Goal: Task Accomplishment & Management: Complete application form

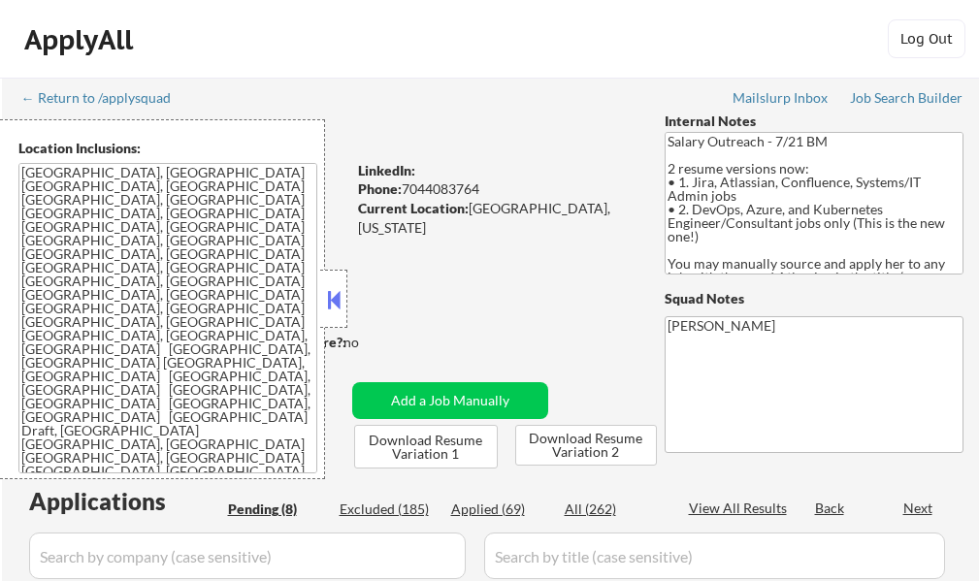
select select ""pending""
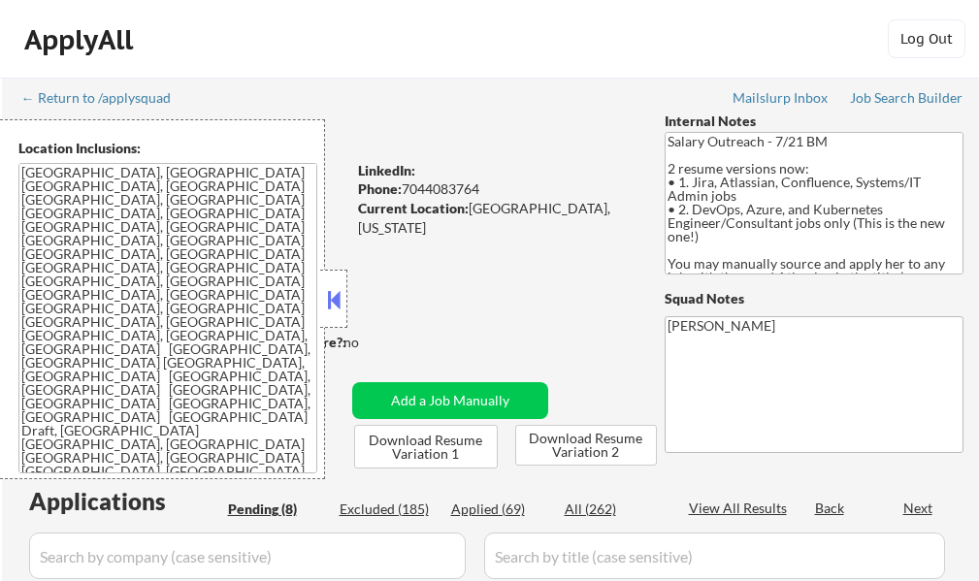
select select ""pending""
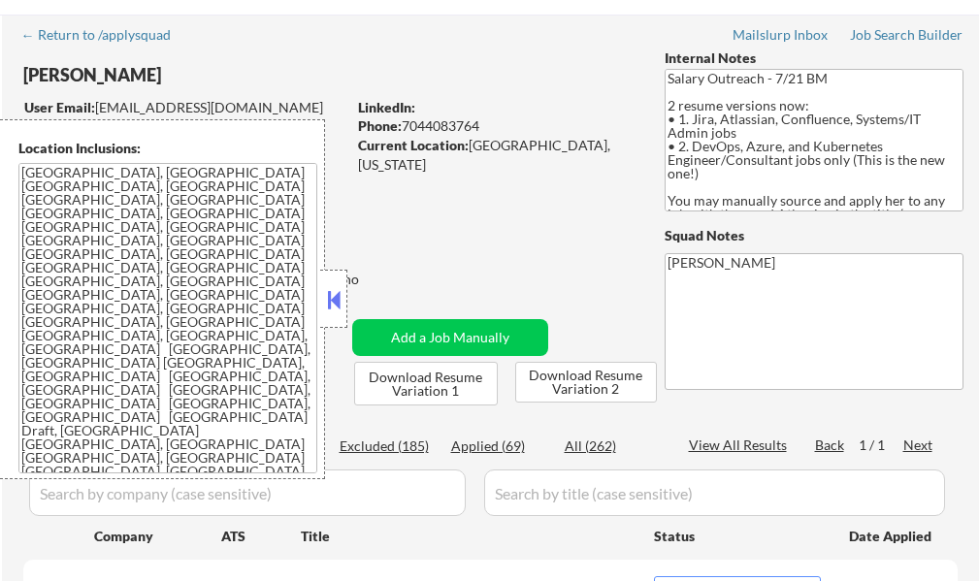
scroll to position [97, 0]
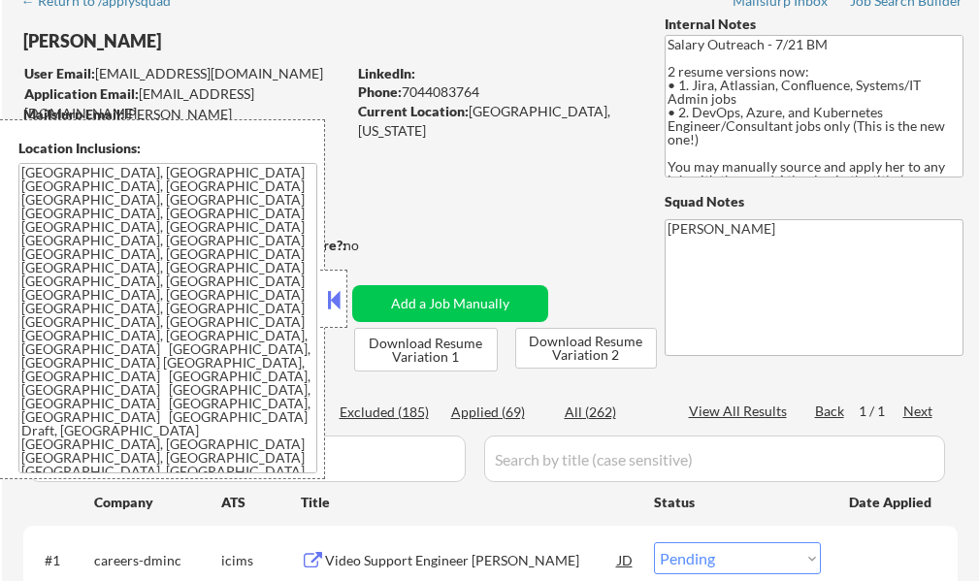
click at [343, 298] on button at bounding box center [333, 299] width 21 height 29
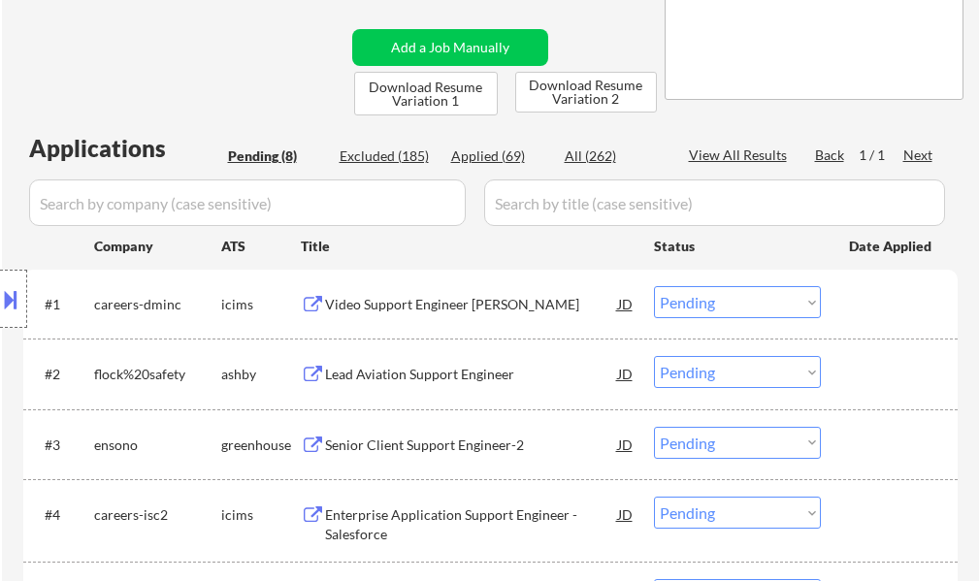
scroll to position [388, 0]
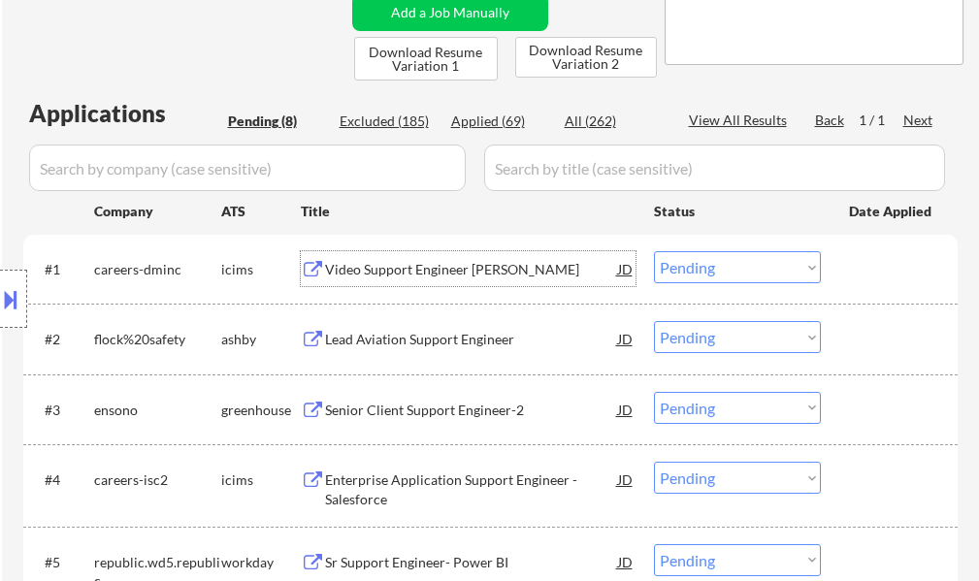
click at [419, 262] on div "Video Support Engineer Junior" at bounding box center [471, 269] width 293 height 19
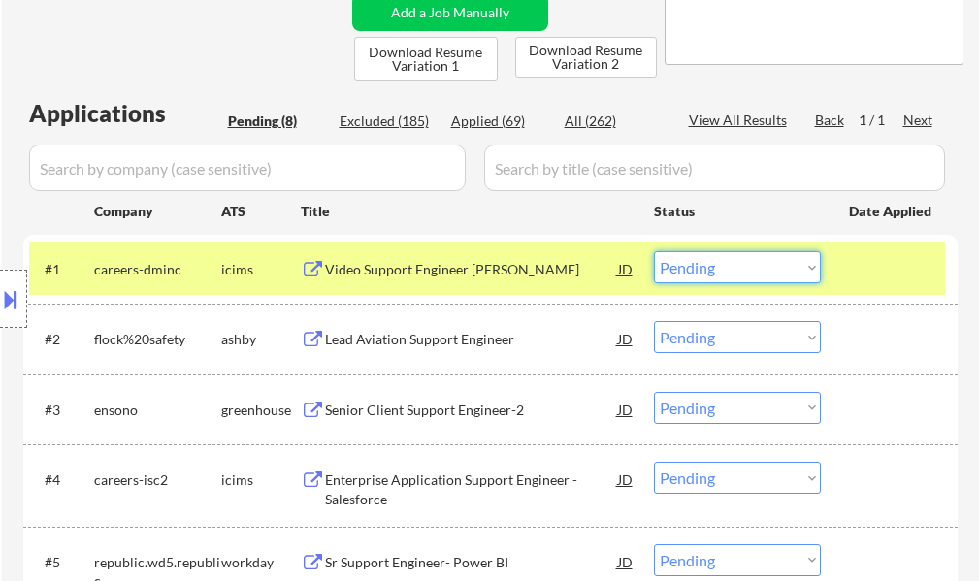
click at [693, 271] on select "Choose an option... Pending Applied Excluded (Questions) Excluded (Expired) Exc…" at bounding box center [737, 267] width 167 height 32
click at [654, 251] on select "Choose an option... Pending Applied Excluded (Questions) Excluded (Expired) Exc…" at bounding box center [737, 267] width 167 height 32
click at [845, 279] on div "#1 careers-dminc icims Video Support Engineer Junior JD Choose an option... Pen…" at bounding box center [487, 269] width 916 height 52
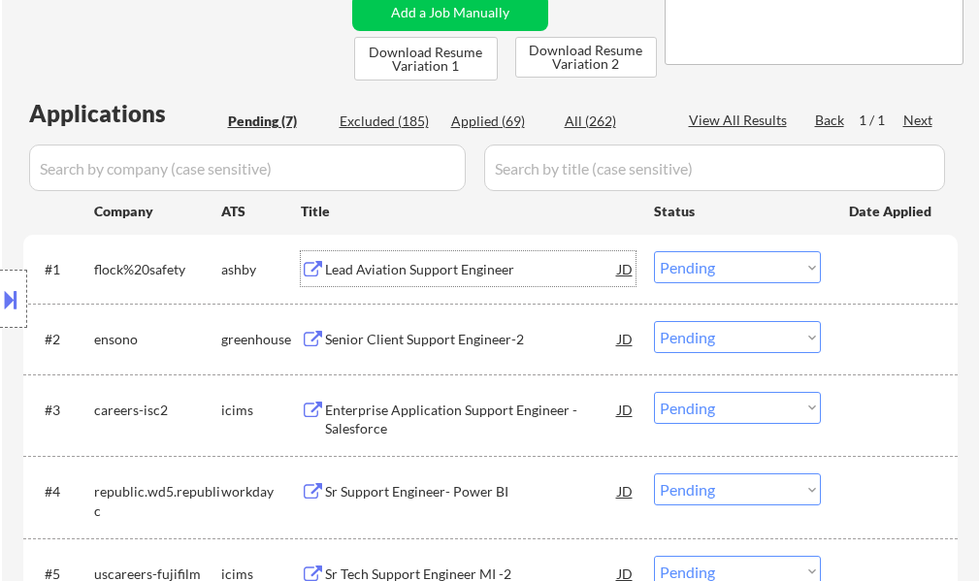
click at [421, 269] on div "Lead Aviation Support Engineer" at bounding box center [471, 269] width 293 height 19
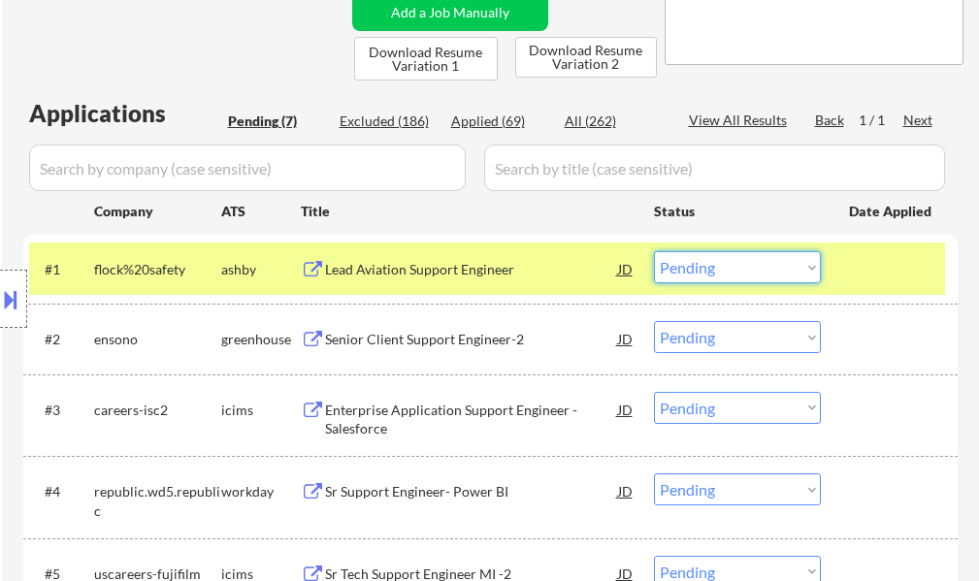
click at [712, 267] on select "Choose an option... Pending Applied Excluded (Questions) Excluded (Expired) Exc…" at bounding box center [737, 267] width 167 height 32
click at [654, 251] on select "Choose an option... Pending Applied Excluded (Questions) Excluded (Expired) Exc…" at bounding box center [737, 267] width 167 height 32
click at [895, 269] on div at bounding box center [891, 268] width 85 height 35
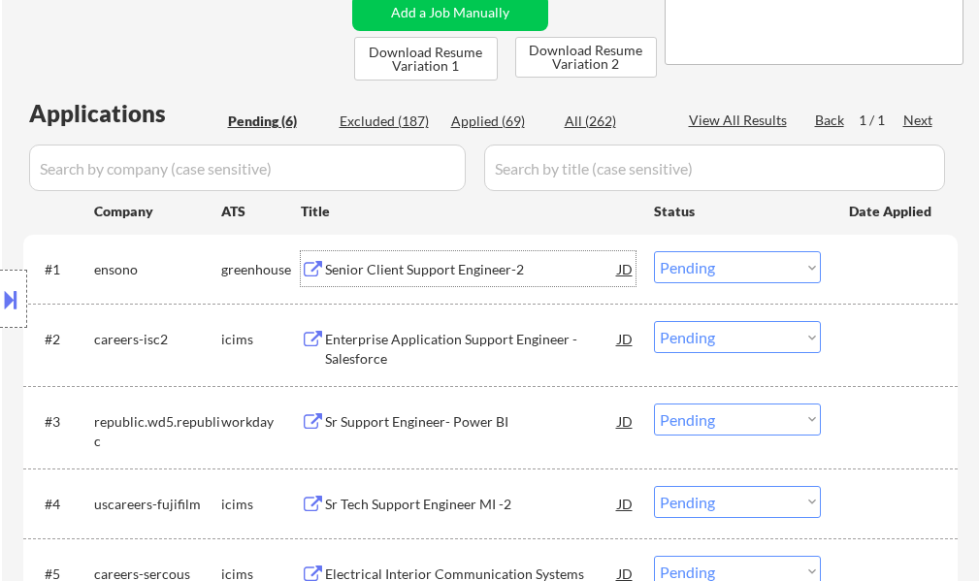
click at [418, 265] on div "Senior Client Support Engineer-2" at bounding box center [471, 269] width 293 height 19
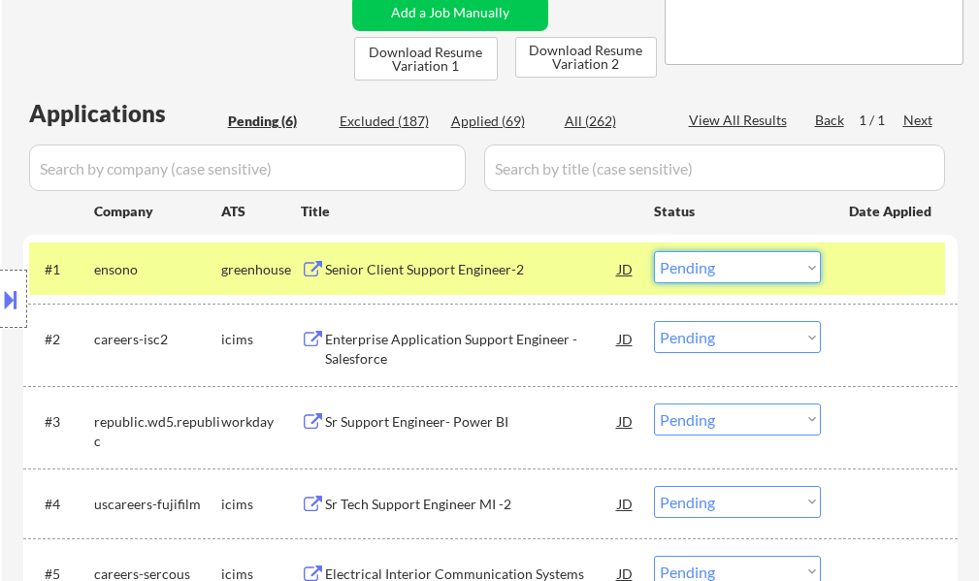
click at [735, 271] on select "Choose an option... Pending Applied Excluded (Questions) Excluded (Expired) Exc…" at bounding box center [737, 267] width 167 height 32
click at [654, 251] on select "Choose an option... Pending Applied Excluded (Questions) Excluded (Expired) Exc…" at bounding box center [737, 267] width 167 height 32
click at [869, 285] on div at bounding box center [891, 268] width 85 height 35
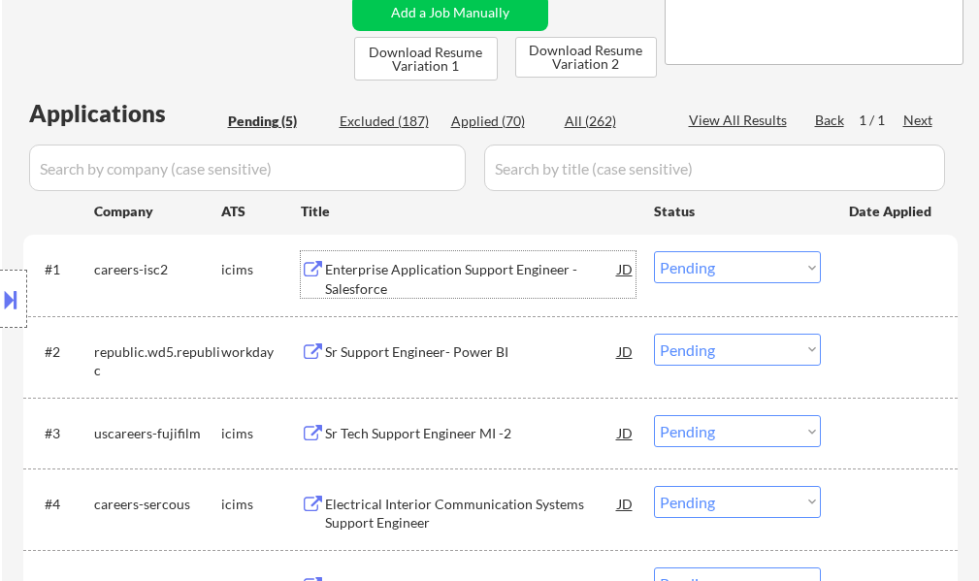
click at [400, 282] on div "Enterprise Application Support Engineer - Salesforce" at bounding box center [471, 279] width 293 height 38
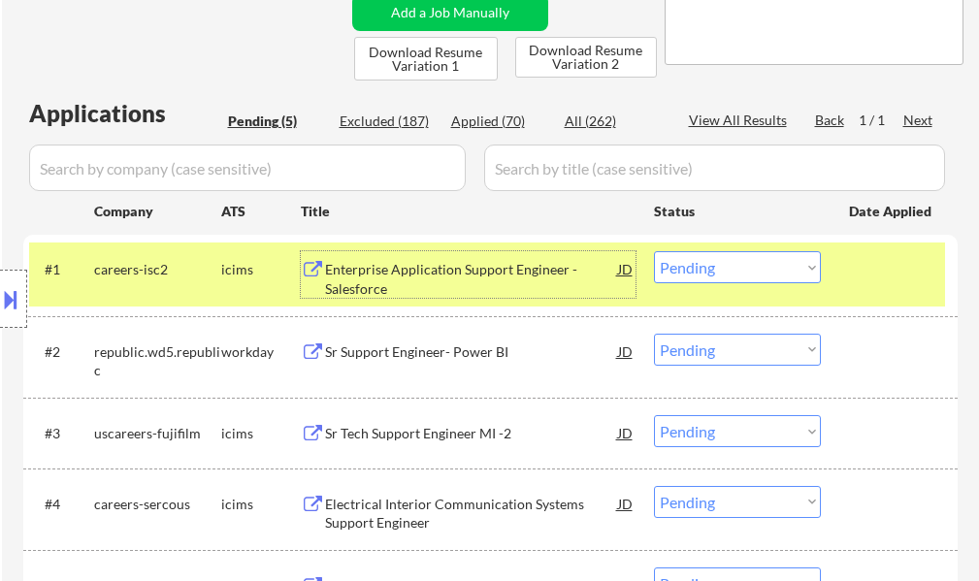
click at [720, 274] on select "Choose an option... Pending Applied Excluded (Questions) Excluded (Expired) Exc…" at bounding box center [737, 267] width 167 height 32
click at [654, 251] on select "Choose an option... Pending Applied Excluded (Questions) Excluded (Expired) Exc…" at bounding box center [737, 267] width 167 height 32
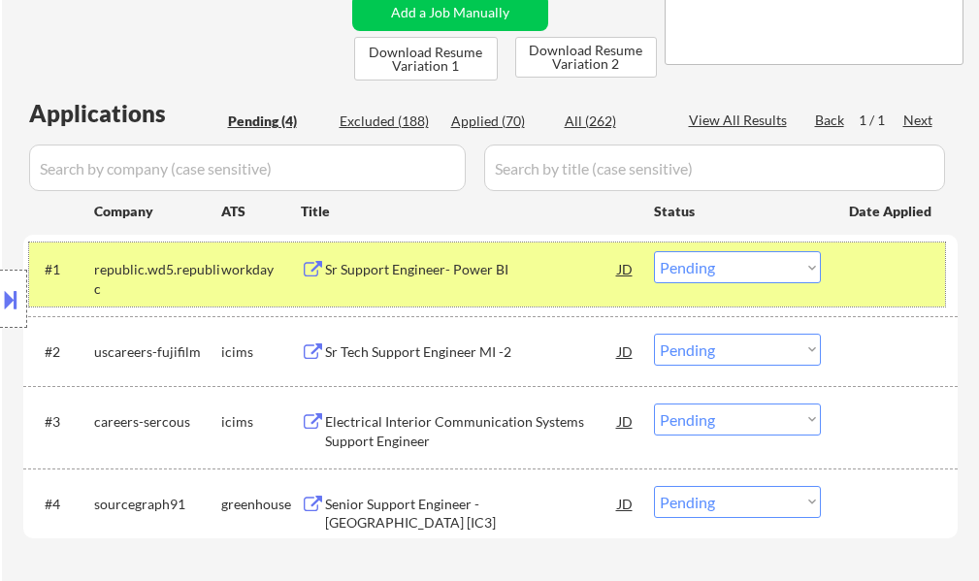
click at [871, 271] on div at bounding box center [891, 268] width 85 height 35
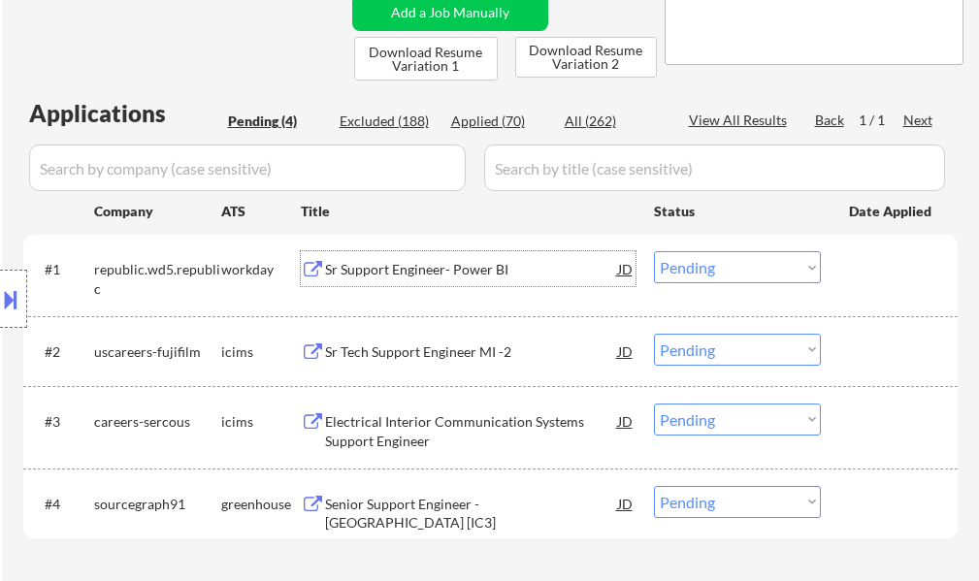
click at [475, 272] on div "Sr Support Engineer- Power BI" at bounding box center [471, 269] width 293 height 19
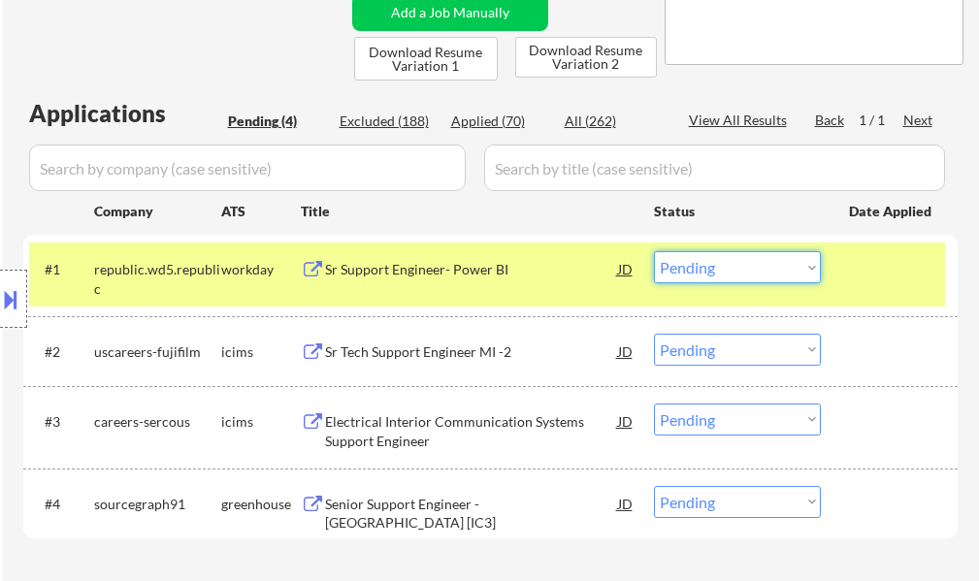
click at [740, 264] on select "Choose an option... Pending Applied Excluded (Questions) Excluded (Expired) Exc…" at bounding box center [737, 267] width 167 height 32
click at [654, 251] on select "Choose an option... Pending Applied Excluded (Questions) Excluded (Expired) Exc…" at bounding box center [737, 267] width 167 height 32
click at [872, 273] on div at bounding box center [891, 268] width 85 height 35
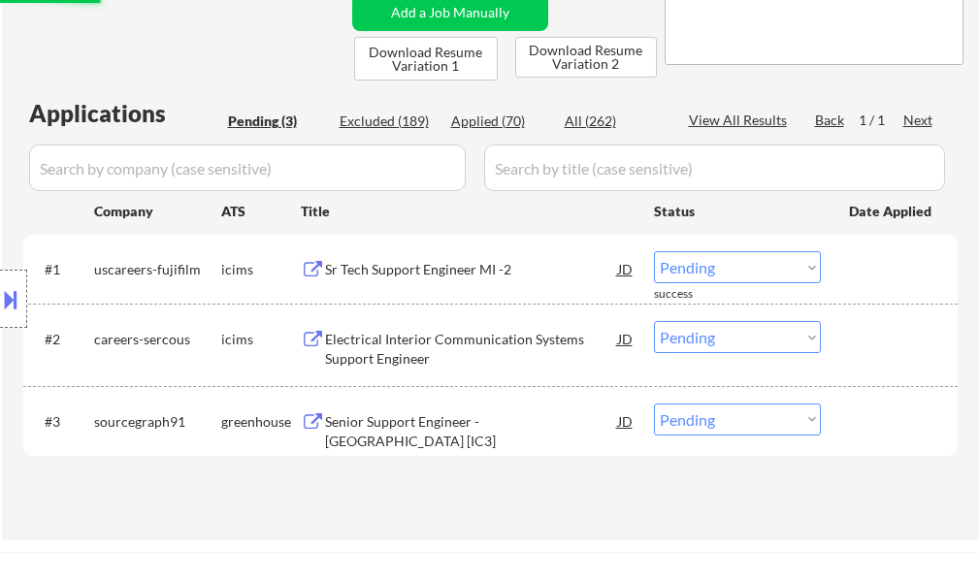
click at [448, 267] on div "Sr Tech Support Engineer MI -2" at bounding box center [471, 269] width 293 height 19
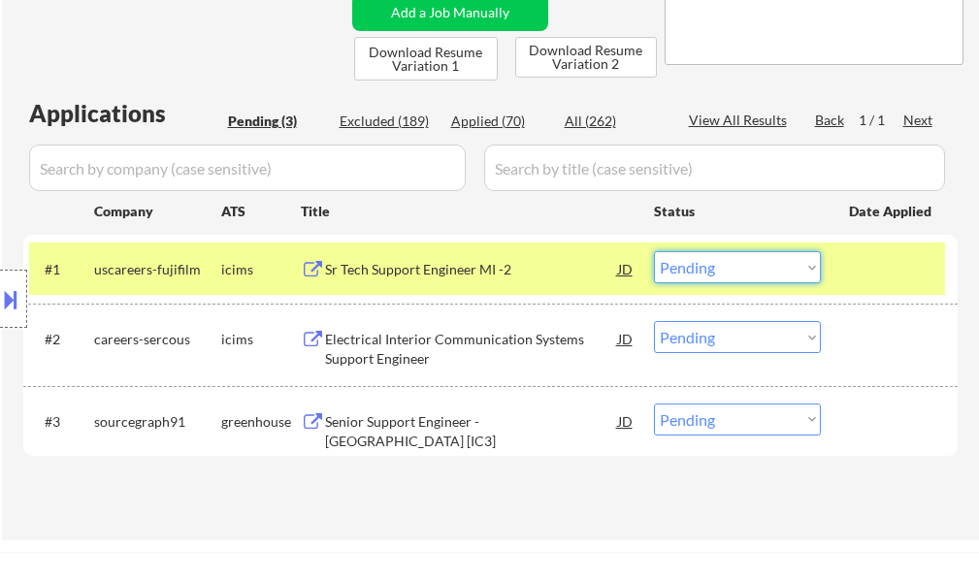
click at [714, 269] on select "Choose an option... Pending Applied Excluded (Questions) Excluded (Expired) Exc…" at bounding box center [737, 267] width 167 height 32
click at [654, 251] on select "Choose an option... Pending Applied Excluded (Questions) Excluded (Expired) Exc…" at bounding box center [737, 267] width 167 height 32
click at [883, 268] on div at bounding box center [891, 268] width 85 height 35
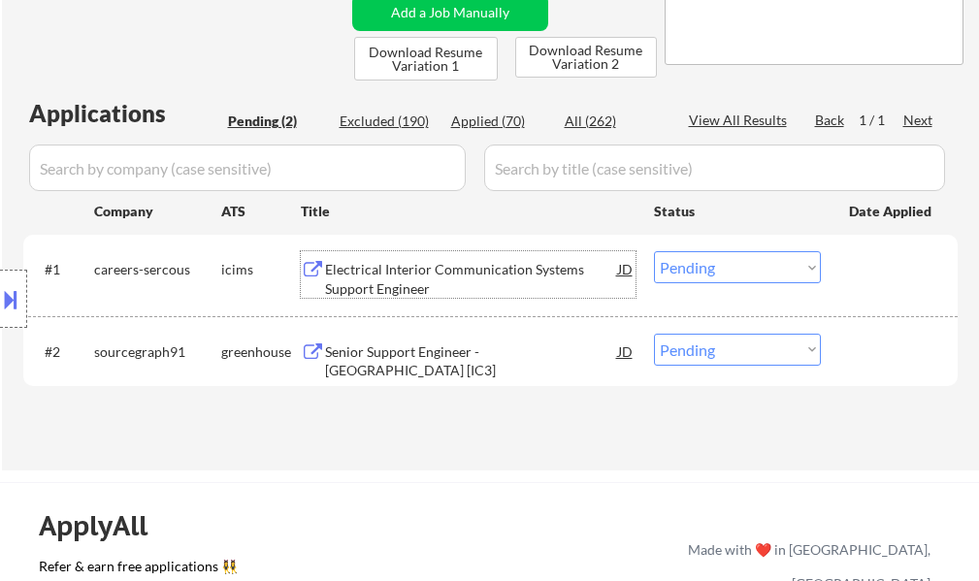
click at [381, 261] on div "Electrical Interior Communication Systems Support Engineer" at bounding box center [471, 279] width 293 height 38
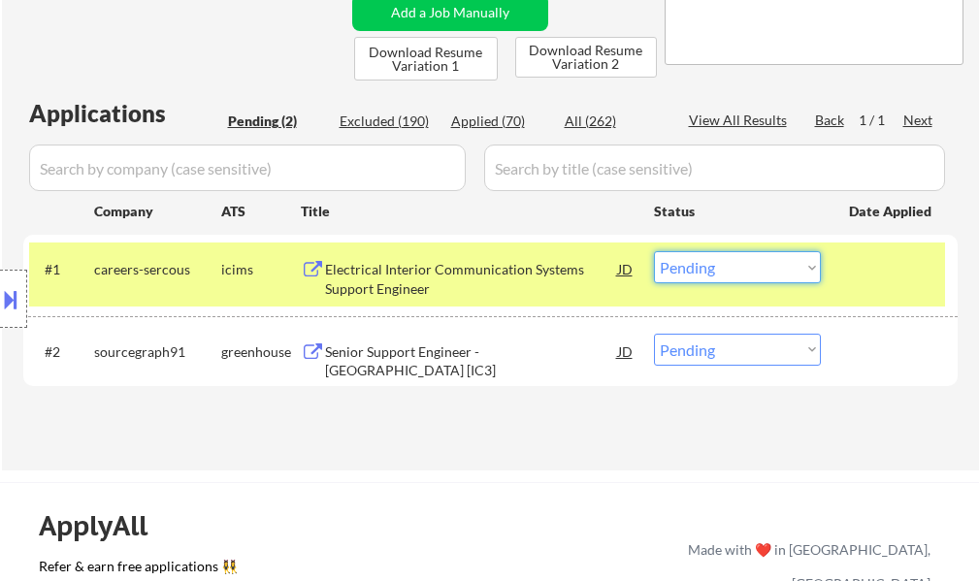
click at [694, 270] on select "Choose an option... Pending Applied Excluded (Questions) Excluded (Expired) Exc…" at bounding box center [737, 267] width 167 height 32
click at [654, 251] on select "Choose an option... Pending Applied Excluded (Questions) Excluded (Expired) Exc…" at bounding box center [737, 267] width 167 height 32
click at [862, 283] on div at bounding box center [891, 268] width 85 height 35
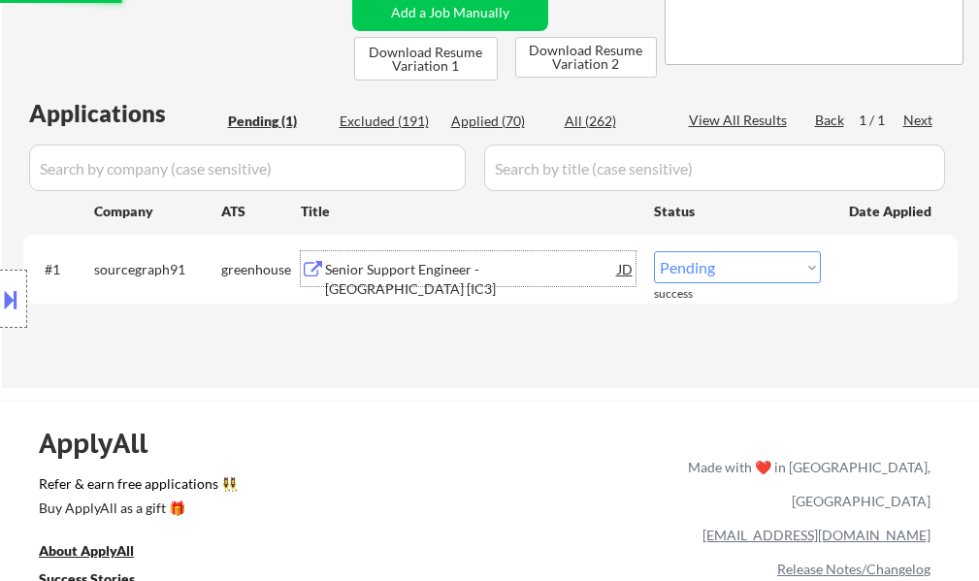
click at [458, 270] on div "Senior Support Engineer - US East [IC3]" at bounding box center [471, 279] width 293 height 38
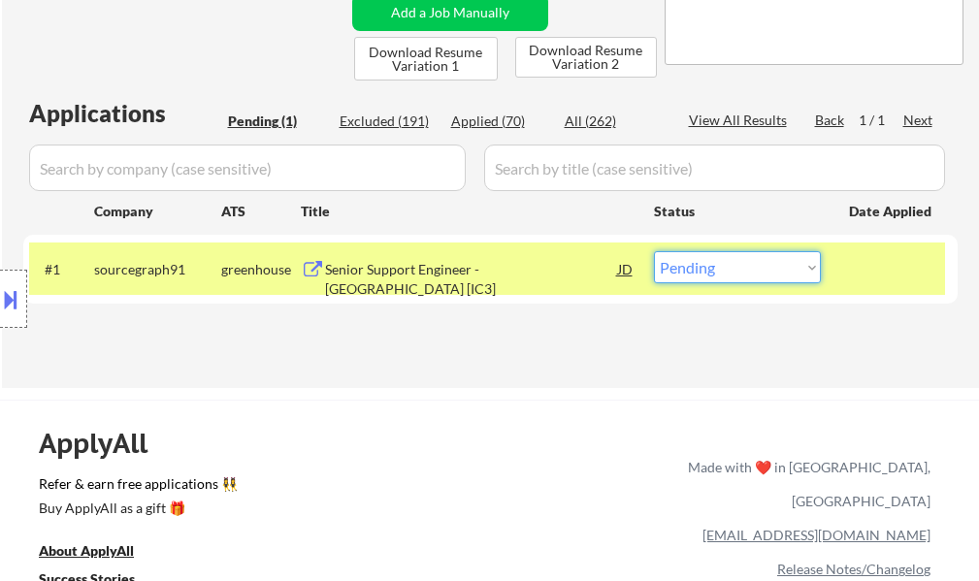
click at [751, 267] on select "Choose an option... Pending Applied Excluded (Questions) Excluded (Expired) Exc…" at bounding box center [737, 267] width 167 height 32
select select ""excluded""
click at [654, 251] on select "Choose an option... Pending Applied Excluded (Questions) Excluded (Expired) Exc…" at bounding box center [737, 267] width 167 height 32
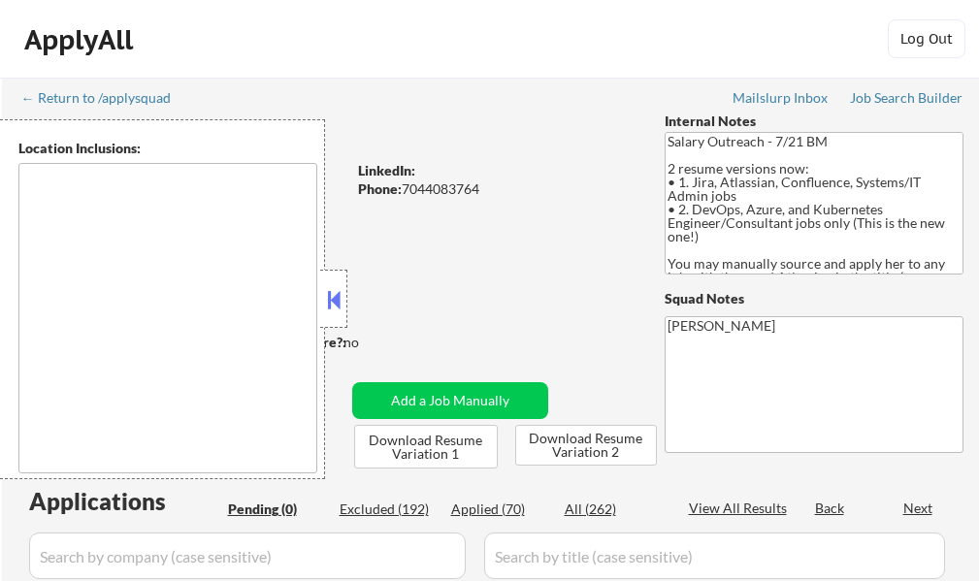
type textarea "[GEOGRAPHIC_DATA], [GEOGRAPHIC_DATA] [GEOGRAPHIC_DATA], [GEOGRAPHIC_DATA] [GEOG…"
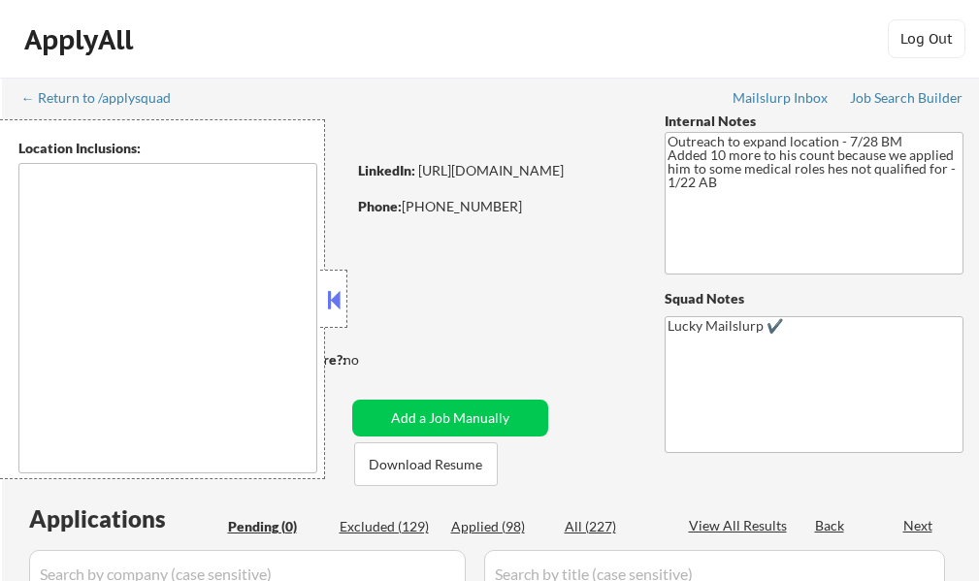
type textarea "Austin, TX West Lake Hills, TX Rollingwood, TX Cedar Park, TX Pflugerville, TX …"
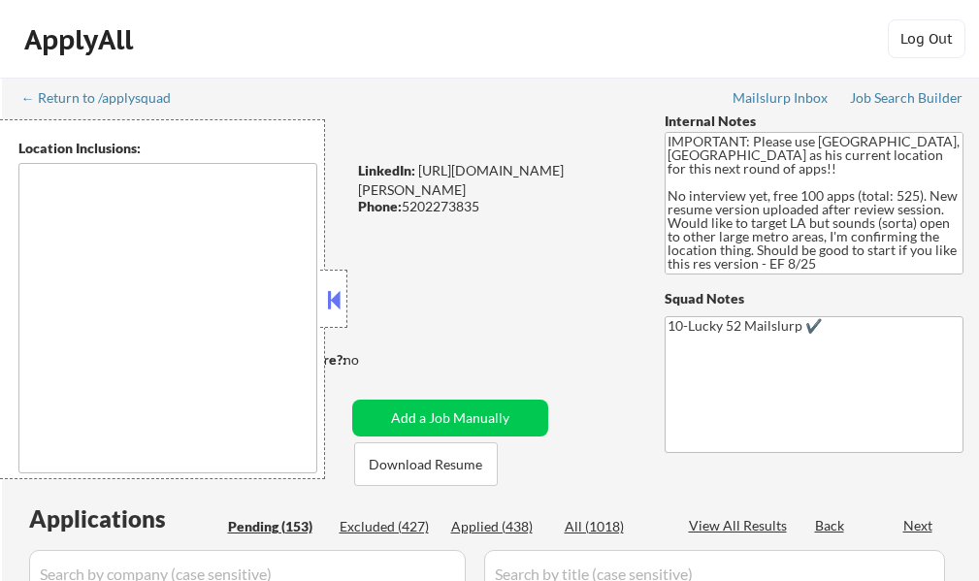
type textarea "[GEOGRAPHIC_DATA], [GEOGRAPHIC_DATA] [GEOGRAPHIC_DATA], [GEOGRAPHIC_DATA] [GEOG…"
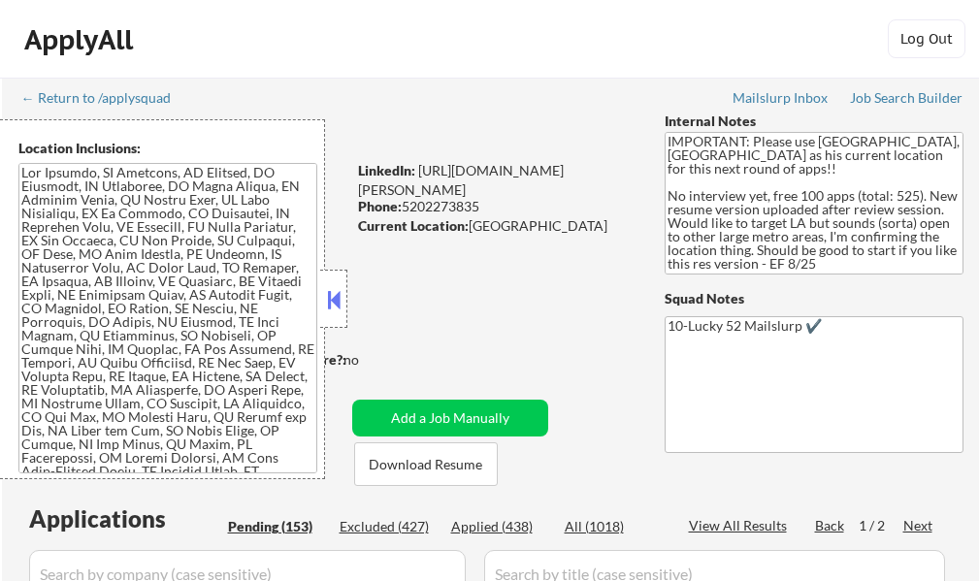
select select ""pending""
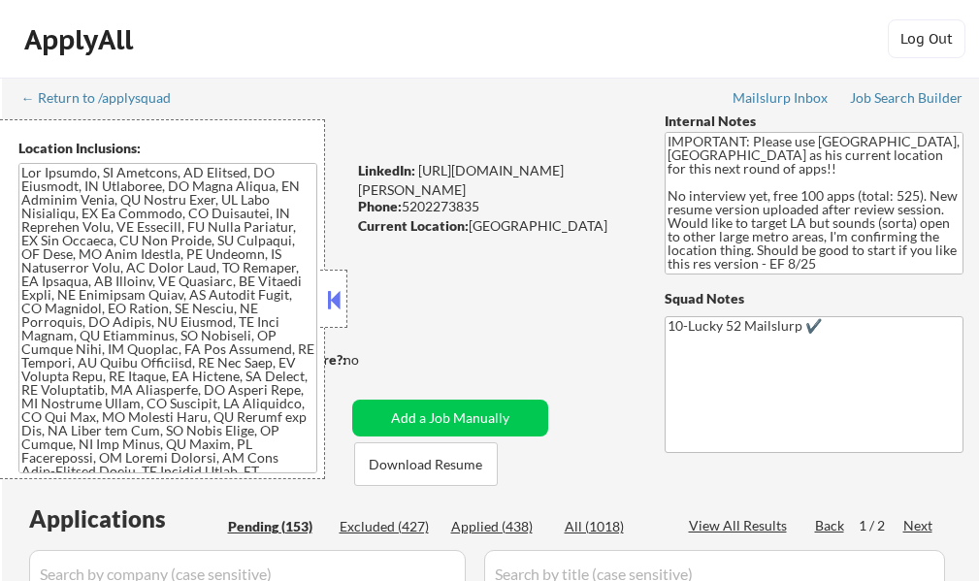
select select ""pending""
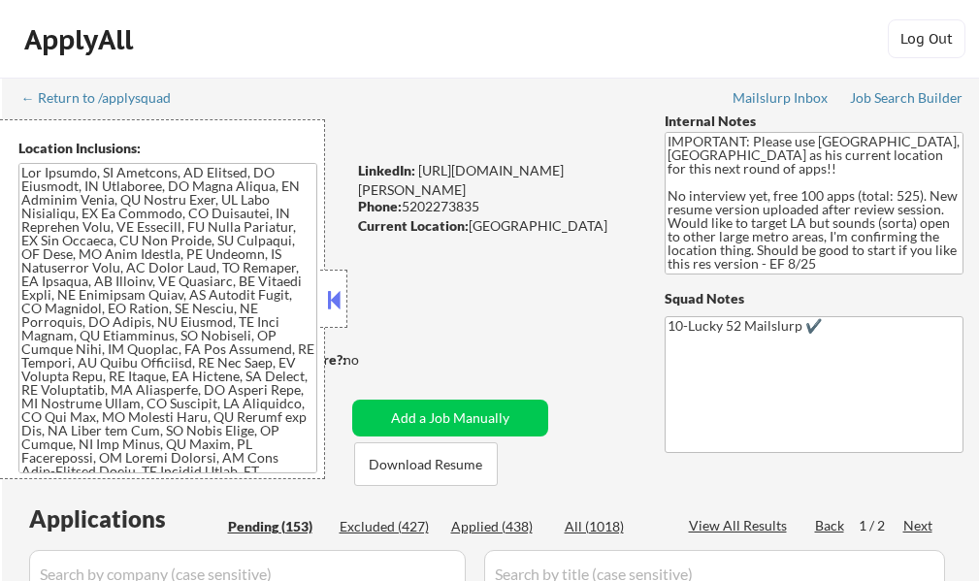
select select ""pending""
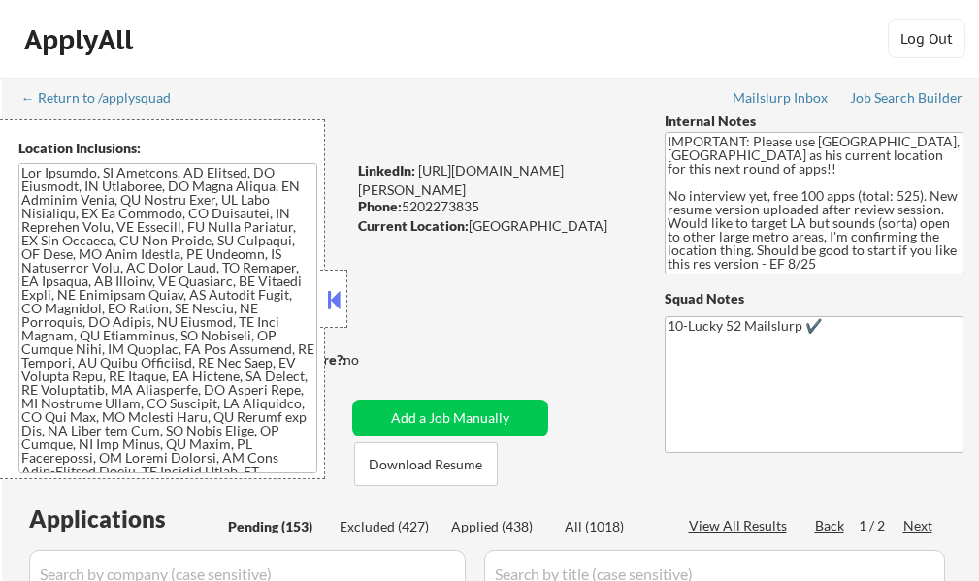
select select ""pending""
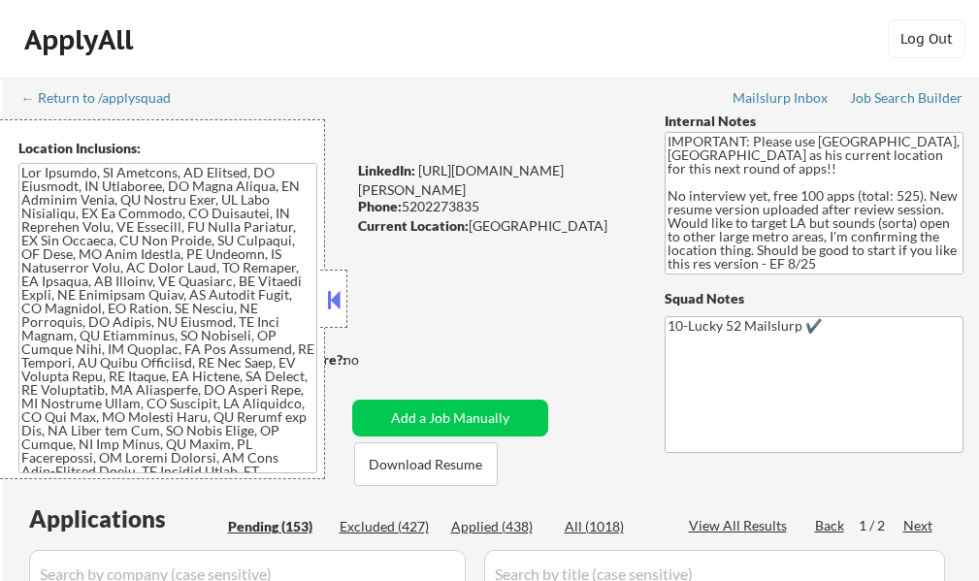
select select ""pending""
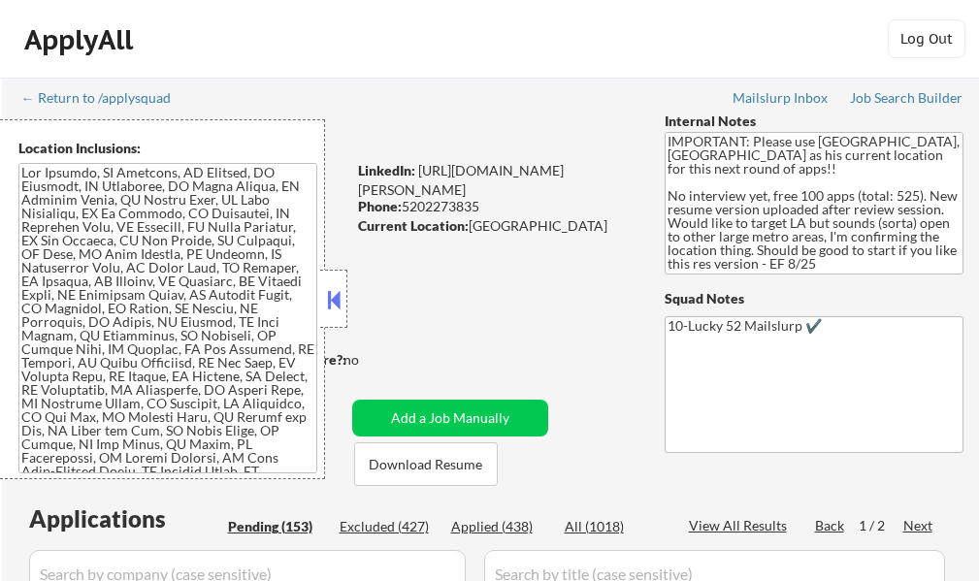
select select ""pending""
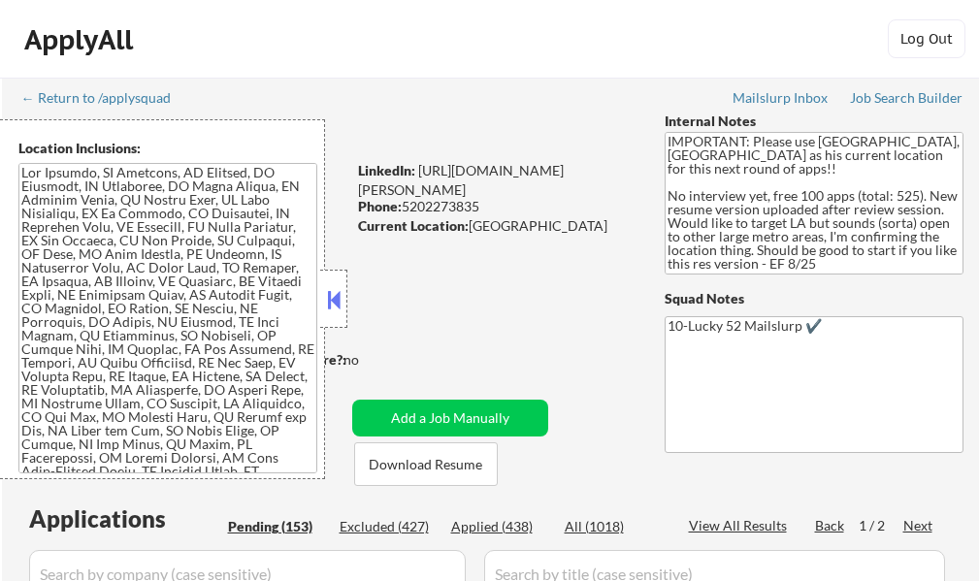
select select ""pending""
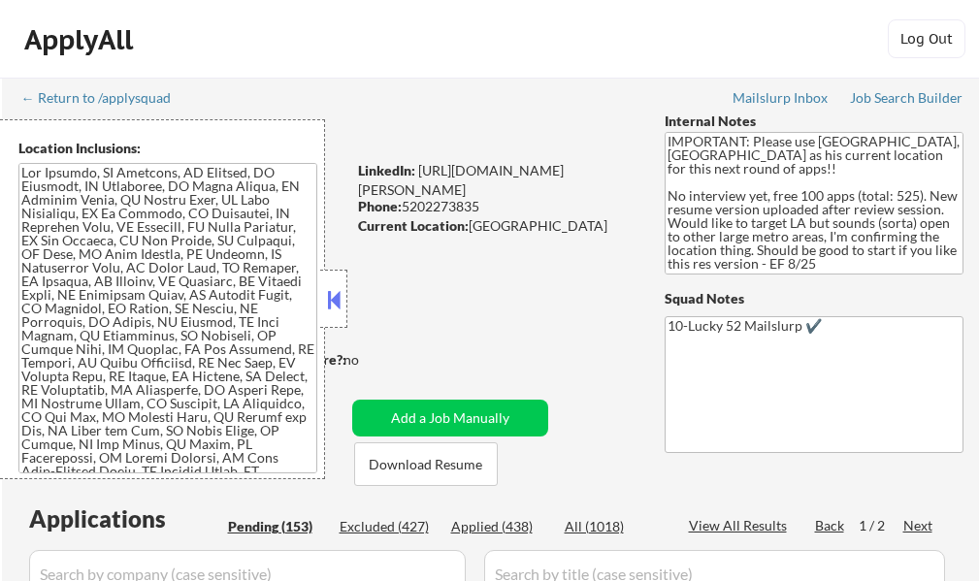
select select ""pending""
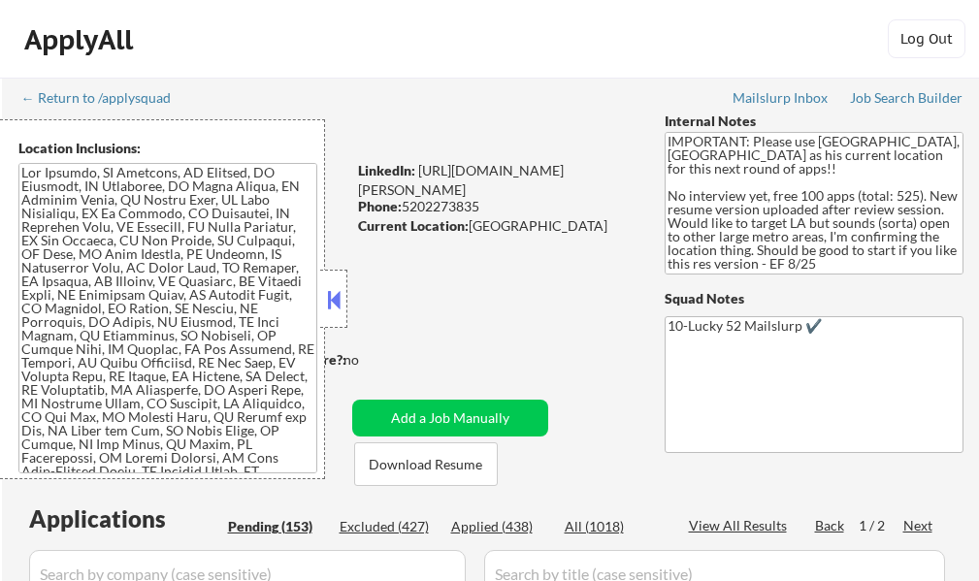
select select ""pending""
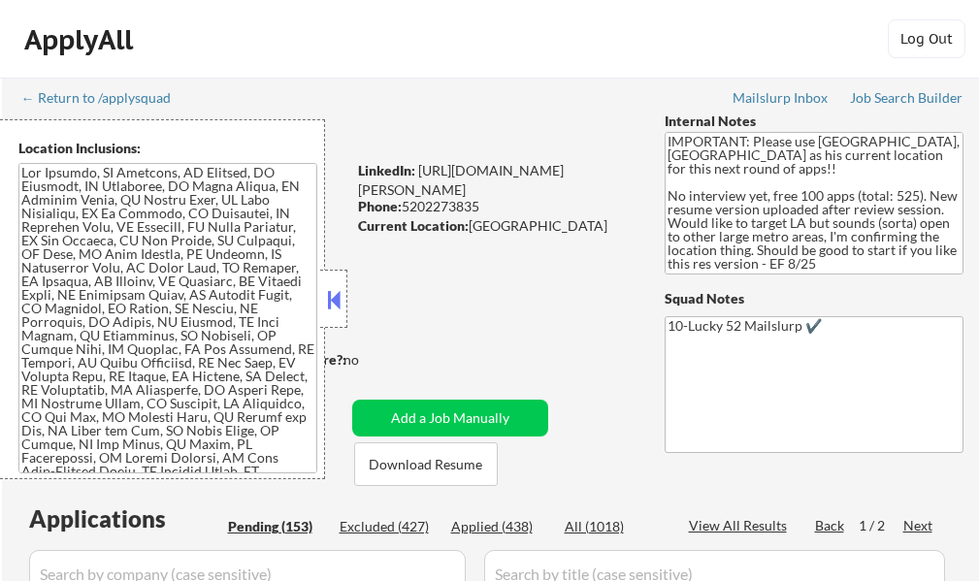
select select ""pending""
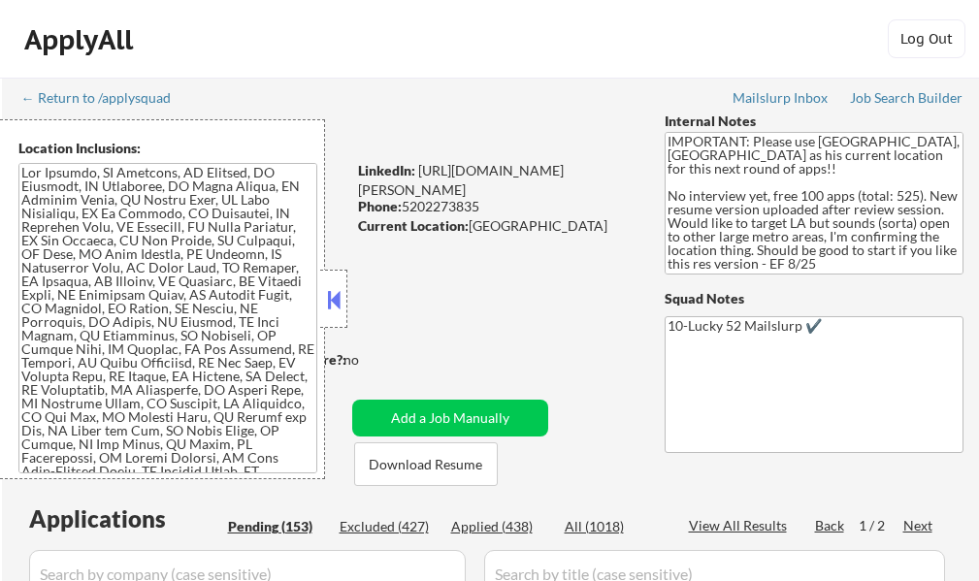
select select ""pending""
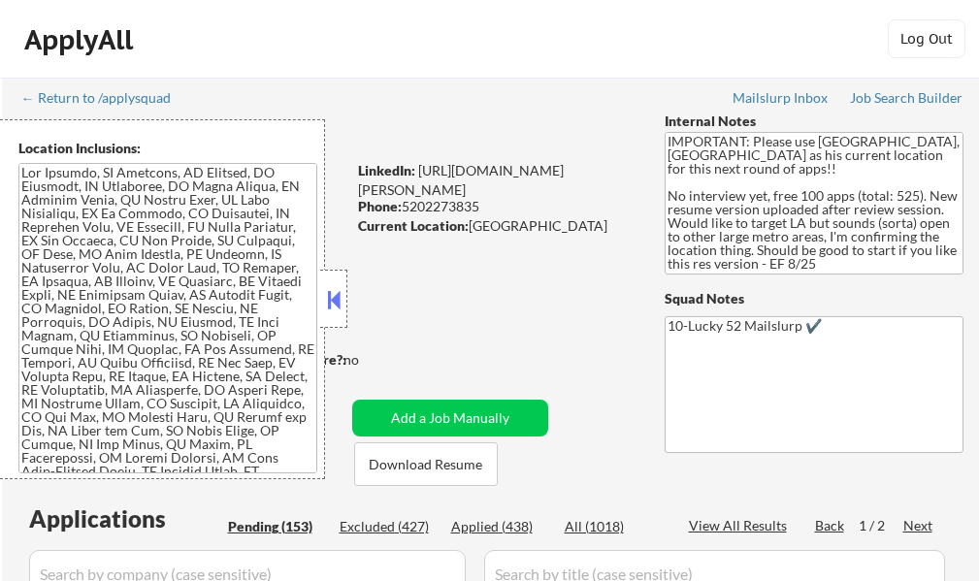
select select ""pending""
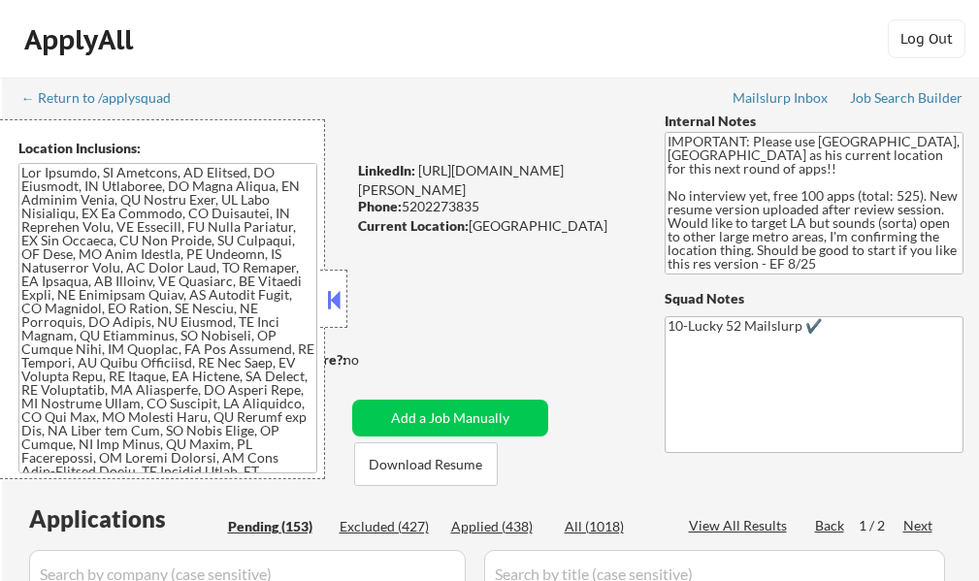
select select ""pending""
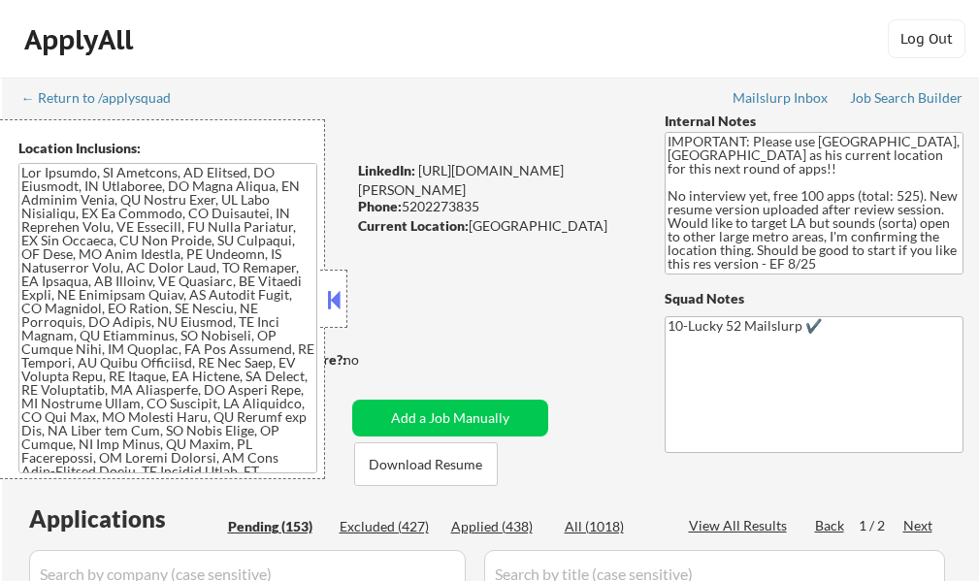
select select ""pending""
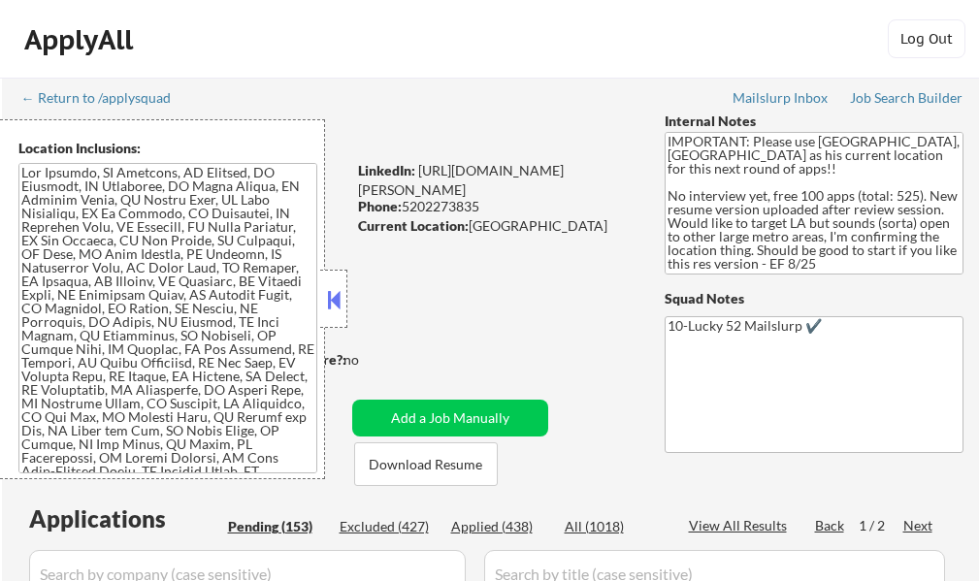
select select ""pending""
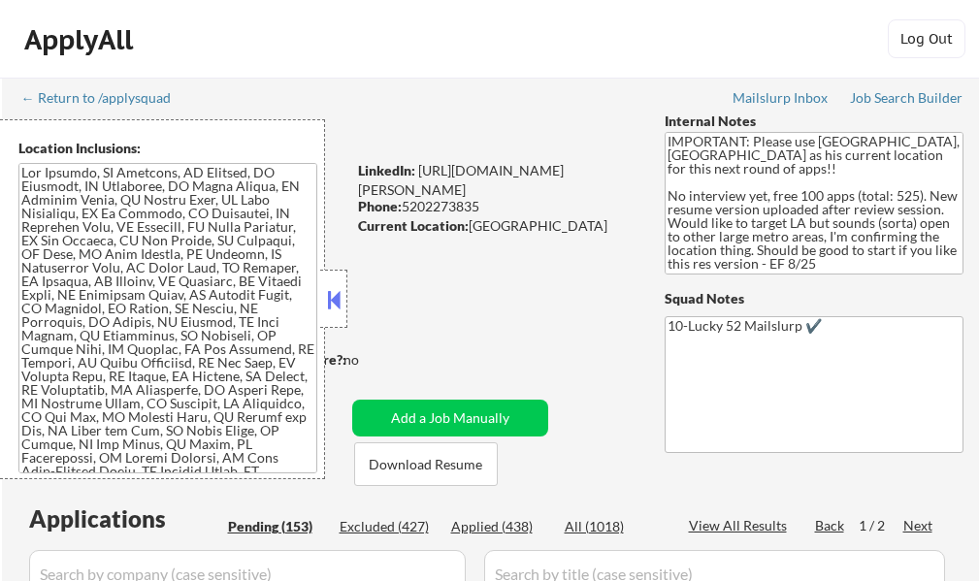
select select ""pending""
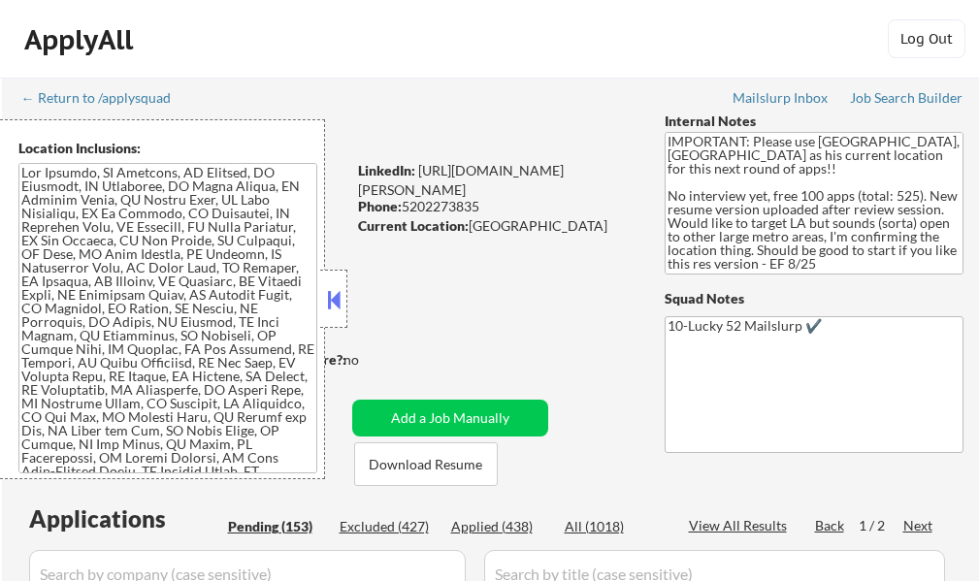
select select ""pending""
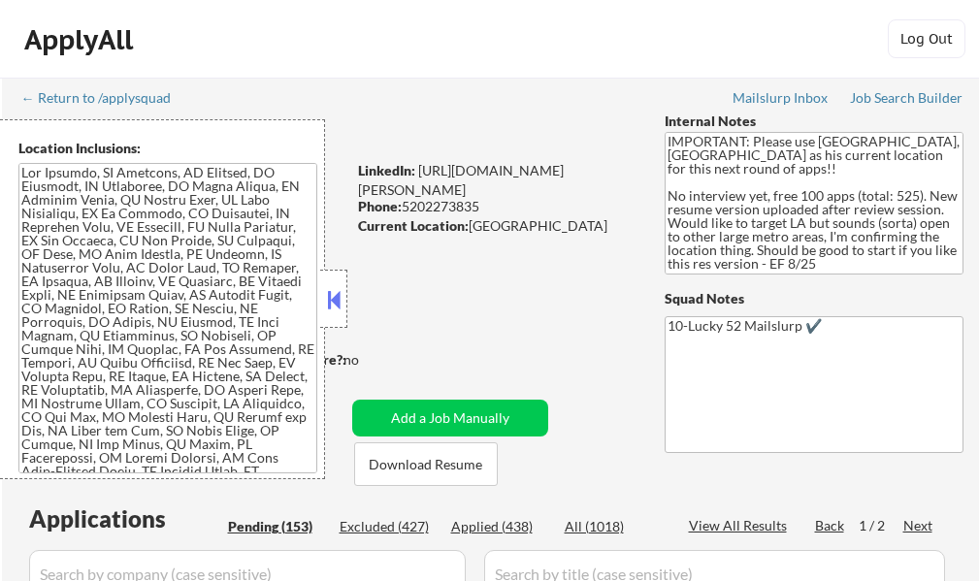
select select ""pending""
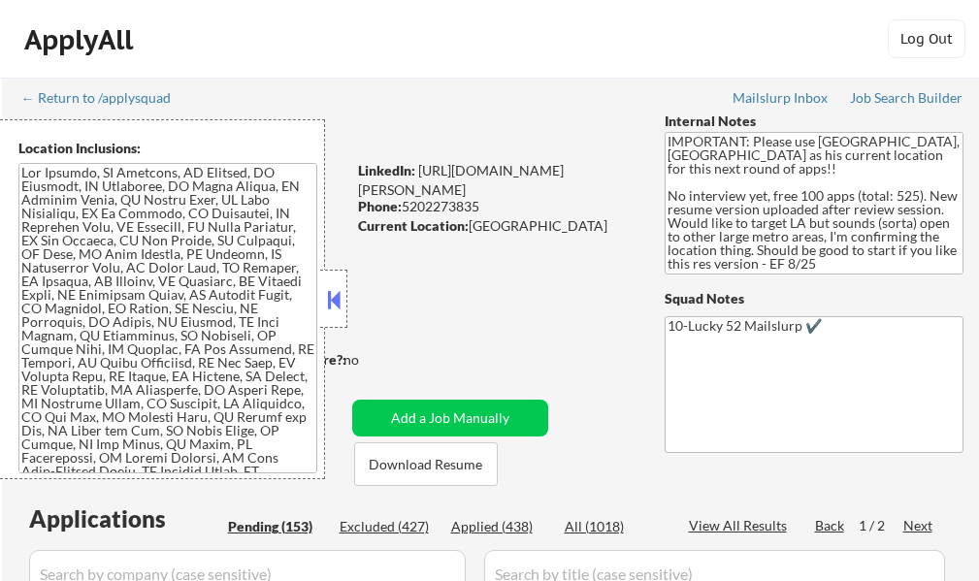
select select ""pending""
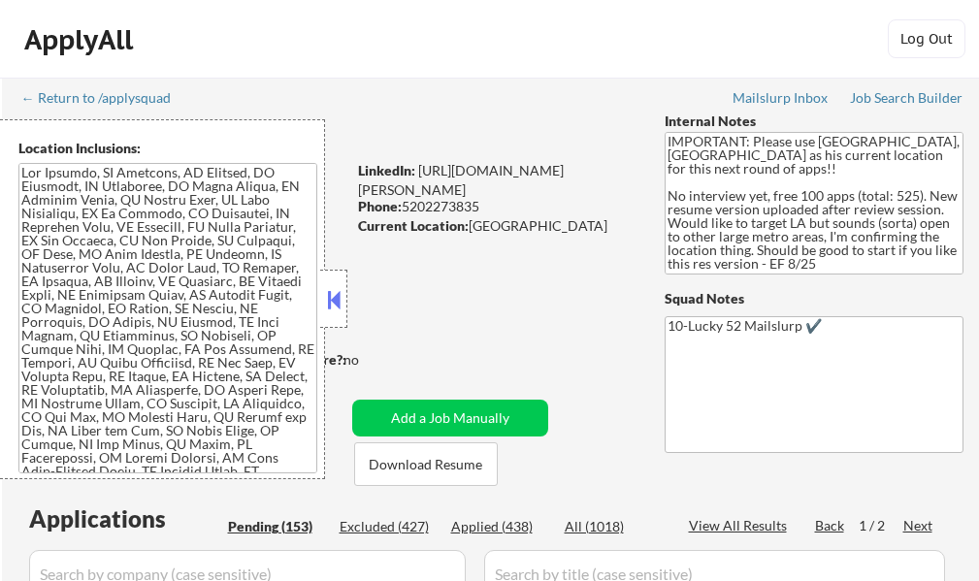
select select ""pending""
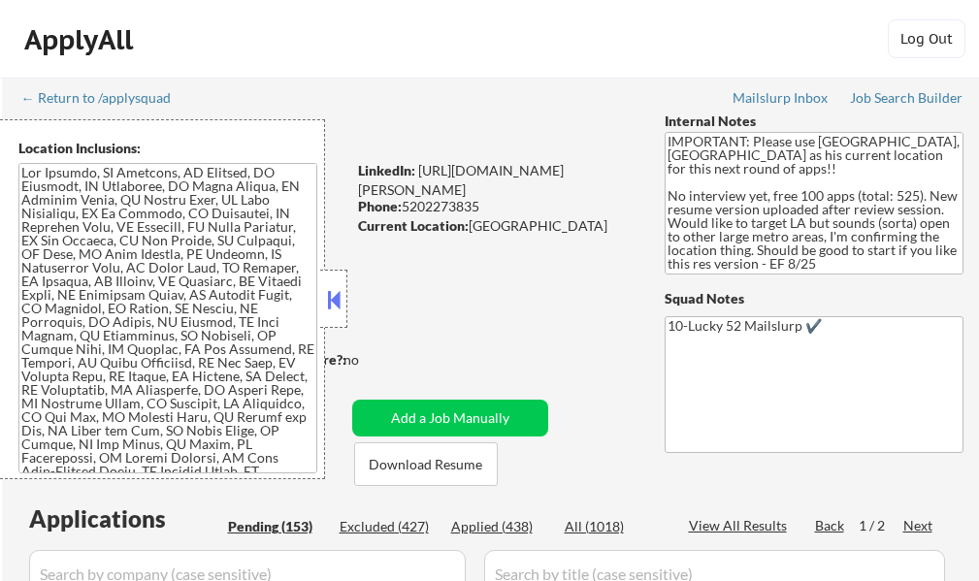
click at [330, 292] on button at bounding box center [333, 299] width 21 height 29
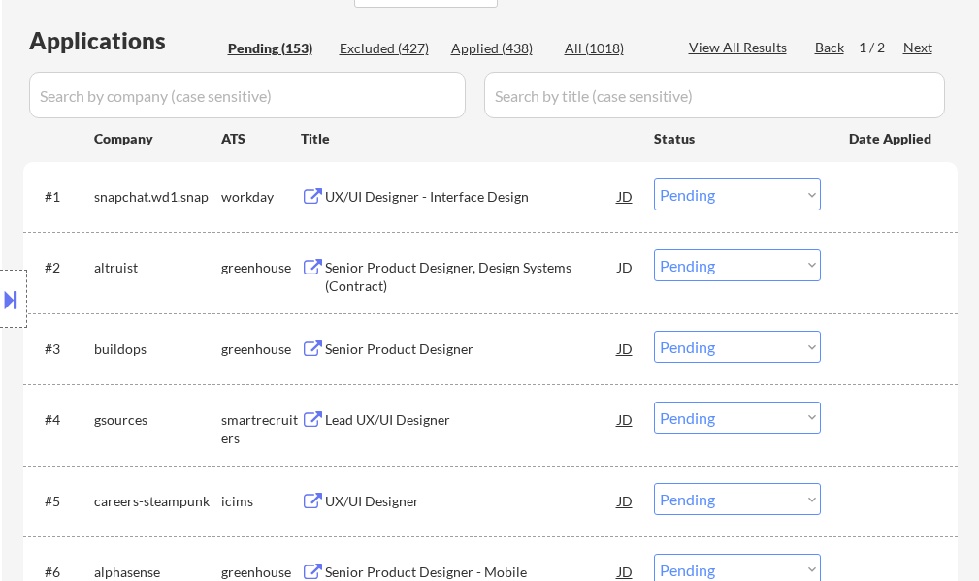
scroll to position [485, 0]
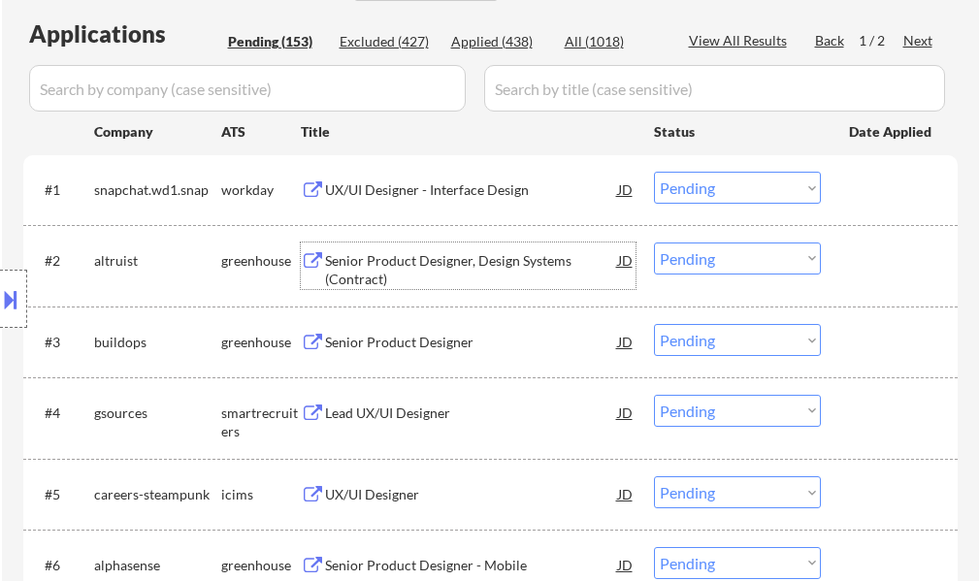
click at [446, 243] on div "Senior Product Designer, Design Systems (Contract)" at bounding box center [471, 266] width 293 height 47
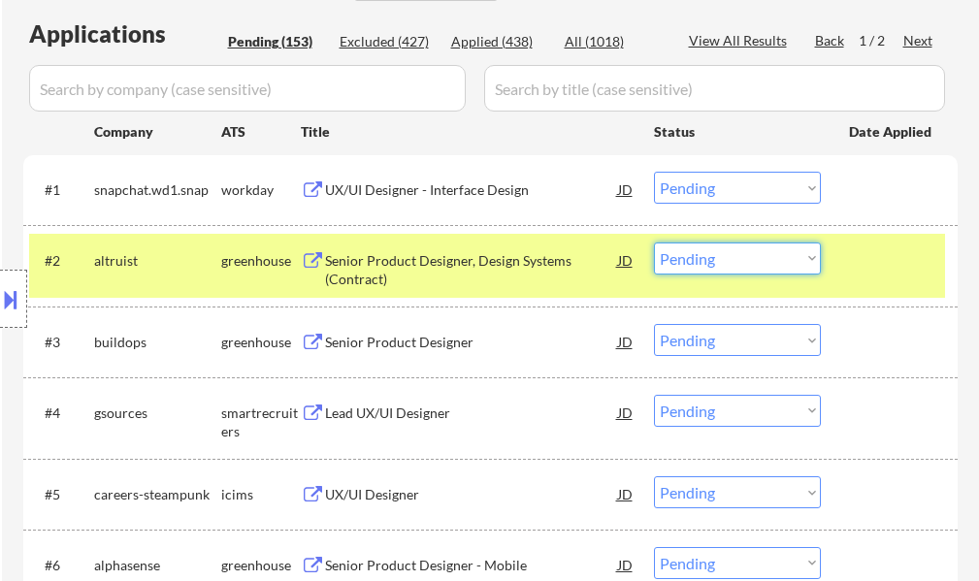
click at [766, 259] on select "Choose an option... Pending Applied Excluded (Questions) Excluded (Expired) Exc…" at bounding box center [737, 259] width 167 height 32
click at [654, 243] on select "Choose an option... Pending Applied Excluded (Questions) Excluded (Expired) Exc…" at bounding box center [737, 259] width 167 height 32
click at [883, 261] on div at bounding box center [891, 260] width 85 height 35
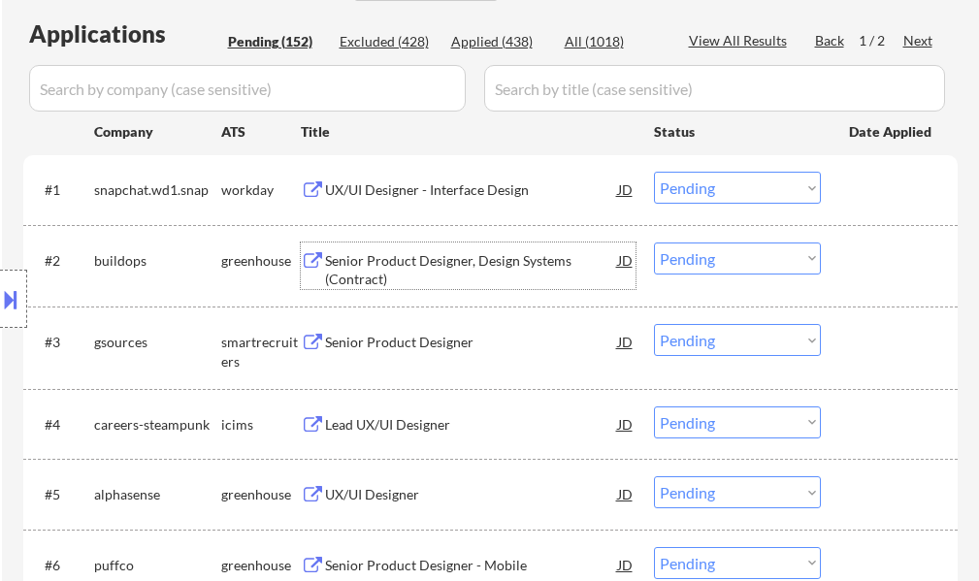
click at [416, 267] on div "Senior Product Designer, Design Systems (Contract)" at bounding box center [471, 270] width 293 height 38
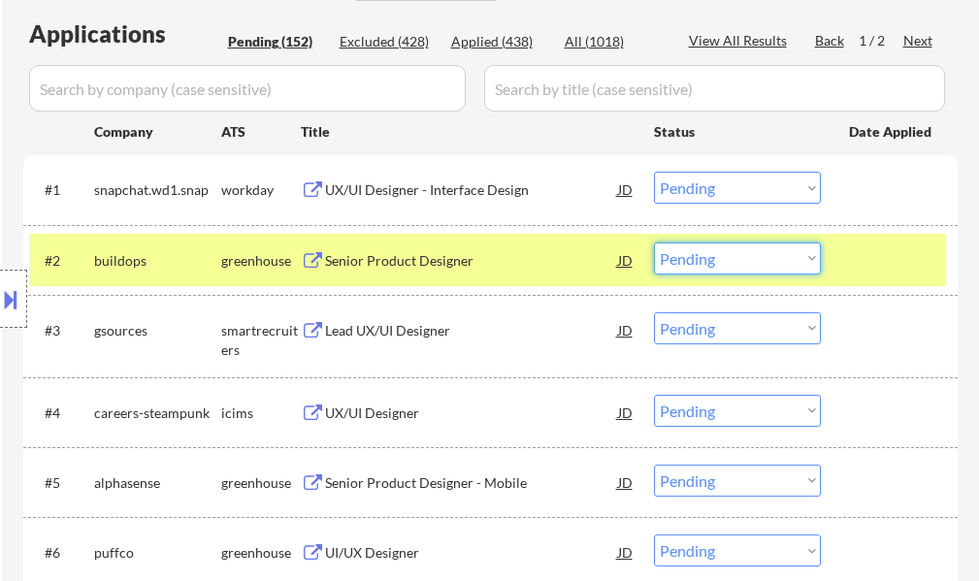
click at [711, 263] on select "Choose an option... Pending Applied Excluded (Questions) Excluded (Expired) Exc…" at bounding box center [737, 259] width 167 height 32
click at [654, 243] on select "Choose an option... Pending Applied Excluded (Questions) Excluded (Expired) Exc…" at bounding box center [737, 259] width 167 height 32
click at [884, 251] on div at bounding box center [891, 260] width 85 height 35
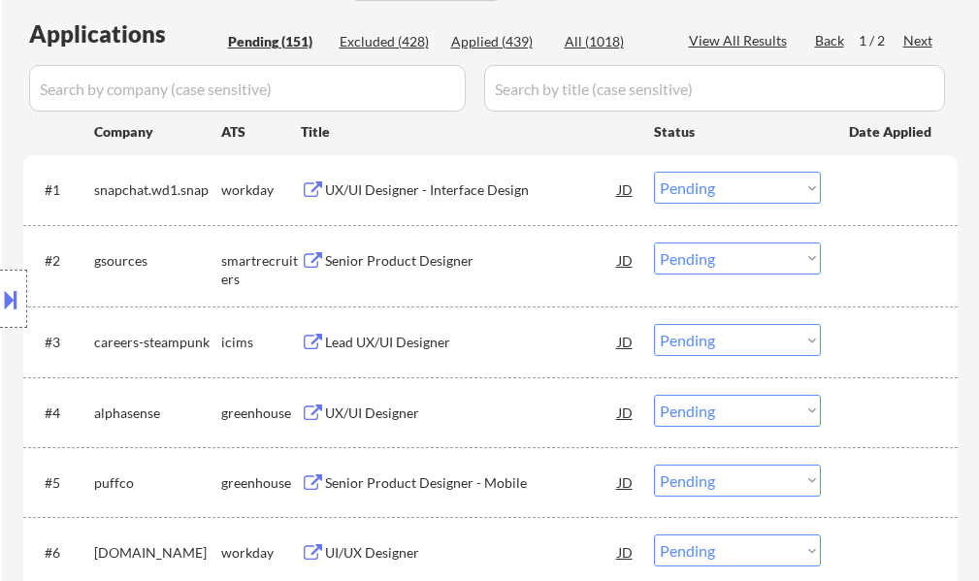
click at [403, 259] on div "Senior Product Designer" at bounding box center [471, 260] width 293 height 19
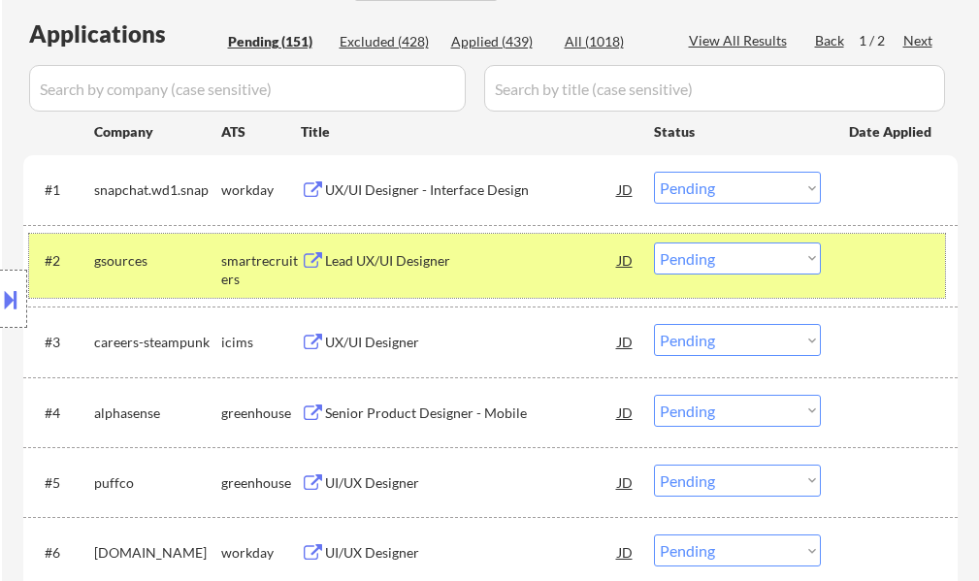
click at [847, 270] on div "#2 gsources smartrecruiters Lead UX/UI Designer JD Choose an option... Pending …" at bounding box center [487, 266] width 916 height 64
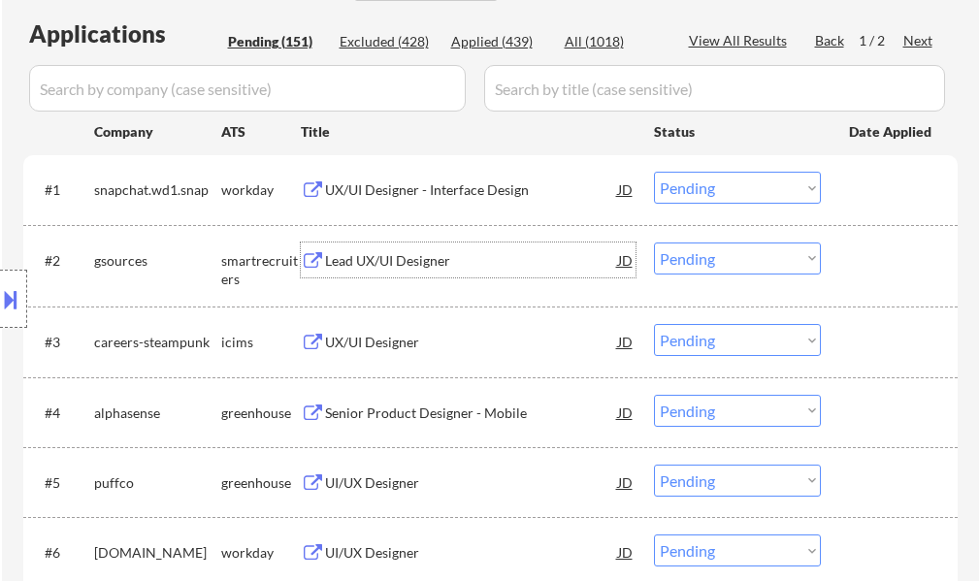
click at [364, 254] on div "Lead UX/UI Designer" at bounding box center [471, 260] width 293 height 19
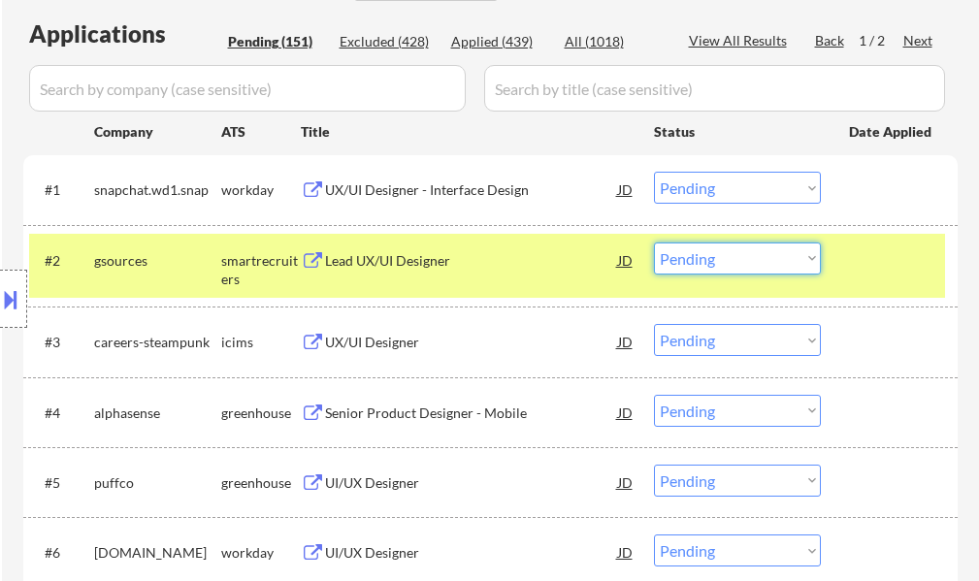
click at [697, 263] on select "Choose an option... Pending Applied Excluded (Questions) Excluded (Expired) Exc…" at bounding box center [737, 259] width 167 height 32
click at [654, 243] on select "Choose an option... Pending Applied Excluded (Questions) Excluded (Expired) Exc…" at bounding box center [737, 259] width 167 height 32
click at [892, 254] on div at bounding box center [891, 260] width 85 height 35
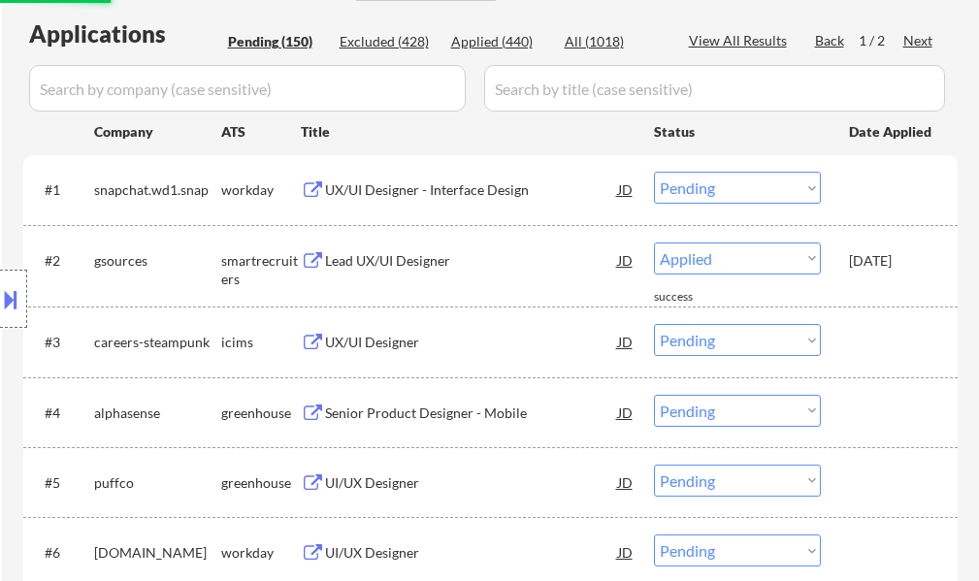
select select ""pending""
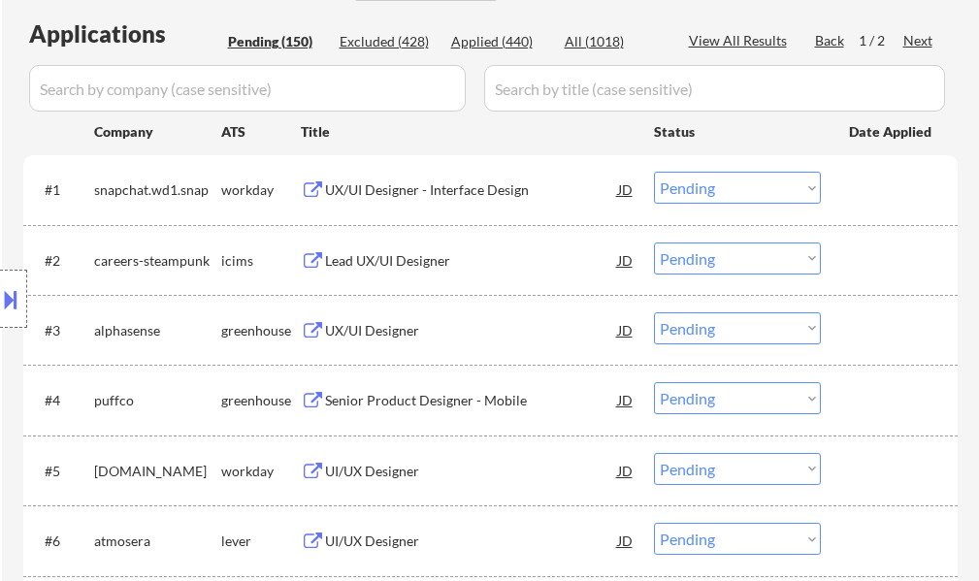
click at [376, 334] on div "UX/UI Designer" at bounding box center [471, 330] width 293 height 19
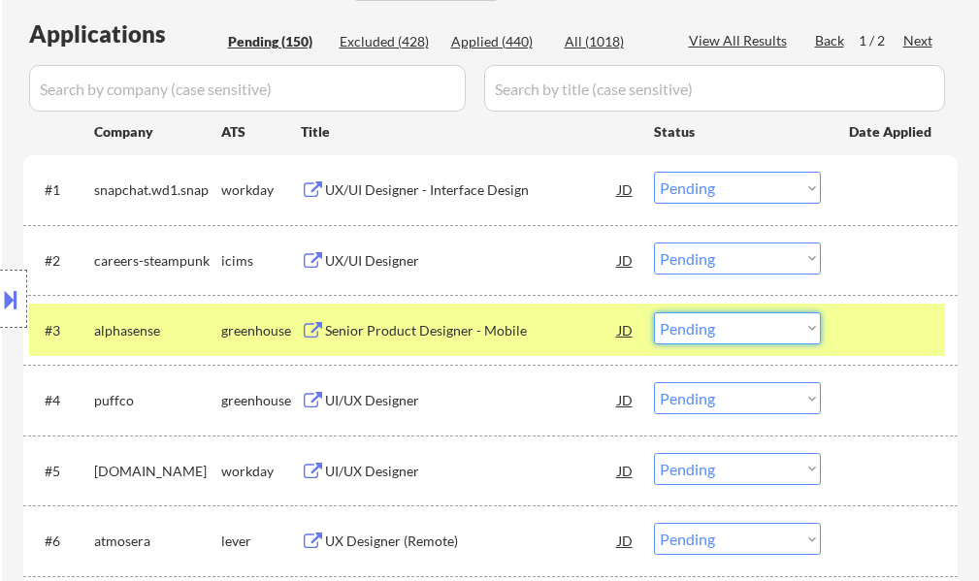
click at [701, 330] on select "Choose an option... Pending Applied Excluded (Questions) Excluded (Expired) Exc…" at bounding box center [737, 329] width 167 height 32
click at [654, 313] on select "Choose an option... Pending Applied Excluded (Questions) Excluded (Expired) Exc…" at bounding box center [737, 329] width 167 height 32
click at [865, 316] on div at bounding box center [891, 330] width 85 height 35
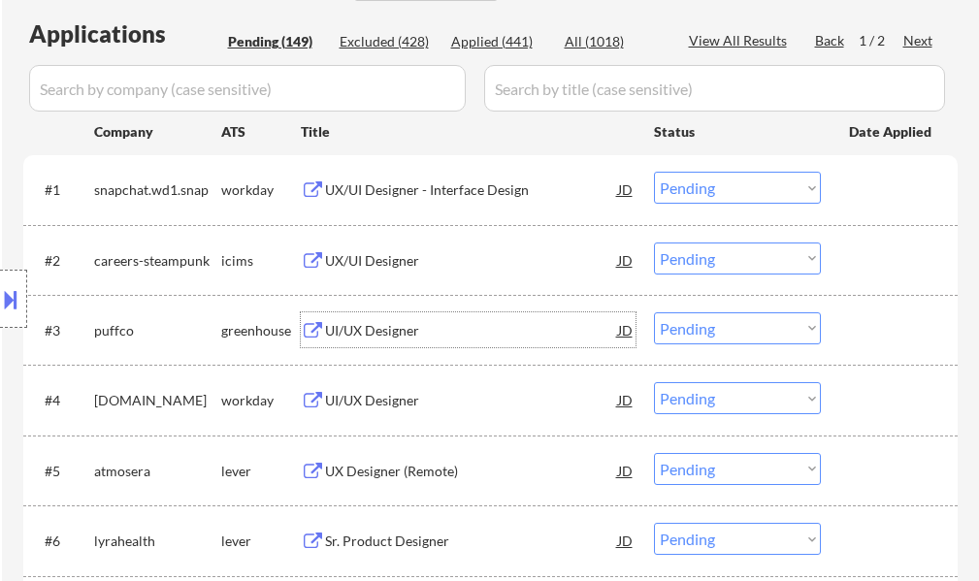
click at [390, 321] on div "UI/UX Designer" at bounding box center [471, 330] width 293 height 19
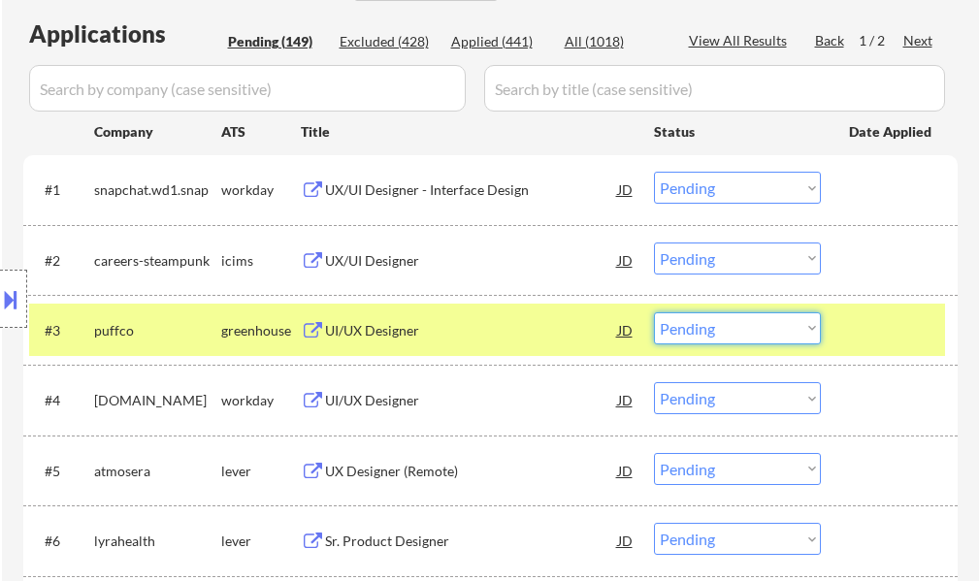
click at [701, 315] on select "Choose an option... Pending Applied Excluded (Questions) Excluded (Expired) Exc…" at bounding box center [737, 329] width 167 height 32
click at [654, 313] on select "Choose an option... Pending Applied Excluded (Questions) Excluded (Expired) Exc…" at bounding box center [737, 329] width 167 height 32
click at [889, 325] on div at bounding box center [891, 330] width 85 height 35
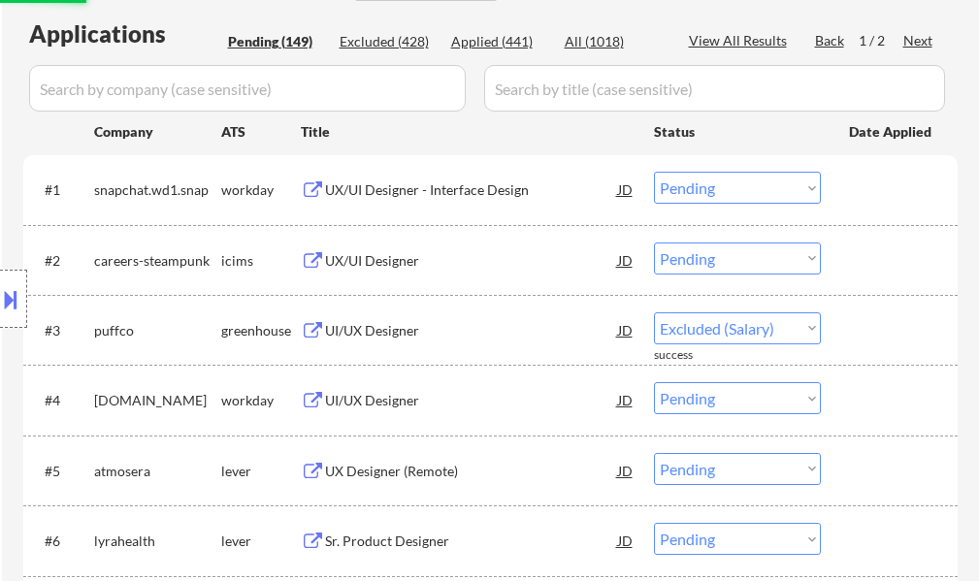
select select ""pending""
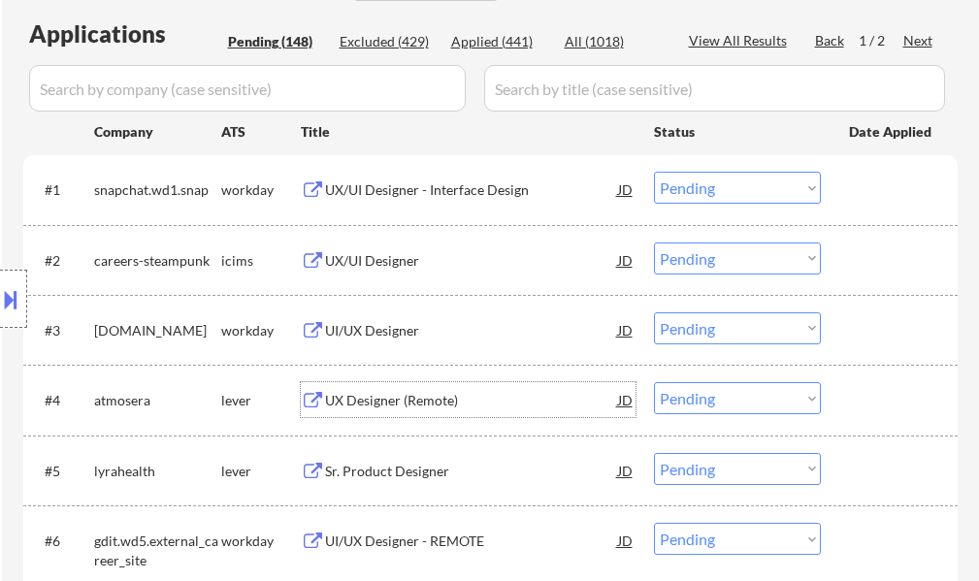
click at [422, 394] on div "UX Designer (Remote)" at bounding box center [471, 400] width 293 height 19
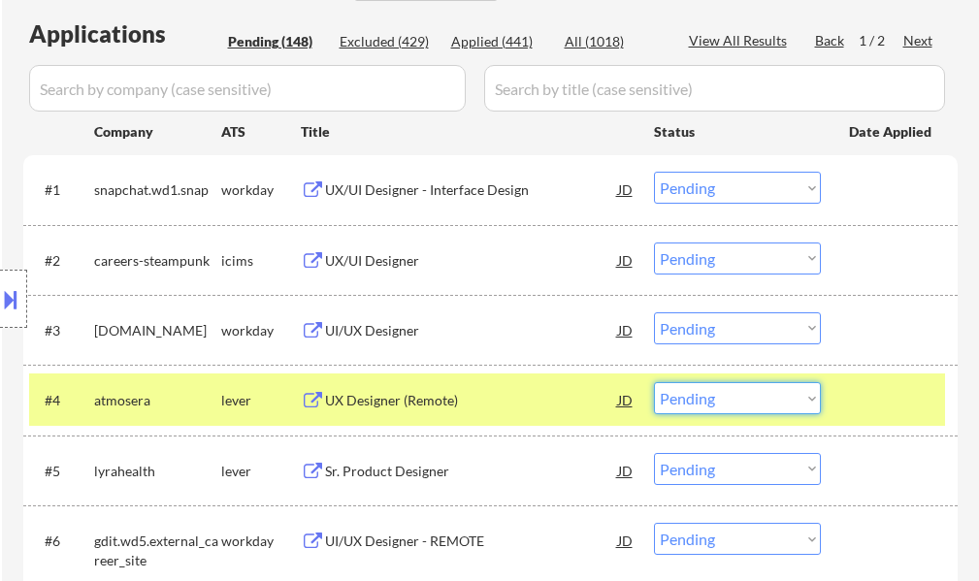
click at [690, 393] on select "Choose an option... Pending Applied Excluded (Questions) Excluded (Expired) Exc…" at bounding box center [737, 398] width 167 height 32
click at [654, 382] on select "Choose an option... Pending Applied Excluded (Questions) Excluded (Expired) Exc…" at bounding box center [737, 398] width 167 height 32
click at [854, 407] on div at bounding box center [891, 399] width 85 height 35
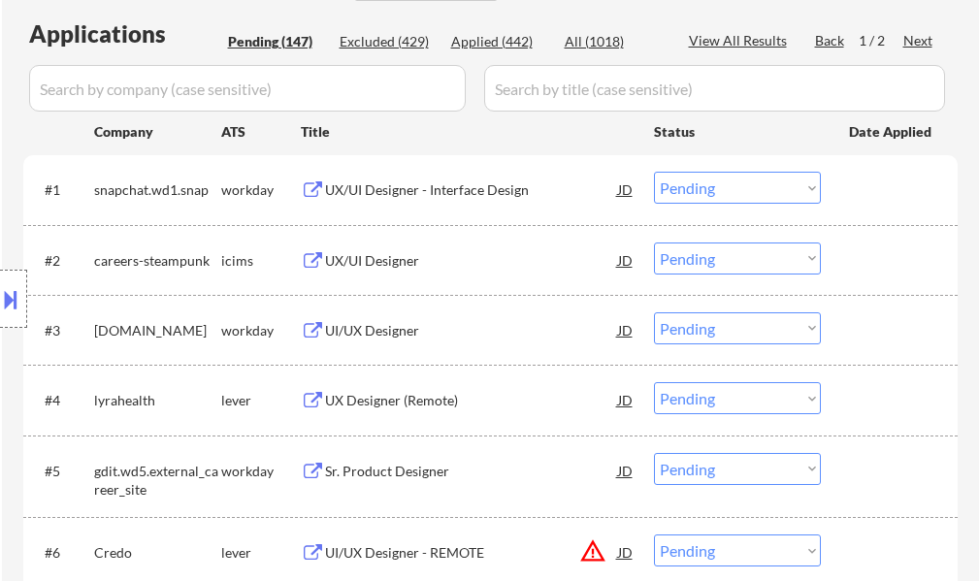
click at [437, 405] on div "UX Designer (Remote)" at bounding box center [471, 400] width 293 height 19
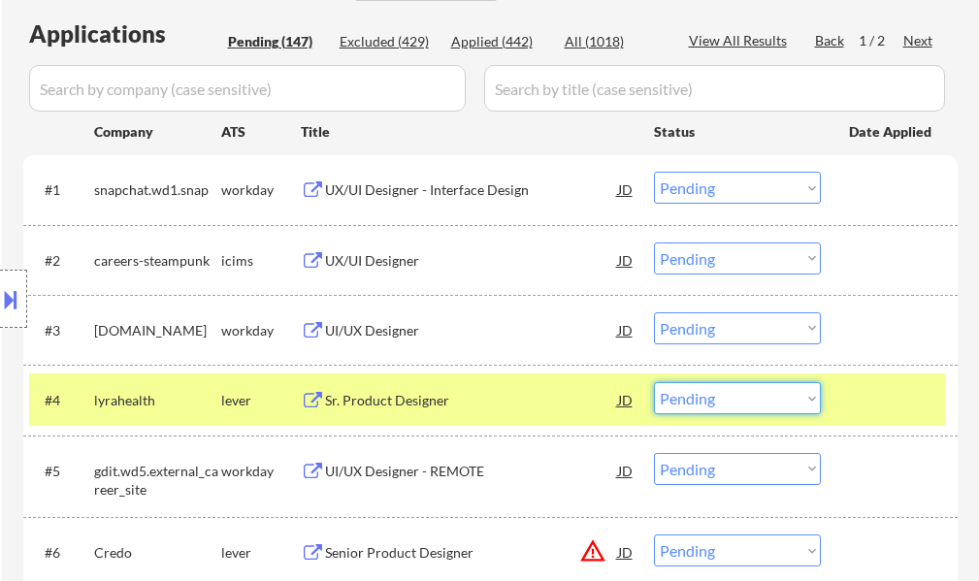
click at [729, 402] on select "Choose an option... Pending Applied Excluded (Questions) Excluded (Expired) Exc…" at bounding box center [737, 398] width 167 height 32
click at [654, 382] on select "Choose an option... Pending Applied Excluded (Questions) Excluded (Expired) Exc…" at bounding box center [737, 398] width 167 height 32
click at [855, 377] on div "#4 lyrahealth lever Sr. Product Designer JD Choose an option... Pending Applied…" at bounding box center [487, 400] width 916 height 52
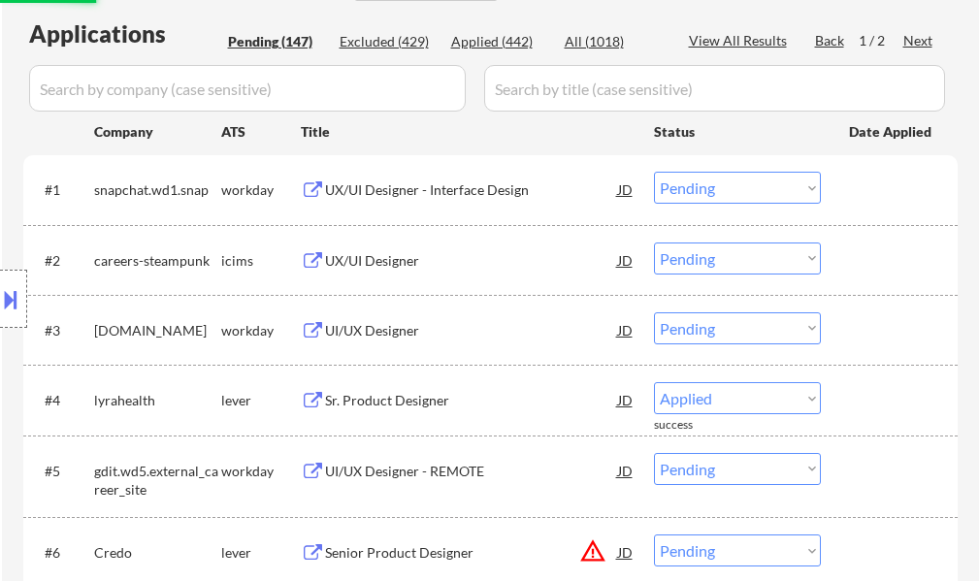
select select ""pending""
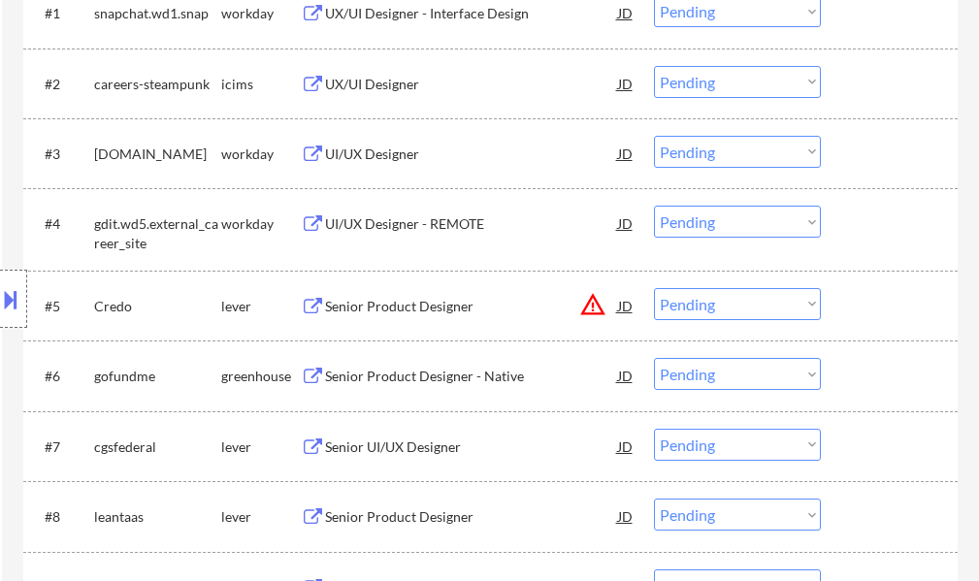
scroll to position [679, 0]
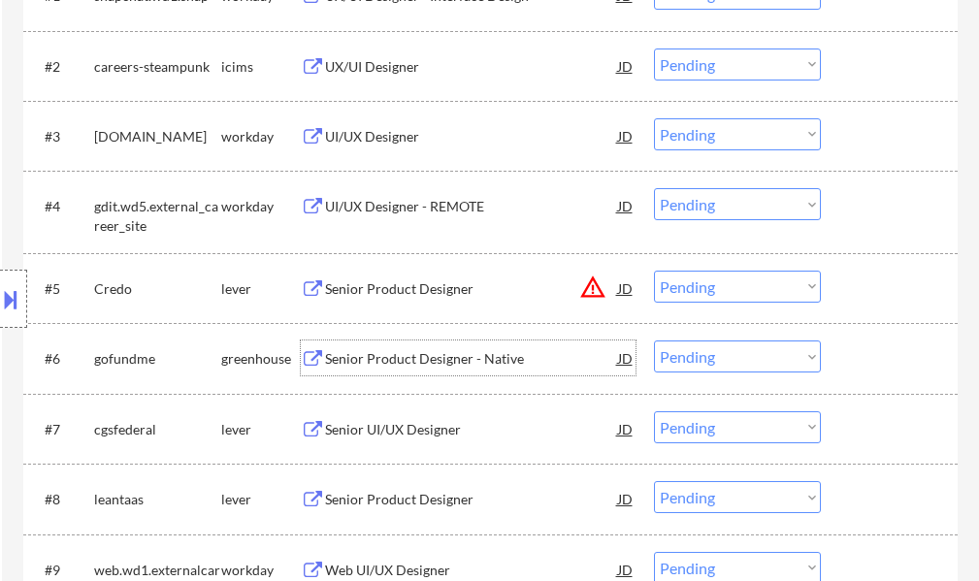
click at [460, 356] on div "Senior Product Designer - Native" at bounding box center [471, 358] width 293 height 19
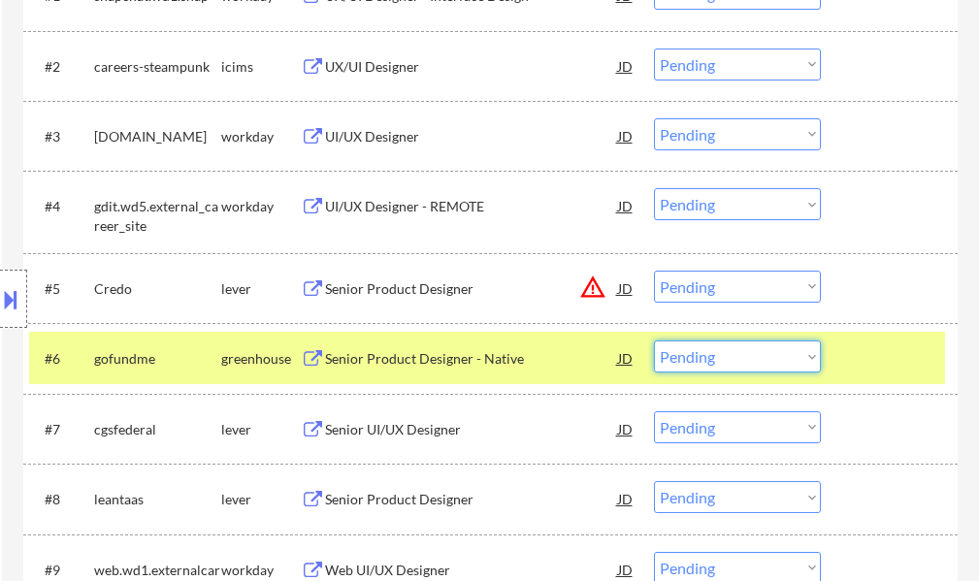
click at [703, 356] on select "Choose an option... Pending Applied Excluded (Questions) Excluded (Expired) Exc…" at bounding box center [737, 357] width 167 height 32
click at [654, 341] on select "Choose an option... Pending Applied Excluded (Questions) Excluded (Expired) Exc…" at bounding box center [737, 357] width 167 height 32
click at [870, 356] on div at bounding box center [891, 358] width 85 height 35
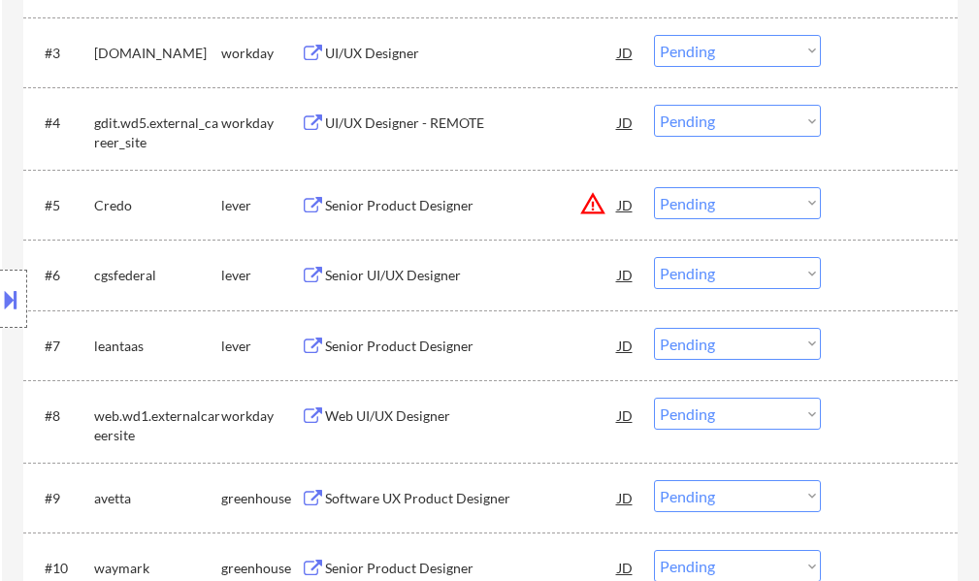
scroll to position [765, 0]
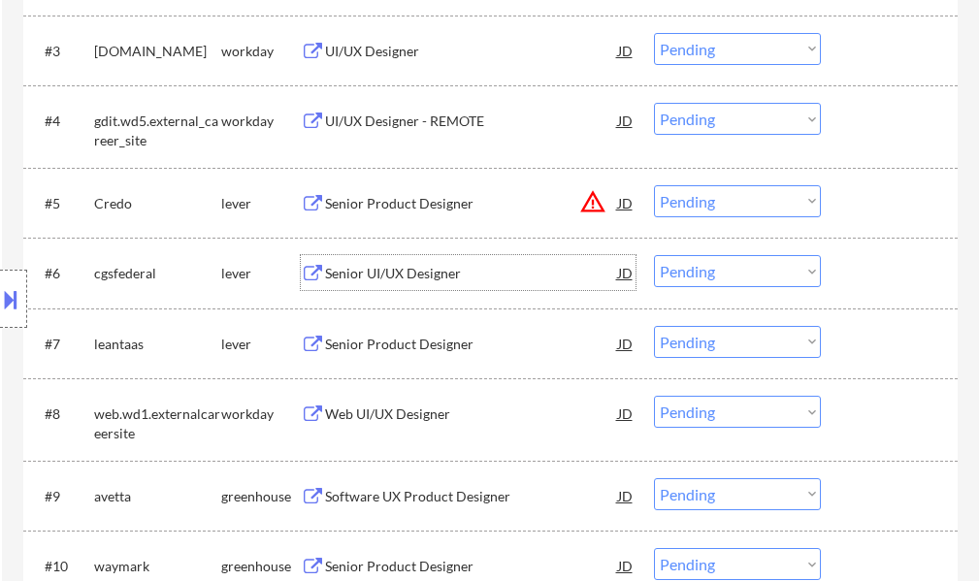
click at [389, 259] on div "Senior UI/UX Designer" at bounding box center [471, 272] width 293 height 35
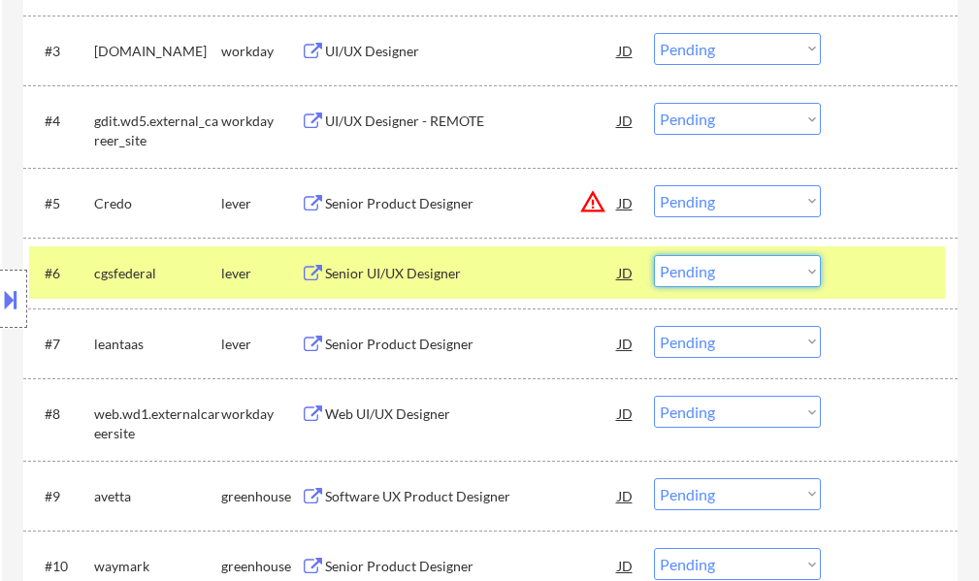
click at [719, 263] on select "Choose an option... Pending Applied Excluded (Questions) Excluded (Expired) Exc…" at bounding box center [737, 271] width 167 height 32
click at [654, 255] on select "Choose an option... Pending Applied Excluded (Questions) Excluded (Expired) Exc…" at bounding box center [737, 271] width 167 height 32
click at [882, 274] on div at bounding box center [891, 272] width 85 height 35
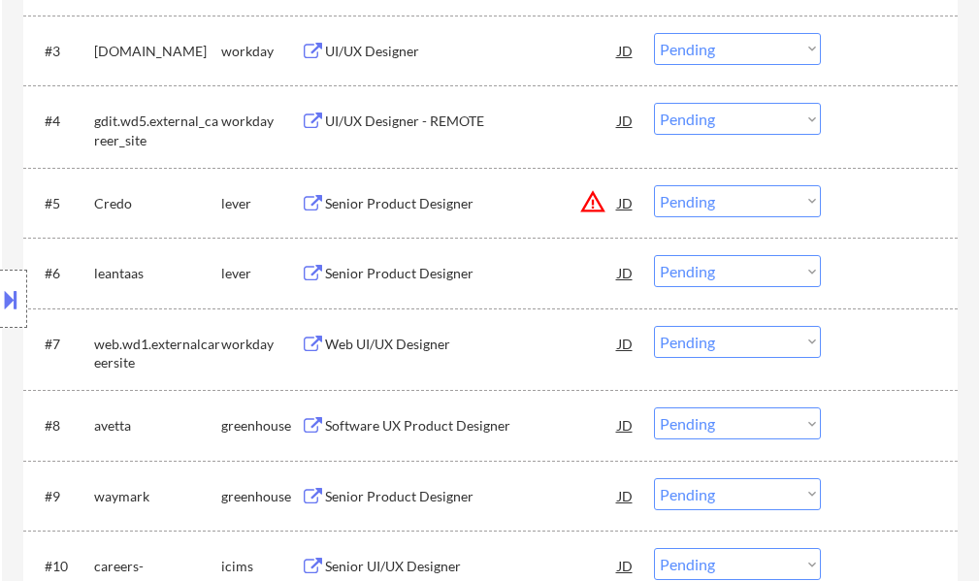
click at [425, 291] on div "#6 leantaas lever Senior Product Designer JD warning_amber Choose an option... …" at bounding box center [487, 273] width 916 height 52
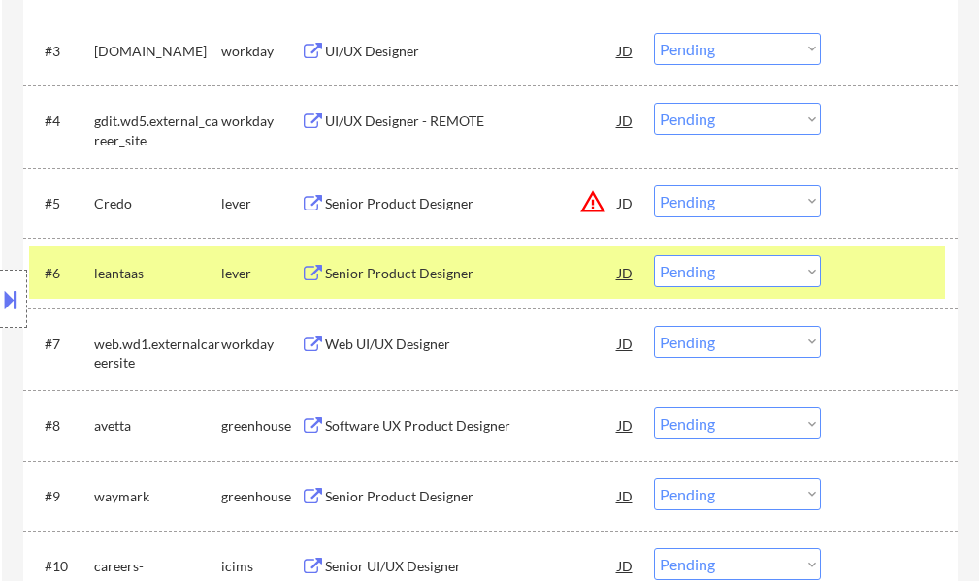
click at [423, 277] on div "Senior Product Designer" at bounding box center [471, 273] width 293 height 19
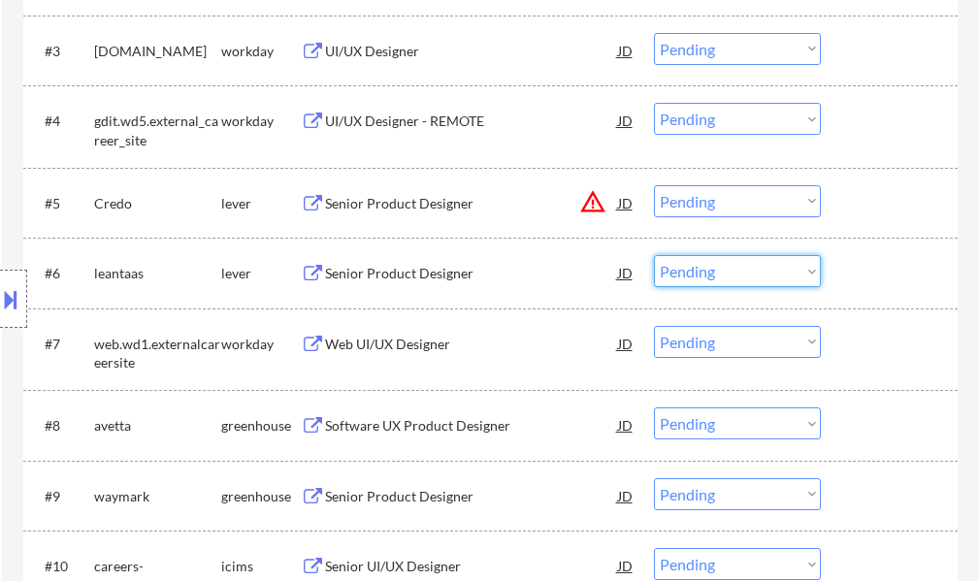
click at [734, 267] on select "Choose an option... Pending Applied Excluded (Questions) Excluded (Expired) Exc…" at bounding box center [737, 271] width 167 height 32
click at [654, 255] on select "Choose an option... Pending Applied Excluded (Questions) Excluded (Expired) Exc…" at bounding box center [737, 271] width 167 height 32
click at [880, 273] on div at bounding box center [891, 272] width 85 height 35
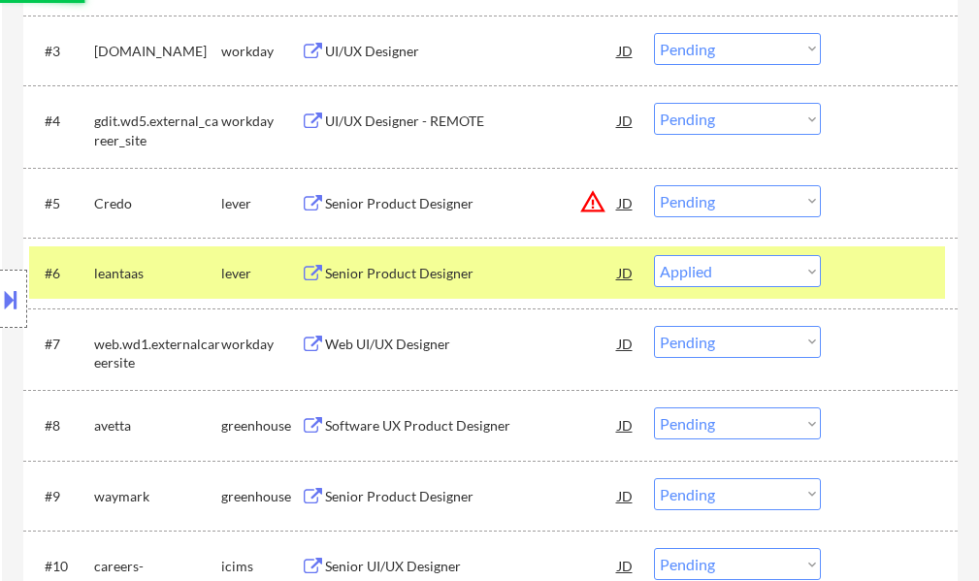
click at [880, 273] on div at bounding box center [891, 272] width 85 height 35
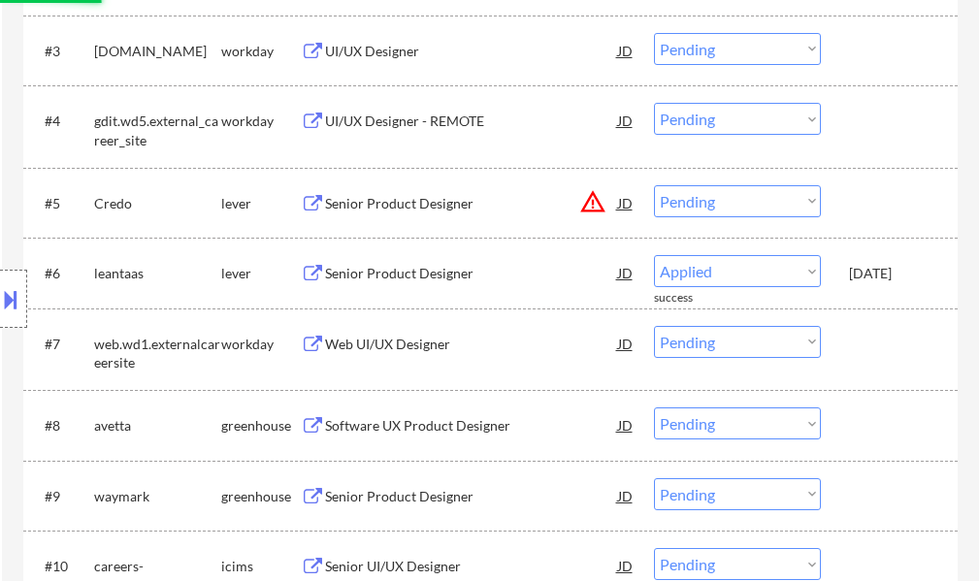
select select ""pending""
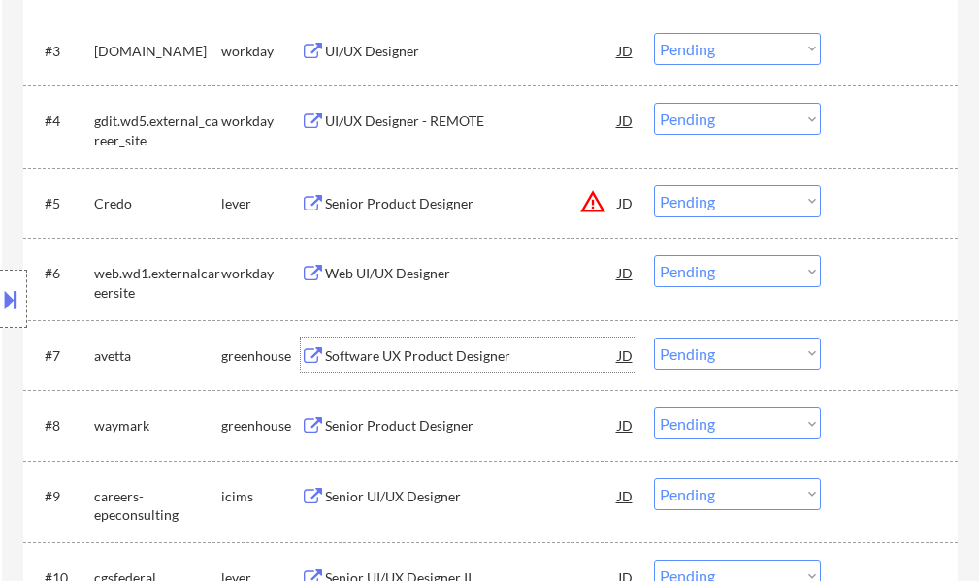
click at [414, 345] on div "Software UX Product Designer" at bounding box center [471, 355] width 293 height 35
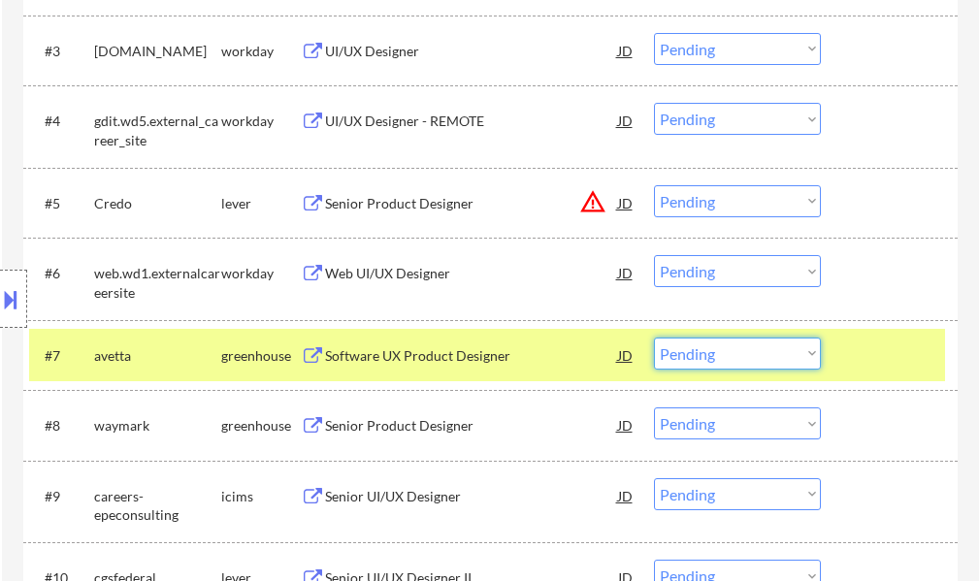
click at [712, 351] on select "Choose an option... Pending Applied Excluded (Questions) Excluded (Expired) Exc…" at bounding box center [737, 354] width 167 height 32
click at [654, 338] on select "Choose an option... Pending Applied Excluded (Questions) Excluded (Expired) Exc…" at bounding box center [737, 354] width 167 height 32
click at [885, 356] on div at bounding box center [891, 355] width 85 height 35
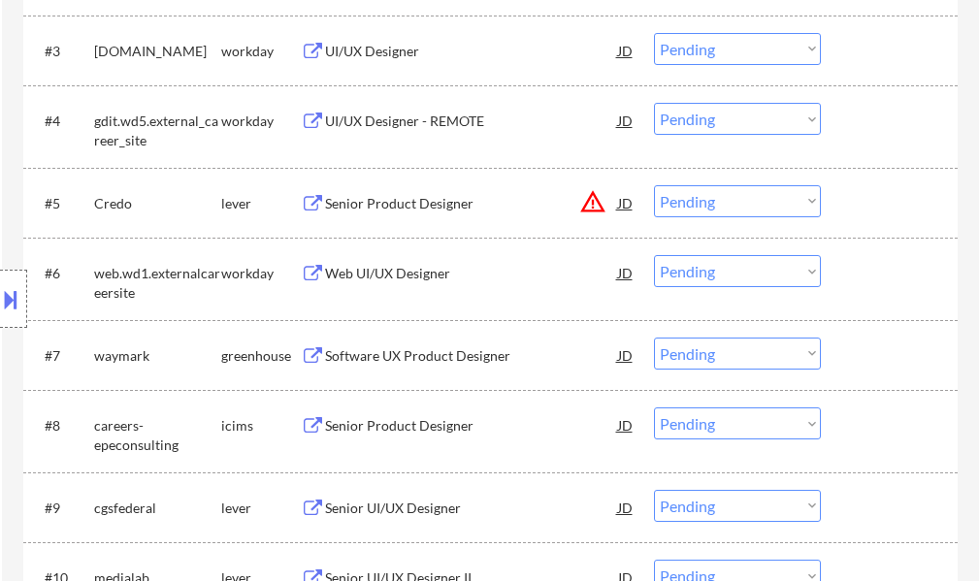
click at [348, 348] on div "Software UX Product Designer" at bounding box center [471, 356] width 293 height 19
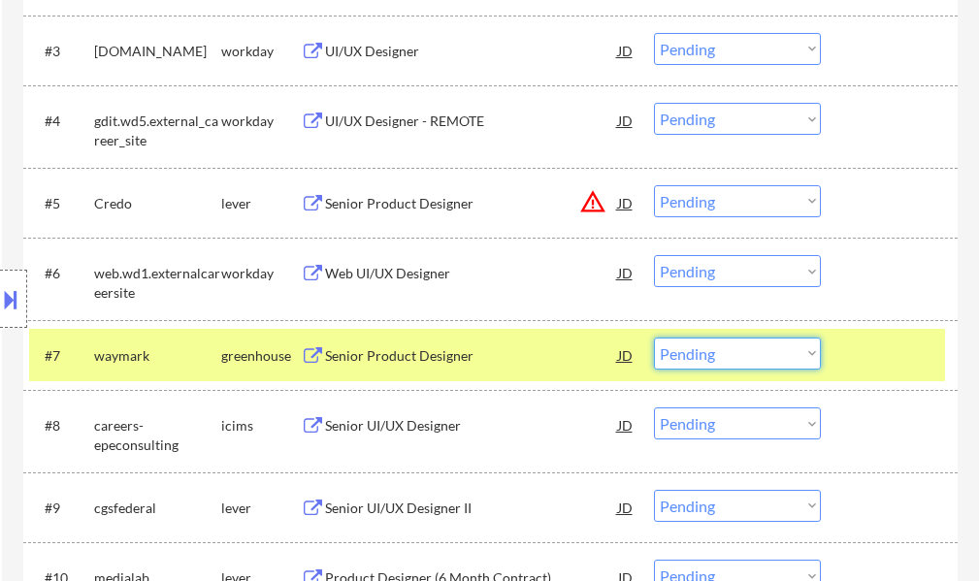
click at [771, 351] on select "Choose an option... Pending Applied Excluded (Questions) Excluded (Expired) Exc…" at bounding box center [737, 354] width 167 height 32
click at [654, 338] on select "Choose an option... Pending Applied Excluded (Questions) Excluded (Expired) Exc…" at bounding box center [737, 354] width 167 height 32
click at [862, 347] on div at bounding box center [891, 355] width 85 height 35
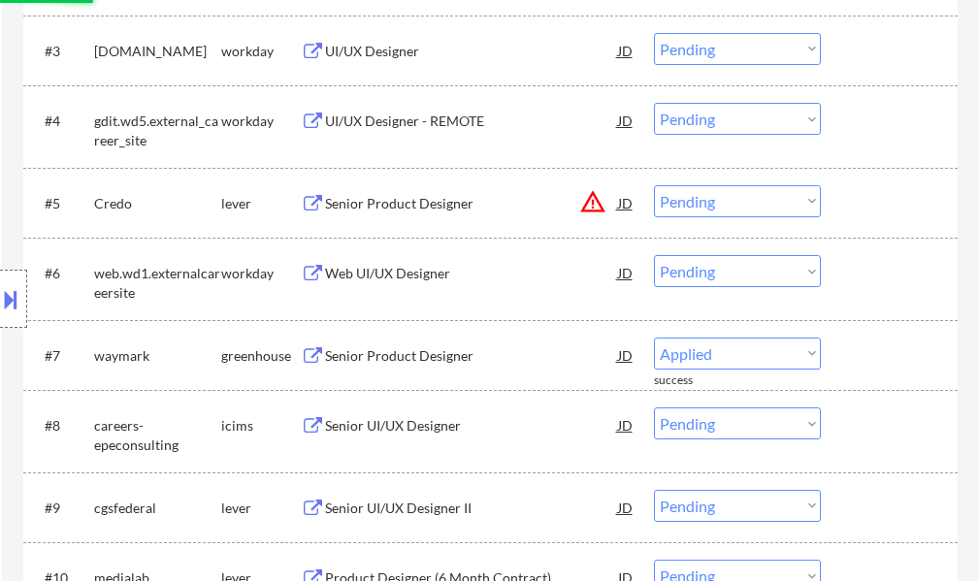
select select ""pending""
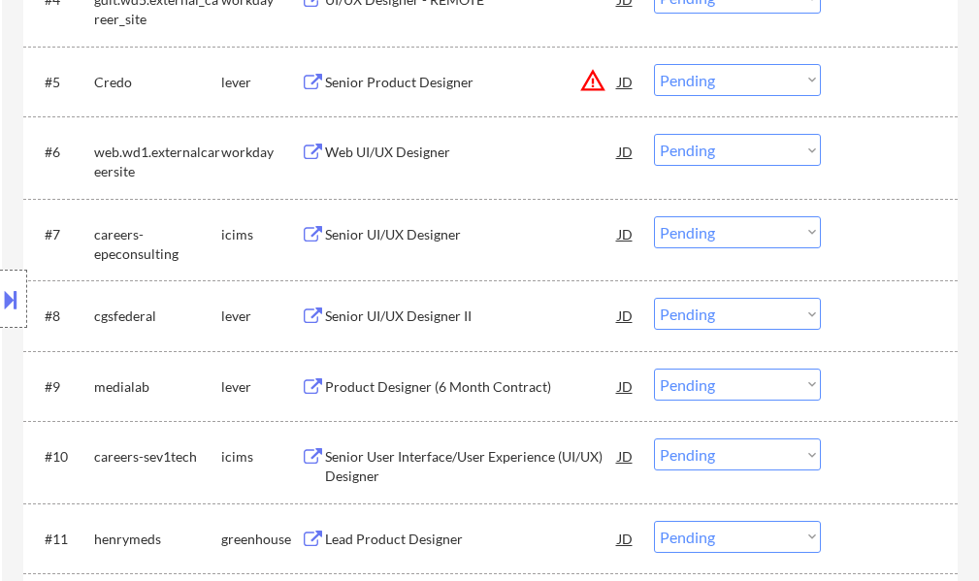
scroll to position [917, 0]
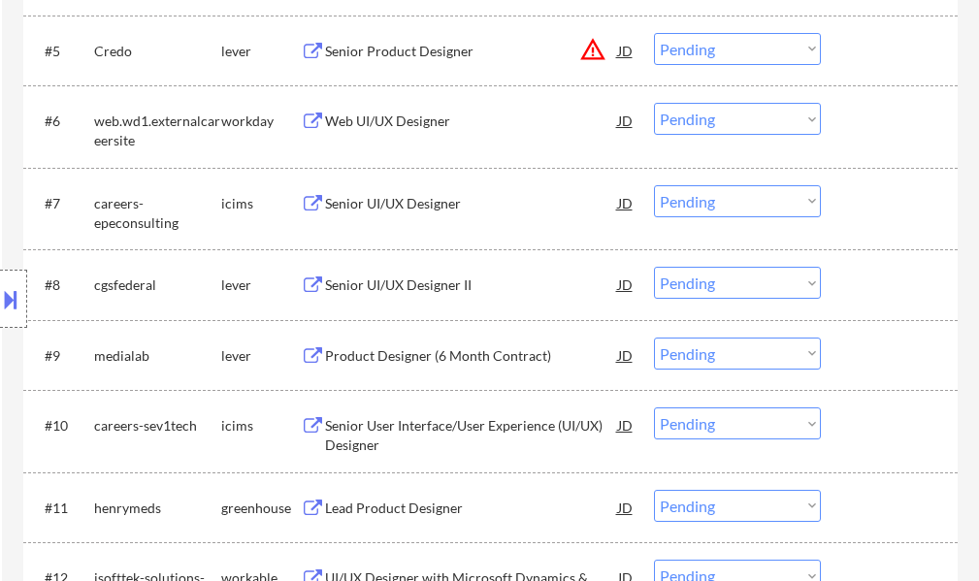
click at [377, 281] on div "Senior UI/UX Designer II" at bounding box center [471, 285] width 293 height 19
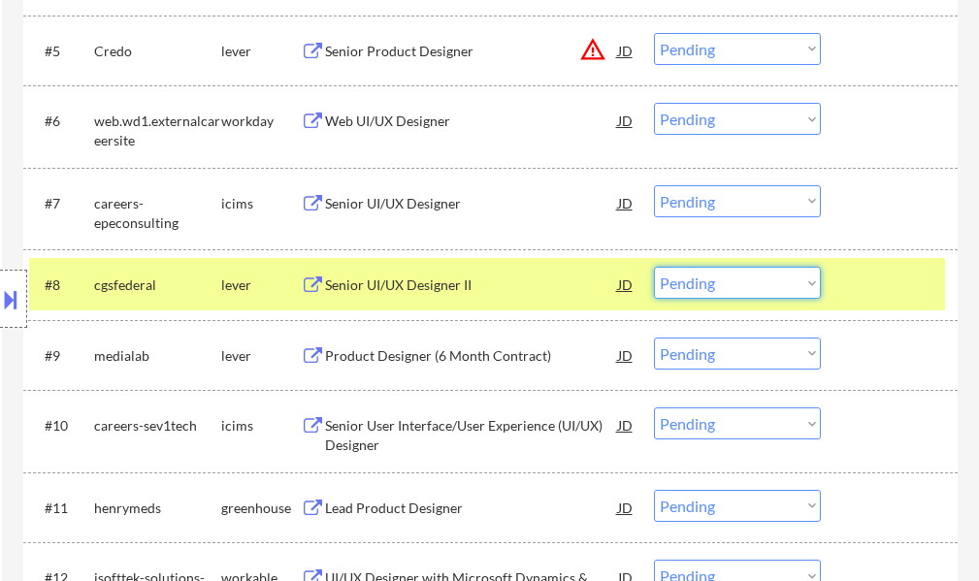
click at [687, 281] on select "Choose an option... Pending Applied Excluded (Questions) Excluded (Expired) Exc…" at bounding box center [737, 283] width 167 height 32
click at [654, 267] on select "Choose an option... Pending Applied Excluded (Questions) Excluded (Expired) Exc…" at bounding box center [737, 283] width 167 height 32
click at [894, 287] on div at bounding box center [891, 284] width 85 height 35
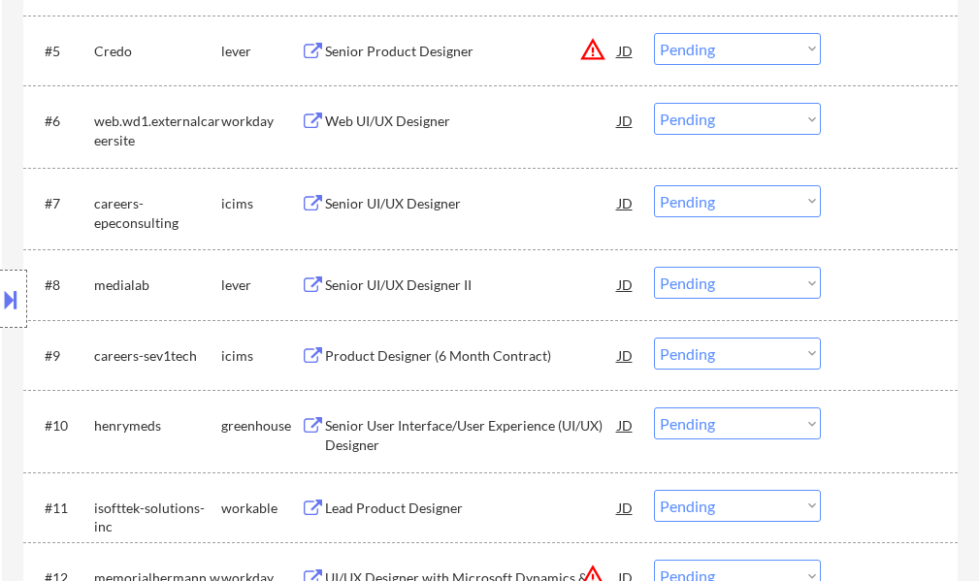
click at [425, 287] on div "Senior UI/UX Designer II" at bounding box center [471, 285] width 293 height 19
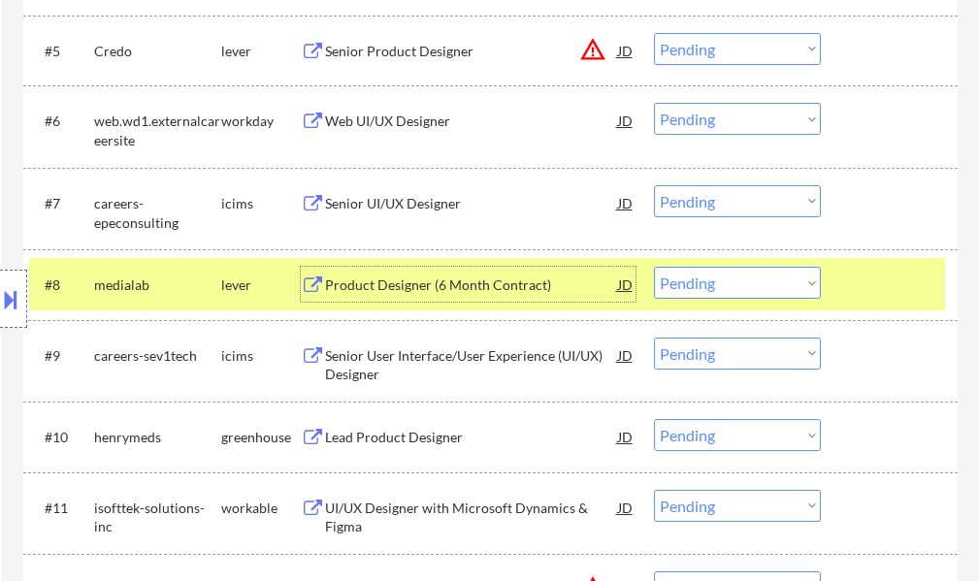
click at [753, 283] on select "Choose an option... Pending Applied Excluded (Questions) Excluded (Expired) Exc…" at bounding box center [737, 283] width 167 height 32
click at [654, 267] on select "Choose an option... Pending Applied Excluded (Questions) Excluded (Expired) Exc…" at bounding box center [737, 283] width 167 height 32
click at [877, 283] on div at bounding box center [891, 284] width 85 height 35
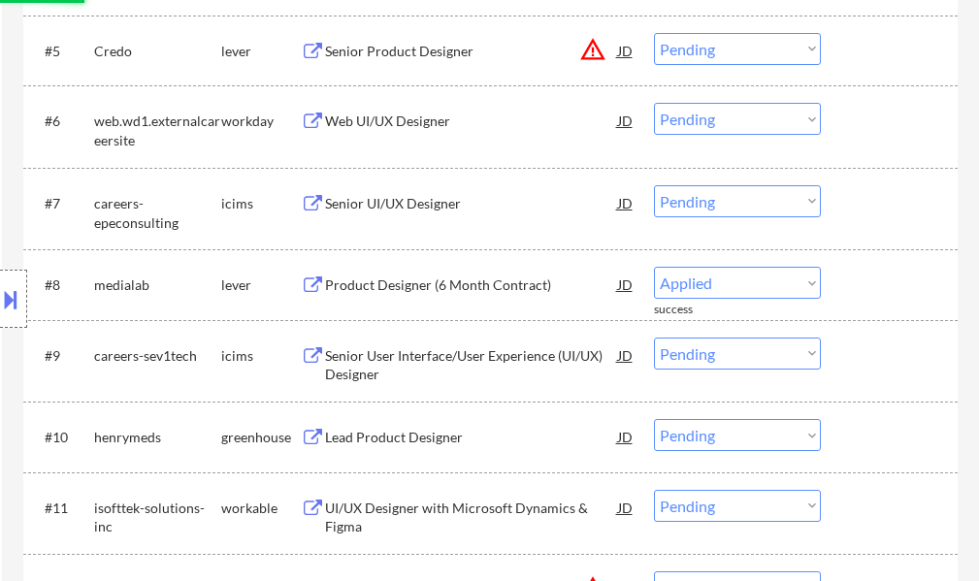
select select ""pending""
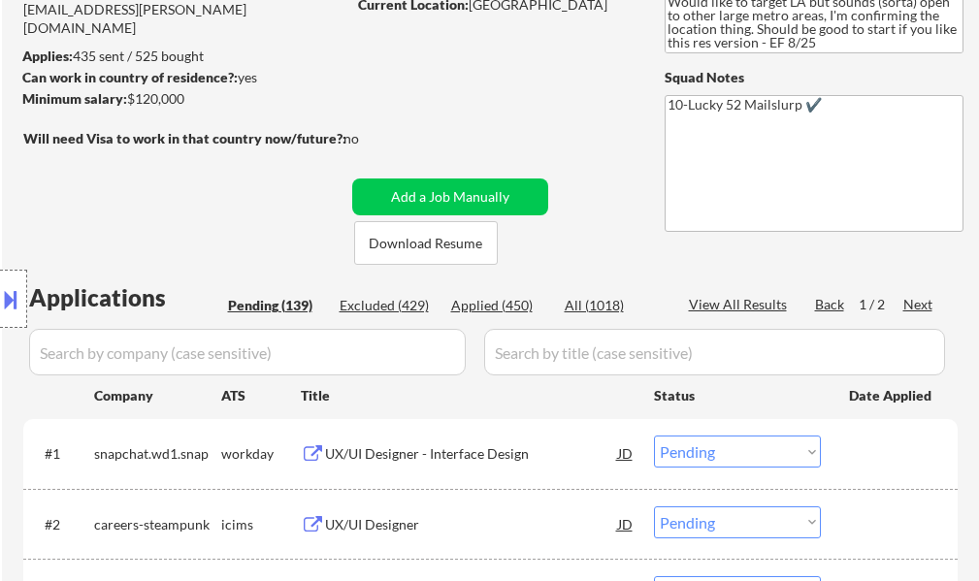
scroll to position [291, 0]
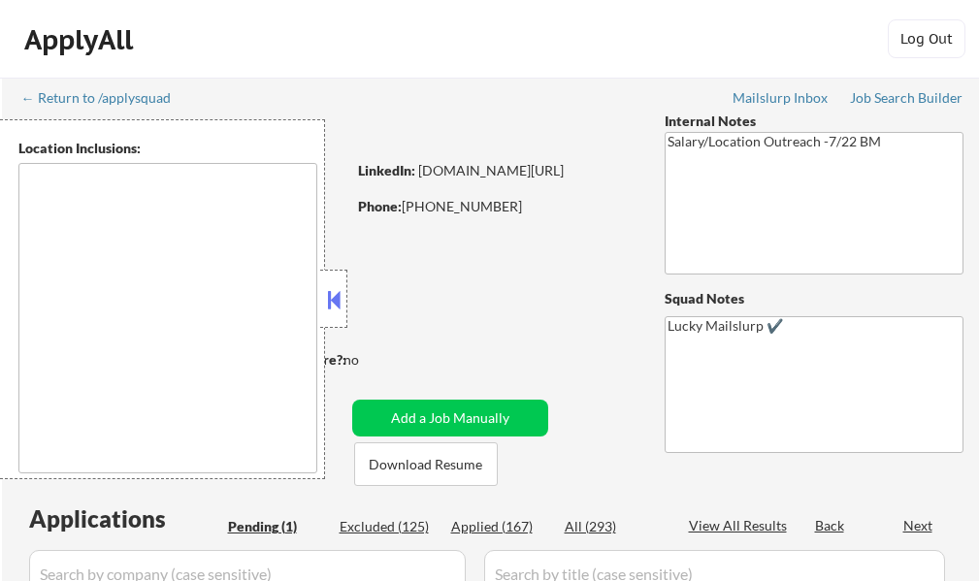
select select ""pending""
type textarea "[GEOGRAPHIC_DATA], [GEOGRAPHIC_DATA] [GEOGRAPHIC_DATA], [GEOGRAPHIC_DATA] [GEOG…"
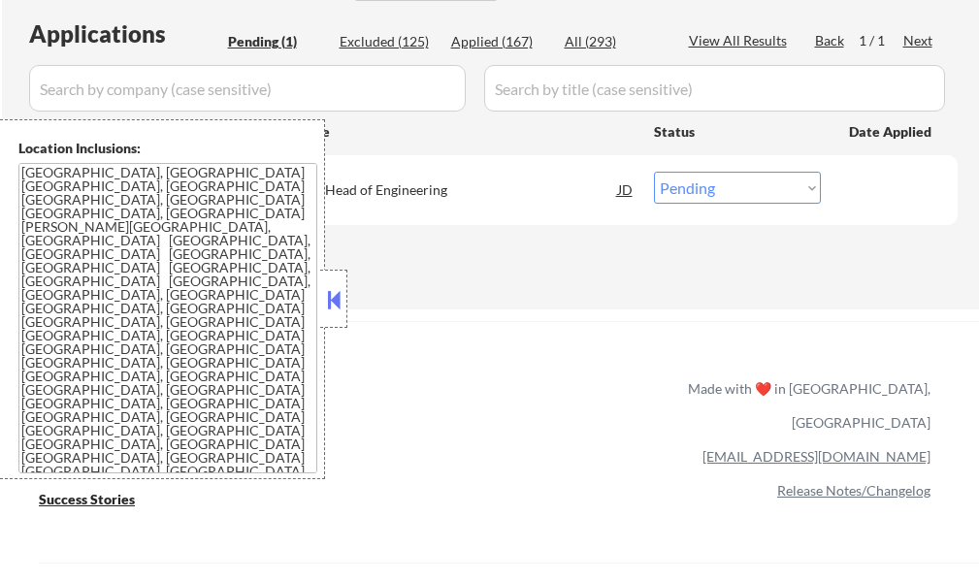
scroll to position [582, 0]
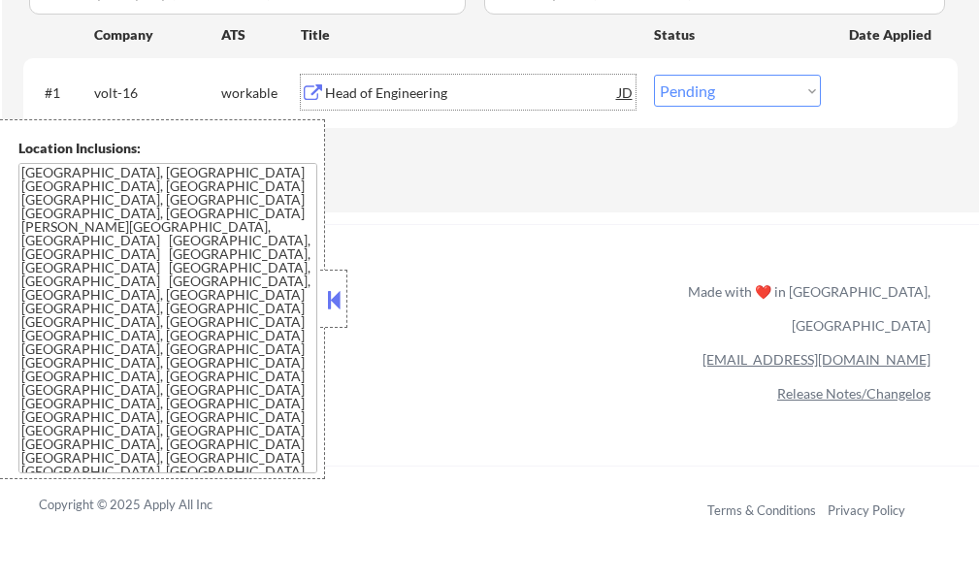
click at [370, 96] on div "Head of Engineering" at bounding box center [471, 92] width 293 height 19
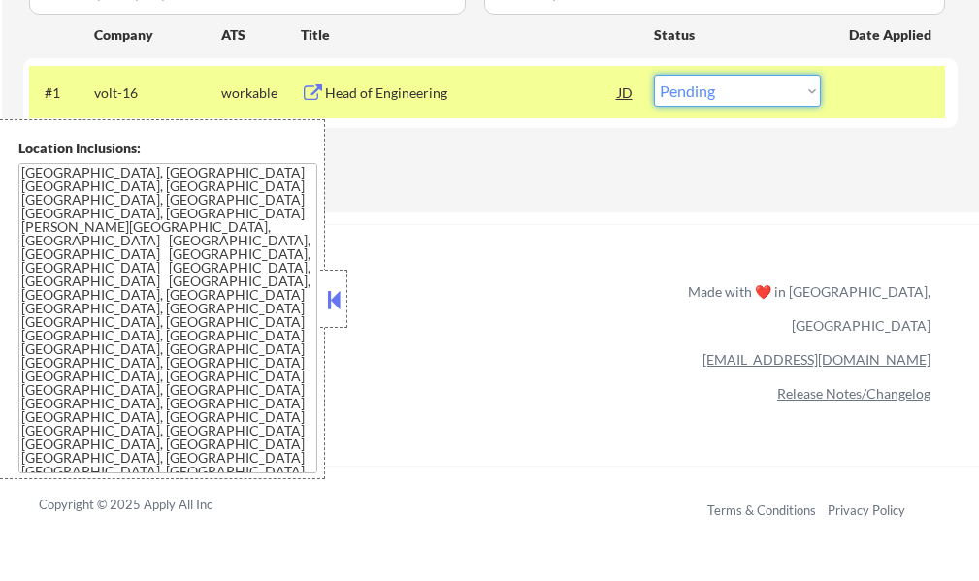
click at [700, 90] on select "Choose an option... Pending Applied Excluded (Questions) Excluded (Expired) Exc…" at bounding box center [737, 91] width 167 height 32
select select ""applied""
click at [654, 75] on select "Choose an option... Pending Applied Excluded (Questions) Excluded (Expired) Exc…" at bounding box center [737, 91] width 167 height 32
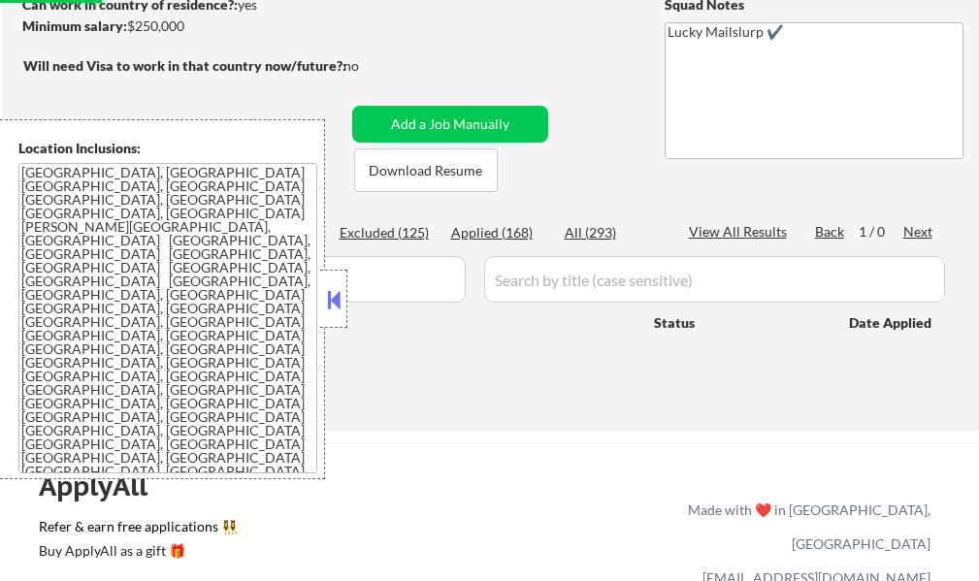
scroll to position [194, 0]
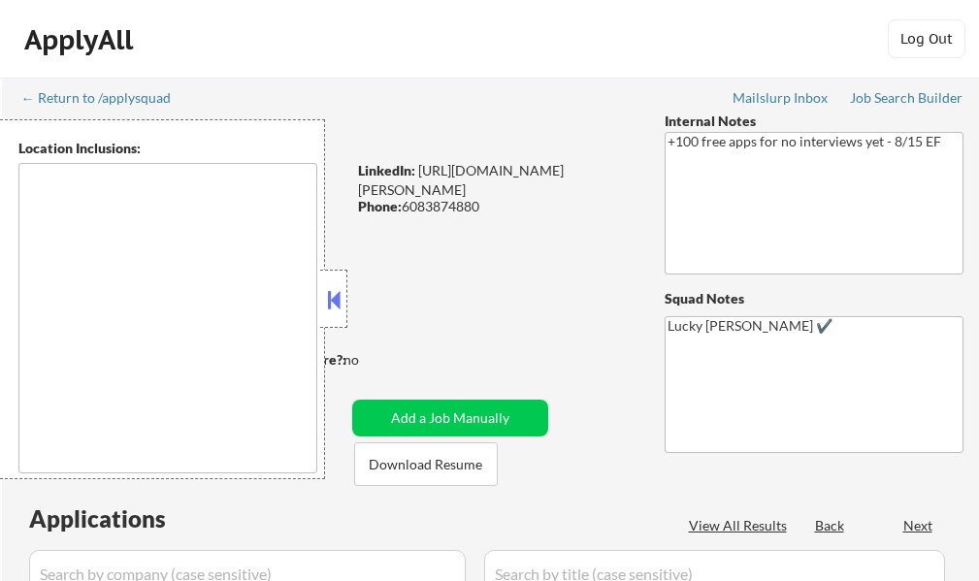
select select ""pending""
type textarea "remote"
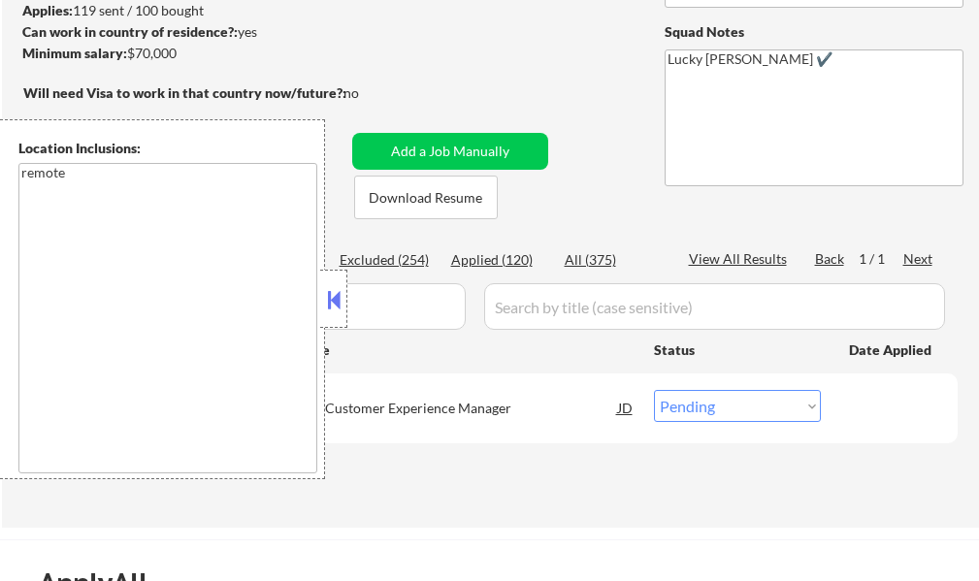
scroll to position [291, 0]
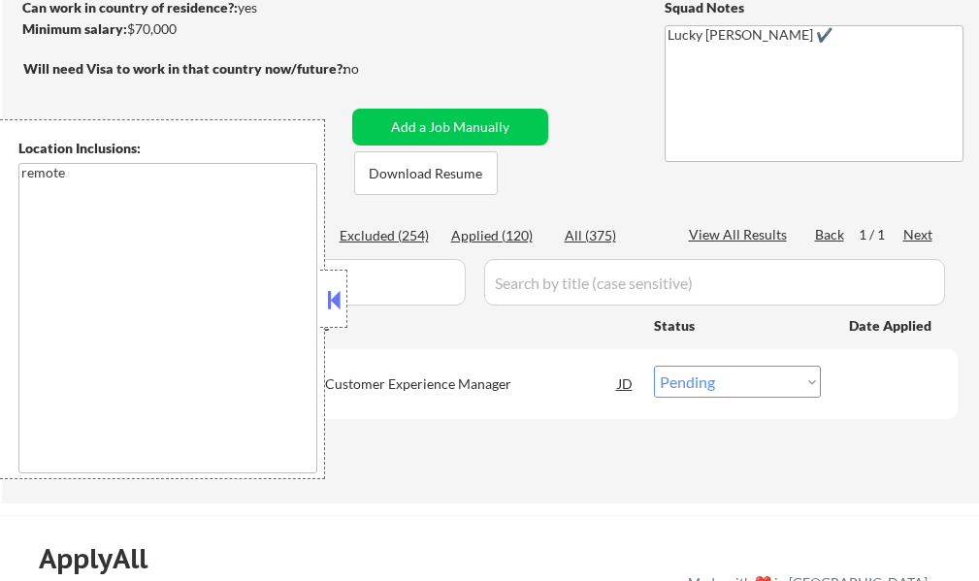
click at [337, 301] on button at bounding box center [333, 299] width 21 height 29
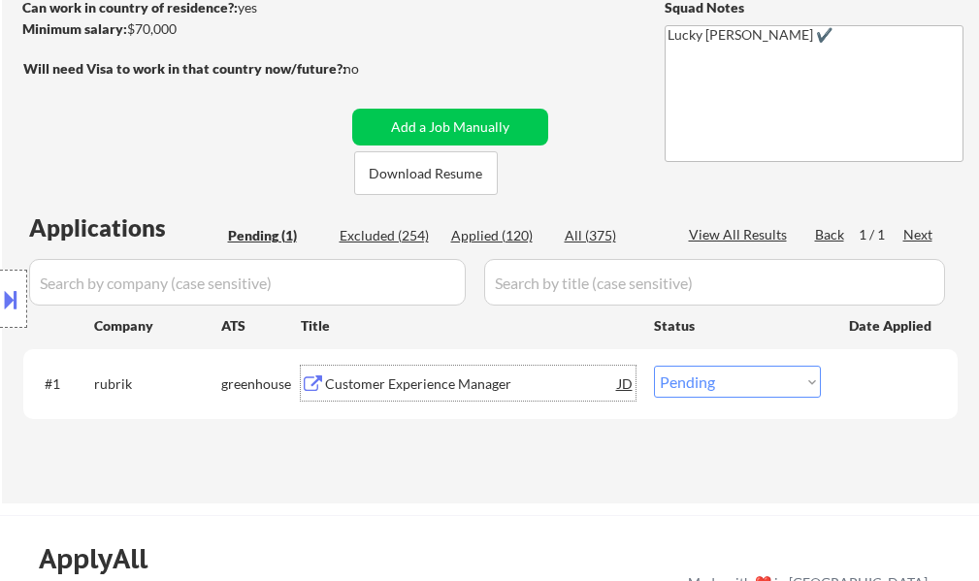
click at [431, 383] on div "Customer Experience Manager" at bounding box center [471, 384] width 293 height 19
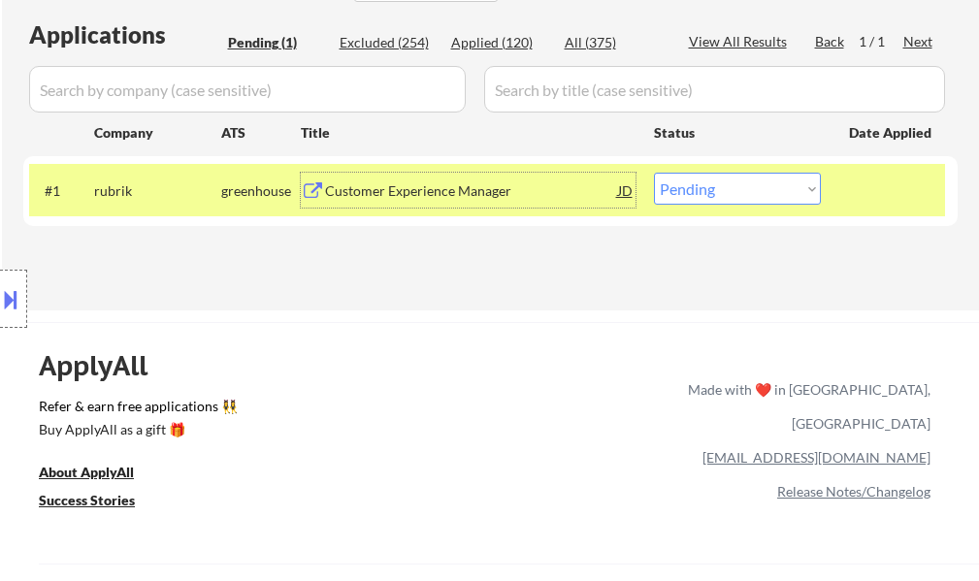
scroll to position [485, 0]
click at [705, 175] on select "Choose an option... Pending Applied Excluded (Questions) Excluded (Expired) Exc…" at bounding box center [737, 188] width 167 height 32
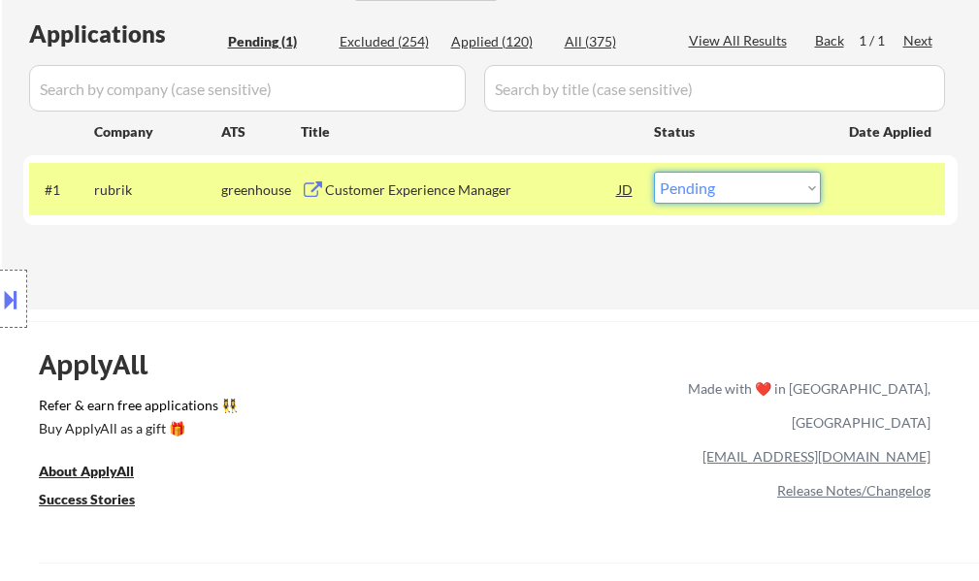
select select ""excluded__bad_match_""
click at [654, 172] on select "Choose an option... Pending Applied Excluded (Questions) Excluded (Expired) Exc…" at bounding box center [737, 188] width 167 height 32
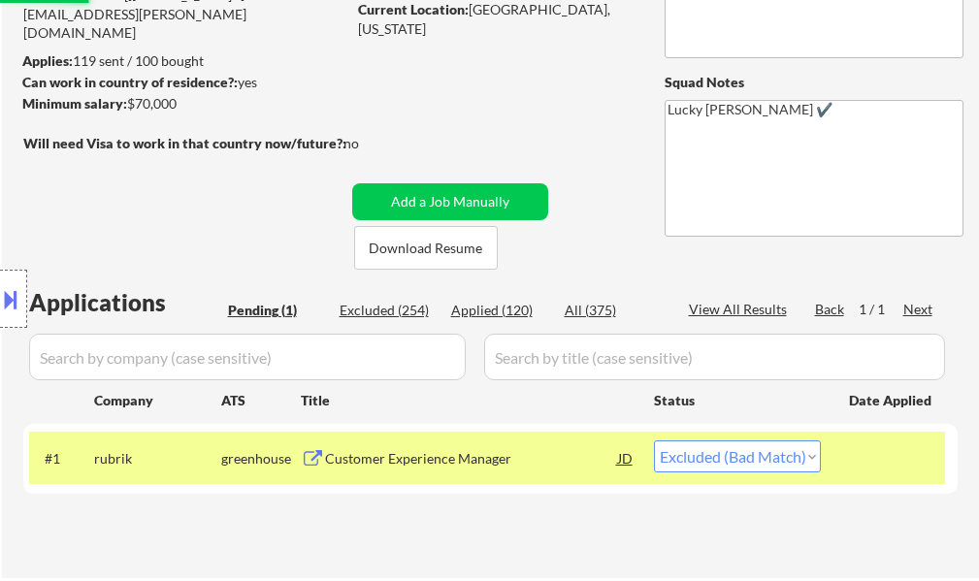
scroll to position [194, 0]
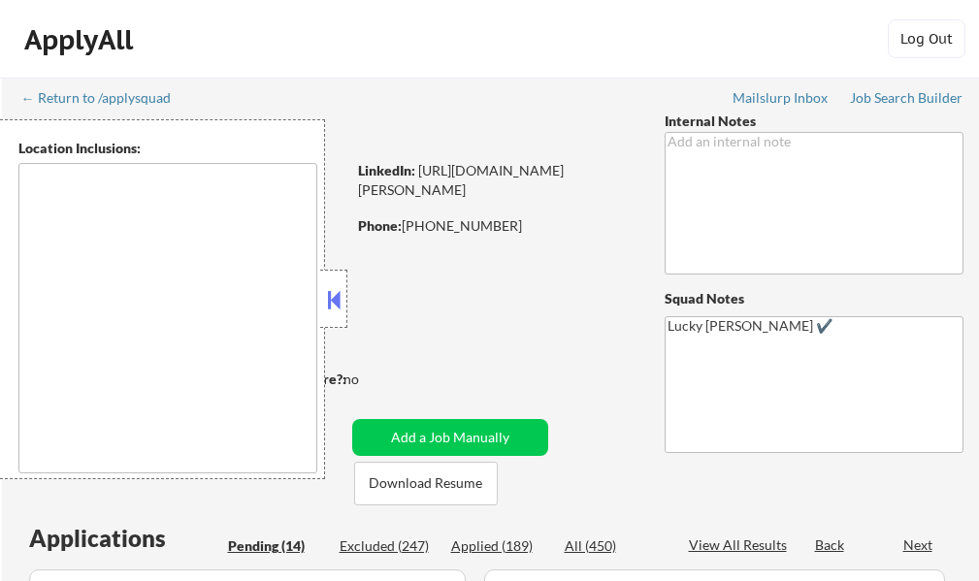
select select ""pending""
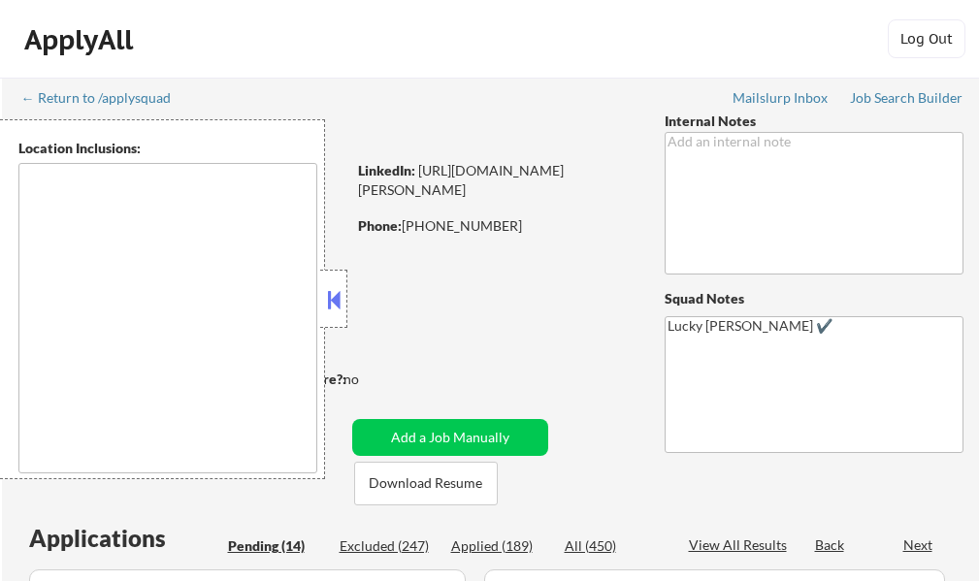
select select ""pending""
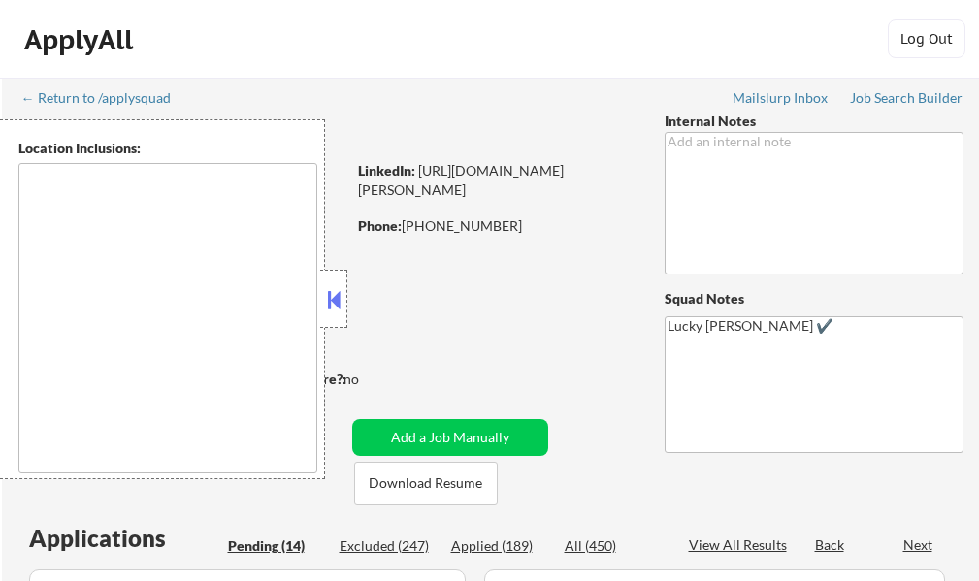
select select ""pending""
type textarea "[GEOGRAPHIC_DATA], SC Mauldin, SC [GEOGRAPHIC_DATA], [GEOGRAPHIC_DATA] [PERSON_…"
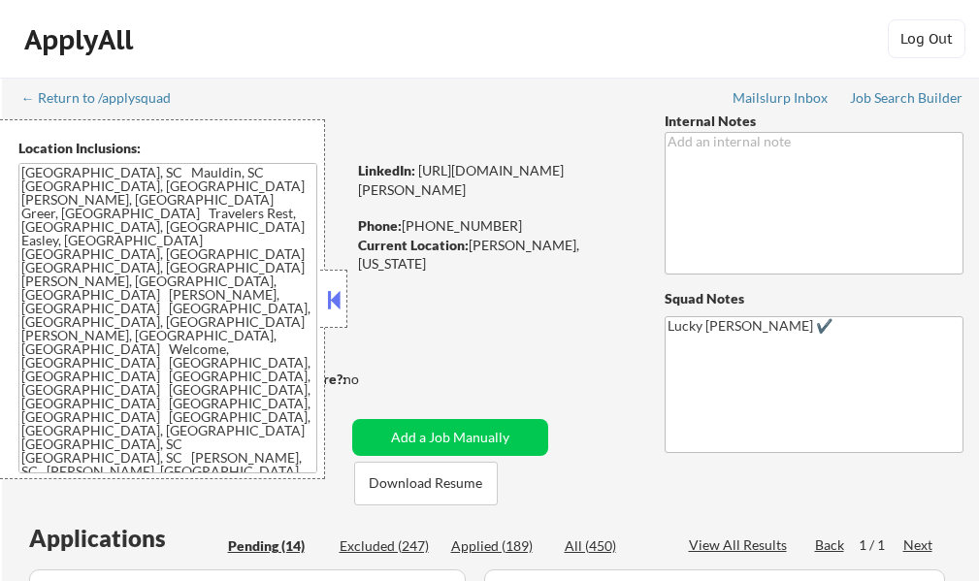
click at [341, 306] on button at bounding box center [333, 299] width 21 height 29
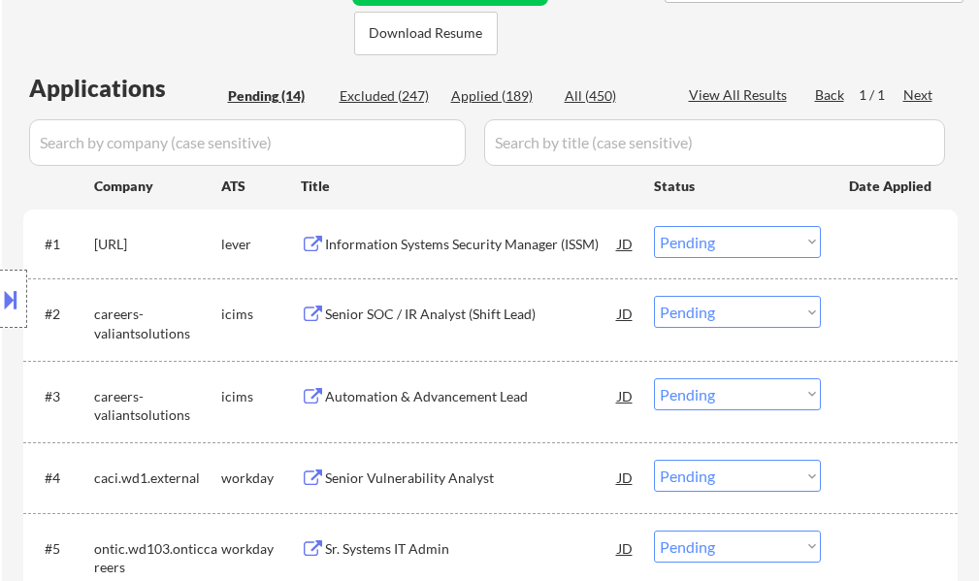
scroll to position [485, 0]
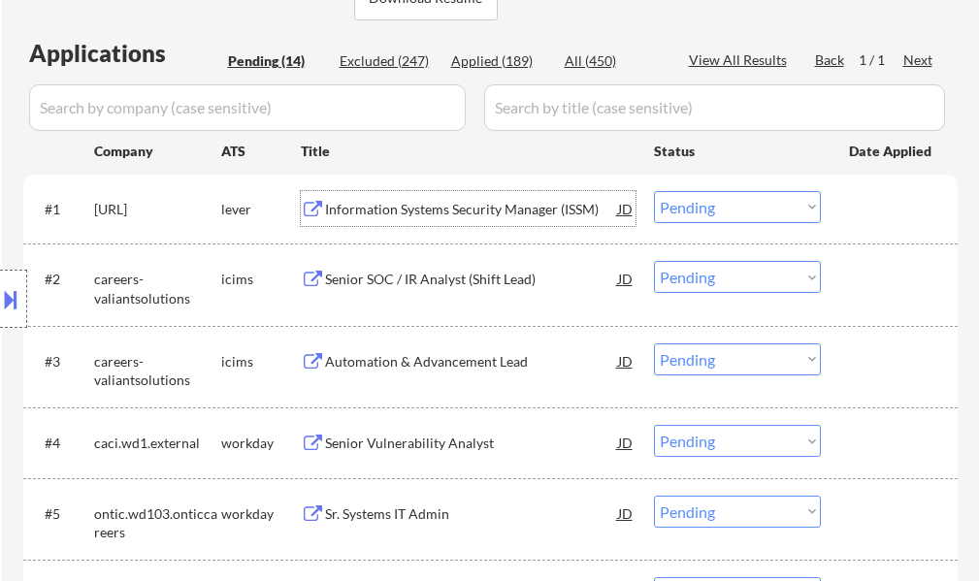
click at [468, 201] on div "Information Systems Security Manager (ISSM)" at bounding box center [471, 209] width 293 height 19
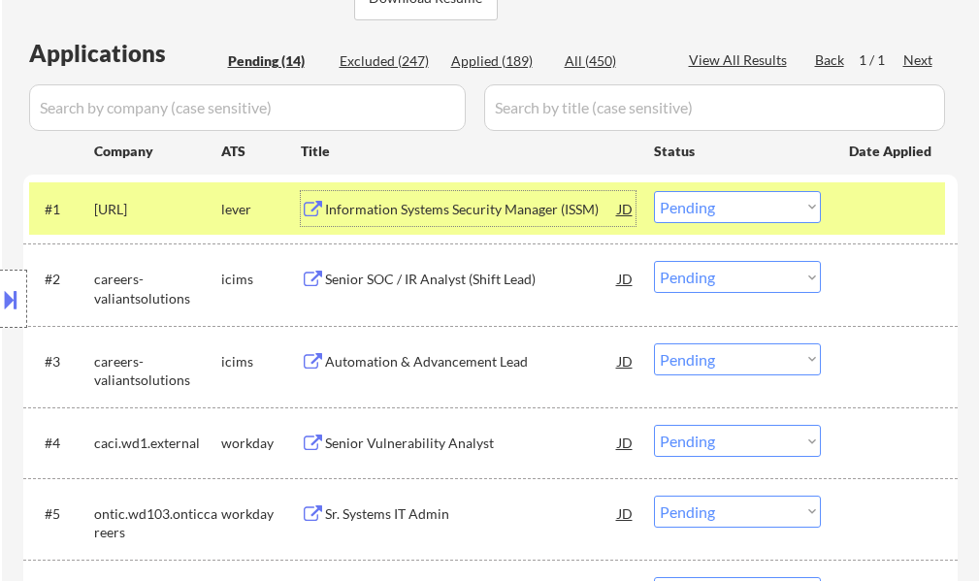
click at [699, 217] on select "Choose an option... Pending Applied Excluded (Questions) Excluded (Expired) Exc…" at bounding box center [737, 207] width 167 height 32
click at [654, 191] on select "Choose an option... Pending Applied Excluded (Questions) Excluded (Expired) Exc…" at bounding box center [737, 207] width 167 height 32
click at [861, 202] on div at bounding box center [891, 208] width 85 height 35
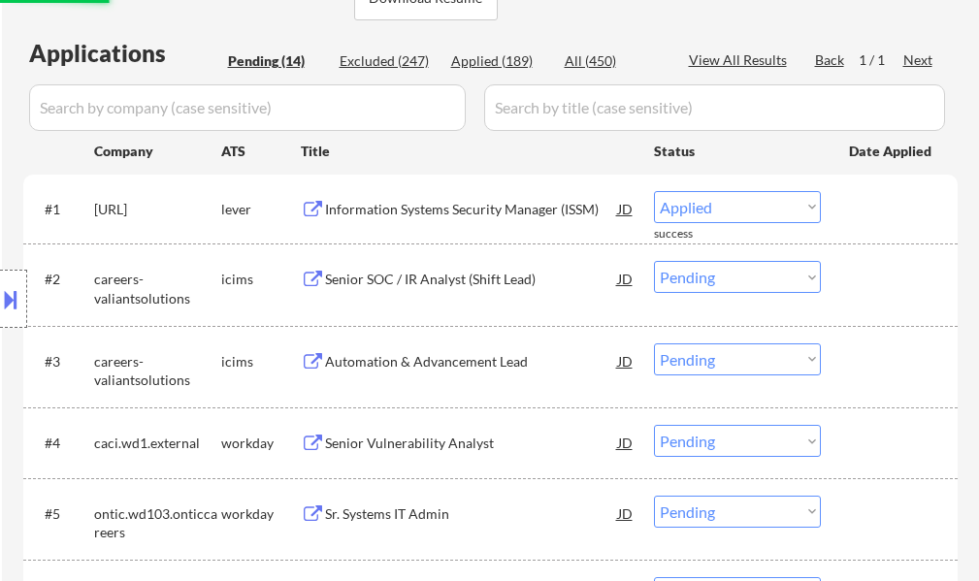
select select ""pending""
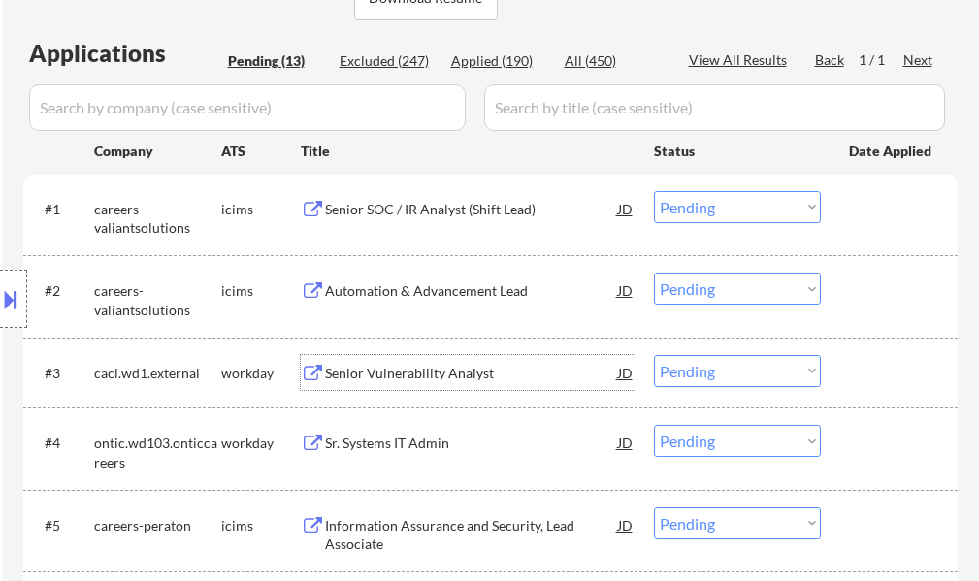
click at [393, 378] on div "Senior Vulnerability Analyst" at bounding box center [471, 373] width 293 height 19
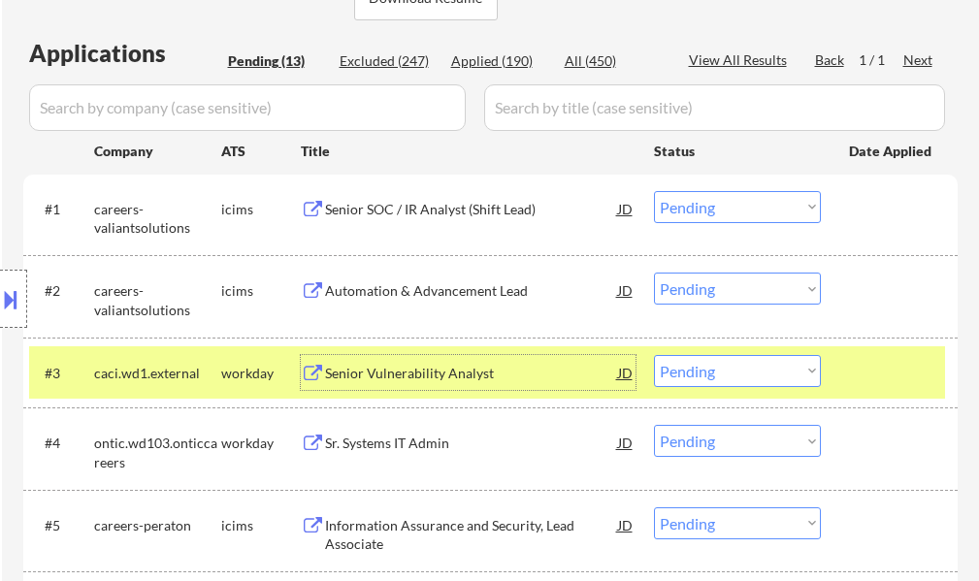
click at [918, 374] on div at bounding box center [891, 372] width 85 height 35
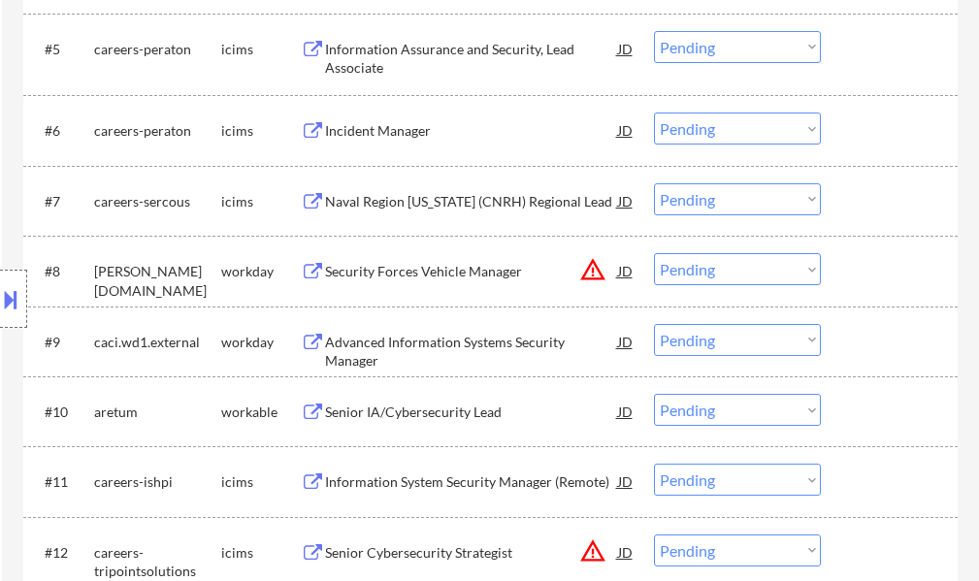
scroll to position [1068, 0]
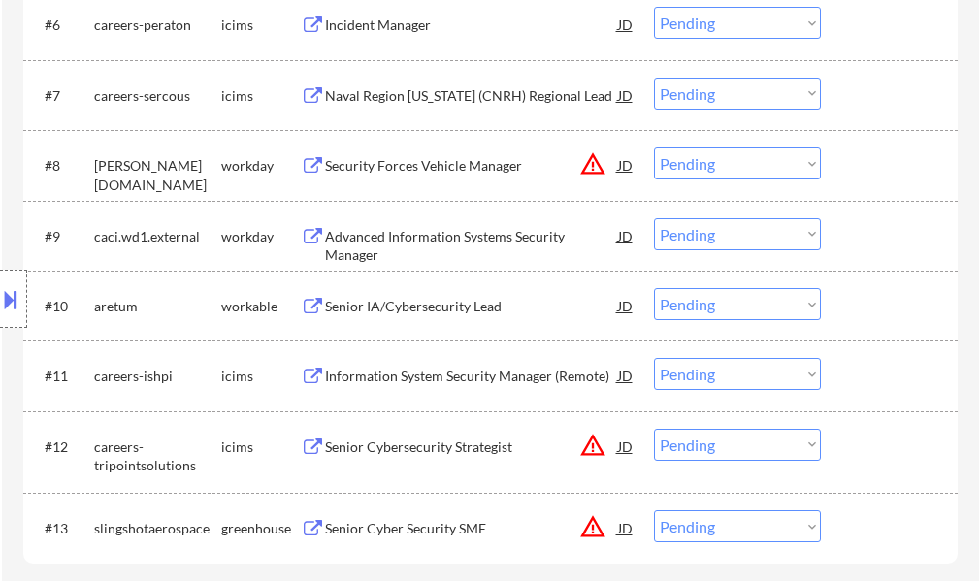
click at [447, 308] on div "Senior IA/Cybersecurity Lead" at bounding box center [471, 306] width 293 height 19
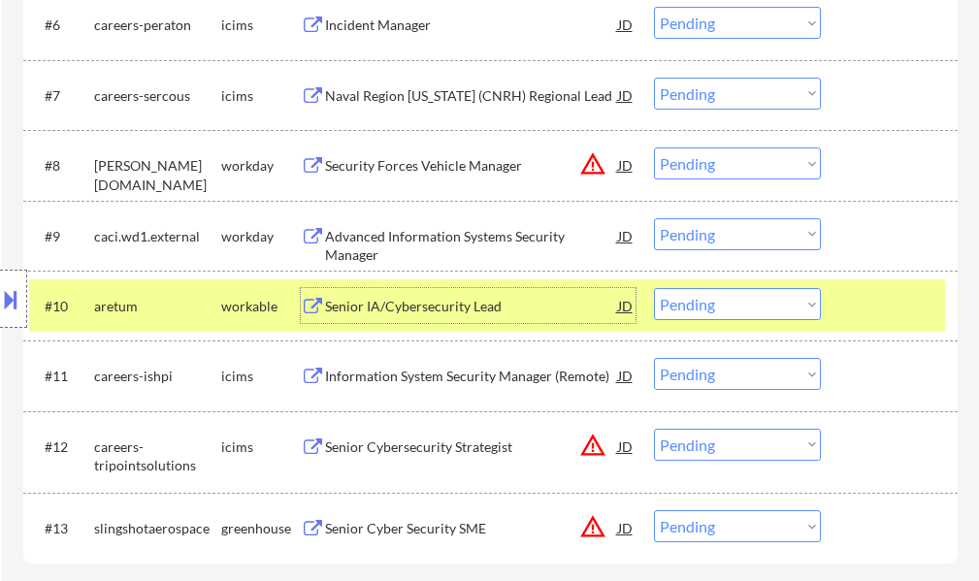
click at [775, 309] on select "Choose an option... Pending Applied Excluded (Questions) Excluded (Expired) Exc…" at bounding box center [737, 304] width 167 height 32
click at [654, 288] on select "Choose an option... Pending Applied Excluded (Questions) Excluded (Expired) Exc…" at bounding box center [737, 304] width 167 height 32
click at [860, 304] on div at bounding box center [891, 305] width 85 height 35
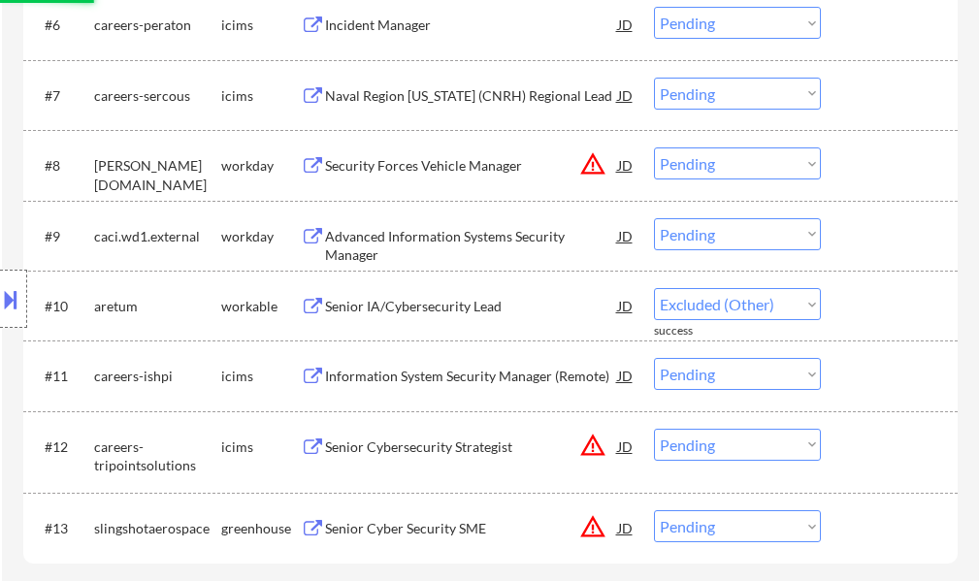
select select ""pending""
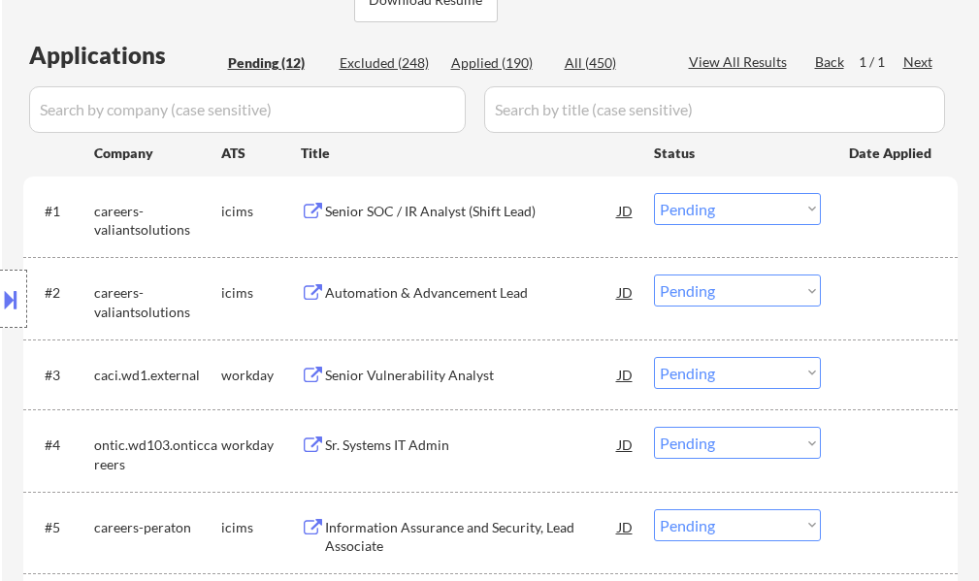
scroll to position [485, 0]
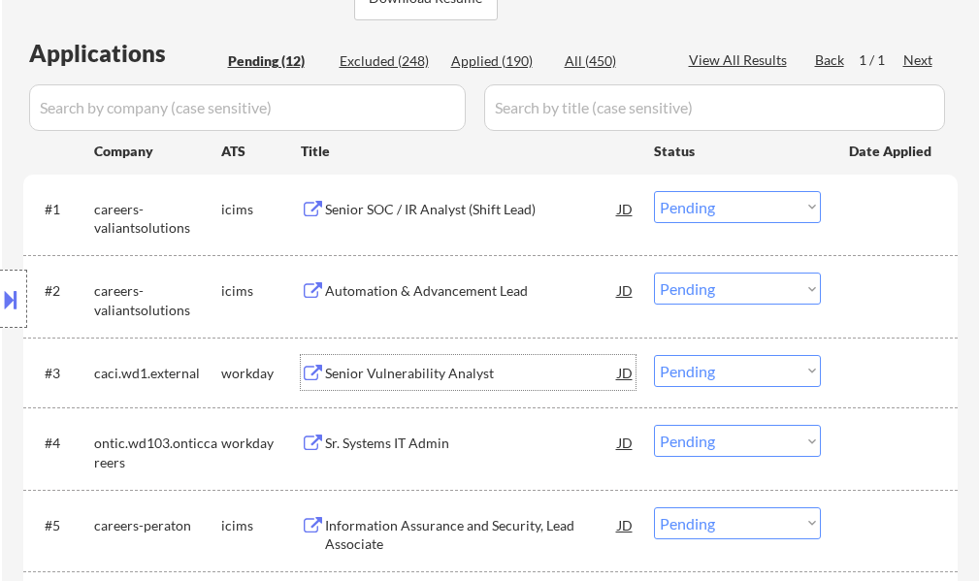
click at [397, 367] on div "Senior Vulnerability Analyst" at bounding box center [471, 373] width 293 height 19
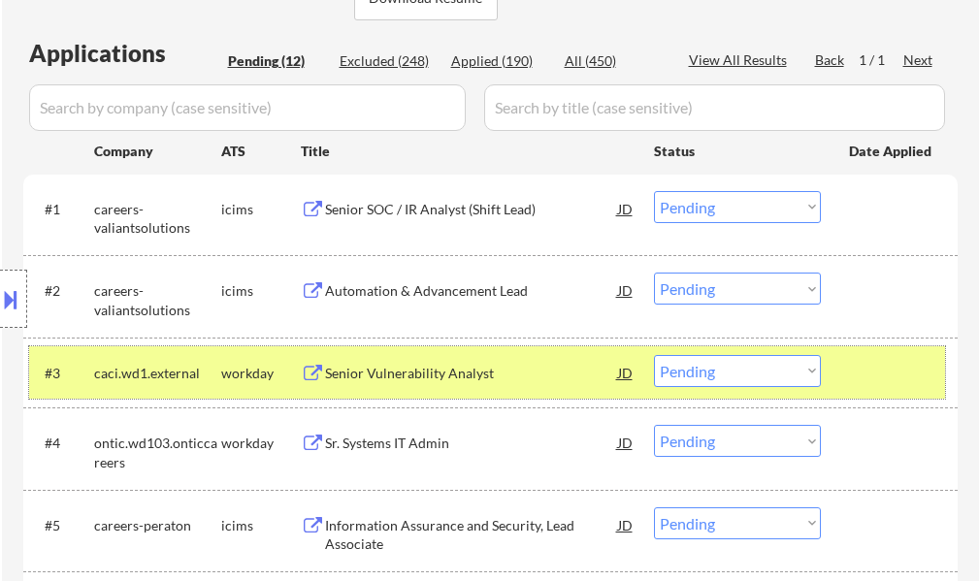
click at [869, 375] on div at bounding box center [891, 372] width 85 height 35
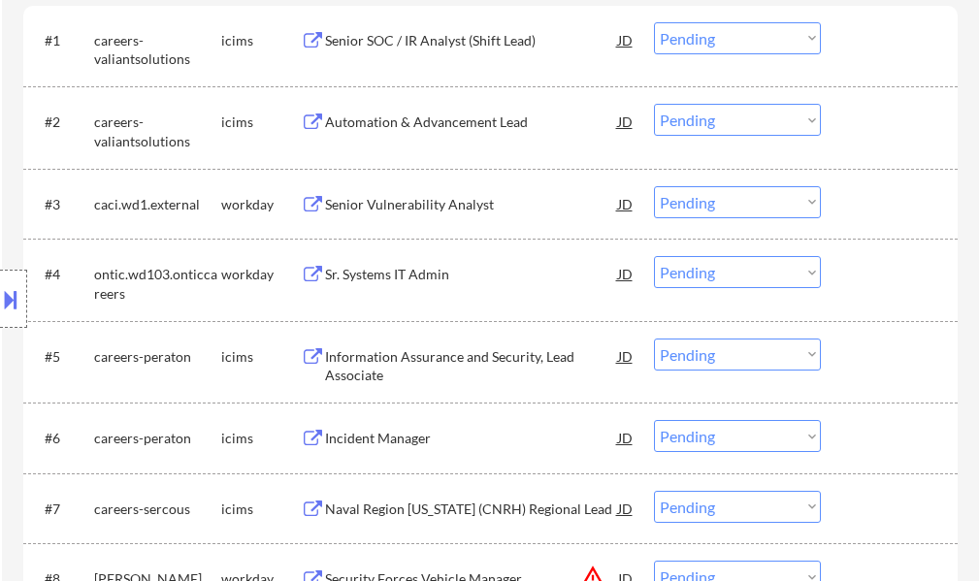
scroll to position [874, 0]
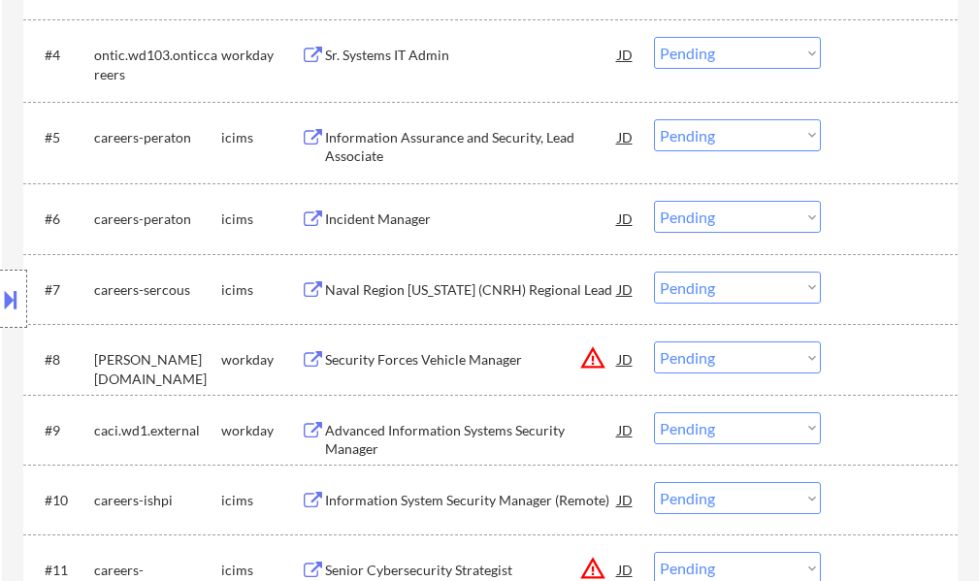
click at [422, 352] on div "Security Forces Vehicle Manager" at bounding box center [471, 359] width 293 height 19
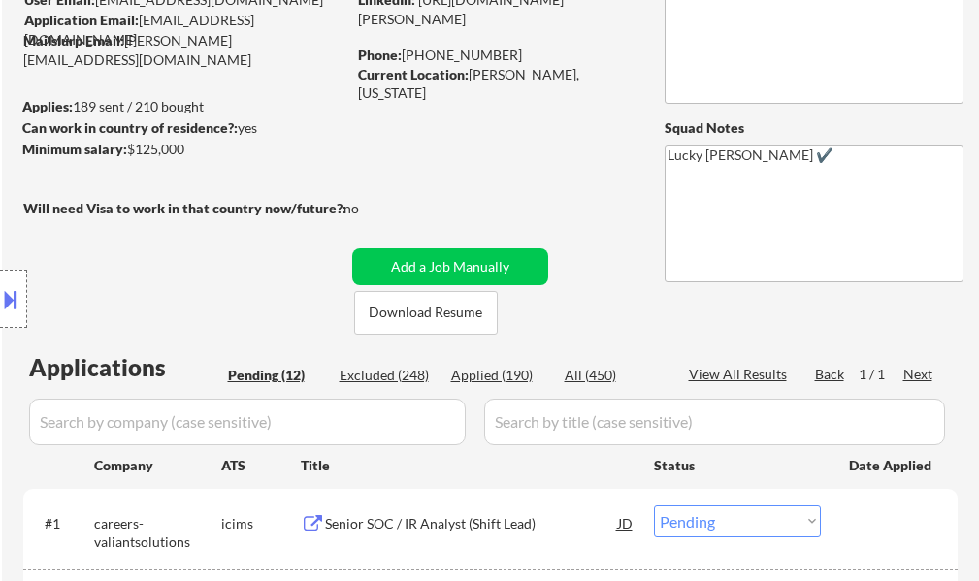
scroll to position [0, 0]
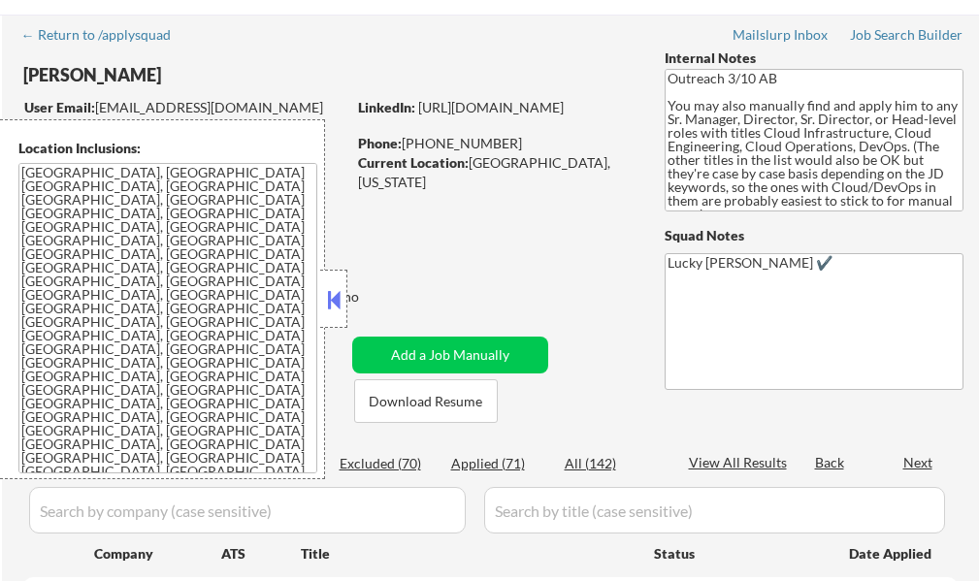
scroll to position [97, 0]
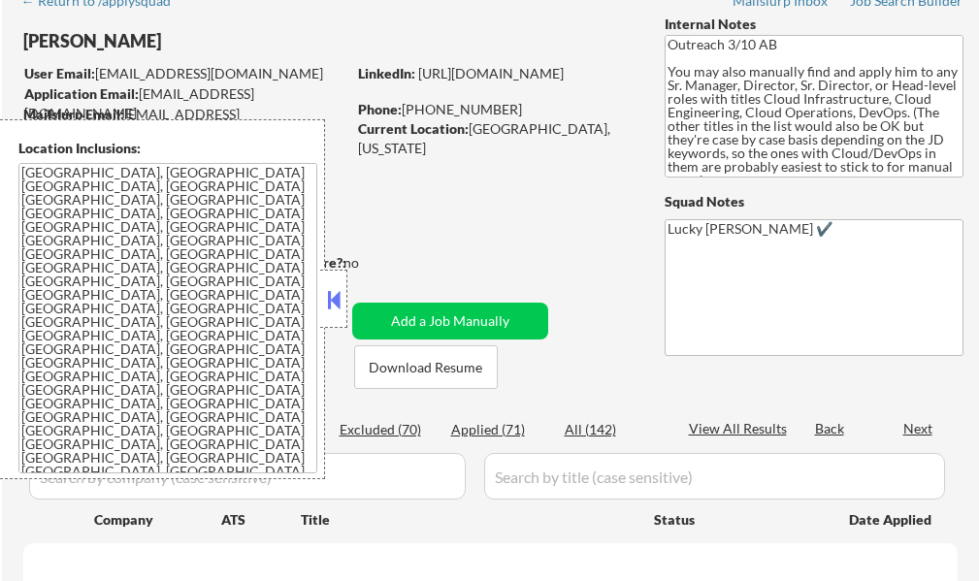
click at [327, 309] on button at bounding box center [333, 299] width 21 height 29
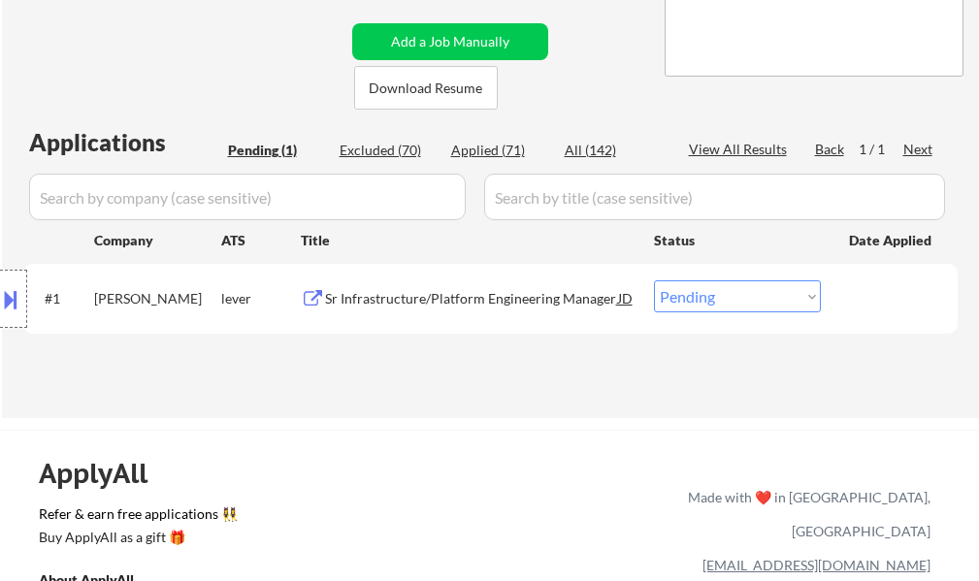
scroll to position [388, 0]
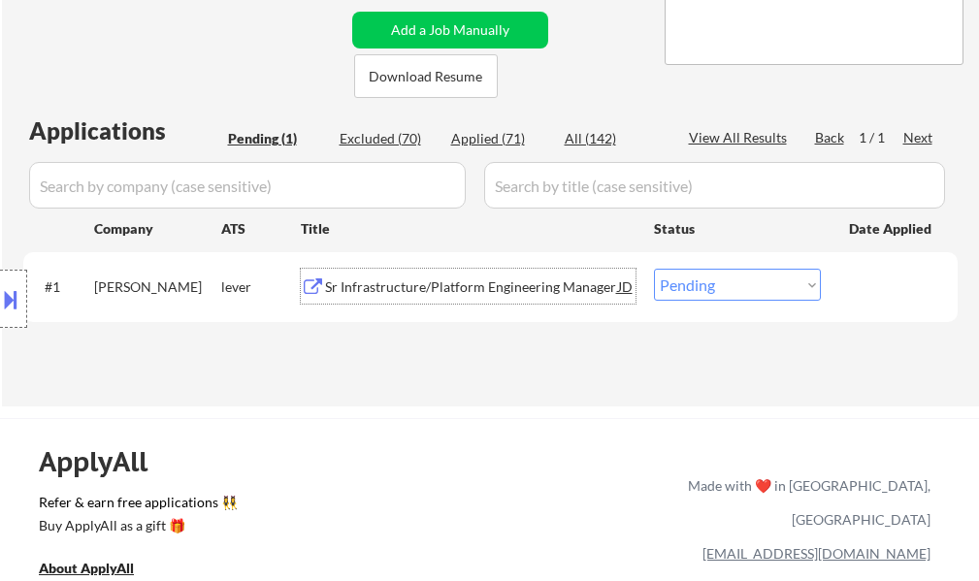
click at [420, 293] on div "Sr Infrastructure/Platform Engineering Manager" at bounding box center [471, 287] width 293 height 19
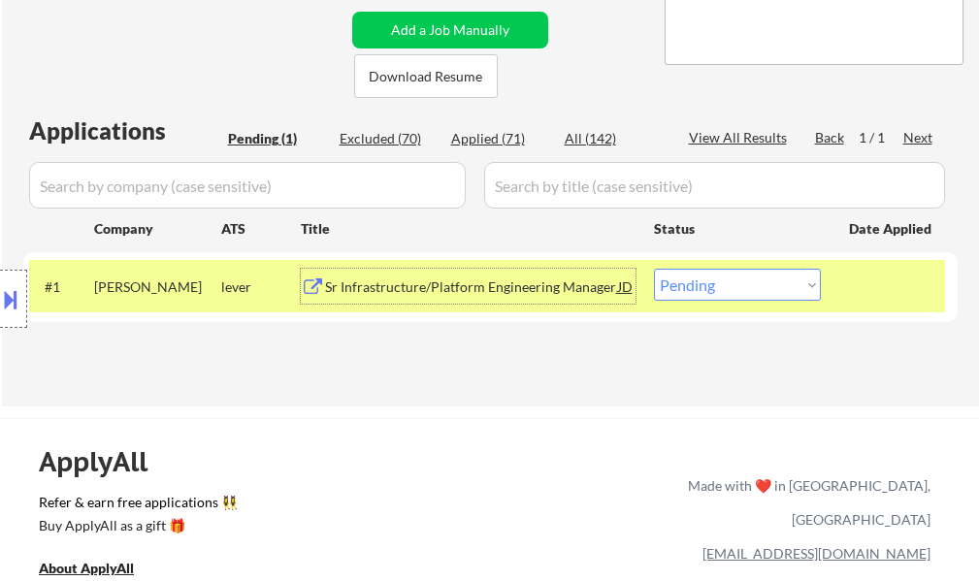
click at [758, 297] on select "Choose an option... Pending Applied Excluded (Questions) Excluded (Expired) Exc…" at bounding box center [737, 285] width 167 height 32
select select ""applied""
click at [654, 269] on select "Choose an option... Pending Applied Excluded (Questions) Excluded (Expired) Exc…" at bounding box center [737, 285] width 167 height 32
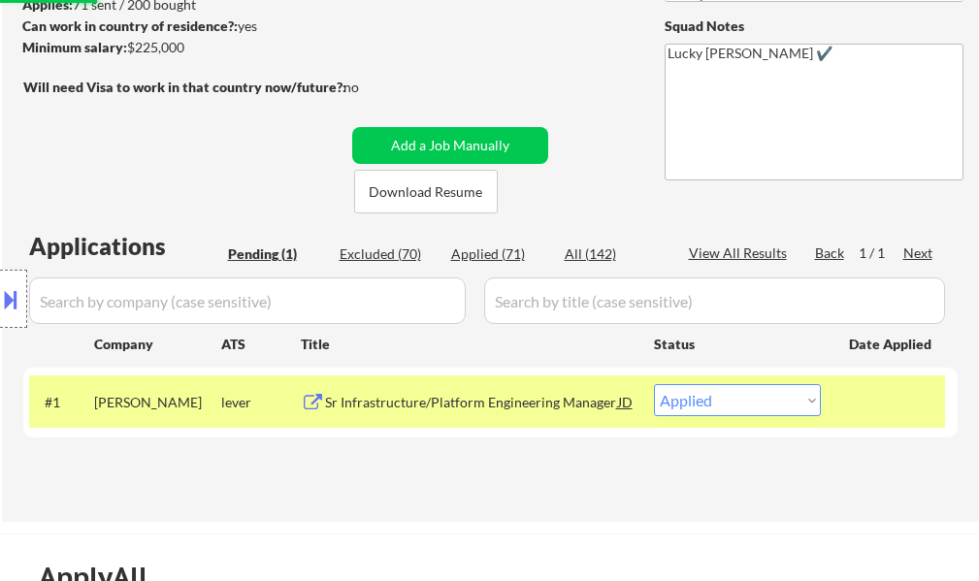
scroll to position [97, 0]
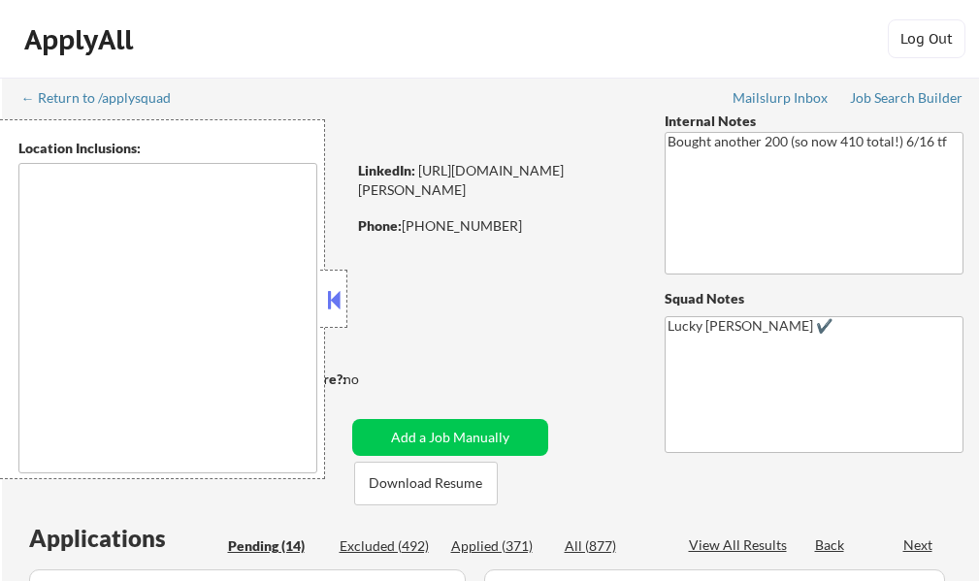
select select ""pending""
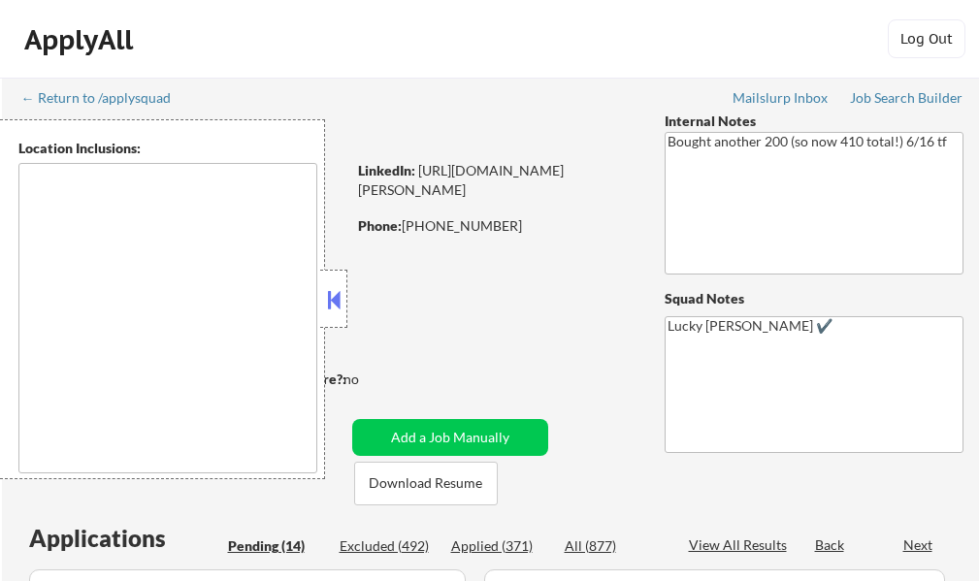
select select ""pending""
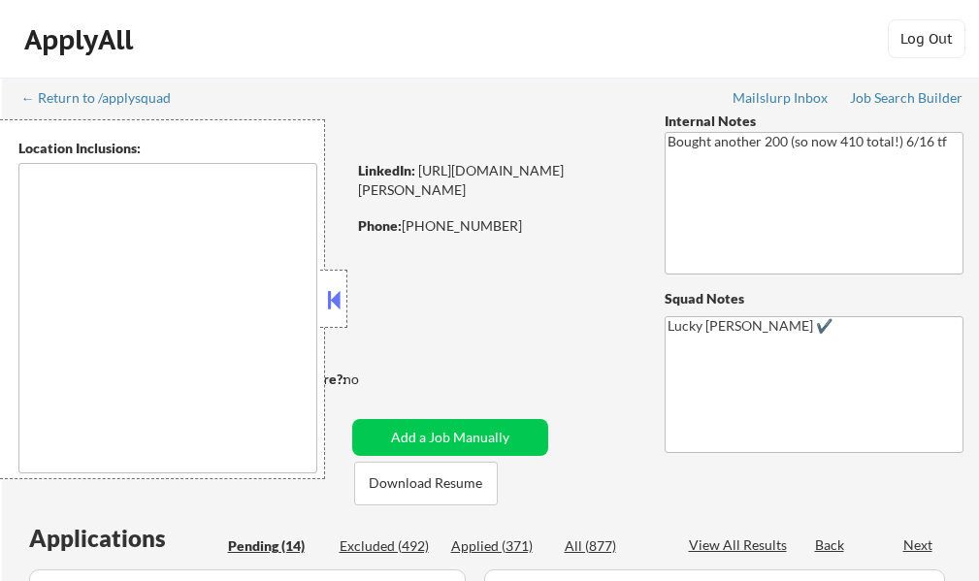
select select ""pending""
click at [332, 300] on button at bounding box center [333, 299] width 21 height 29
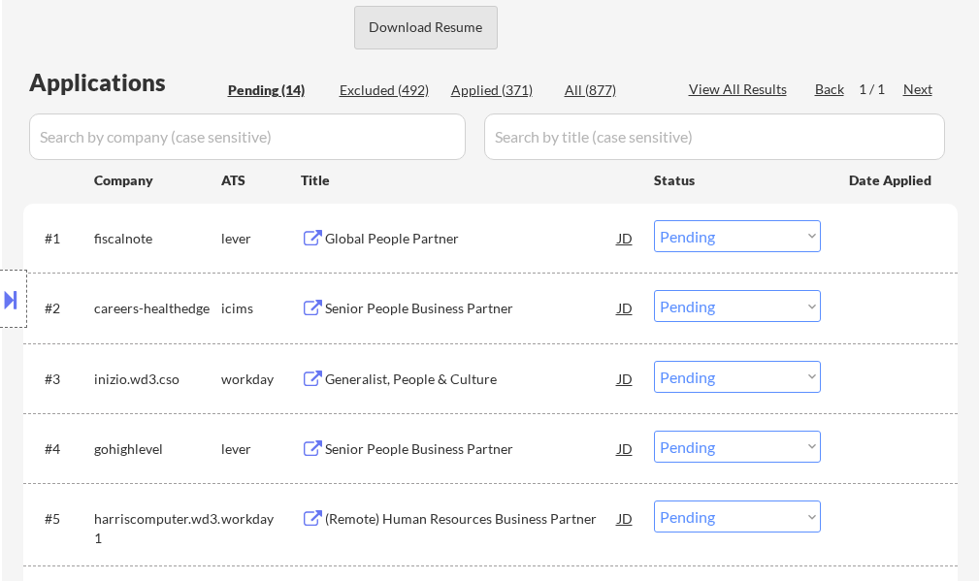
scroll to position [485, 0]
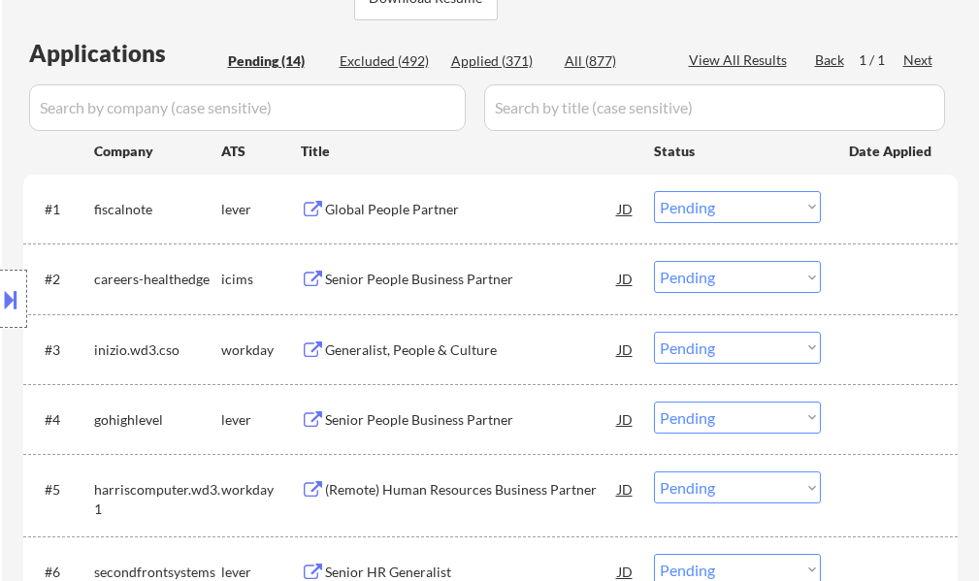
click at [415, 214] on div "Global People Partner" at bounding box center [471, 209] width 293 height 19
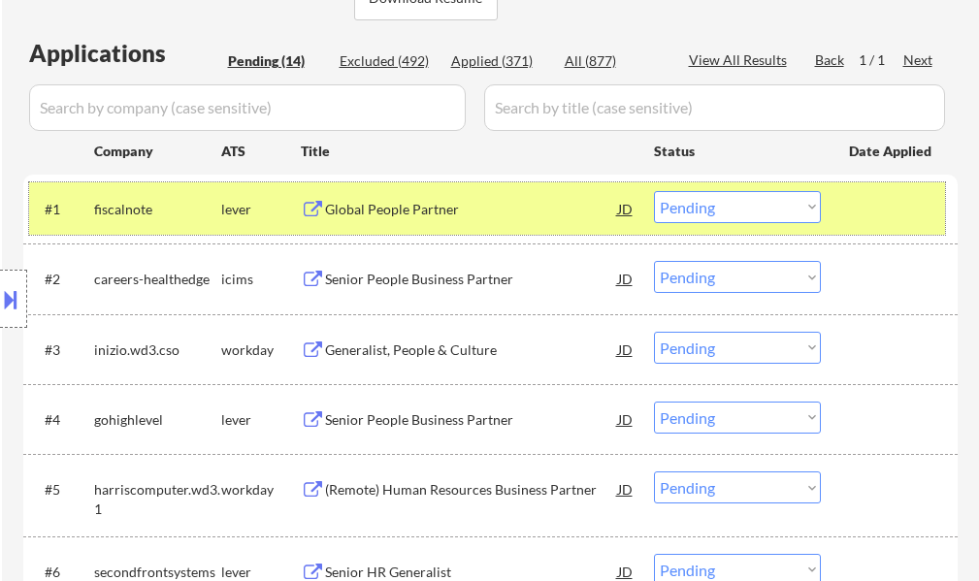
click at [868, 199] on div at bounding box center [891, 208] width 85 height 35
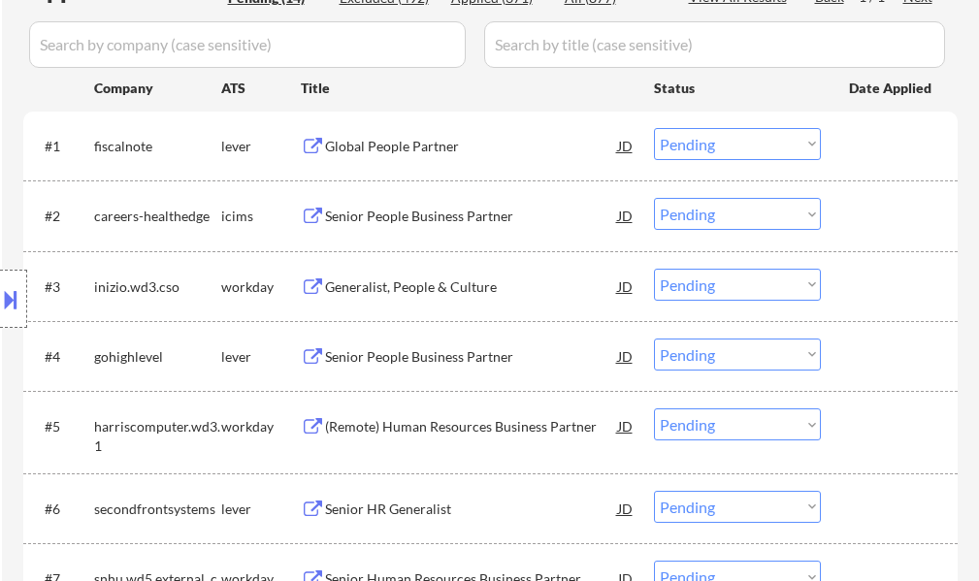
scroll to position [582, 0]
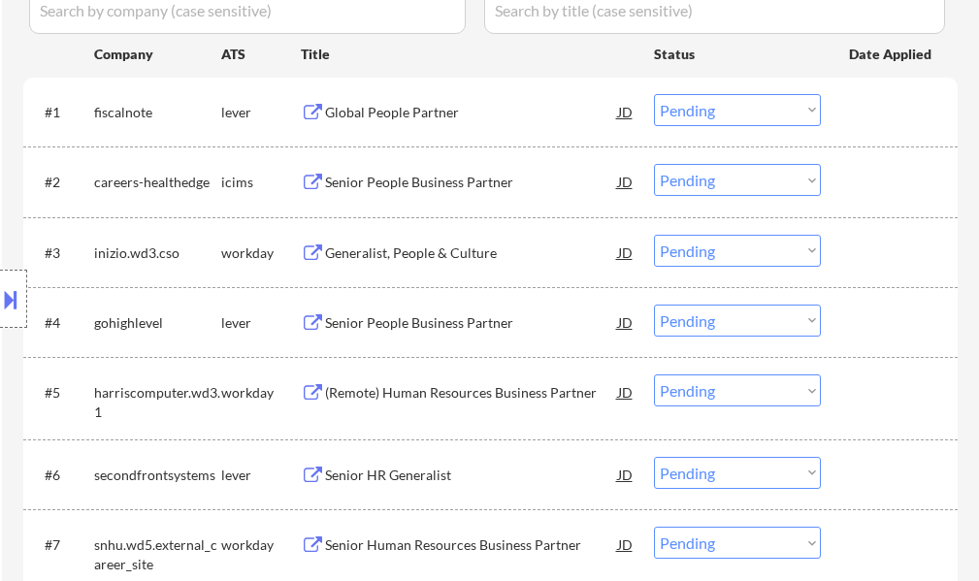
click at [408, 317] on div "Senior People Business Partner" at bounding box center [471, 323] width 293 height 19
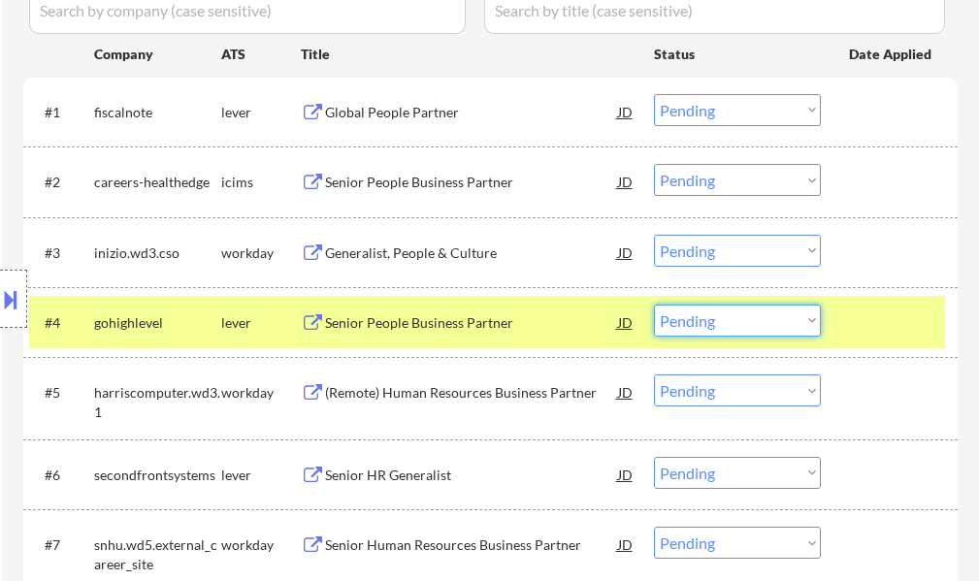
click at [747, 315] on select "Choose an option... Pending Applied Excluded (Questions) Excluded (Expired) Exc…" at bounding box center [737, 321] width 167 height 32
click at [654, 305] on select "Choose an option... Pending Applied Excluded (Questions) Excluded (Expired) Exc…" at bounding box center [737, 321] width 167 height 32
click at [832, 329] on div "#4 gohighlevel lever Senior People Business Partner JD Choose an option... Pend…" at bounding box center [487, 322] width 916 height 52
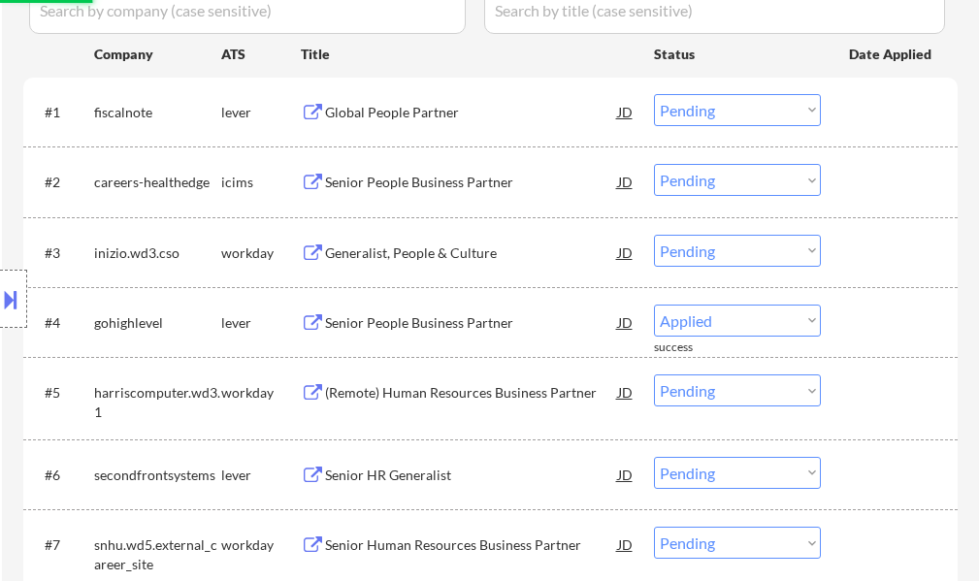
select select ""pending""
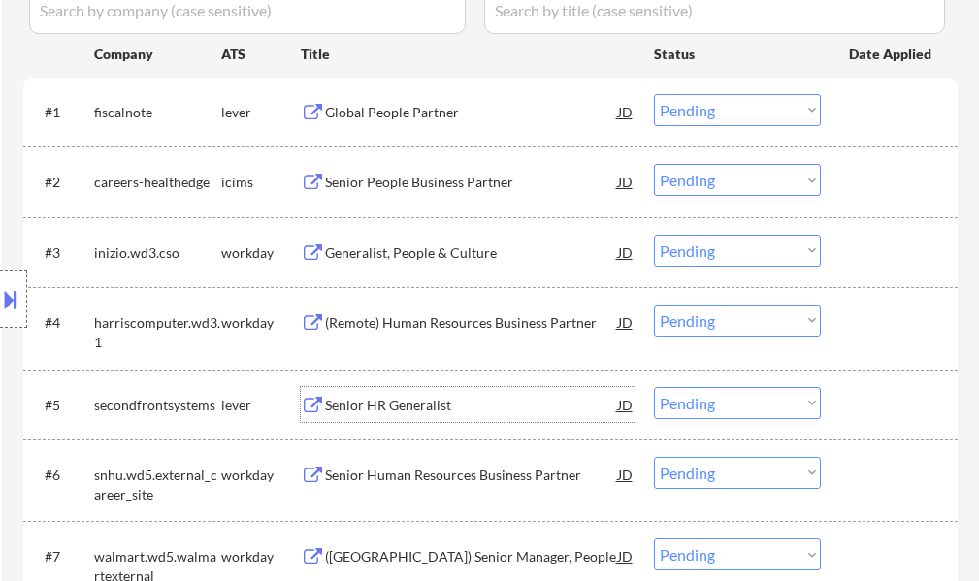
click at [377, 402] on div "Senior HR Generalist" at bounding box center [471, 405] width 293 height 19
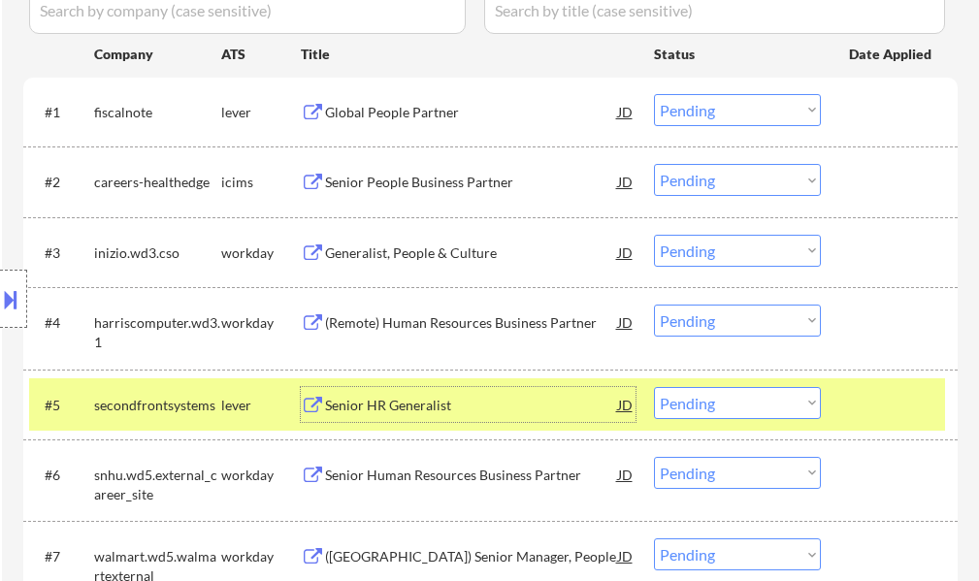
click at [885, 410] on div at bounding box center [891, 404] width 85 height 35
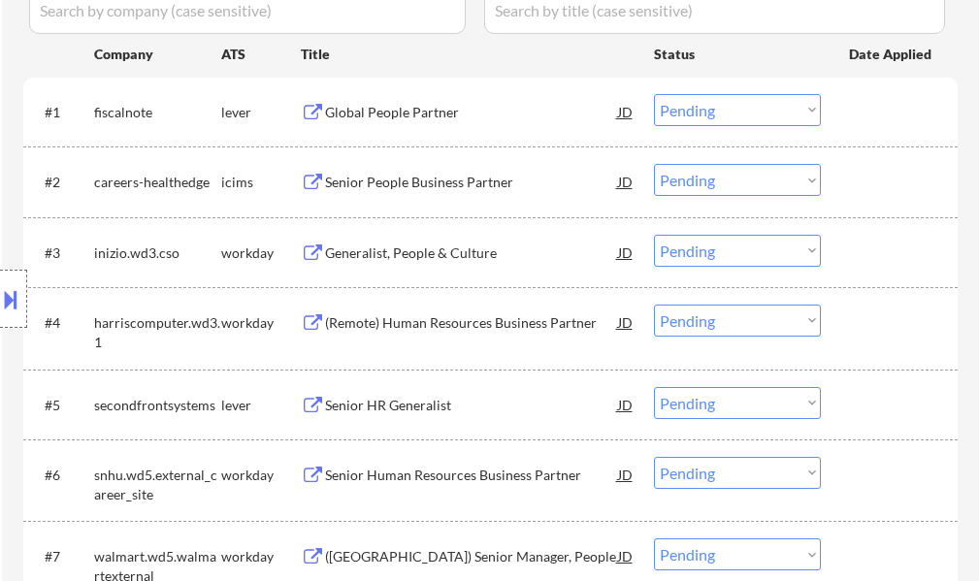
click at [401, 396] on div "Senior HR Generalist" at bounding box center [471, 405] width 293 height 19
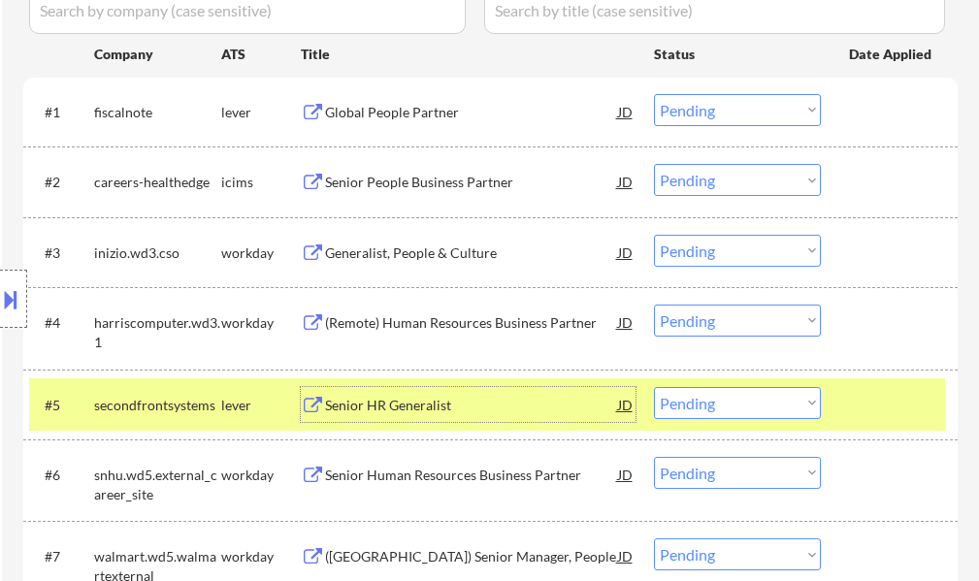
click at [725, 403] on select "Choose an option... Pending Applied Excluded (Questions) Excluded (Expired) Exc…" at bounding box center [737, 403] width 167 height 32
click at [654, 387] on select "Choose an option... Pending Applied Excluded (Questions) Excluded (Expired) Exc…" at bounding box center [737, 403] width 167 height 32
select select ""pending""
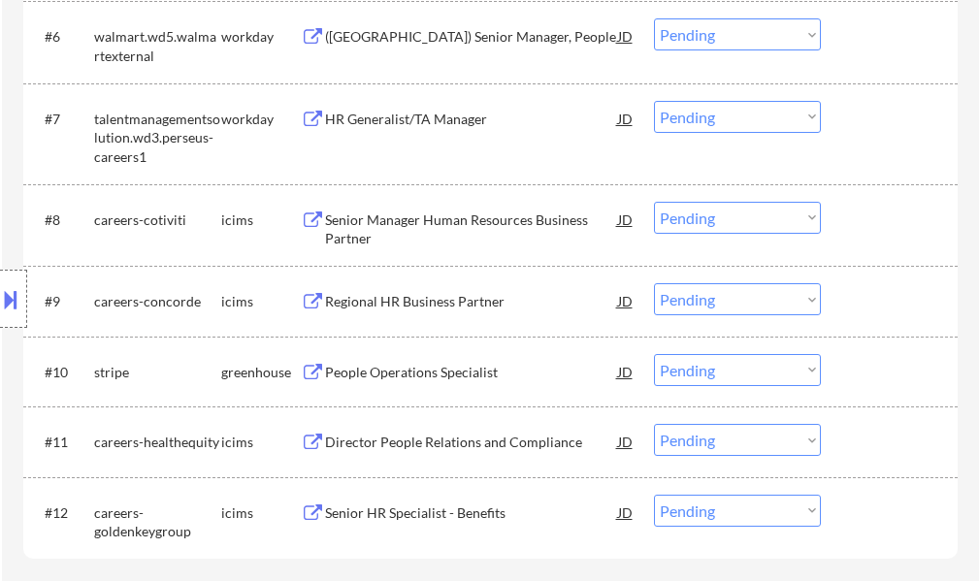
scroll to position [1068, 0]
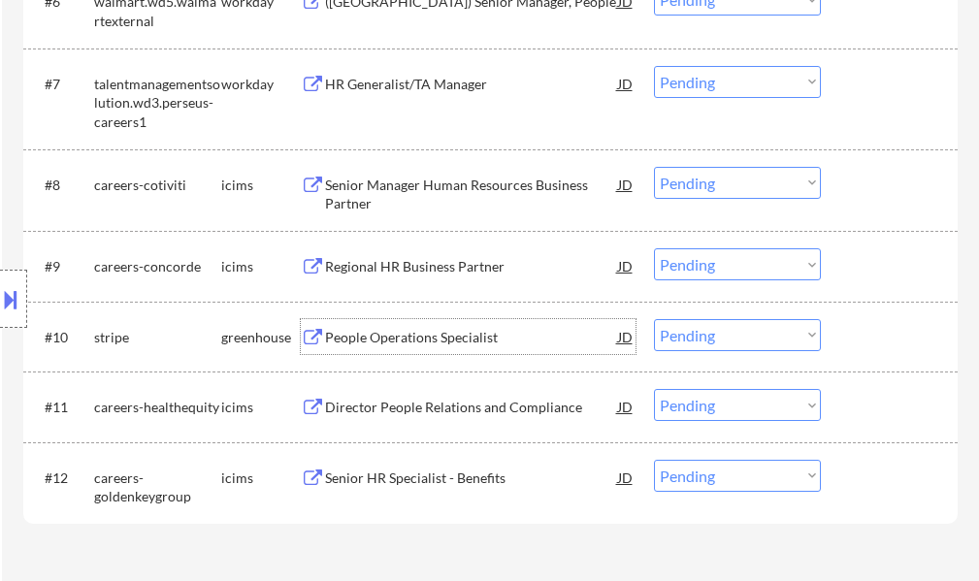
click at [430, 329] on div "People Operations Specialist" at bounding box center [471, 337] width 293 height 19
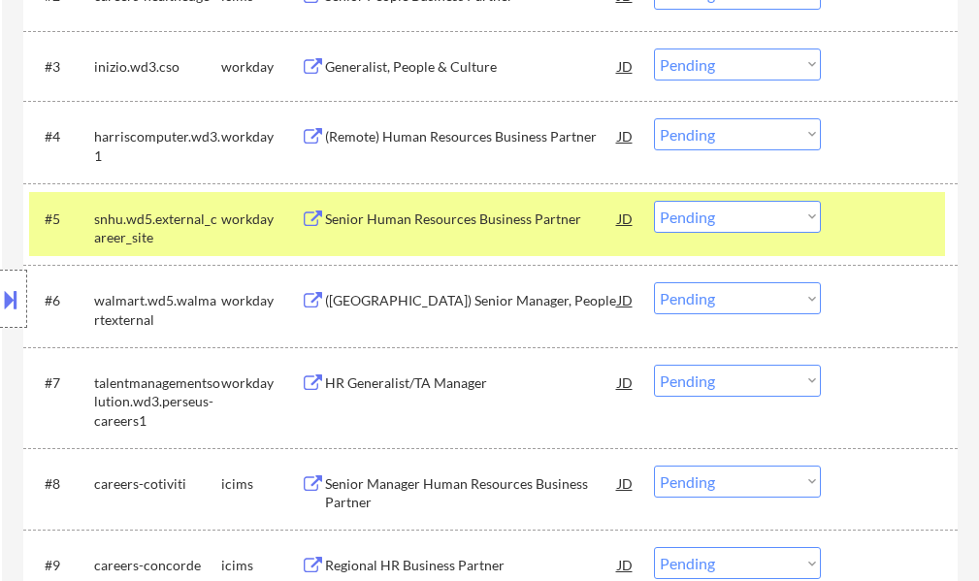
scroll to position [777, 0]
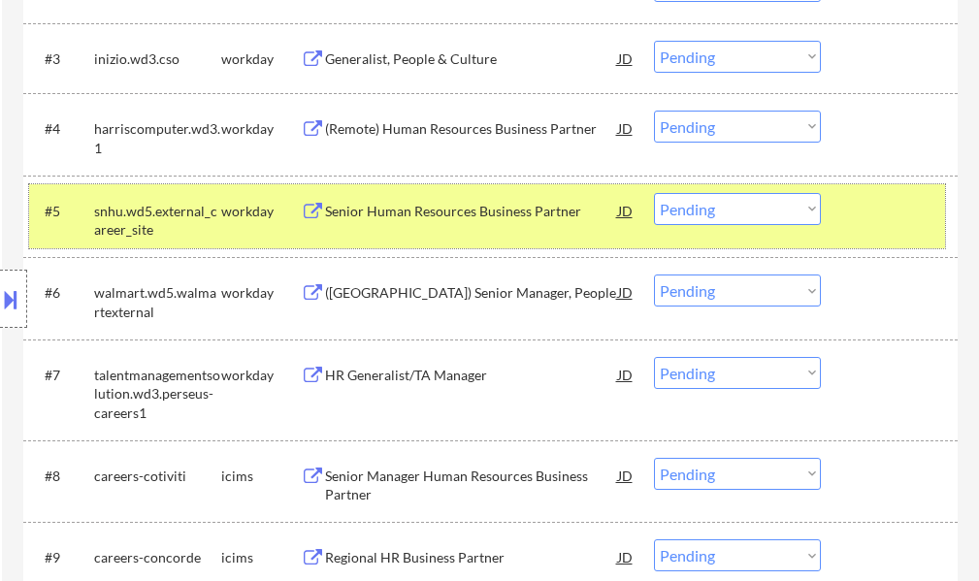
click at [871, 205] on div at bounding box center [891, 210] width 85 height 35
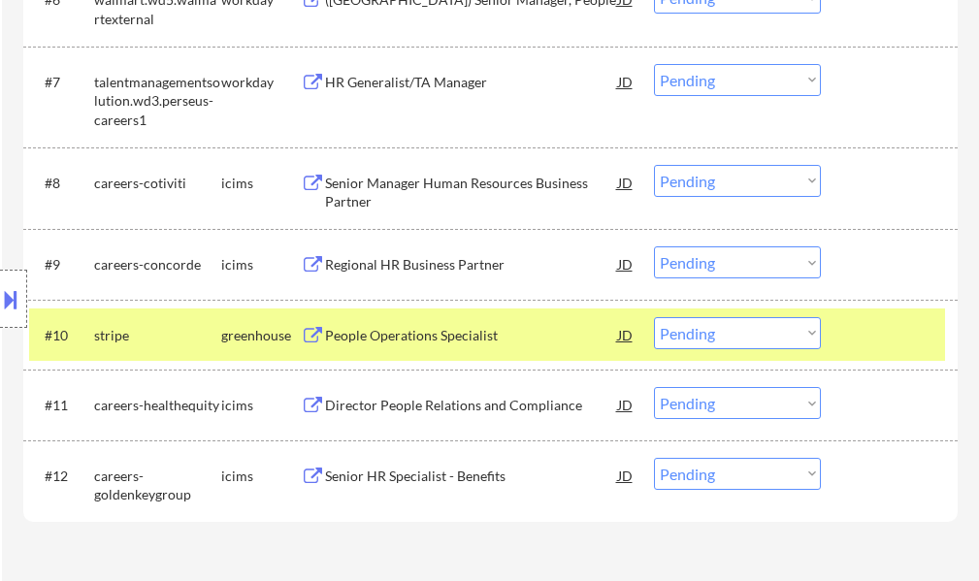
scroll to position [1165, 0]
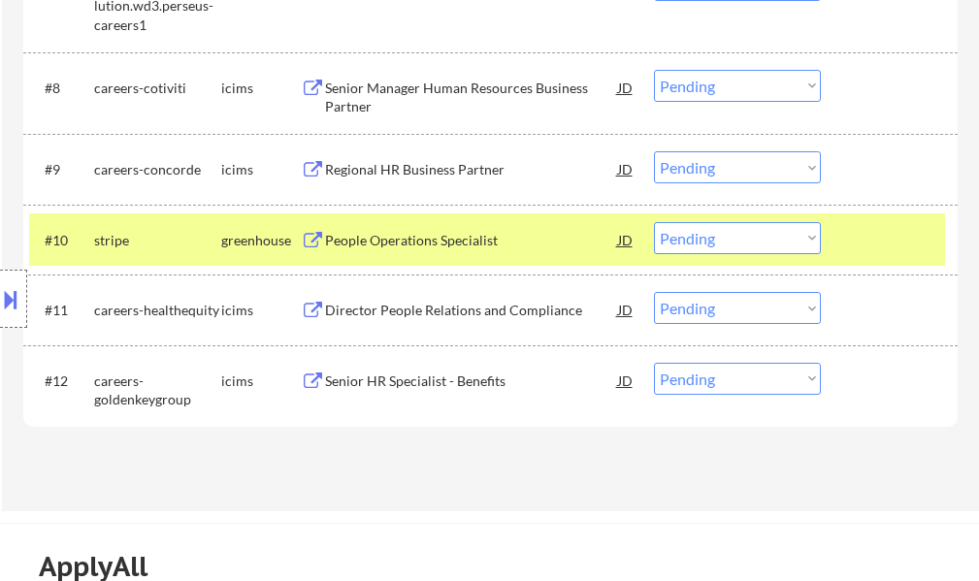
click at [889, 247] on div at bounding box center [891, 239] width 85 height 35
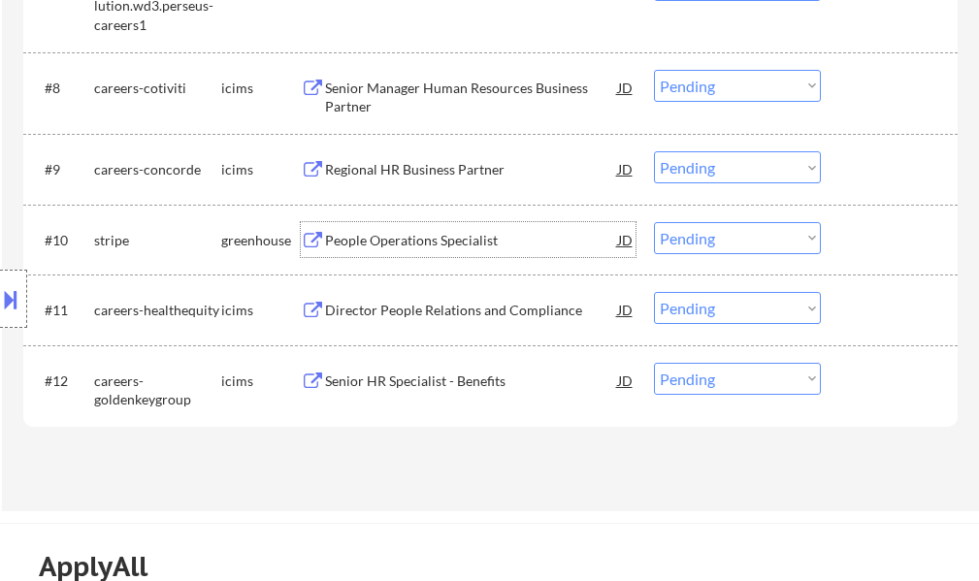
click at [358, 231] on div "People Operations Specialist" at bounding box center [471, 240] width 293 height 19
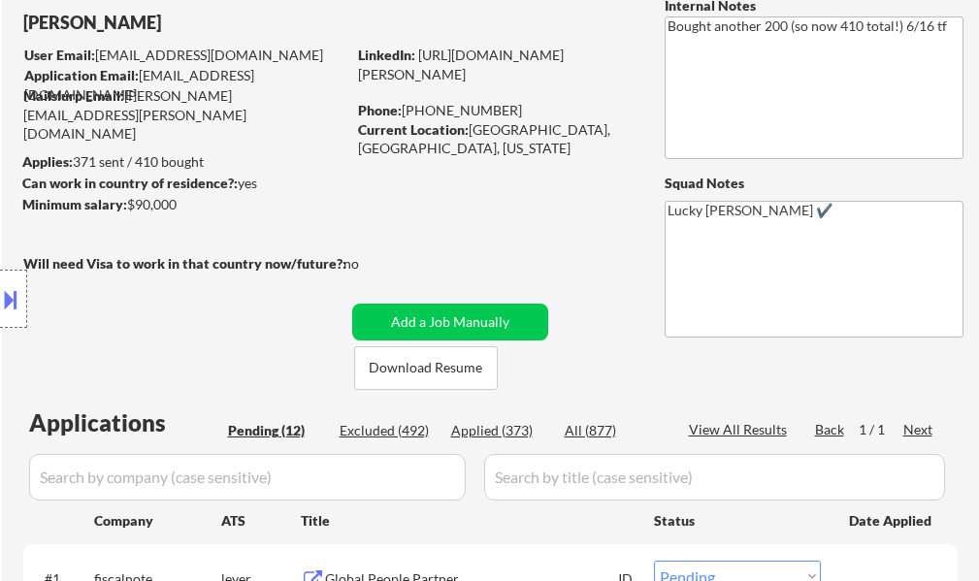
scroll to position [0, 0]
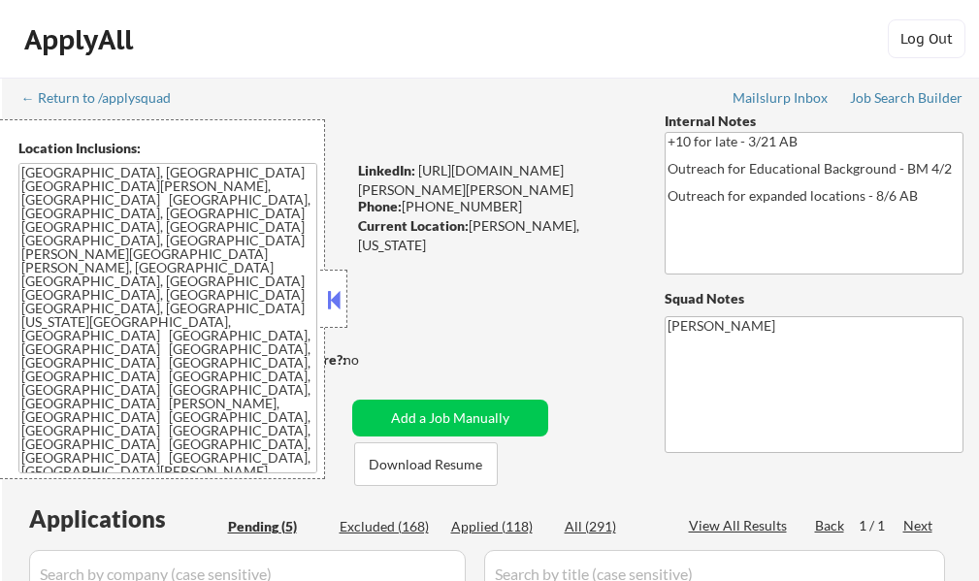
select select ""pending""
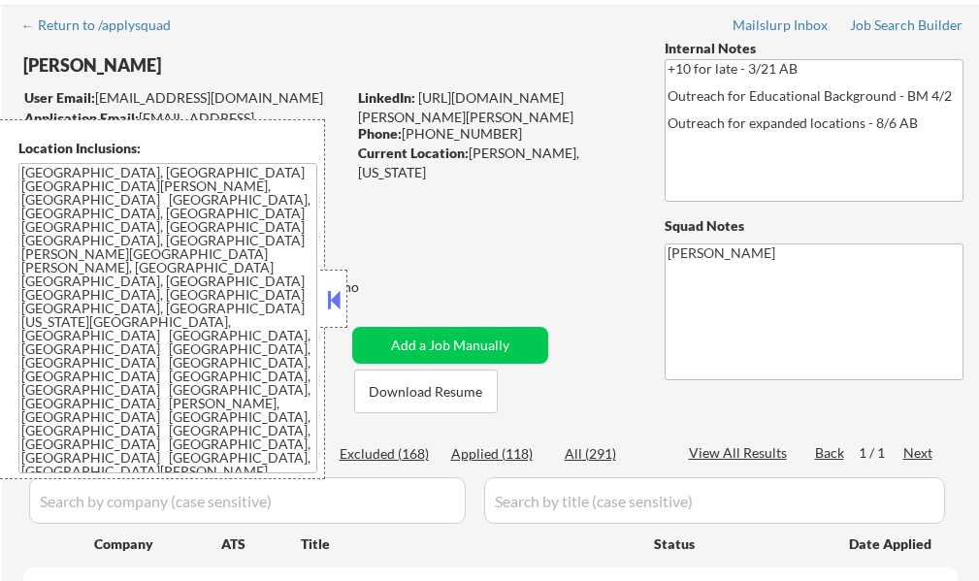
scroll to position [194, 0]
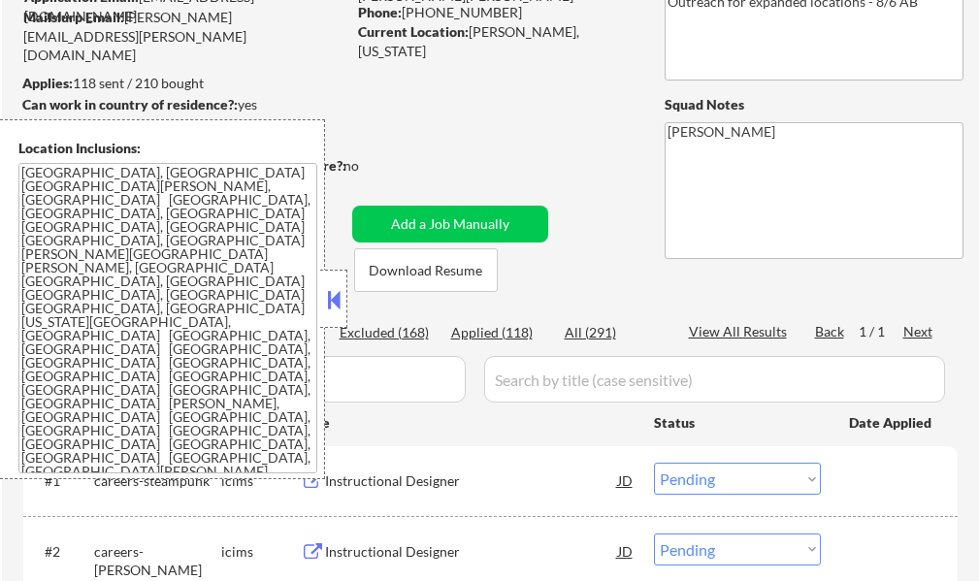
click at [326, 292] on button at bounding box center [333, 299] width 21 height 29
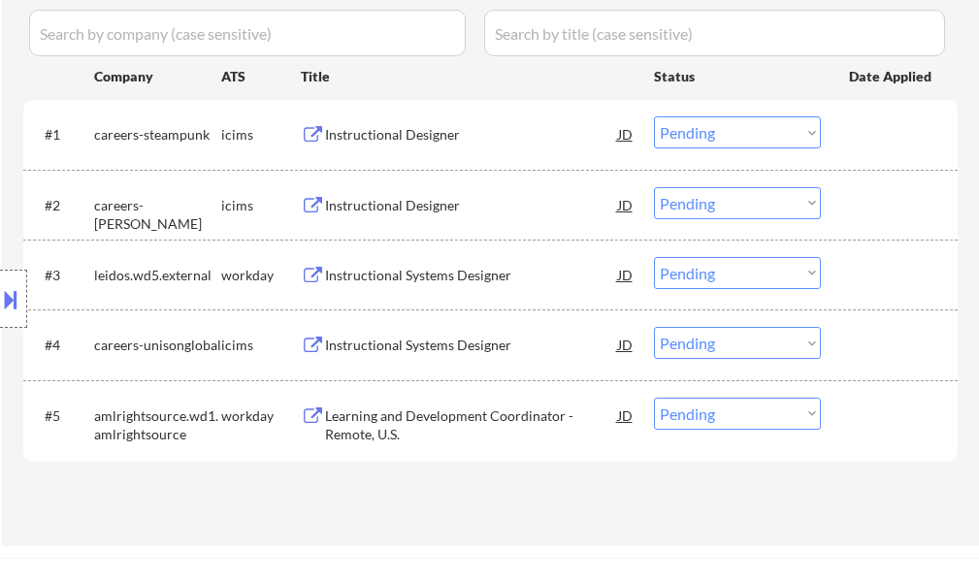
scroll to position [582, 0]
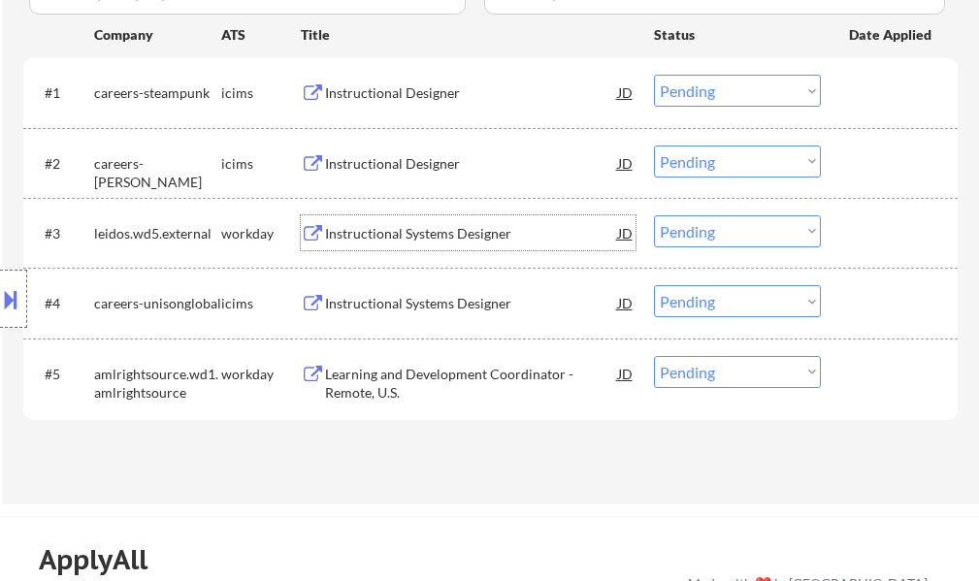
click at [403, 244] on div "Instructional Systems Designer" at bounding box center [471, 232] width 293 height 35
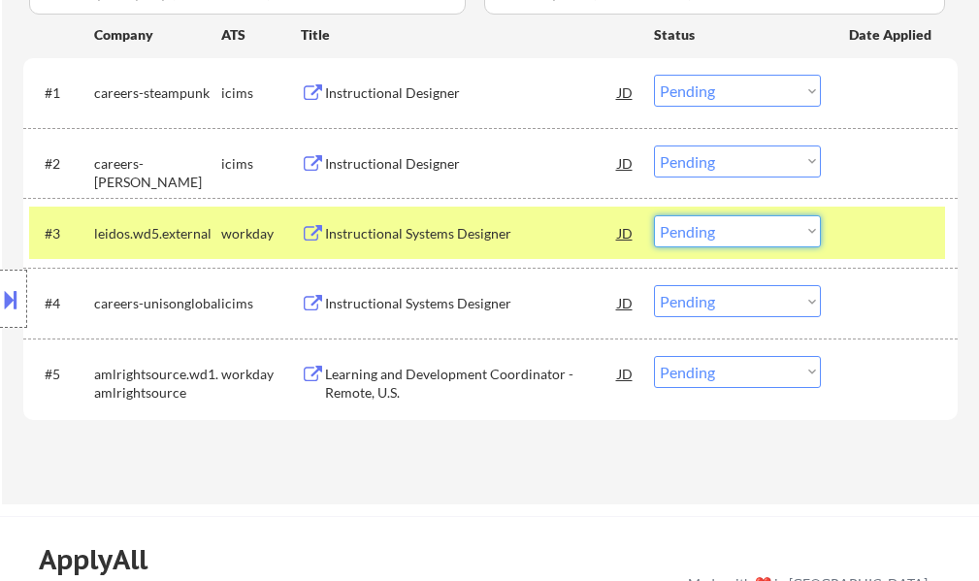
click at [712, 232] on select "Choose an option... Pending Applied Excluded (Questions) Excluded (Expired) Exc…" at bounding box center [737, 231] width 167 height 32
click at [654, 215] on select "Choose an option... Pending Applied Excluded (Questions) Excluded (Expired) Exc…" at bounding box center [737, 231] width 167 height 32
click at [868, 240] on div at bounding box center [891, 232] width 85 height 35
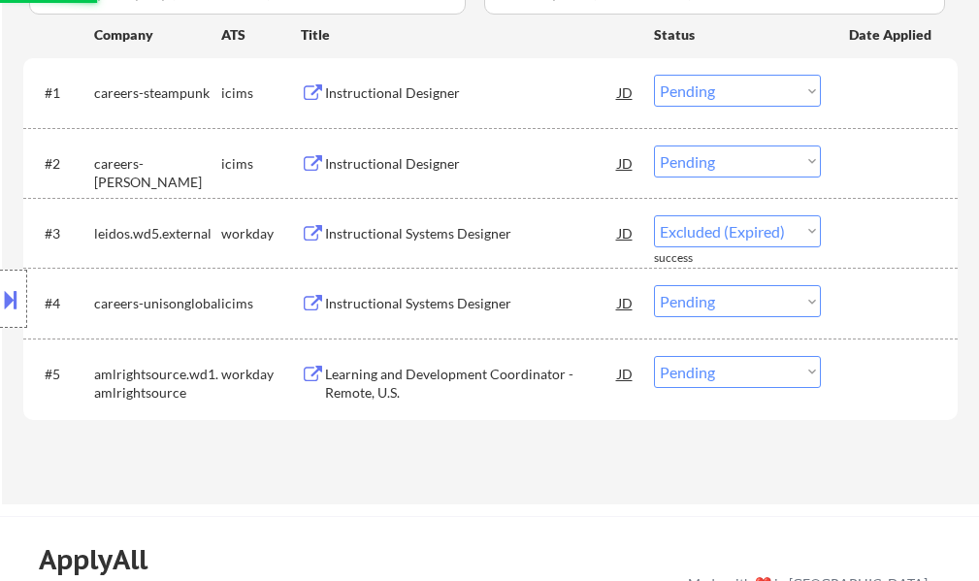
select select ""pending""
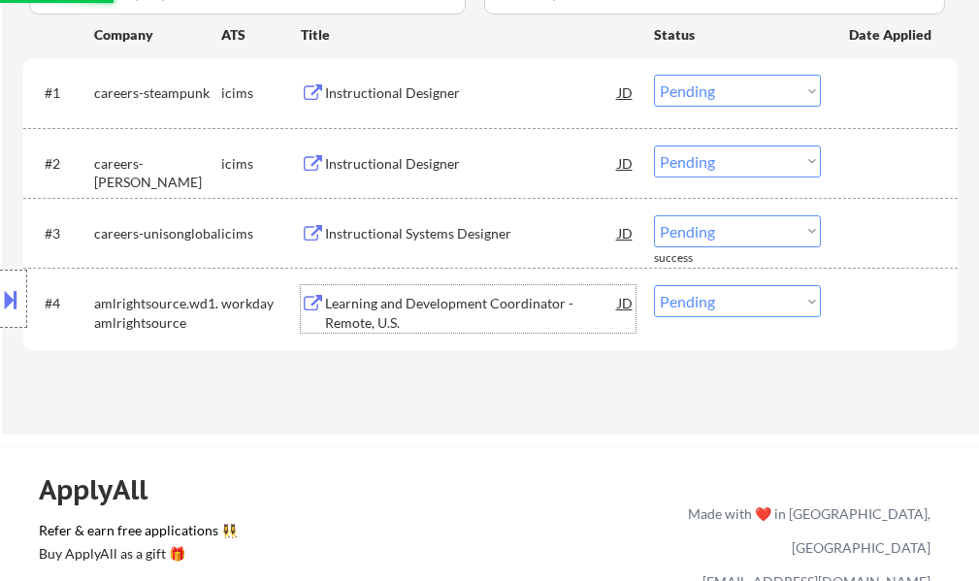
click at [402, 312] on div "Learning and Development Coordinator - Remote, U.S." at bounding box center [471, 313] width 293 height 38
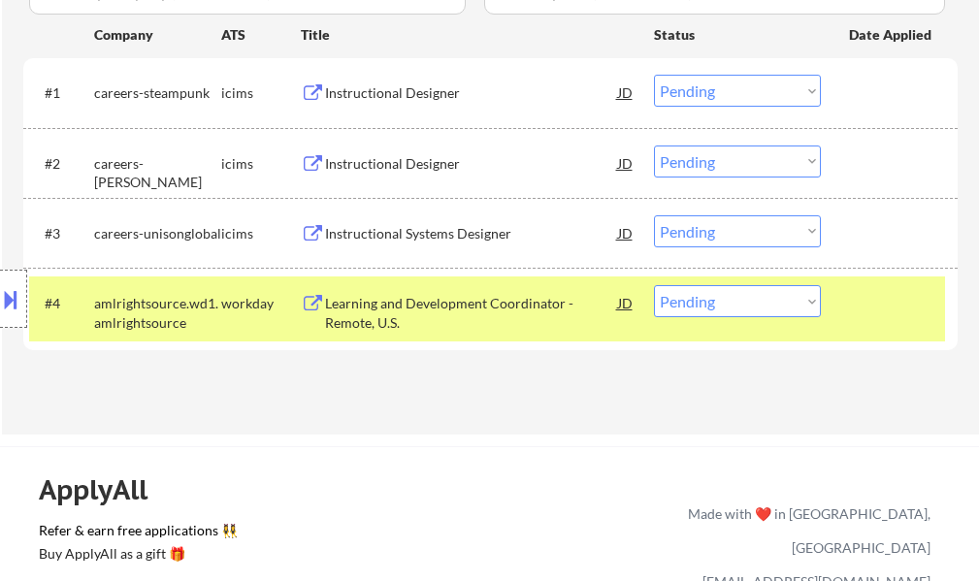
click at [3, 293] on button at bounding box center [10, 299] width 21 height 32
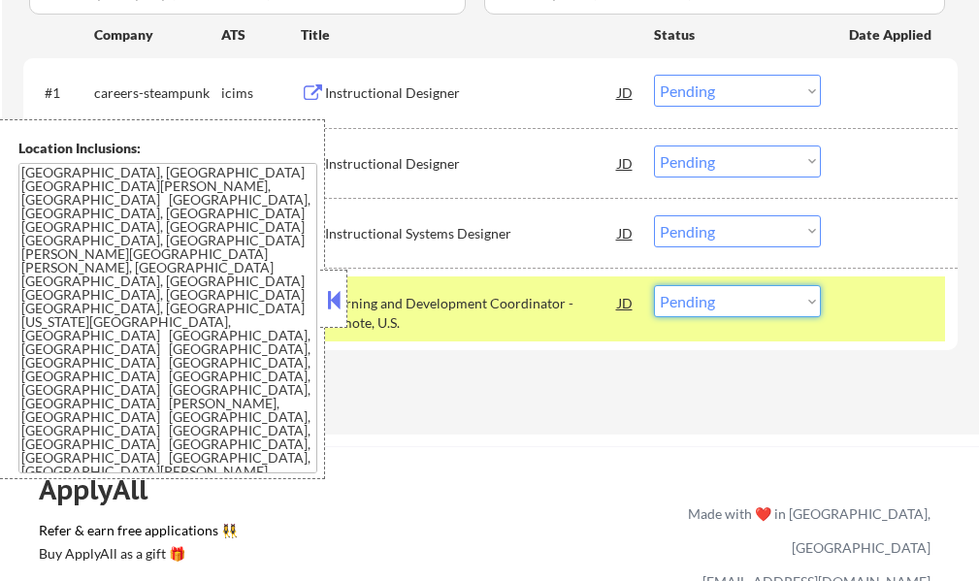
click at [745, 297] on select "Choose an option... Pending Applied Excluded (Questions) Excluded (Expired) Exc…" at bounding box center [737, 301] width 167 height 32
select select ""excluded__location_""
click at [654, 285] on select "Choose an option... Pending Applied Excluded (Questions) Excluded (Expired) Exc…" at bounding box center [737, 301] width 167 height 32
click at [877, 320] on div at bounding box center [891, 302] width 85 height 35
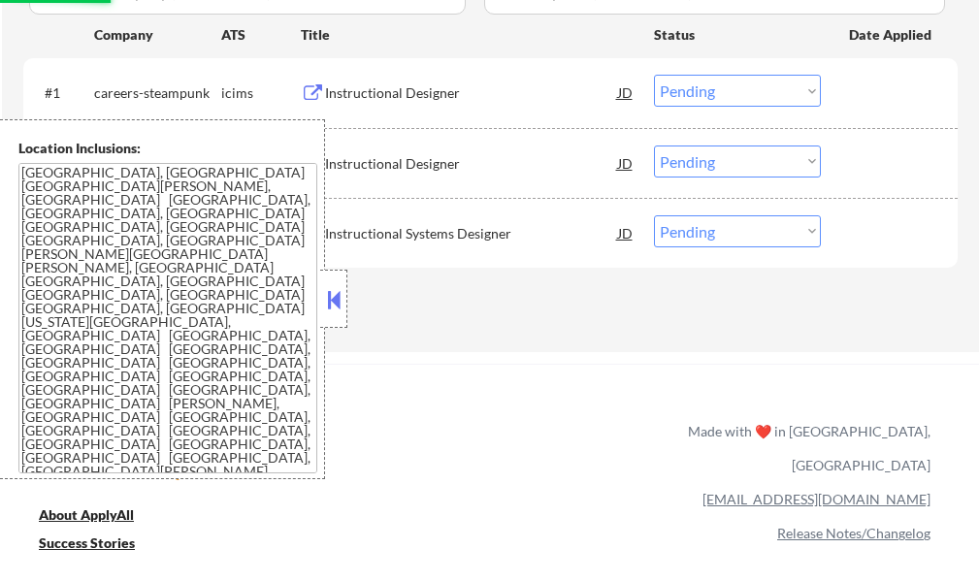
click at [330, 304] on button at bounding box center [333, 299] width 21 height 29
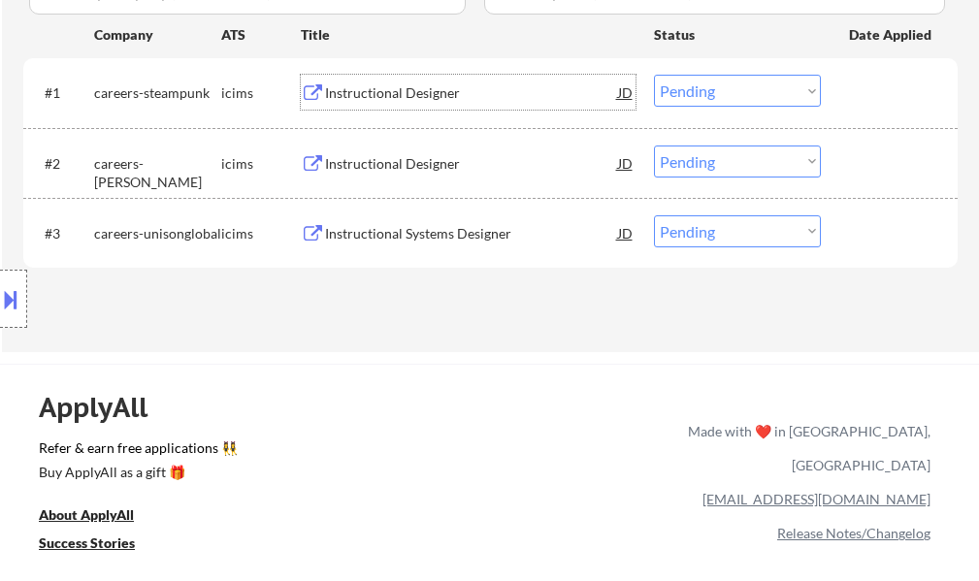
click at [358, 82] on div "Instructional Designer" at bounding box center [471, 92] width 293 height 35
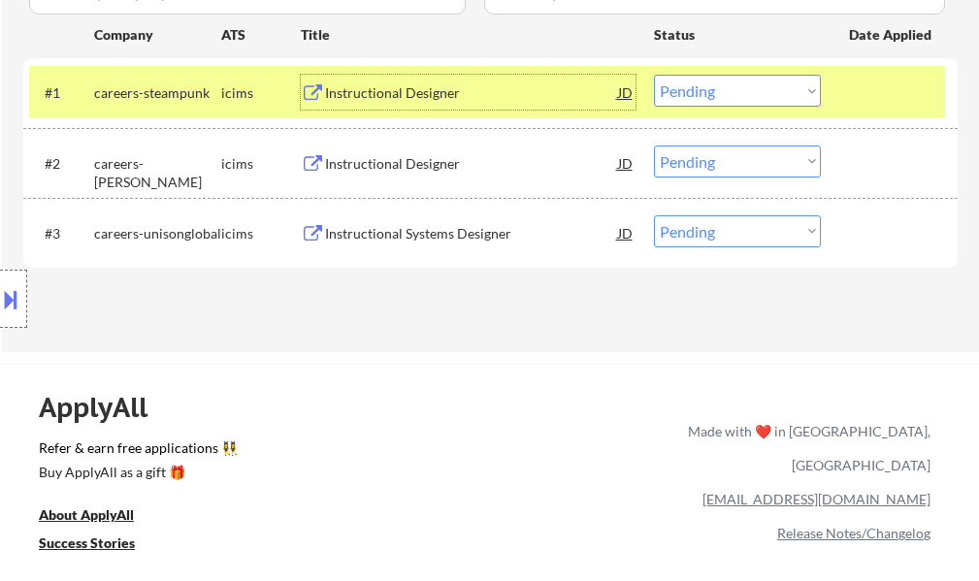
click at [672, 85] on select "Choose an option... Pending Applied Excluded (Questions) Excluded (Expired) Exc…" at bounding box center [737, 91] width 167 height 32
click at [654, 75] on select "Choose an option... Pending Applied Excluded (Questions) Excluded (Expired) Exc…" at bounding box center [737, 91] width 167 height 32
click at [875, 78] on div at bounding box center [891, 92] width 85 height 35
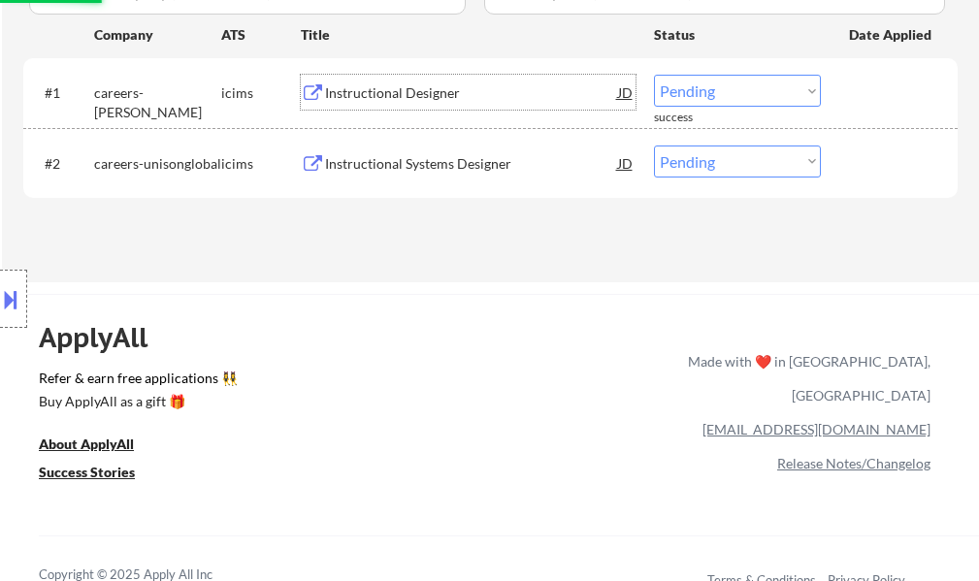
click at [430, 86] on div "Instructional Designer" at bounding box center [471, 92] width 293 height 19
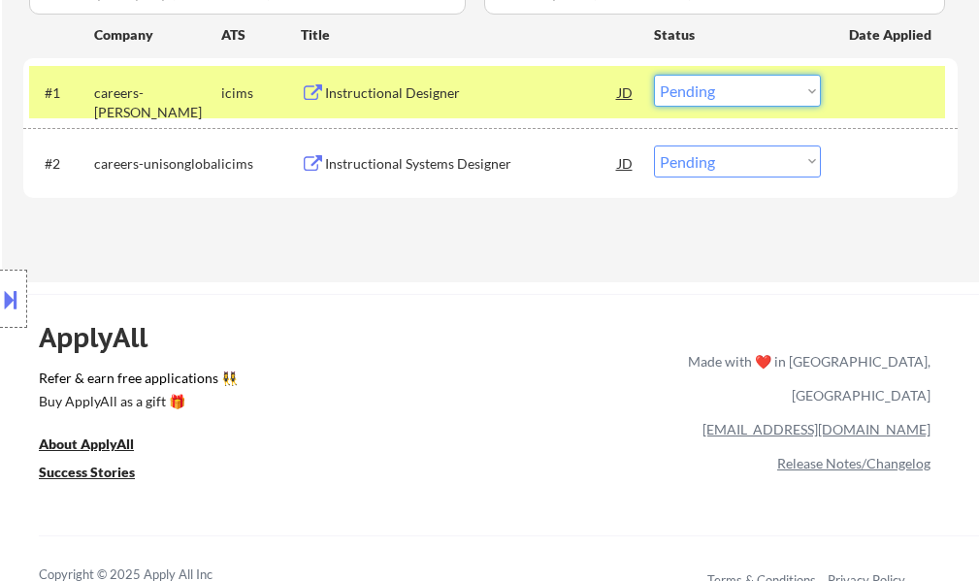
click at [677, 89] on select "Choose an option... Pending Applied Excluded (Questions) Excluded (Expired) Exc…" at bounding box center [737, 91] width 167 height 32
click at [654, 75] on select "Choose an option... Pending Applied Excluded (Questions) Excluded (Expired) Exc…" at bounding box center [737, 91] width 167 height 32
click at [915, 95] on div at bounding box center [891, 92] width 85 height 35
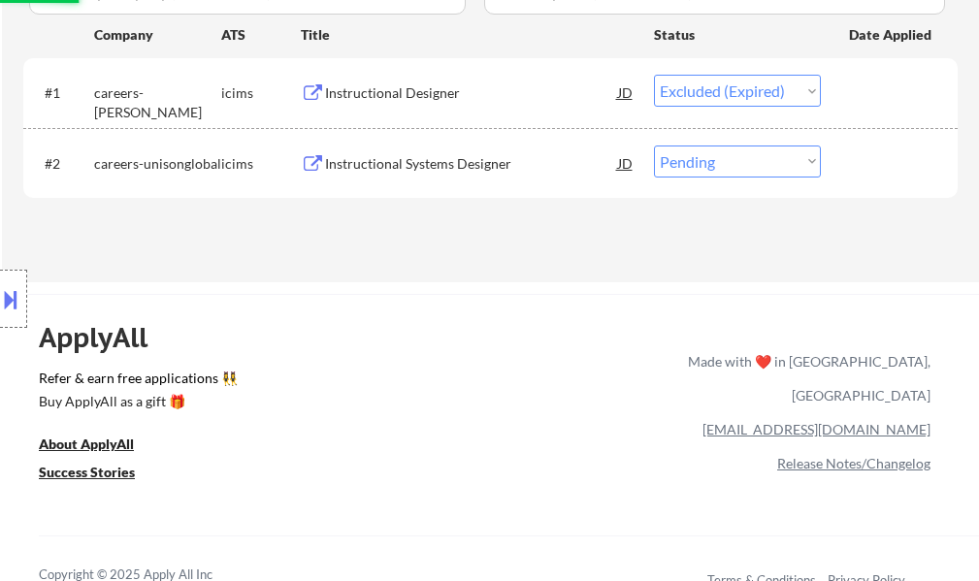
scroll to position [388, 0]
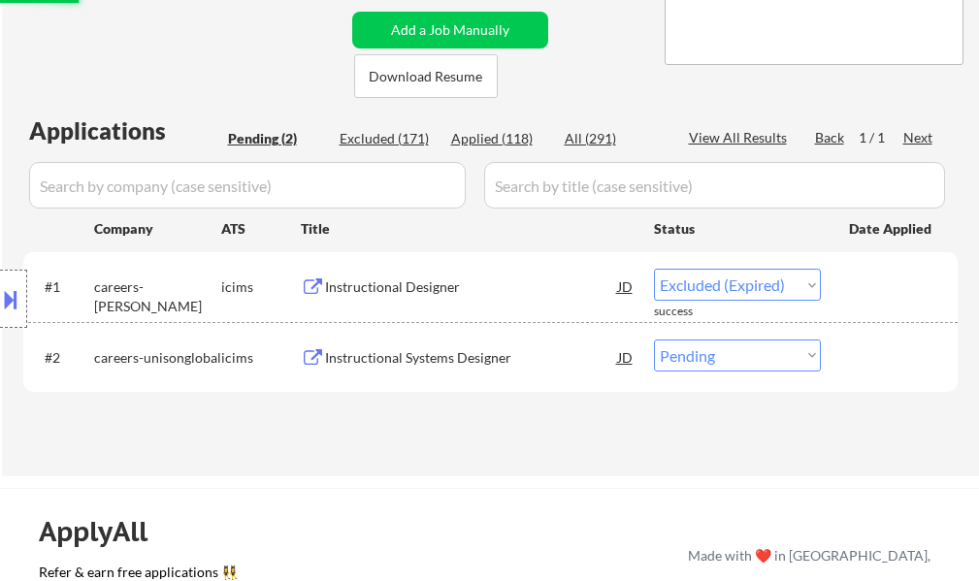
select select ""pending""
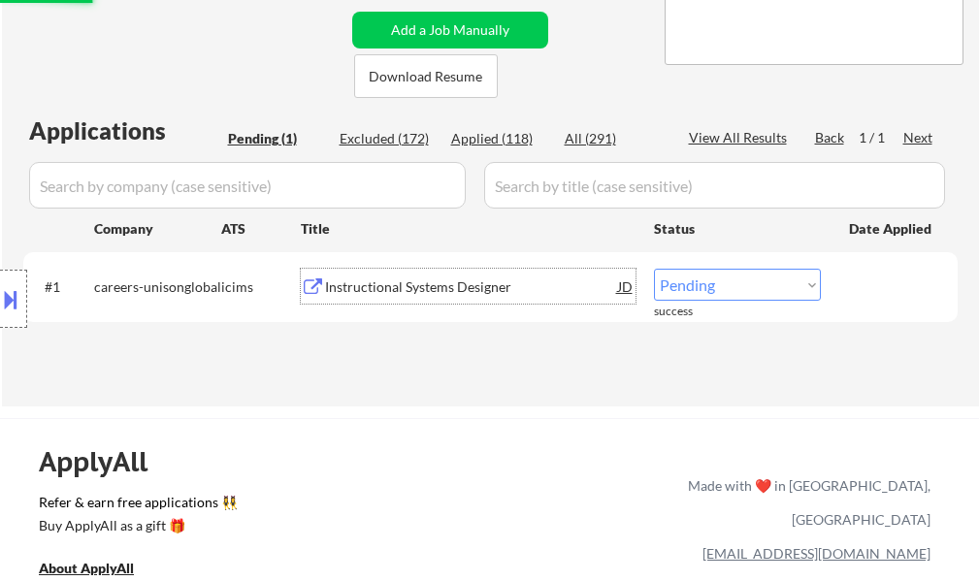
click at [468, 286] on div "Instructional Systems Designer" at bounding box center [471, 287] width 293 height 19
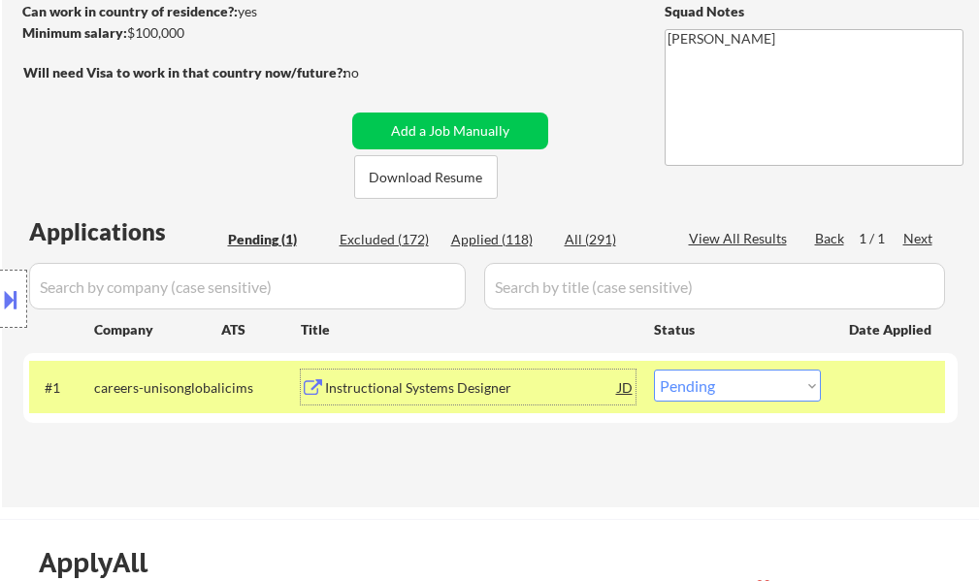
scroll to position [194, 0]
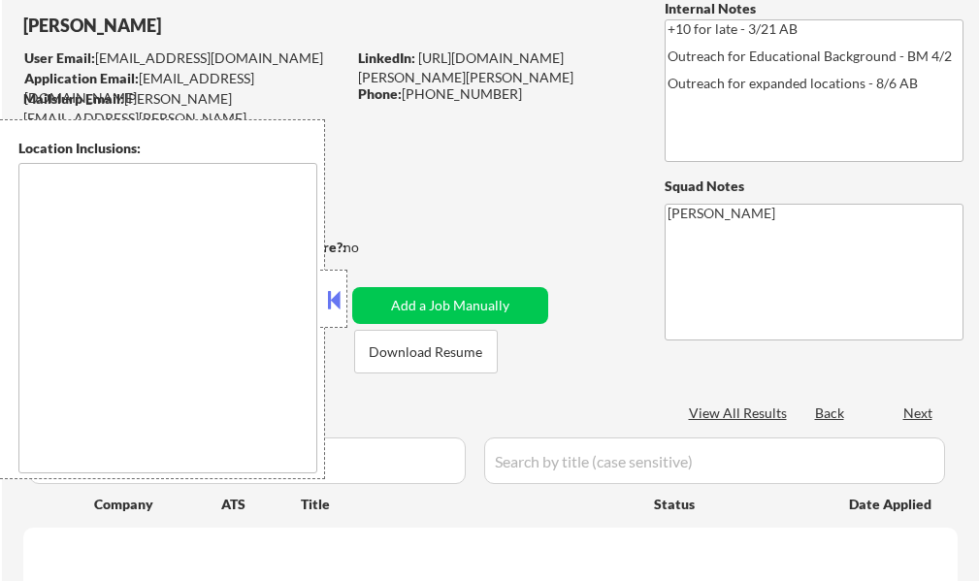
scroll to position [291, 0]
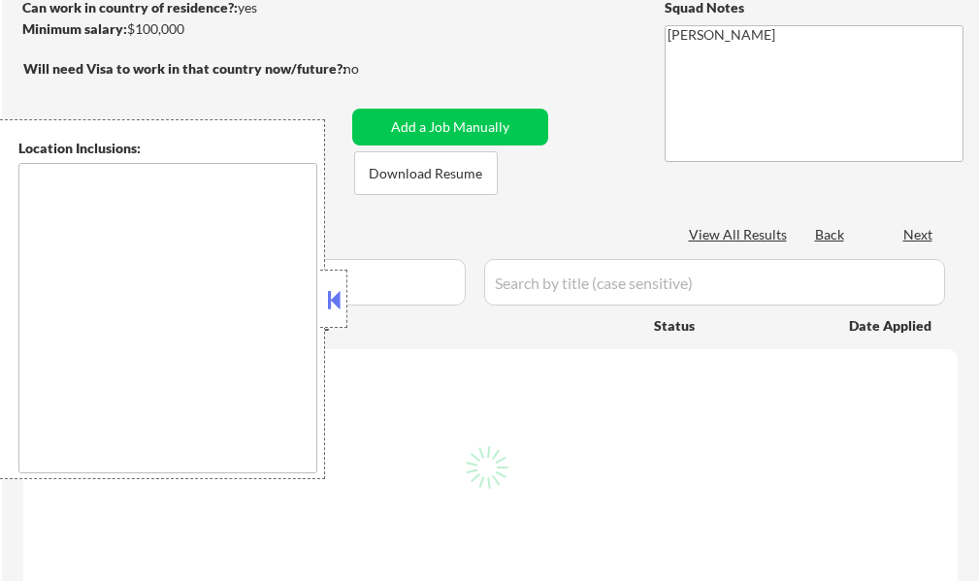
select select ""pending""
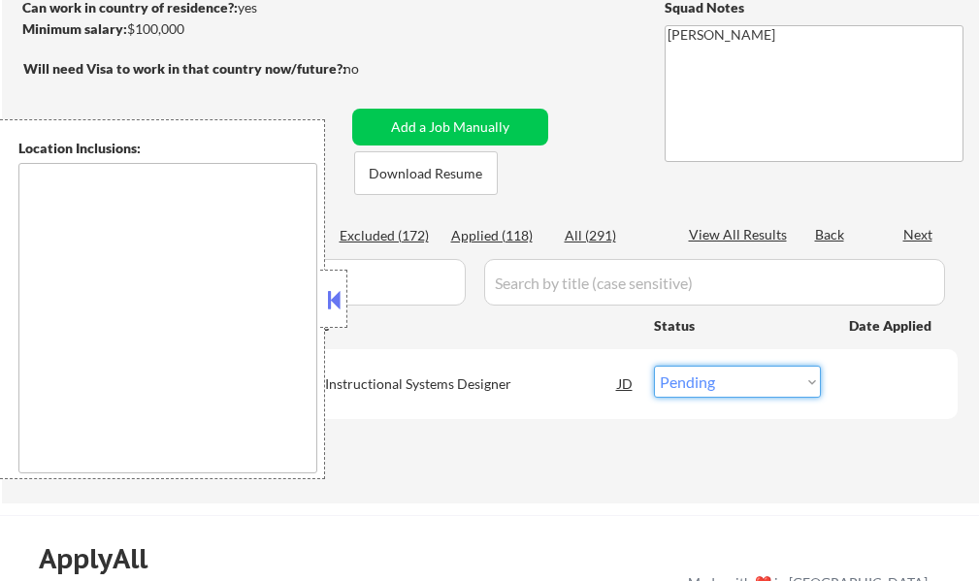
click at [729, 391] on select "Choose an option... Pending Applied Excluded (Questions) Excluded (Expired) Exc…" at bounding box center [737, 382] width 167 height 32
type textarea "[GEOGRAPHIC_DATA], [GEOGRAPHIC_DATA] [GEOGRAPHIC_DATA][PERSON_NAME], [GEOGRAPHI…"
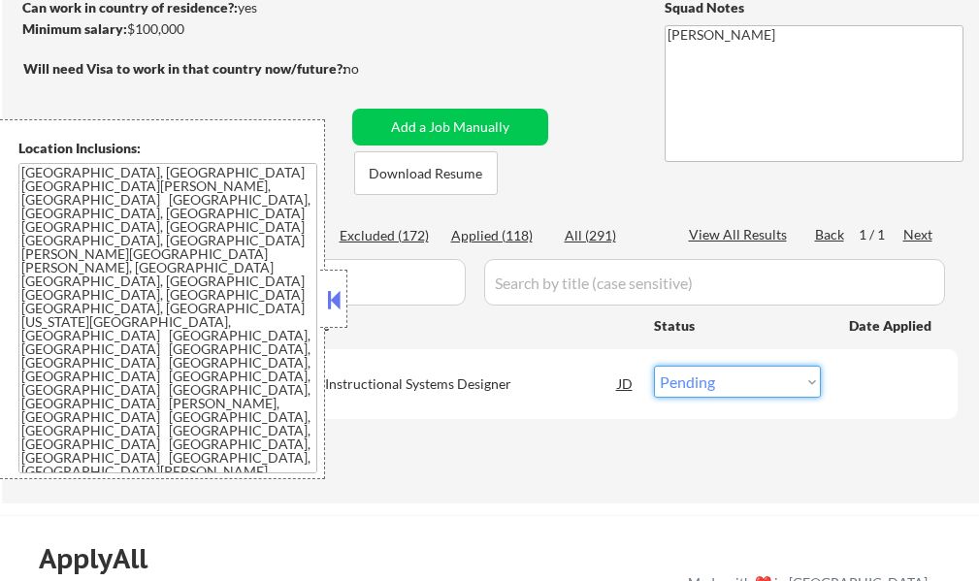
select select ""excluded__expired_""
click at [654, 366] on select "Choose an option... Pending Applied Excluded (Questions) Excluded (Expired) Exc…" at bounding box center [737, 382] width 167 height 32
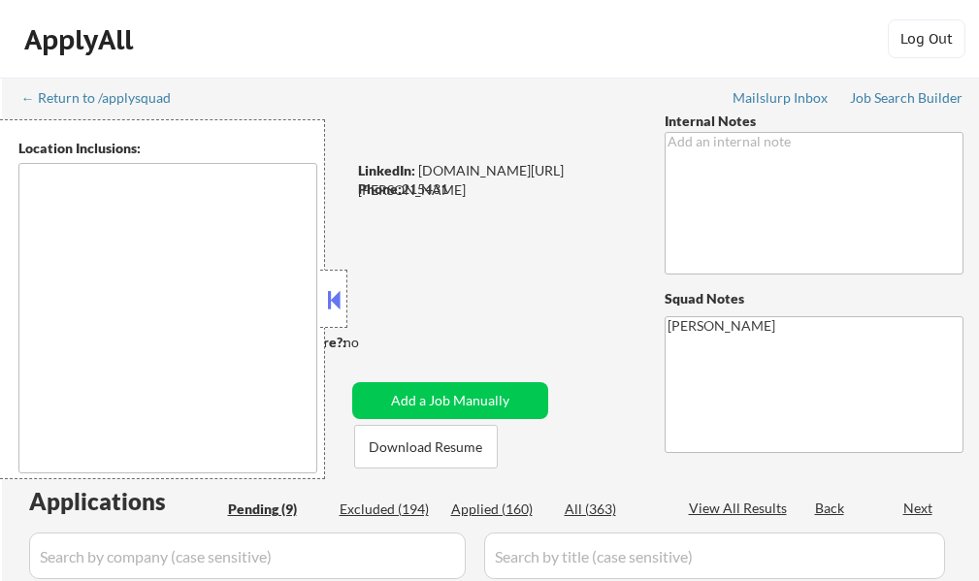
click at [320, 298] on div at bounding box center [333, 299] width 27 height 58
select select ""pending""
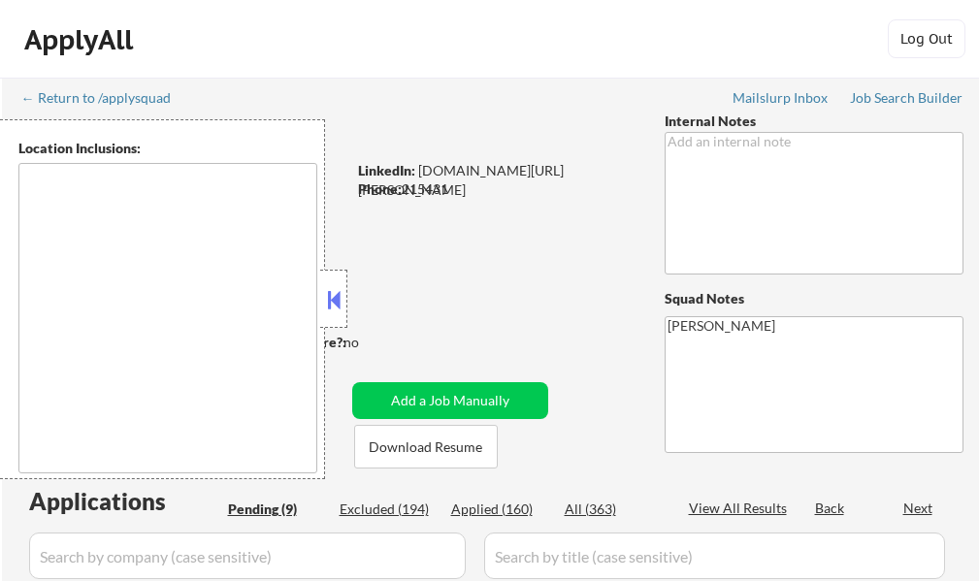
select select ""pending""
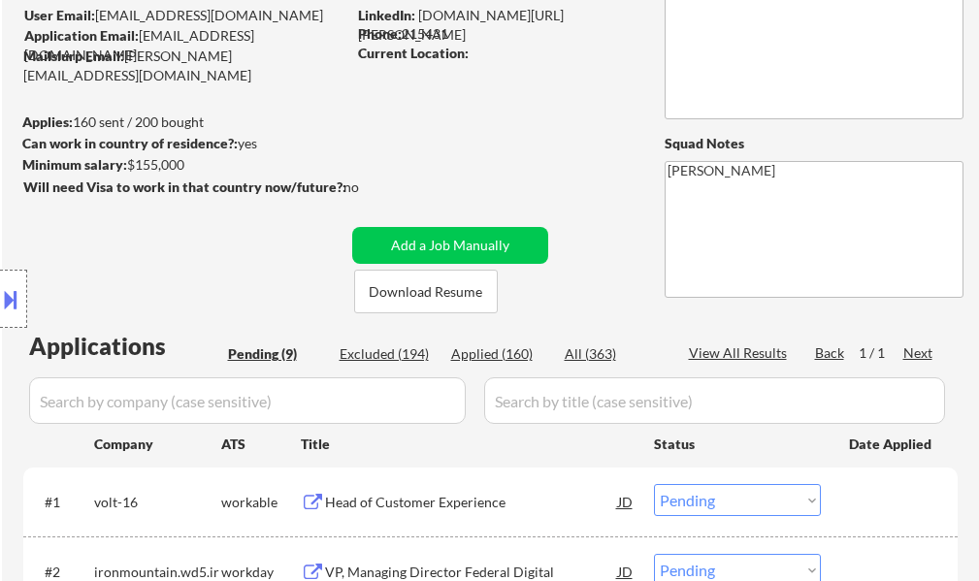
scroll to position [485, 0]
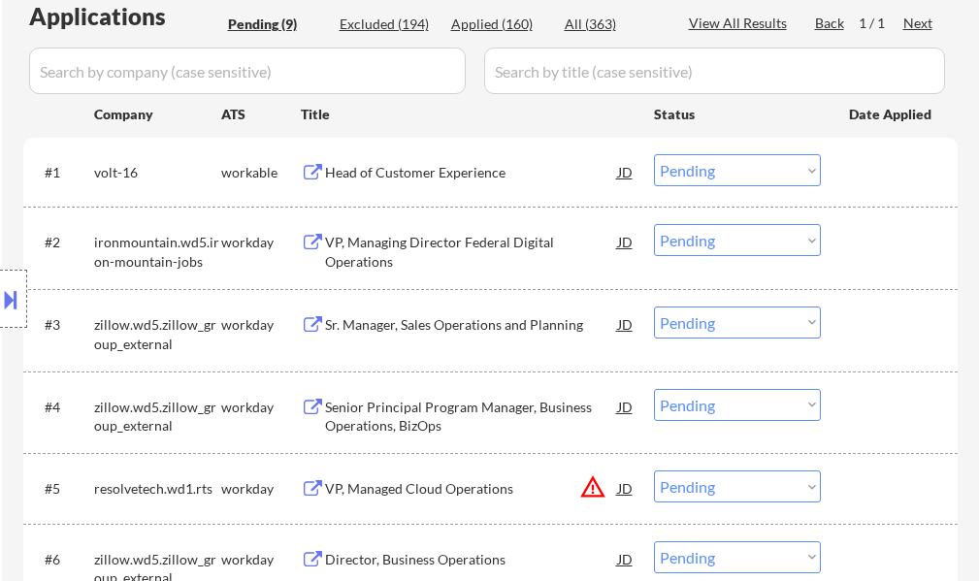
click at [396, 175] on div "Head of Customer Experience" at bounding box center [471, 172] width 293 height 19
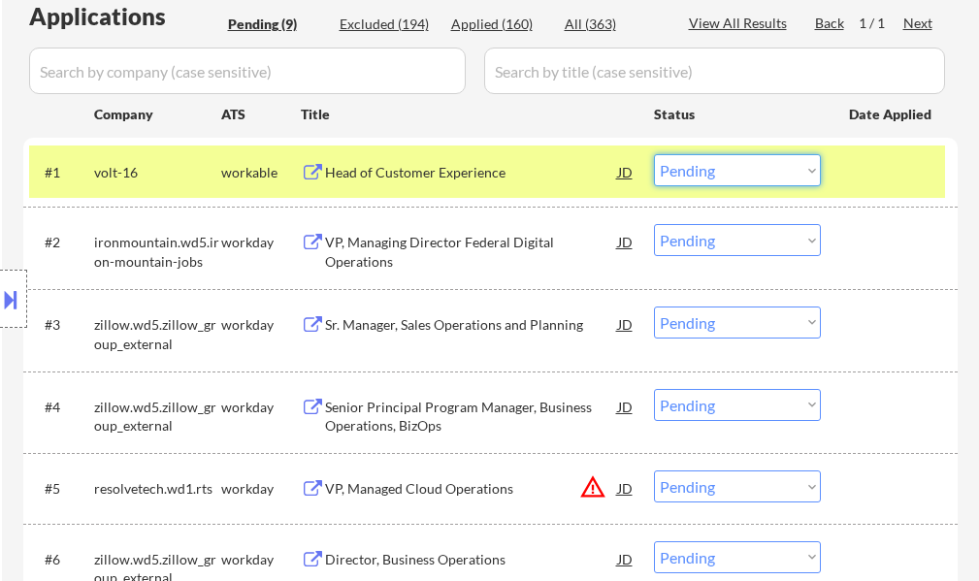
click at [689, 176] on select "Choose an option... Pending Applied Excluded (Questions) Excluded (Expired) Exc…" at bounding box center [737, 170] width 167 height 32
click at [654, 154] on select "Choose an option... Pending Applied Excluded (Questions) Excluded (Expired) Exc…" at bounding box center [737, 170] width 167 height 32
click at [883, 188] on div at bounding box center [891, 171] width 85 height 35
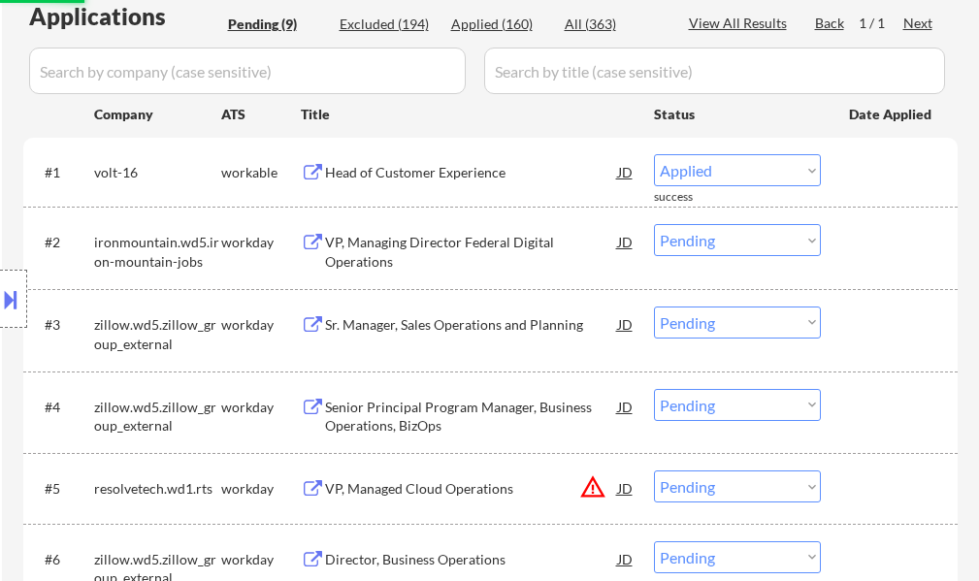
select select ""pending""
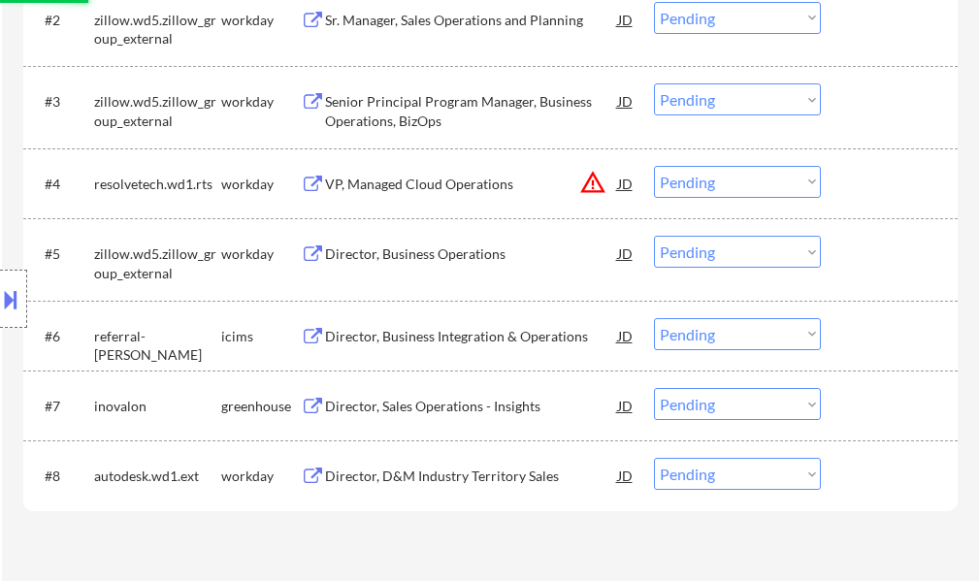
scroll to position [777, 0]
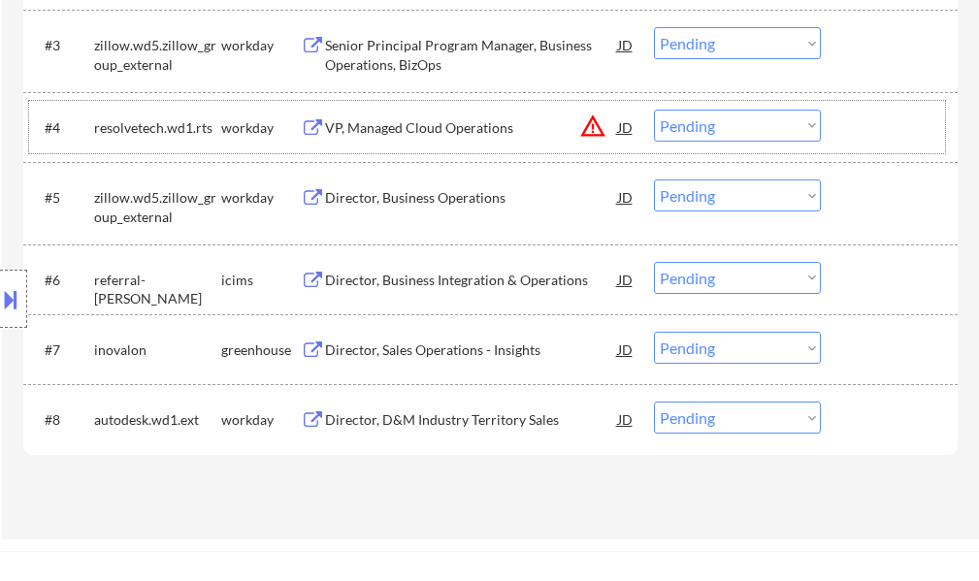
click at [433, 149] on div "#4 resolvetech.wd1.rts workday VP, Managed Cloud Operations JD warning_amber Ch…" at bounding box center [487, 127] width 916 height 52
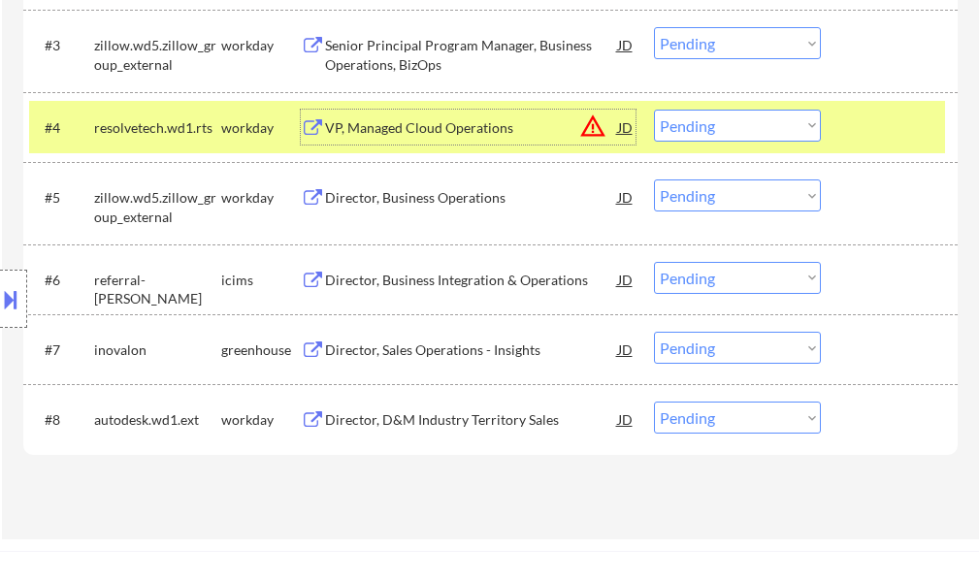
click at [436, 138] on div "VP, Managed Cloud Operations" at bounding box center [471, 127] width 293 height 35
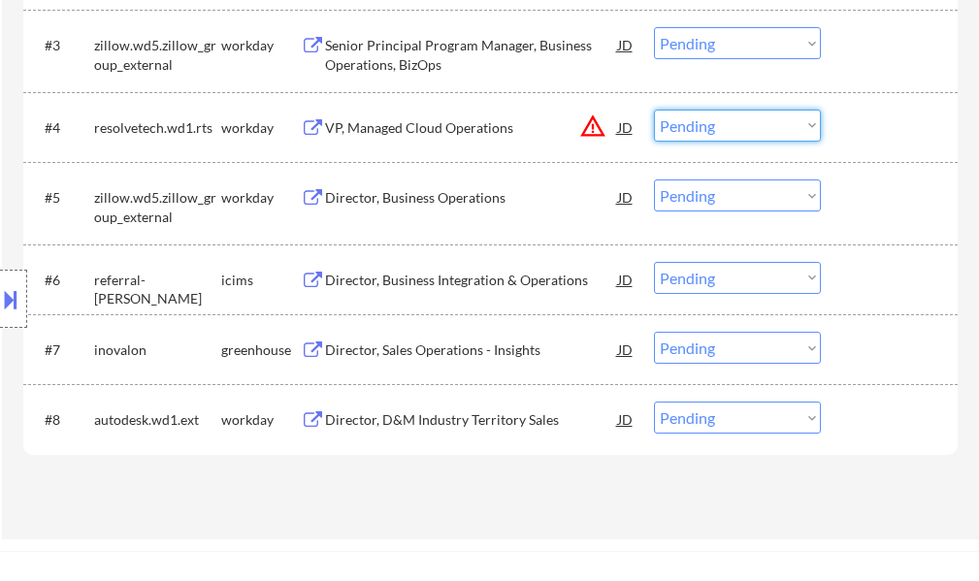
click at [747, 116] on select "Choose an option... Pending Applied Excluded (Questions) Excluded (Expired) Exc…" at bounding box center [737, 126] width 167 height 32
click at [654, 110] on select "Choose an option... Pending Applied Excluded (Questions) Excluded (Expired) Exc…" at bounding box center [737, 126] width 167 height 32
drag, startPoint x: 877, startPoint y: 101, endPoint x: 877, endPoint y: 122, distance: 21.4
click at [877, 112] on div "#4 resolvetech.wd1.rts workday VP, Managed Cloud Operations JD warning_amber Ch…" at bounding box center [487, 127] width 916 height 52
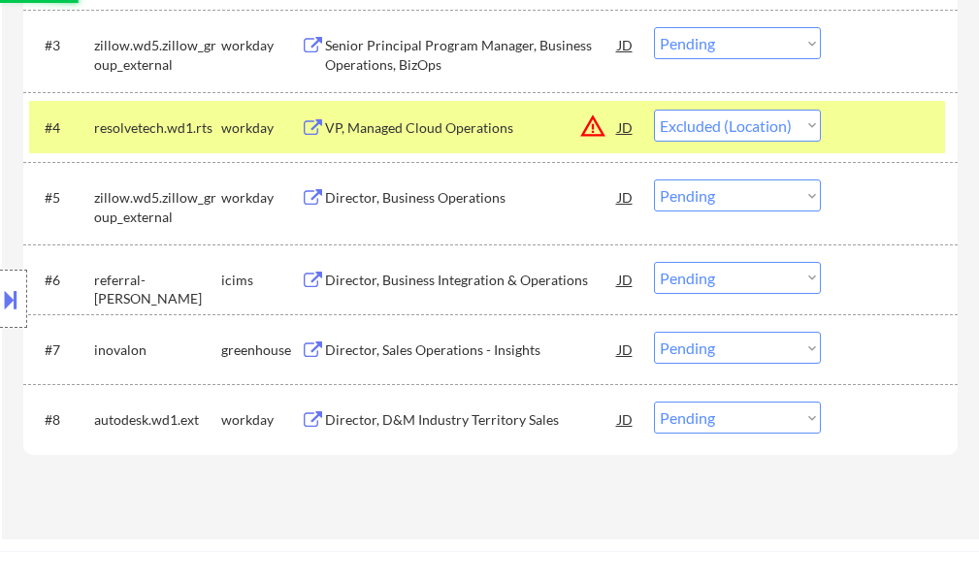
click at [877, 122] on div at bounding box center [891, 127] width 85 height 35
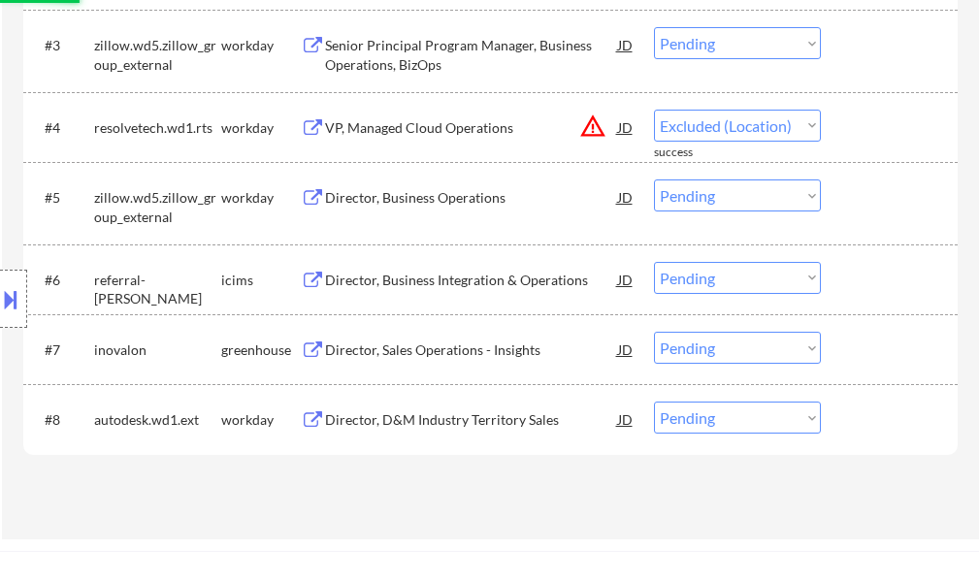
select select ""pending""
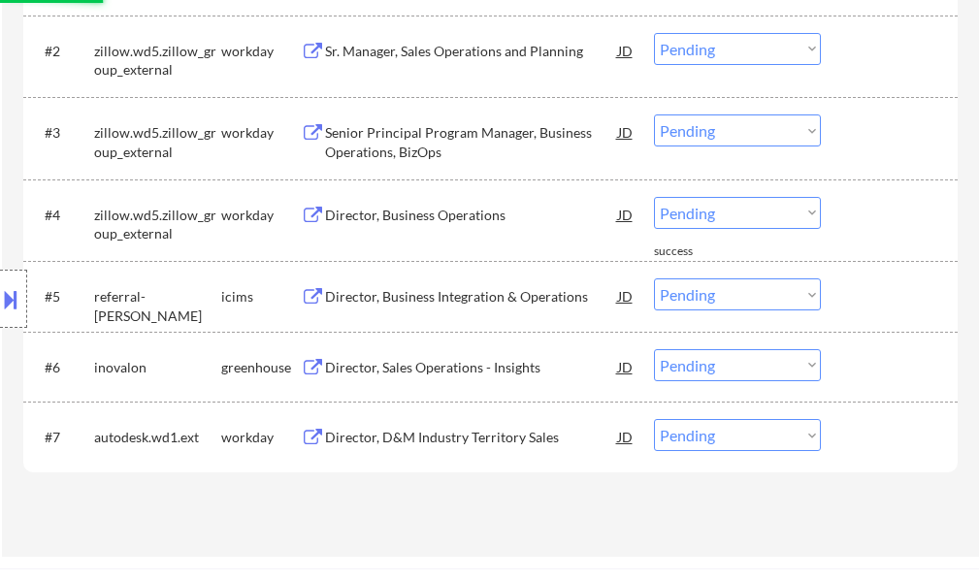
scroll to position [582, 0]
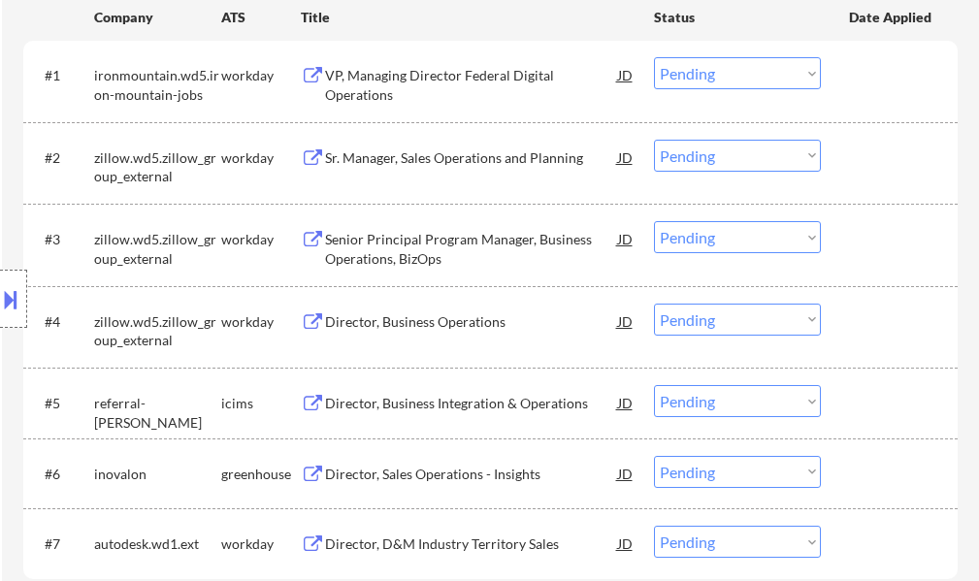
click at [9, 310] on button at bounding box center [10, 299] width 21 height 32
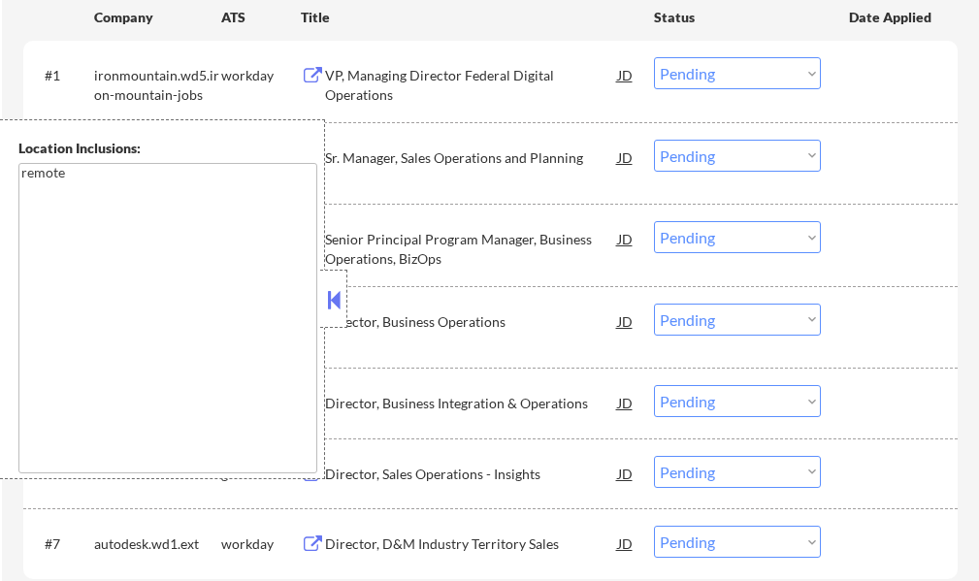
click at [334, 301] on button at bounding box center [333, 299] width 21 height 29
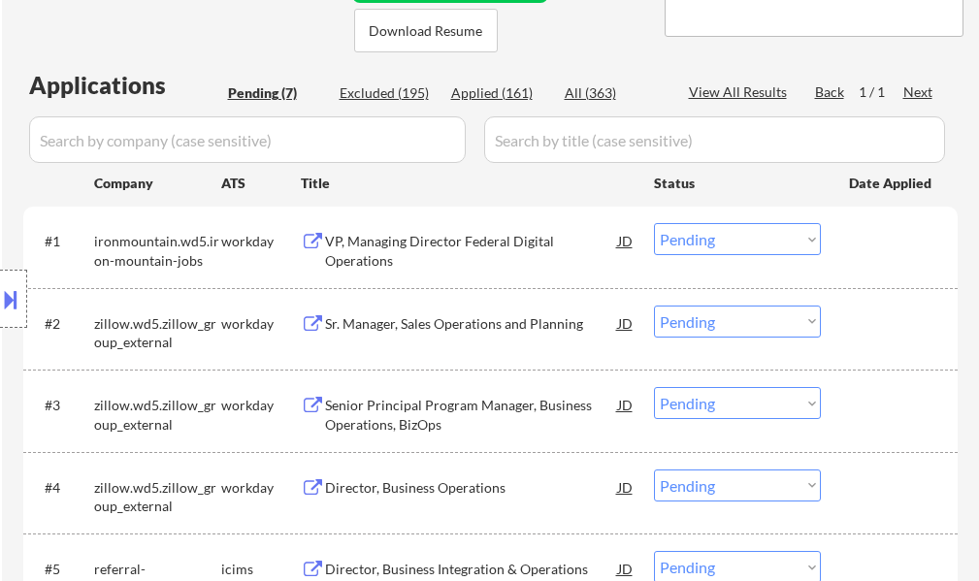
scroll to position [388, 0]
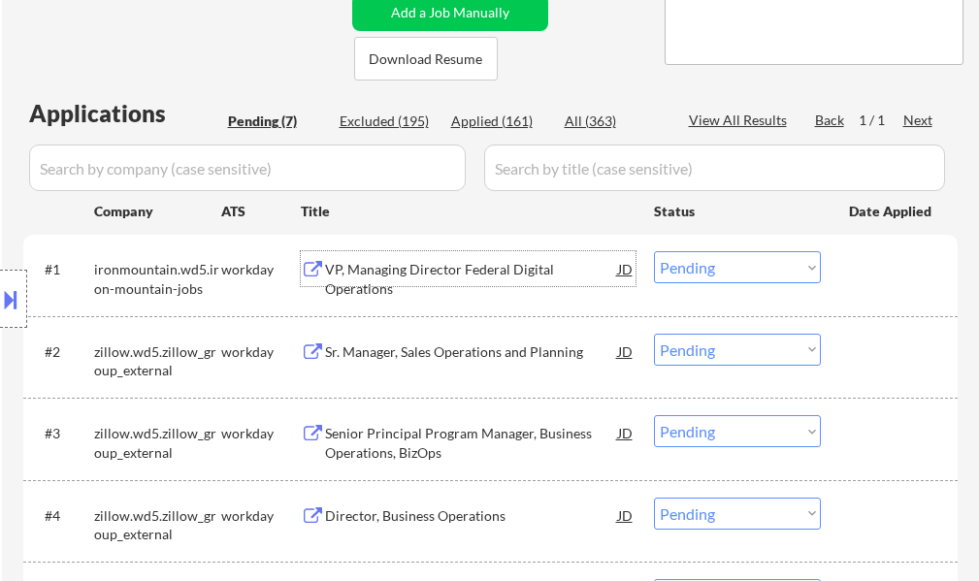
click at [363, 277] on div "VP, Managing Director Federal Digital Operations" at bounding box center [471, 279] width 293 height 38
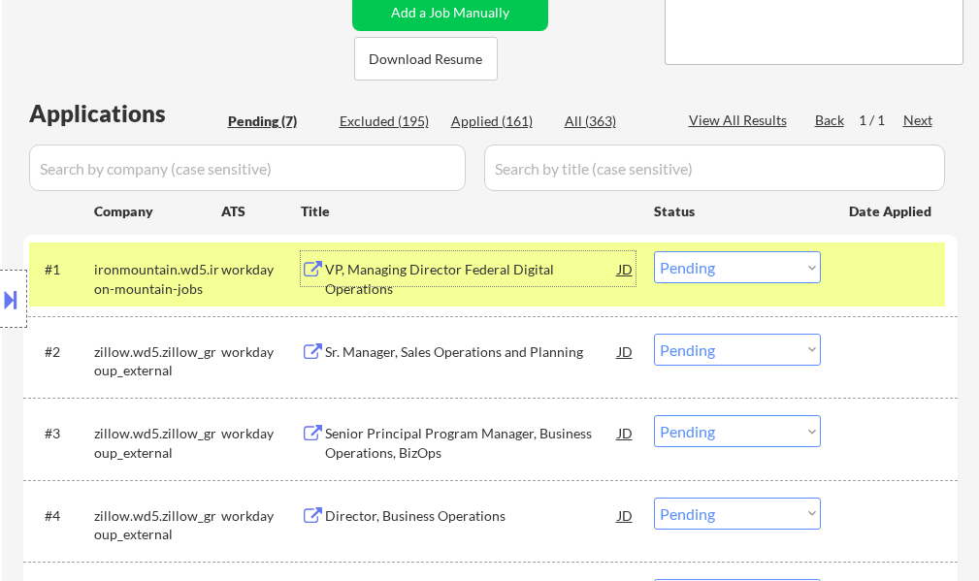
click at [695, 270] on select "Choose an option... Pending Applied Excluded (Questions) Excluded (Expired) Exc…" at bounding box center [737, 267] width 167 height 32
click at [654, 251] on select "Choose an option... Pending Applied Excluded (Questions) Excluded (Expired) Exc…" at bounding box center [737, 267] width 167 height 32
click at [844, 273] on div "#1 ironmountain.wd5.iron-mountain-jobs workday VP, Managing Director Federal Di…" at bounding box center [487, 275] width 916 height 64
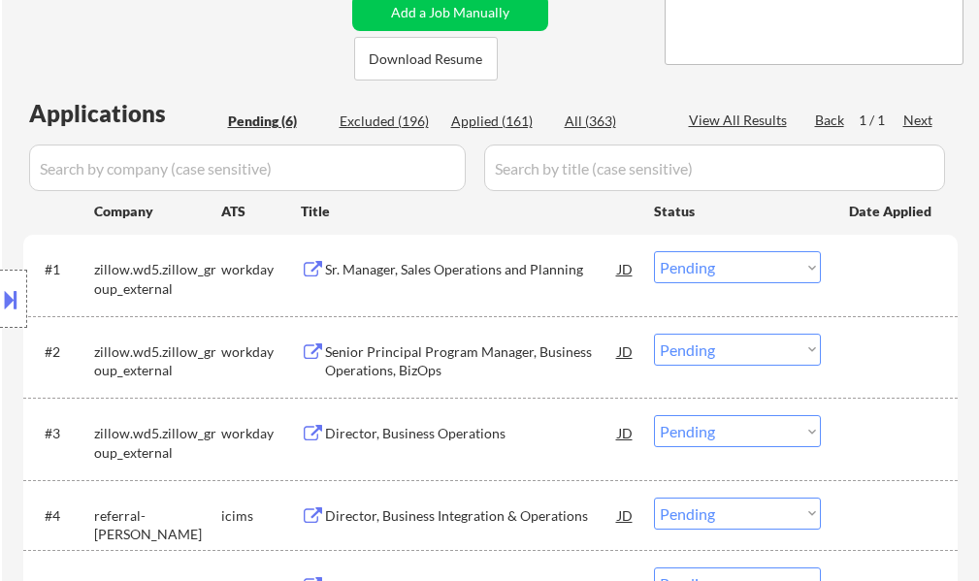
click at [479, 278] on div "Sr. Manager, Sales Operations and Planning" at bounding box center [471, 269] width 293 height 19
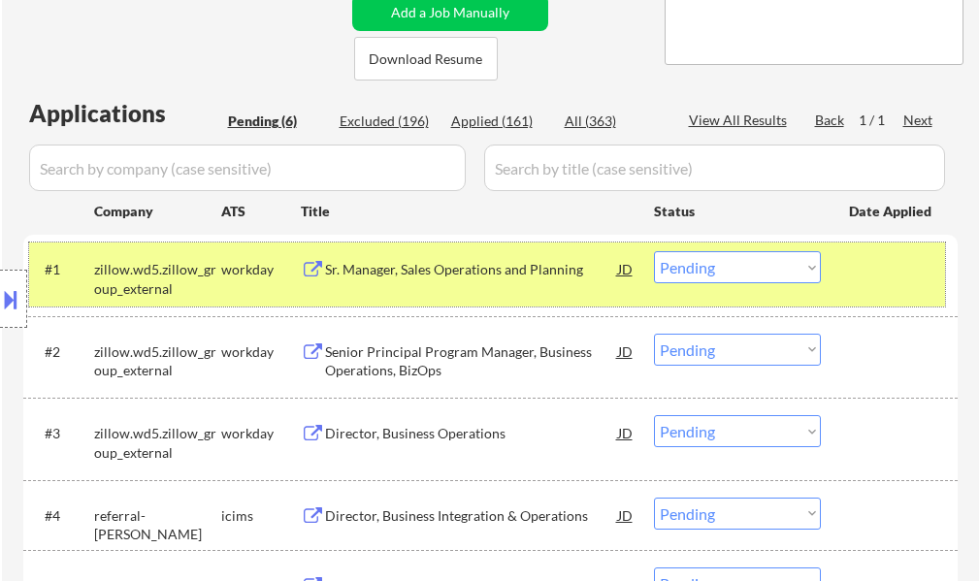
drag, startPoint x: 907, startPoint y: 277, endPoint x: 746, endPoint y: 258, distance: 161.2
click at [906, 277] on div at bounding box center [891, 268] width 85 height 35
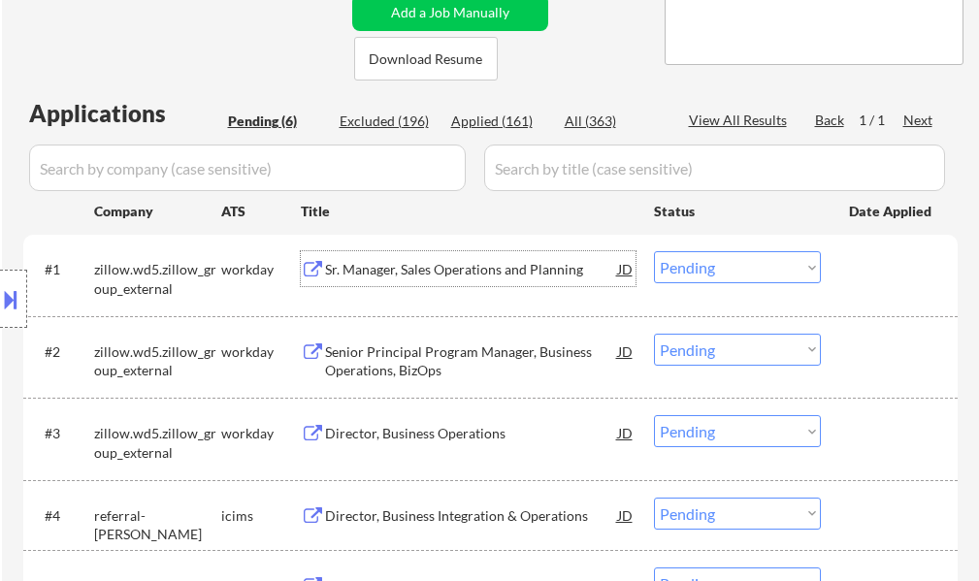
click at [530, 271] on div "Sr. Manager, Sales Operations and Planning" at bounding box center [471, 269] width 293 height 19
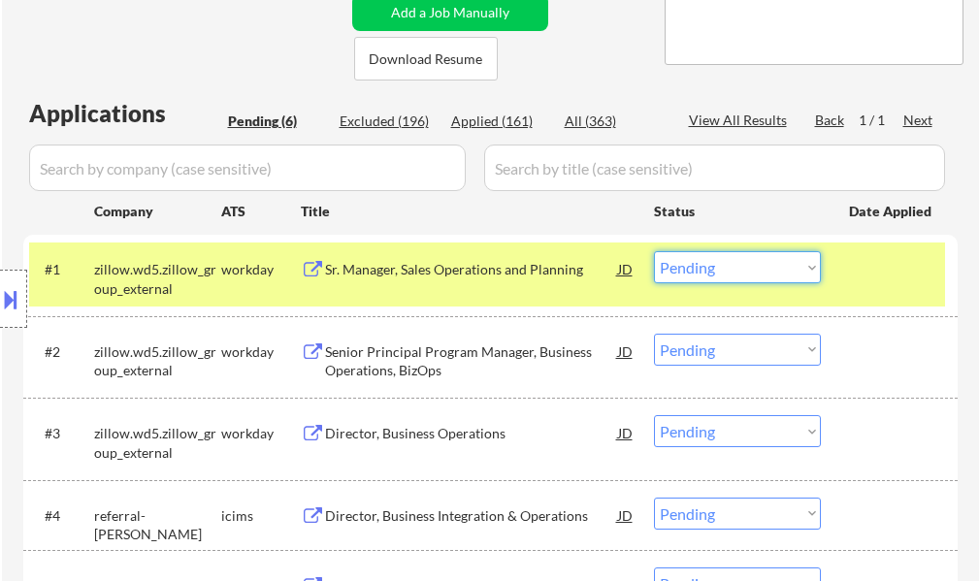
click at [695, 263] on select "Choose an option... Pending Applied Excluded (Questions) Excluded (Expired) Exc…" at bounding box center [737, 267] width 167 height 32
click at [654, 251] on select "Choose an option... Pending Applied Excluded (Questions) Excluded (Expired) Exc…" at bounding box center [737, 267] width 167 height 32
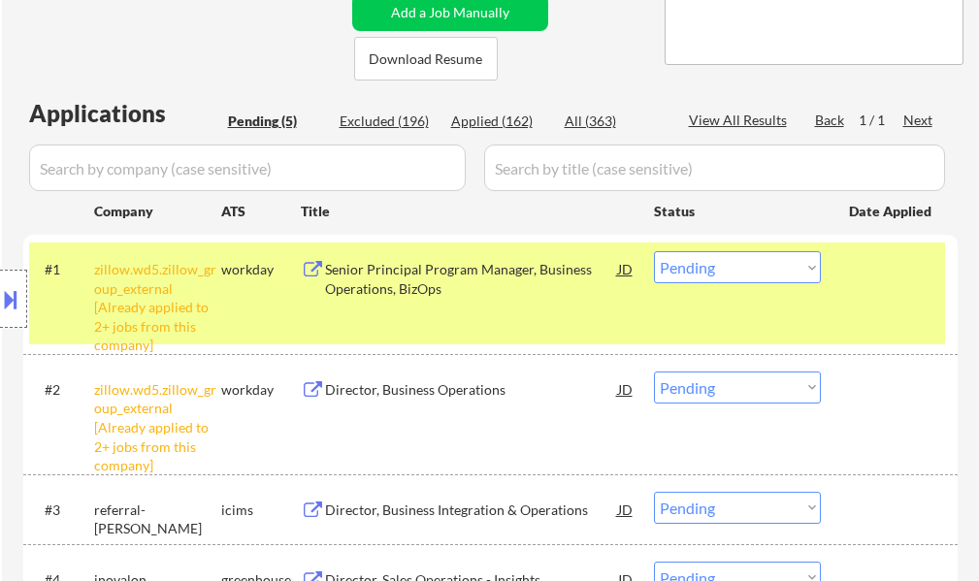
click at [736, 272] on select "Choose an option... Pending Applied Excluded (Questions) Excluded (Expired) Exc…" at bounding box center [737, 267] width 167 height 32
click at [654, 251] on select "Choose an option... Pending Applied Excluded (Questions) Excluded (Expired) Exc…" at bounding box center [737, 267] width 167 height 32
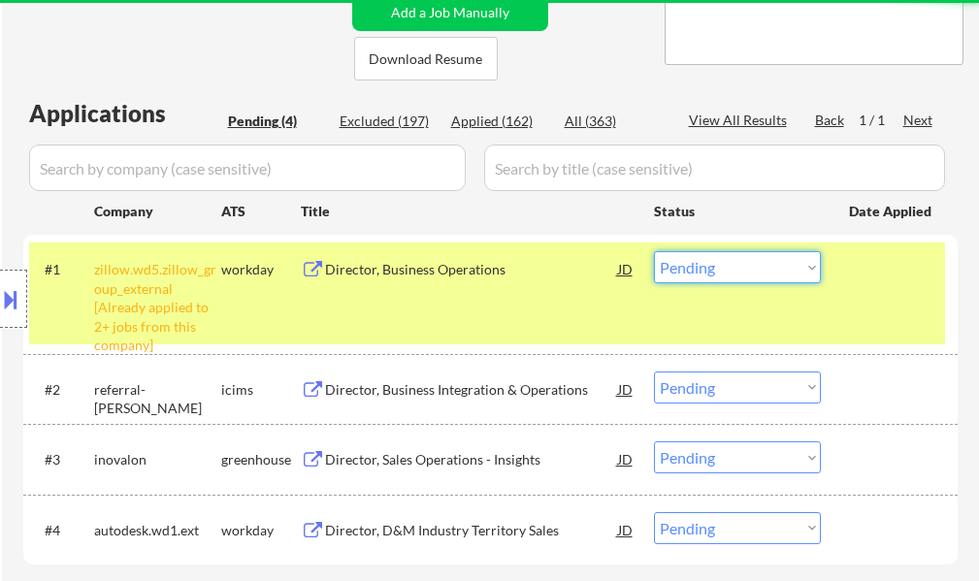
click at [705, 267] on select "Choose an option... Pending Applied Excluded (Questions) Excluded (Expired) Exc…" at bounding box center [737, 267] width 167 height 32
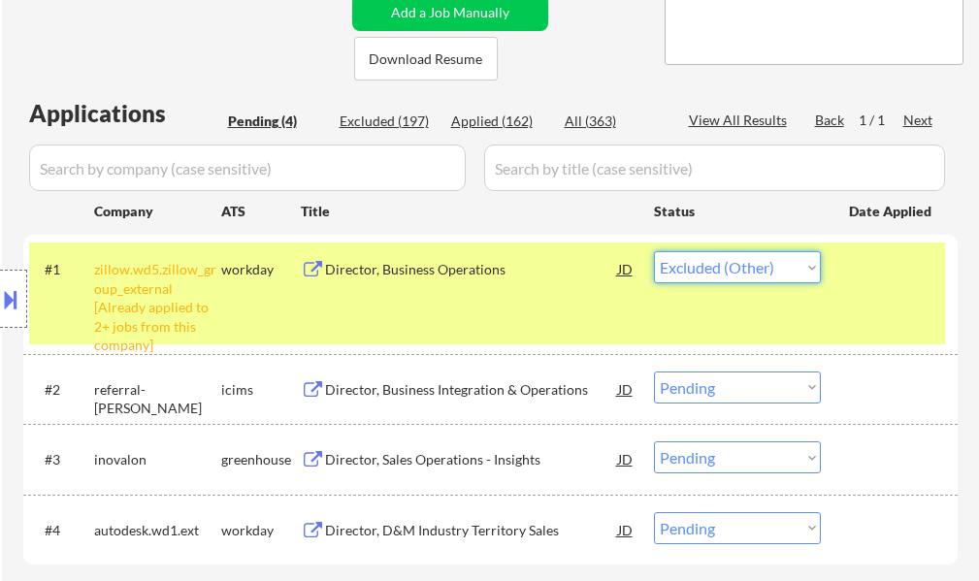
click at [654, 251] on select "Choose an option... Pending Applied Excluded (Questions) Excluded (Expired) Exc…" at bounding box center [737, 267] width 167 height 32
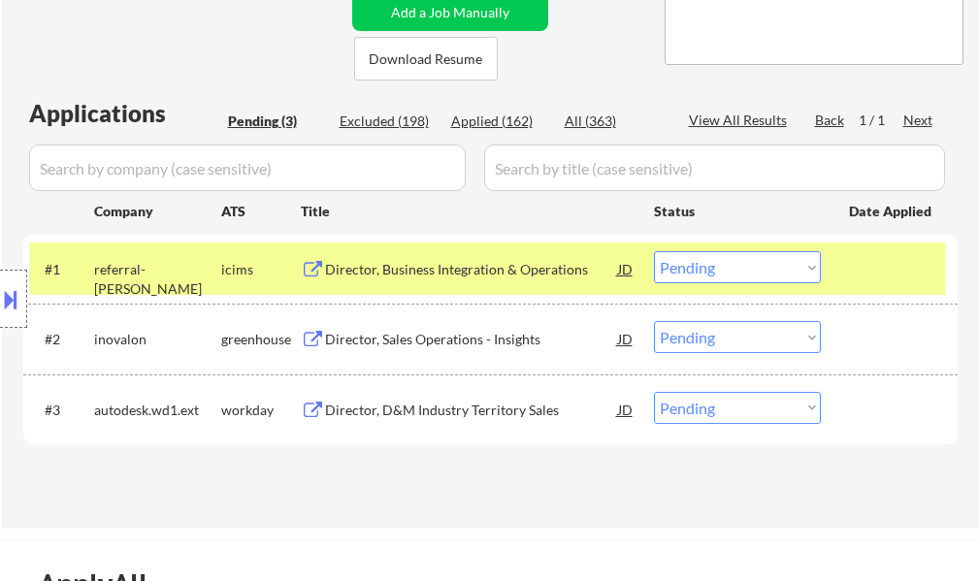
click at [847, 280] on div "#1 referral-wipfli icims Director, Business Integration & Operations JD Choose …" at bounding box center [487, 269] width 916 height 52
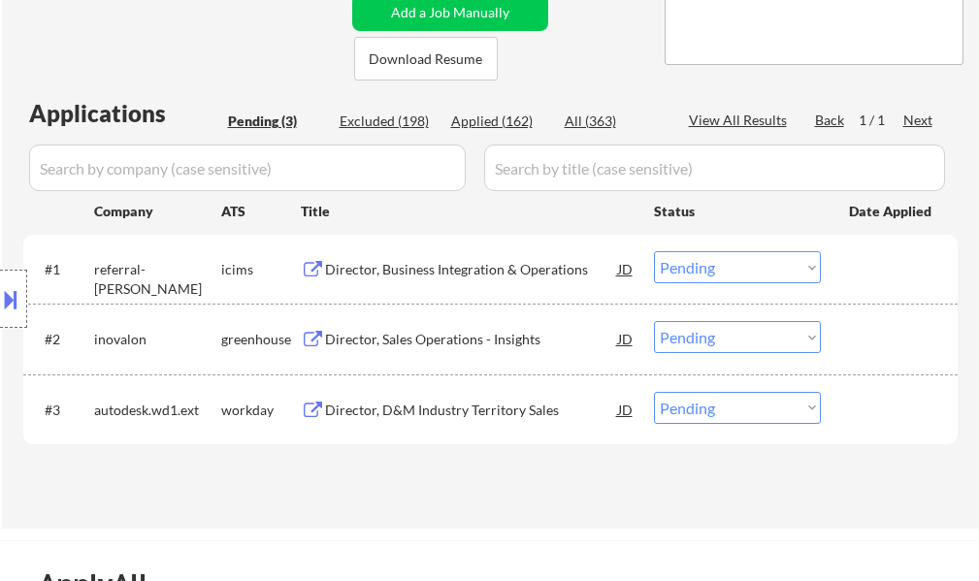
click at [438, 280] on div "Director, Business Integration & Operations" at bounding box center [471, 268] width 293 height 35
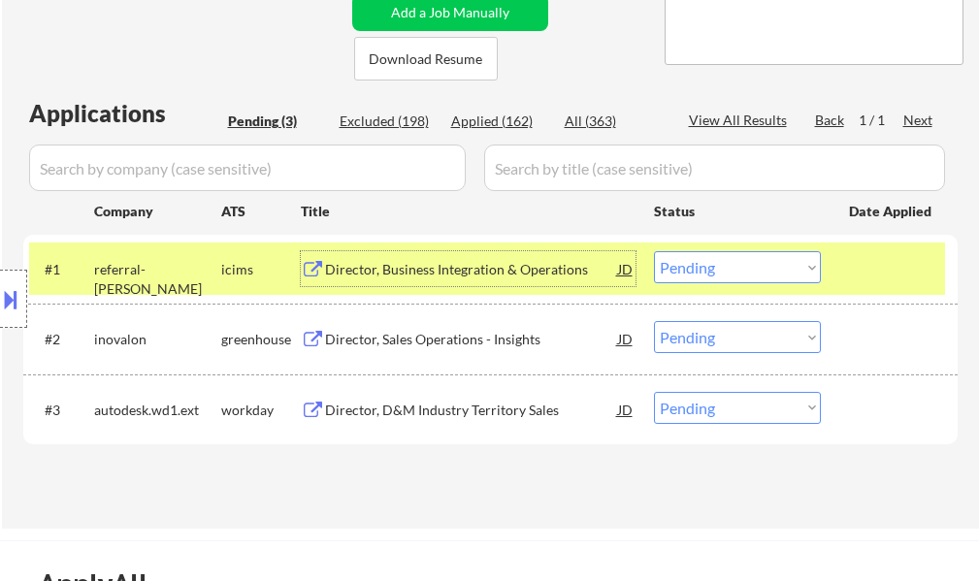
click at [722, 274] on select "Choose an option... Pending Applied Excluded (Questions) Excluded (Expired) Exc…" at bounding box center [737, 267] width 167 height 32
click at [654, 251] on select "Choose an option... Pending Applied Excluded (Questions) Excluded (Expired) Exc…" at bounding box center [737, 267] width 167 height 32
click at [852, 258] on div at bounding box center [891, 268] width 85 height 35
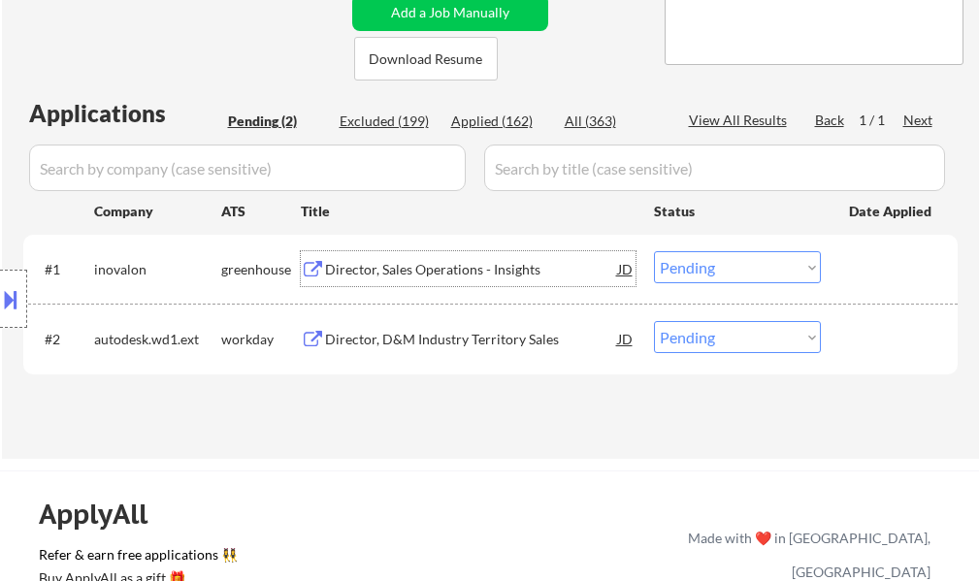
click at [513, 280] on div "Director, Sales Operations - Insights" at bounding box center [471, 268] width 293 height 35
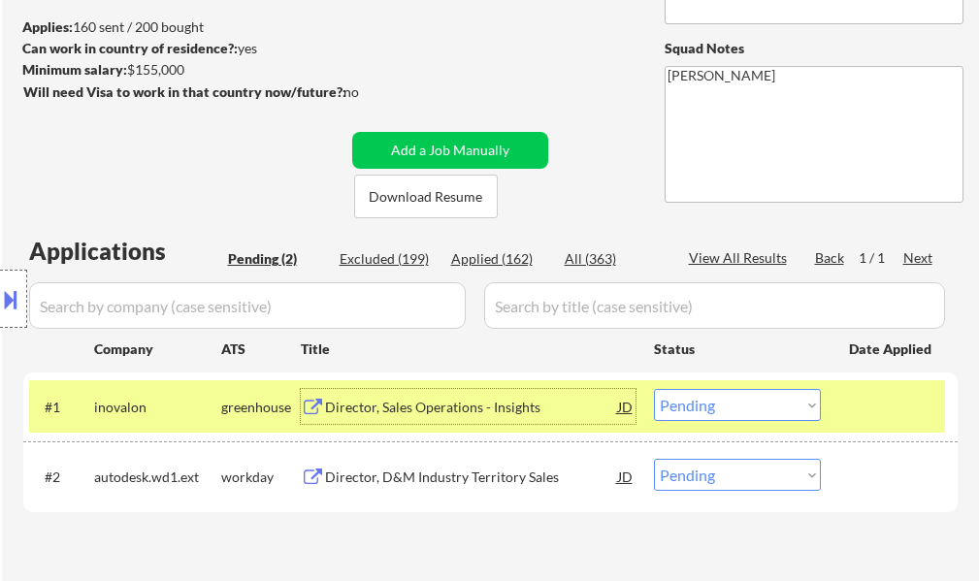
scroll to position [291, 0]
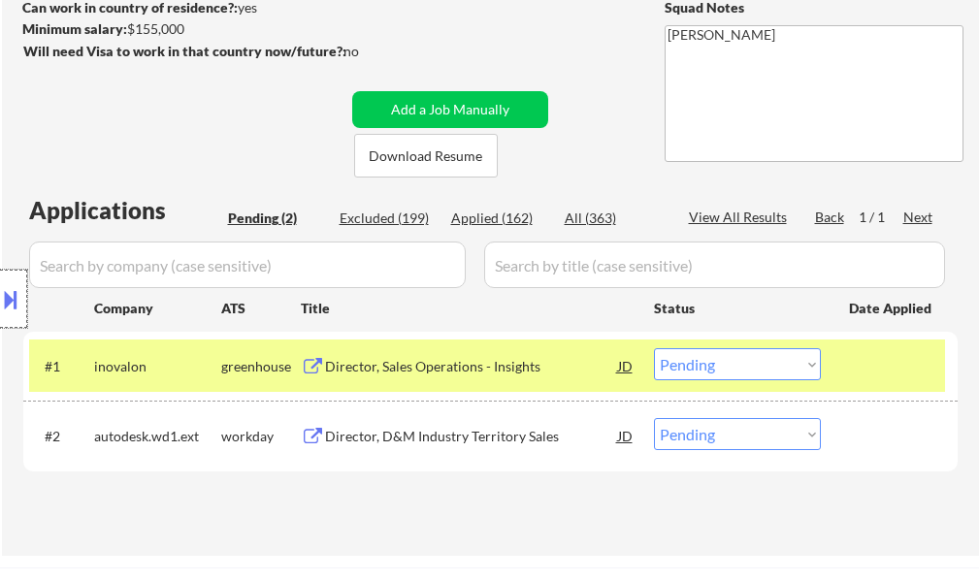
click at [19, 321] on div at bounding box center [13, 299] width 27 height 58
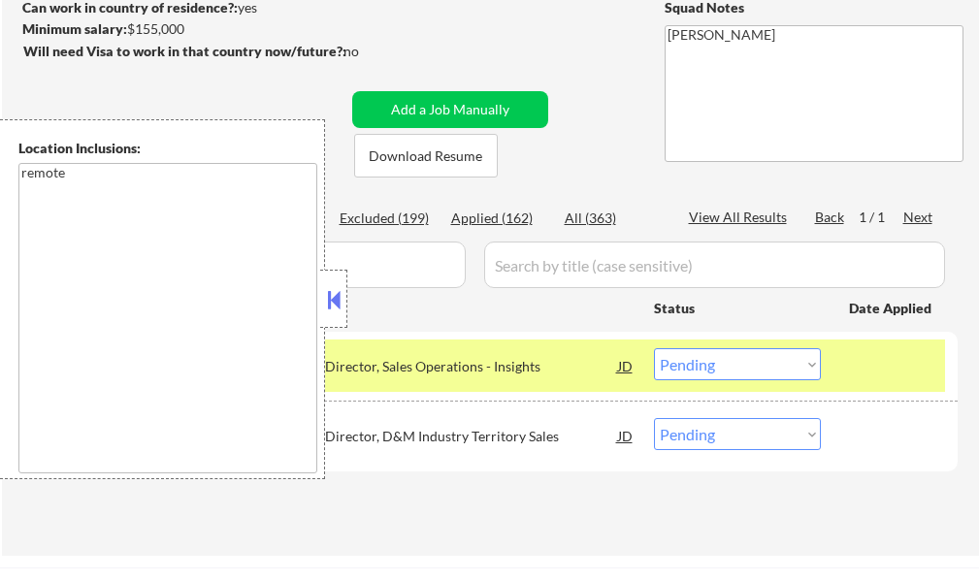
click at [326, 302] on button at bounding box center [333, 299] width 21 height 29
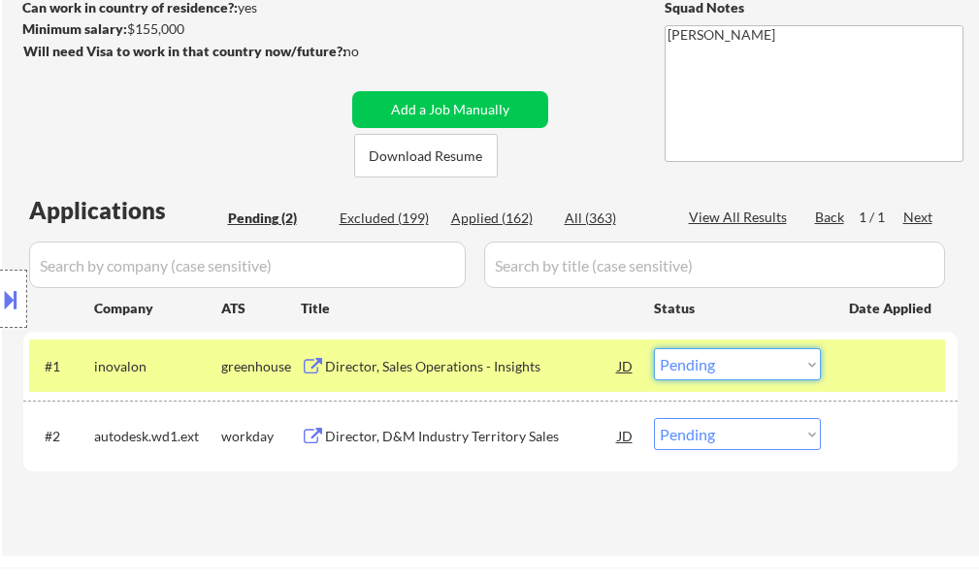
click at [720, 357] on select "Choose an option... Pending Applied Excluded (Questions) Excluded (Expired) Exc…" at bounding box center [737, 364] width 167 height 32
click at [654, 348] on select "Choose an option... Pending Applied Excluded (Questions) Excluded (Expired) Exc…" at bounding box center [737, 364] width 167 height 32
click at [911, 361] on div at bounding box center [891, 365] width 85 height 35
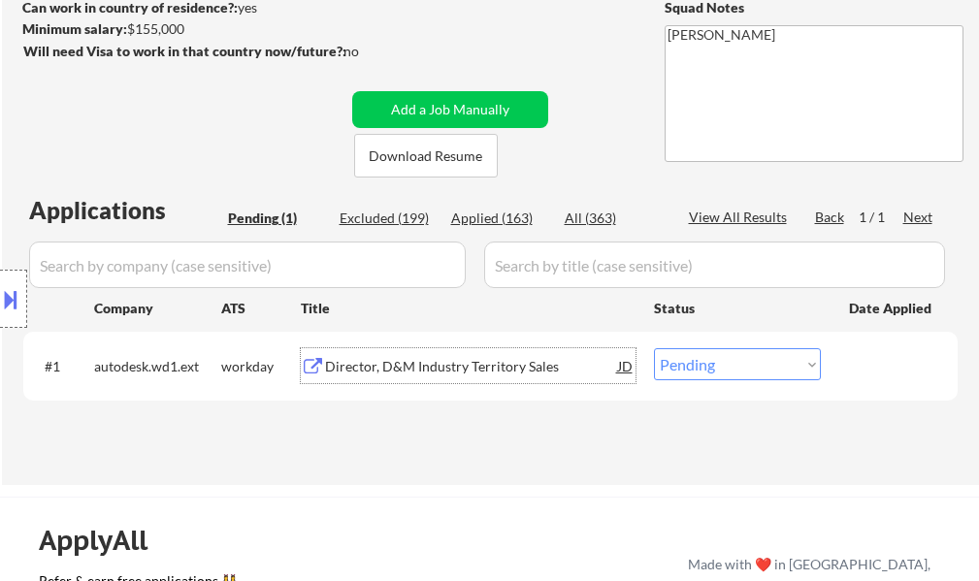
click at [474, 365] on div "Director, D&M Industry Territory Sales" at bounding box center [471, 366] width 293 height 19
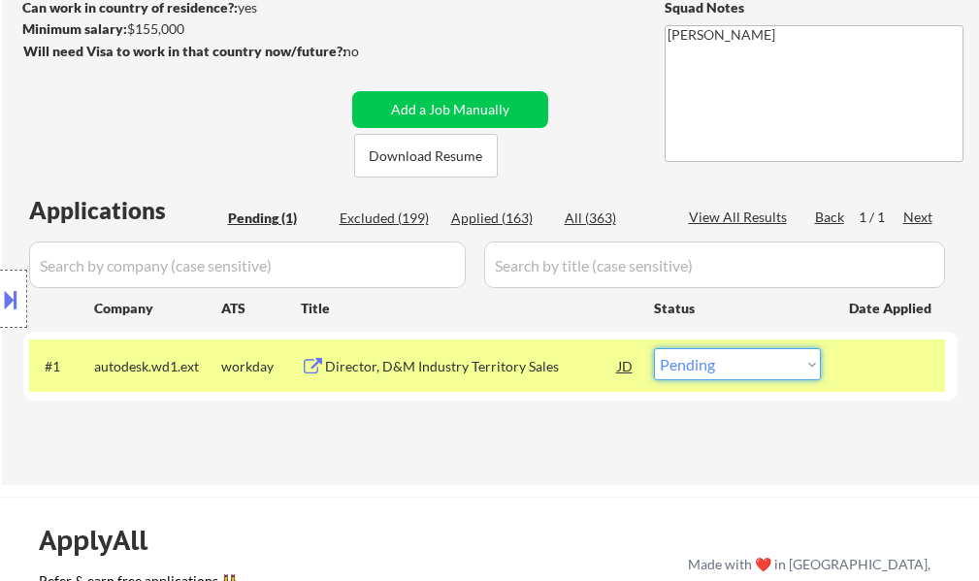
click at [715, 365] on select "Choose an option... Pending Applied Excluded (Questions) Excluded (Expired) Exc…" at bounding box center [737, 364] width 167 height 32
select select ""excluded__location_""
click at [654, 348] on select "Choose an option... Pending Applied Excluded (Questions) Excluded (Expired) Exc…" at bounding box center [737, 364] width 167 height 32
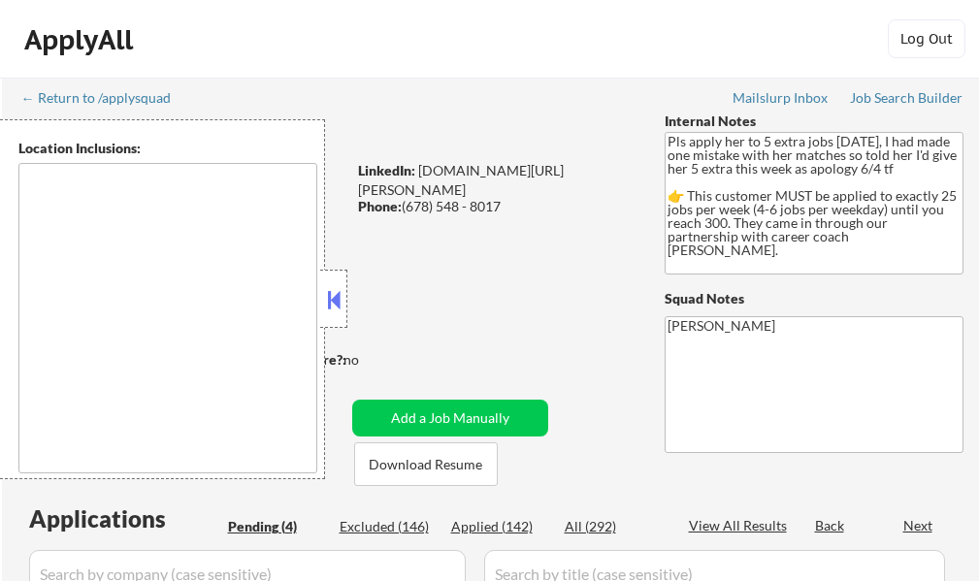
type textarea "[GEOGRAPHIC_DATA], [GEOGRAPHIC_DATA] [GEOGRAPHIC_DATA], [GEOGRAPHIC_DATA] [GEOG…"
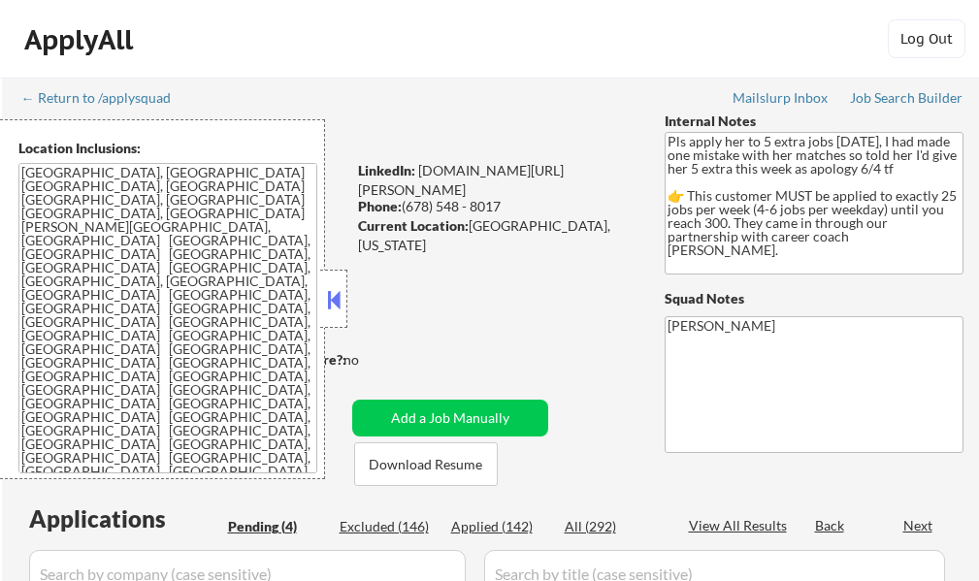
select select ""pending""
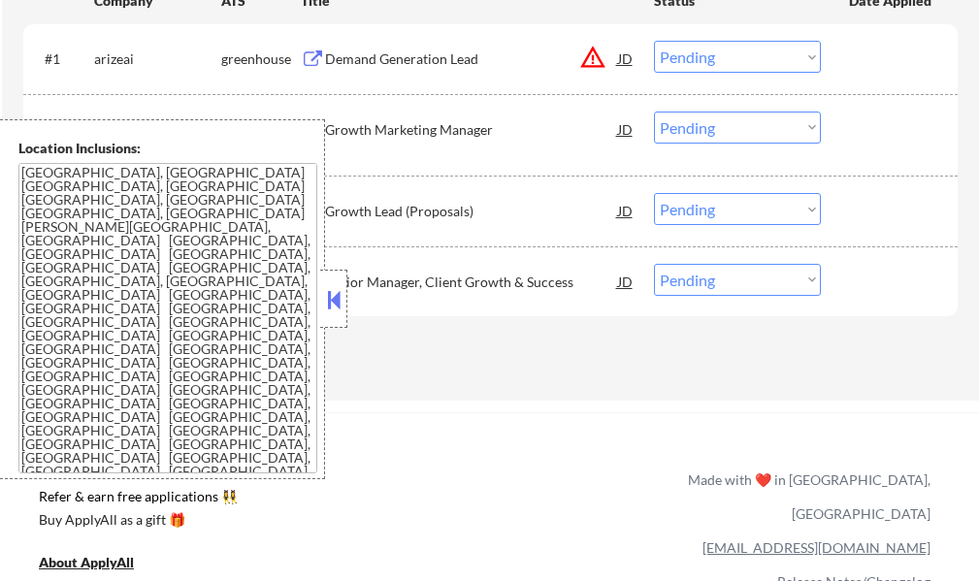
scroll to position [582, 0]
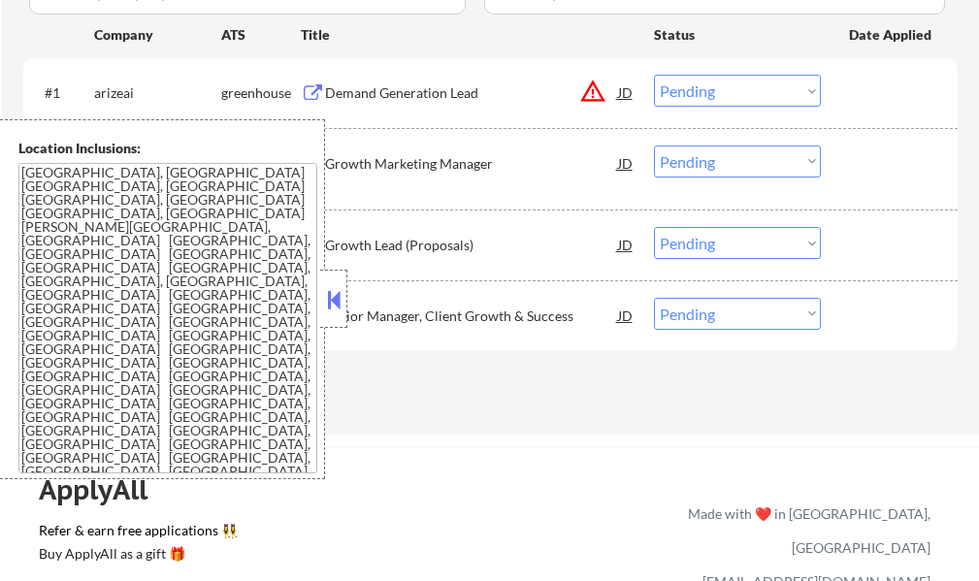
click at [389, 86] on div "Demand Generation Lead" at bounding box center [471, 92] width 293 height 19
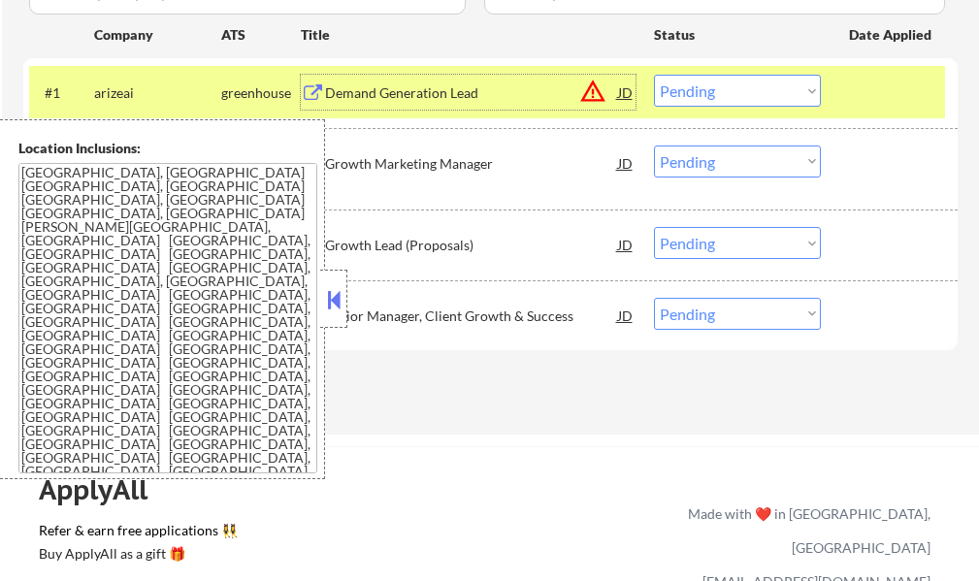
click at [706, 85] on select "Choose an option... Pending Applied Excluded (Questions) Excluded (Expired) Exc…" at bounding box center [737, 91] width 167 height 32
click at [654, 75] on select "Choose an option... Pending Applied Excluded (Questions) Excluded (Expired) Exc…" at bounding box center [737, 91] width 167 height 32
click at [884, 96] on div at bounding box center [891, 92] width 85 height 35
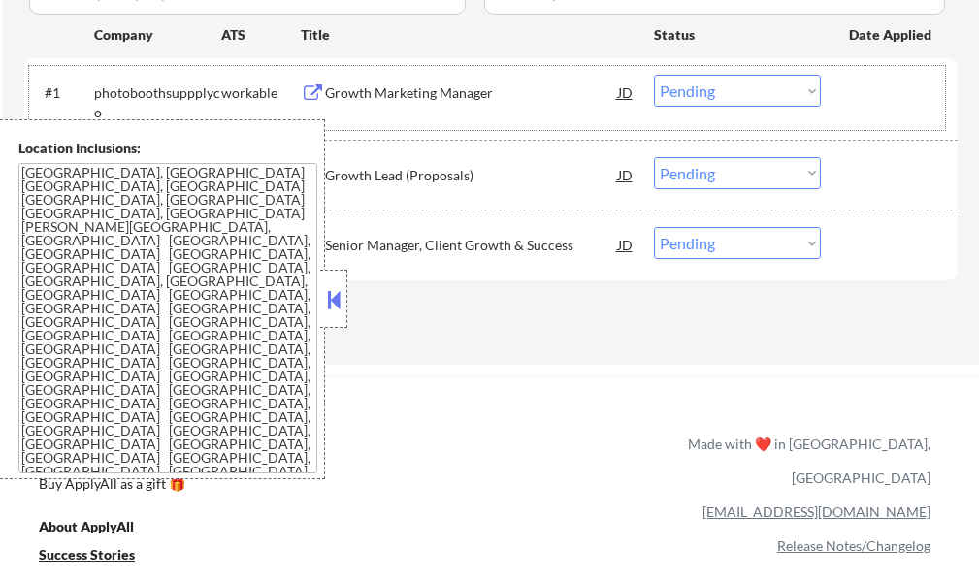
click at [446, 84] on div "Growth Marketing Manager" at bounding box center [471, 92] width 293 height 19
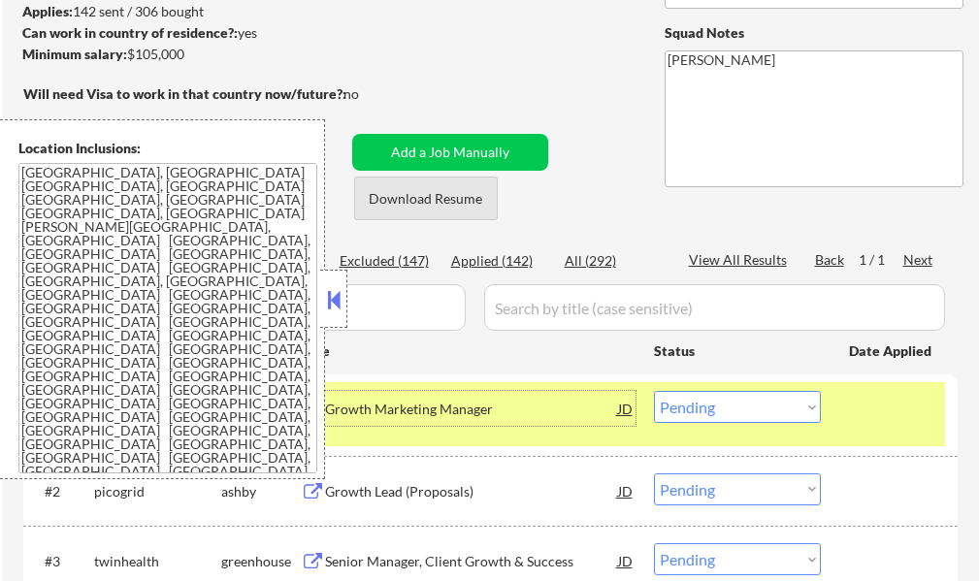
scroll to position [388, 0]
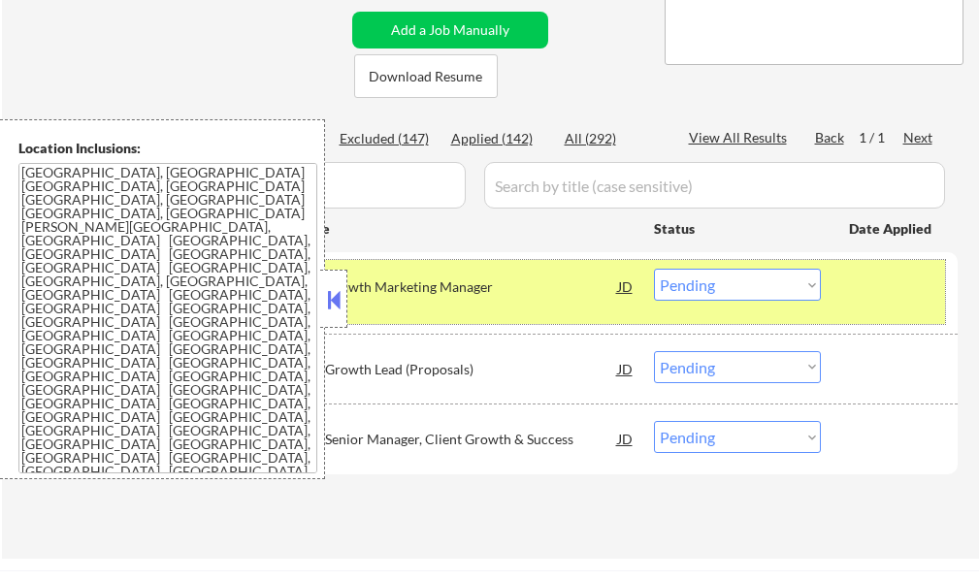
click at [842, 289] on div "#1 photoboothsuppplyco workable Growth Marketing Manager JD warning_amber Choos…" at bounding box center [487, 292] width 916 height 64
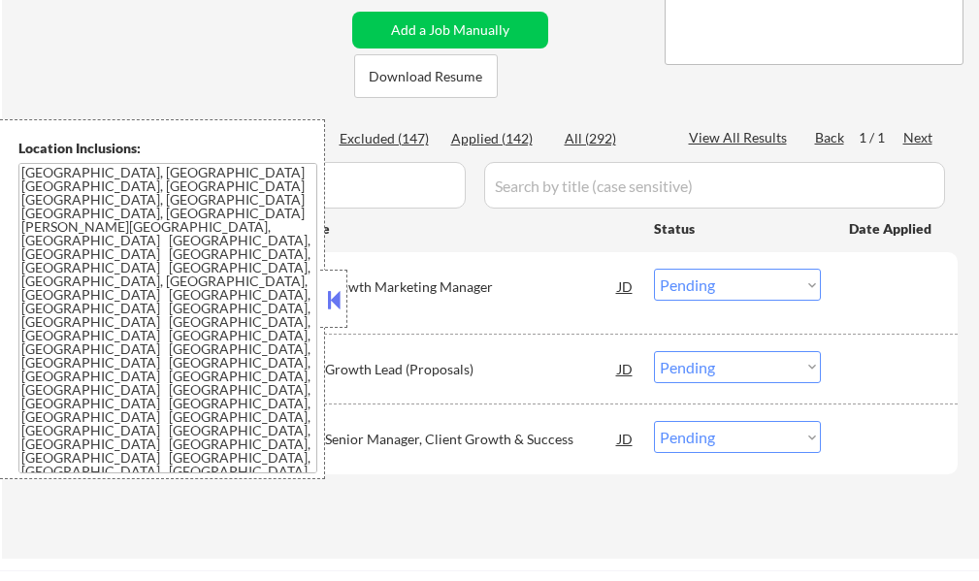
click at [330, 299] on button at bounding box center [333, 299] width 21 height 29
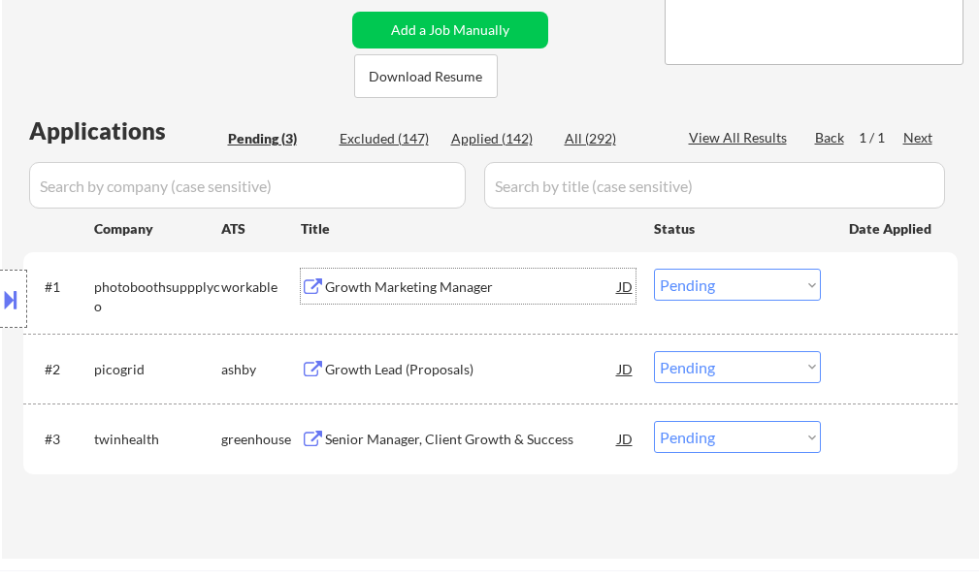
click at [381, 281] on div "Growth Marketing Manager" at bounding box center [471, 287] width 293 height 19
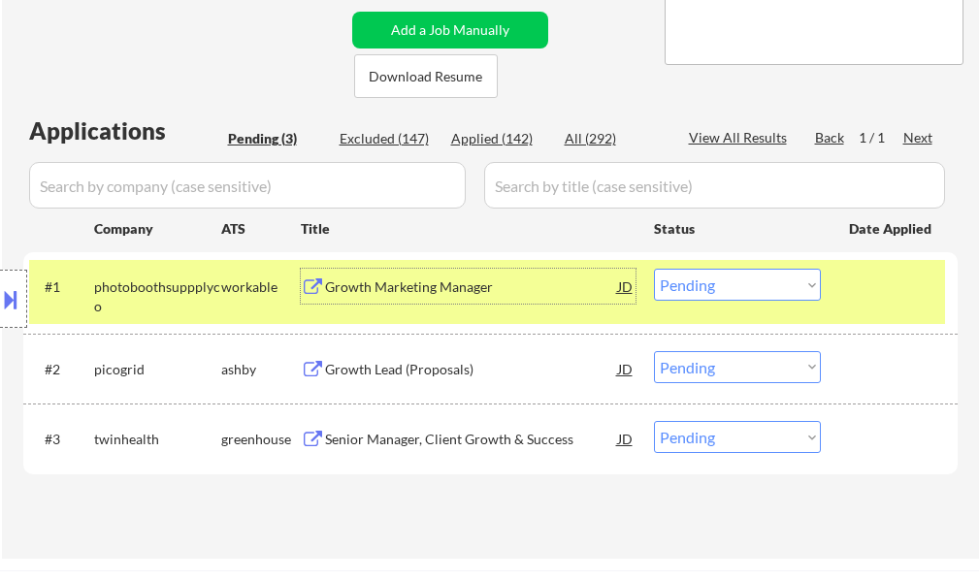
click at [711, 276] on select "Choose an option... Pending Applied Excluded (Questions) Excluded (Expired) Exc…" at bounding box center [737, 285] width 167 height 32
click at [654, 269] on select "Choose an option... Pending Applied Excluded (Questions) Excluded (Expired) Exc…" at bounding box center [737, 285] width 167 height 32
click at [876, 285] on div at bounding box center [891, 286] width 85 height 35
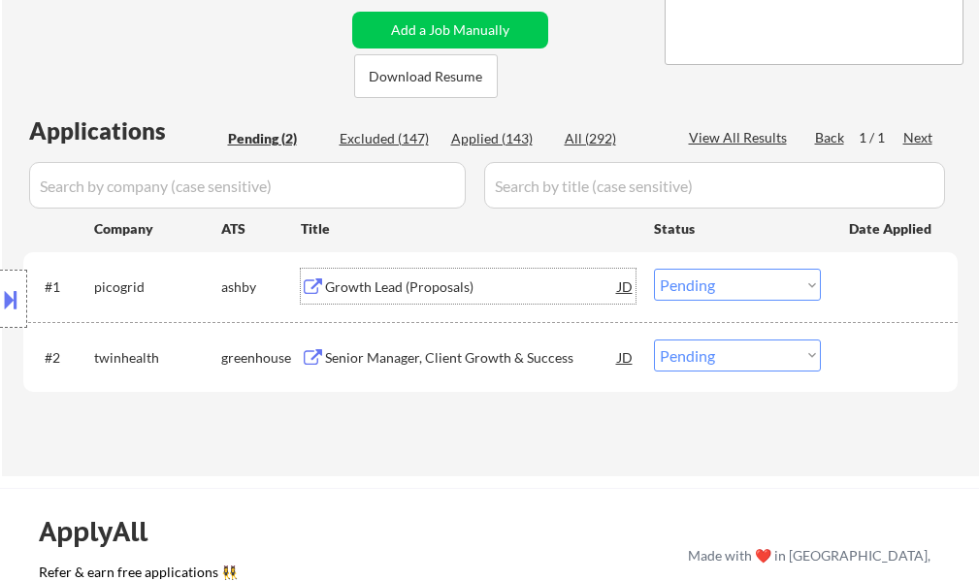
click at [441, 290] on div "Growth Lead (Proposals)" at bounding box center [471, 287] width 293 height 19
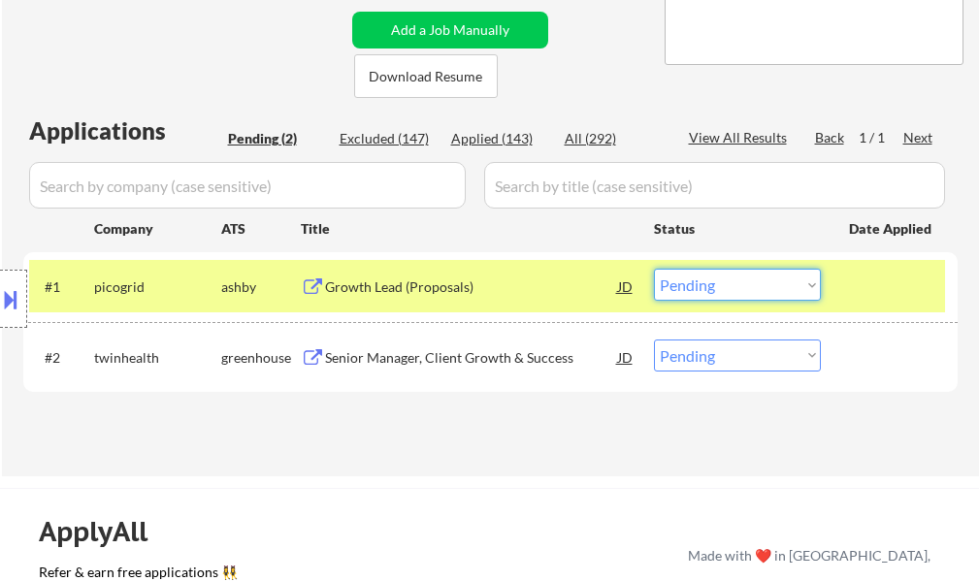
click at [753, 281] on select "Choose an option... Pending Applied Excluded (Questions) Excluded (Expired) Exc…" at bounding box center [737, 285] width 167 height 32
click at [654, 269] on select "Choose an option... Pending Applied Excluded (Questions) Excluded (Expired) Exc…" at bounding box center [737, 285] width 167 height 32
click at [868, 294] on div at bounding box center [891, 286] width 85 height 35
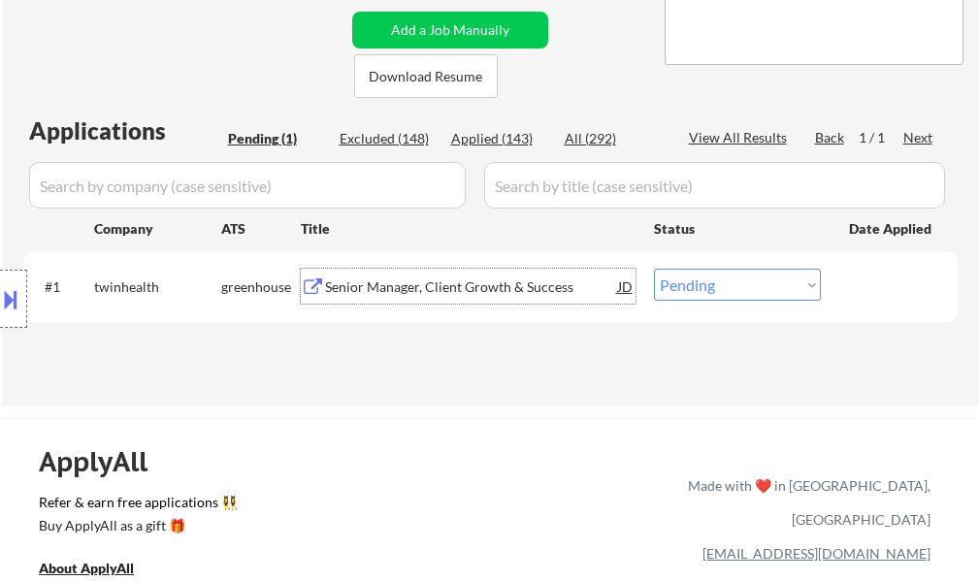
click at [390, 292] on div "Senior Manager, Client Growth & Success" at bounding box center [471, 287] width 293 height 19
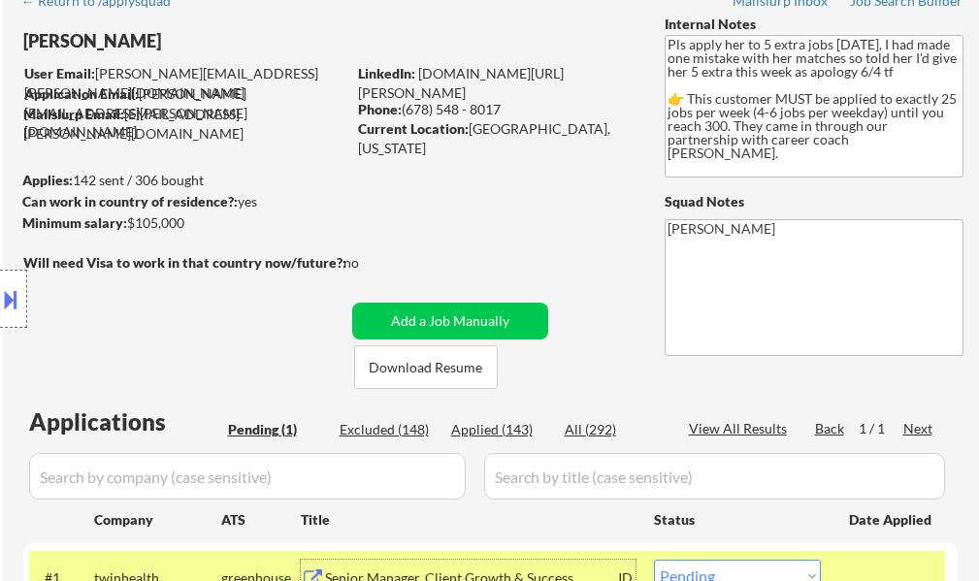
scroll to position [485, 0]
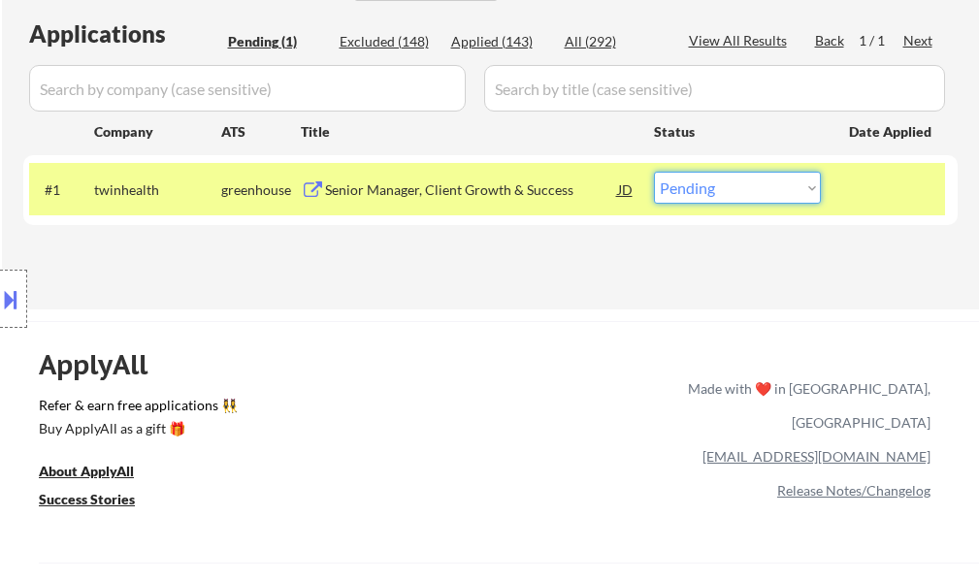
click at [683, 191] on select "Choose an option... Pending Applied Excluded (Questions) Excluded (Expired) Exc…" at bounding box center [737, 188] width 167 height 32
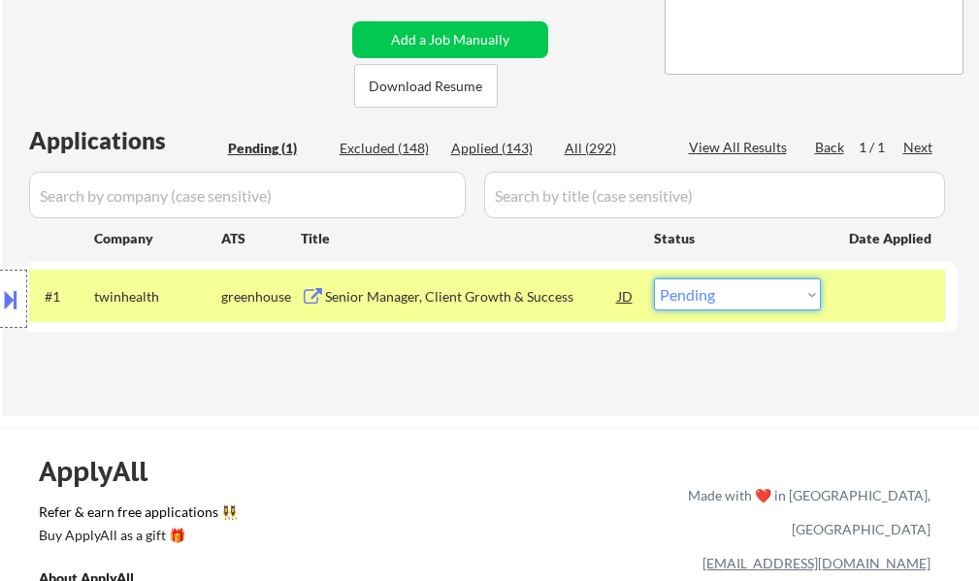
scroll to position [388, 0]
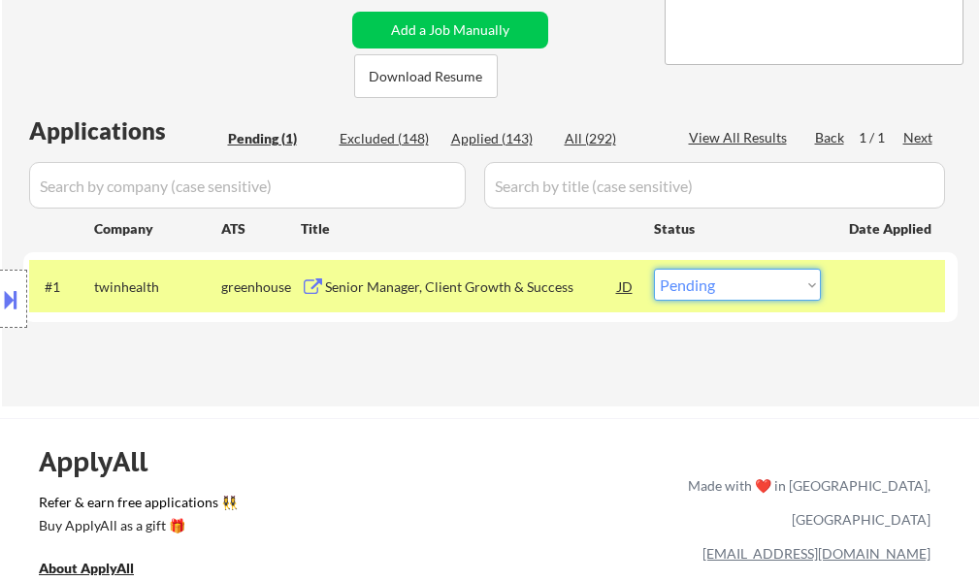
click at [690, 287] on select "Choose an option... Pending Applied Excluded (Questions) Excluded (Expired) Exc…" at bounding box center [737, 285] width 167 height 32
select select ""applied""
click at [654, 269] on select "Choose an option... Pending Applied Excluded (Questions) Excluded (Expired) Exc…" at bounding box center [737, 285] width 167 height 32
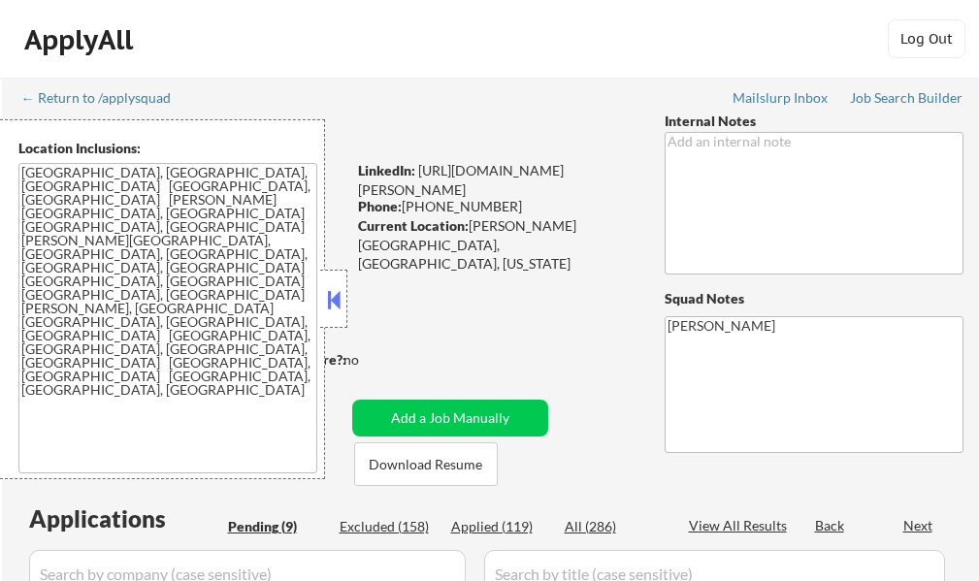
select select ""pending""
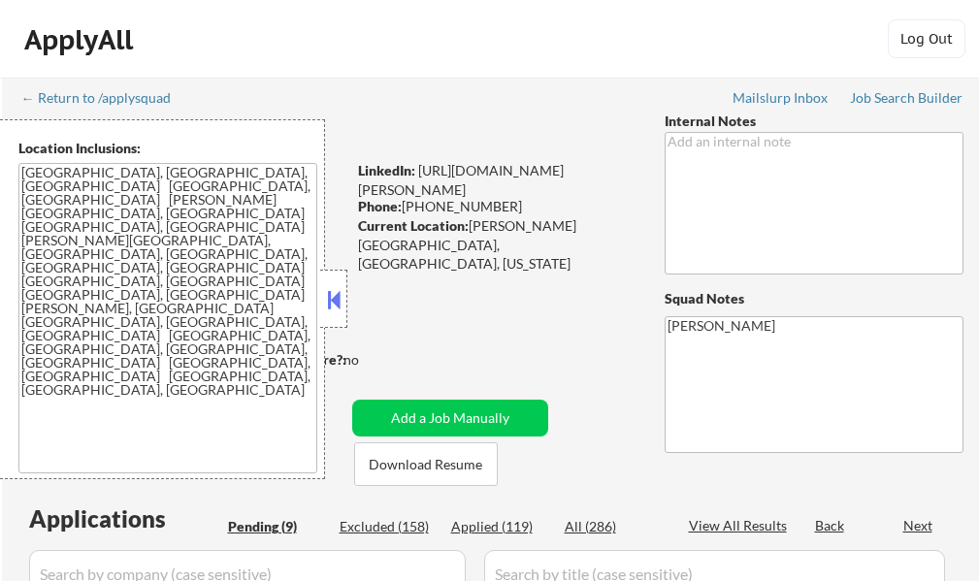
select select ""pending""
click at [327, 315] on div at bounding box center [333, 299] width 27 height 58
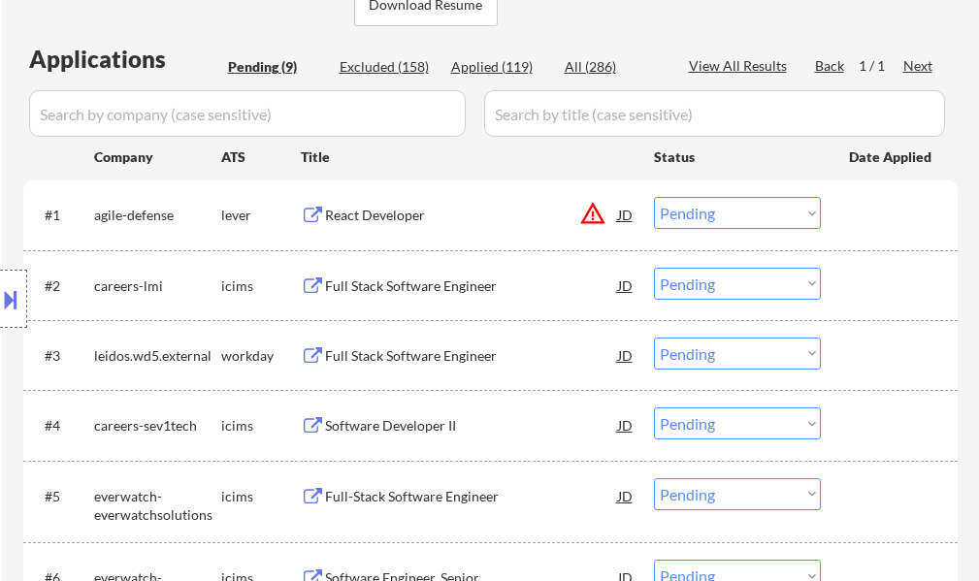
scroll to position [485, 0]
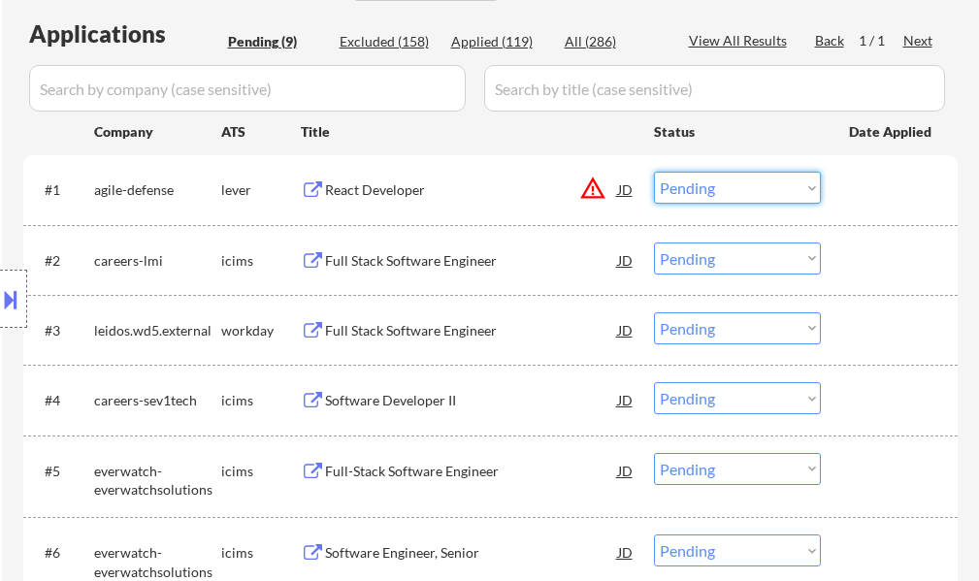
click at [739, 184] on select "Choose an option... Pending Applied Excluded (Questions) Excluded (Expired) Exc…" at bounding box center [737, 188] width 167 height 32
click at [654, 172] on select "Choose an option... Pending Applied Excluded (Questions) Excluded (Expired) Exc…" at bounding box center [737, 188] width 167 height 32
click at [851, 185] on div at bounding box center [891, 189] width 85 height 35
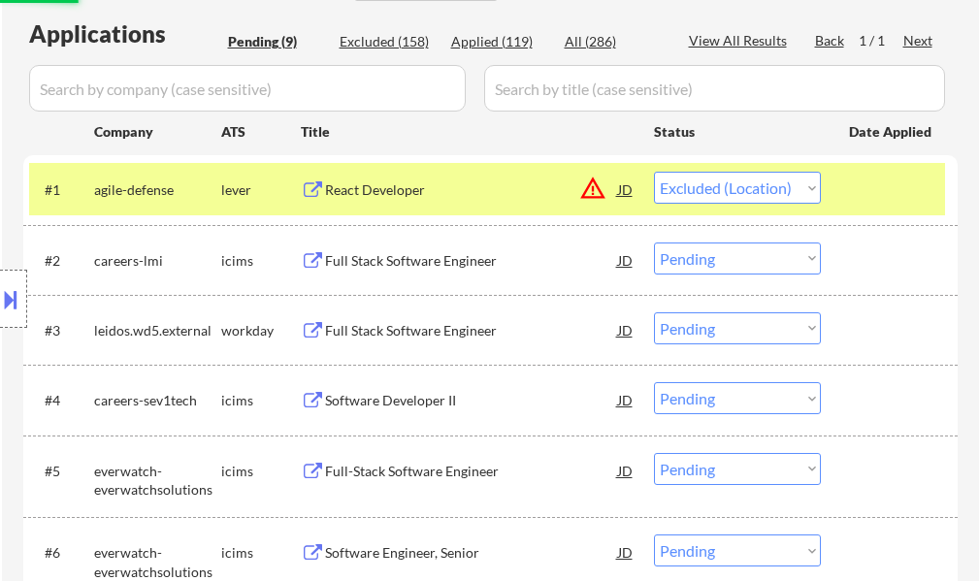
click at [851, 185] on div at bounding box center [891, 189] width 85 height 35
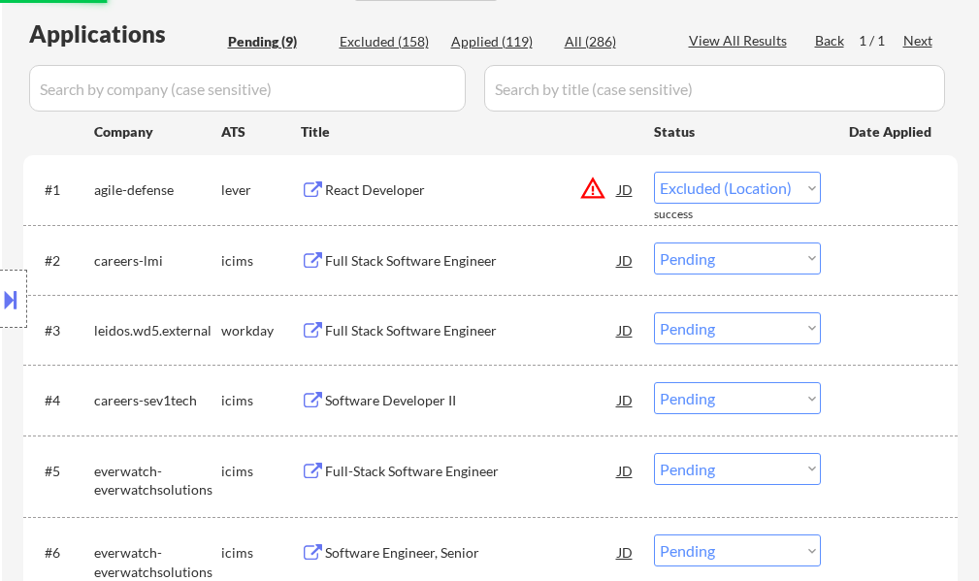
select select ""pending""
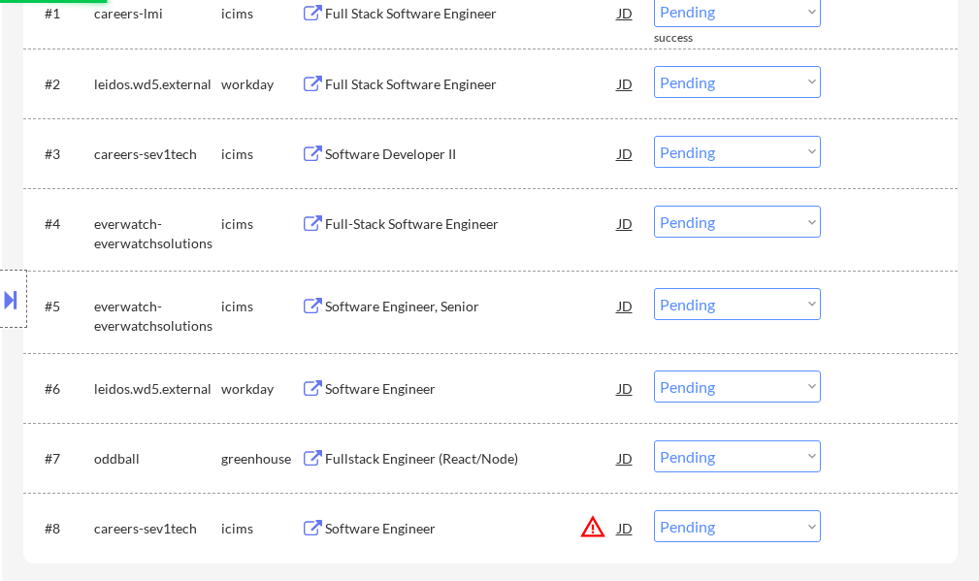
scroll to position [777, 0]
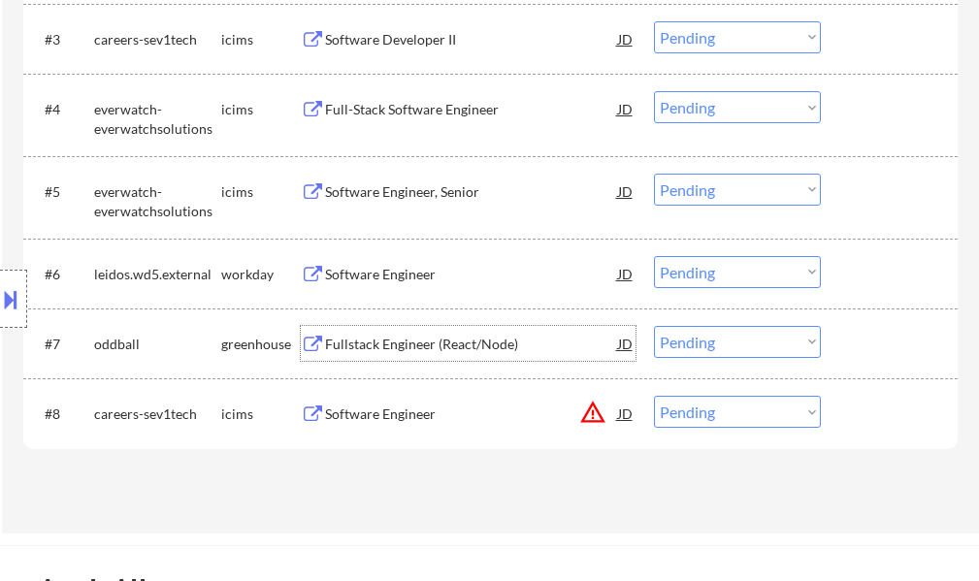
click at [505, 345] on div "Fullstack Engineer (React/Node)" at bounding box center [471, 344] width 293 height 19
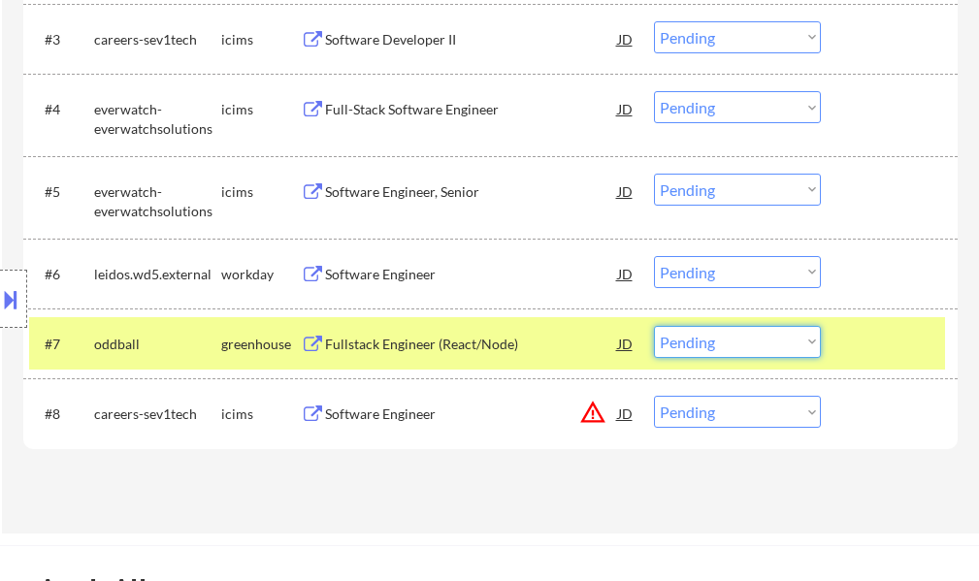
click at [725, 344] on select "Choose an option... Pending Applied Excluded (Questions) Excluded (Expired) Exc…" at bounding box center [737, 342] width 167 height 32
click at [654, 326] on select "Choose an option... Pending Applied Excluded (Questions) Excluded (Expired) Exc…" at bounding box center [737, 342] width 167 height 32
click at [911, 345] on div at bounding box center [891, 343] width 85 height 35
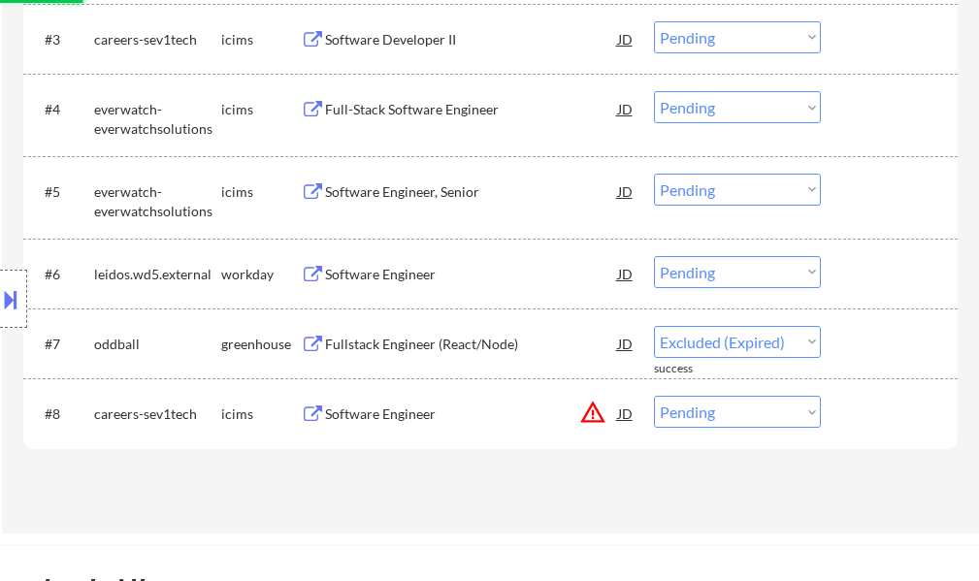
select select ""pending""
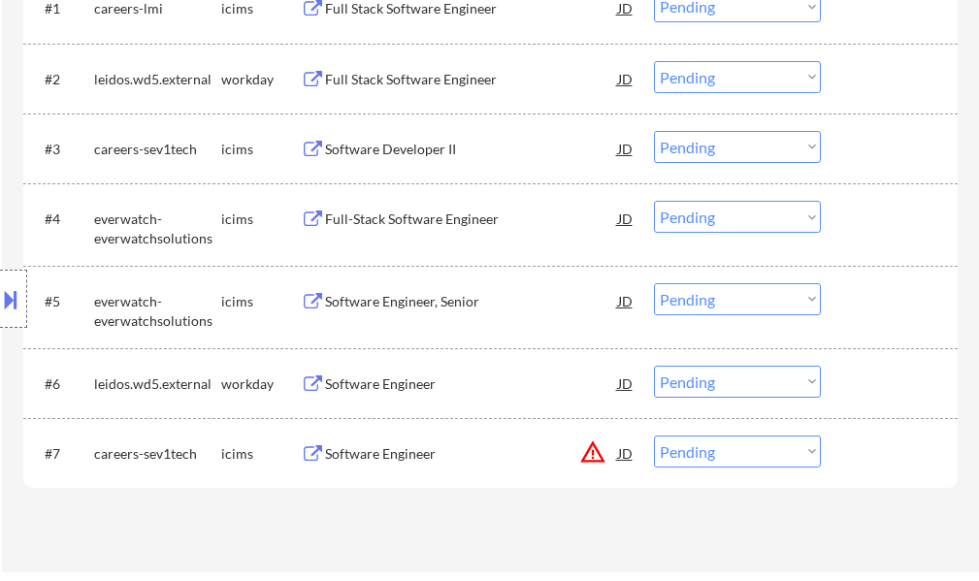
scroll to position [485, 0]
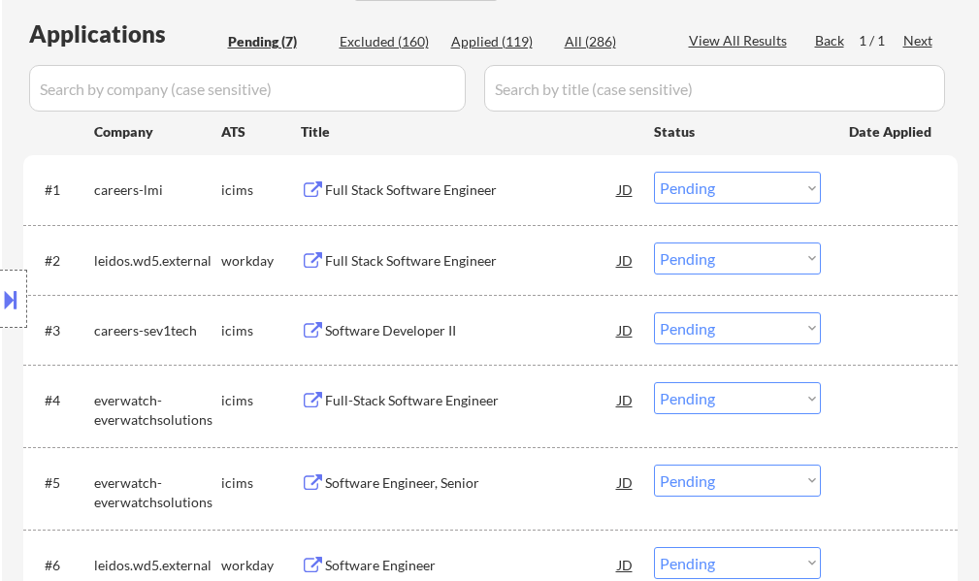
click at [376, 195] on div "Full Stack Software Engineer" at bounding box center [471, 190] width 293 height 19
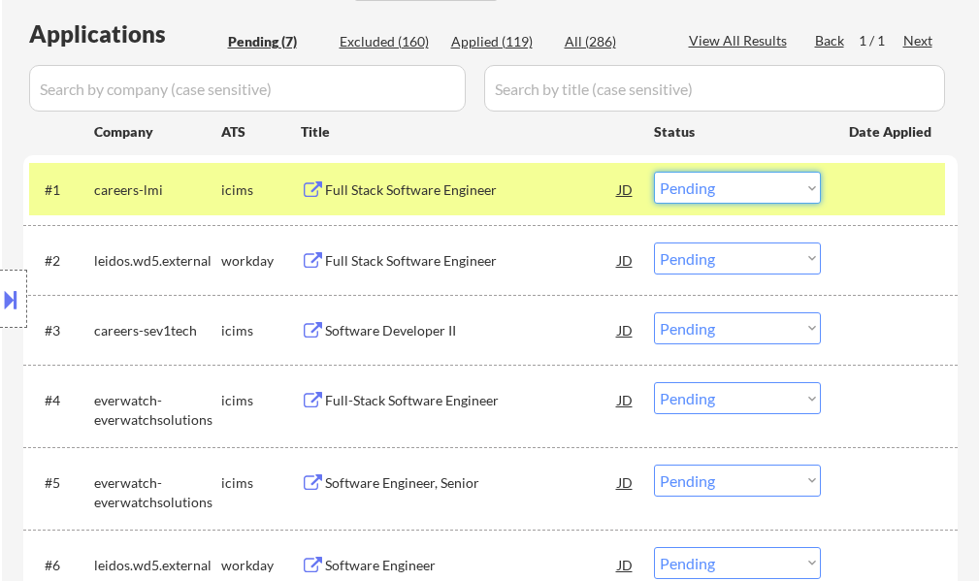
click at [758, 177] on select "Choose an option... Pending Applied Excluded (Questions) Excluded (Expired) Exc…" at bounding box center [737, 188] width 167 height 32
click at [654, 172] on select "Choose an option... Pending Applied Excluded (Questions) Excluded (Expired) Exc…" at bounding box center [737, 188] width 167 height 32
click at [881, 180] on div at bounding box center [891, 189] width 85 height 35
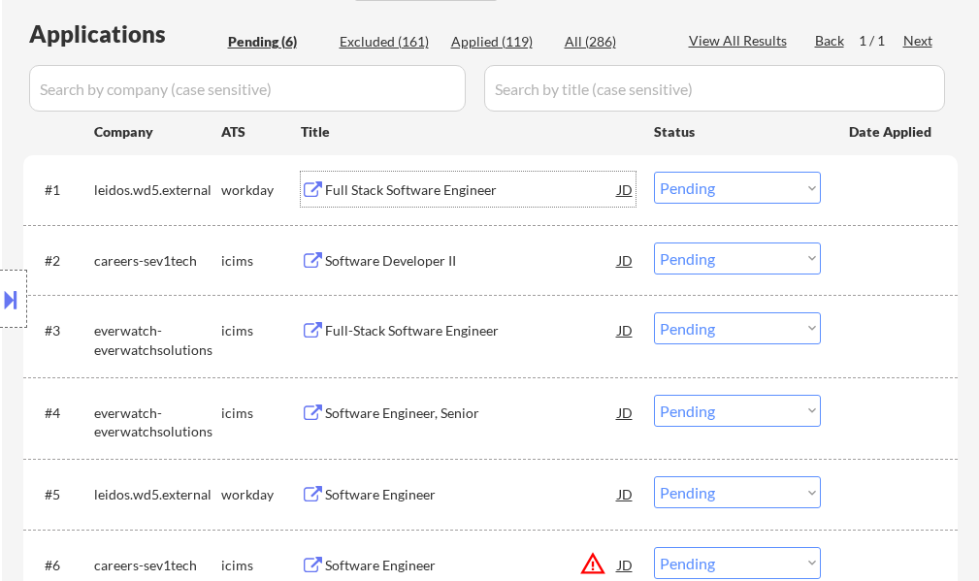
click at [399, 194] on div "Full Stack Software Engineer" at bounding box center [471, 190] width 293 height 19
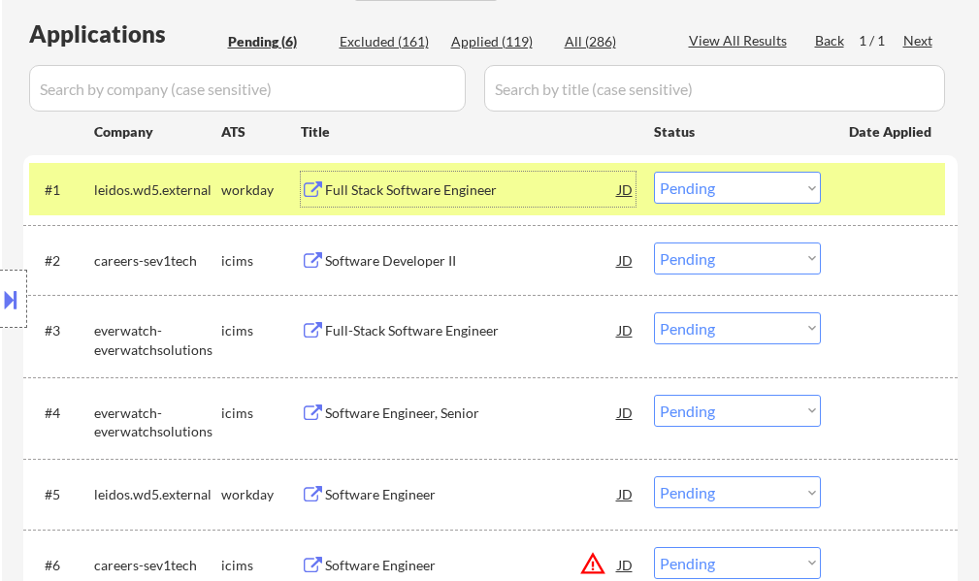
click at [685, 187] on select "Choose an option... Pending Applied Excluded (Questions) Excluded (Expired) Exc…" at bounding box center [737, 188] width 167 height 32
click at [654, 172] on select "Choose an option... Pending Applied Excluded (Questions) Excluded (Expired) Exc…" at bounding box center [737, 188] width 167 height 32
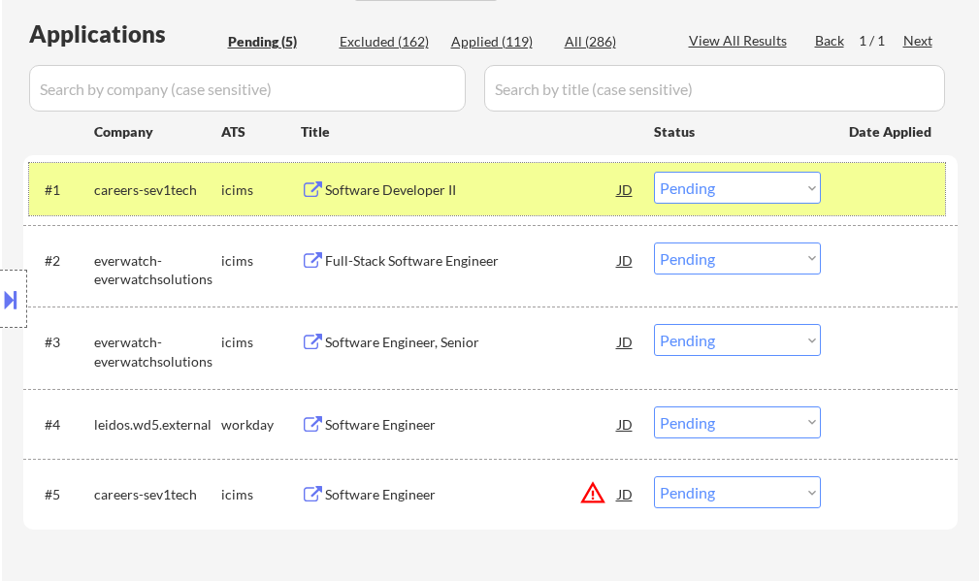
click at [884, 199] on div at bounding box center [891, 189] width 85 height 35
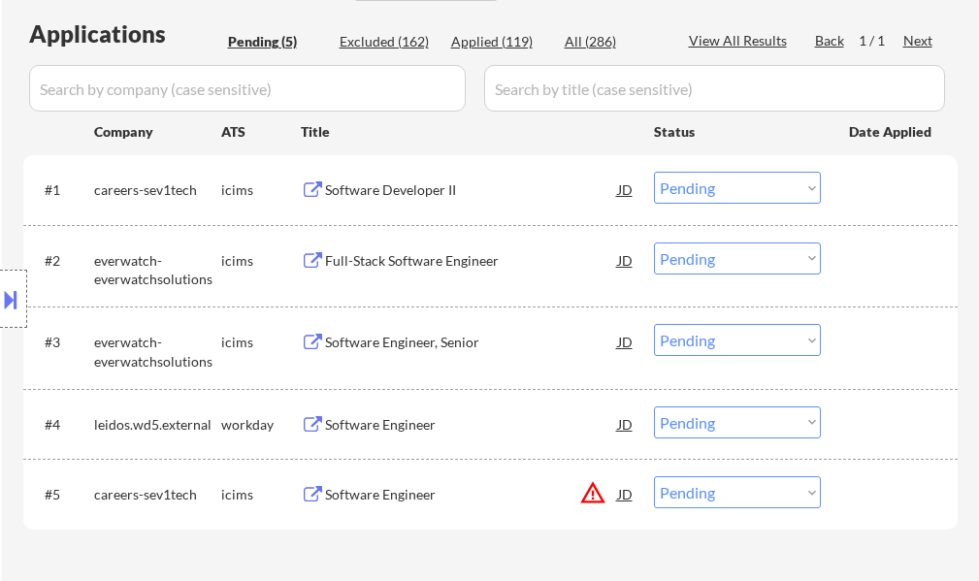
click at [393, 199] on div "Software Developer II" at bounding box center [471, 190] width 293 height 19
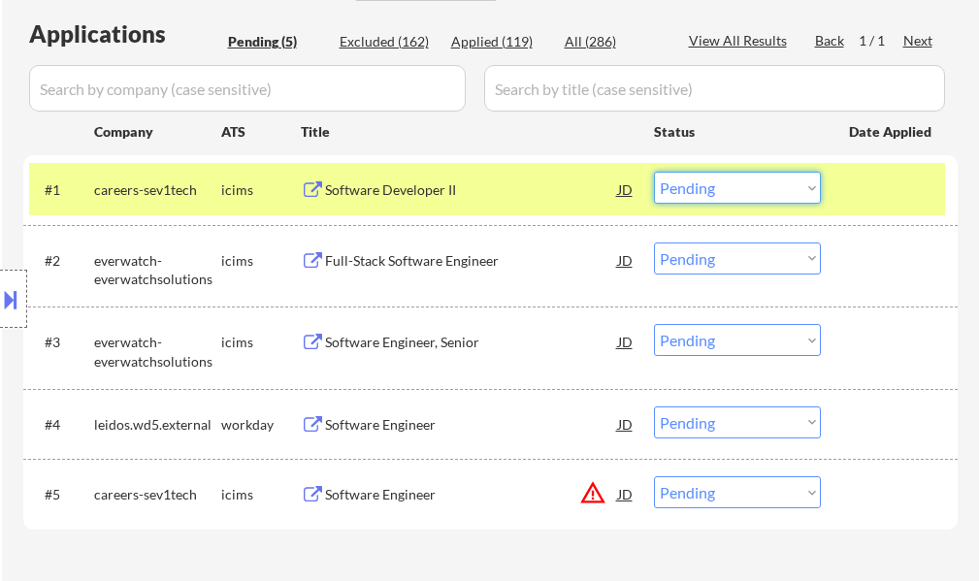
click at [738, 175] on select "Choose an option... Pending Applied Excluded (Questions) Excluded (Expired) Exc…" at bounding box center [737, 188] width 167 height 32
click at [654, 172] on select "Choose an option... Pending Applied Excluded (Questions) Excluded (Expired) Exc…" at bounding box center [737, 188] width 167 height 32
click at [843, 188] on div "#1 careers-sev1tech icims Software Developer II JD warning_amber Choose an opti…" at bounding box center [487, 189] width 916 height 52
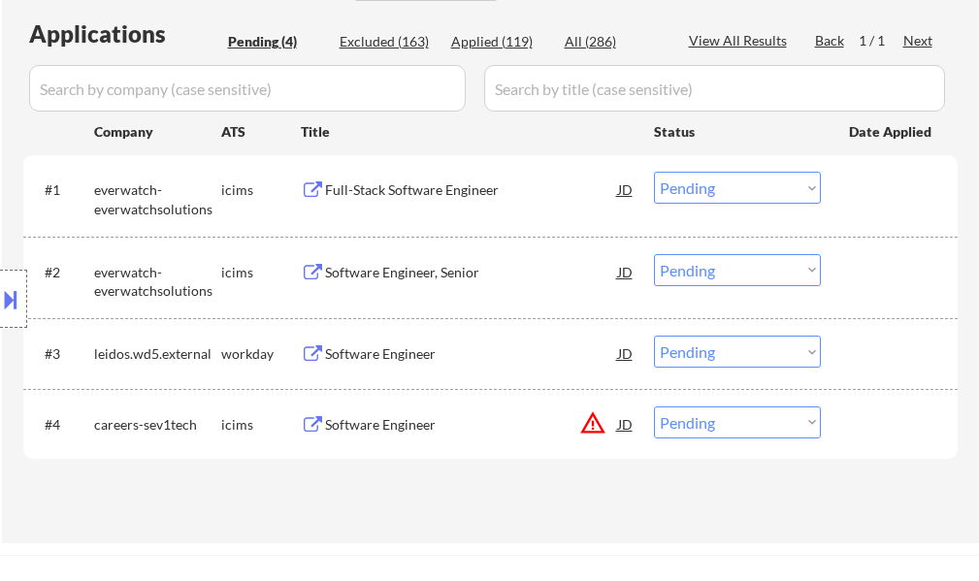
click at [442, 191] on div "Full-Stack Software Engineer" at bounding box center [471, 190] width 293 height 19
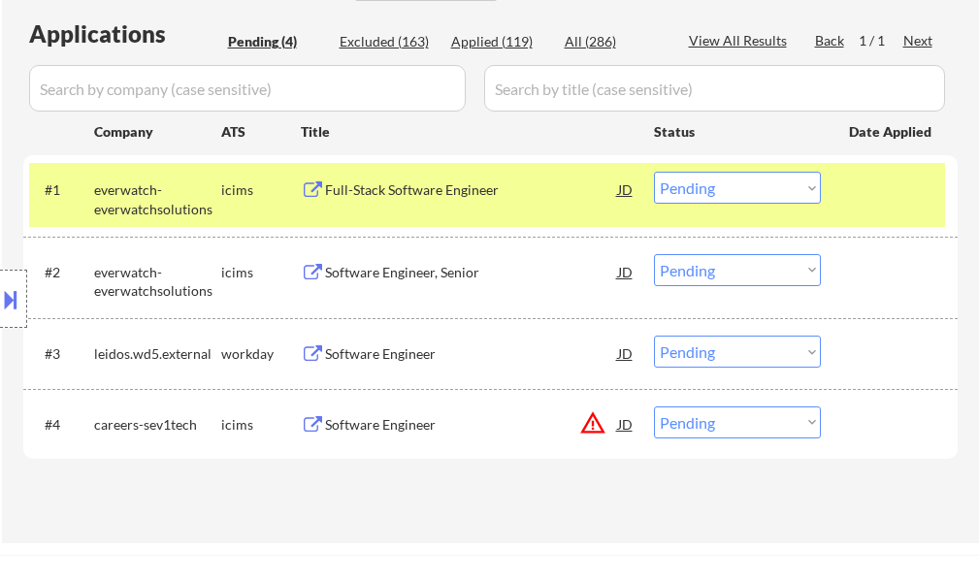
click at [1, 306] on button at bounding box center [10, 299] width 21 height 32
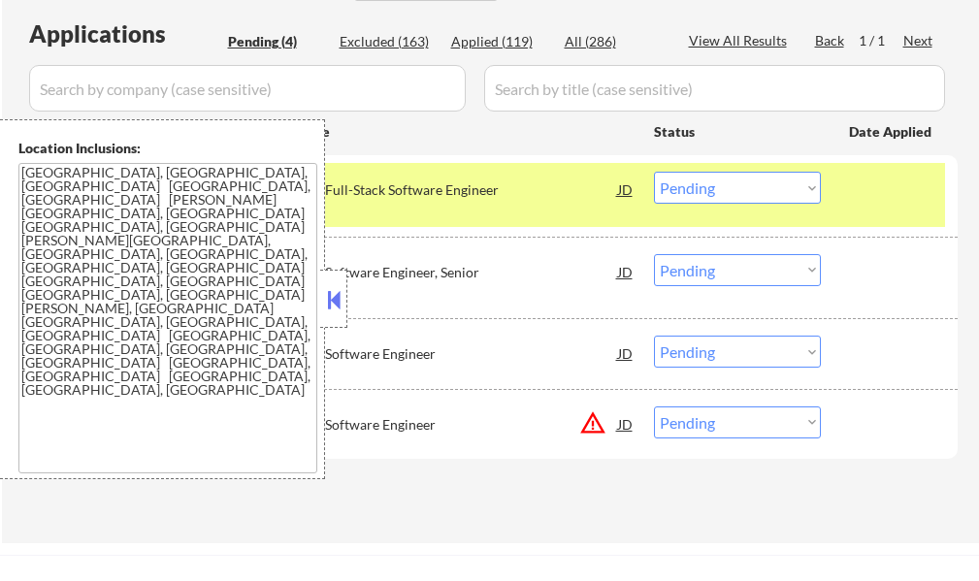
click at [755, 185] on select "Choose an option... Pending Applied Excluded (Questions) Excluded (Expired) Exc…" at bounding box center [737, 188] width 167 height 32
click at [654, 172] on select "Choose an option... Pending Applied Excluded (Questions) Excluded (Expired) Exc…" at bounding box center [737, 188] width 167 height 32
click at [880, 192] on div at bounding box center [891, 189] width 85 height 35
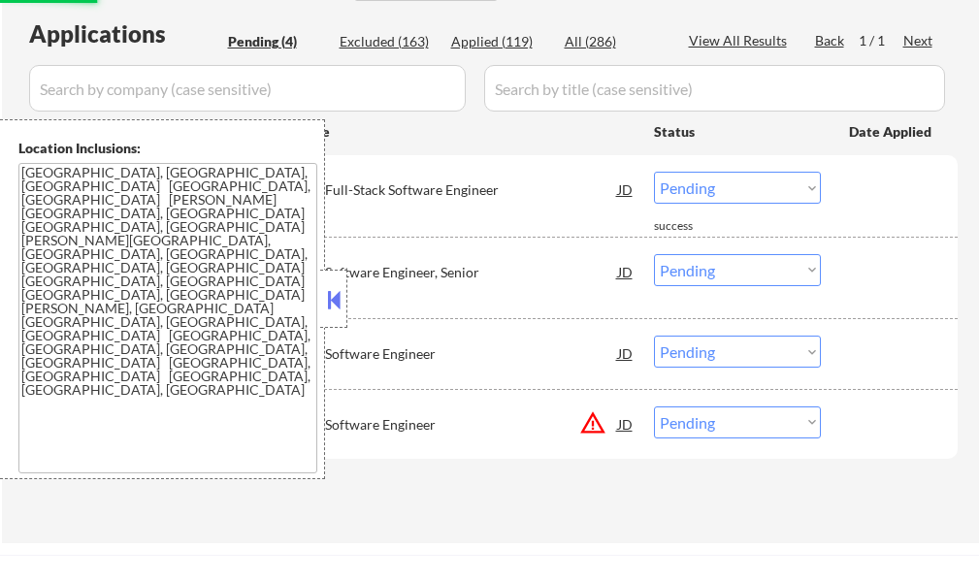
click at [324, 294] on button at bounding box center [333, 299] width 21 height 29
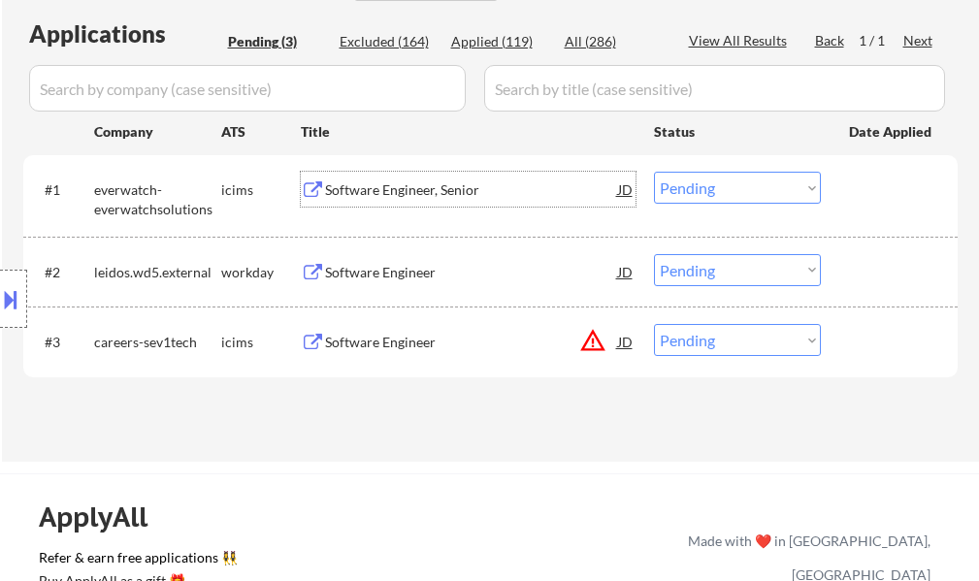
click at [396, 180] on div "Software Engineer, Senior" at bounding box center [471, 189] width 293 height 35
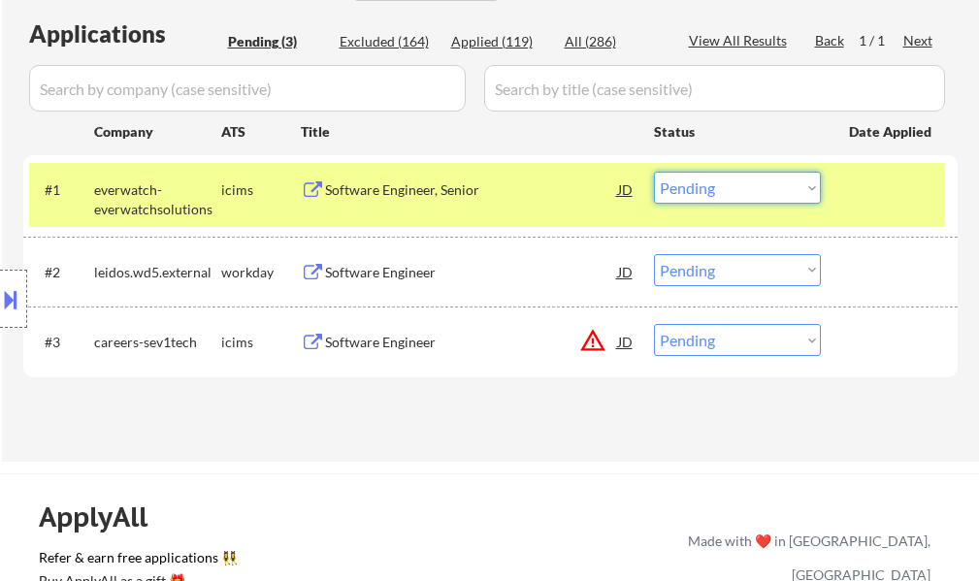
click at [729, 174] on select "Choose an option... Pending Applied Excluded (Questions) Excluded (Expired) Exc…" at bounding box center [737, 188] width 167 height 32
click at [654, 172] on select "Choose an option... Pending Applied Excluded (Questions) Excluded (Expired) Exc…" at bounding box center [737, 188] width 167 height 32
click at [845, 198] on div "#1 everwatch-everwatchsolutions icims Software Engineer, Senior JD warning_ambe…" at bounding box center [487, 195] width 916 height 64
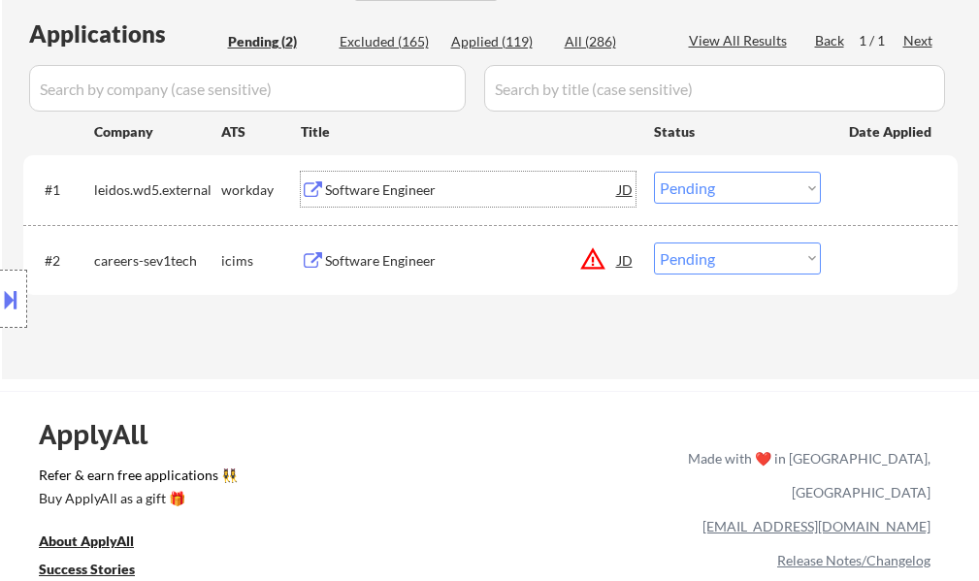
click at [391, 202] on div "Software Engineer" at bounding box center [471, 189] width 293 height 35
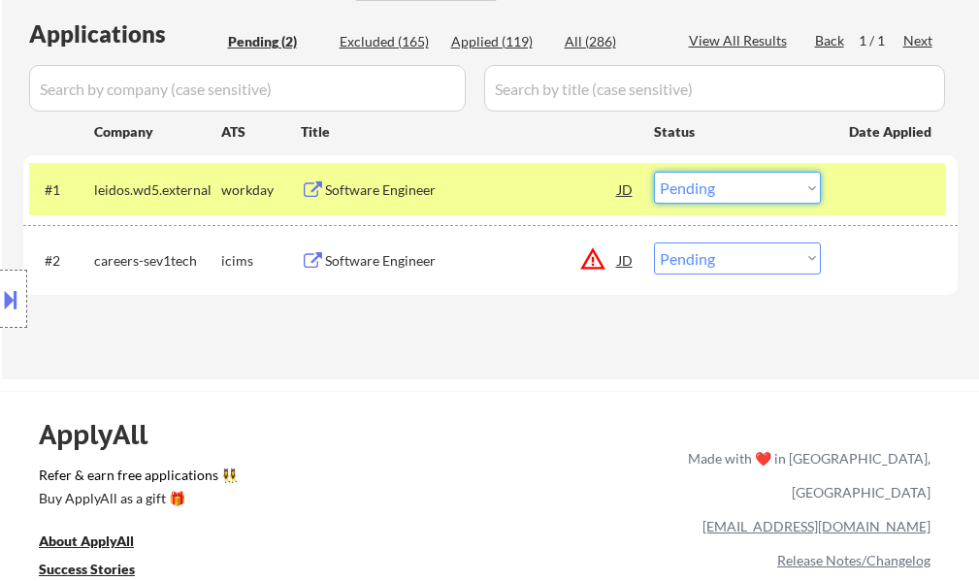
click at [715, 180] on select "Choose an option... Pending Applied Excluded (Questions) Excluded (Expired) Exc…" at bounding box center [737, 188] width 167 height 32
click at [654, 172] on select "Choose an option... Pending Applied Excluded (Questions) Excluded (Expired) Exc…" at bounding box center [737, 188] width 167 height 32
click at [856, 166] on div "#1 leidos.wd5.external workday Software Engineer JD warning_amber Choose an opt…" at bounding box center [487, 189] width 916 height 52
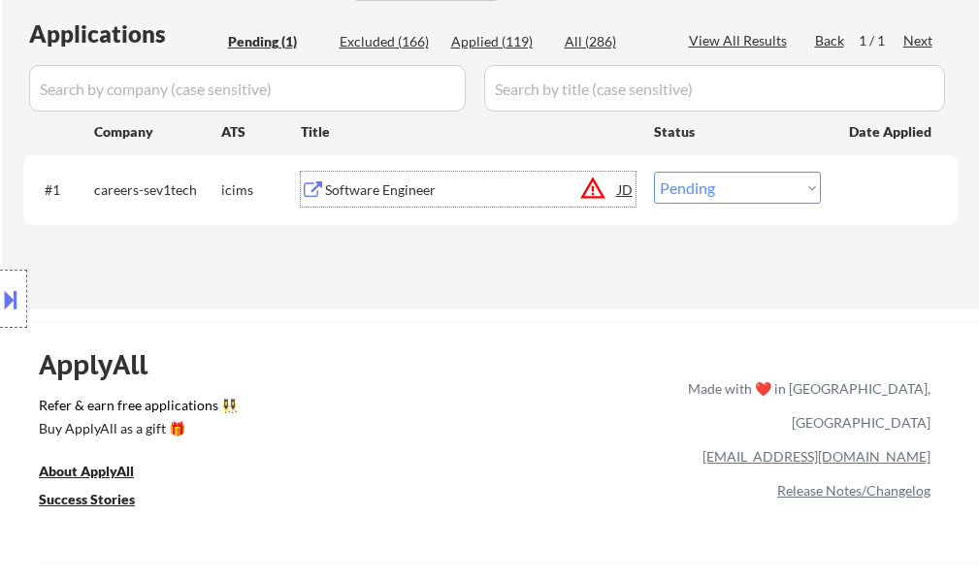
click at [432, 195] on div "Software Engineer" at bounding box center [471, 190] width 293 height 19
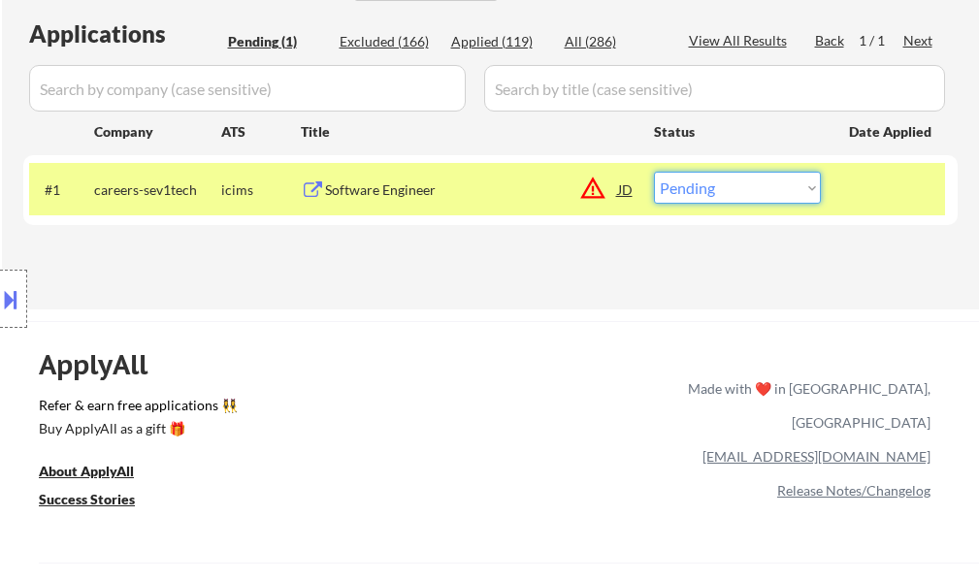
click at [720, 173] on select "Choose an option... Pending Applied Excluded (Questions) Excluded (Expired) Exc…" at bounding box center [737, 188] width 167 height 32
select select ""excluded__location_""
click at [654, 172] on select "Choose an option... Pending Applied Excluded (Questions) Excluded (Expired) Exc…" at bounding box center [737, 188] width 167 height 32
click at [853, 177] on div at bounding box center [891, 189] width 85 height 35
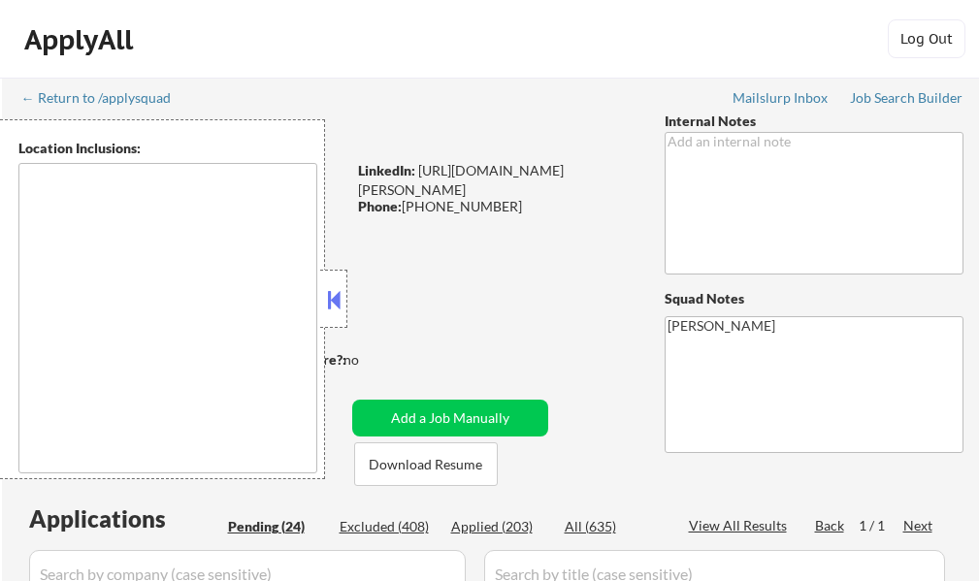
type textarea "[GEOGRAPHIC_DATA], [GEOGRAPHIC_DATA] [GEOGRAPHIC_DATA], [GEOGRAPHIC_DATA] [GEOG…"
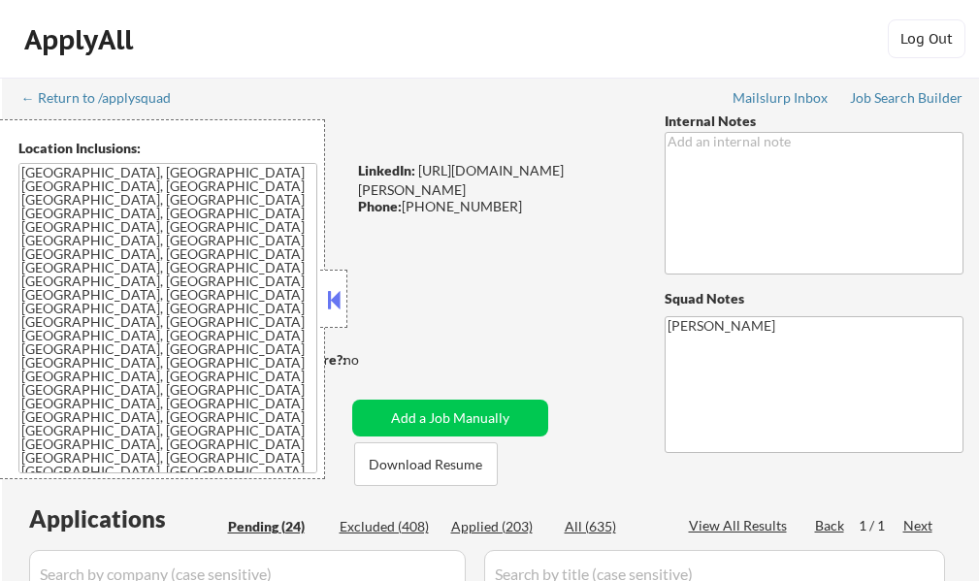
select select ""pending""
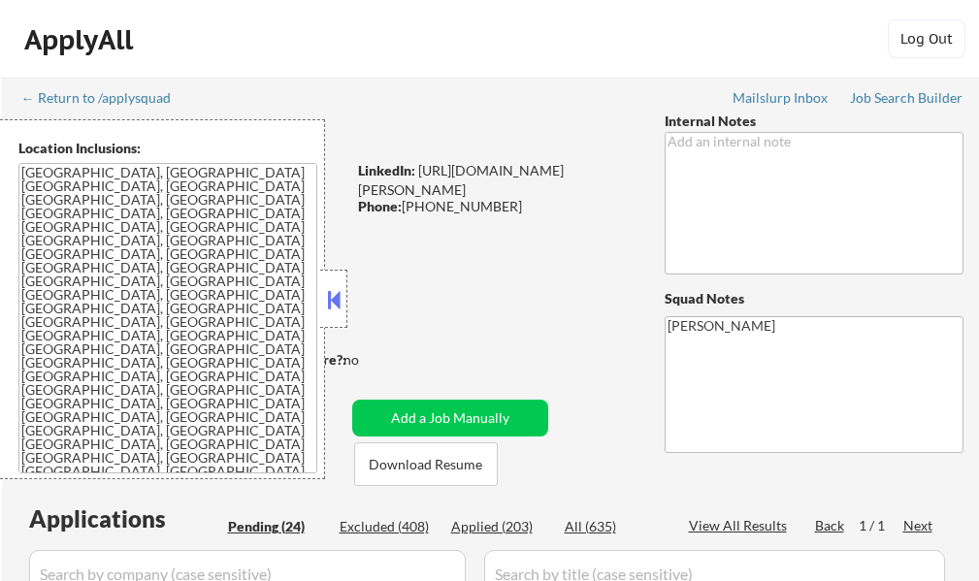
select select ""pending""
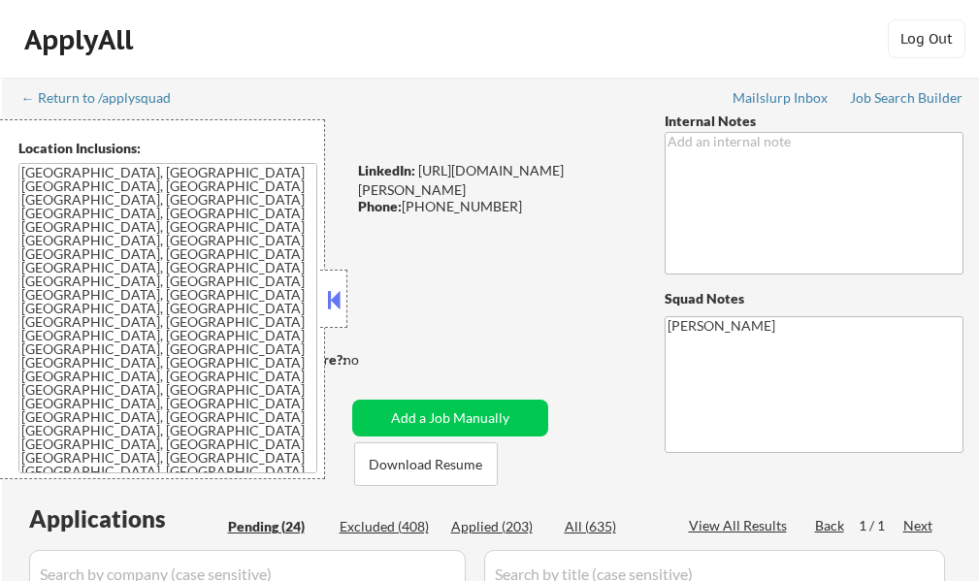
select select ""pending""
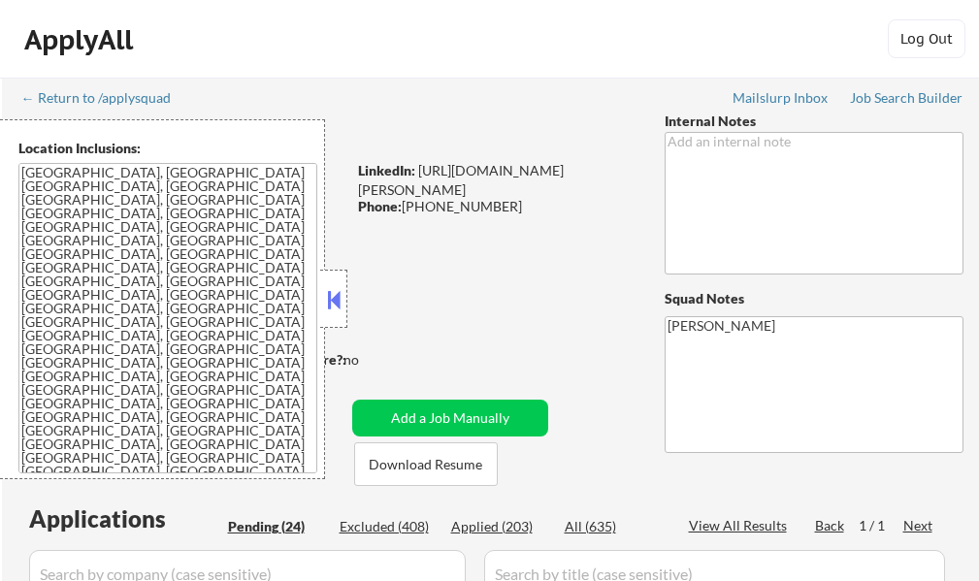
select select ""pending""
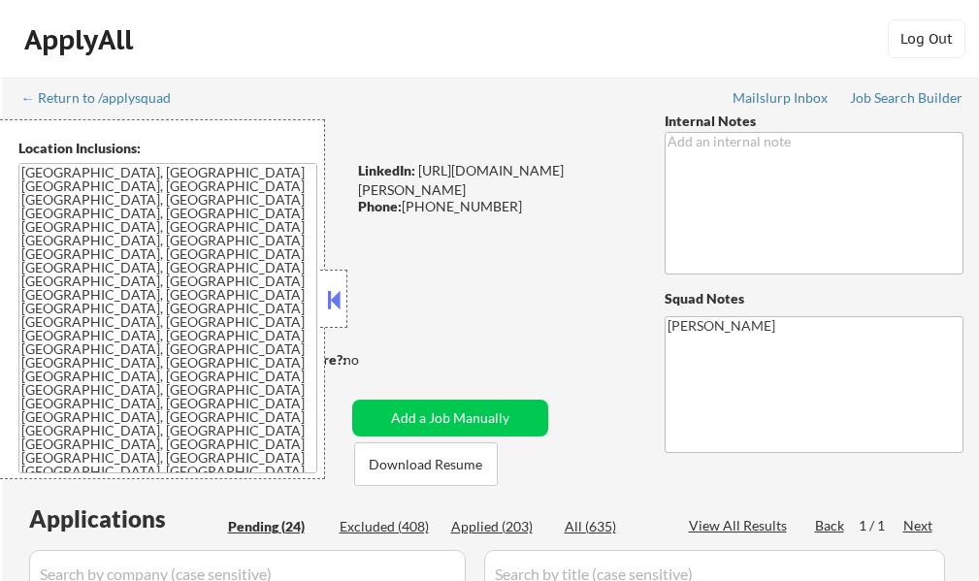
select select ""pending""
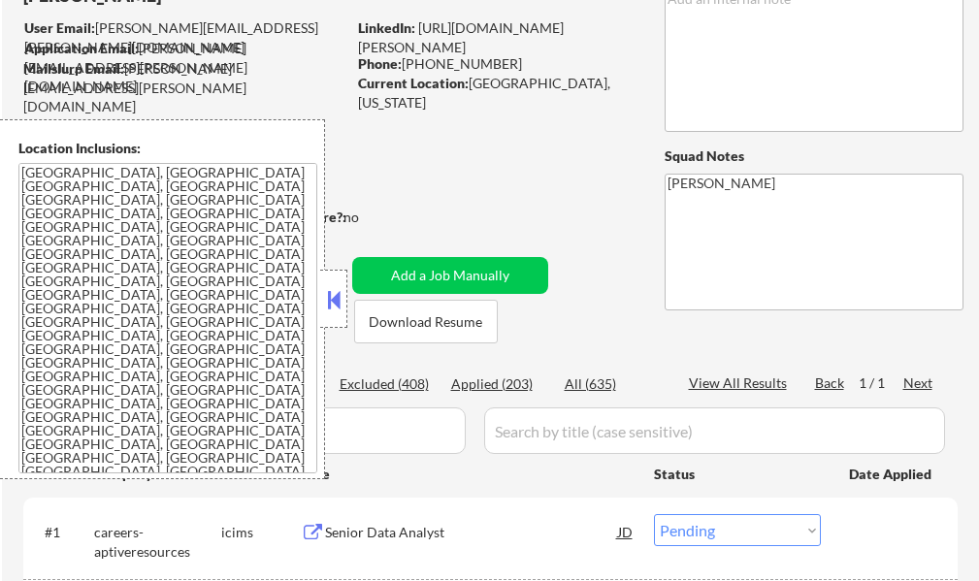
scroll to position [194, 0]
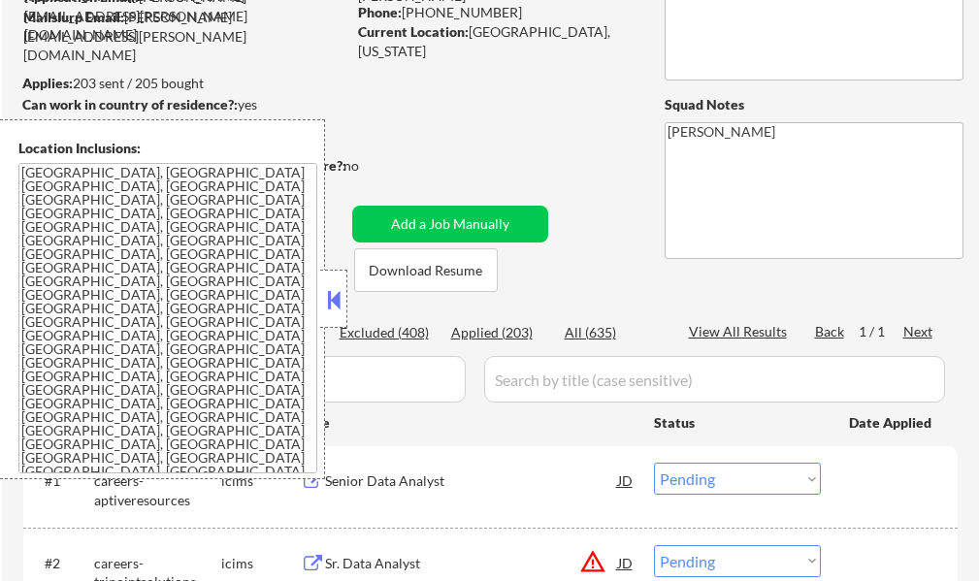
click at [327, 296] on button at bounding box center [333, 299] width 21 height 29
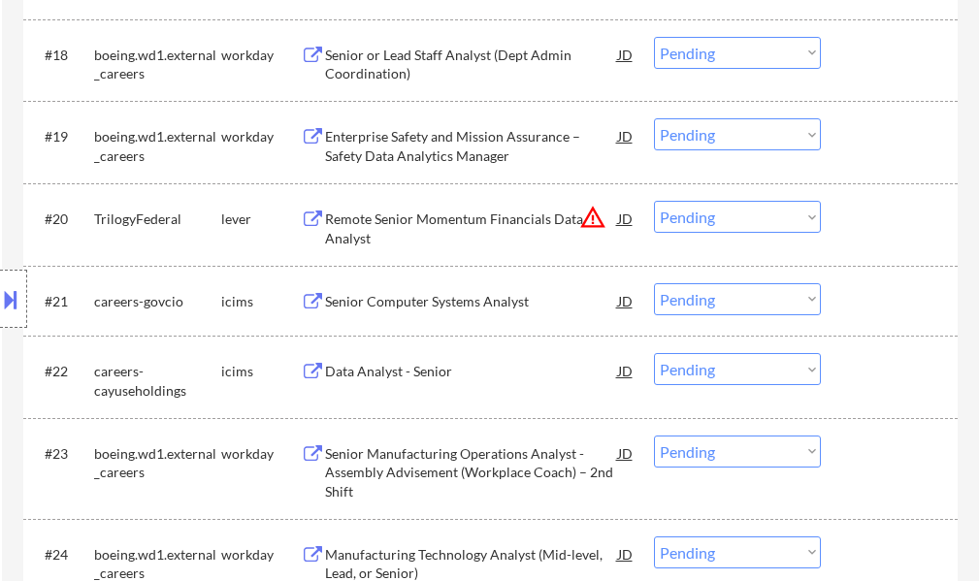
scroll to position [1941, 0]
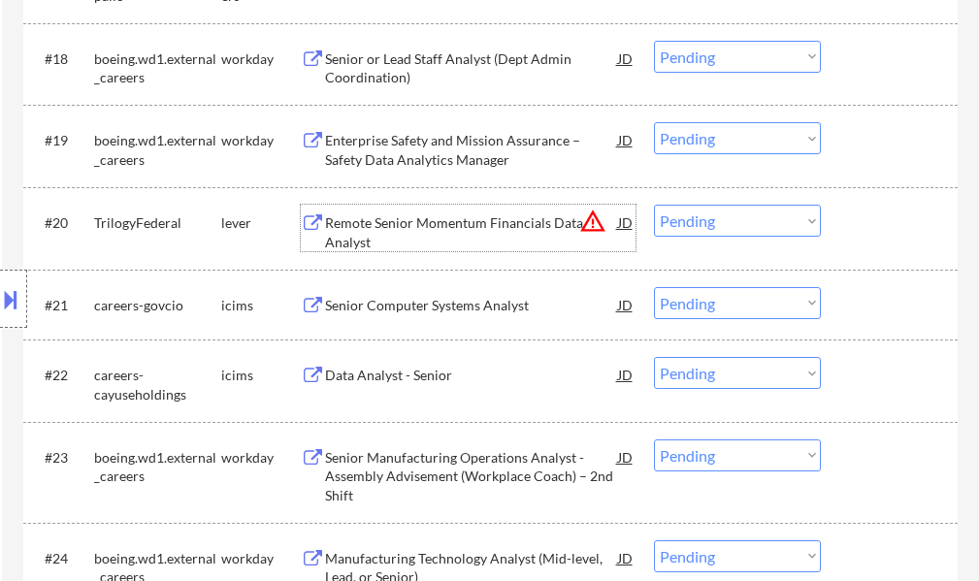
click at [380, 232] on div "Remote Senior Momentum Financials Data Analyst" at bounding box center [471, 233] width 293 height 38
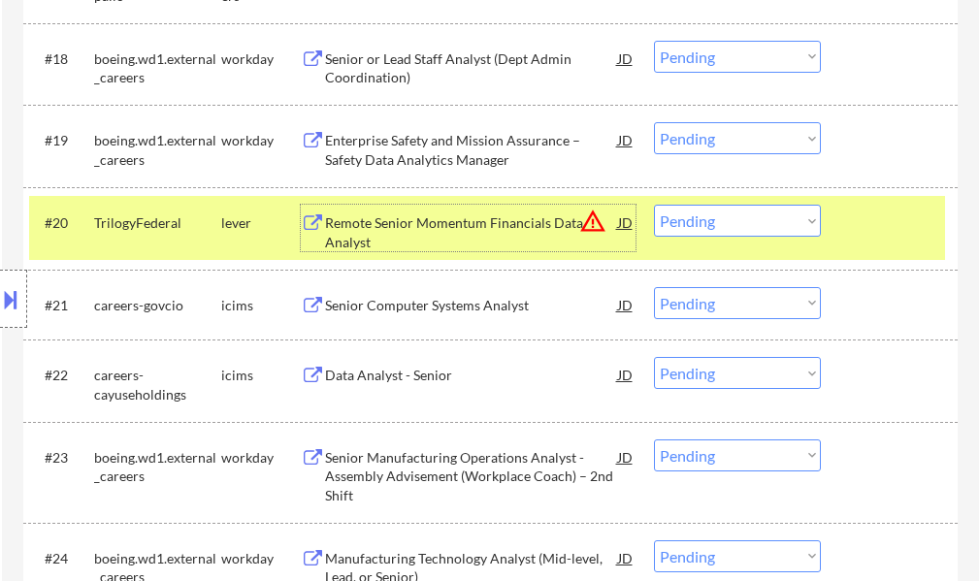
click at [0, 285] on button at bounding box center [10, 299] width 21 height 32
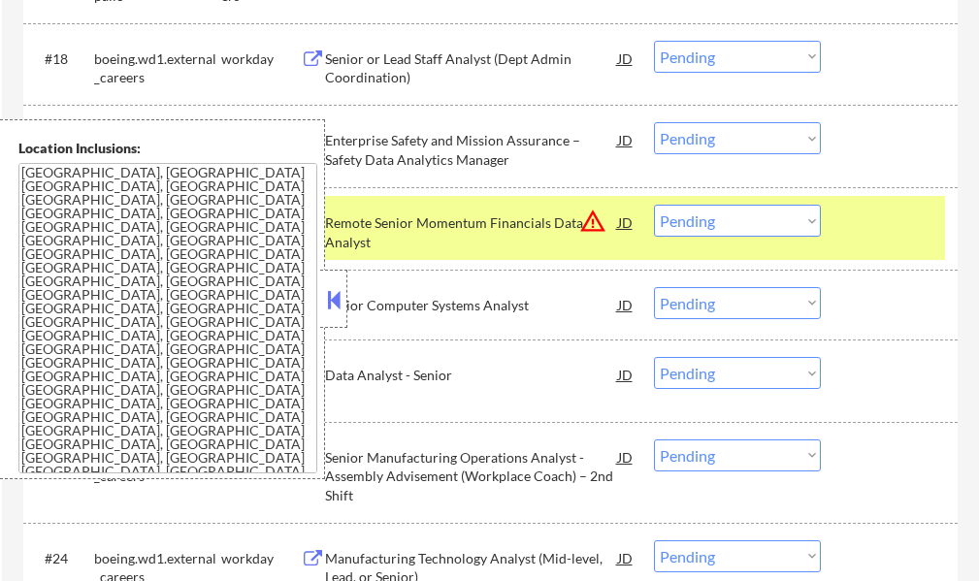
click at [781, 228] on select "Choose an option... Pending Applied Excluded (Questions) Excluded (Expired) Exc…" at bounding box center [737, 221] width 167 height 32
click at [654, 205] on select "Choose an option... Pending Applied Excluded (Questions) Excluded (Expired) Exc…" at bounding box center [737, 221] width 167 height 32
click at [335, 312] on button at bounding box center [333, 299] width 21 height 29
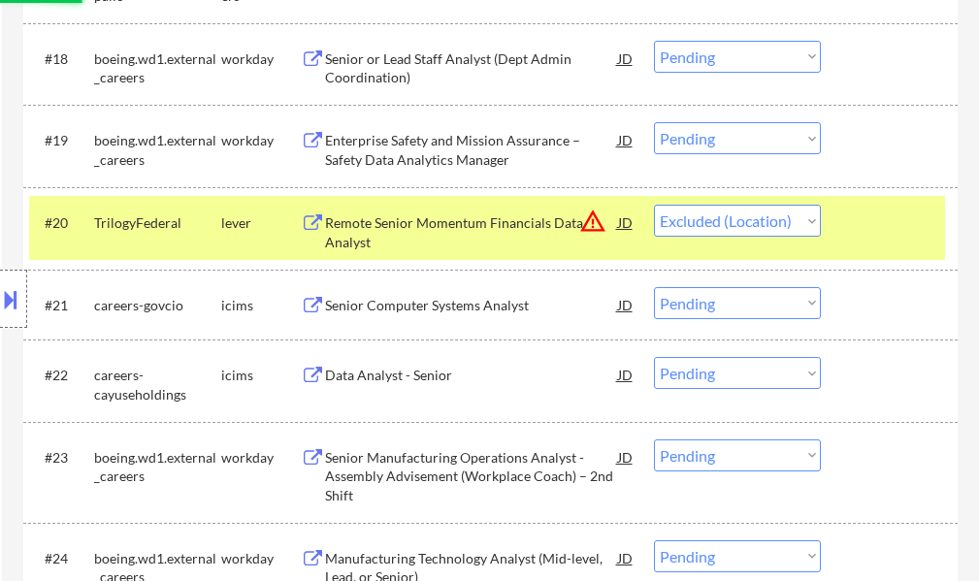
click at [876, 229] on div at bounding box center [891, 222] width 85 height 35
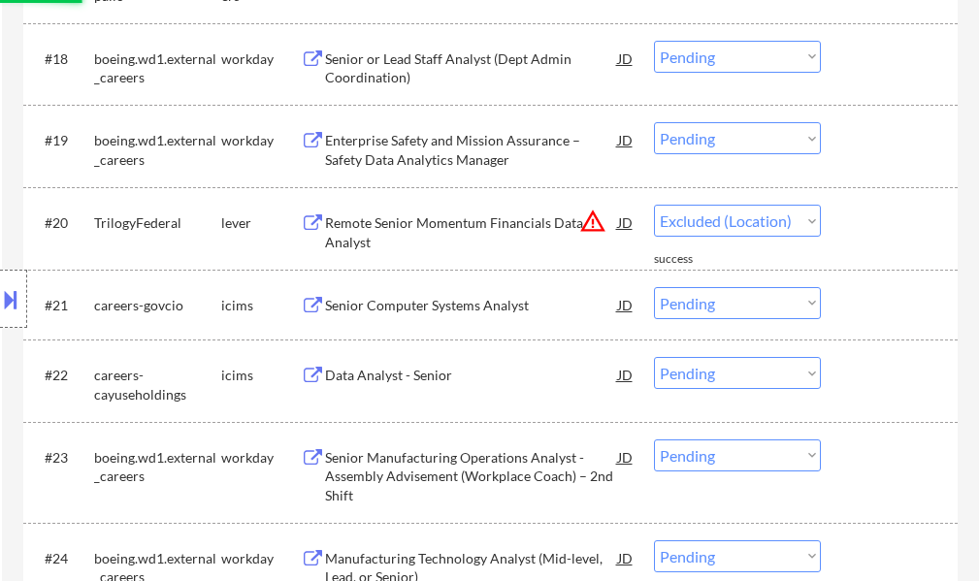
select select ""pending""
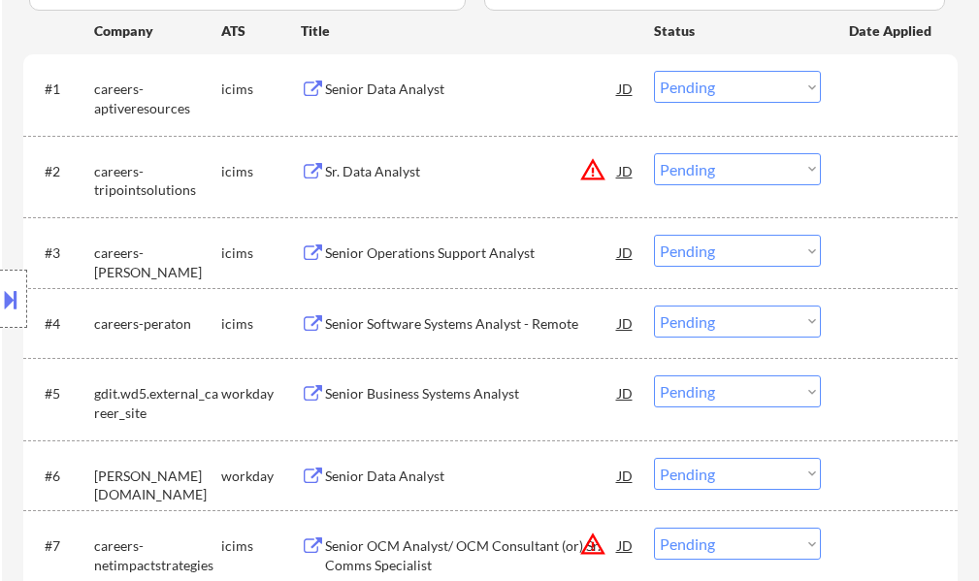
scroll to position [582, 0]
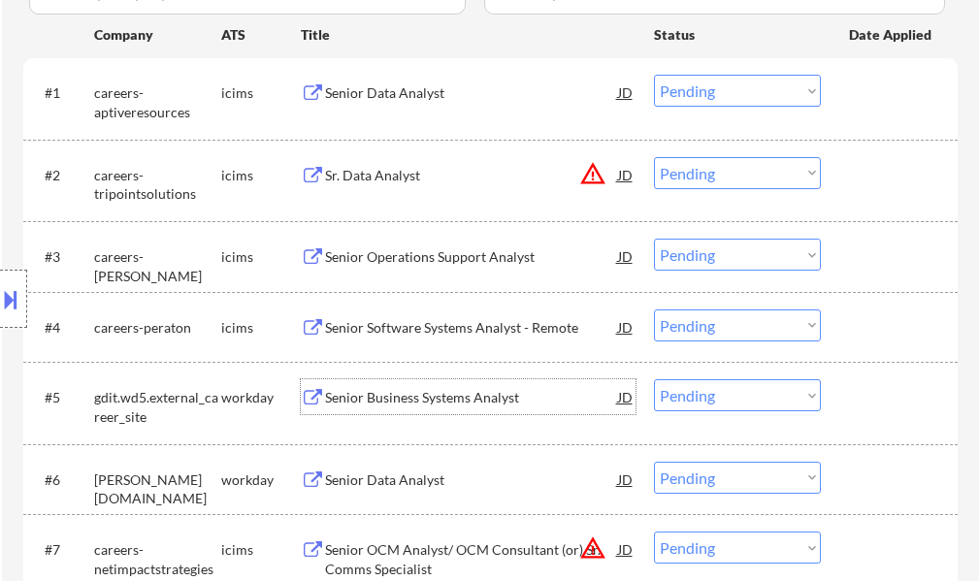
click at [386, 397] on div "Senior Business Systems Analyst" at bounding box center [471, 397] width 293 height 19
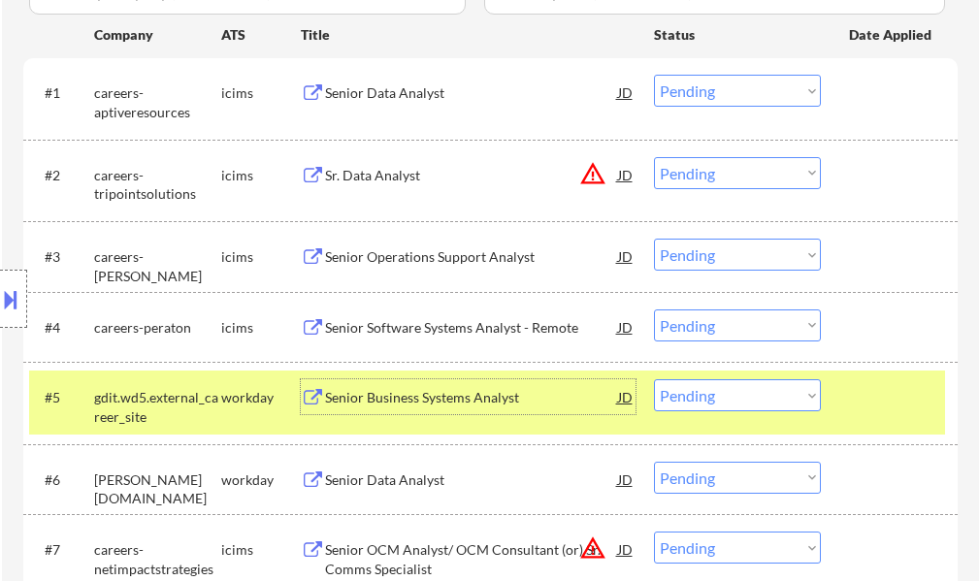
click at [766, 401] on select "Choose an option... Pending Applied Excluded (Questions) Excluded (Expired) Exc…" at bounding box center [737, 396] width 167 height 32
click at [654, 380] on select "Choose an option... Pending Applied Excluded (Questions) Excluded (Expired) Exc…" at bounding box center [737, 396] width 167 height 32
click at [879, 388] on div at bounding box center [891, 397] width 85 height 35
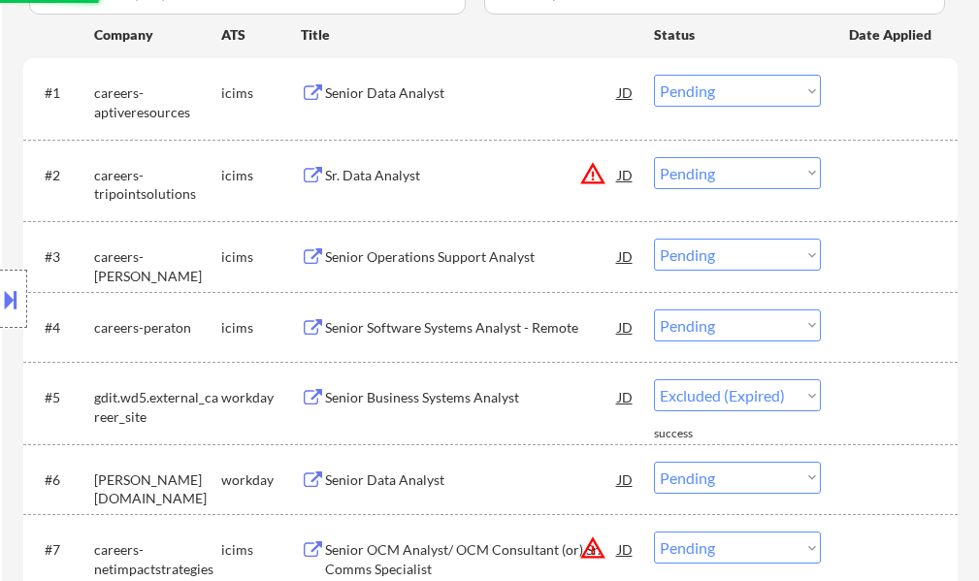
select select ""pending""
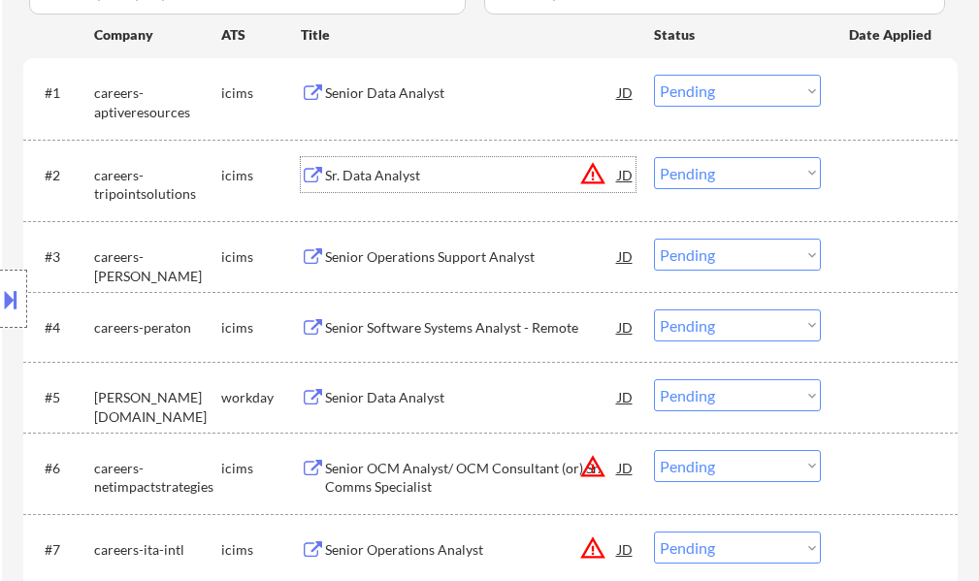
click at [392, 181] on div "Sr. Data Analyst" at bounding box center [471, 175] width 293 height 19
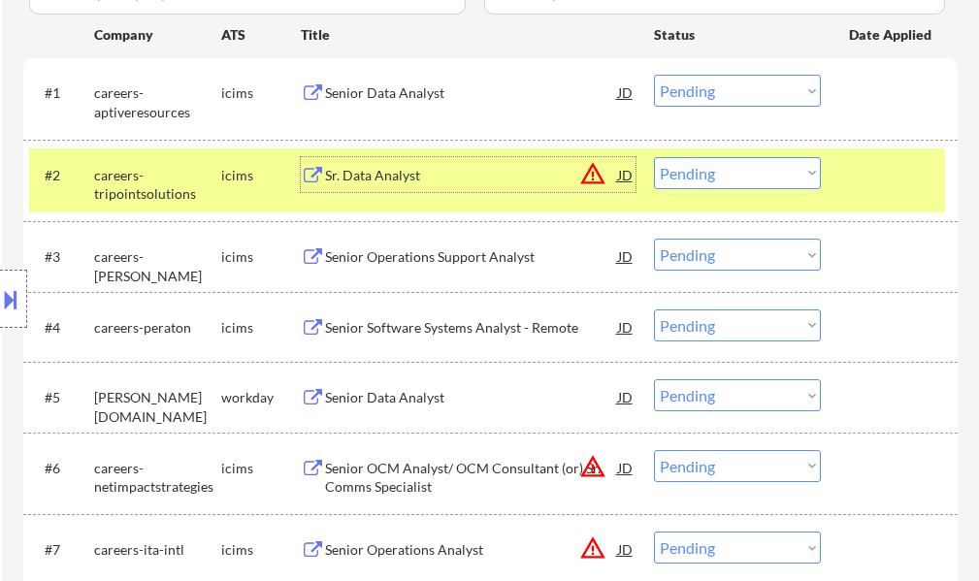
click at [797, 169] on select "Choose an option... Pending Applied Excluded (Questions) Excluded (Expired) Exc…" at bounding box center [737, 173] width 167 height 32
click at [654, 157] on select "Choose an option... Pending Applied Excluded (Questions) Excluded (Expired) Exc…" at bounding box center [737, 173] width 167 height 32
click at [872, 192] on div "#2 careers-tripointsolutions icims Sr. Data Analyst JD warning_amber Choose an …" at bounding box center [487, 181] width 916 height 64
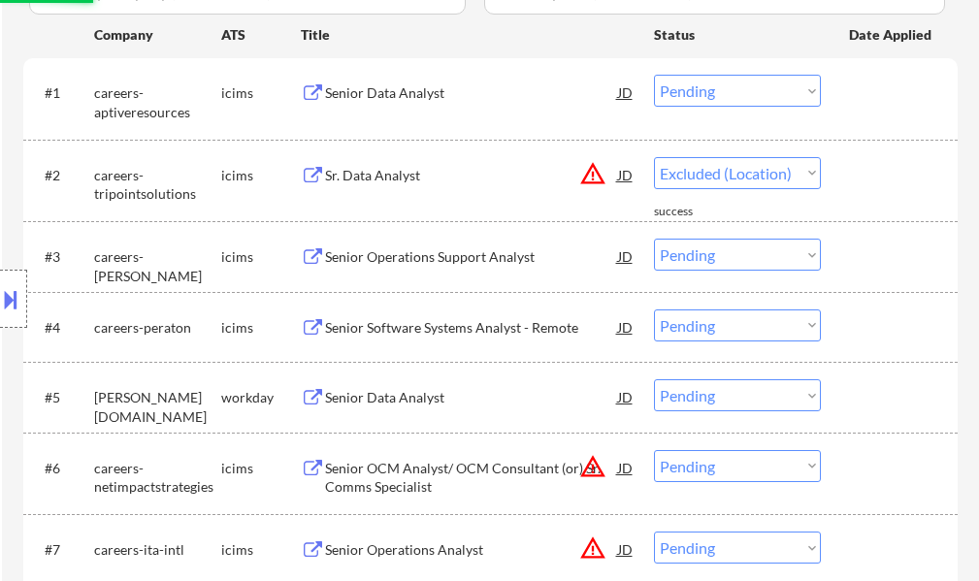
select select ""pending""
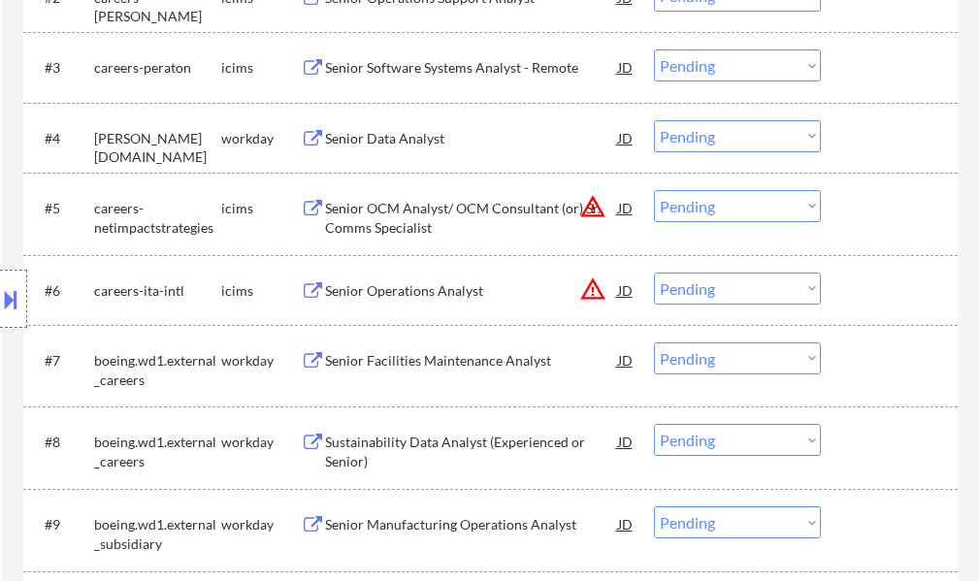
scroll to position [777, 0]
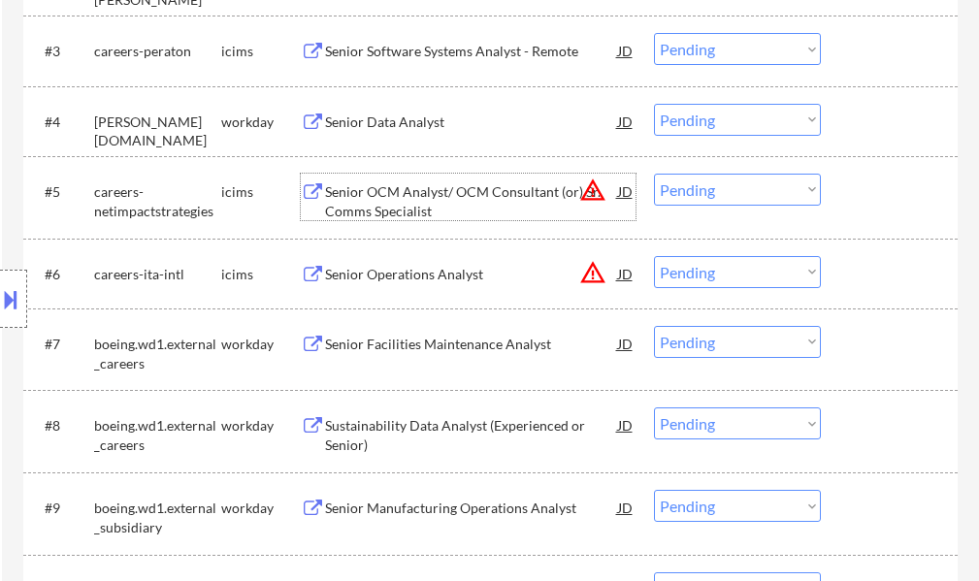
click at [385, 215] on div "Senior OCM Analyst/ OCM Consultant (or) Sr. Comms Specialist" at bounding box center [471, 201] width 293 height 38
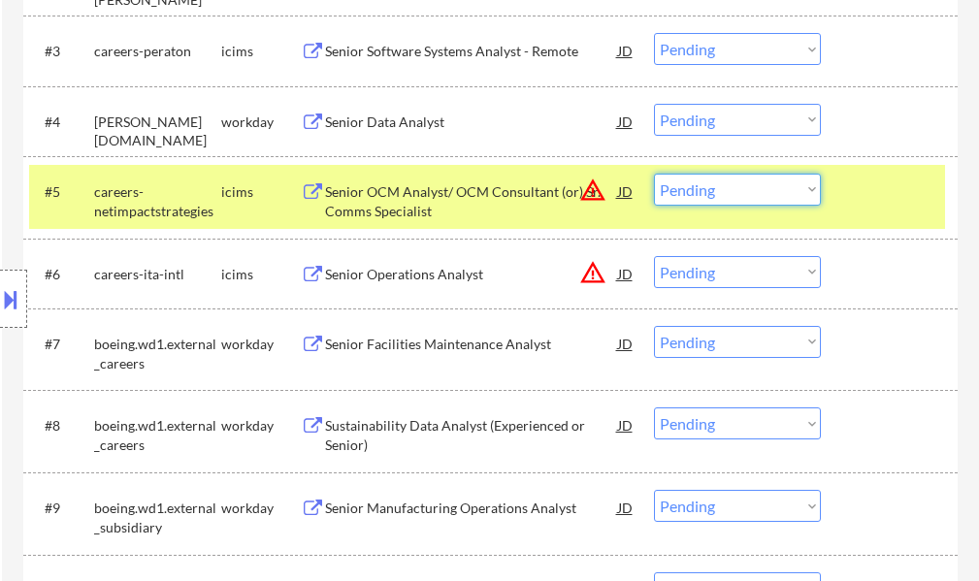
click at [783, 190] on select "Choose an option... Pending Applied Excluded (Questions) Excluded (Expired) Exc…" at bounding box center [737, 190] width 167 height 32
click at [654, 174] on select "Choose an option... Pending Applied Excluded (Questions) Excluded (Expired) Exc…" at bounding box center [737, 190] width 167 height 32
click at [859, 202] on div at bounding box center [891, 191] width 85 height 35
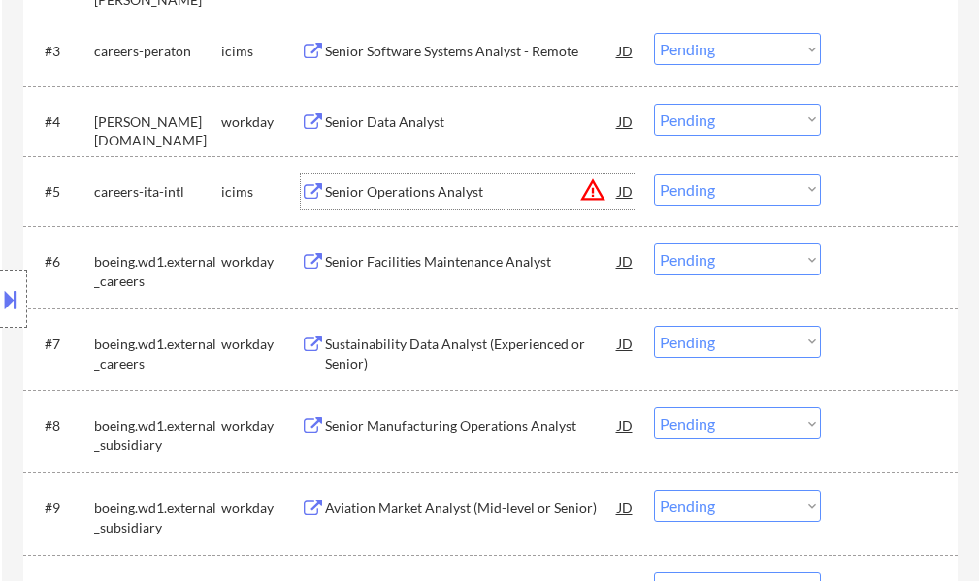
click at [443, 184] on div "Senior Operations Analyst" at bounding box center [471, 191] width 293 height 19
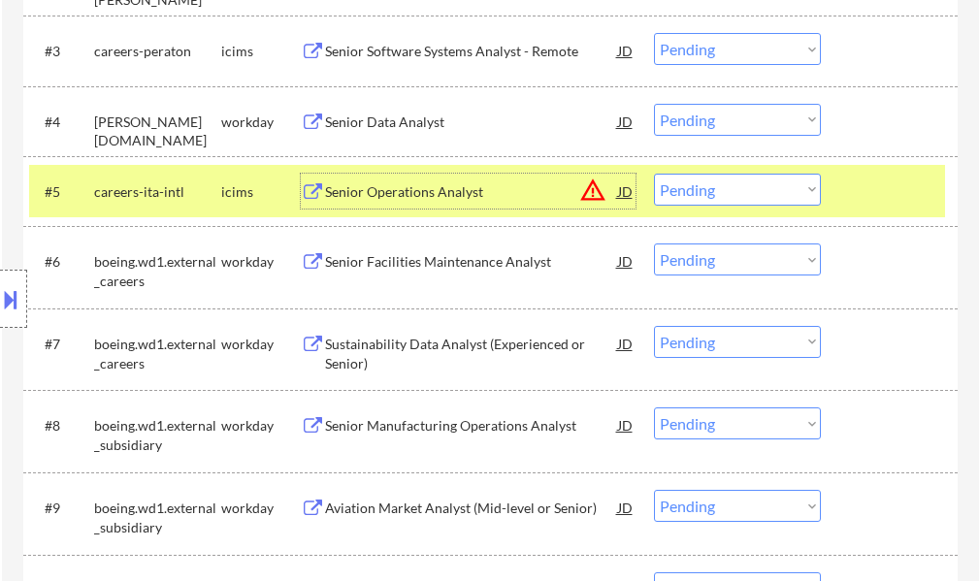
click at [724, 179] on select "Choose an option... Pending Applied Excluded (Questions) Excluded (Expired) Exc…" at bounding box center [737, 190] width 167 height 32
click at [654, 174] on select "Choose an option... Pending Applied Excluded (Questions) Excluded (Expired) Exc…" at bounding box center [737, 190] width 167 height 32
click at [852, 203] on div at bounding box center [891, 191] width 85 height 35
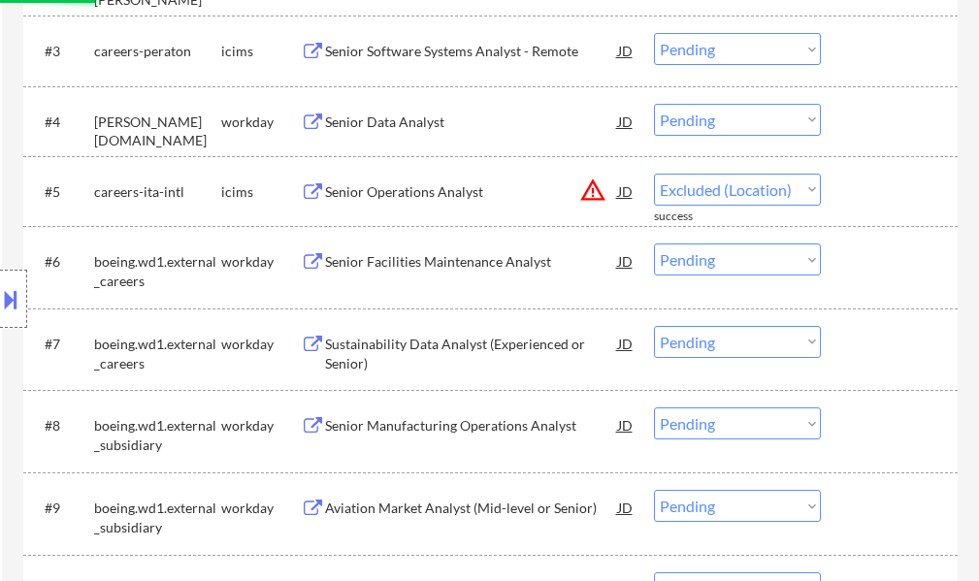
select select ""pending""
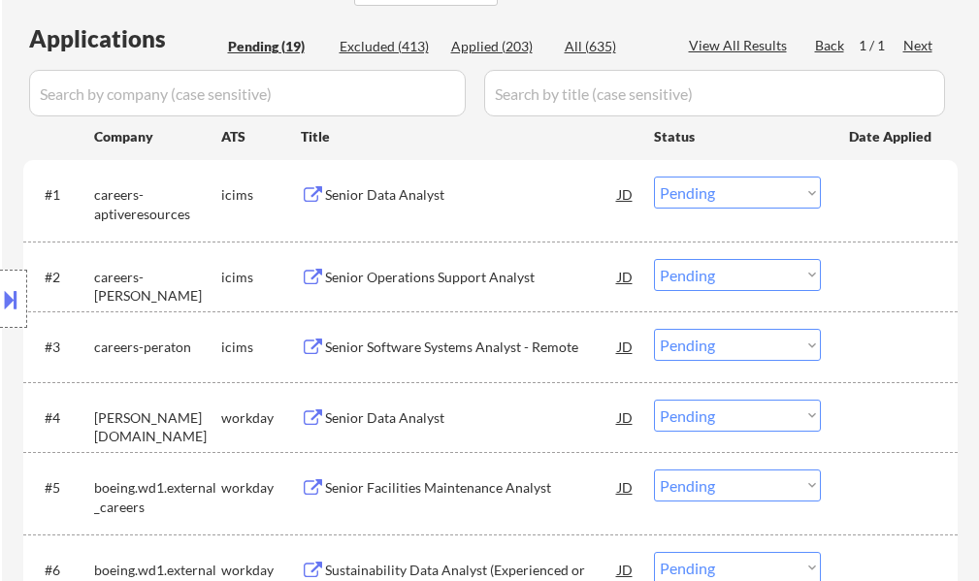
scroll to position [485, 0]
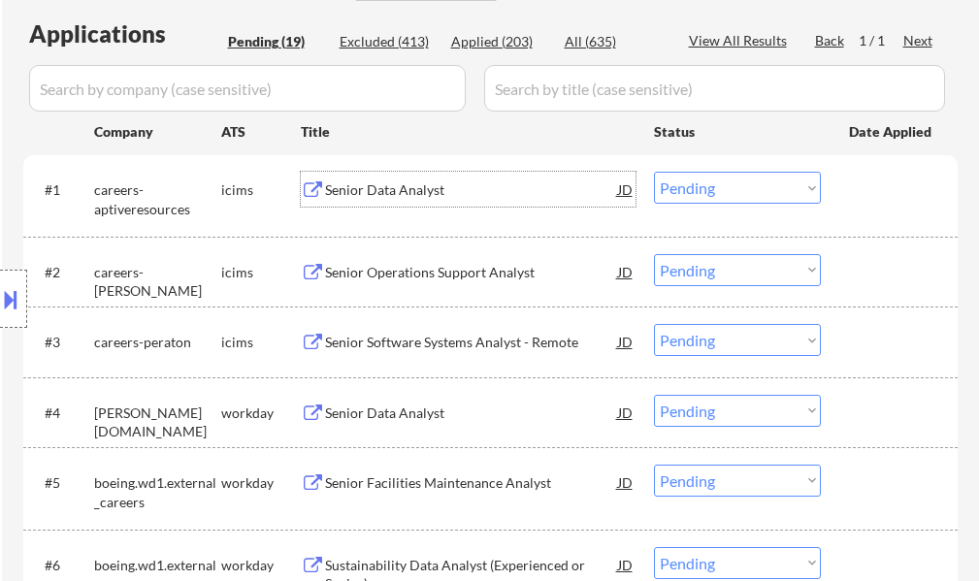
click at [407, 192] on div "Senior Data Analyst" at bounding box center [471, 190] width 293 height 19
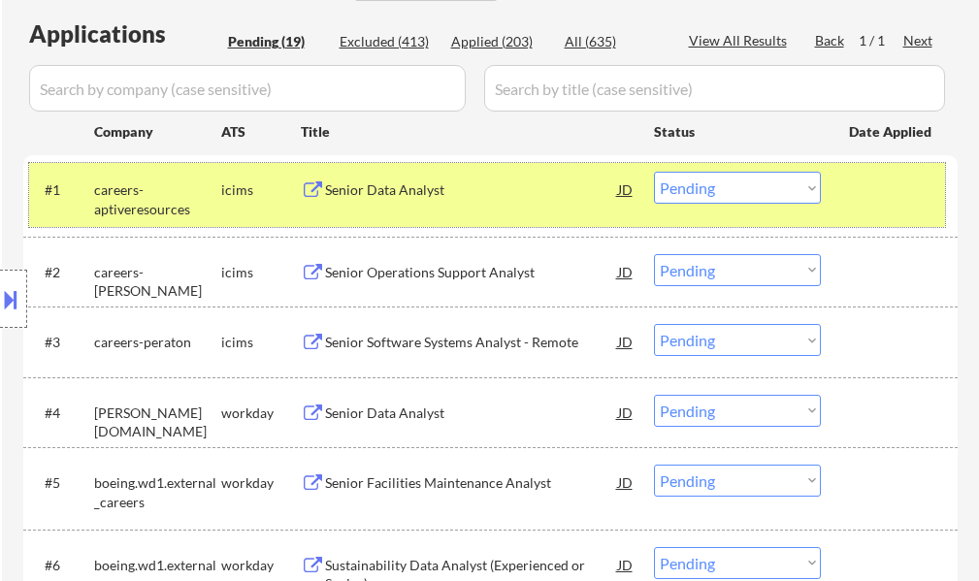
click at [837, 190] on div "#1 careers-aptiveresources icims Senior Data Analyst JD Choose an option... Pen…" at bounding box center [487, 195] width 916 height 64
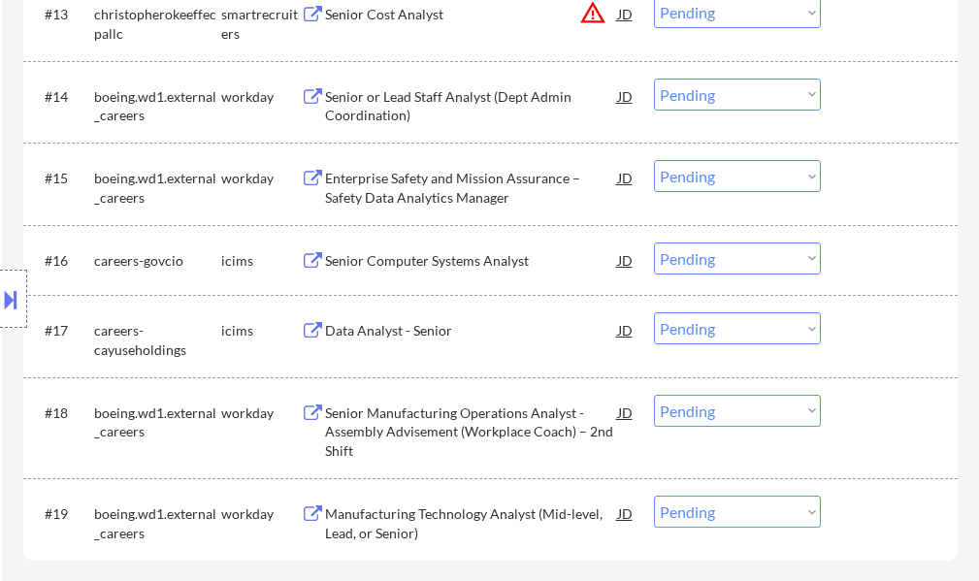
scroll to position [1747, 0]
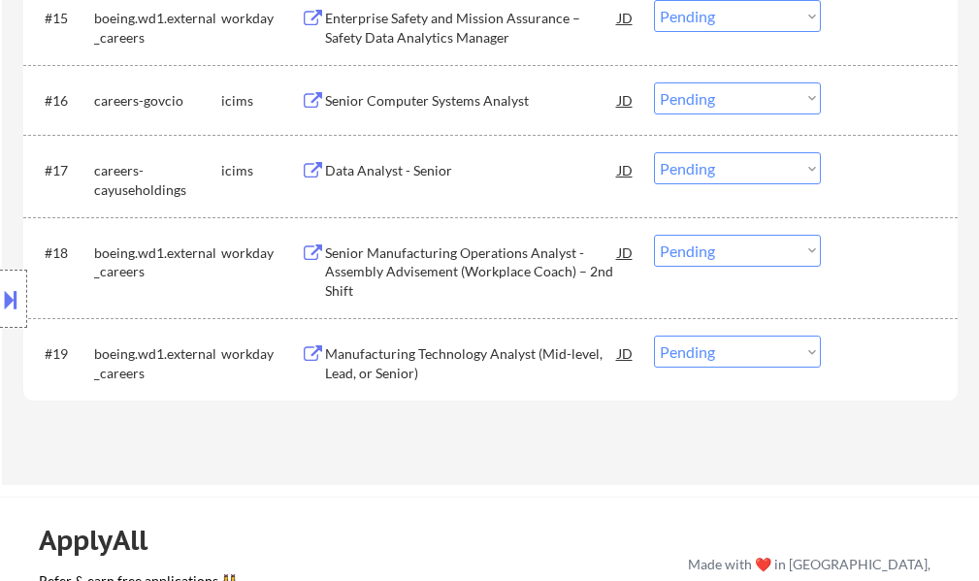
click at [407, 353] on div "Manufacturing Technology Analyst (Mid-level, Lead, or Senior)" at bounding box center [471, 364] width 293 height 38
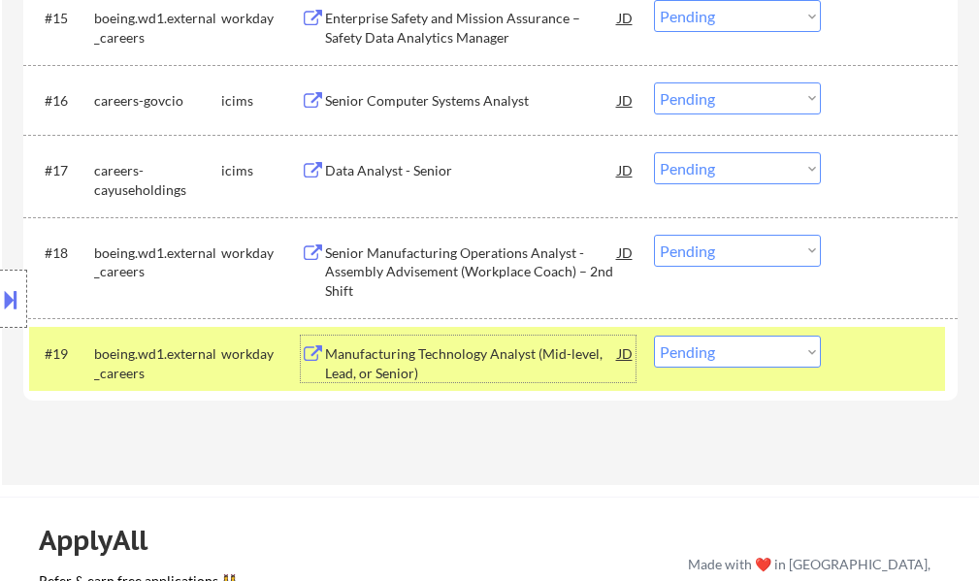
click at [695, 354] on select "Choose an option... Pending Applied Excluded (Questions) Excluded (Expired) Exc…" at bounding box center [737, 352] width 167 height 32
select select ""excluded__expired_""
click at [654, 336] on select "Choose an option... Pending Applied Excluded (Questions) Excluded (Expired) Exc…" at bounding box center [737, 352] width 167 height 32
click at [837, 342] on div "#19 boeing.wd1.external_careers workday Manufacturing Technology Analyst (Mid-l…" at bounding box center [487, 359] width 916 height 64
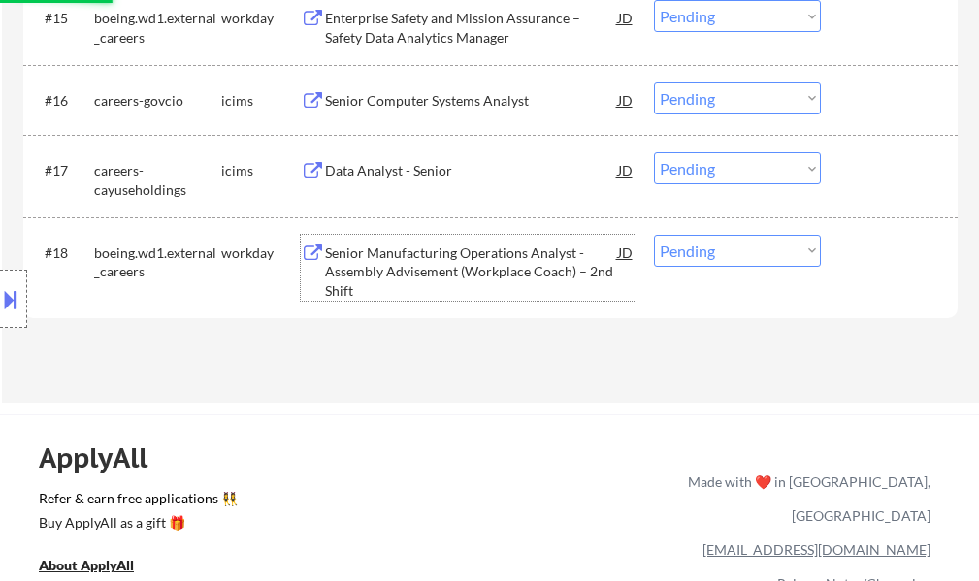
click at [447, 249] on div "Senior Manufacturing Operations Analyst - Assembly Advisement (Workplace Coach)…" at bounding box center [471, 272] width 293 height 57
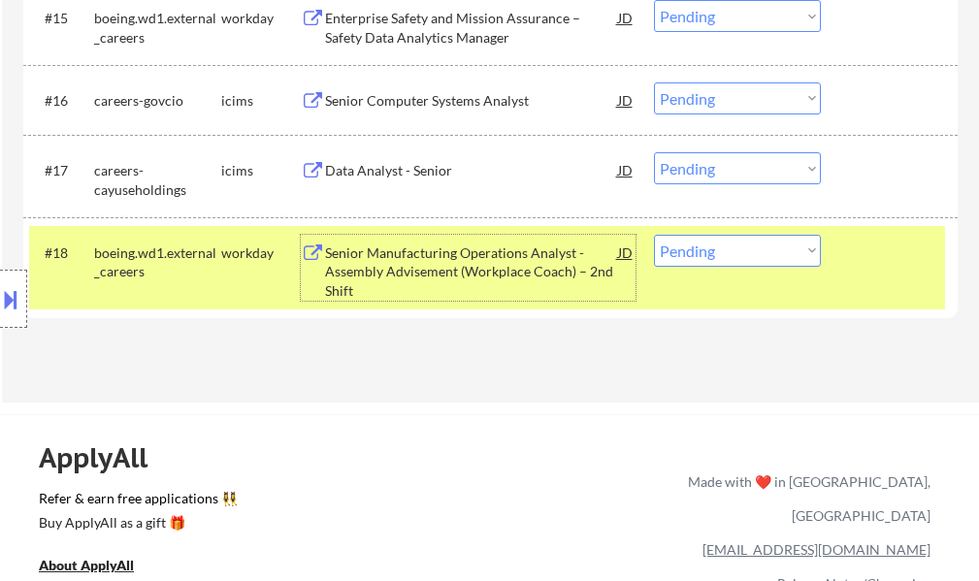
click at [710, 248] on select "Choose an option... Pending Applied Excluded (Questions) Excluded (Expired) Exc…" at bounding box center [737, 251] width 167 height 32
select select ""excluded__expired_""
click at [654, 235] on select "Choose an option... Pending Applied Excluded (Questions) Excluded (Expired) Exc…" at bounding box center [737, 251] width 167 height 32
click at [873, 267] on div at bounding box center [891, 252] width 85 height 35
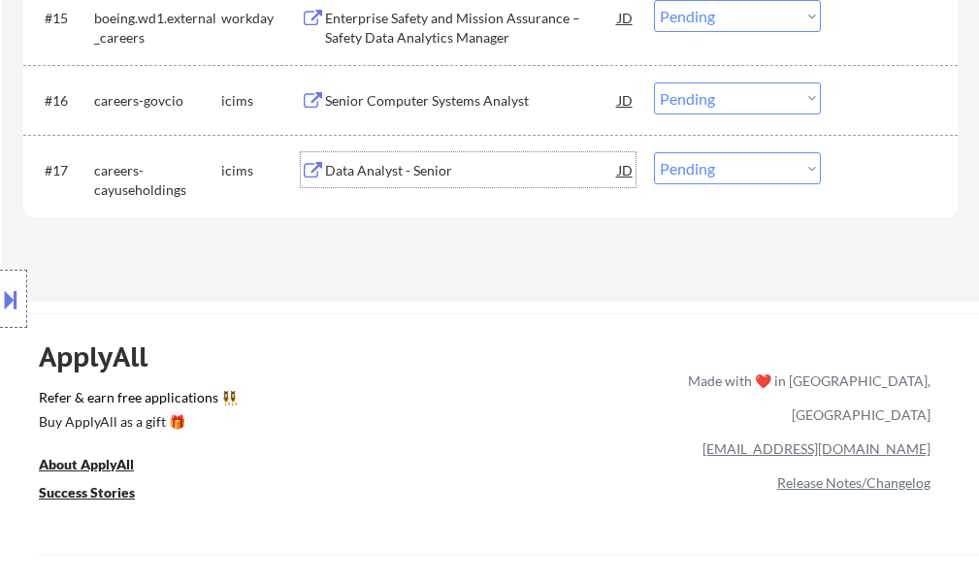
click at [411, 172] on div "Data Analyst - Senior" at bounding box center [471, 170] width 293 height 19
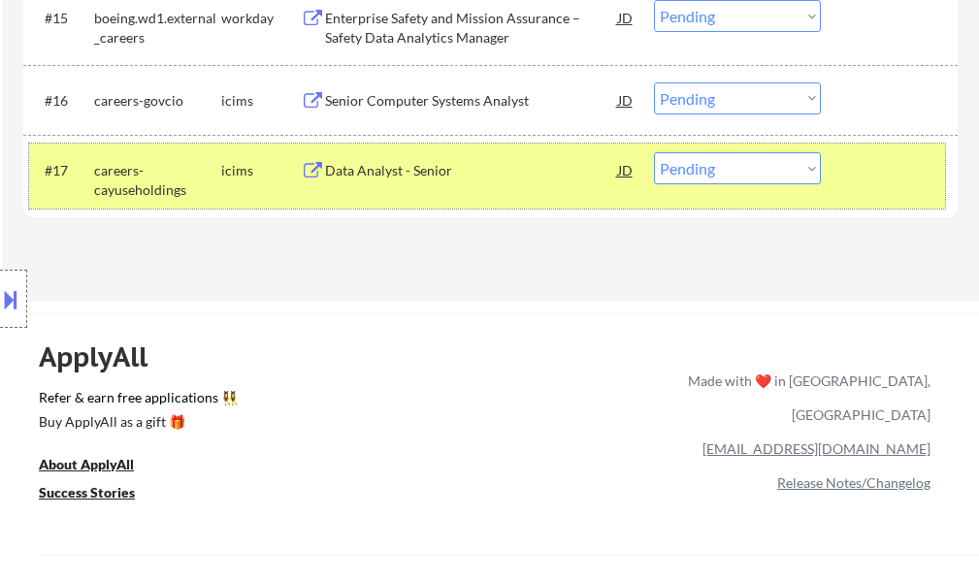
drag, startPoint x: 871, startPoint y: 167, endPoint x: 432, endPoint y: 152, distance: 439.0
click at [870, 167] on div at bounding box center [891, 169] width 85 height 35
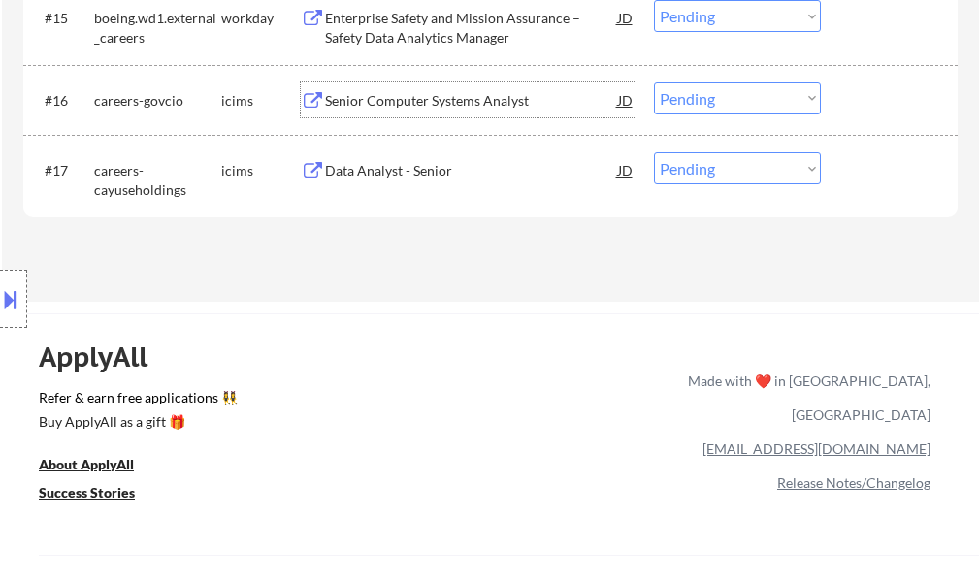
click at [381, 97] on div "Senior Computer Systems Analyst" at bounding box center [471, 100] width 293 height 19
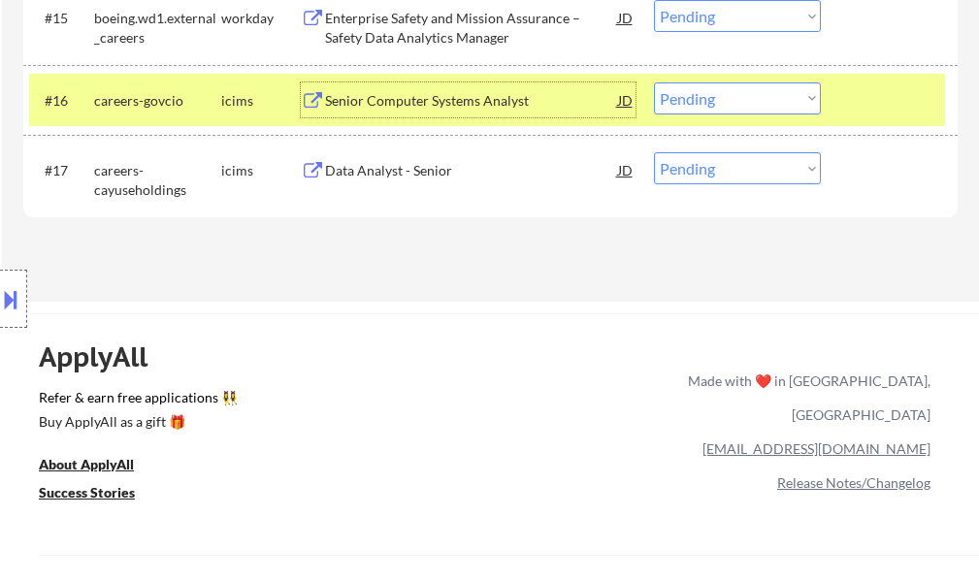
click at [863, 96] on div at bounding box center [891, 100] width 85 height 35
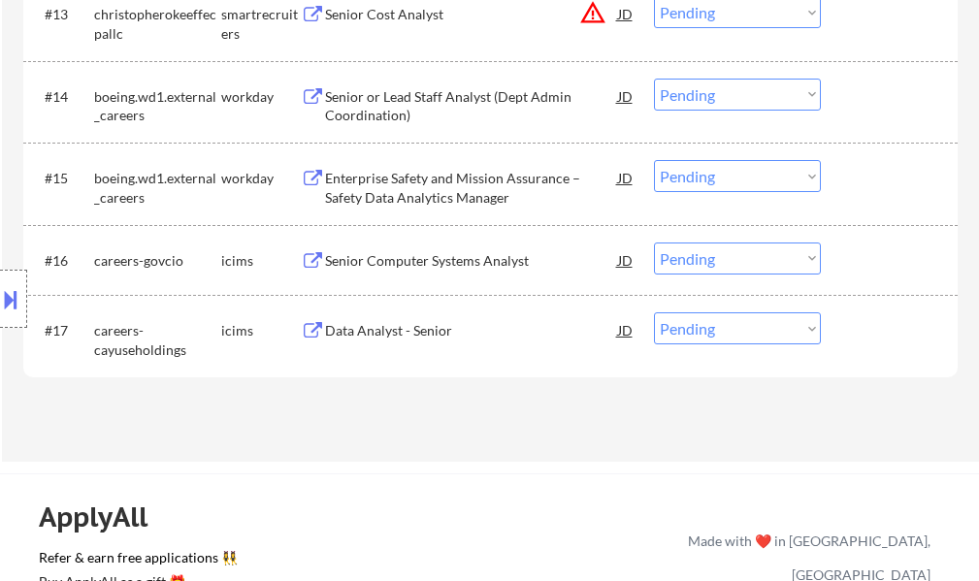
scroll to position [1553, 0]
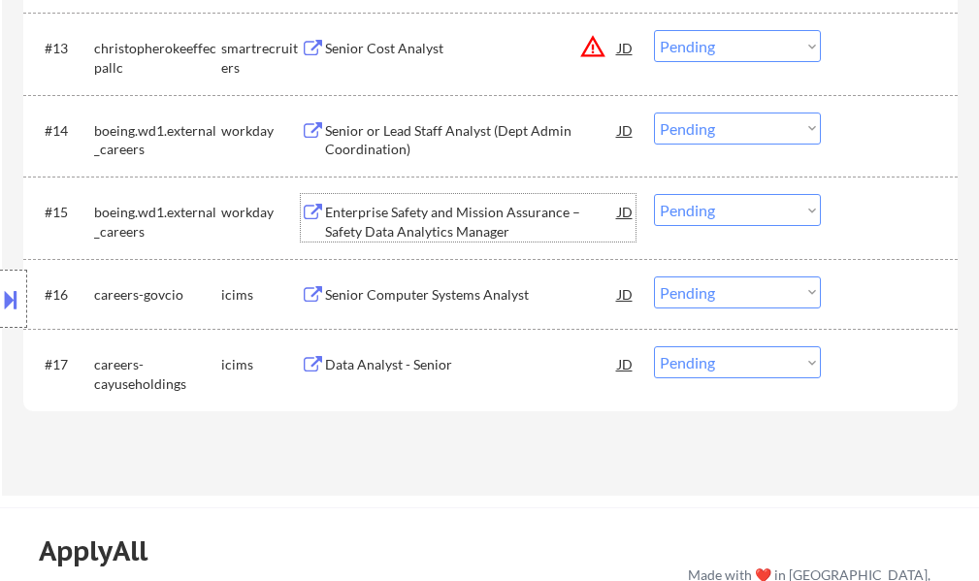
click at [403, 232] on div "Enterprise Safety and Mission Assurance – Safety Data Analytics Manager" at bounding box center [471, 222] width 293 height 38
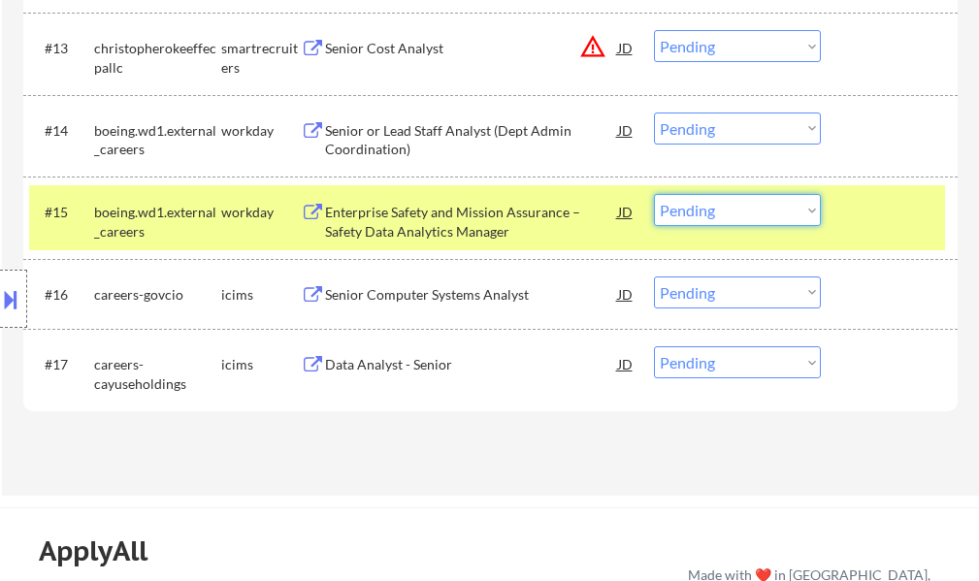
click at [760, 206] on select "Choose an option... Pending Applied Excluded (Questions) Excluded (Expired) Exc…" at bounding box center [737, 210] width 167 height 32
click at [654, 194] on select "Choose an option... Pending Applied Excluded (Questions) Excluded (Expired) Exc…" at bounding box center [737, 210] width 167 height 32
click at [886, 212] on div at bounding box center [891, 211] width 85 height 35
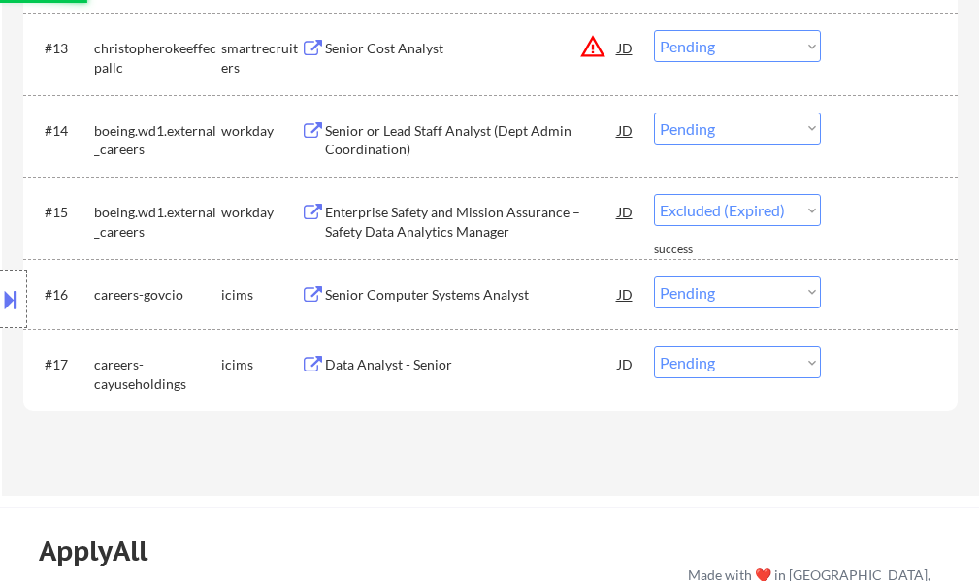
select select ""pending""
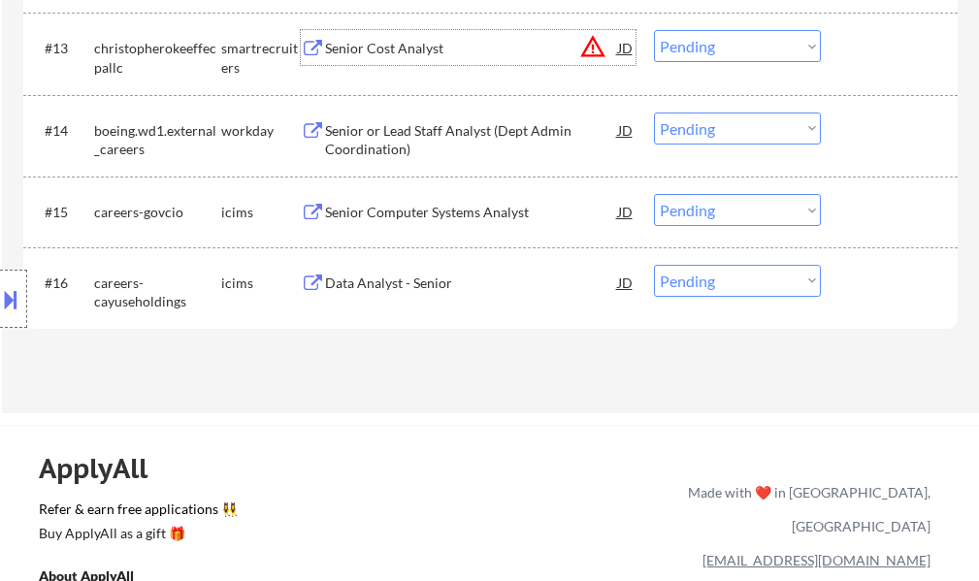
click at [403, 41] on div "Senior Cost Analyst" at bounding box center [471, 48] width 293 height 19
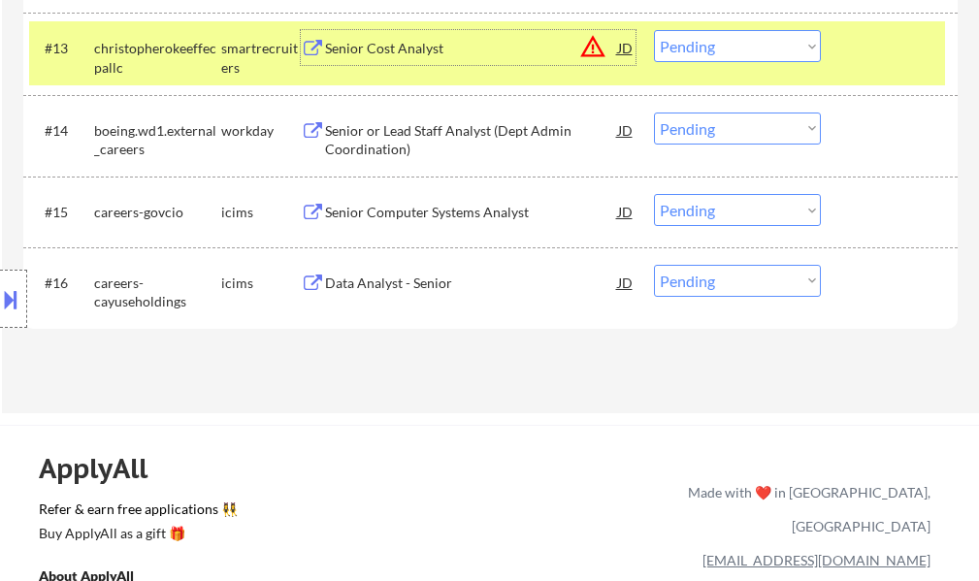
click at [745, 47] on select "Choose an option... Pending Applied Excluded (Questions) Excluded (Expired) Exc…" at bounding box center [737, 46] width 167 height 32
click at [654, 30] on select "Choose an option... Pending Applied Excluded (Questions) Excluded (Expired) Exc…" at bounding box center [737, 46] width 167 height 32
click at [851, 51] on div at bounding box center [891, 47] width 85 height 35
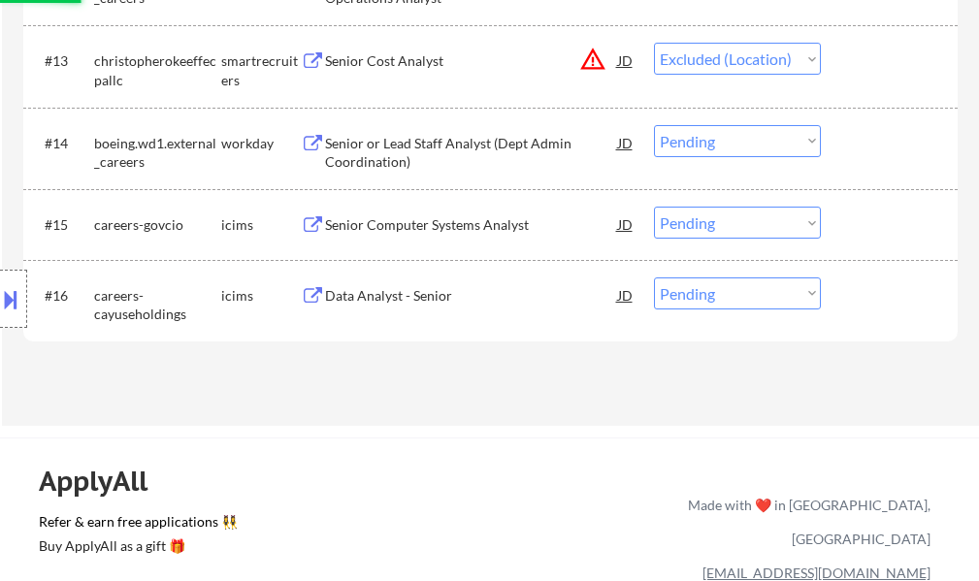
scroll to position [1359, 0]
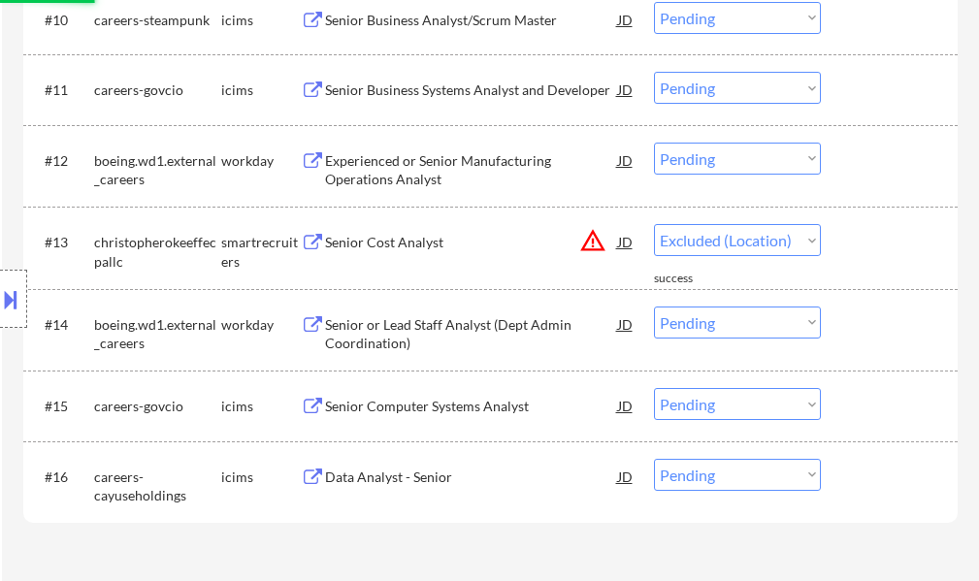
select select ""pending""
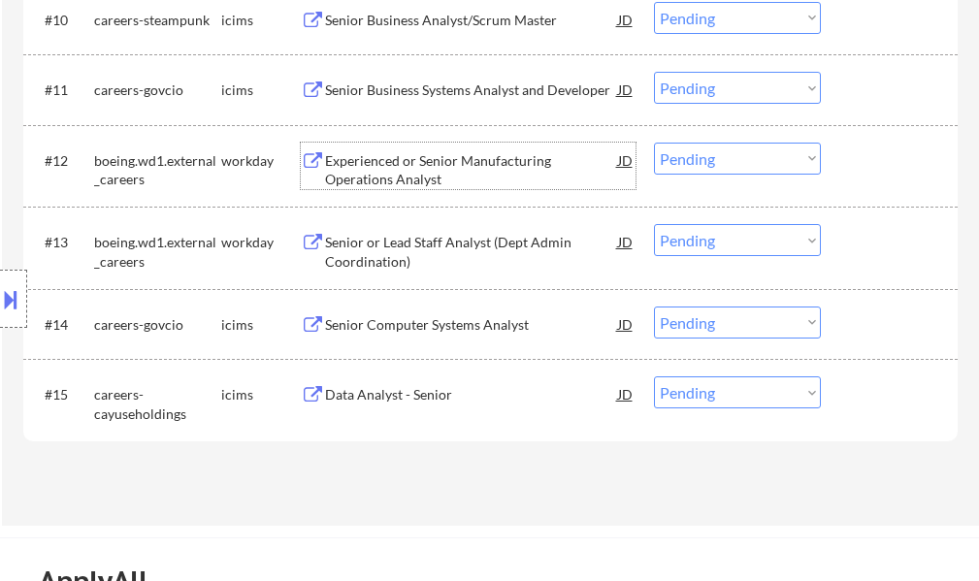
click at [403, 154] on div "Experienced or Senior Manufacturing Operations Analyst" at bounding box center [471, 170] width 293 height 38
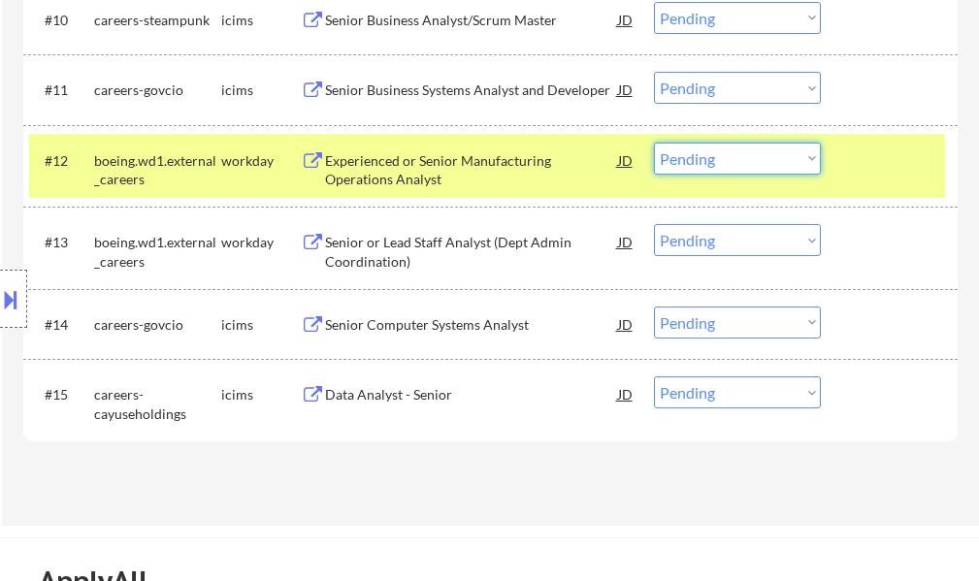
click at [716, 161] on select "Choose an option... Pending Applied Excluded (Questions) Excluded (Expired) Exc…" at bounding box center [737, 159] width 167 height 32
click at [654, 143] on select "Choose an option... Pending Applied Excluded (Questions) Excluded (Expired) Exc…" at bounding box center [737, 159] width 167 height 32
click at [864, 157] on div at bounding box center [891, 160] width 85 height 35
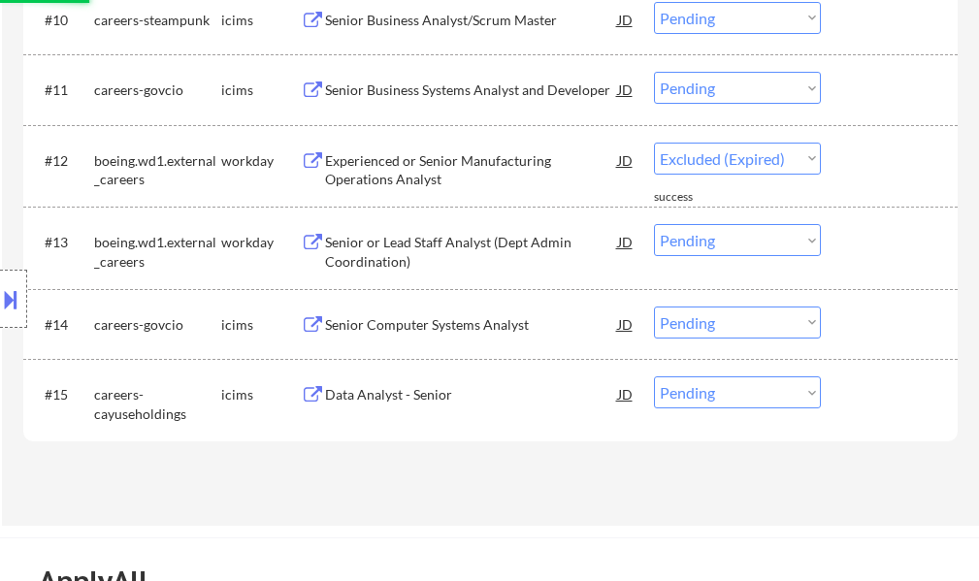
select select ""pending""
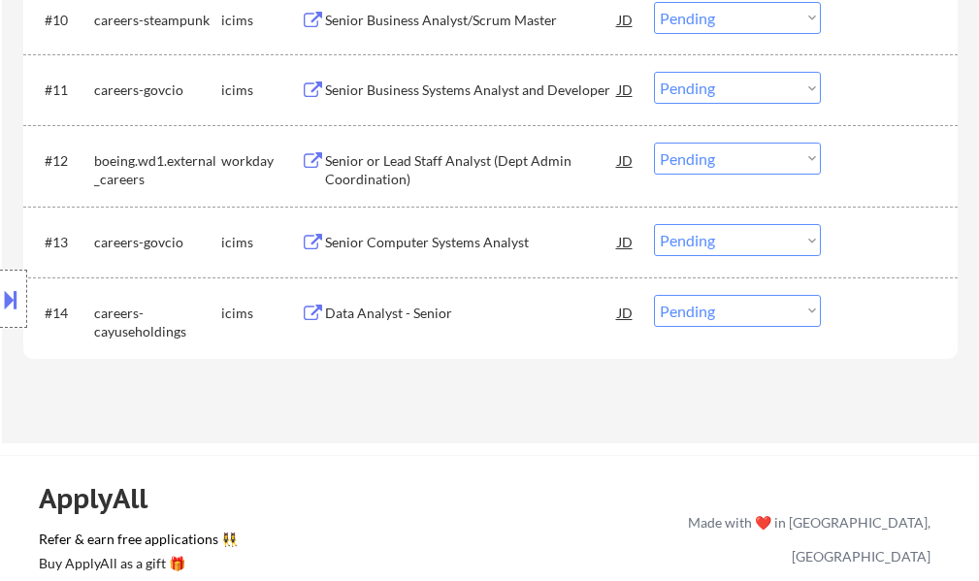
click at [348, 84] on div "Senior Business Systems Analyst and Developer" at bounding box center [471, 90] width 293 height 19
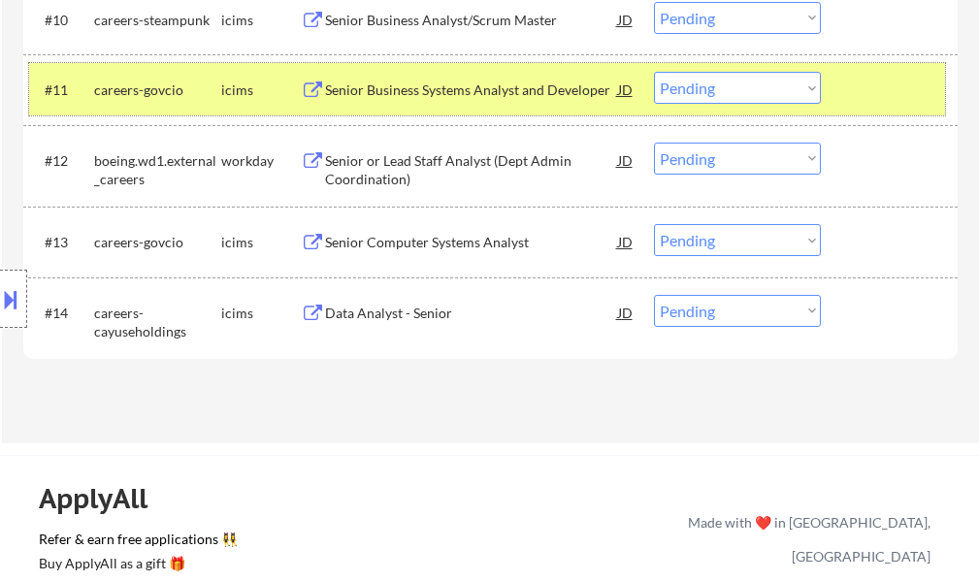
click at [832, 87] on div "#11 careers-govcio icims Senior Business Systems Analyst and Developer JD Choos…" at bounding box center [487, 89] width 916 height 52
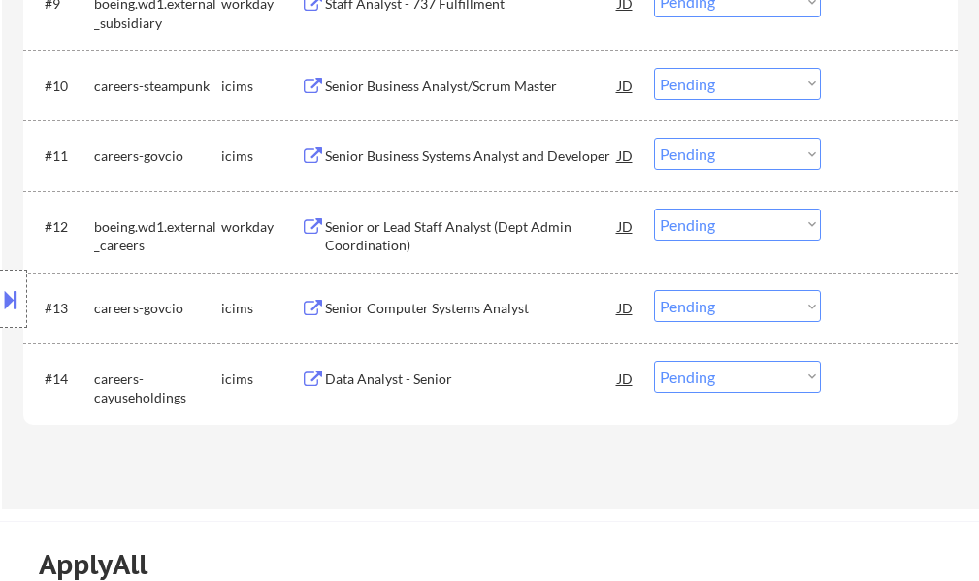
scroll to position [1262, 0]
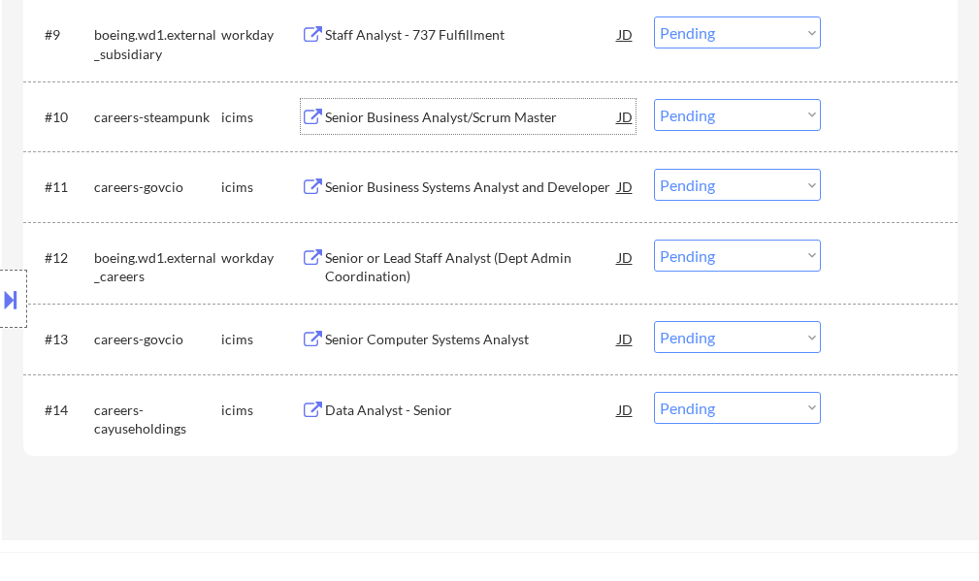
click at [363, 123] on div "Senior Business Analyst/Scrum Master" at bounding box center [471, 117] width 293 height 19
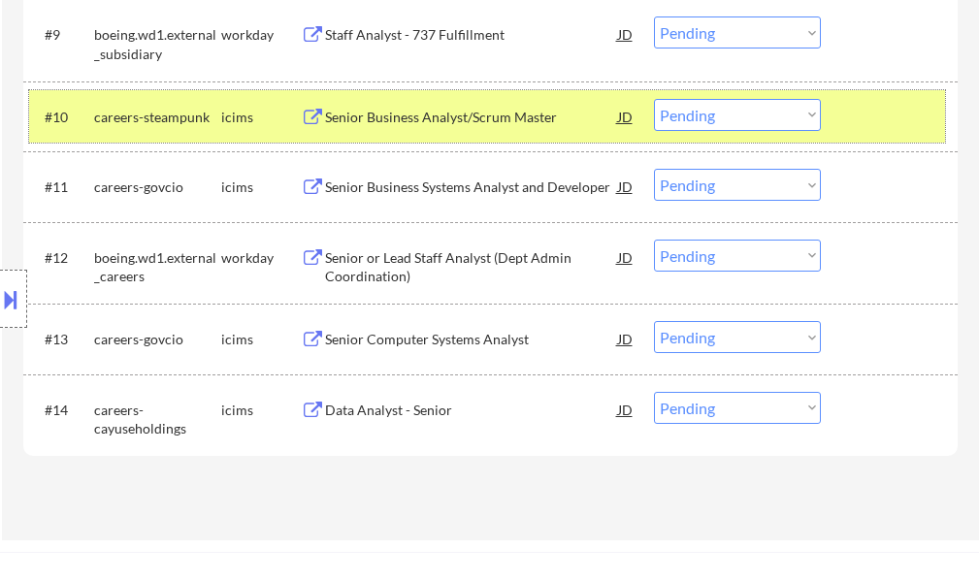
click at [861, 111] on div at bounding box center [891, 116] width 85 height 35
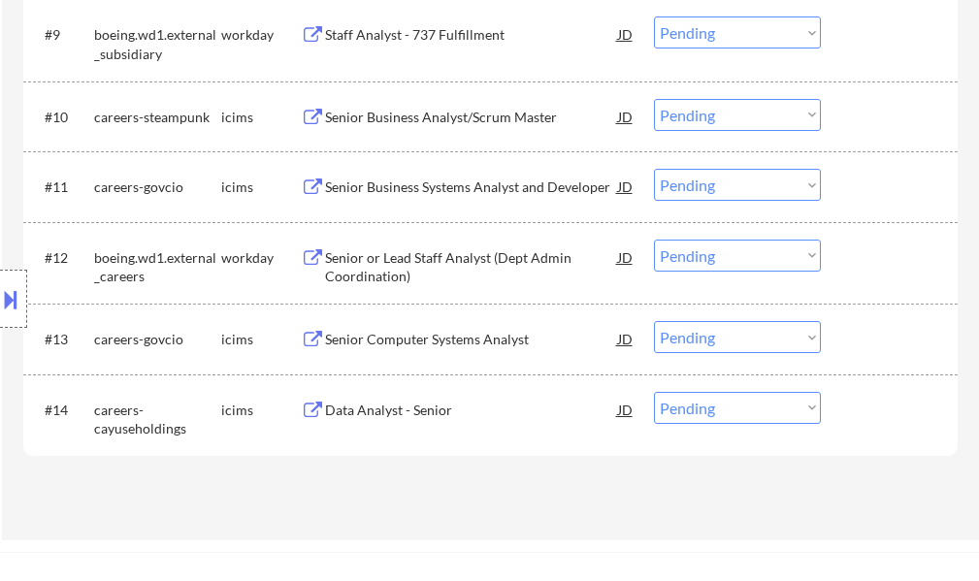
click at [369, 36] on div "Staff Analyst - 737 Fulfillment" at bounding box center [471, 34] width 293 height 19
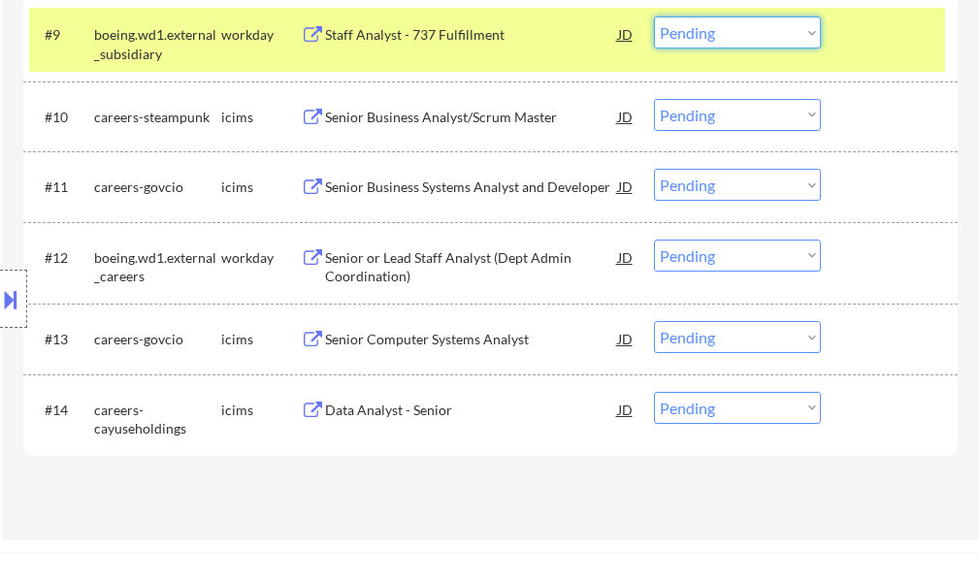
click at [699, 33] on select "Choose an option... Pending Applied Excluded (Questions) Excluded (Expired) Exc…" at bounding box center [737, 33] width 167 height 32
click at [654, 17] on select "Choose an option... Pending Applied Excluded (Questions) Excluded (Expired) Exc…" at bounding box center [737, 33] width 167 height 32
click at [863, 35] on div at bounding box center [891, 34] width 85 height 35
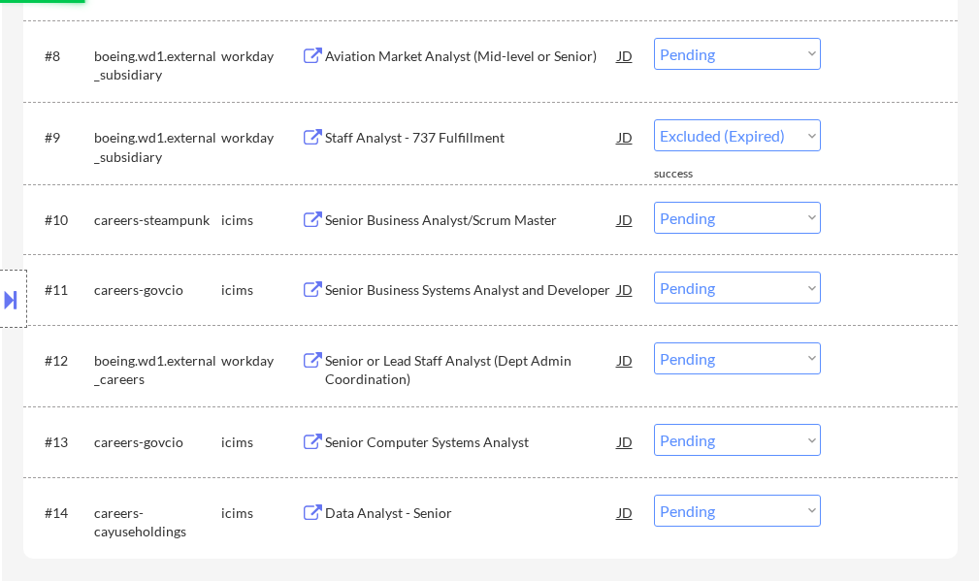
select select ""pending""
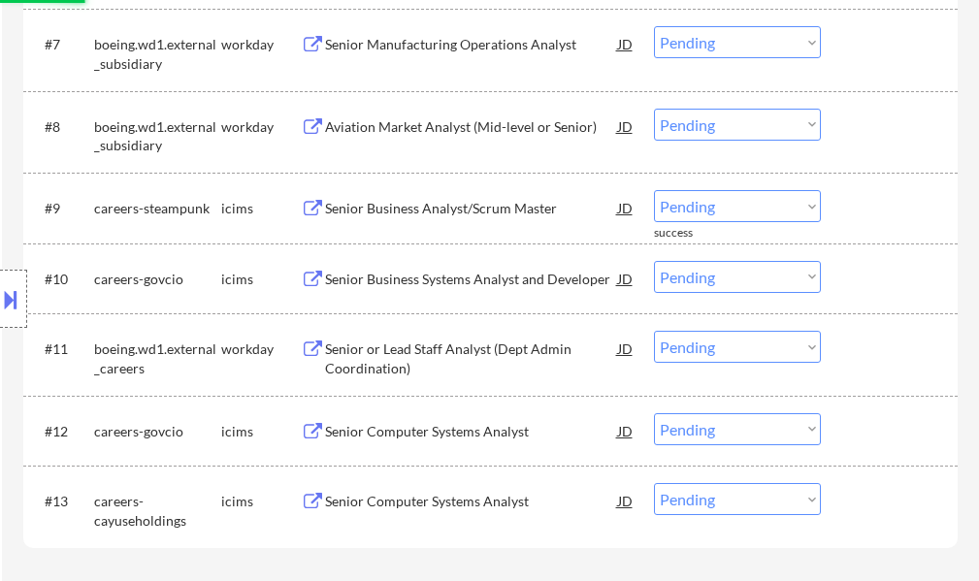
scroll to position [1068, 0]
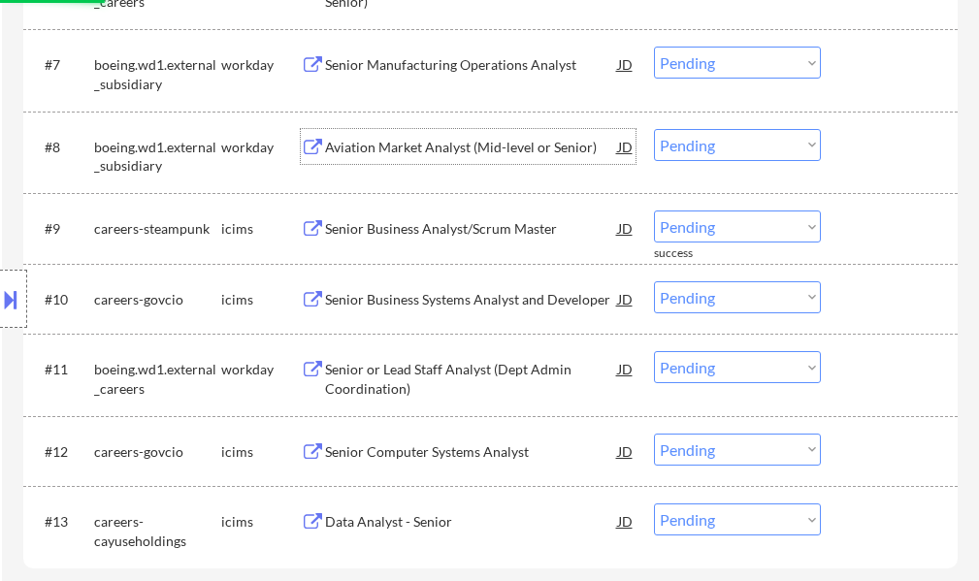
click at [424, 150] on div "Aviation Market Analyst (Mid-level or Senior)" at bounding box center [471, 147] width 293 height 19
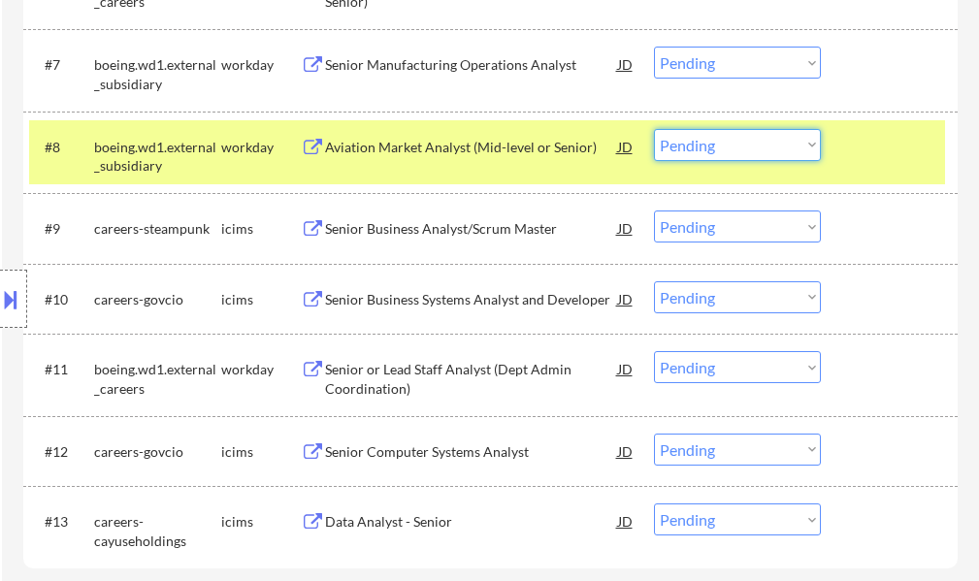
click at [712, 149] on select "Choose an option... Pending Applied Excluded (Questions) Excluded (Expired) Exc…" at bounding box center [737, 145] width 167 height 32
click at [654, 129] on select "Choose an option... Pending Applied Excluded (Questions) Excluded (Expired) Exc…" at bounding box center [737, 145] width 167 height 32
click at [841, 156] on div "#8 boeing.wd1.external_subsidiary workday Aviation Market Analyst (Mid-level or…" at bounding box center [487, 152] width 916 height 64
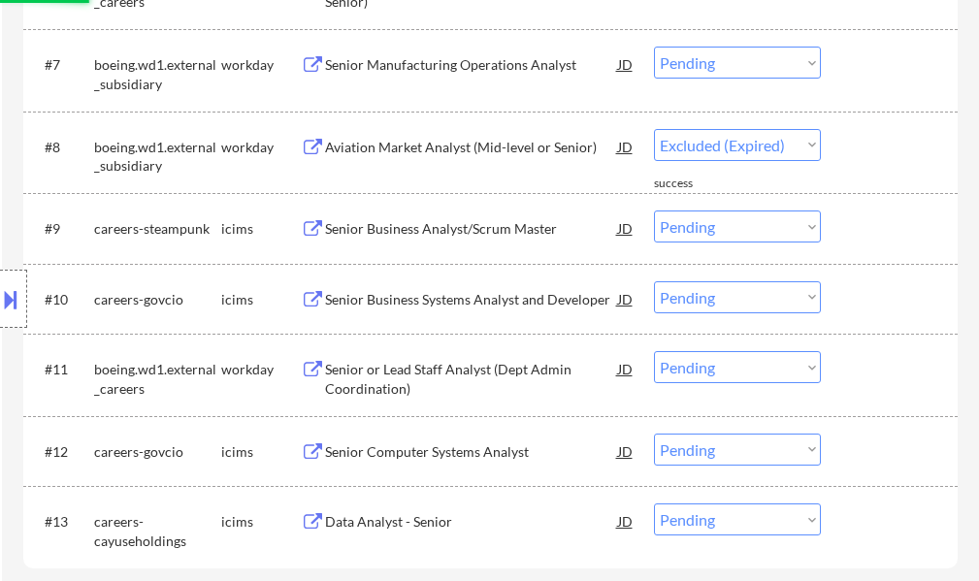
select select ""pending""
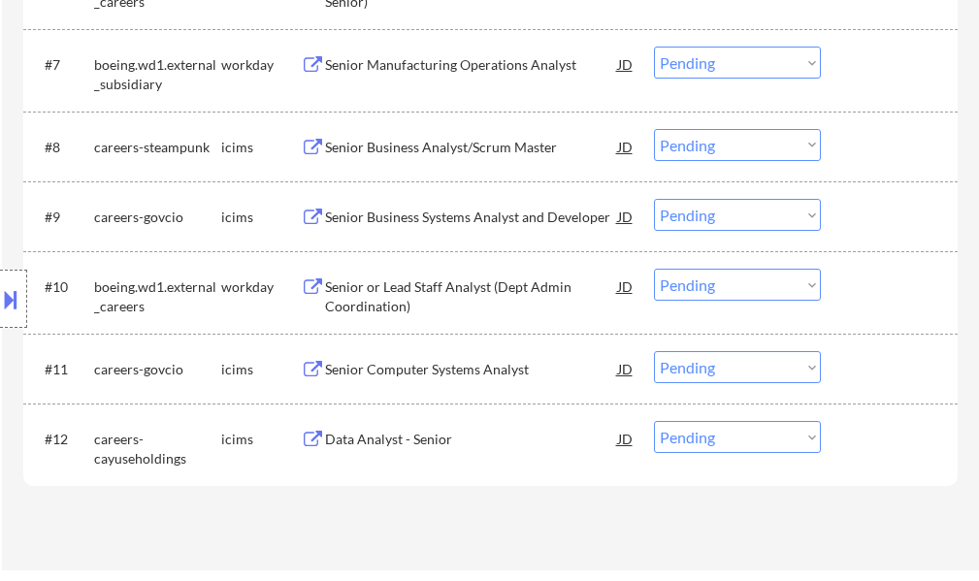
click at [481, 70] on div "Senior Manufacturing Operations Analyst" at bounding box center [471, 64] width 293 height 19
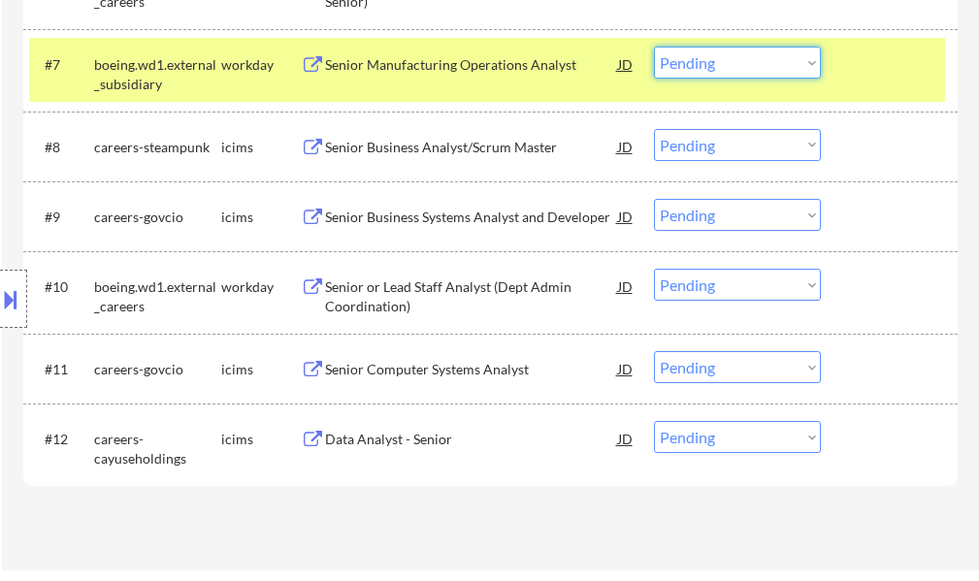
click at [725, 66] on select "Choose an option... Pending Applied Excluded (Questions) Excluded (Expired) Exc…" at bounding box center [737, 63] width 167 height 32
click at [654, 47] on select "Choose an option... Pending Applied Excluded (Questions) Excluded (Expired) Exc…" at bounding box center [737, 63] width 167 height 32
click at [857, 69] on div at bounding box center [891, 64] width 85 height 35
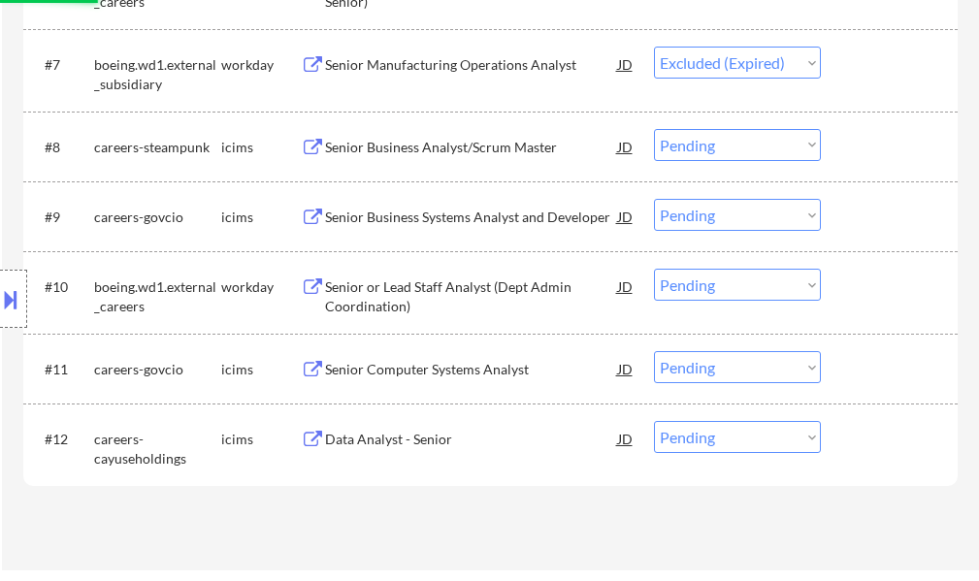
scroll to position [971, 0]
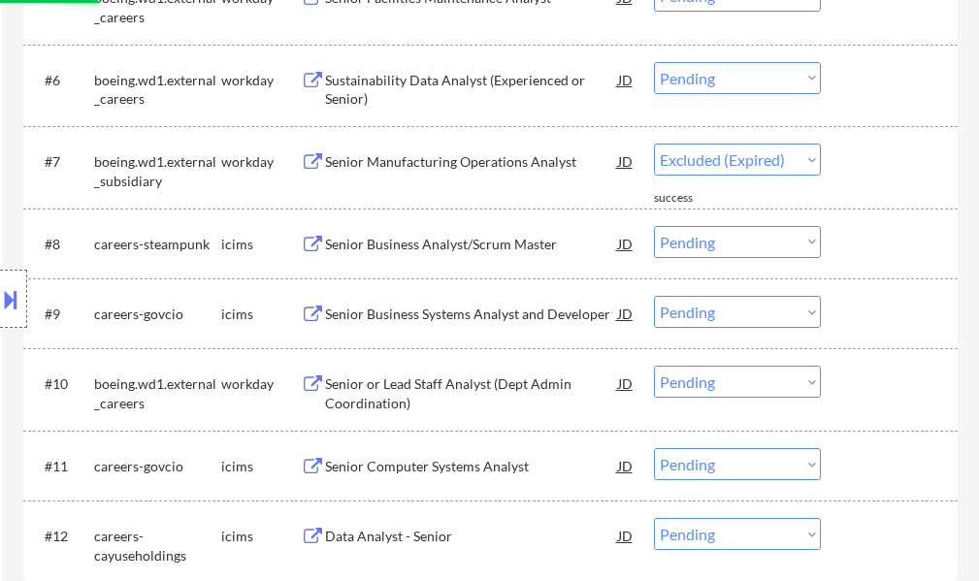
select select ""pending""
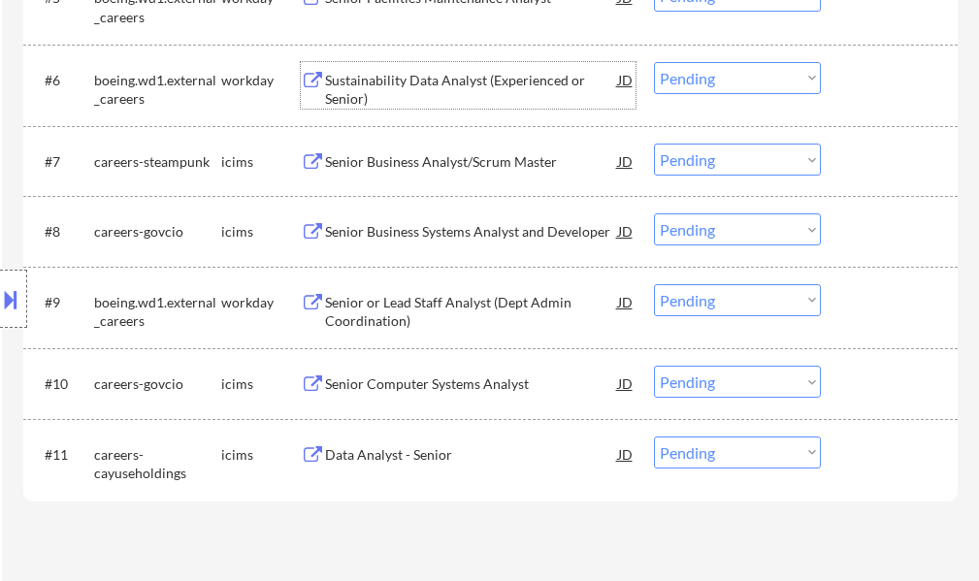
click at [396, 90] on div "Sustainability Data Analyst (Experienced or Senior)" at bounding box center [471, 90] width 293 height 38
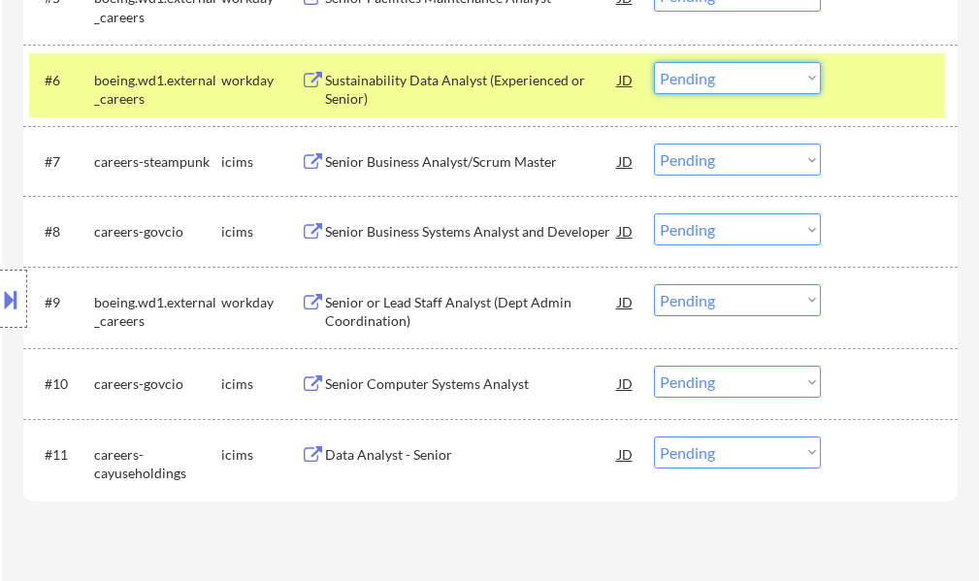
click at [737, 71] on select "Choose an option... Pending Applied Excluded (Questions) Excluded (Expired) Exc…" at bounding box center [737, 78] width 167 height 32
click at [654, 62] on select "Choose an option... Pending Applied Excluded (Questions) Excluded (Expired) Exc…" at bounding box center [737, 78] width 167 height 32
select select ""pending""
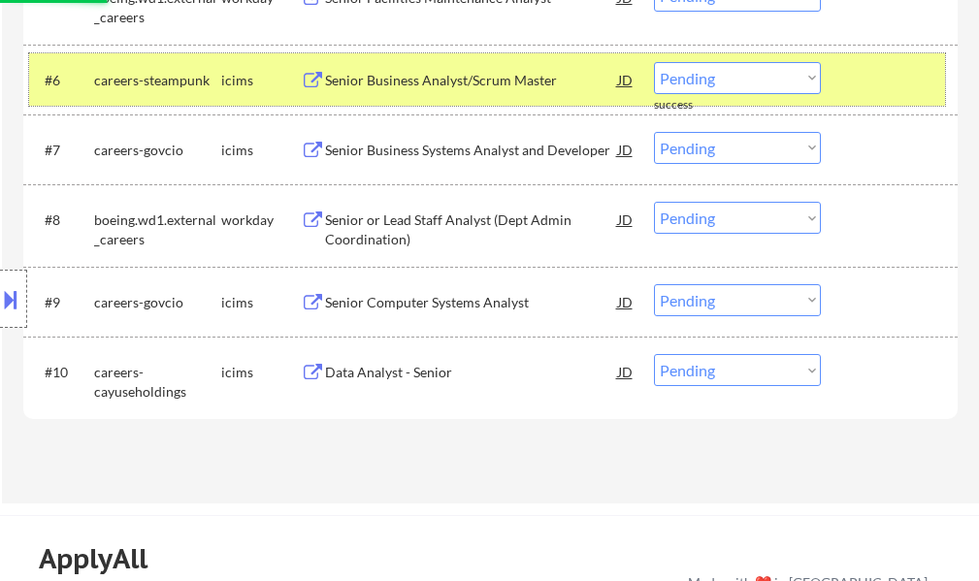
click at [862, 75] on div at bounding box center [891, 79] width 85 height 35
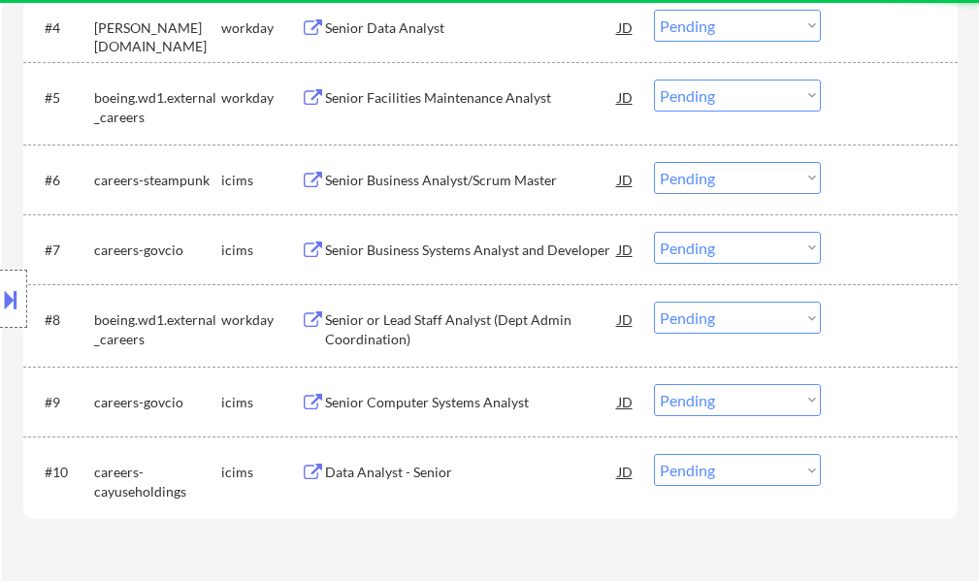
scroll to position [777, 0]
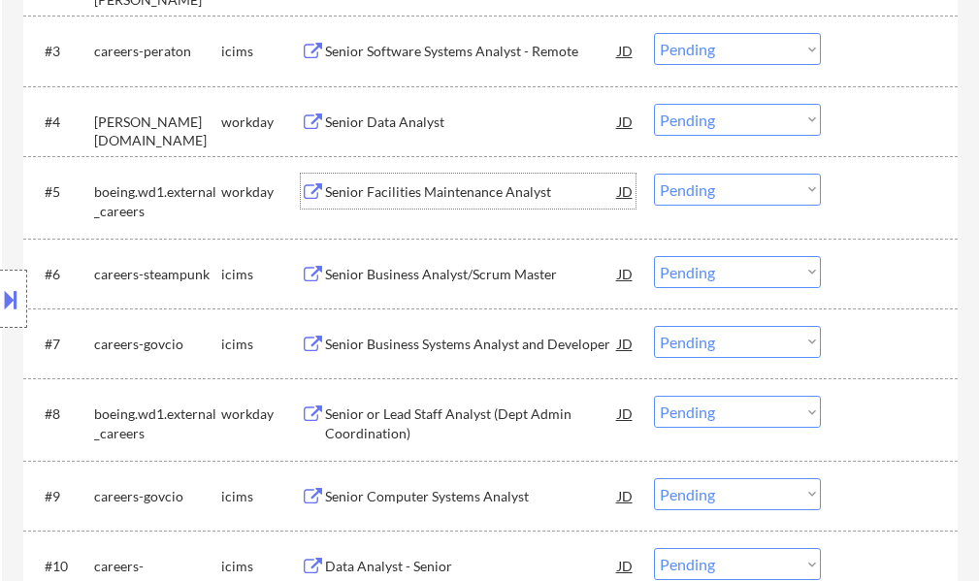
click at [367, 187] on div "Senior Facilities Maintenance Analyst" at bounding box center [471, 191] width 293 height 19
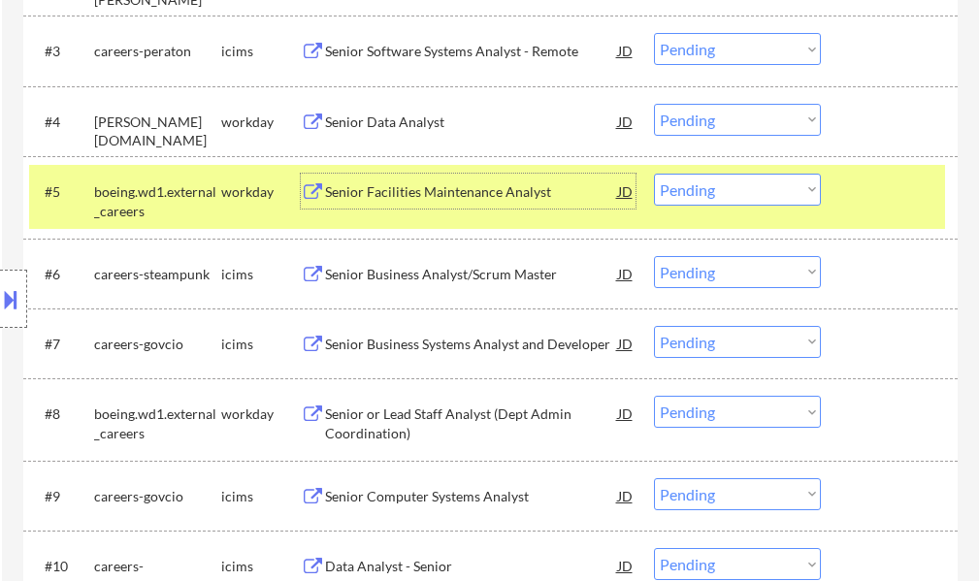
click at [794, 182] on select "Choose an option... Pending Applied Excluded (Questions) Excluded (Expired) Exc…" at bounding box center [737, 190] width 167 height 32
click at [654, 174] on select "Choose an option... Pending Applied Excluded (Questions) Excluded (Expired) Exc…" at bounding box center [737, 190] width 167 height 32
click at [877, 181] on div at bounding box center [891, 191] width 85 height 35
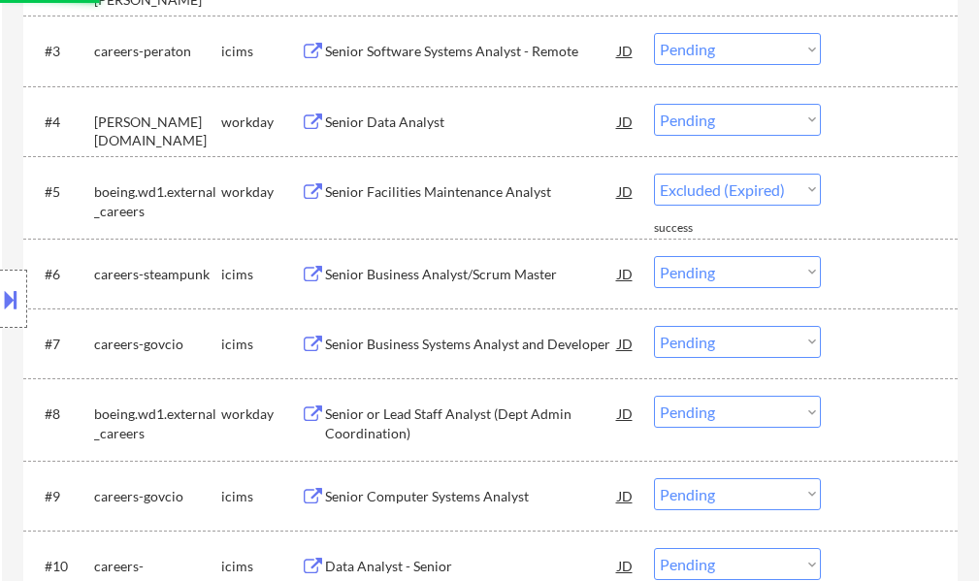
select select ""pending""
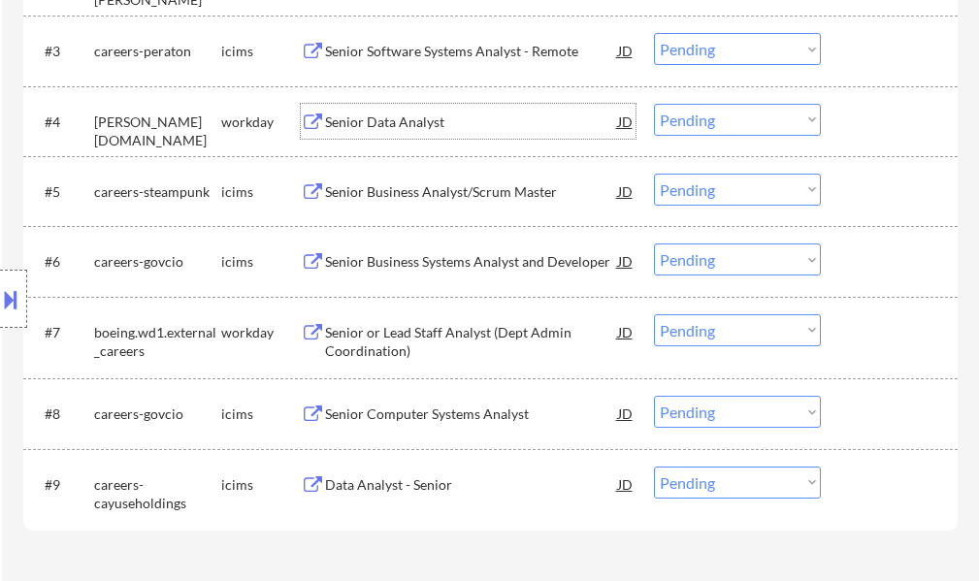
click at [431, 126] on div "Senior Data Analyst" at bounding box center [471, 122] width 293 height 19
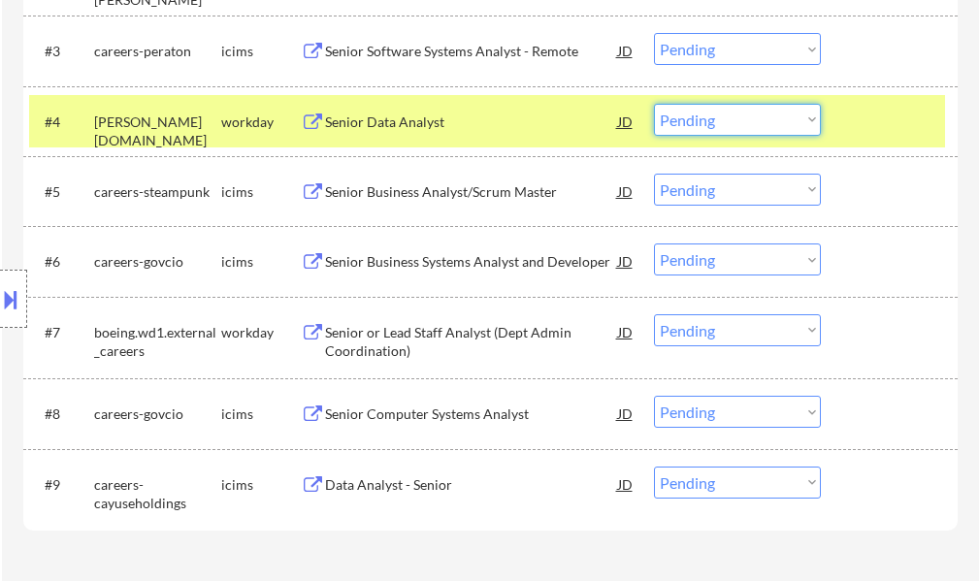
click at [705, 116] on select "Choose an option... Pending Applied Excluded (Questions) Excluded (Expired) Exc…" at bounding box center [737, 120] width 167 height 32
click at [654, 104] on select "Choose an option... Pending Applied Excluded (Questions) Excluded (Expired) Exc…" at bounding box center [737, 120] width 167 height 32
click at [858, 116] on div at bounding box center [891, 121] width 85 height 35
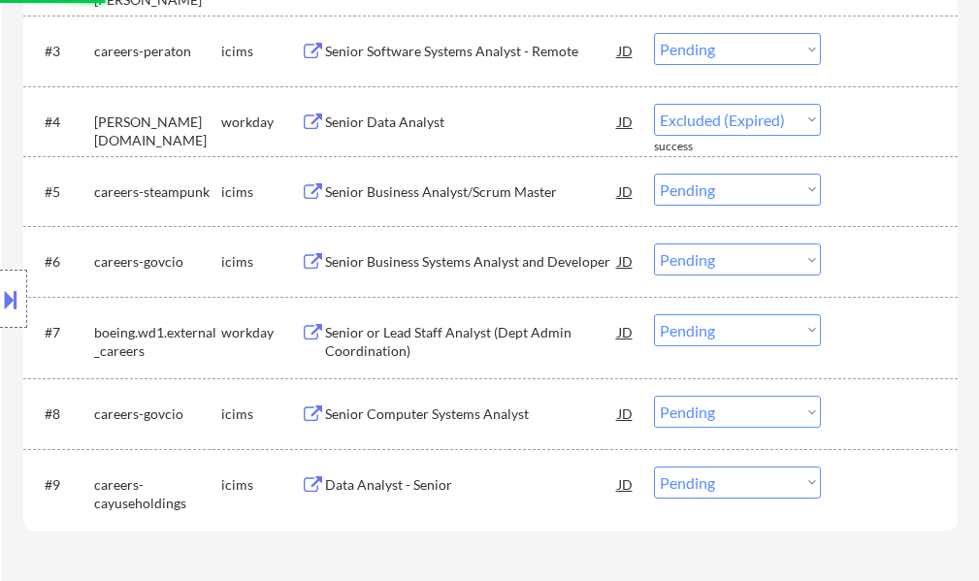
select select ""pending""
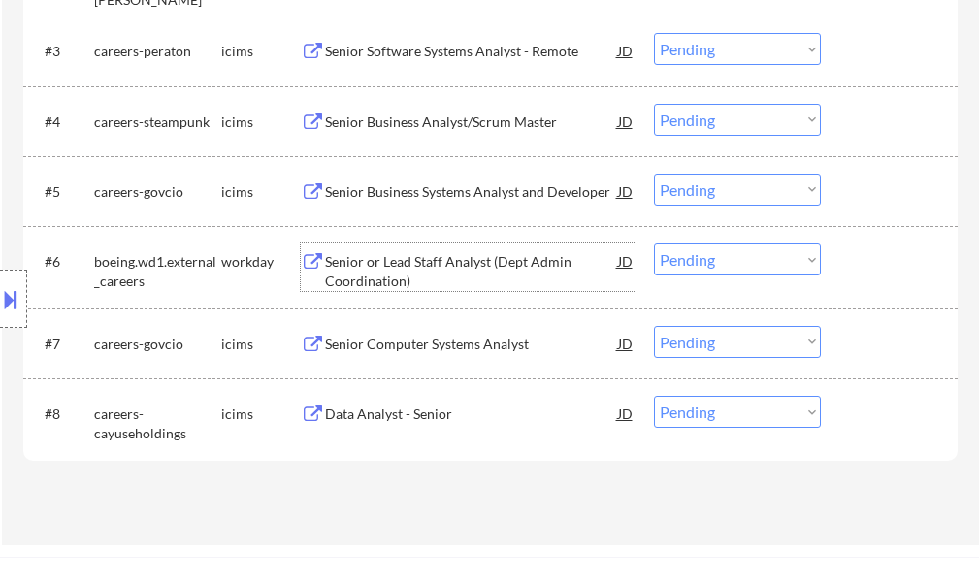
click at [386, 263] on div "Senior or Lead Staff Analyst (Dept Admin Coordination)" at bounding box center [471, 271] width 293 height 38
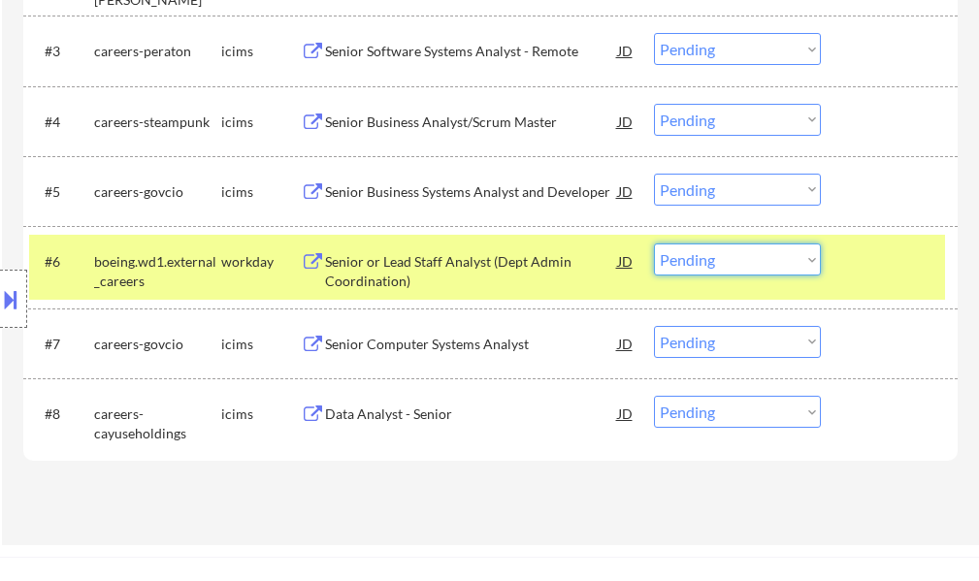
click at [716, 249] on select "Choose an option... Pending Applied Excluded (Questions) Excluded (Expired) Exc…" at bounding box center [737, 260] width 167 height 32
click at [654, 244] on select "Choose an option... Pending Applied Excluded (Questions) Excluded (Expired) Exc…" at bounding box center [737, 260] width 167 height 32
click at [859, 273] on div at bounding box center [891, 261] width 85 height 35
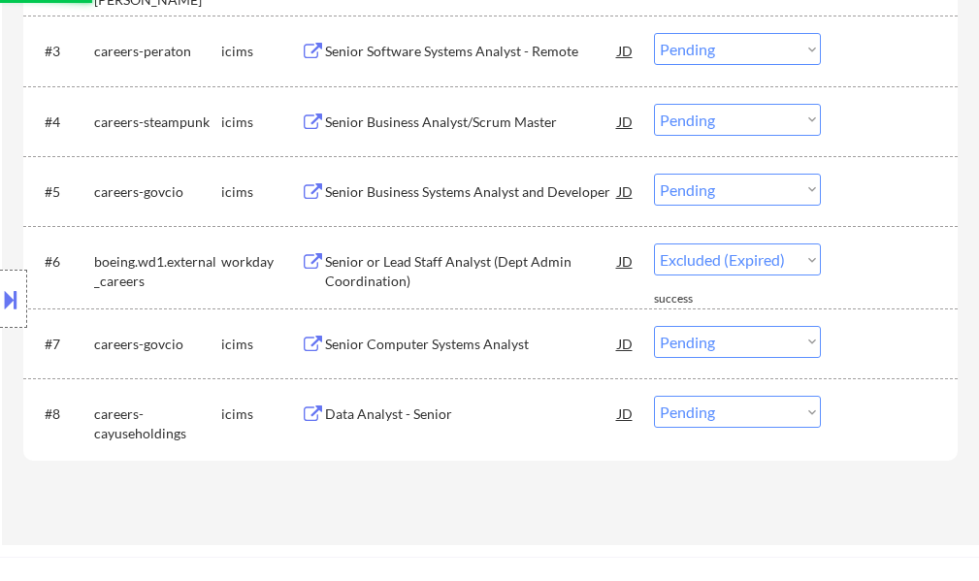
select select ""pending""
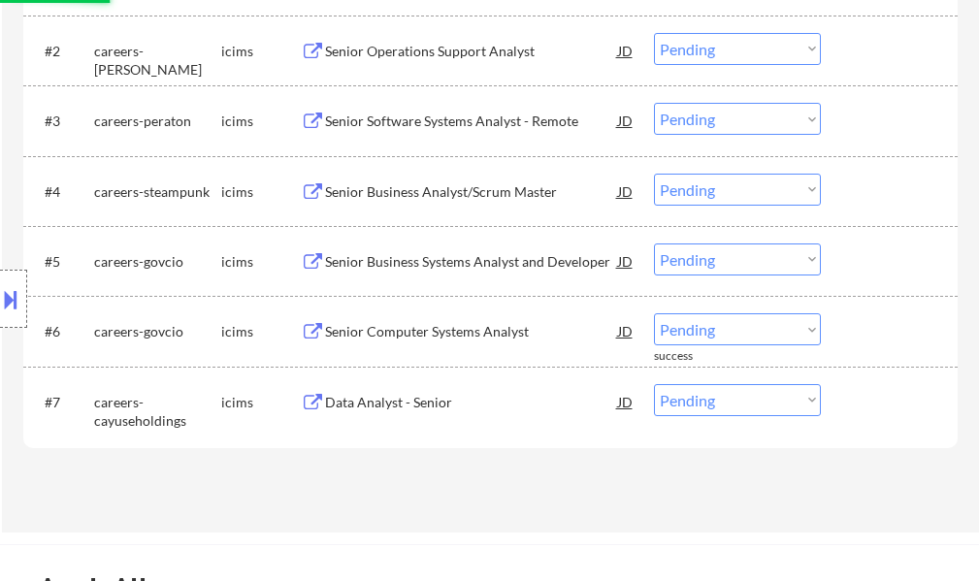
scroll to position [582, 0]
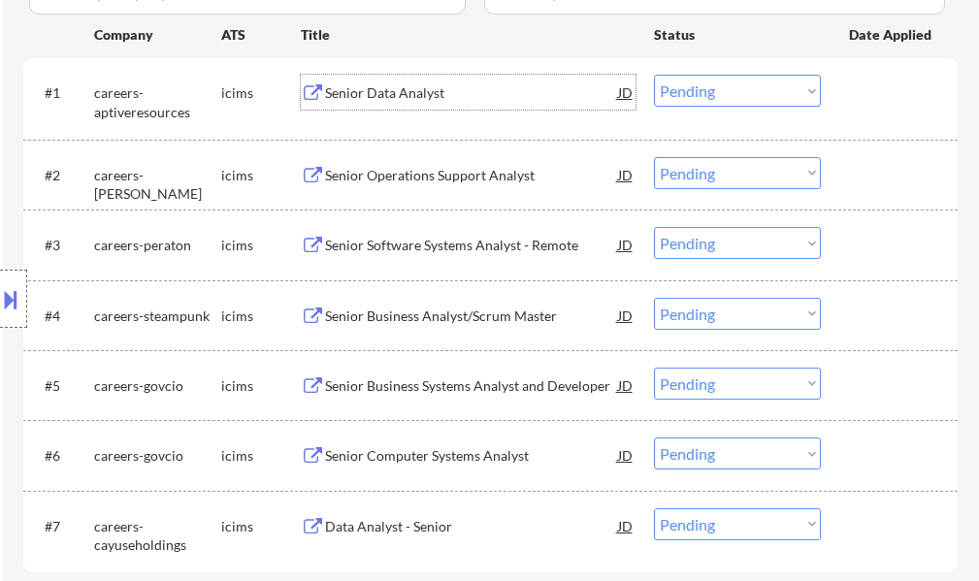
click at [382, 82] on div "Senior Data Analyst" at bounding box center [471, 92] width 293 height 35
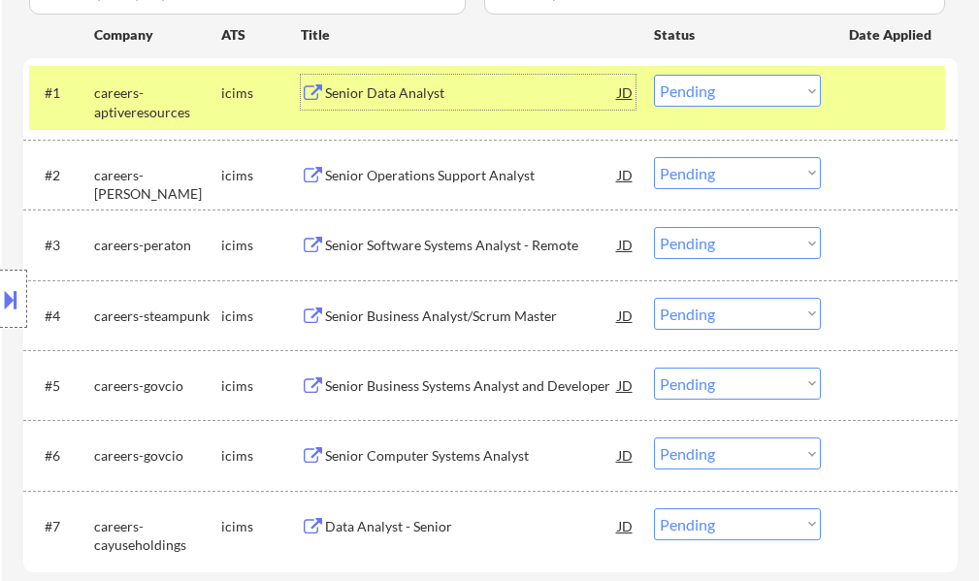
drag, startPoint x: 867, startPoint y: 103, endPoint x: 813, endPoint y: 102, distance: 53.4
click at [866, 102] on div at bounding box center [891, 92] width 85 height 35
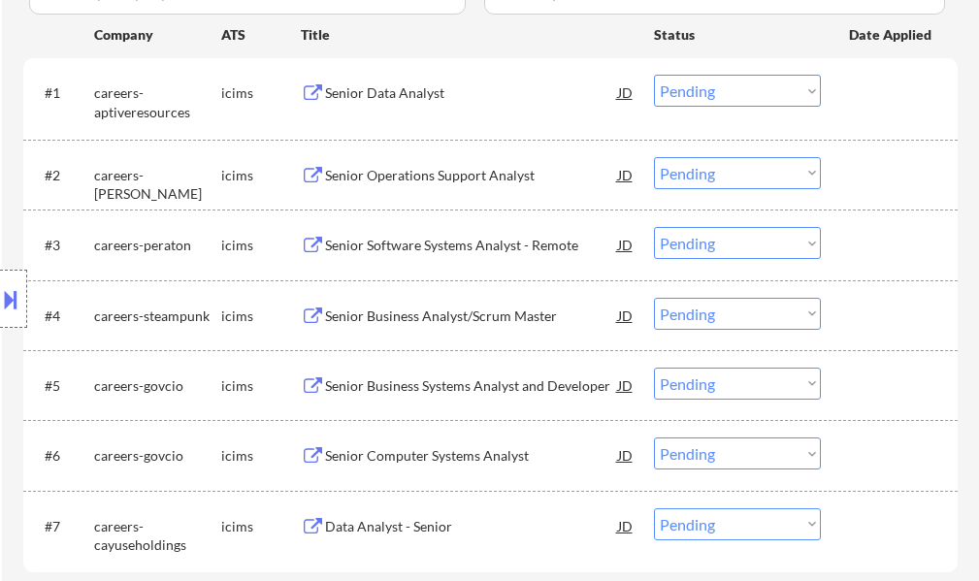
click at [428, 180] on div "Senior Operations Support Analyst" at bounding box center [471, 175] width 293 height 19
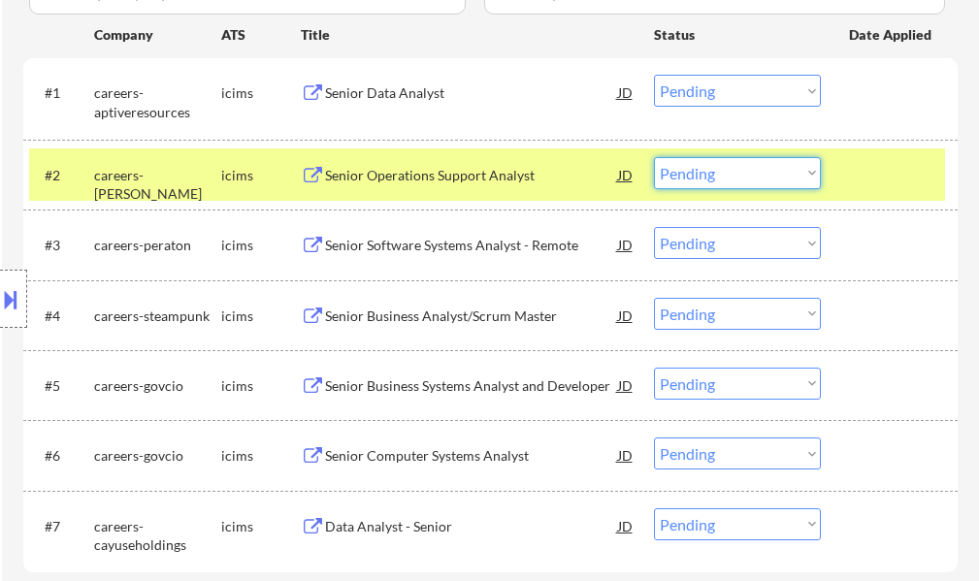
click at [705, 177] on select "Choose an option... Pending Applied Excluded (Questions) Excluded (Expired) Exc…" at bounding box center [737, 173] width 167 height 32
click at [654, 157] on select "Choose an option... Pending Applied Excluded (Questions) Excluded (Expired) Exc…" at bounding box center [737, 173] width 167 height 32
click at [886, 162] on div at bounding box center [891, 174] width 85 height 35
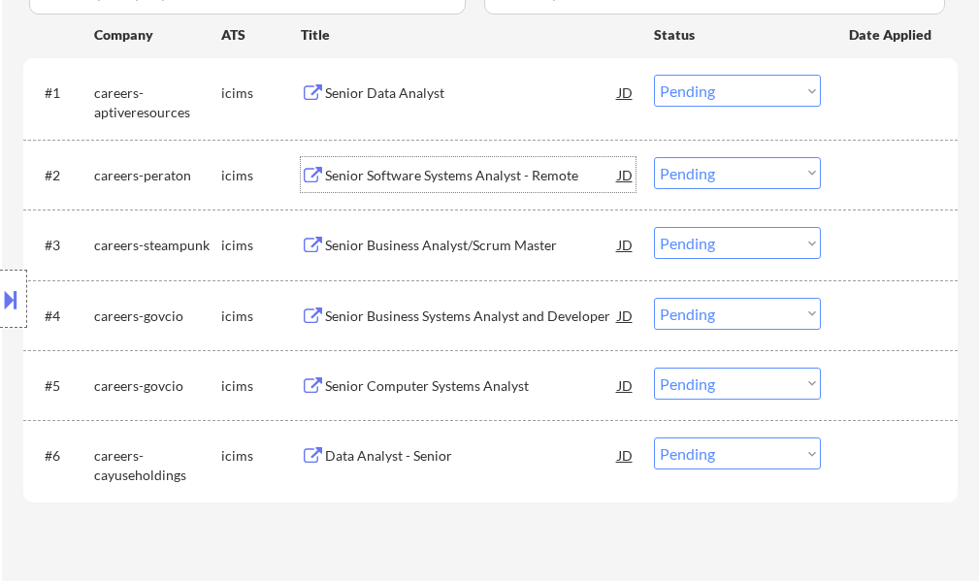
click at [458, 181] on div "Senior Software Systems Analyst - Remote" at bounding box center [471, 175] width 293 height 19
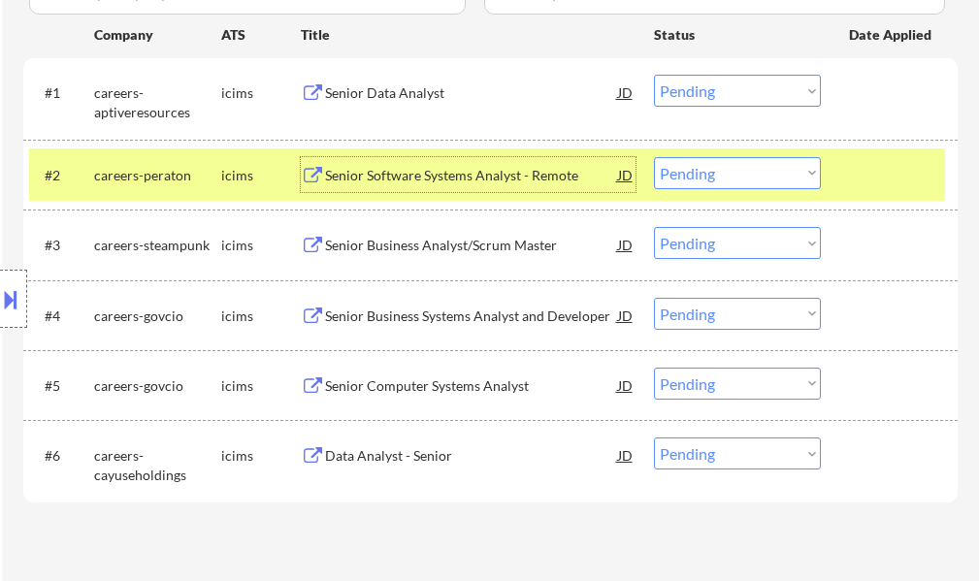
click at [742, 160] on select "Choose an option... Pending Applied Excluded (Questions) Excluded (Expired) Exc…" at bounding box center [737, 173] width 167 height 32
click at [654, 157] on select "Choose an option... Pending Applied Excluded (Questions) Excluded (Expired) Exc…" at bounding box center [737, 173] width 167 height 32
click at [880, 167] on div at bounding box center [891, 174] width 85 height 35
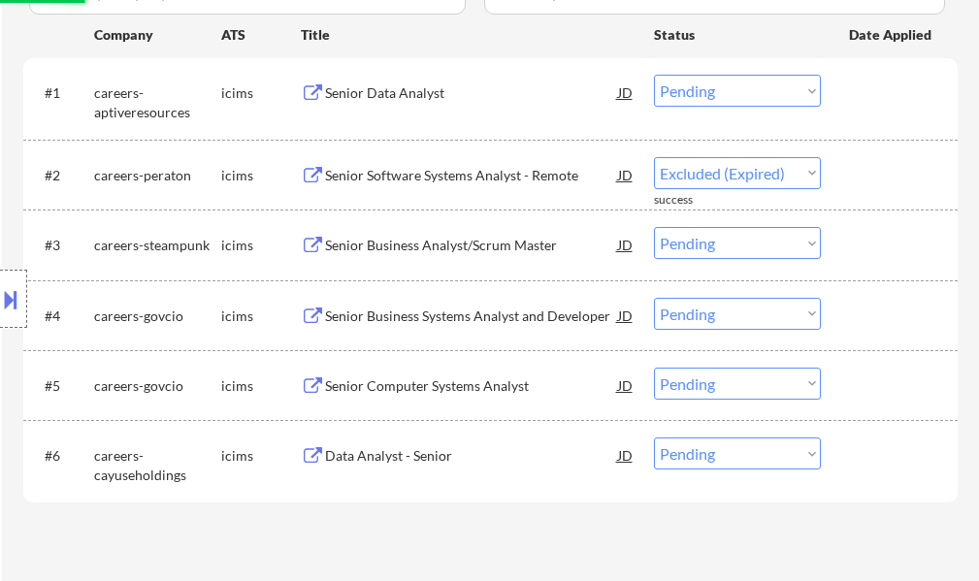
select select ""pending""
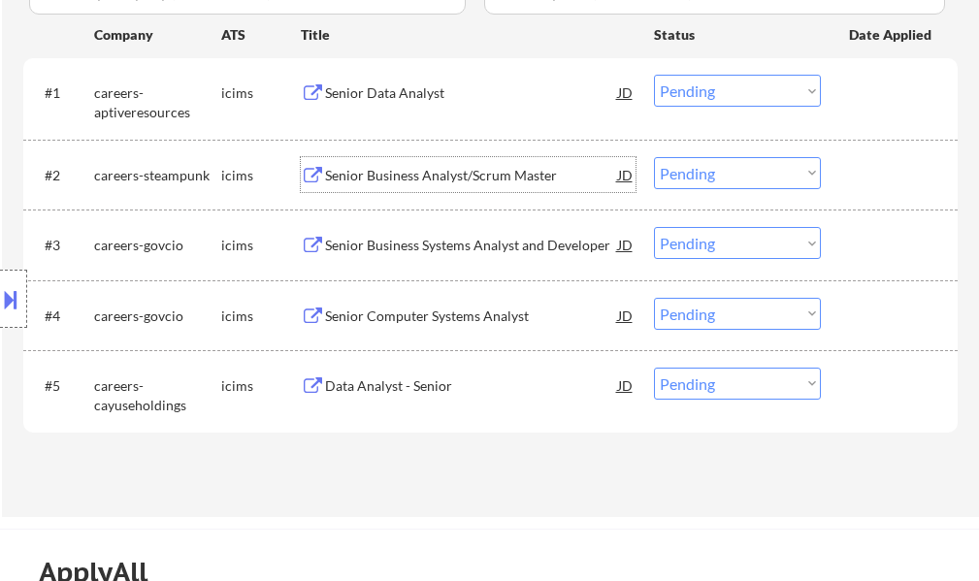
click at [469, 183] on div "Senior Business Analyst/Scrum Master" at bounding box center [471, 175] width 293 height 19
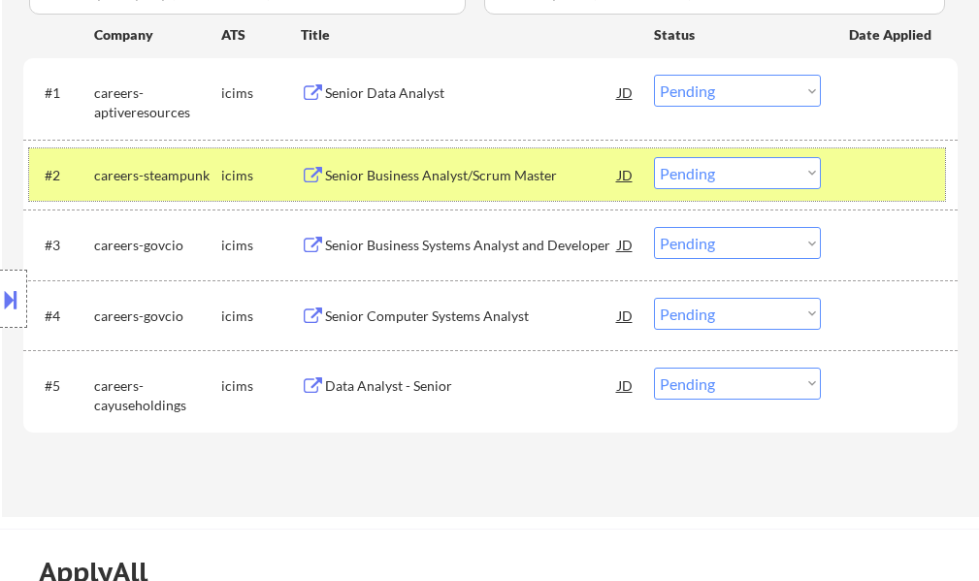
click at [898, 179] on div at bounding box center [891, 174] width 85 height 35
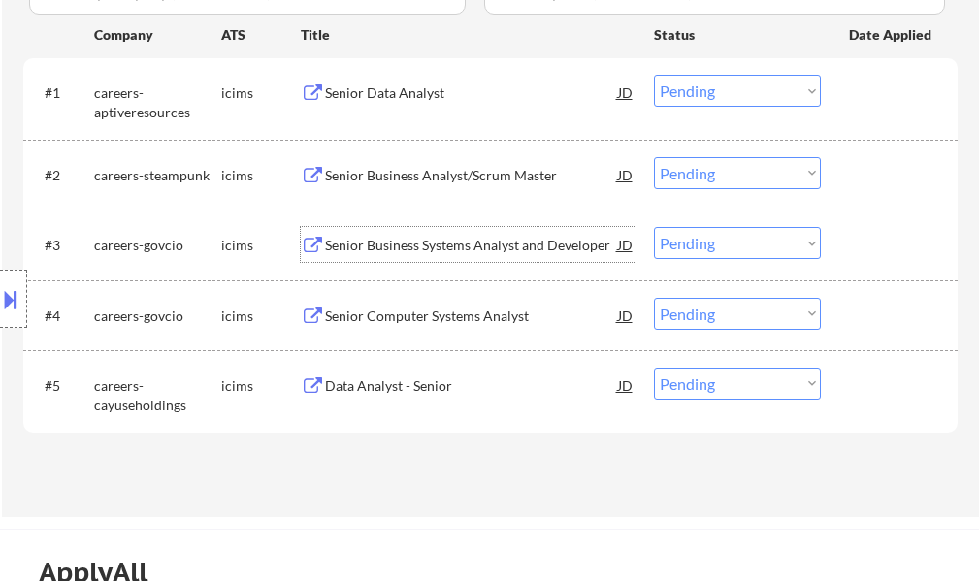
click at [513, 241] on div "Senior Business Systems Analyst and Developer" at bounding box center [471, 245] width 293 height 19
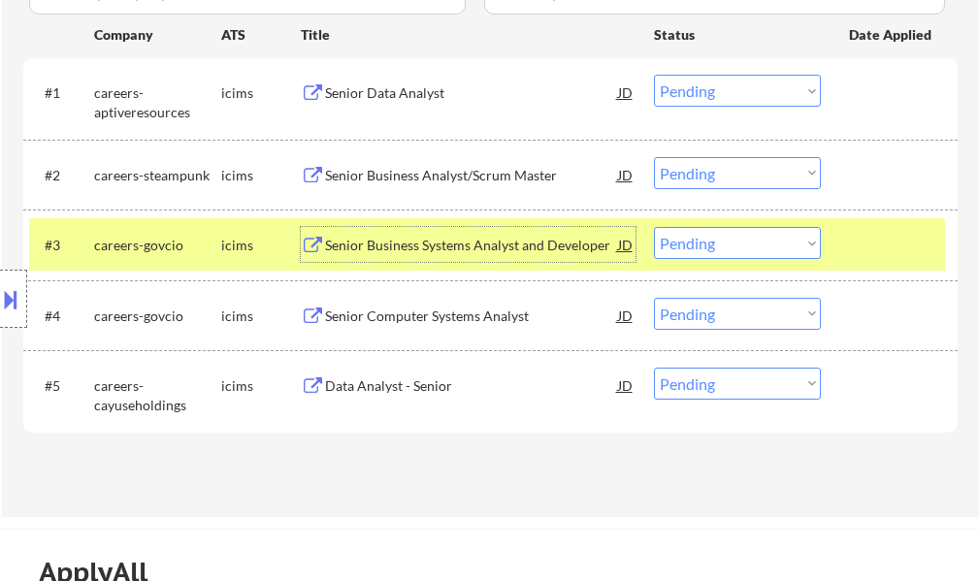
click at [853, 256] on div at bounding box center [891, 244] width 85 height 35
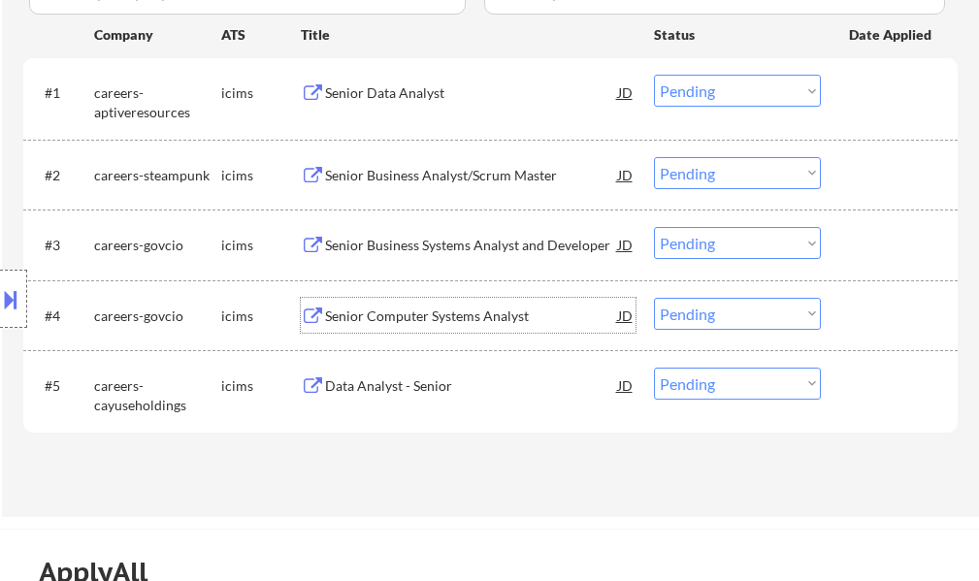
click at [429, 316] on div "Senior Computer Systems Analyst" at bounding box center [471, 316] width 293 height 19
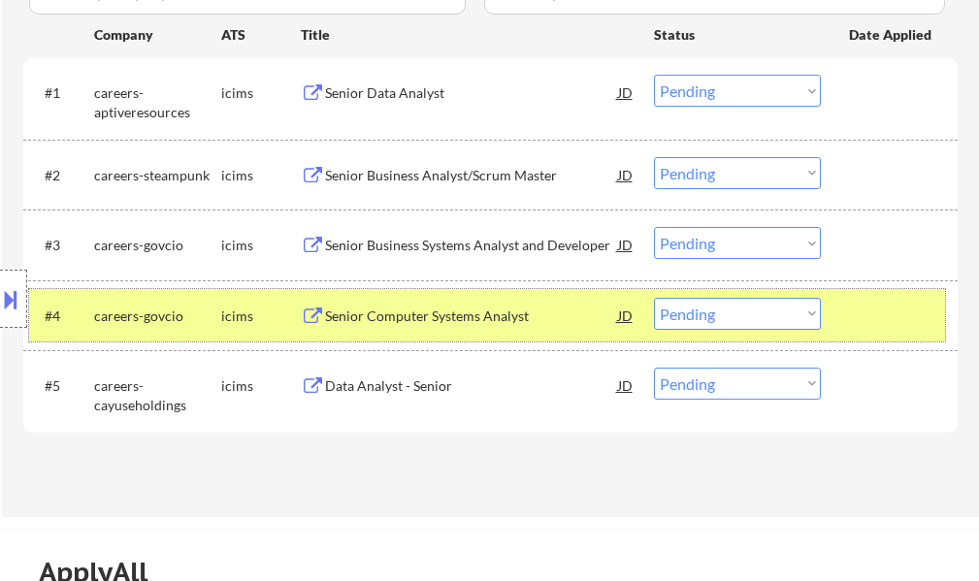
click at [880, 308] on div at bounding box center [891, 315] width 85 height 35
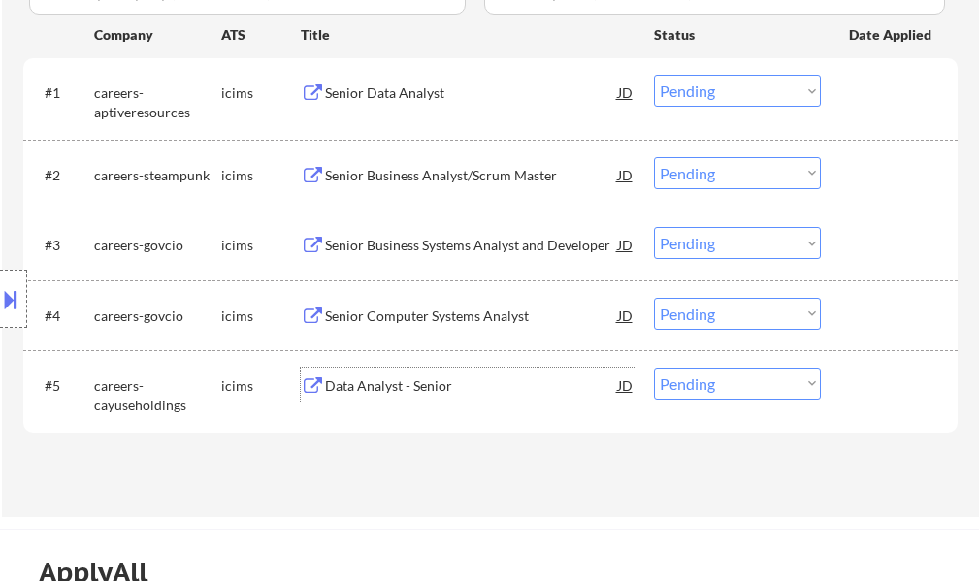
click at [387, 387] on div "Data Analyst - Senior" at bounding box center [471, 386] width 293 height 19
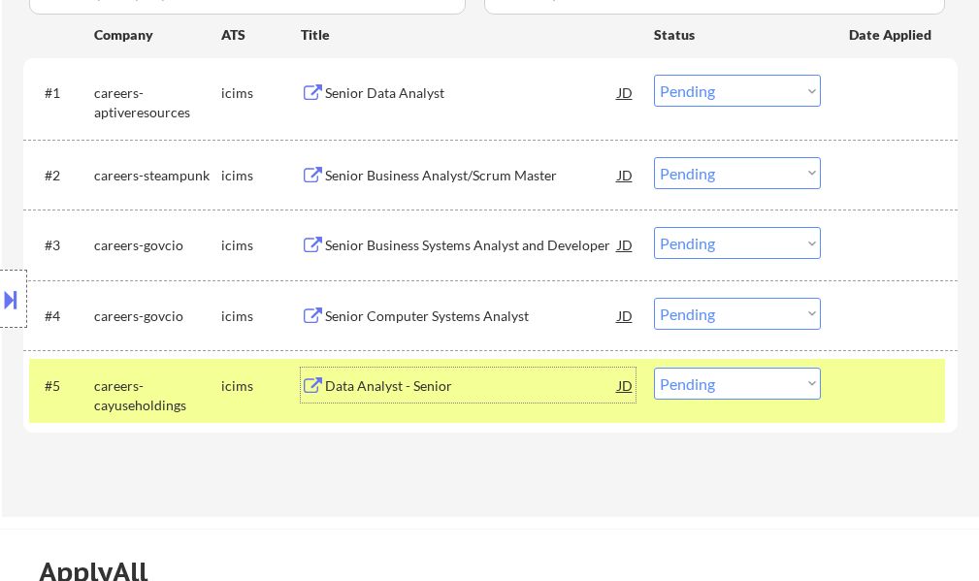
click at [723, 376] on select "Choose an option... Pending Applied Excluded (Questions) Excluded (Expired) Exc…" at bounding box center [737, 384] width 167 height 32
select select ""excluded__salary_""
click at [654, 368] on select "Choose an option... Pending Applied Excluded (Questions) Excluded (Expired) Exc…" at bounding box center [737, 384] width 167 height 32
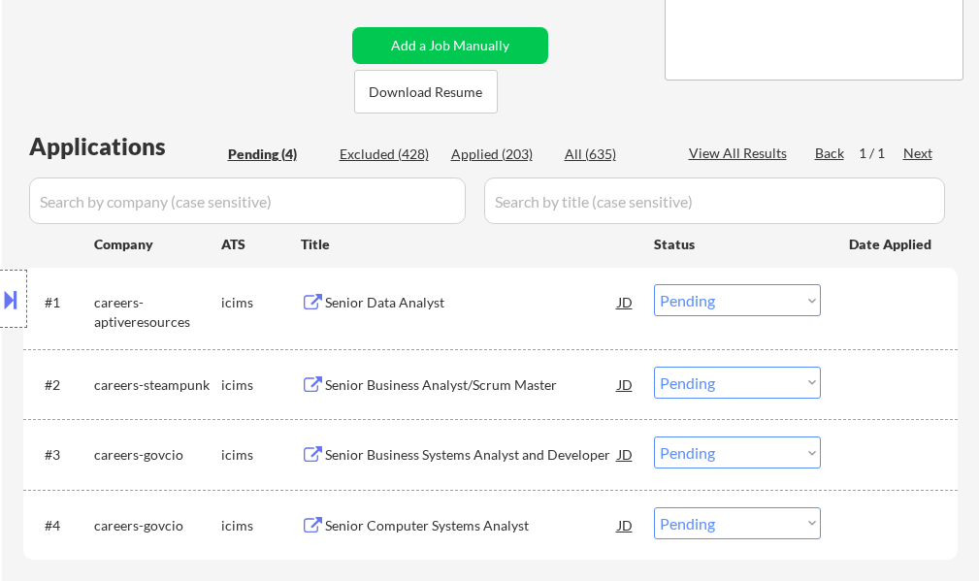
scroll to position [485, 0]
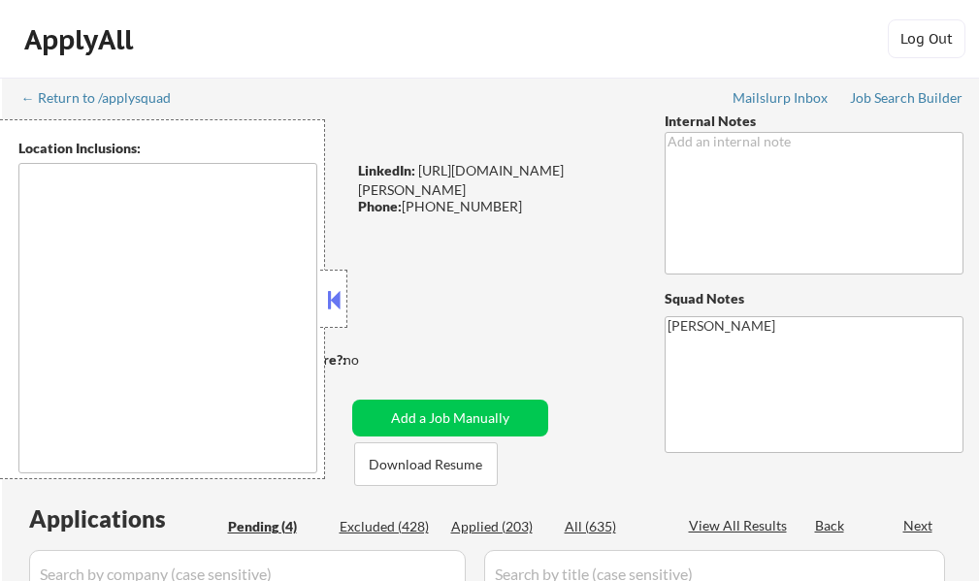
select select ""pending""
type textarea "[GEOGRAPHIC_DATA], [GEOGRAPHIC_DATA] [GEOGRAPHIC_DATA], [GEOGRAPHIC_DATA] [GEOG…"
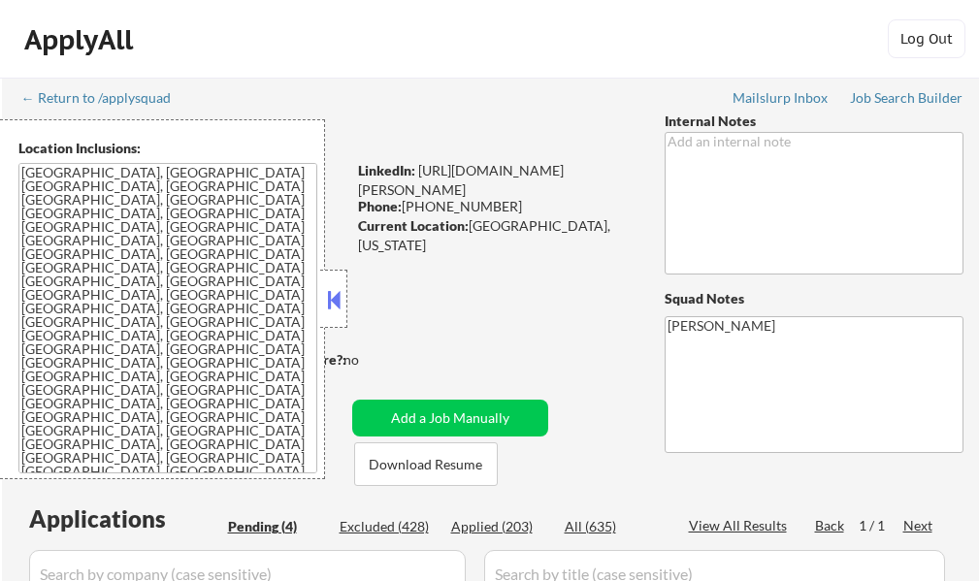
click at [504, 86] on div "← Return to /applysquad Mailslurp Inbox Job Search Builder [PERSON_NAME] User E…" at bounding box center [491, 540] width 969 height 924
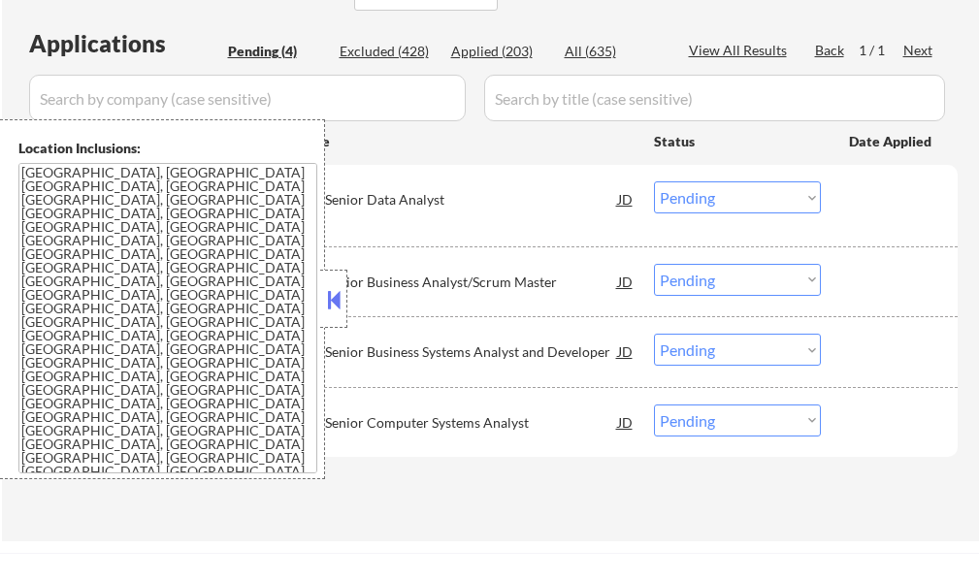
scroll to position [582, 0]
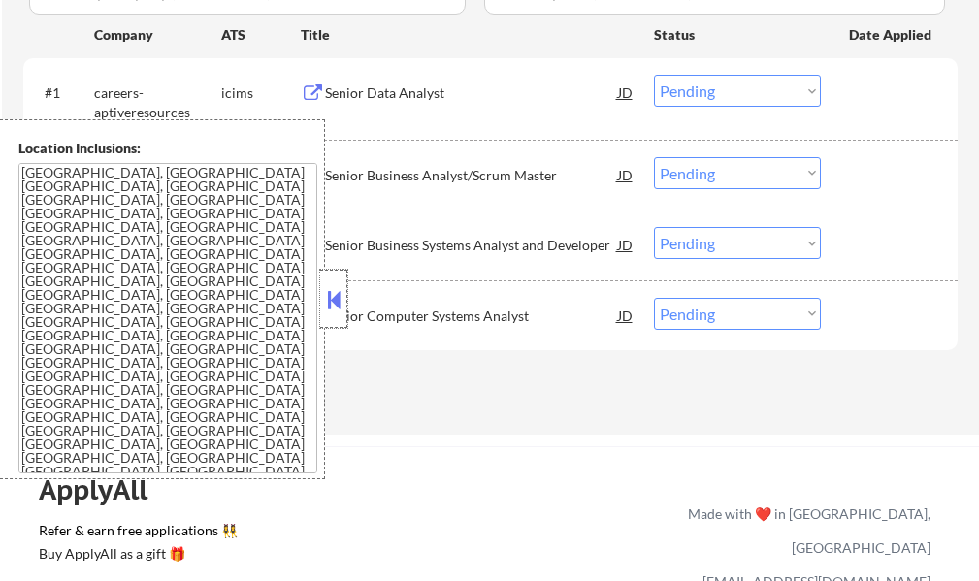
click at [322, 297] on div at bounding box center [333, 299] width 27 height 58
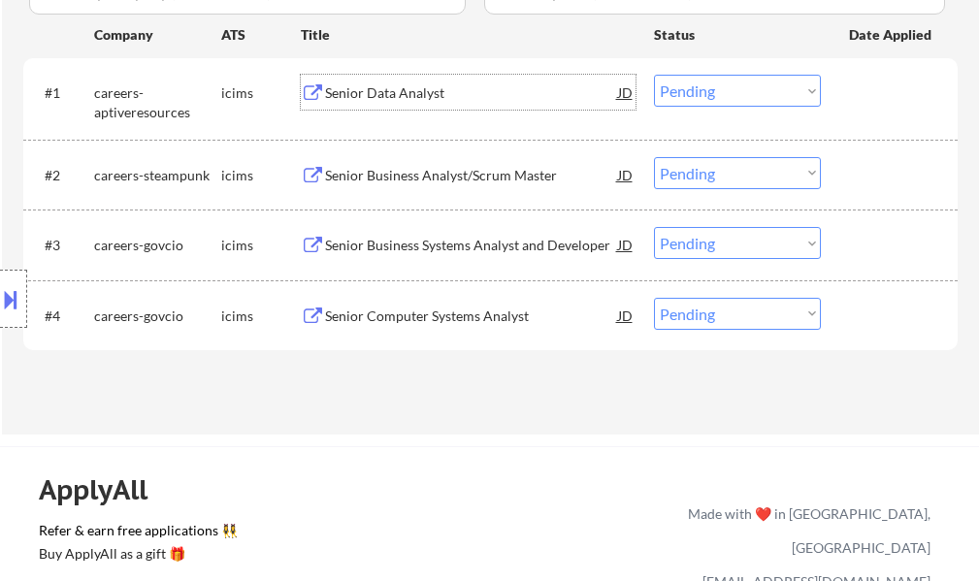
click at [429, 89] on div "Senior Data Analyst" at bounding box center [471, 92] width 293 height 19
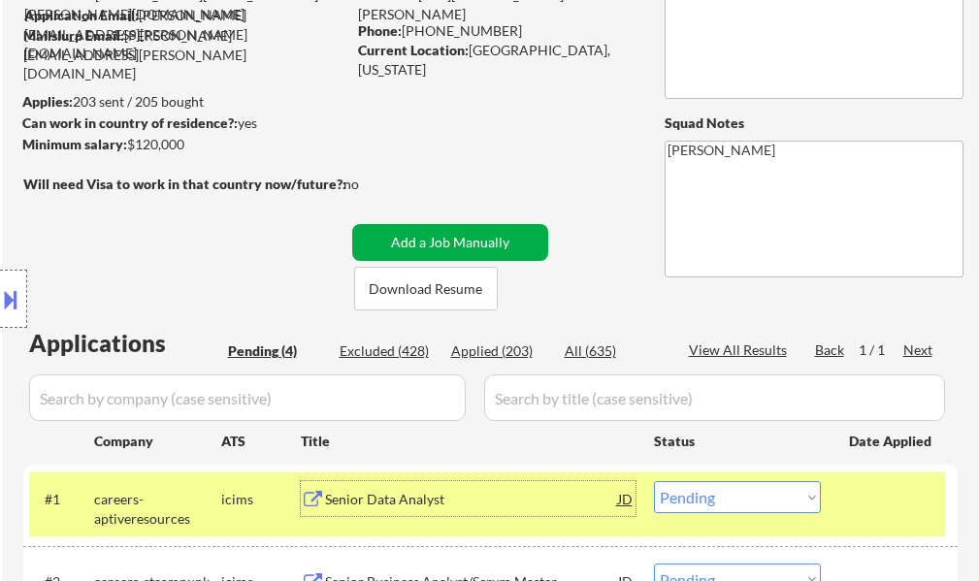
scroll to position [388, 0]
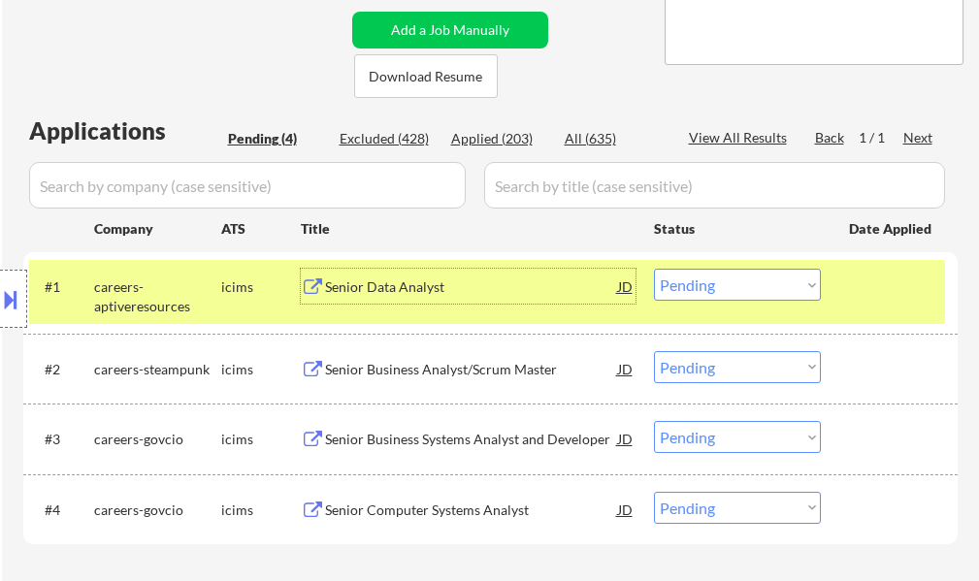
click at [665, 283] on select "Choose an option... Pending Applied Excluded (Questions) Excluded (Expired) Exc…" at bounding box center [737, 285] width 167 height 32
click at [654, 269] on select "Choose an option... Pending Applied Excluded (Questions) Excluded (Expired) Exc…" at bounding box center [737, 285] width 167 height 32
select select ""pending""
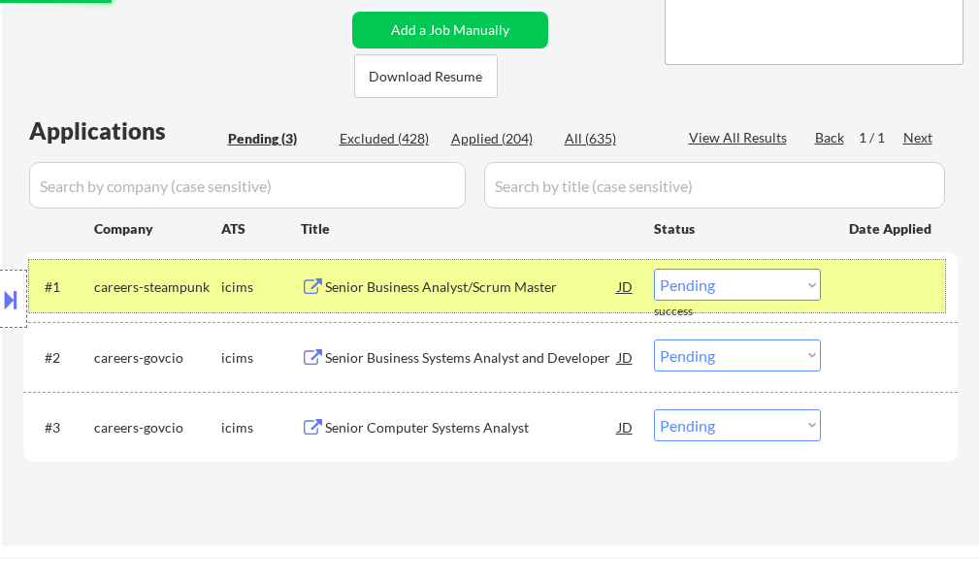
click at [875, 289] on div at bounding box center [891, 286] width 85 height 35
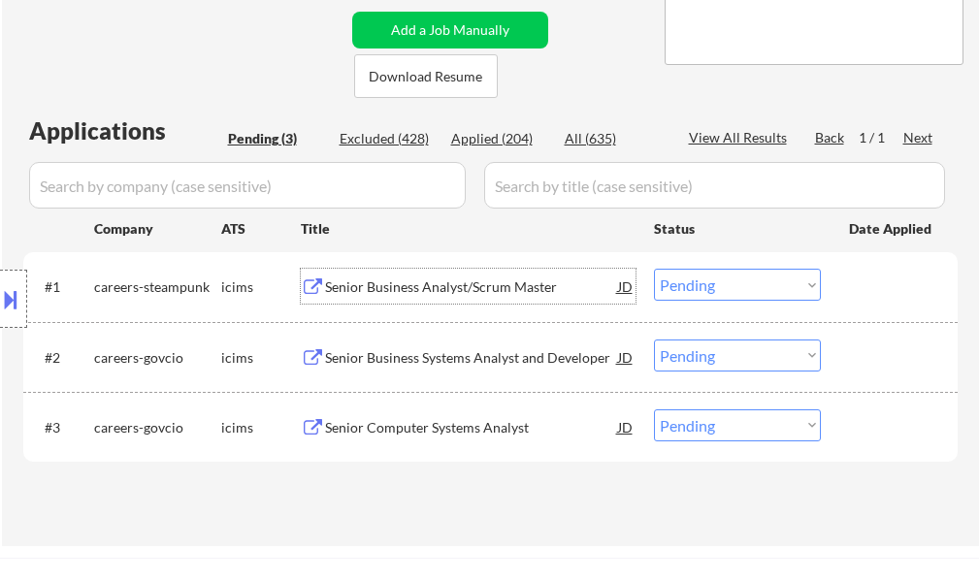
click at [502, 290] on div "Senior Business Analyst/Scrum Master" at bounding box center [471, 287] width 293 height 19
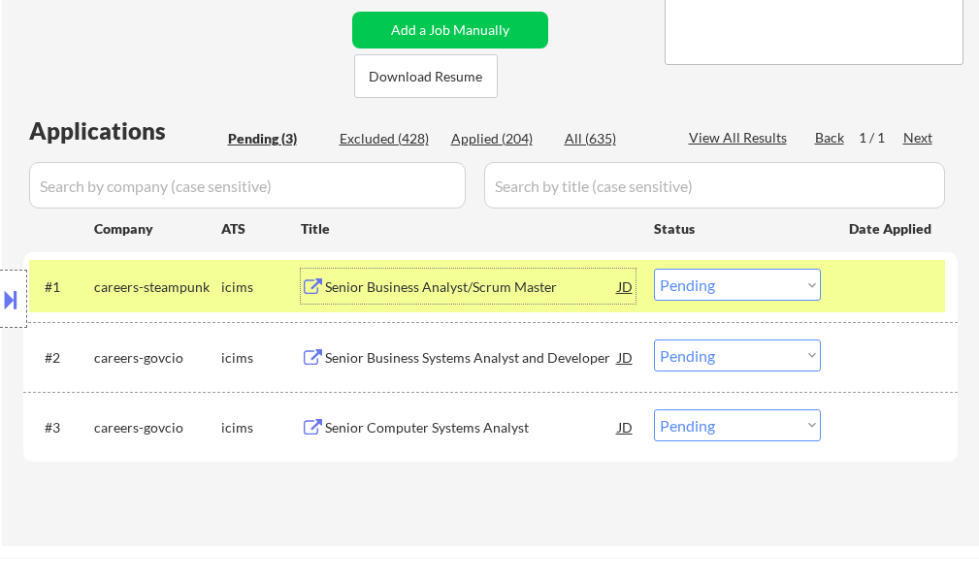
click at [865, 275] on div at bounding box center [891, 286] width 85 height 35
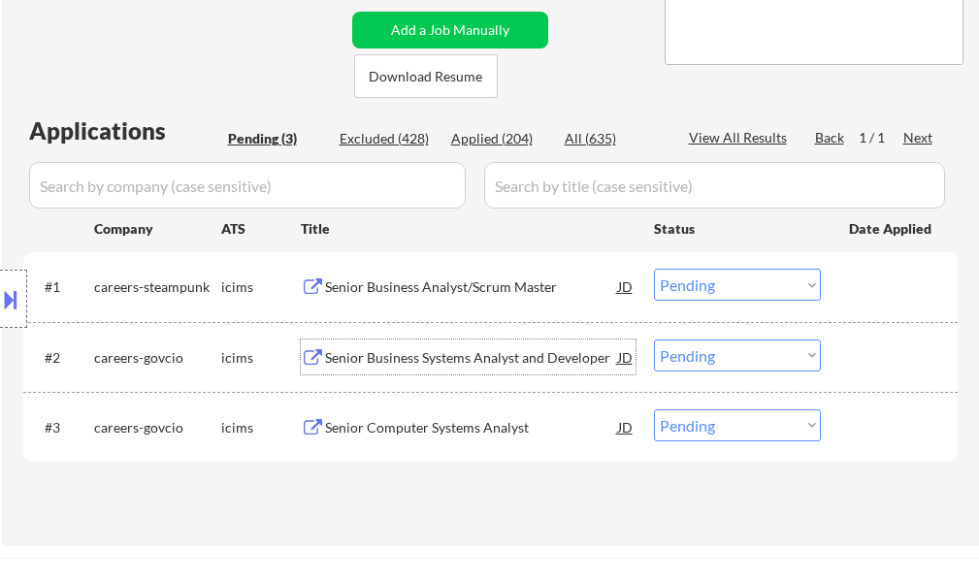
click at [410, 363] on div "Senior Business Systems Analyst and Developer" at bounding box center [471, 357] width 293 height 19
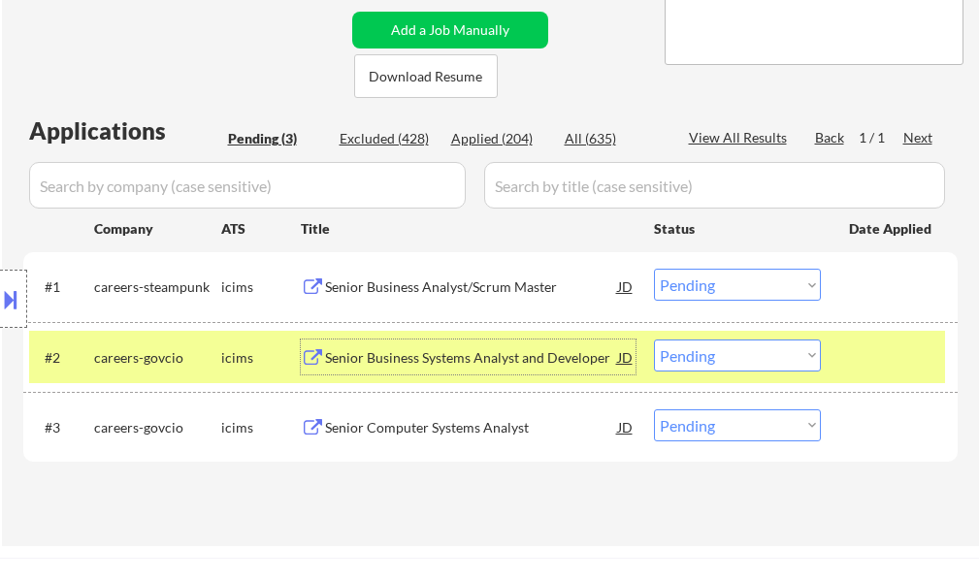
click at [898, 354] on div at bounding box center [891, 357] width 85 height 35
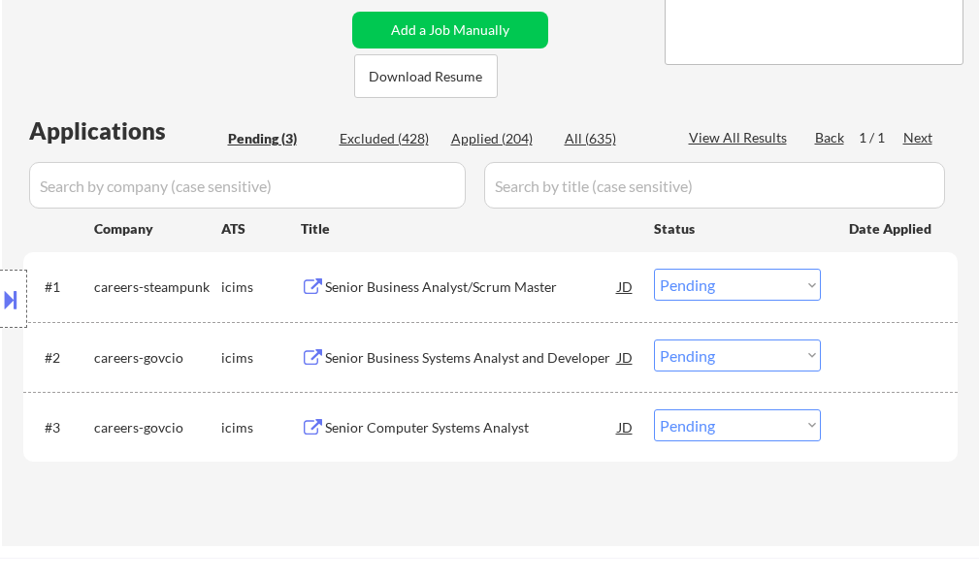
select select ""pending""
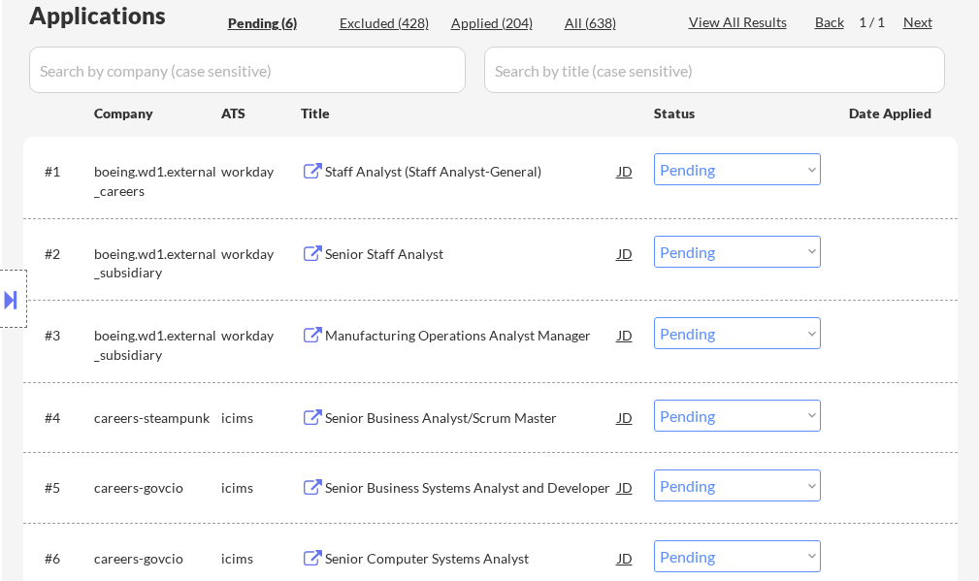
scroll to position [291, 0]
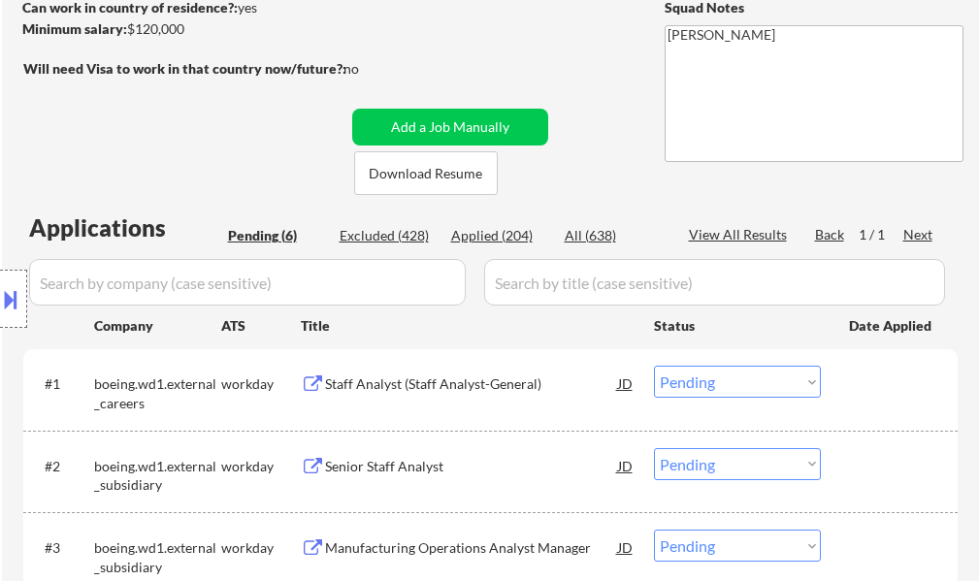
click at [418, 394] on div "Staff Analyst (Staff Analyst-General)" at bounding box center [471, 383] width 293 height 35
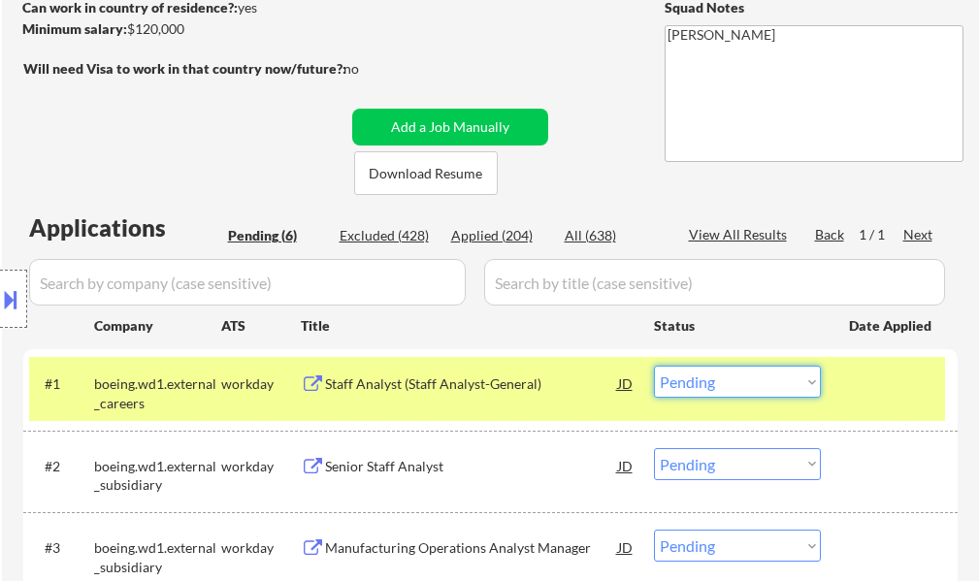
click at [730, 390] on select "Choose an option... Pending Applied Excluded (Questions) Excluded (Expired) Exc…" at bounding box center [737, 382] width 167 height 32
click at [654, 366] on select "Choose an option... Pending Applied Excluded (Questions) Excluded (Expired) Exc…" at bounding box center [737, 382] width 167 height 32
click at [877, 375] on div at bounding box center [891, 383] width 85 height 35
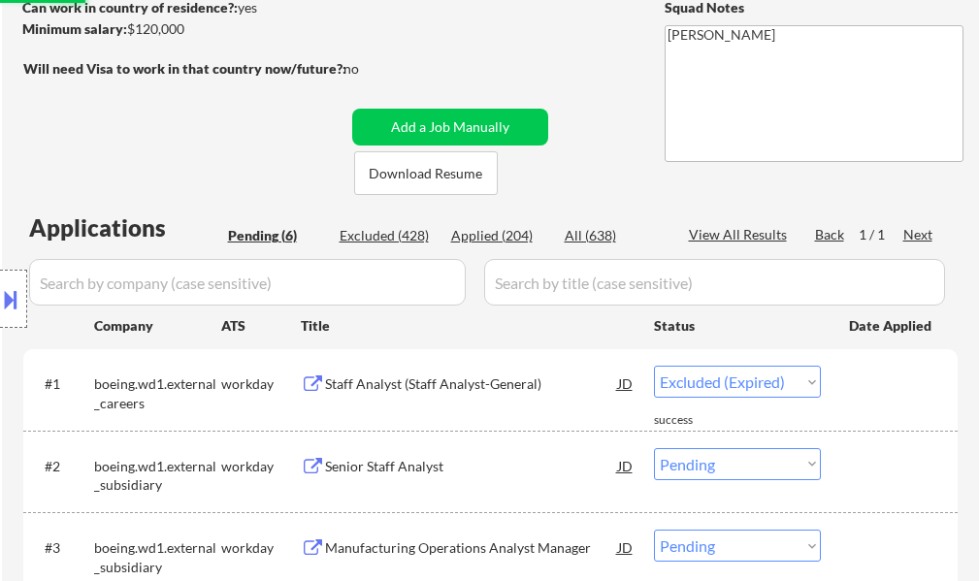
select select ""pending""
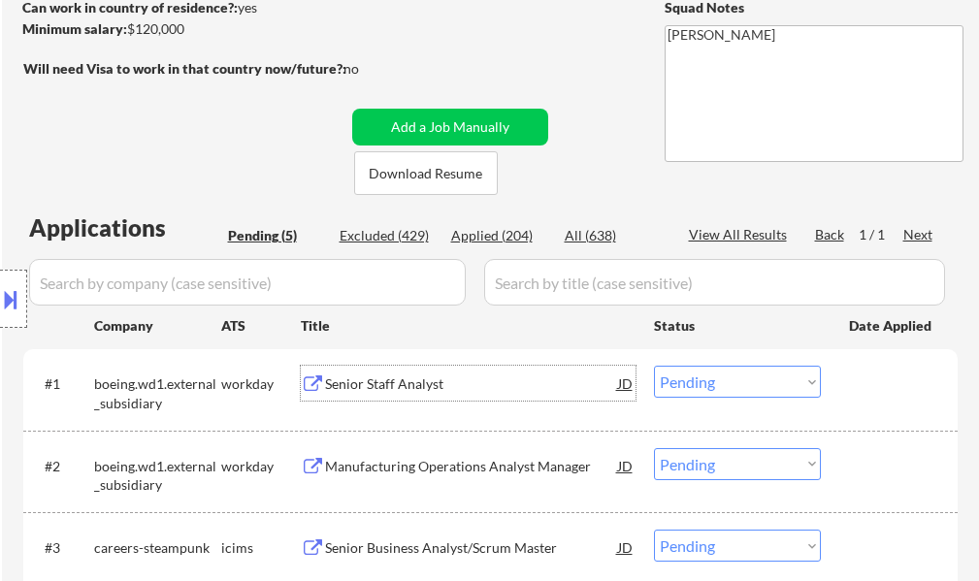
click at [412, 366] on div "Senior Staff Analyst" at bounding box center [471, 383] width 293 height 35
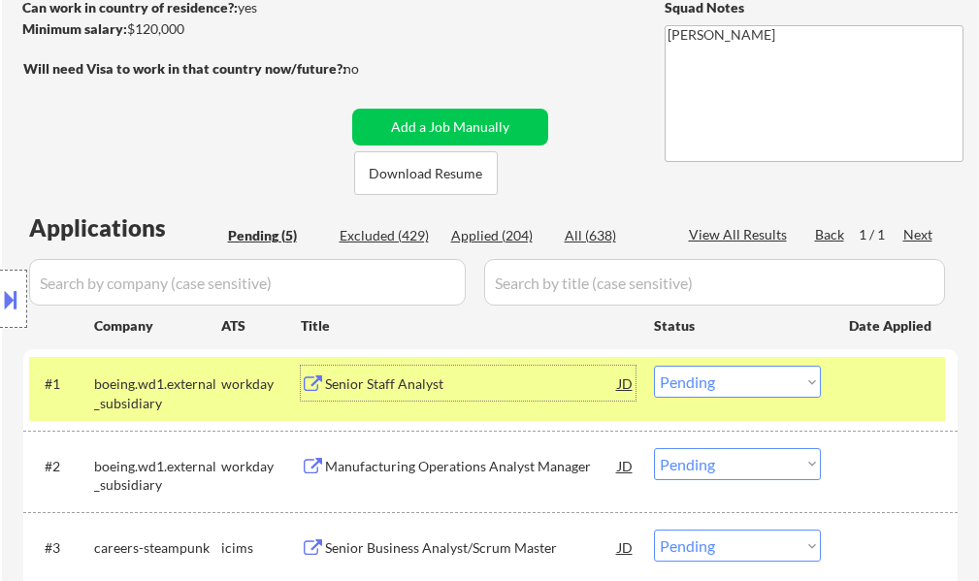
click at [853, 397] on div at bounding box center [891, 383] width 85 height 35
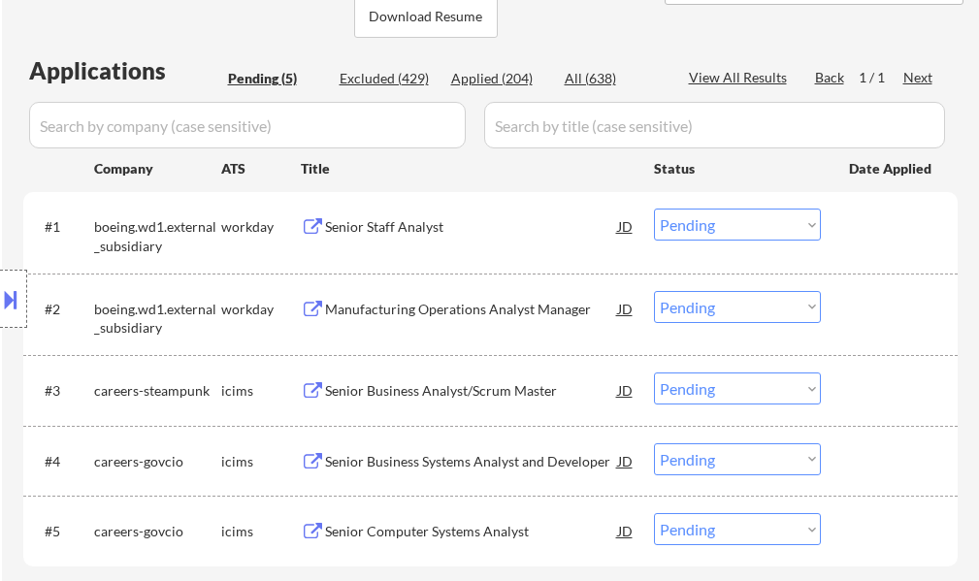
scroll to position [582, 0]
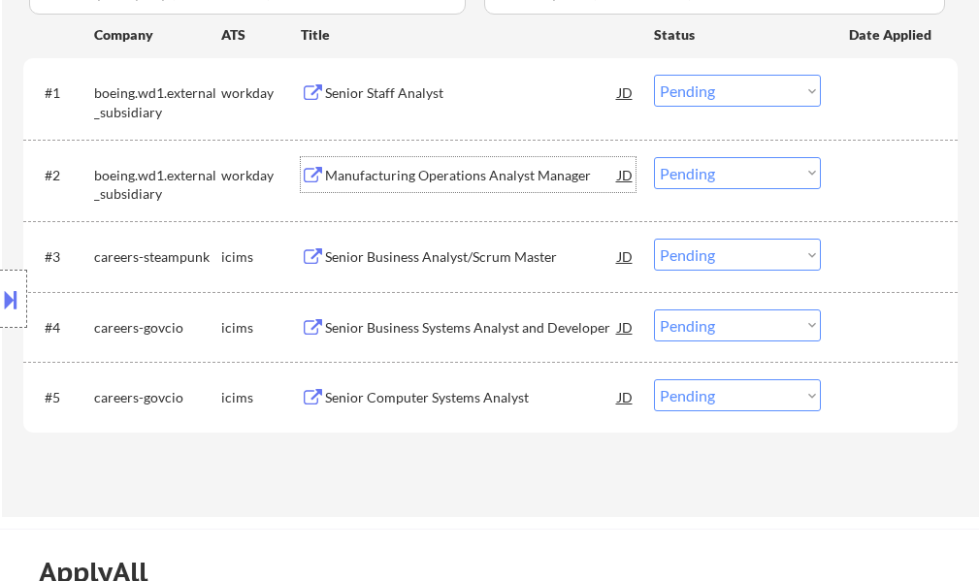
click at [403, 167] on div "Manufacturing Operations Analyst Manager" at bounding box center [471, 175] width 293 height 19
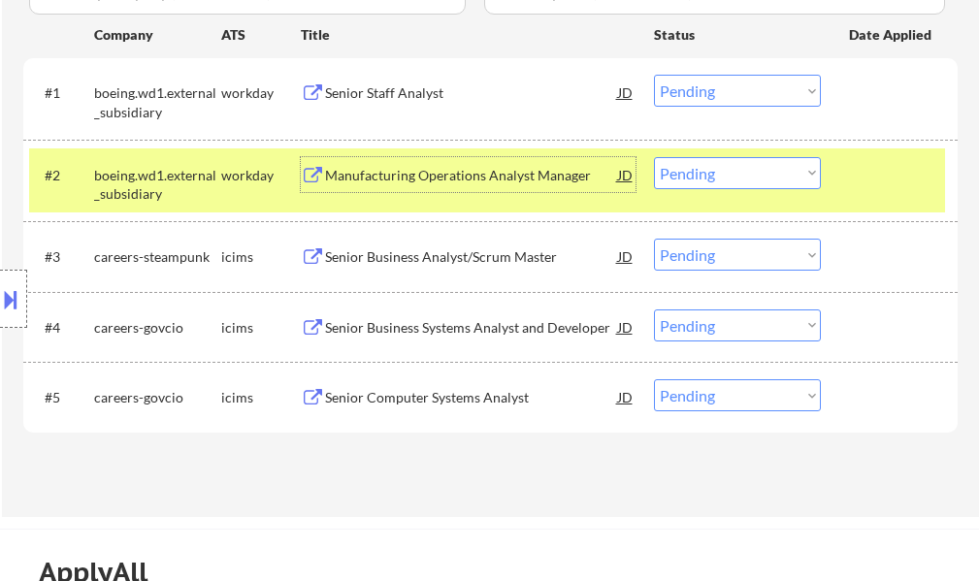
click at [676, 172] on select "Choose an option... Pending Applied Excluded (Questions) Excluded (Expired) Exc…" at bounding box center [737, 173] width 167 height 32
click at [654, 157] on select "Choose an option... Pending Applied Excluded (Questions) Excluded (Expired) Exc…" at bounding box center [737, 173] width 167 height 32
click at [836, 197] on div "#2 boeing.wd1.external_subsidiary workday Manufacturing Operations Analyst Mana…" at bounding box center [487, 181] width 916 height 64
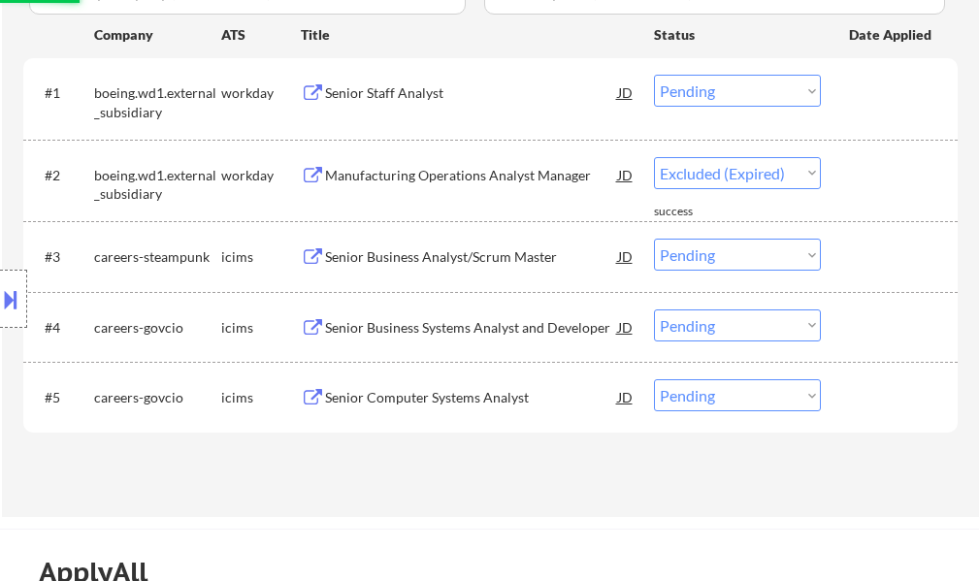
select select ""pending""
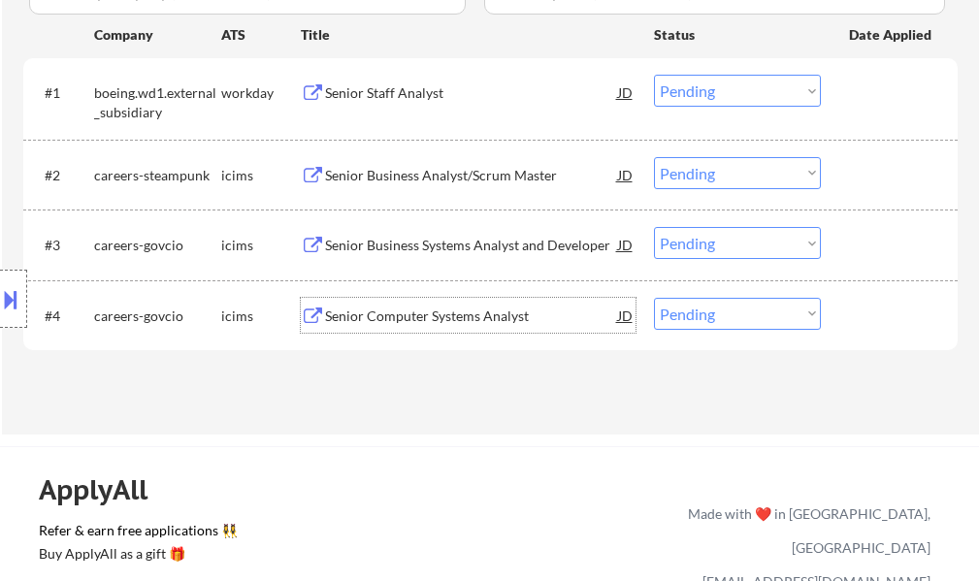
click at [455, 315] on div "Senior Computer Systems Analyst" at bounding box center [471, 316] width 293 height 19
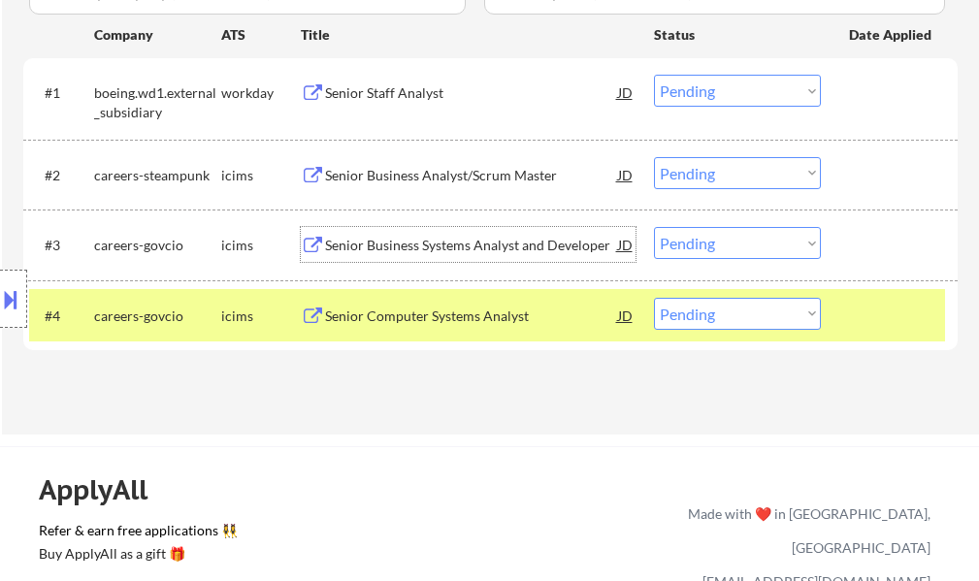
click at [424, 241] on div "Senior Business Systems Analyst and Developer" at bounding box center [471, 245] width 293 height 19
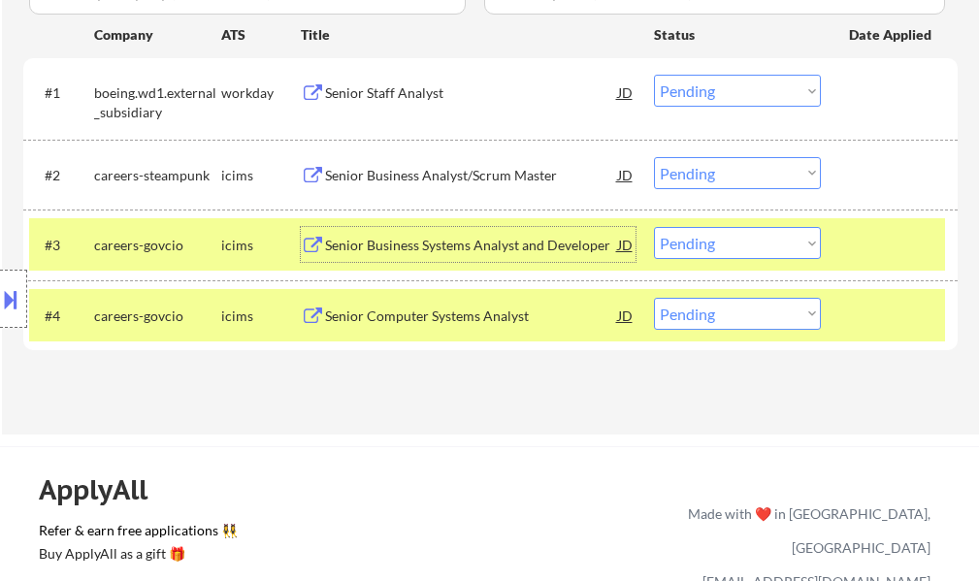
click at [433, 159] on div "#2 careers-steampunk icims Senior Business Analyst/Scrum Master JD Choose an op…" at bounding box center [487, 175] width 916 height 52
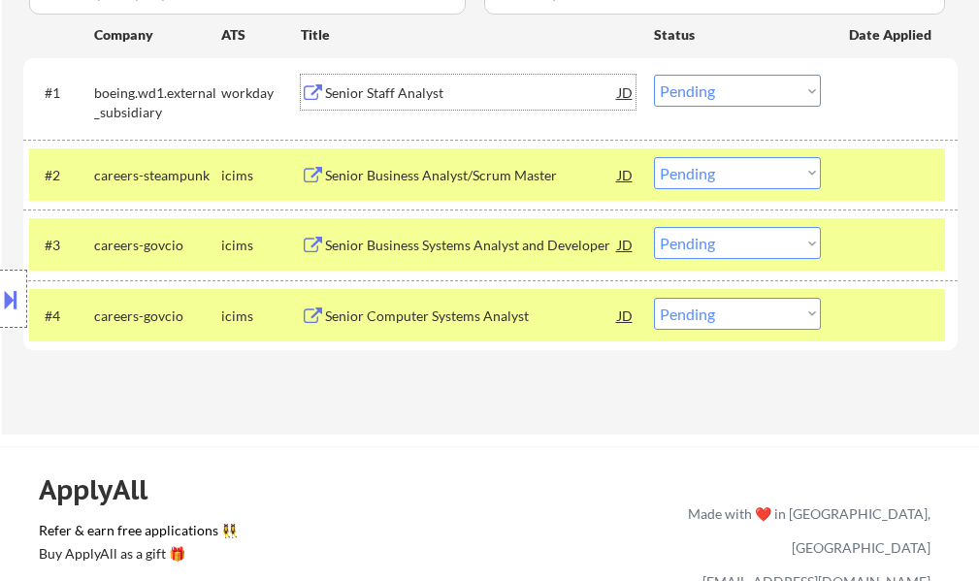
click at [319, 106] on div "Senior Staff Analyst JD" at bounding box center [468, 92] width 335 height 35
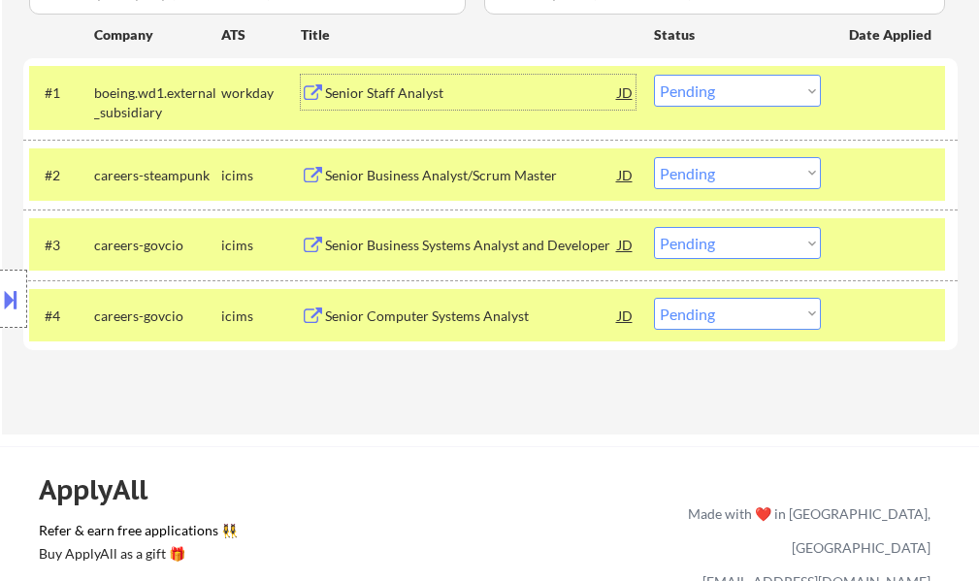
click at [423, 180] on div "Senior Business Analyst/Scrum Master" at bounding box center [471, 175] width 293 height 19
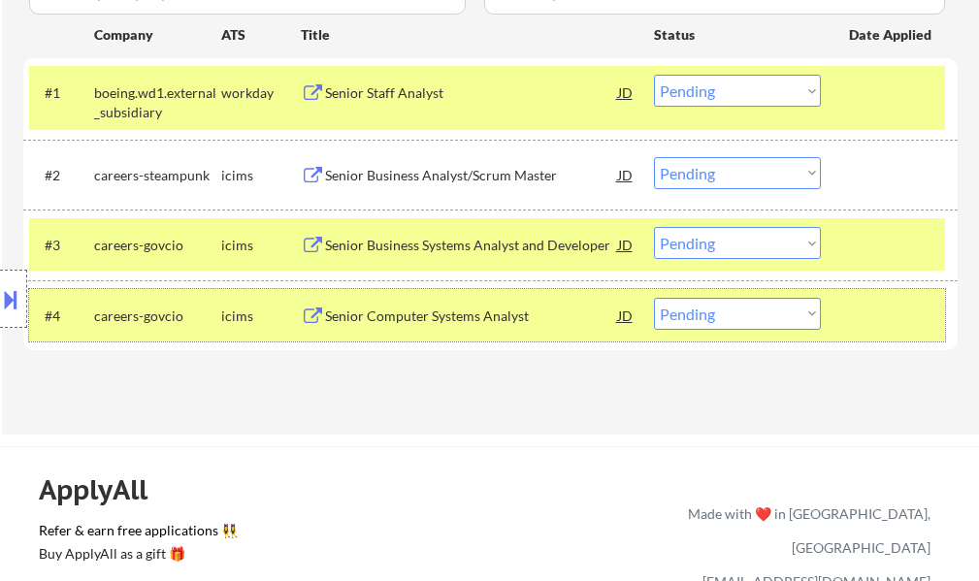
click at [855, 313] on div at bounding box center [891, 315] width 85 height 35
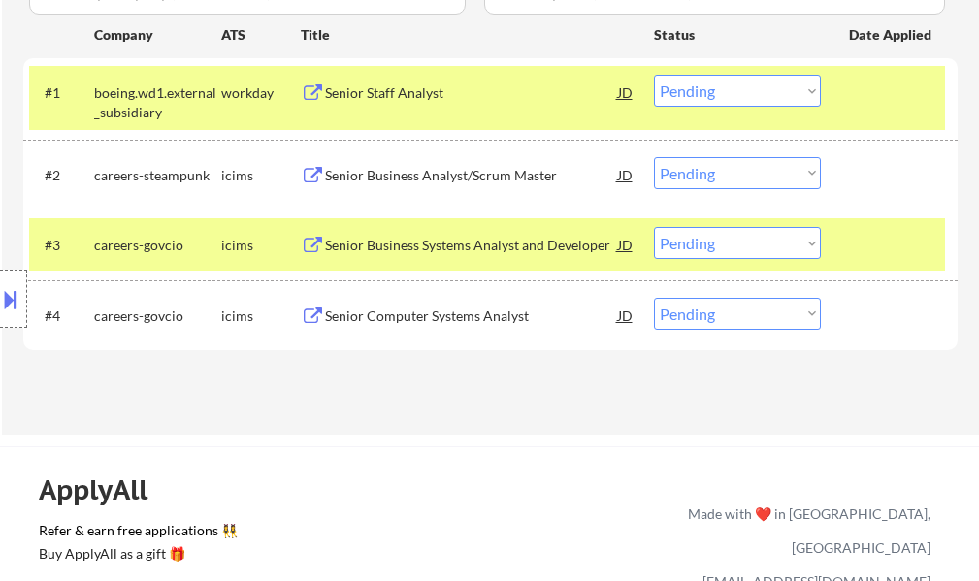
click at [852, 235] on div at bounding box center [891, 244] width 85 height 35
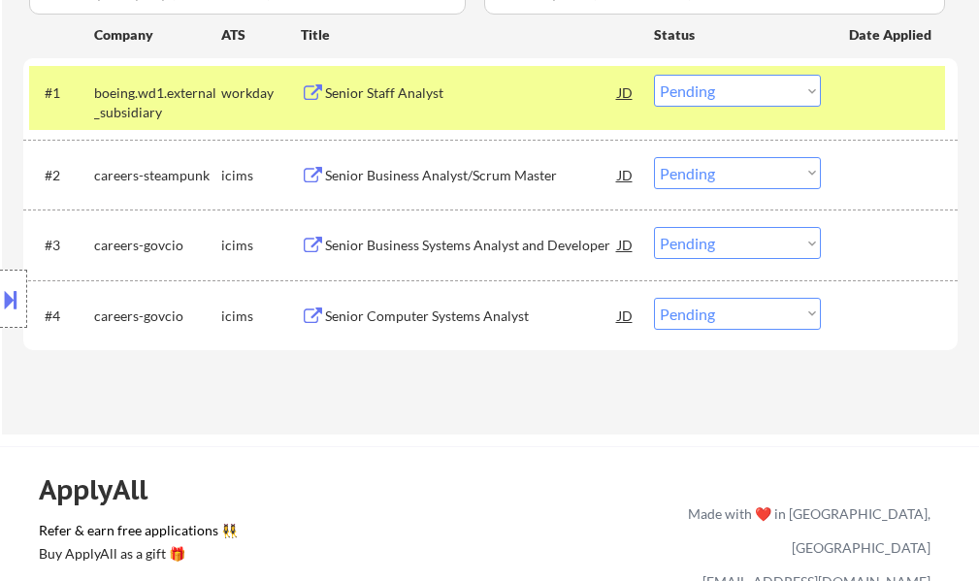
drag, startPoint x: 853, startPoint y: 104, endPoint x: 772, endPoint y: 97, distance: 81.8
click at [852, 103] on div at bounding box center [891, 92] width 85 height 35
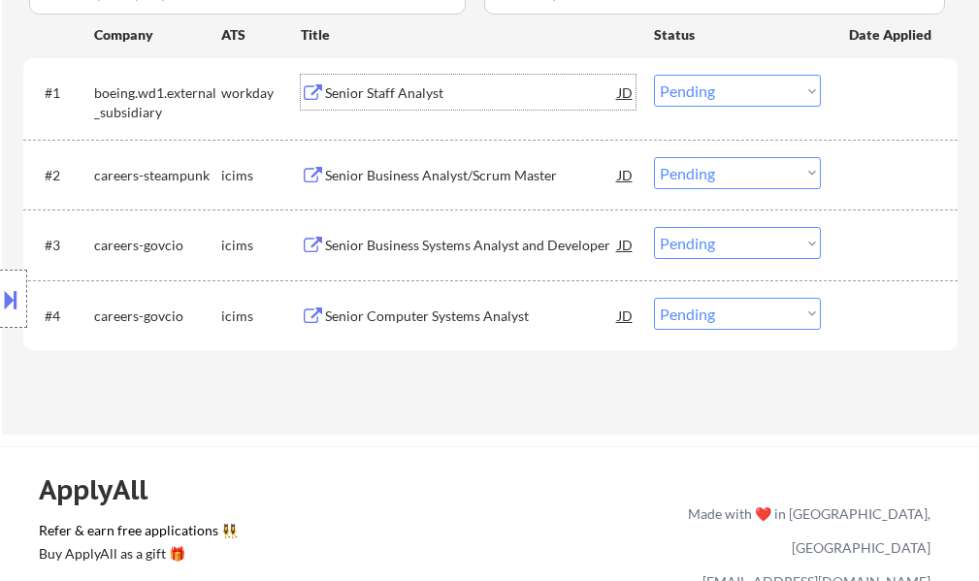
click at [343, 85] on div "Senior Staff Analyst" at bounding box center [471, 92] width 293 height 19
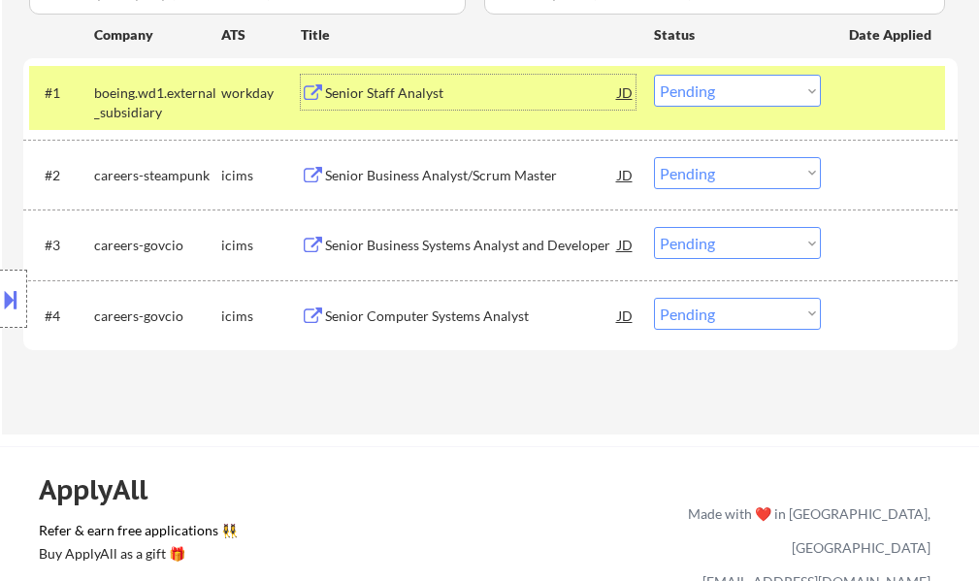
click at [827, 99] on div "#1 boeing.wd1.external_subsidiary workday Senior Staff Analyst JD Choose an opt…" at bounding box center [487, 98] width 916 height 64
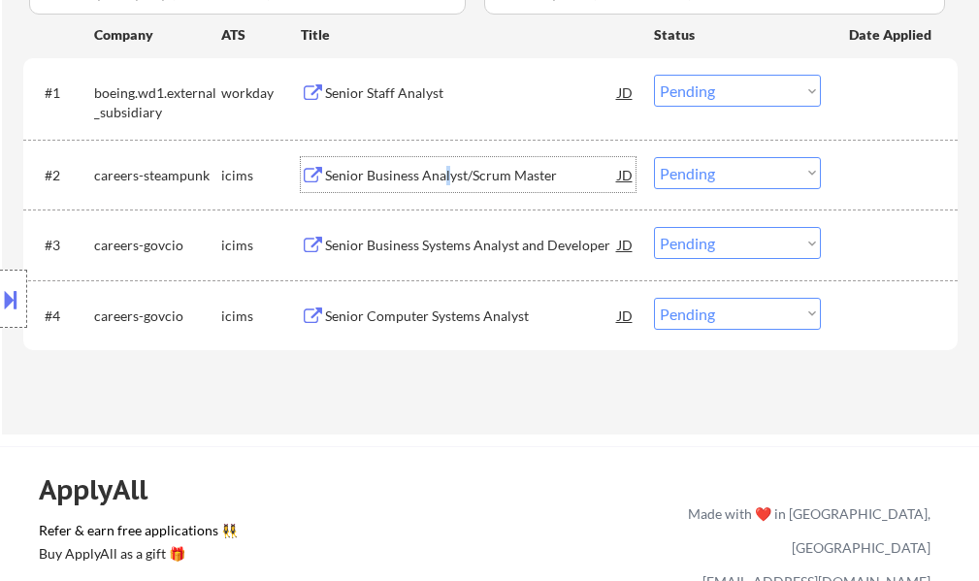
click at [446, 175] on div "Senior Business Analyst/Scrum Master" at bounding box center [471, 175] width 293 height 19
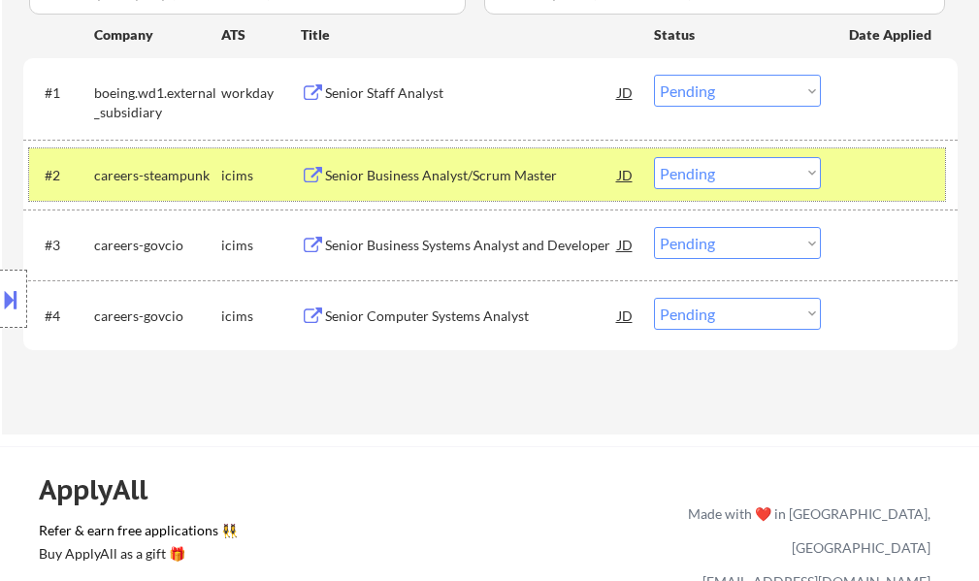
click at [896, 168] on div at bounding box center [891, 174] width 85 height 35
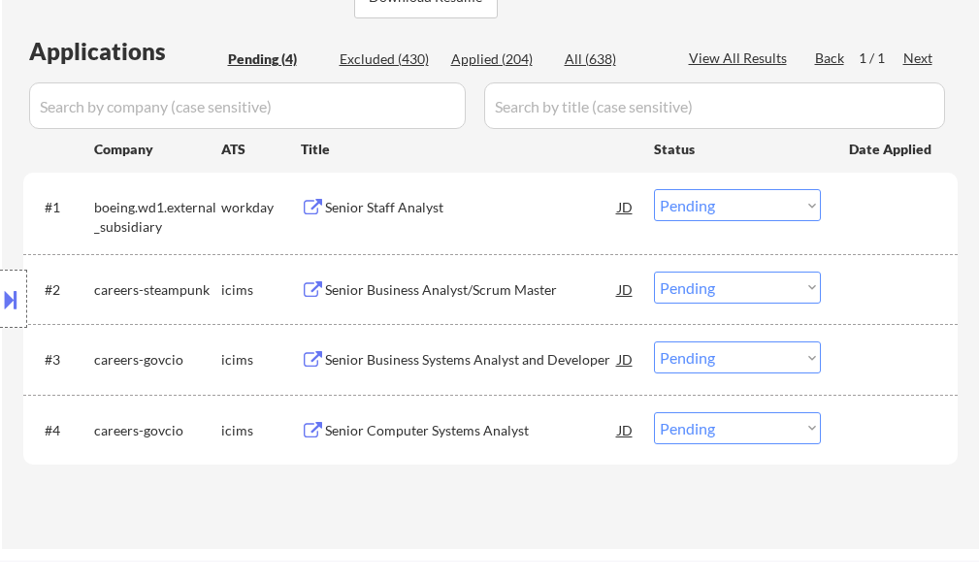
scroll to position [291, 0]
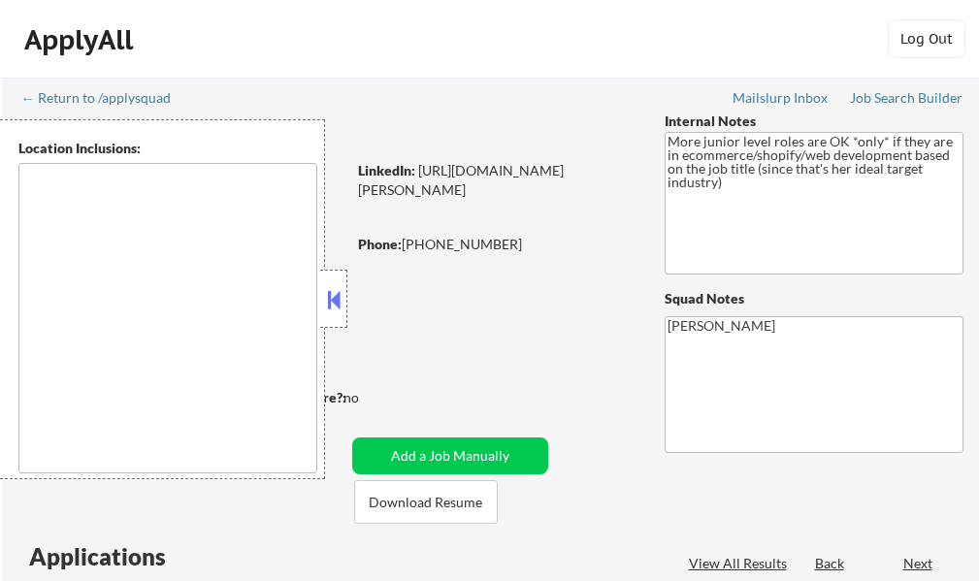
type textarea "remote"
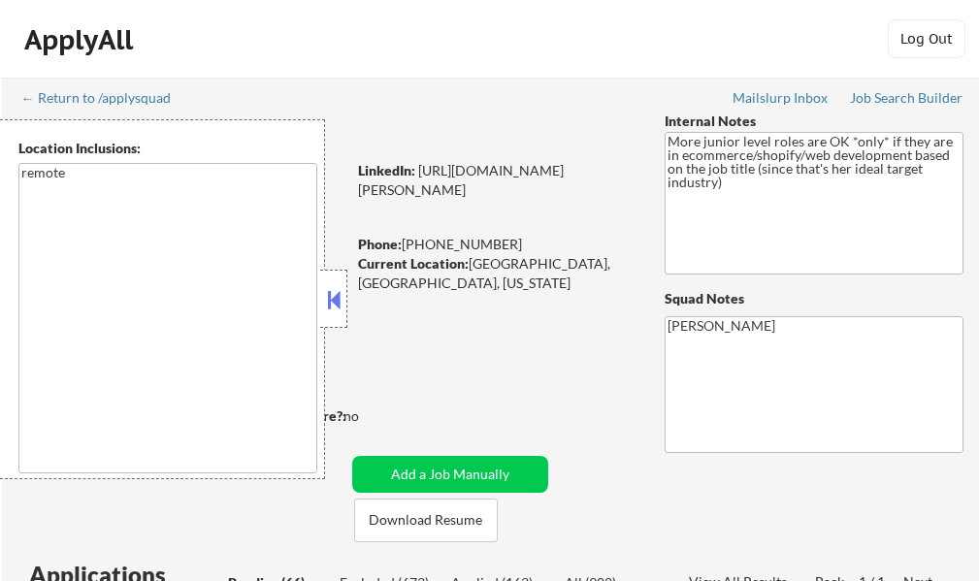
select select ""pending""
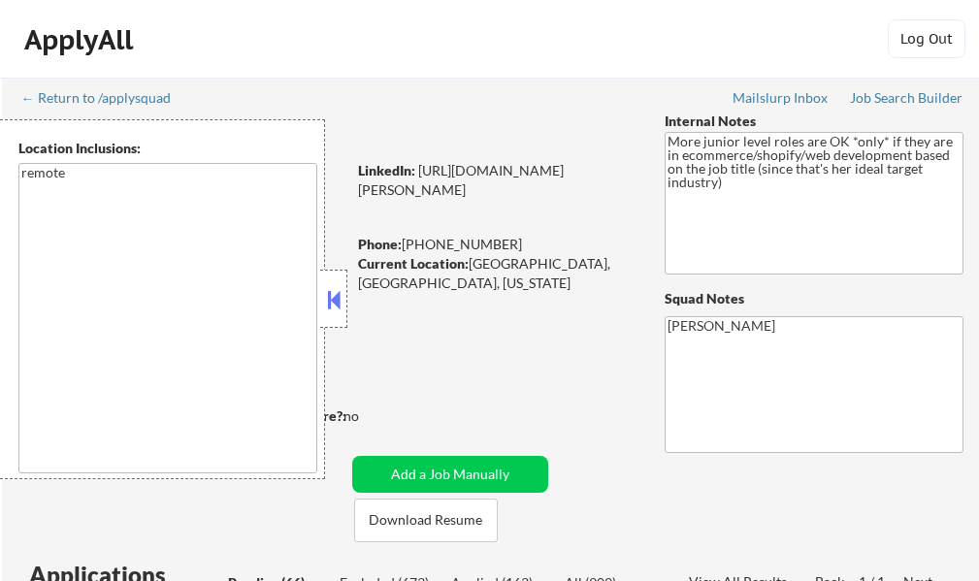
select select ""pending""
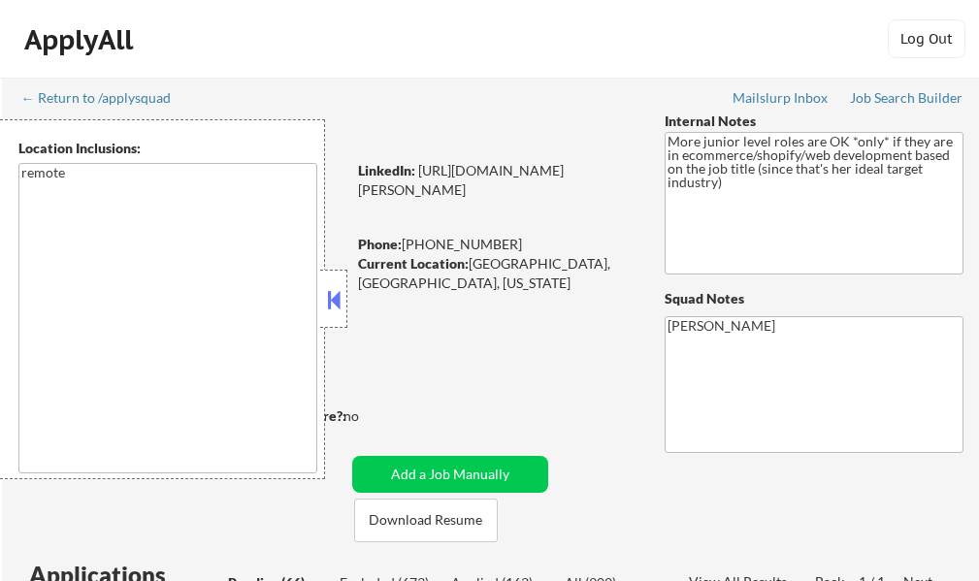
select select ""pending""
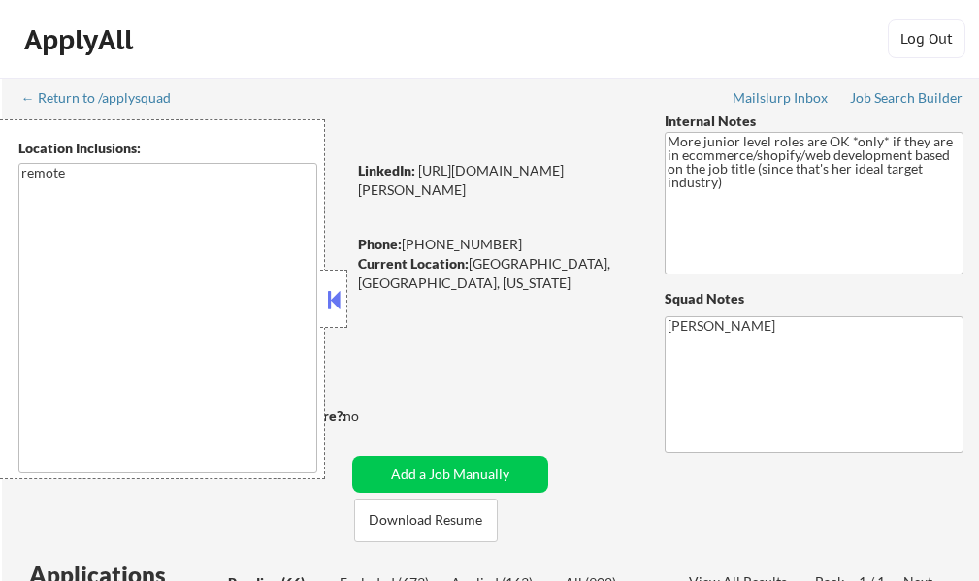
select select ""pending""
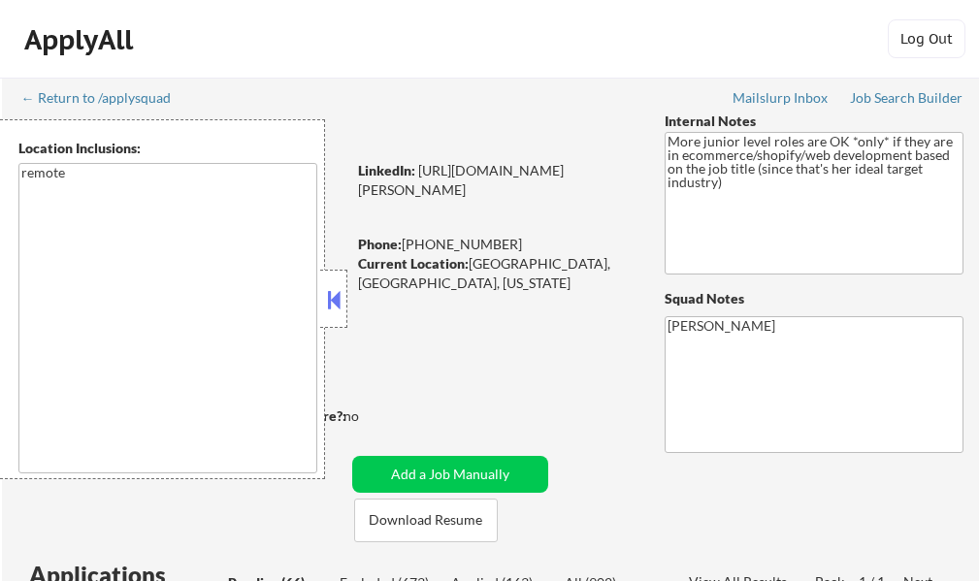
select select ""pending""
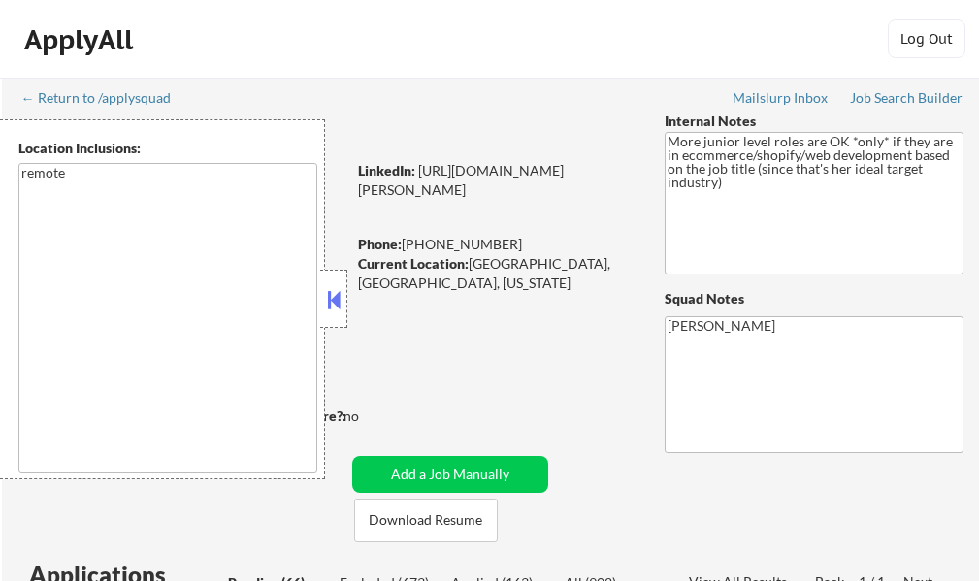
select select ""pending""
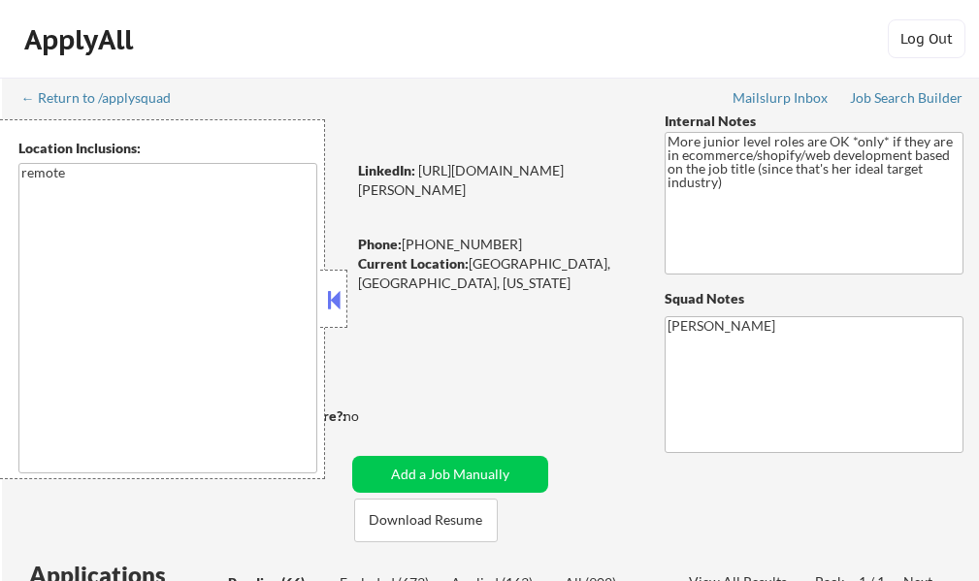
select select ""pending""
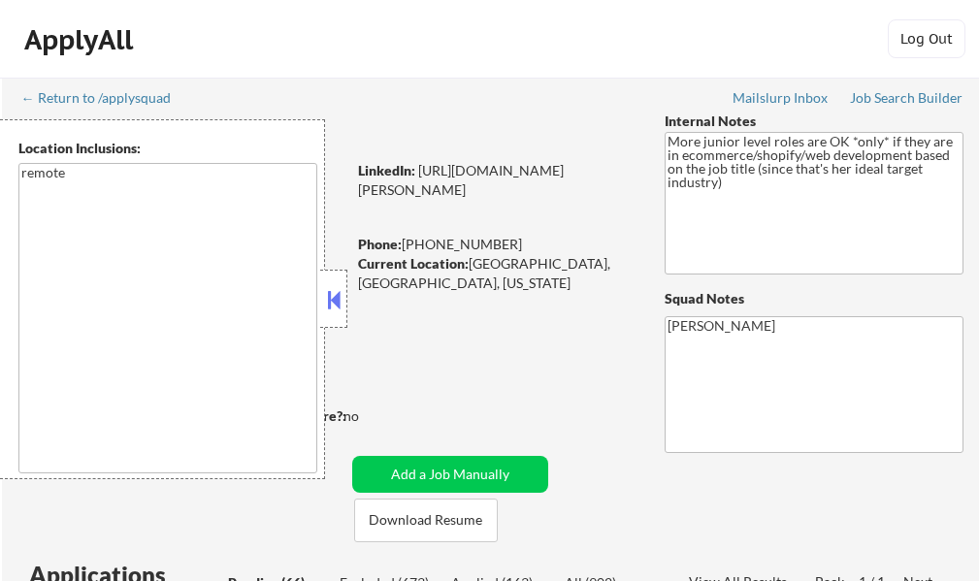
select select ""pending""
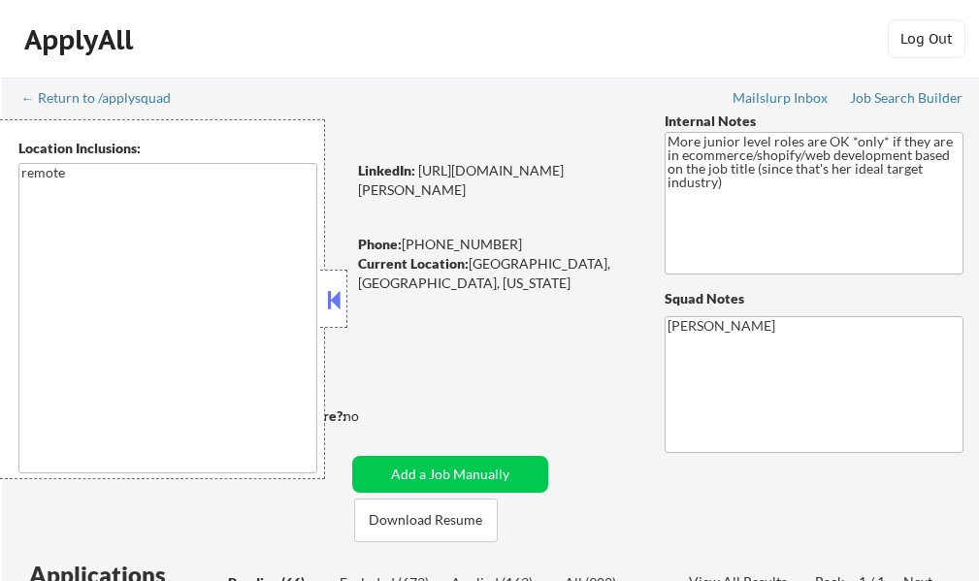
select select ""pending""
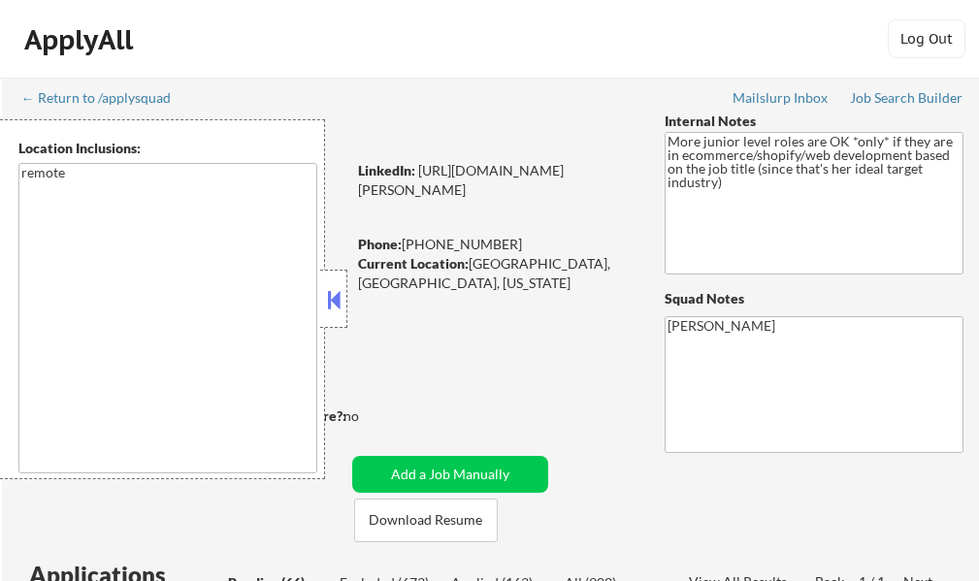
select select ""pending""
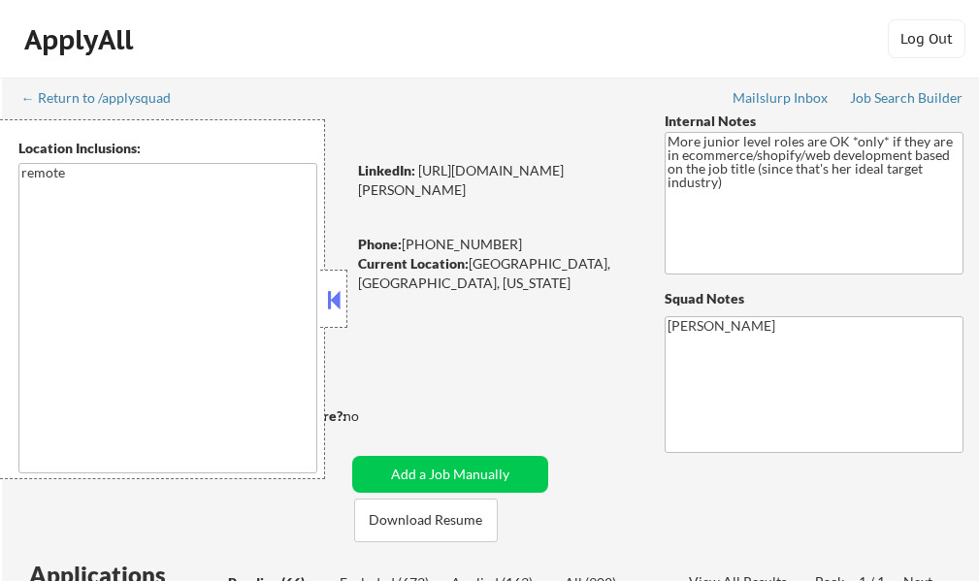
select select ""pending""
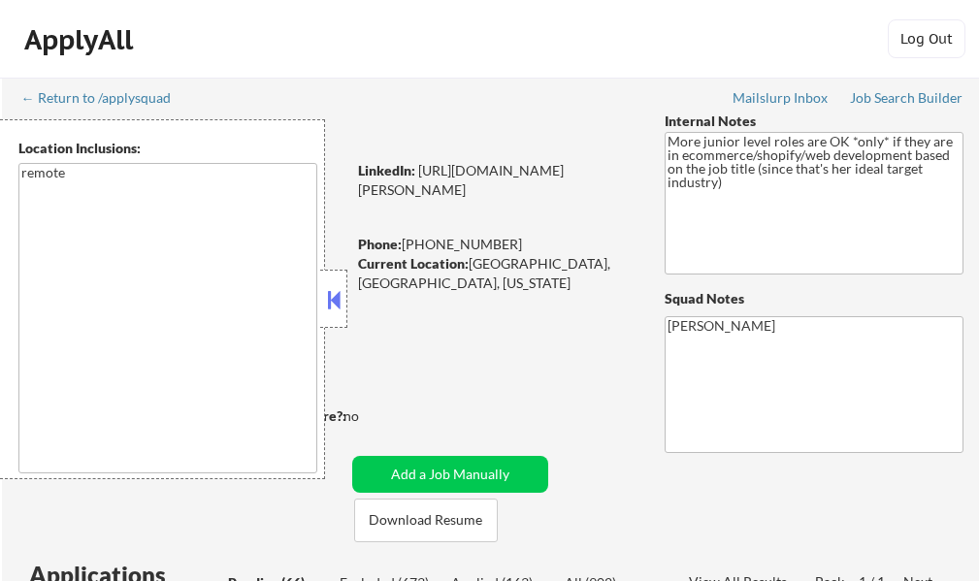
select select ""pending""
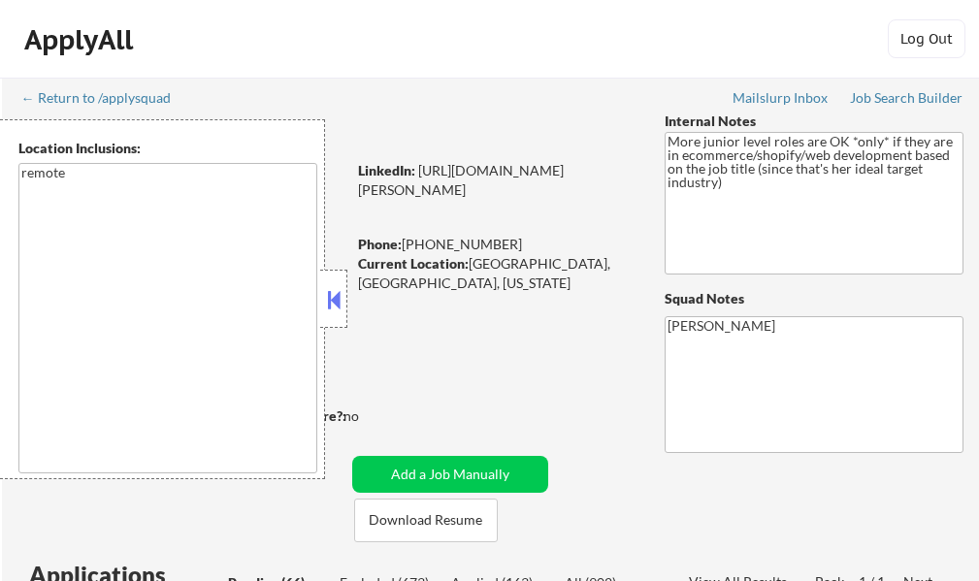
select select ""pending""
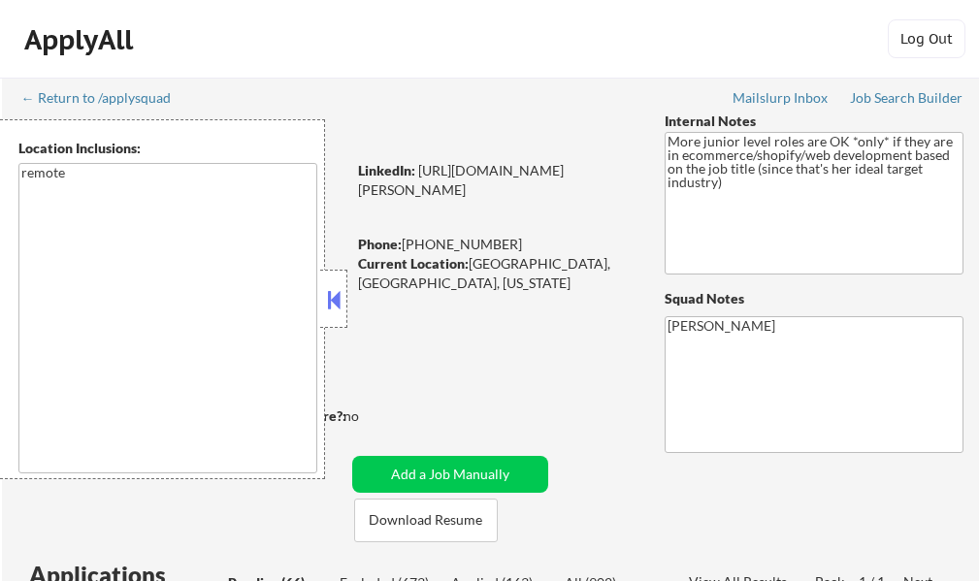
select select ""pending""
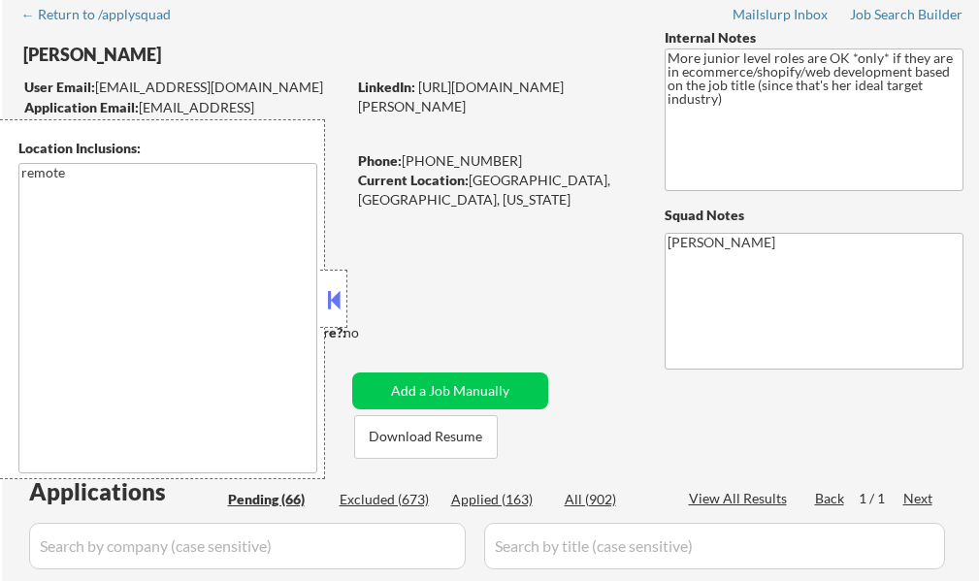
scroll to position [194, 0]
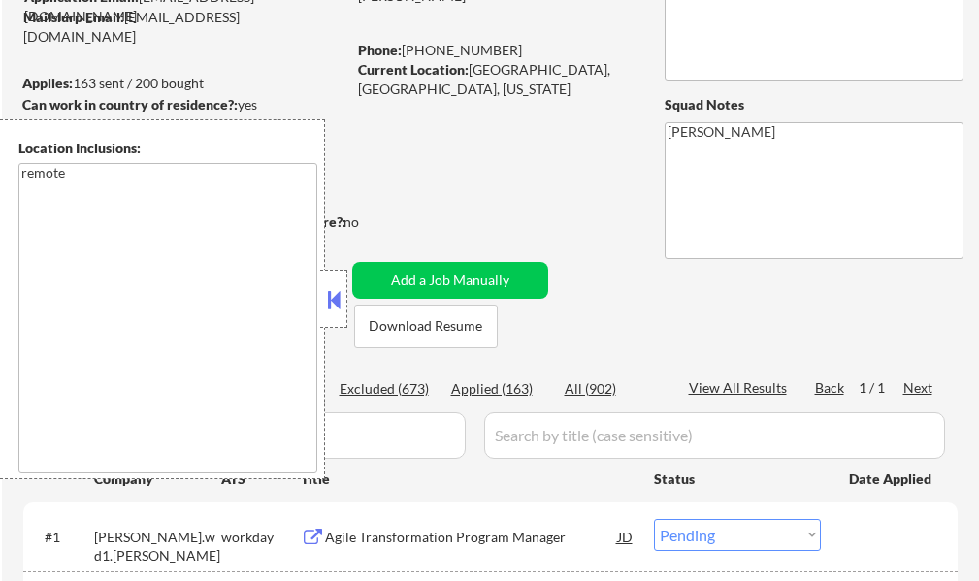
click at [330, 287] on button at bounding box center [333, 299] width 21 height 29
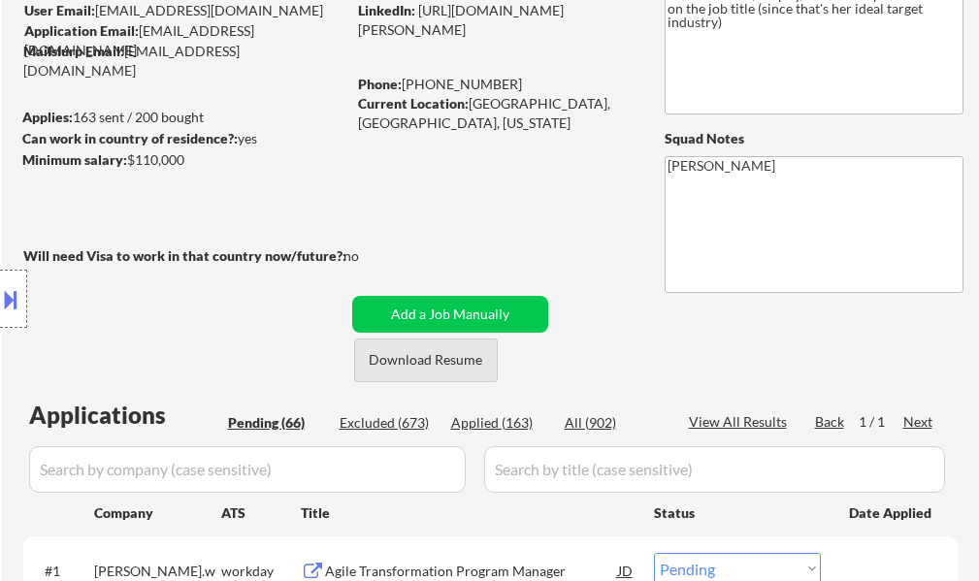
scroll to position [388, 0]
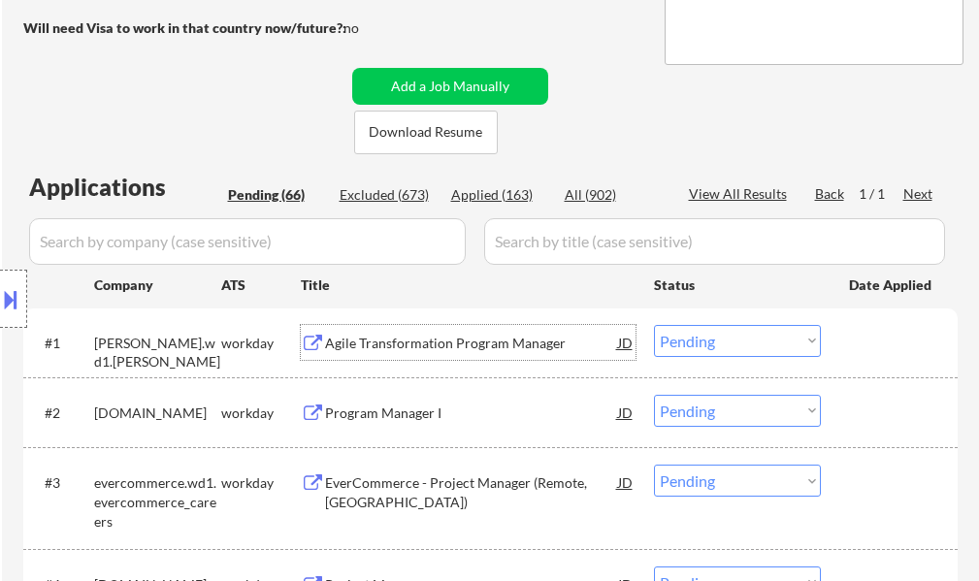
click at [409, 340] on div "Agile Transformation Program Manager" at bounding box center [471, 343] width 293 height 19
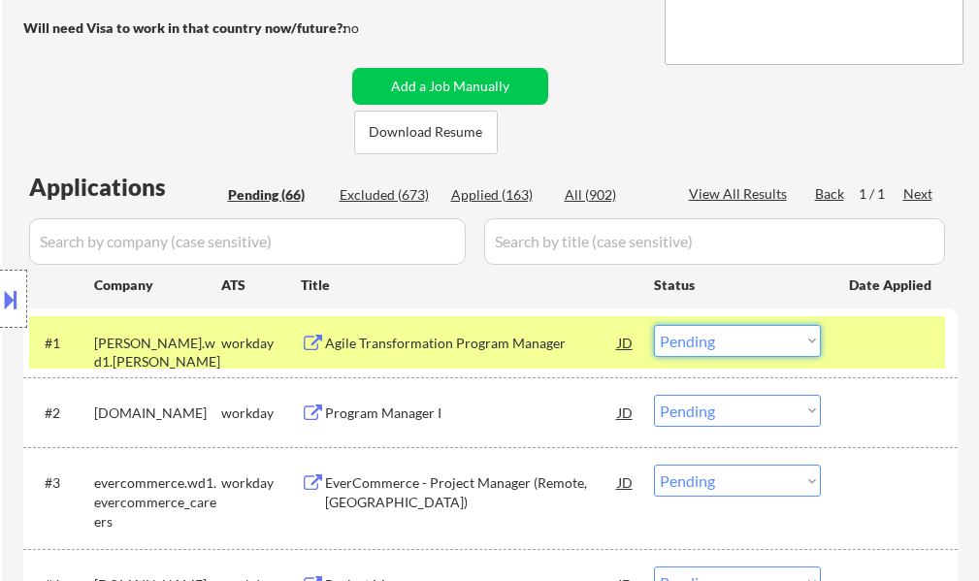
click at [765, 345] on select "Choose an option... Pending Applied Excluded (Questions) Excluded (Expired) Exc…" at bounding box center [737, 341] width 167 height 32
click at [654, 325] on select "Choose an option... Pending Applied Excluded (Questions) Excluded (Expired) Exc…" at bounding box center [737, 341] width 167 height 32
click at [849, 334] on div at bounding box center [891, 342] width 85 height 35
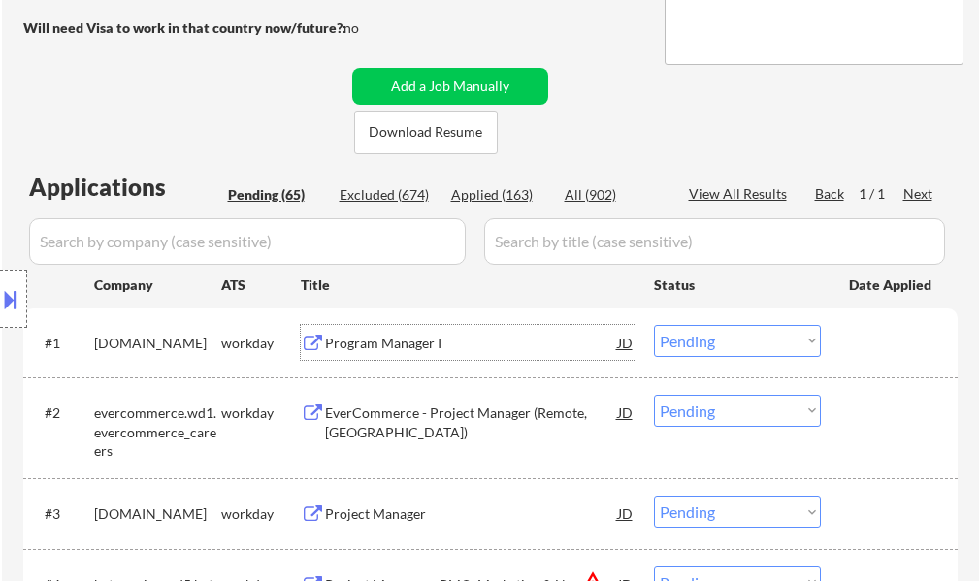
click at [402, 342] on div "Program Manager I" at bounding box center [471, 343] width 293 height 19
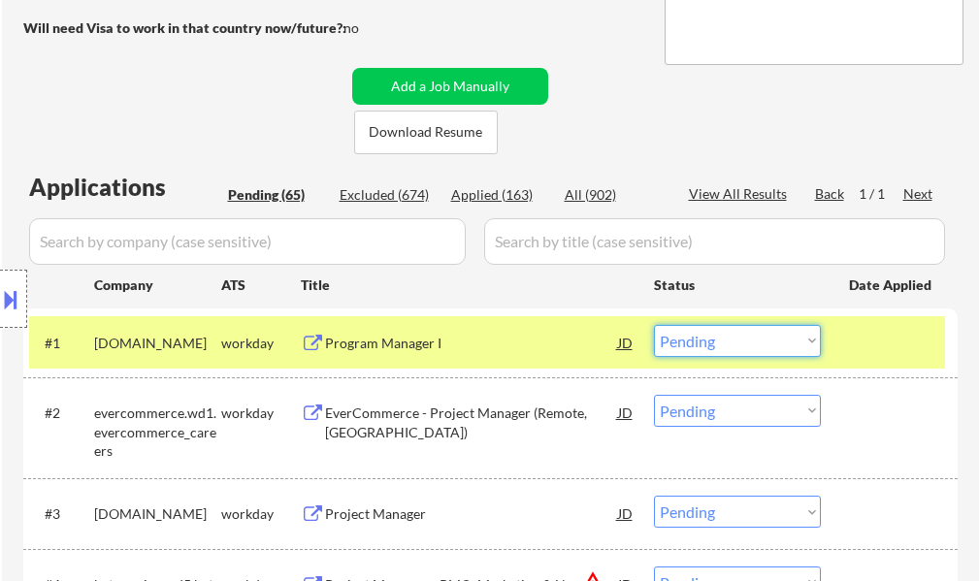
click at [740, 344] on select "Choose an option... Pending Applied Excluded (Questions) Excluded (Expired) Exc…" at bounding box center [737, 341] width 167 height 32
click at [654, 325] on select "Choose an option... Pending Applied Excluded (Questions) Excluded (Expired) Exc…" at bounding box center [737, 341] width 167 height 32
click at [869, 343] on div at bounding box center [891, 342] width 85 height 35
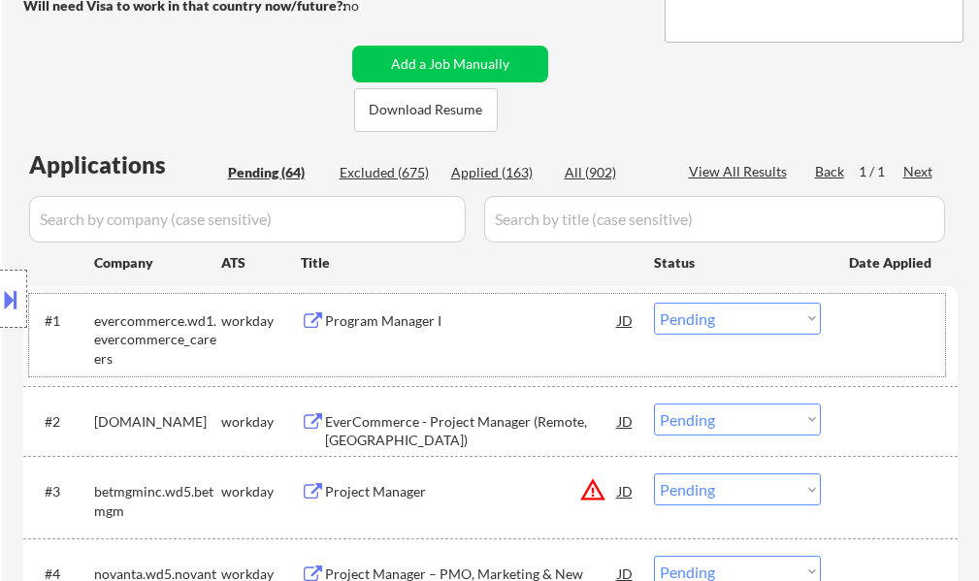
scroll to position [485, 0]
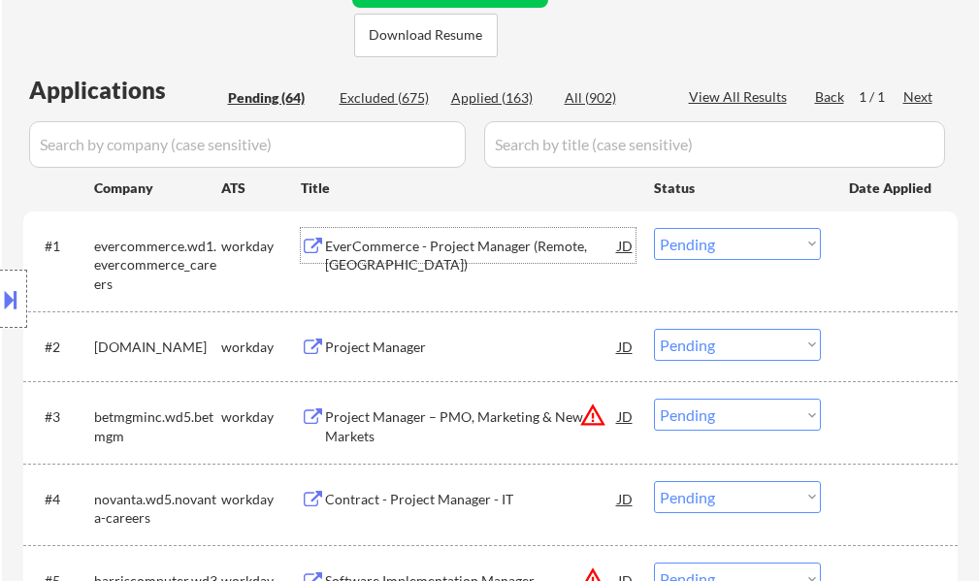
click at [398, 240] on div "EverCommerce - Project Manager (Remote, [GEOGRAPHIC_DATA])" at bounding box center [471, 256] width 293 height 38
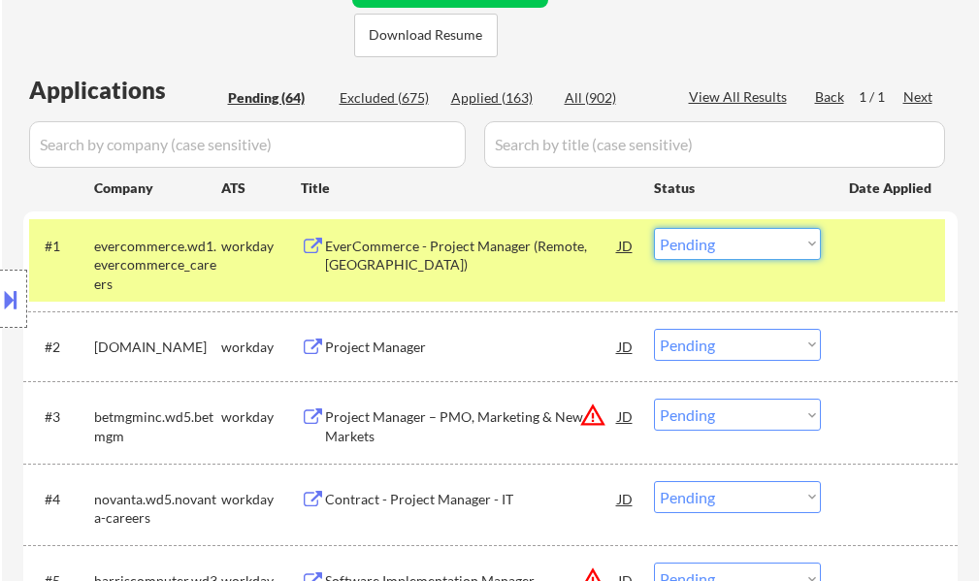
click at [731, 249] on select "Choose an option... Pending Applied Excluded (Questions) Excluded (Expired) Exc…" at bounding box center [737, 244] width 167 height 32
click at [654, 228] on select "Choose an option... Pending Applied Excluded (Questions) Excluded (Expired) Exc…" at bounding box center [737, 244] width 167 height 32
click at [900, 248] on div at bounding box center [891, 245] width 85 height 35
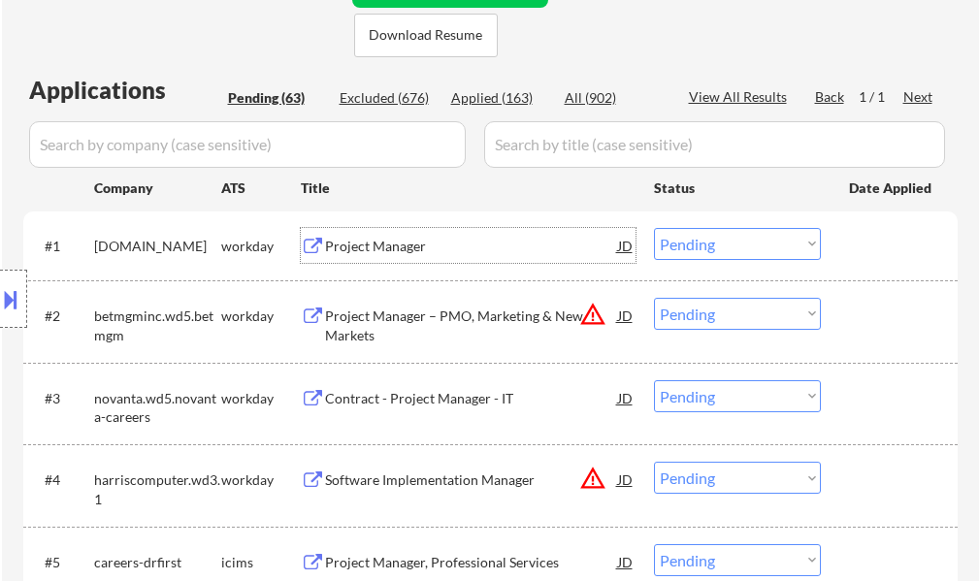
click at [408, 251] on div "Project Manager" at bounding box center [471, 246] width 293 height 19
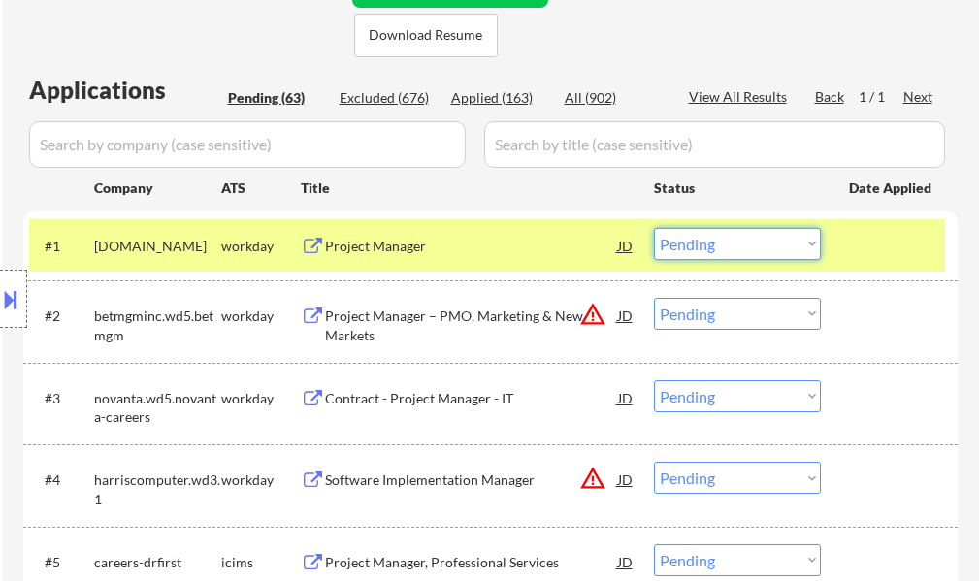
click at [694, 246] on select "Choose an option... Pending Applied Excluded (Questions) Excluded (Expired) Exc…" at bounding box center [737, 244] width 167 height 32
click at [654, 228] on select "Choose an option... Pending Applied Excluded (Questions) Excluded (Expired) Exc…" at bounding box center [737, 244] width 167 height 32
click at [878, 257] on div at bounding box center [891, 245] width 85 height 35
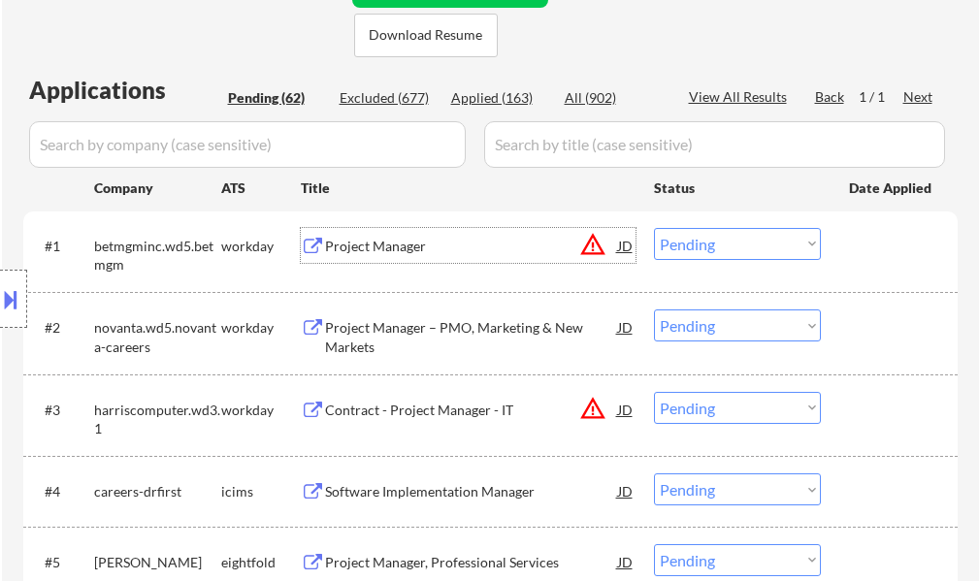
click at [398, 249] on div "Project Manager" at bounding box center [471, 246] width 293 height 19
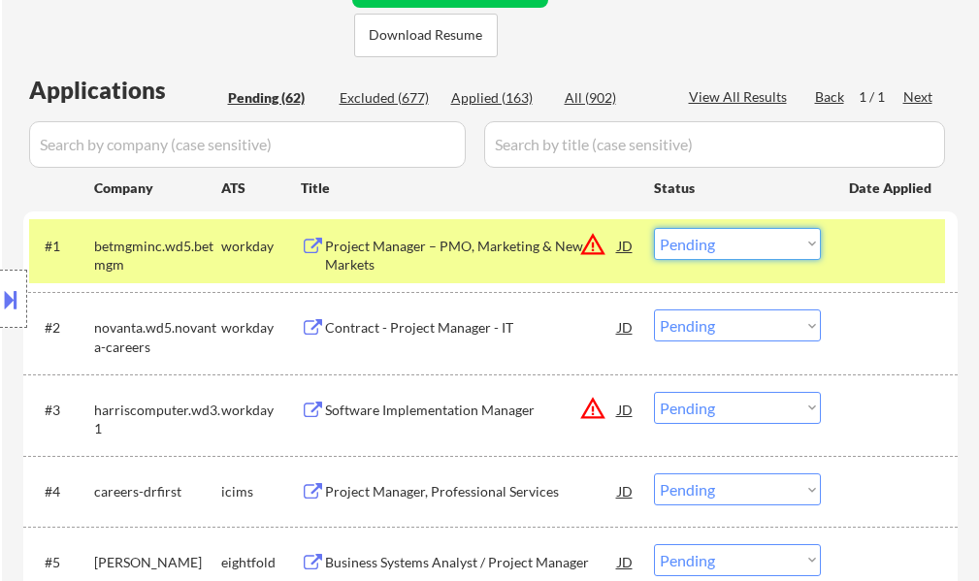
click at [774, 253] on select "Choose an option... Pending Applied Excluded (Questions) Excluded (Expired) Exc…" at bounding box center [737, 244] width 167 height 32
click at [654, 228] on select "Choose an option... Pending Applied Excluded (Questions) Excluded (Expired) Exc…" at bounding box center [737, 244] width 167 height 32
click at [854, 268] on div "#1 betmgminc.wd5.betmgm workday Project Manager – PMO, Marketing & New Markets …" at bounding box center [487, 251] width 916 height 64
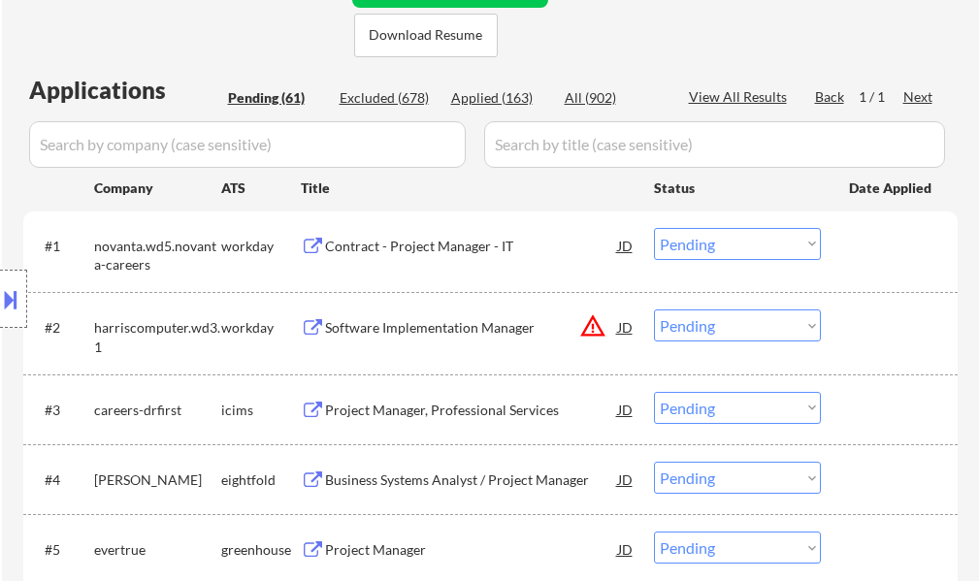
click at [482, 250] on div "Contract - Project Manager - IT" at bounding box center [471, 246] width 293 height 19
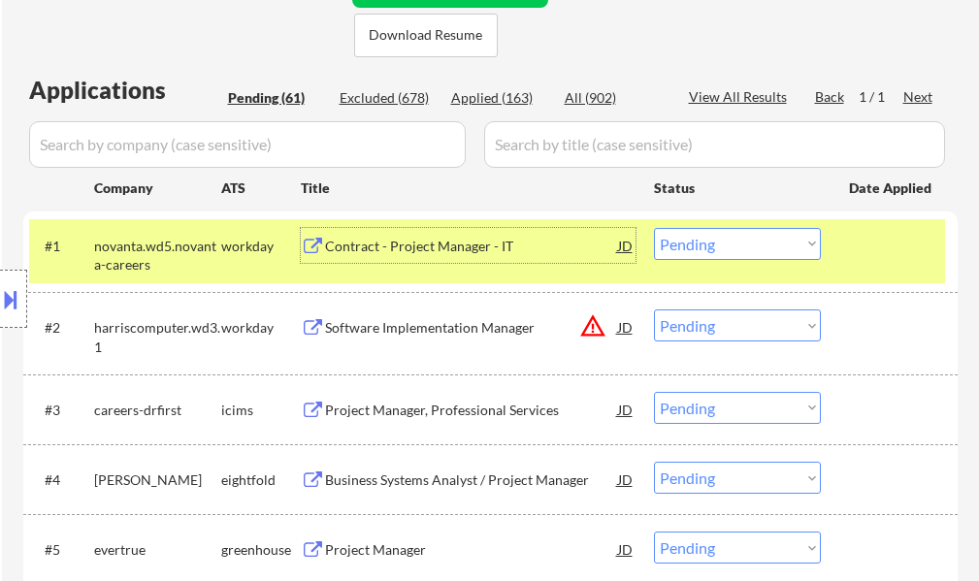
click at [751, 256] on select "Choose an option... Pending Applied Excluded (Questions) Excluded (Expired) Exc…" at bounding box center [737, 244] width 167 height 32
click at [654, 228] on select "Choose an option... Pending Applied Excluded (Questions) Excluded (Expired) Exc…" at bounding box center [737, 244] width 167 height 32
click at [882, 243] on div at bounding box center [891, 245] width 85 height 35
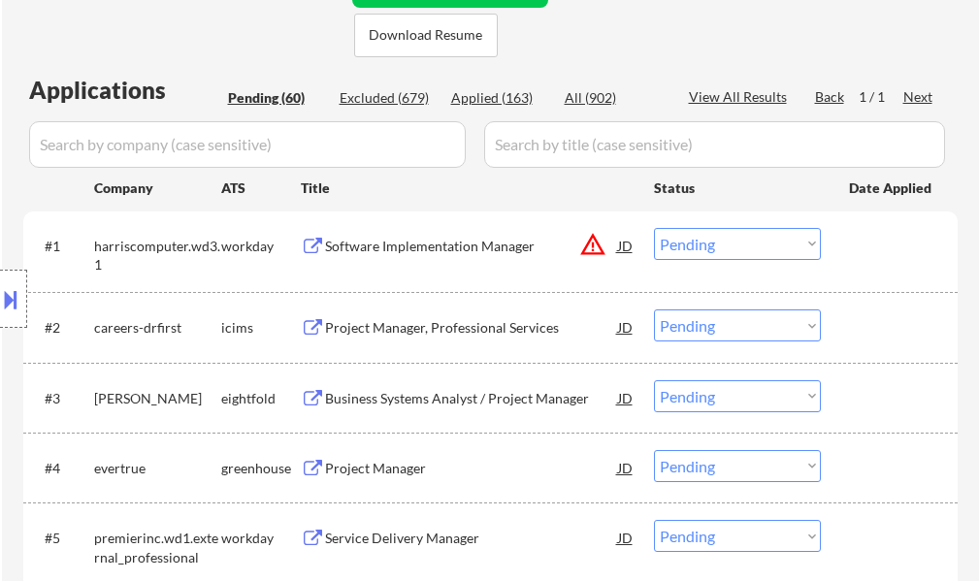
click at [412, 245] on div "Software Implementation Manager" at bounding box center [471, 246] width 293 height 19
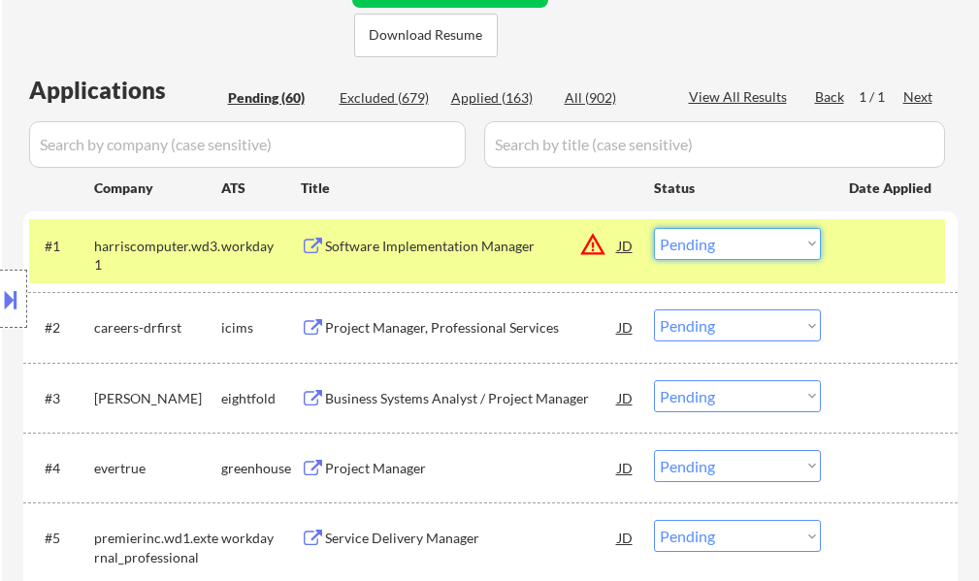
click at [685, 248] on select "Choose an option... Pending Applied Excluded (Questions) Excluded (Expired) Exc…" at bounding box center [737, 244] width 167 height 32
click at [654, 228] on select "Choose an option... Pending Applied Excluded (Questions) Excluded (Expired) Exc…" at bounding box center [737, 244] width 167 height 32
click at [865, 245] on div at bounding box center [891, 245] width 85 height 35
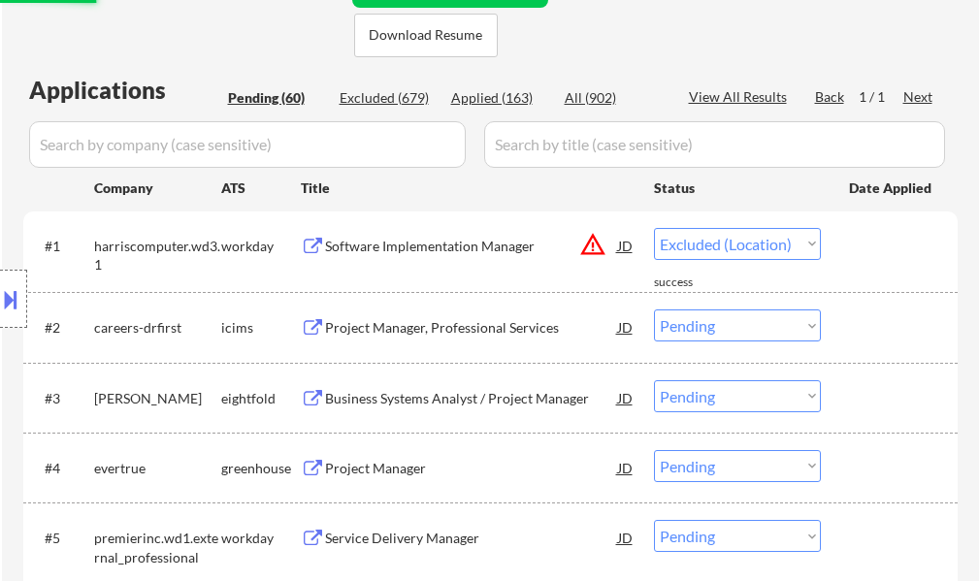
select select ""pending""
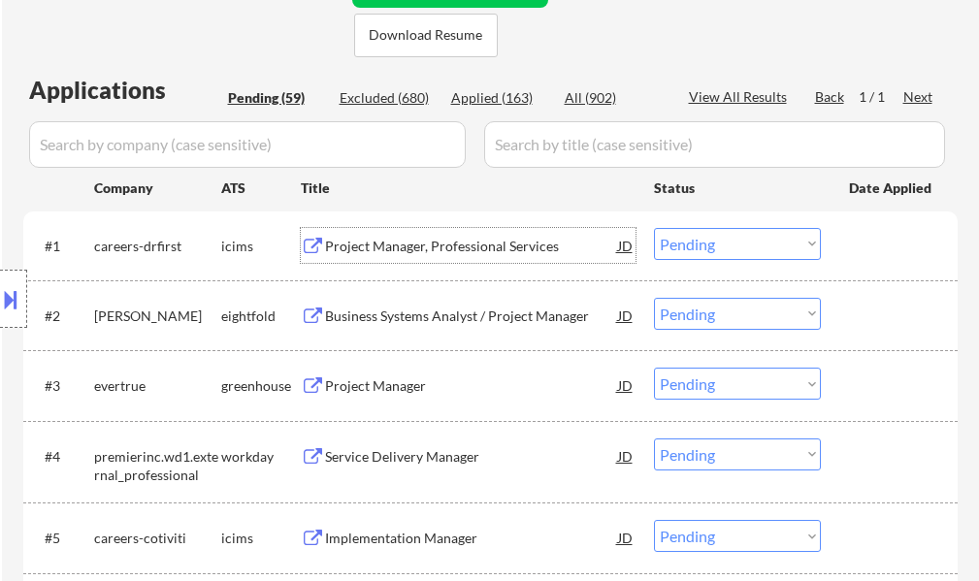
click at [430, 255] on div "Project Manager, Professional Services" at bounding box center [471, 246] width 293 height 19
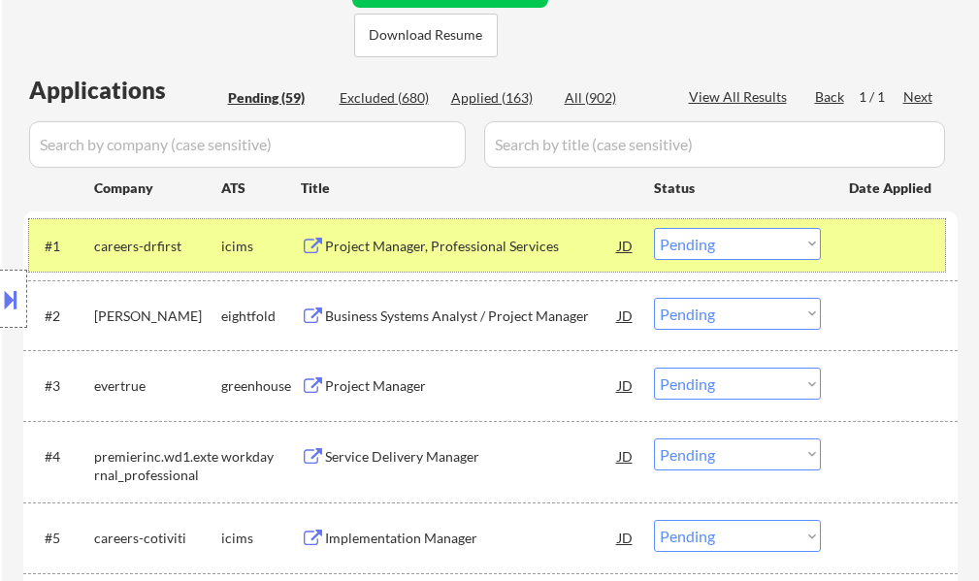
click at [841, 240] on div "#1 careers-drfirst icims Project Manager, Professional Services JD warning_ambe…" at bounding box center [487, 245] width 916 height 52
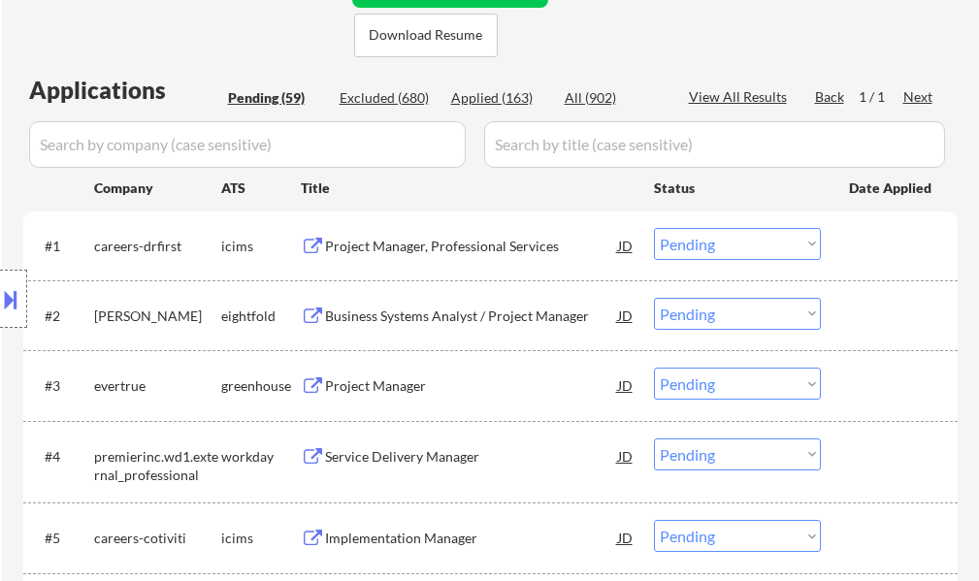
click at [444, 322] on div "Business Systems Analyst / Project Manager" at bounding box center [471, 316] width 293 height 19
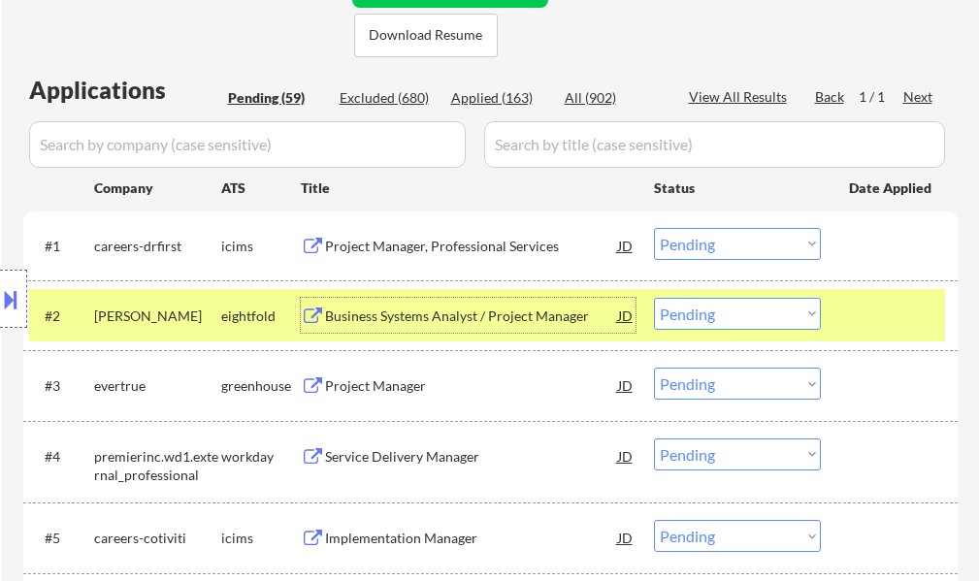
click at [830, 313] on div "#2 [PERSON_NAME] eightfold Business Systems Analyst / Project Manager JD warnin…" at bounding box center [487, 315] width 916 height 52
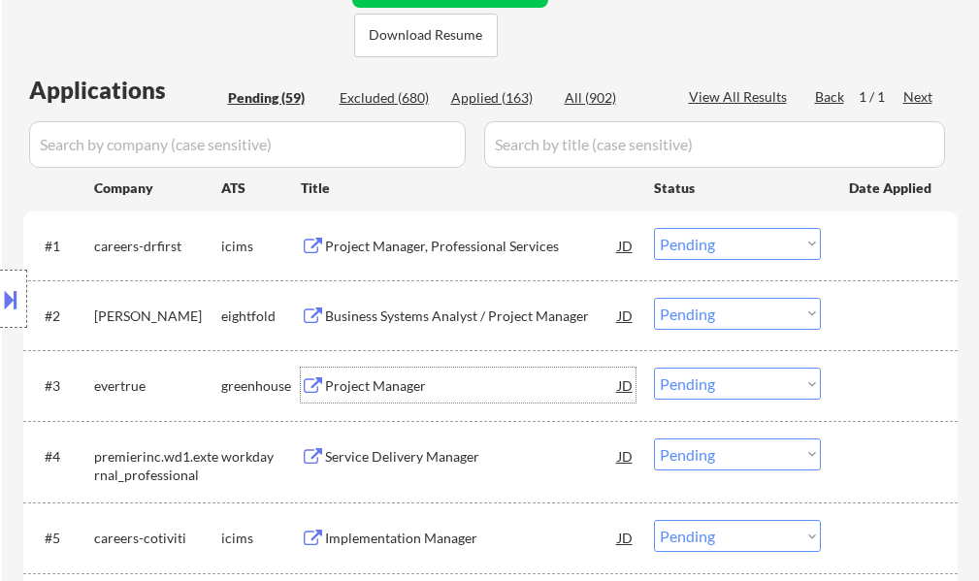
click at [398, 379] on div "Project Manager" at bounding box center [471, 386] width 293 height 19
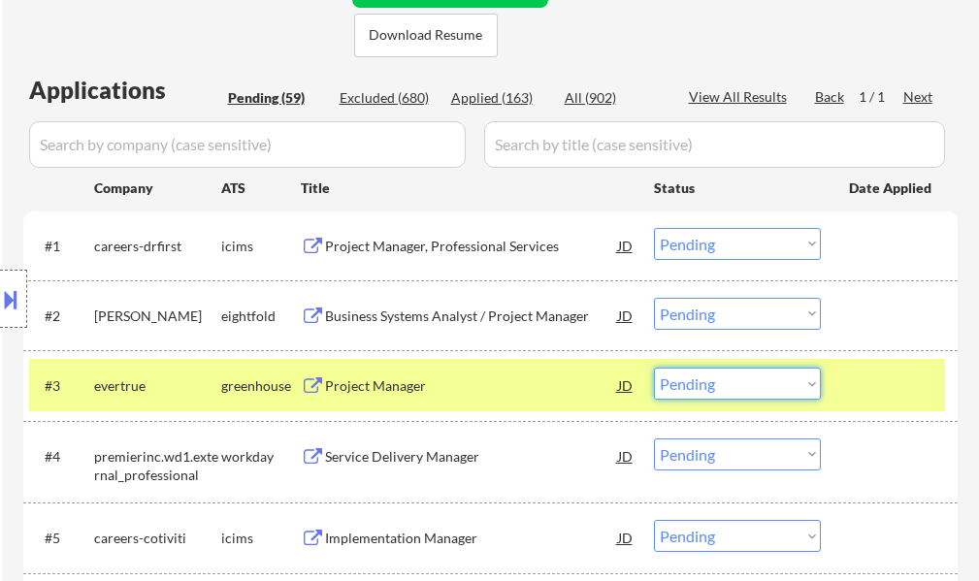
click at [720, 390] on select "Choose an option... Pending Applied Excluded (Questions) Excluded (Expired) Exc…" at bounding box center [737, 384] width 167 height 32
click at [654, 368] on select "Choose an option... Pending Applied Excluded (Questions) Excluded (Expired) Exc…" at bounding box center [737, 384] width 167 height 32
click at [891, 376] on div at bounding box center [891, 385] width 85 height 35
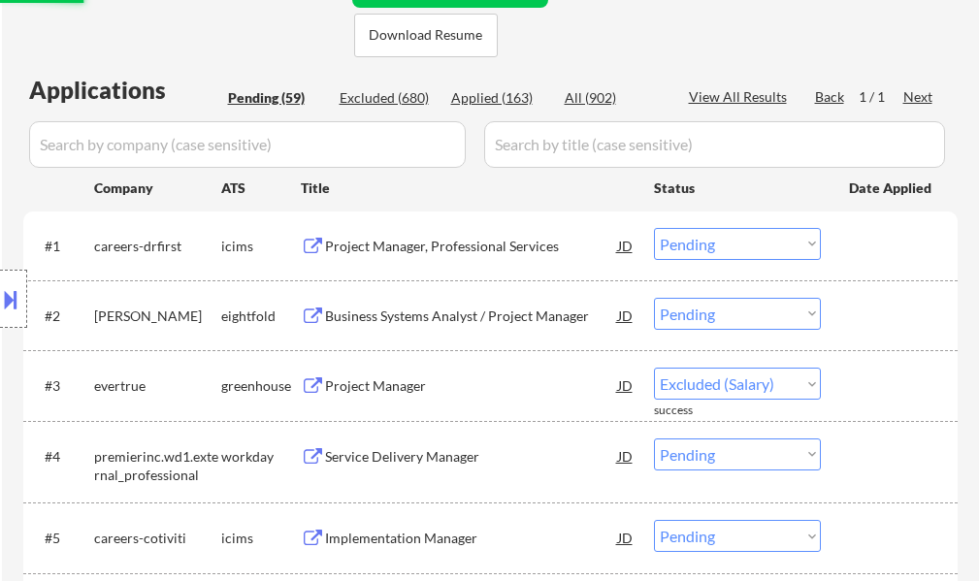
select select ""pending""
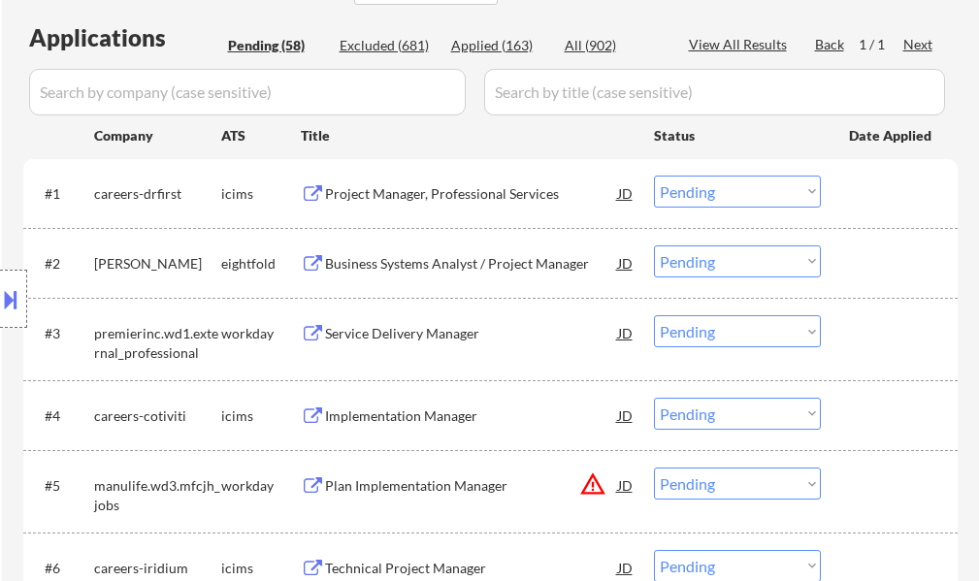
scroll to position [582, 0]
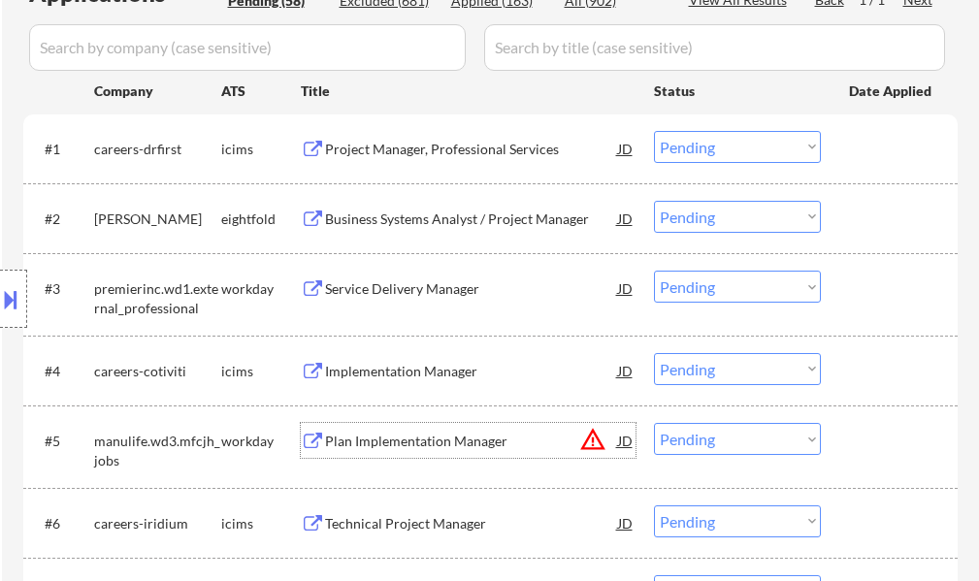
click at [396, 447] on div "Plan Implementation Manager" at bounding box center [471, 441] width 293 height 19
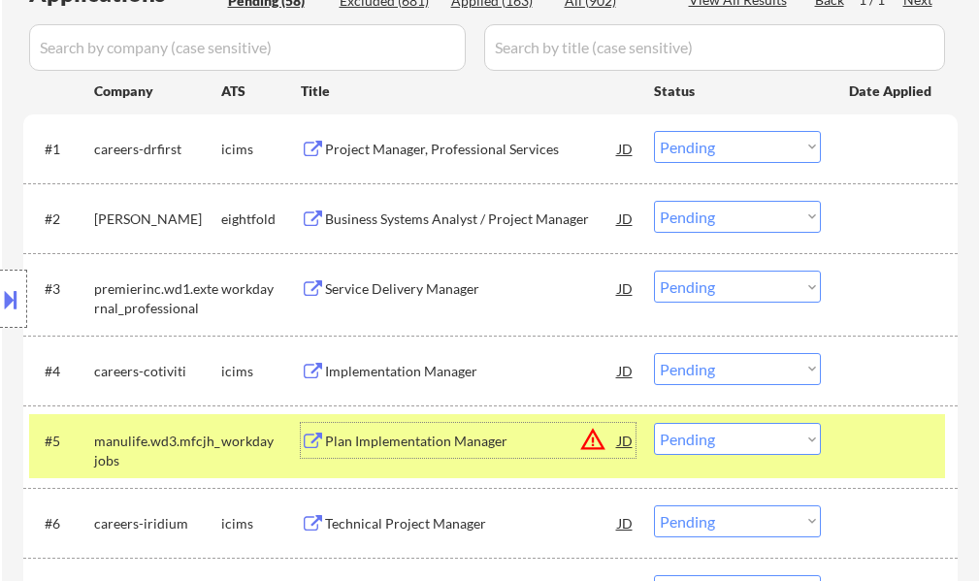
click at [777, 438] on select "Choose an option... Pending Applied Excluded (Questions) Excluded (Expired) Exc…" at bounding box center [737, 439] width 167 height 32
click at [654, 423] on select "Choose an option... Pending Applied Excluded (Questions) Excluded (Expired) Exc…" at bounding box center [737, 439] width 167 height 32
click at [890, 454] on div at bounding box center [891, 440] width 85 height 35
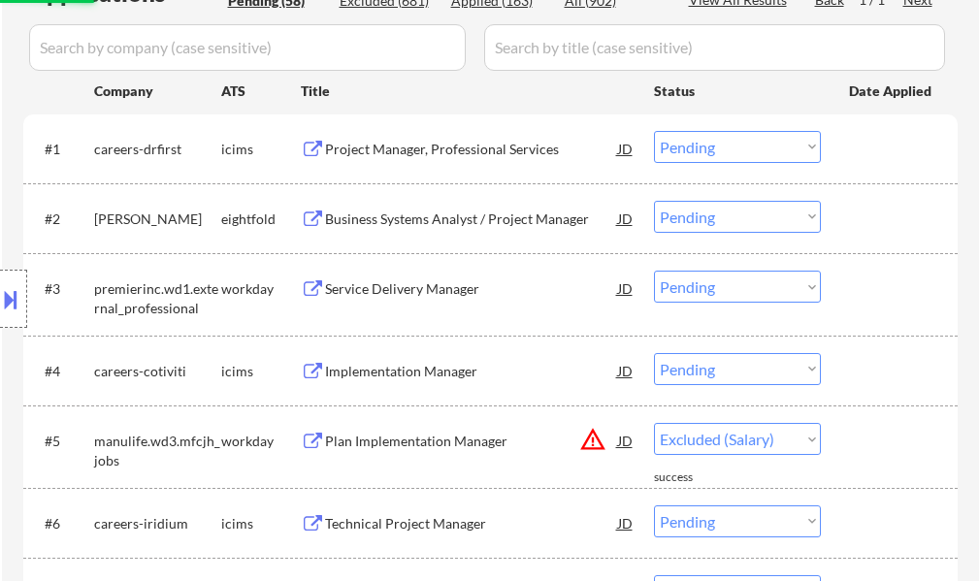
select select ""pending""
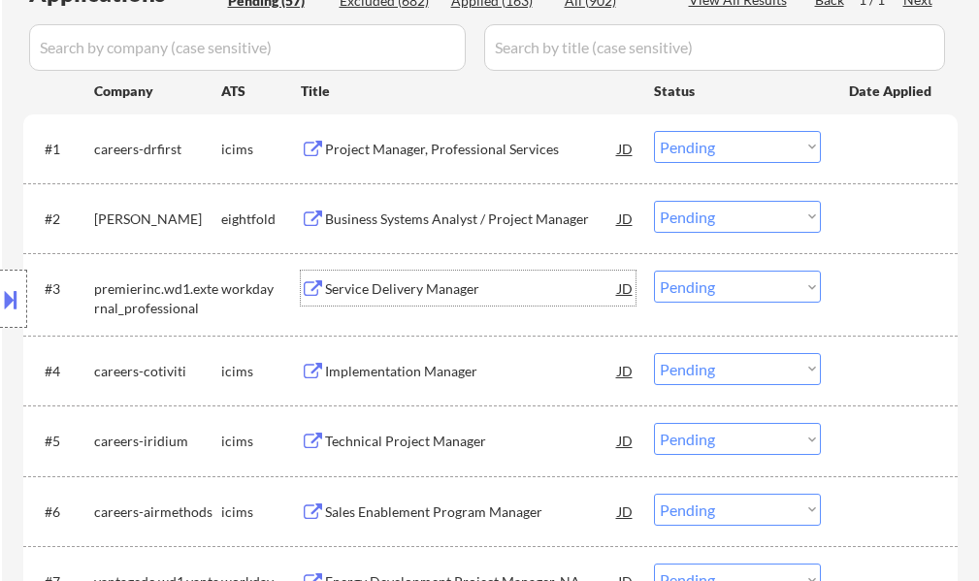
click at [392, 292] on div "Service Delivery Manager" at bounding box center [471, 289] width 293 height 19
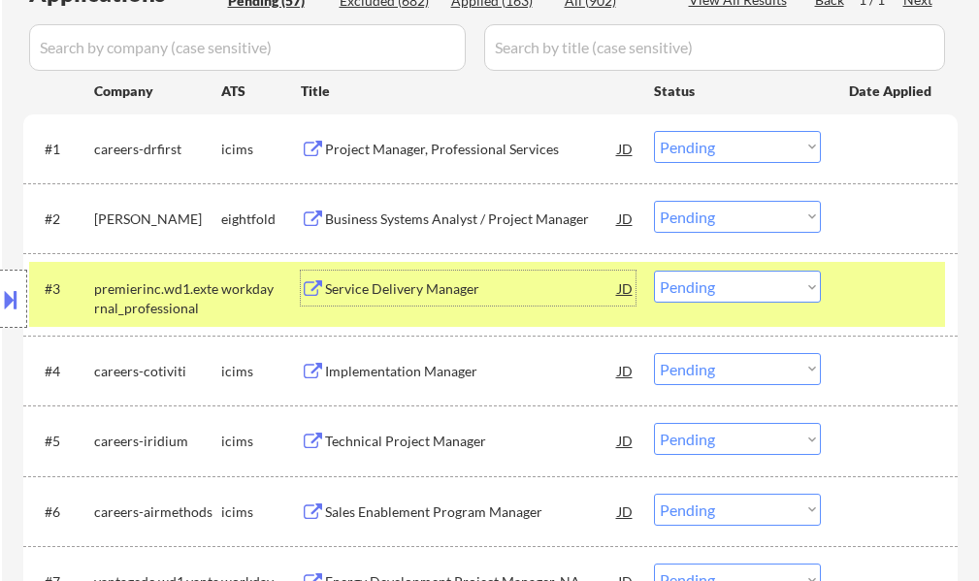
drag, startPoint x: 855, startPoint y: 279, endPoint x: 845, endPoint y: 273, distance: 11.3
click at [856, 279] on div at bounding box center [891, 288] width 85 height 35
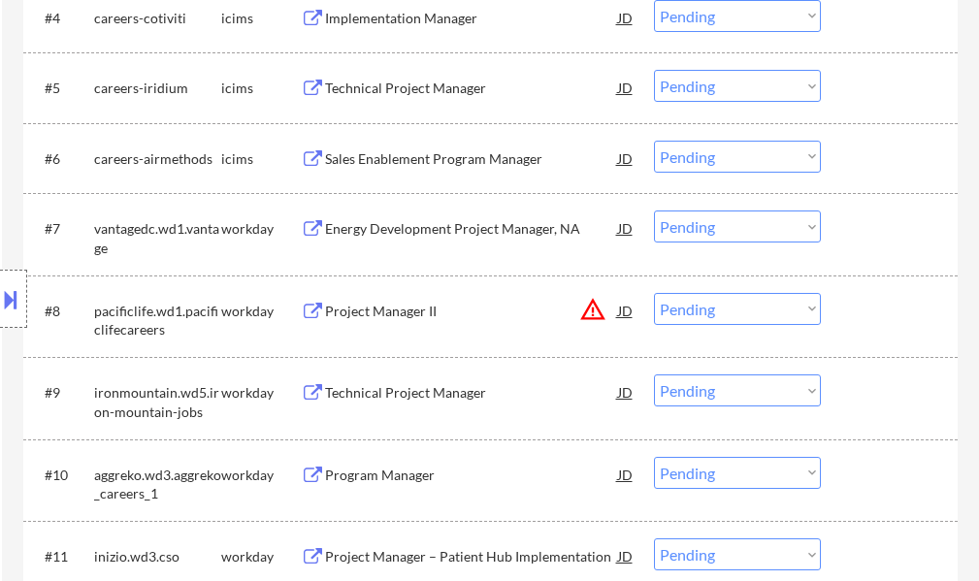
scroll to position [971, 0]
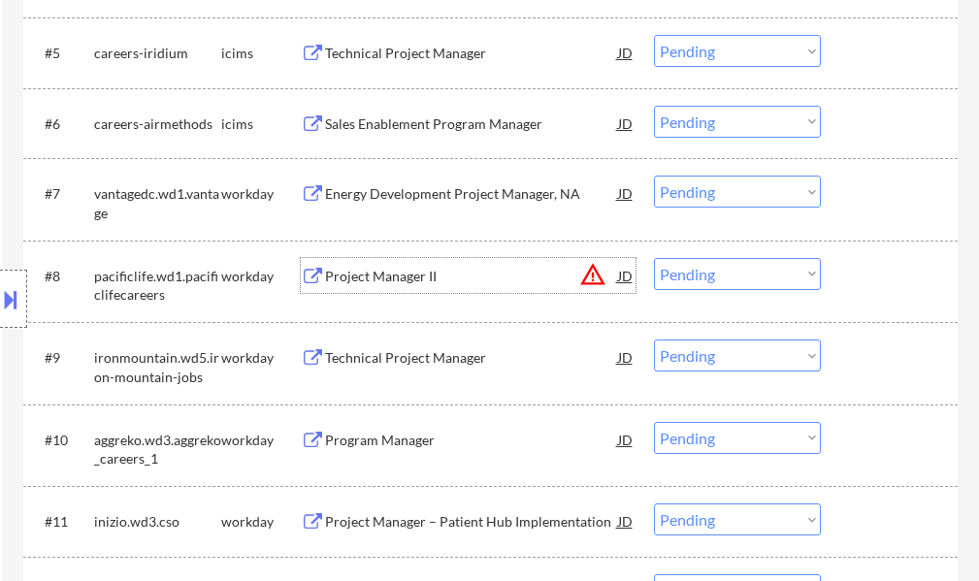
click at [388, 278] on div "Project Manager II" at bounding box center [471, 276] width 293 height 19
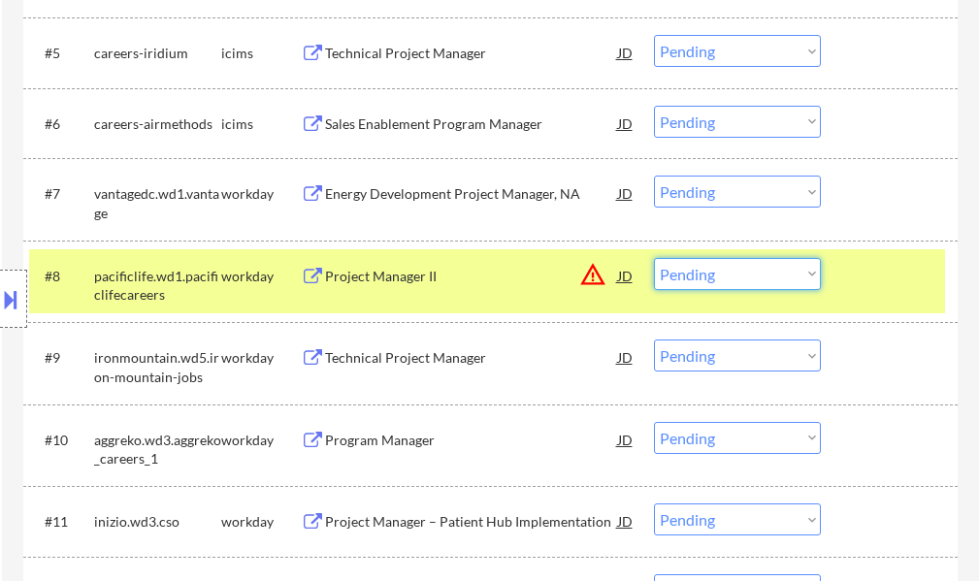
click at [727, 277] on select "Choose an option... Pending Applied Excluded (Questions) Excluded (Expired) Exc…" at bounding box center [737, 274] width 167 height 32
click at [654, 258] on select "Choose an option... Pending Applied Excluded (Questions) Excluded (Expired) Exc…" at bounding box center [737, 274] width 167 height 32
click at [864, 292] on div at bounding box center [891, 275] width 85 height 35
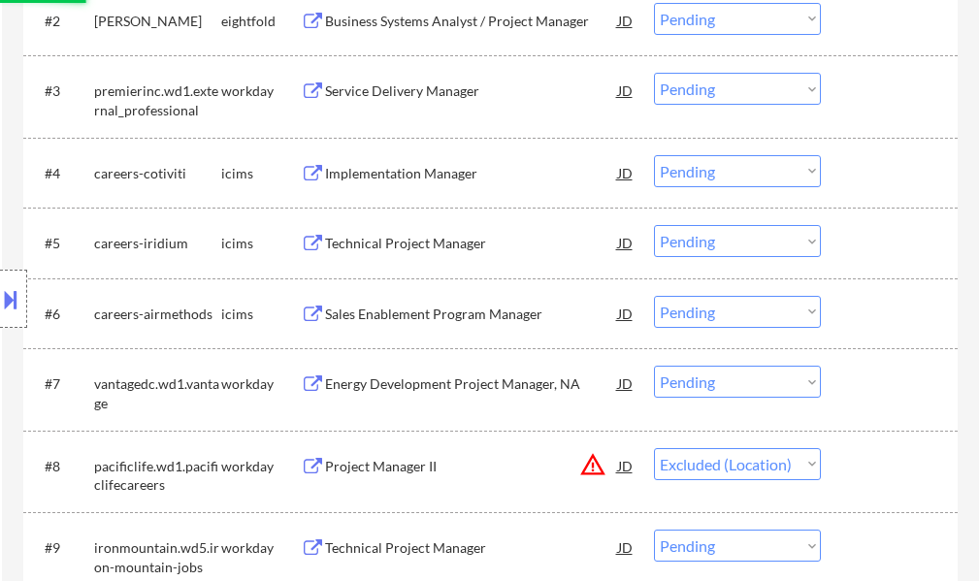
scroll to position [777, 0]
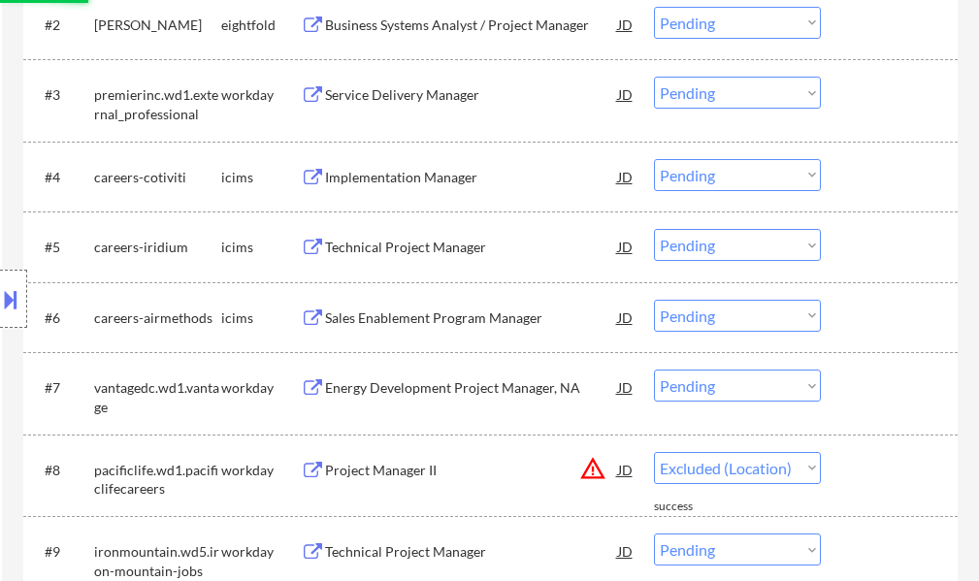
select select ""pending""
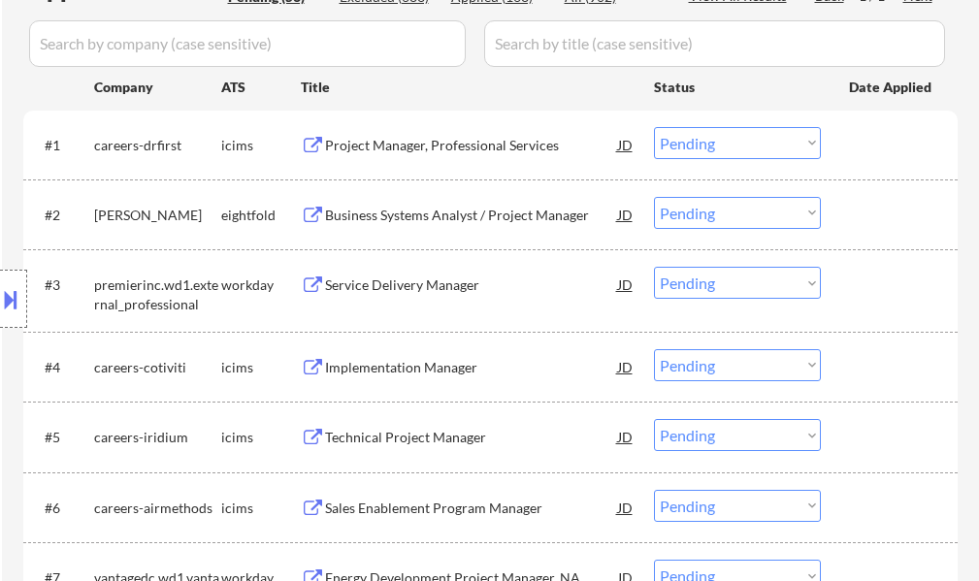
scroll to position [582, 0]
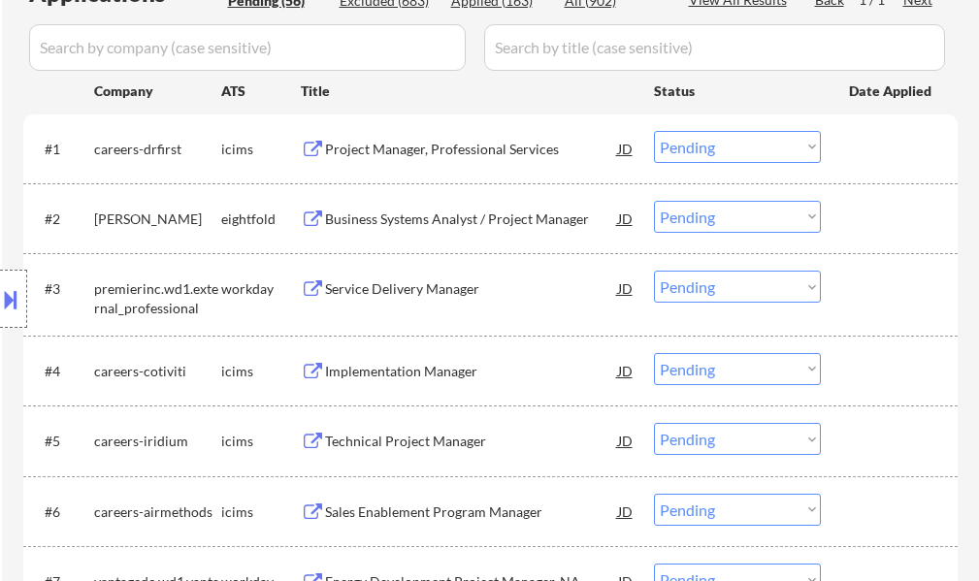
click at [393, 151] on div "Project Manager, Professional Services" at bounding box center [471, 149] width 293 height 19
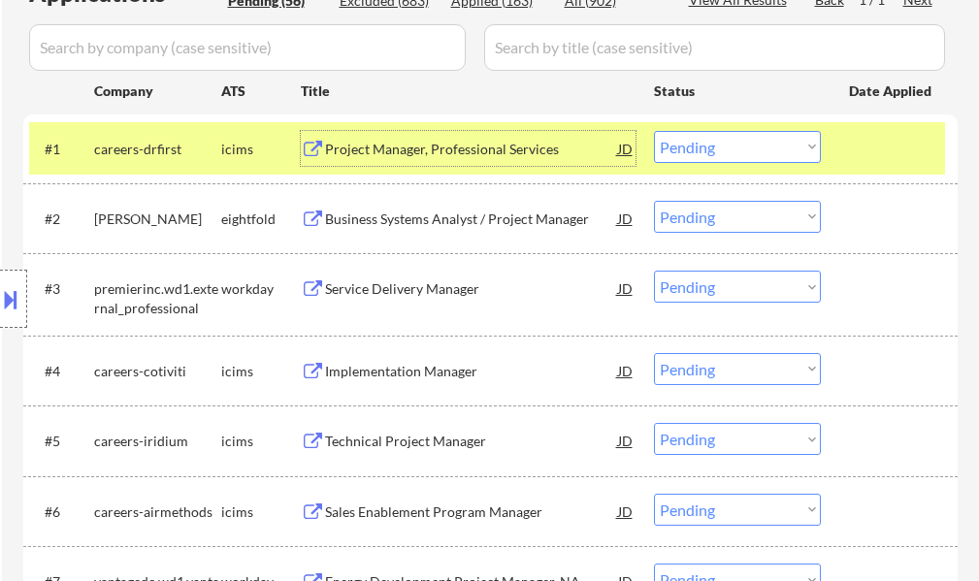
click at [774, 138] on select "Choose an option... Pending Applied Excluded (Questions) Excluded (Expired) Exc…" at bounding box center [737, 147] width 167 height 32
click at [654, 131] on select "Choose an option... Pending Applied Excluded (Questions) Excluded (Expired) Exc…" at bounding box center [737, 147] width 167 height 32
click at [854, 162] on div at bounding box center [891, 148] width 85 height 35
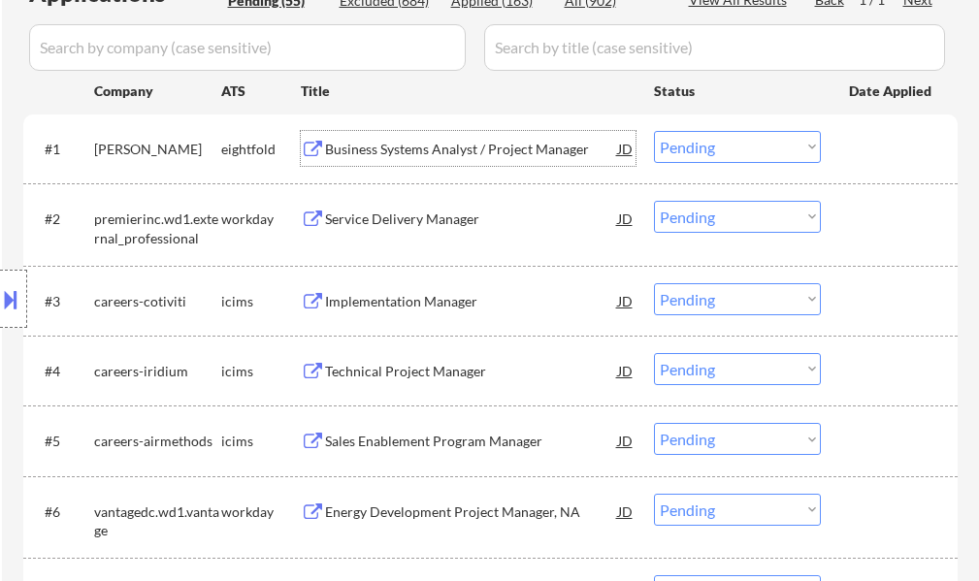
click at [485, 155] on div "Business Systems Analyst / Project Manager" at bounding box center [471, 149] width 293 height 19
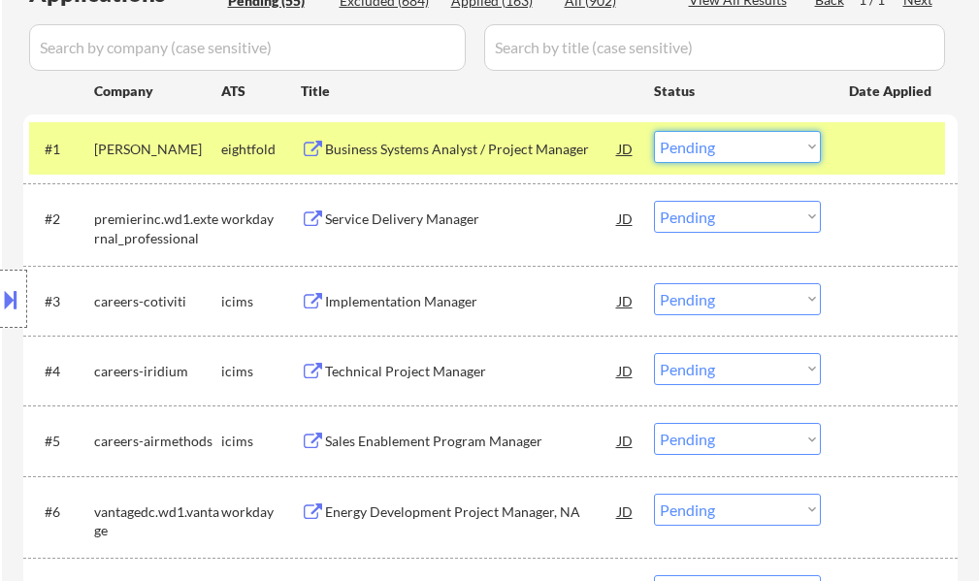
click at [746, 151] on select "Choose an option... Pending Applied Excluded (Questions) Excluded (Expired) Exc…" at bounding box center [737, 147] width 167 height 32
click at [654, 131] on select "Choose an option... Pending Applied Excluded (Questions) Excluded (Expired) Exc…" at bounding box center [737, 147] width 167 height 32
click at [865, 159] on div at bounding box center [891, 148] width 85 height 35
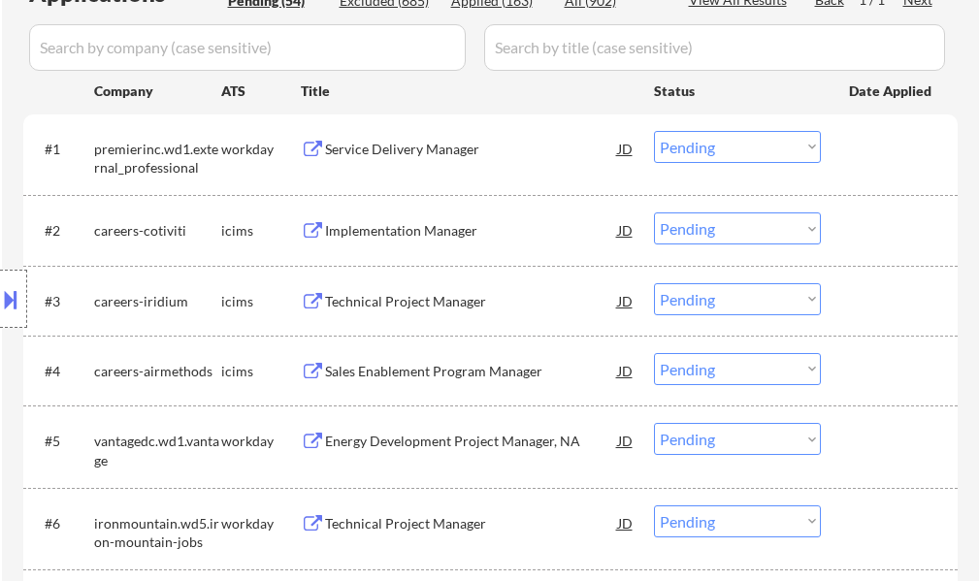
click at [423, 156] on div "Service Delivery Manager" at bounding box center [471, 149] width 293 height 19
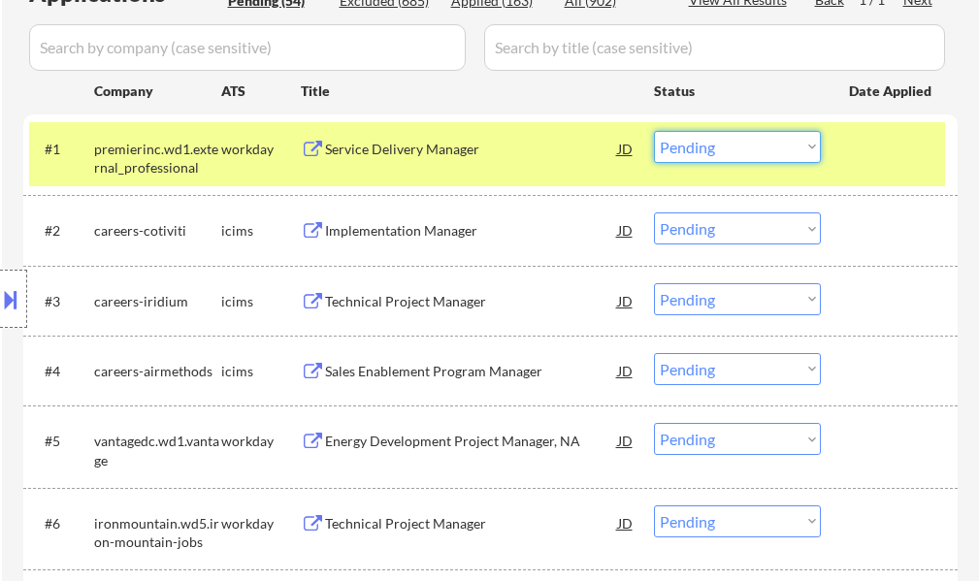
click at [709, 139] on select "Choose an option... Pending Applied Excluded (Questions) Excluded (Expired) Exc…" at bounding box center [737, 147] width 167 height 32
click at [654, 131] on select "Choose an option... Pending Applied Excluded (Questions) Excluded (Expired) Exc…" at bounding box center [737, 147] width 167 height 32
click at [858, 139] on div at bounding box center [891, 148] width 85 height 35
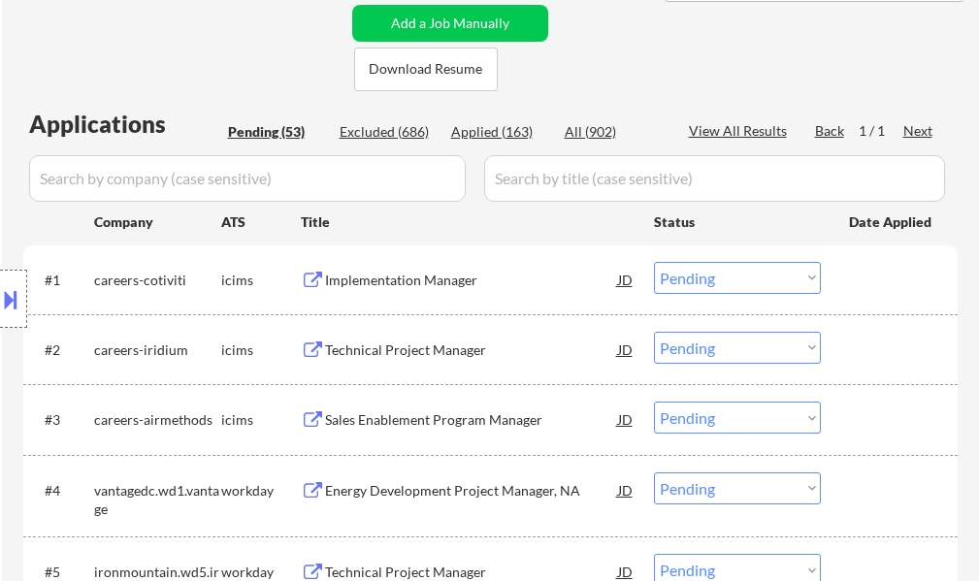
scroll to position [485, 0]
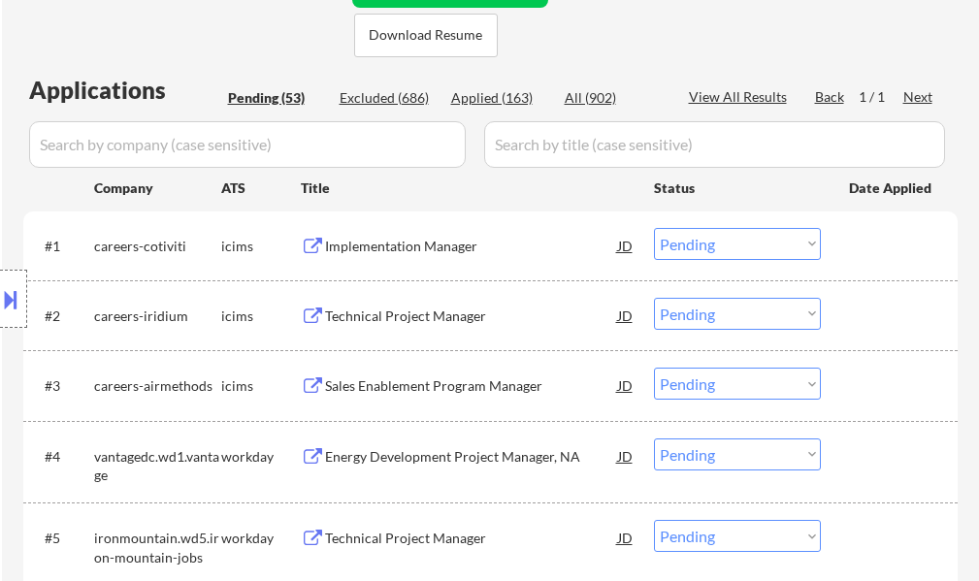
click at [417, 256] on div "Implementation Manager" at bounding box center [471, 245] width 293 height 35
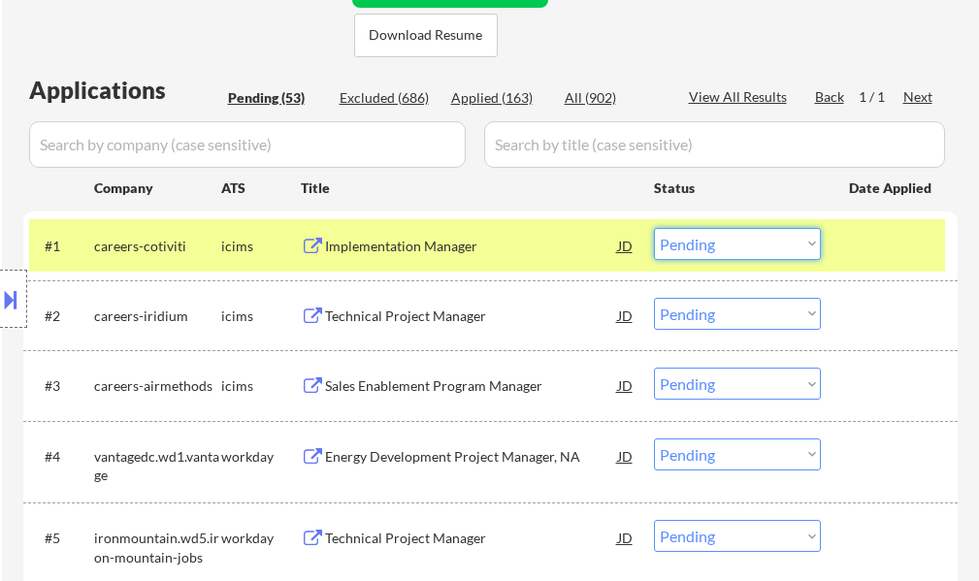
click at [724, 235] on select "Choose an option... Pending Applied Excluded (Questions) Excluded (Expired) Exc…" at bounding box center [737, 244] width 167 height 32
click at [654, 228] on select "Choose an option... Pending Applied Excluded (Questions) Excluded (Expired) Exc…" at bounding box center [737, 244] width 167 height 32
click at [852, 237] on div at bounding box center [891, 245] width 85 height 35
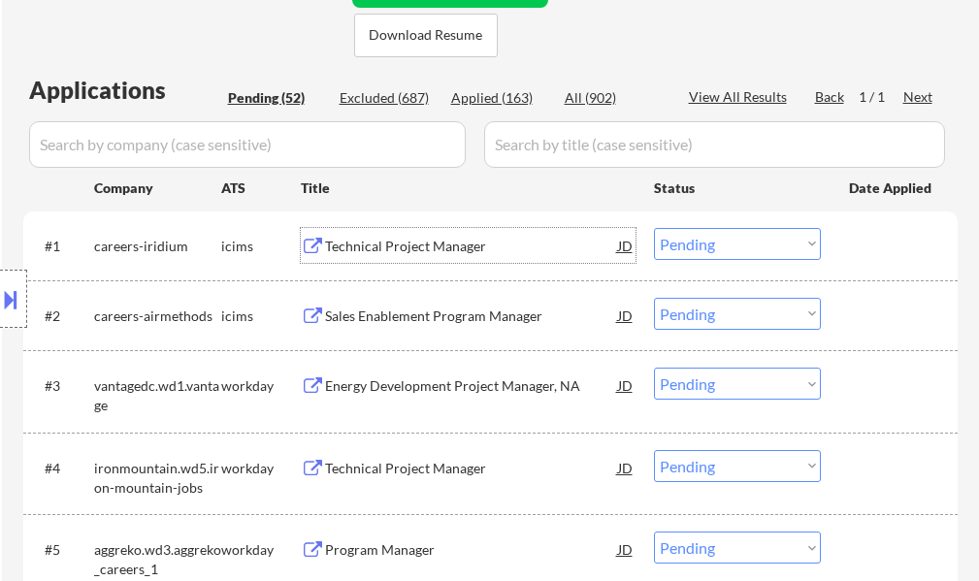
click at [393, 241] on div "Technical Project Manager" at bounding box center [471, 246] width 293 height 19
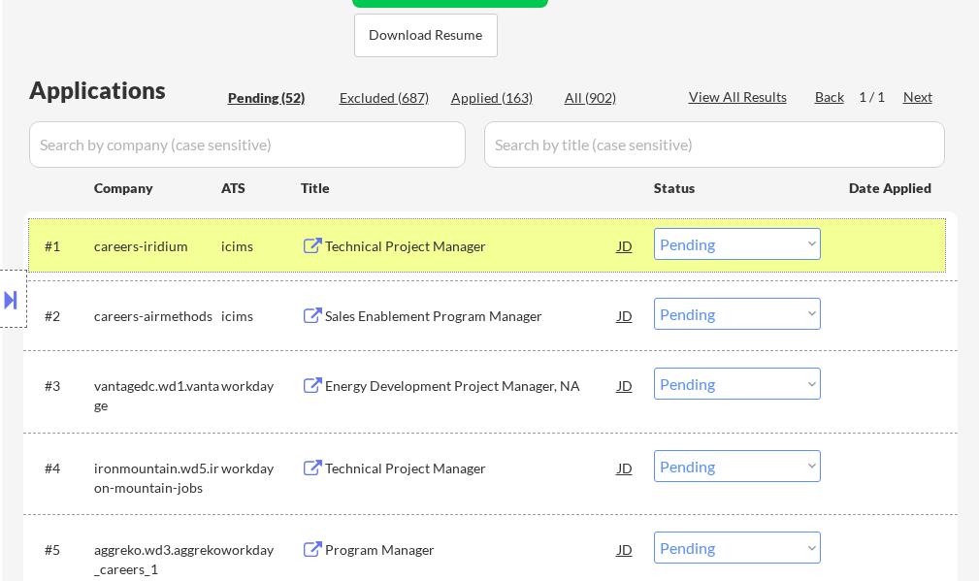
click at [888, 261] on div at bounding box center [891, 245] width 85 height 35
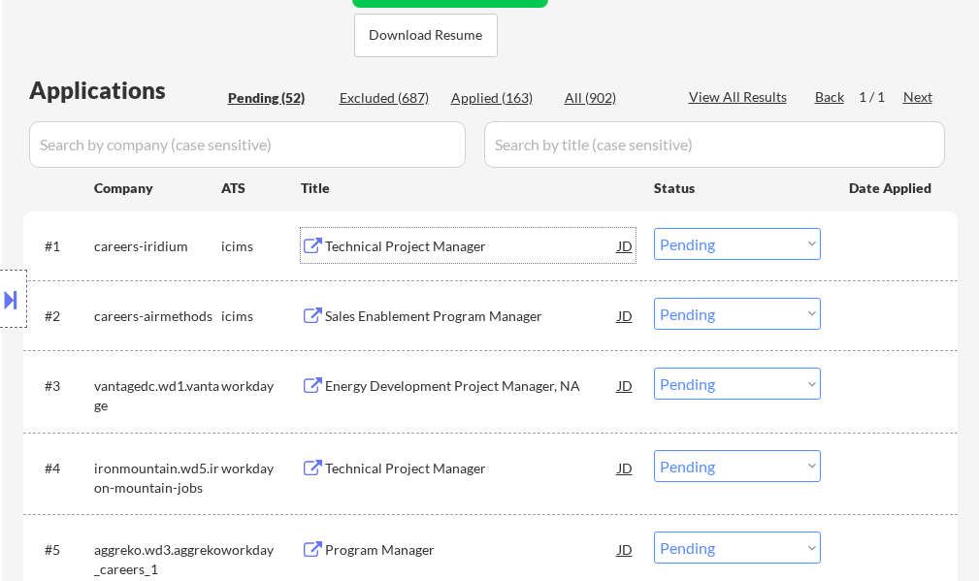
click at [397, 245] on div "Technical Project Manager" at bounding box center [471, 246] width 293 height 19
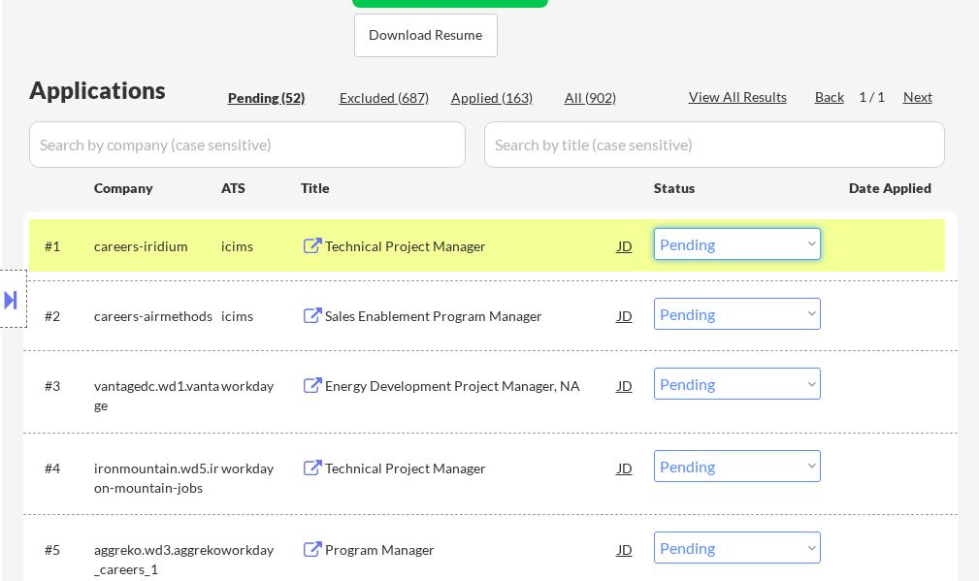
click at [712, 243] on select "Choose an option... Pending Applied Excluded (Questions) Excluded (Expired) Exc…" at bounding box center [737, 244] width 167 height 32
click at [654, 228] on select "Choose an option... Pending Applied Excluded (Questions) Excluded (Expired) Exc…" at bounding box center [737, 244] width 167 height 32
click at [856, 242] on div at bounding box center [891, 245] width 85 height 35
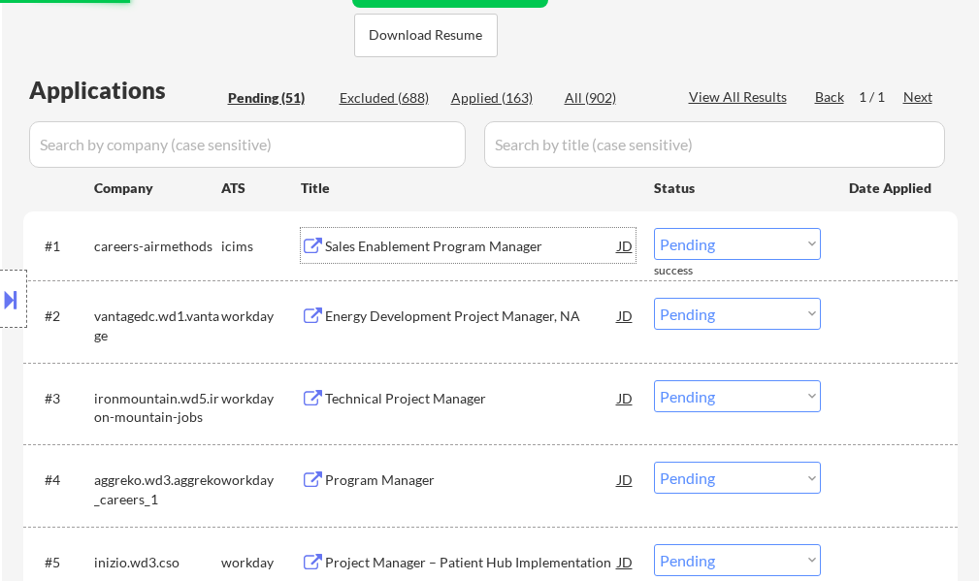
click at [381, 245] on div "Sales Enablement Program Manager" at bounding box center [471, 246] width 293 height 19
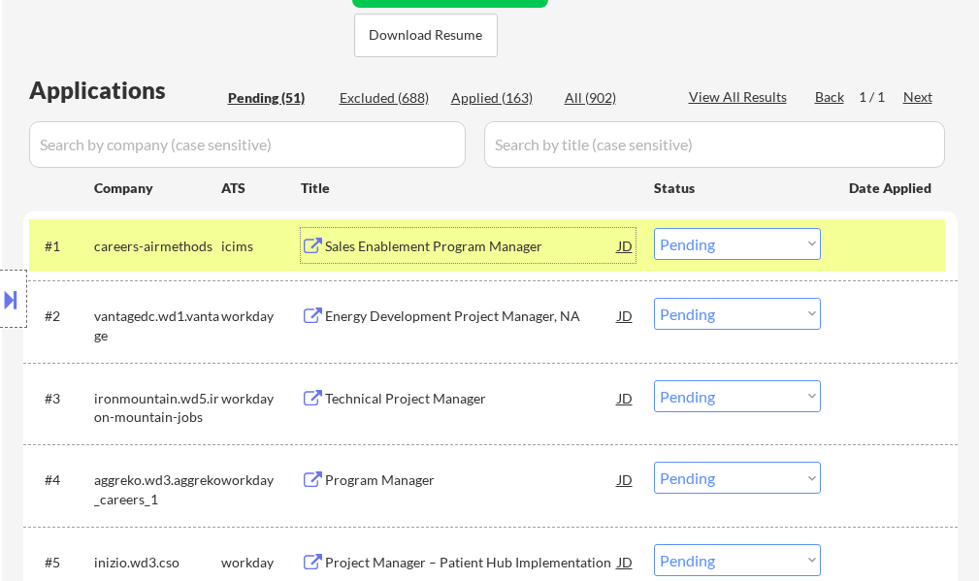
click at [679, 251] on select "Choose an option... Pending Applied Excluded (Questions) Excluded (Expired) Exc…" at bounding box center [737, 244] width 167 height 32
click at [654, 228] on select "Choose an option... Pending Applied Excluded (Questions) Excluded (Expired) Exc…" at bounding box center [737, 244] width 167 height 32
click at [881, 254] on div at bounding box center [891, 245] width 85 height 35
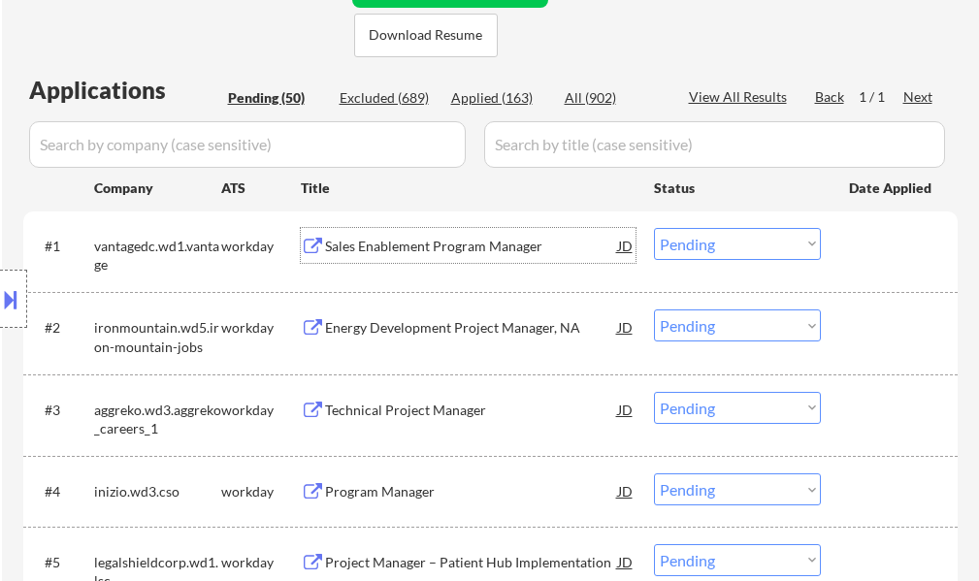
click at [429, 242] on div "Sales Enablement Program Manager" at bounding box center [471, 246] width 293 height 19
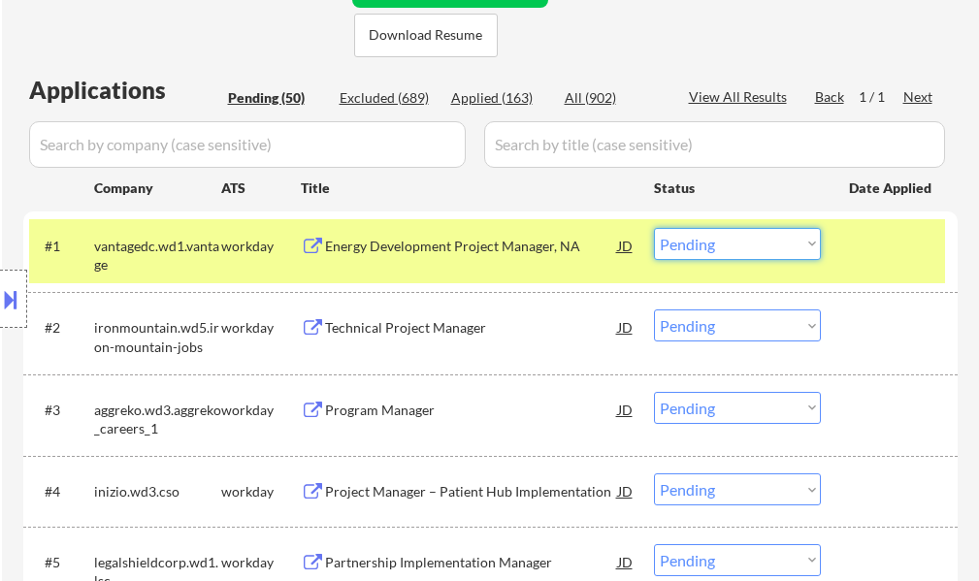
click at [710, 246] on select "Choose an option... Pending Applied Excluded (Questions) Excluded (Expired) Exc…" at bounding box center [737, 244] width 167 height 32
click at [654, 228] on select "Choose an option... Pending Applied Excluded (Questions) Excluded (Expired) Exc…" at bounding box center [737, 244] width 167 height 32
click at [845, 261] on div "#1 vantagedc.wd1.vantage workday Energy Development Project Manager, NA JD warn…" at bounding box center [487, 251] width 916 height 64
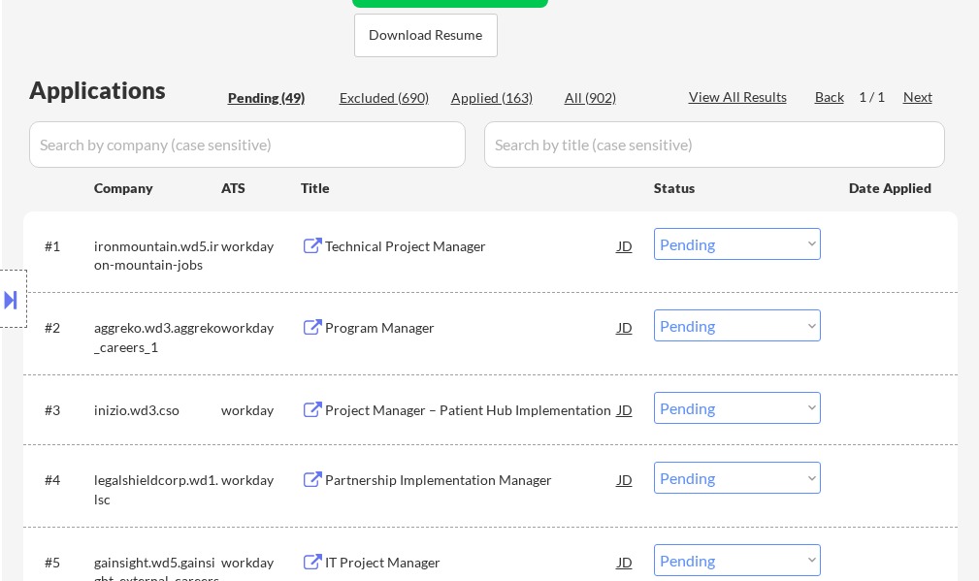
click at [350, 240] on div "Technical Project Manager" at bounding box center [471, 246] width 293 height 19
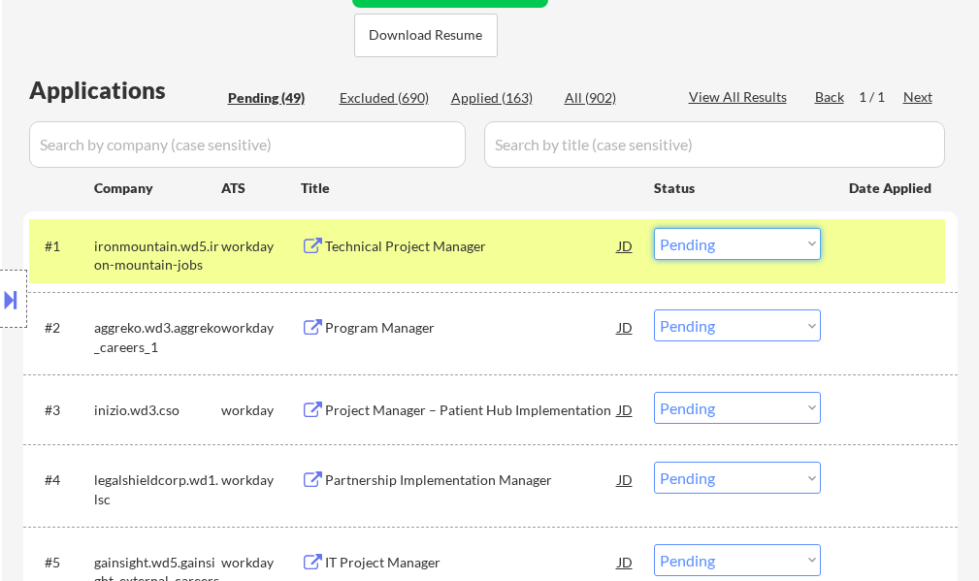
click at [751, 248] on select "Choose an option... Pending Applied Excluded (Questions) Excluded (Expired) Exc…" at bounding box center [737, 244] width 167 height 32
click at [654, 228] on select "Choose an option... Pending Applied Excluded (Questions) Excluded (Expired) Exc…" at bounding box center [737, 244] width 167 height 32
click at [888, 255] on div at bounding box center [891, 245] width 85 height 35
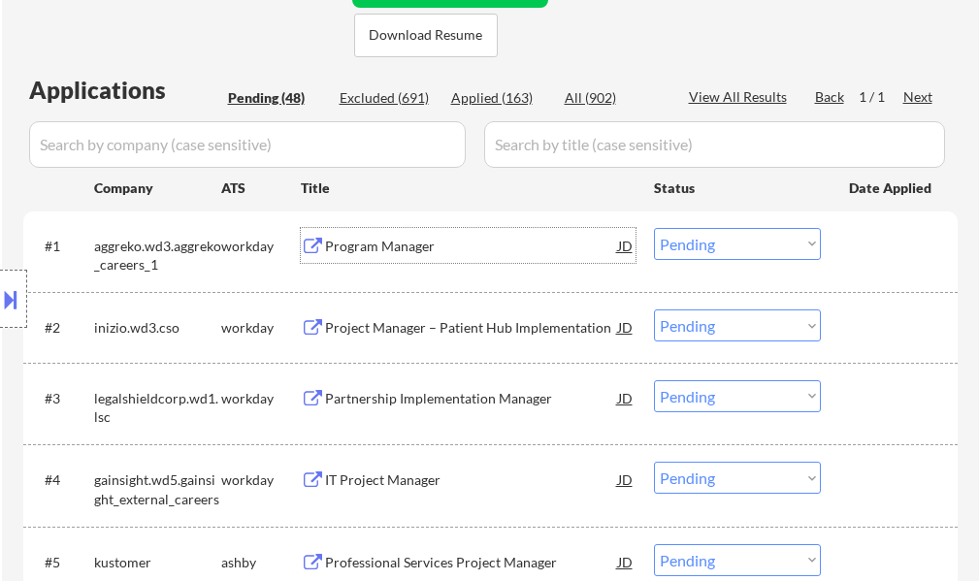
click at [417, 242] on div "Program Manager" at bounding box center [471, 246] width 293 height 19
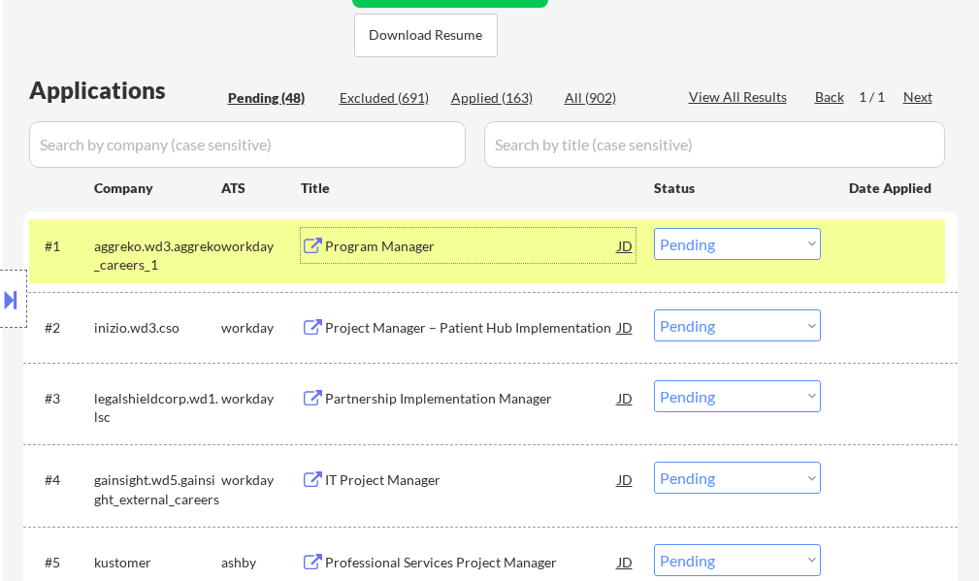
click at [782, 246] on select "Choose an option... Pending Applied Excluded (Questions) Excluded (Expired) Exc…" at bounding box center [737, 244] width 167 height 32
click at [654, 228] on select "Choose an option... Pending Applied Excluded (Questions) Excluded (Expired) Exc…" at bounding box center [737, 244] width 167 height 32
click at [883, 257] on div at bounding box center [891, 245] width 85 height 35
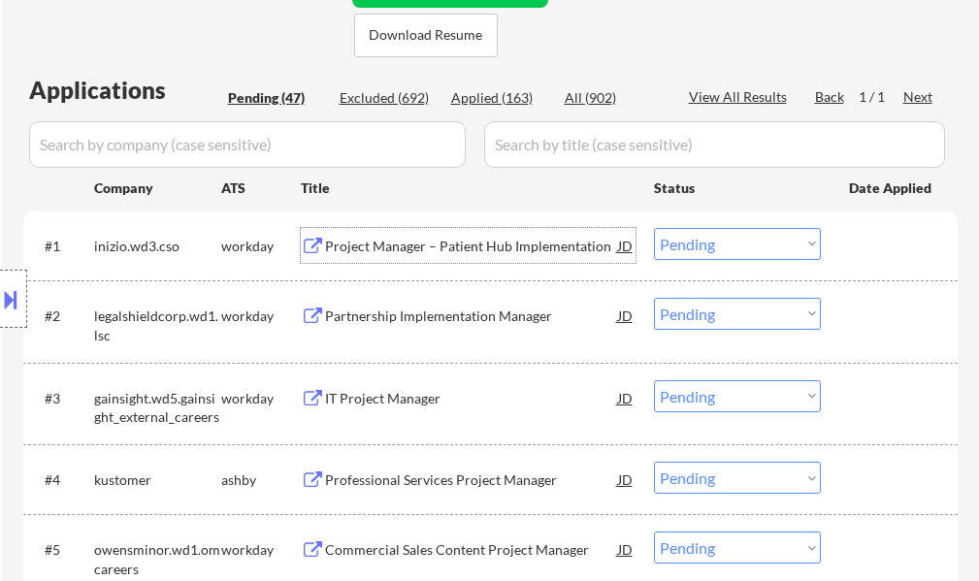
click at [392, 242] on div "Project Manager – Patient Hub Implementation" at bounding box center [471, 246] width 293 height 19
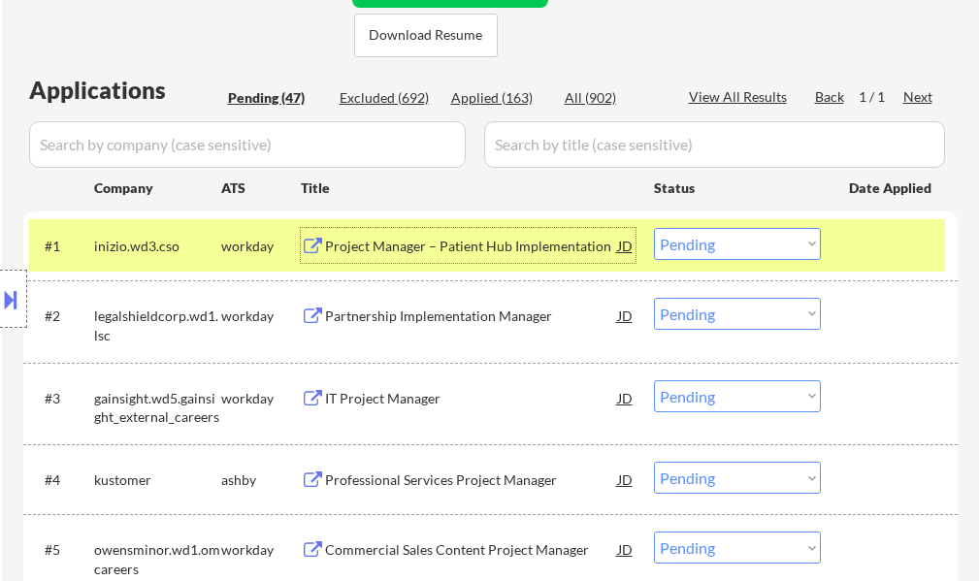
click at [721, 239] on select "Choose an option... Pending Applied Excluded (Questions) Excluded (Expired) Exc…" at bounding box center [737, 244] width 167 height 32
click at [654, 228] on select "Choose an option... Pending Applied Excluded (Questions) Excluded (Expired) Exc…" at bounding box center [737, 244] width 167 height 32
click at [855, 249] on div at bounding box center [891, 245] width 85 height 35
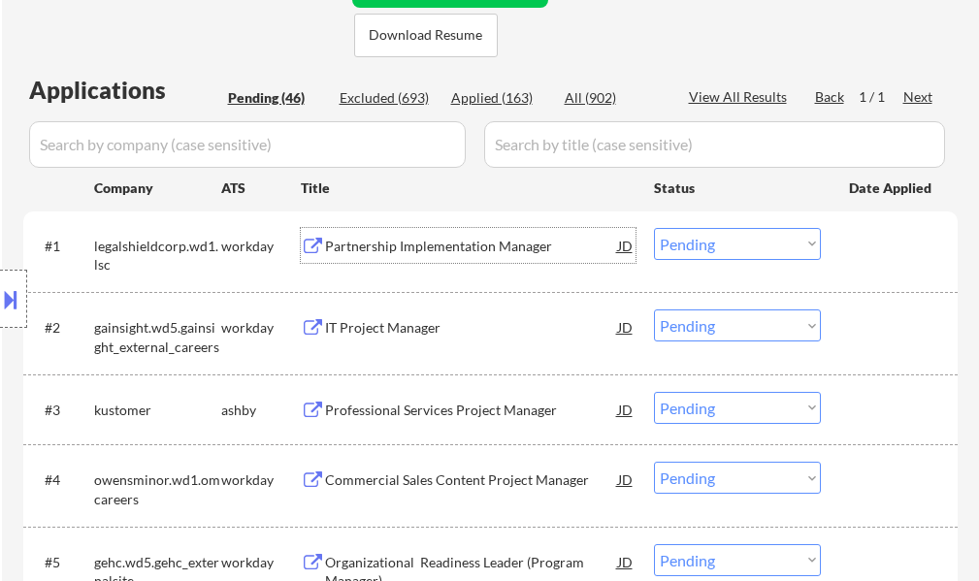
click at [435, 249] on div "Partnership Implementation Manager" at bounding box center [471, 246] width 293 height 19
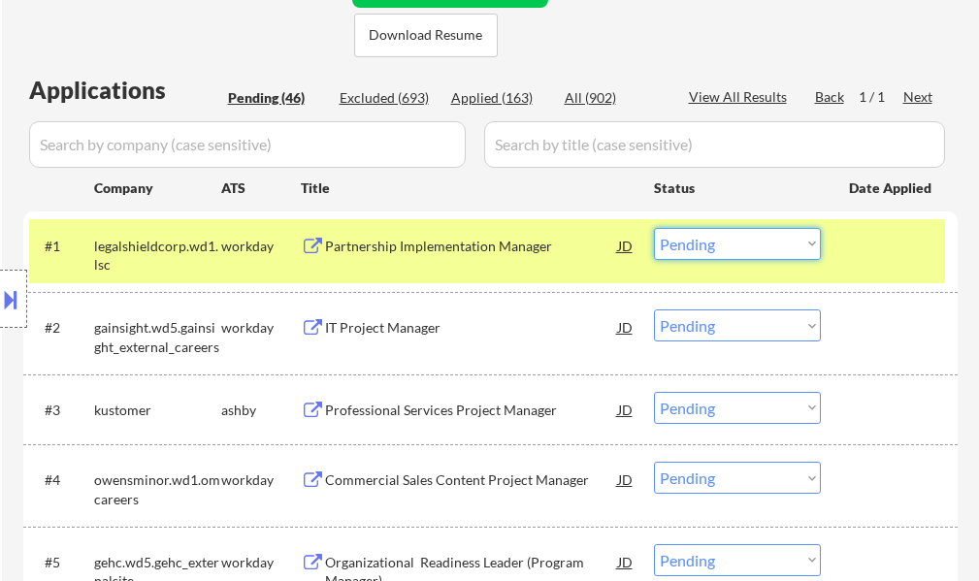
click at [718, 239] on select "Choose an option... Pending Applied Excluded (Questions) Excluded (Expired) Exc…" at bounding box center [737, 244] width 167 height 32
click at [654, 228] on select "Choose an option... Pending Applied Excluded (Questions) Excluded (Expired) Exc…" at bounding box center [737, 244] width 167 height 32
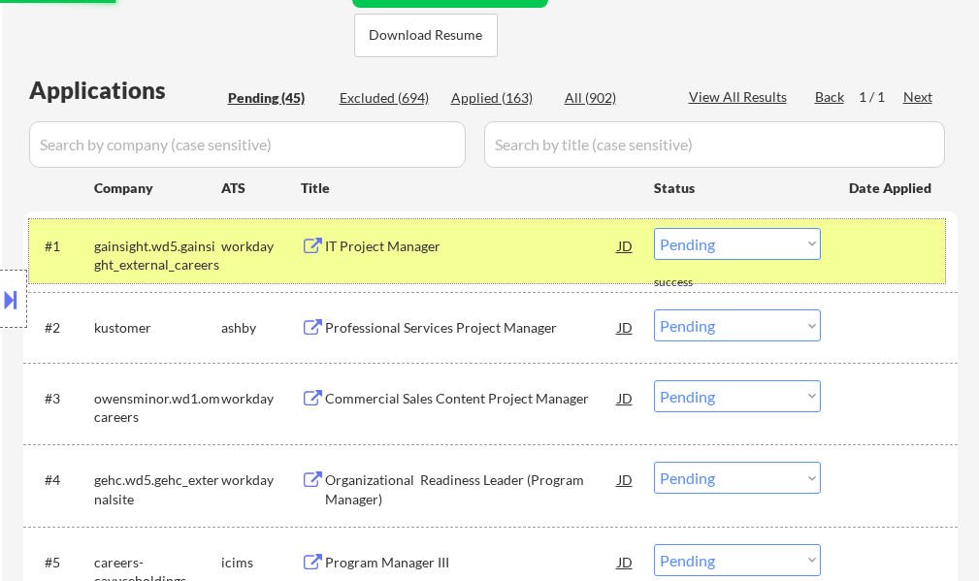
click at [857, 257] on div at bounding box center [891, 245] width 85 height 35
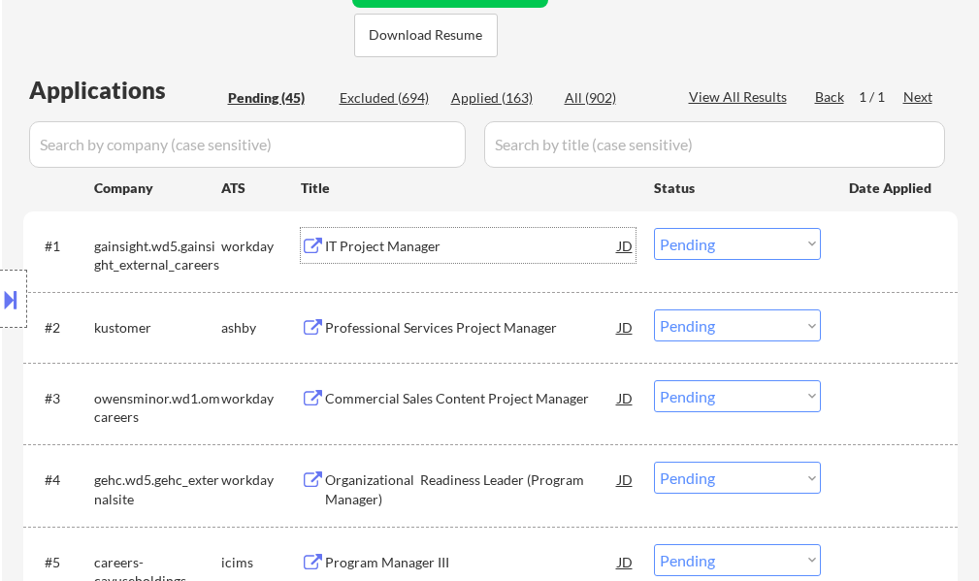
click at [401, 246] on div "IT Project Manager" at bounding box center [471, 246] width 293 height 19
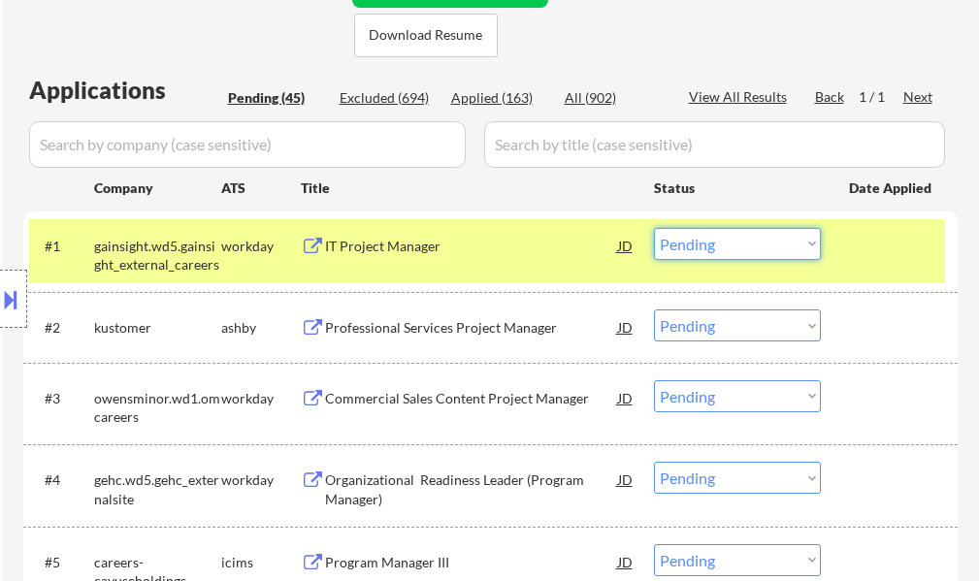
click at [686, 248] on select "Choose an option... Pending Applied Excluded (Questions) Excluded (Expired) Exc…" at bounding box center [737, 244] width 167 height 32
click at [654, 228] on select "Choose an option... Pending Applied Excluded (Questions) Excluded (Expired) Exc…" at bounding box center [737, 244] width 167 height 32
click at [888, 253] on div at bounding box center [891, 245] width 85 height 35
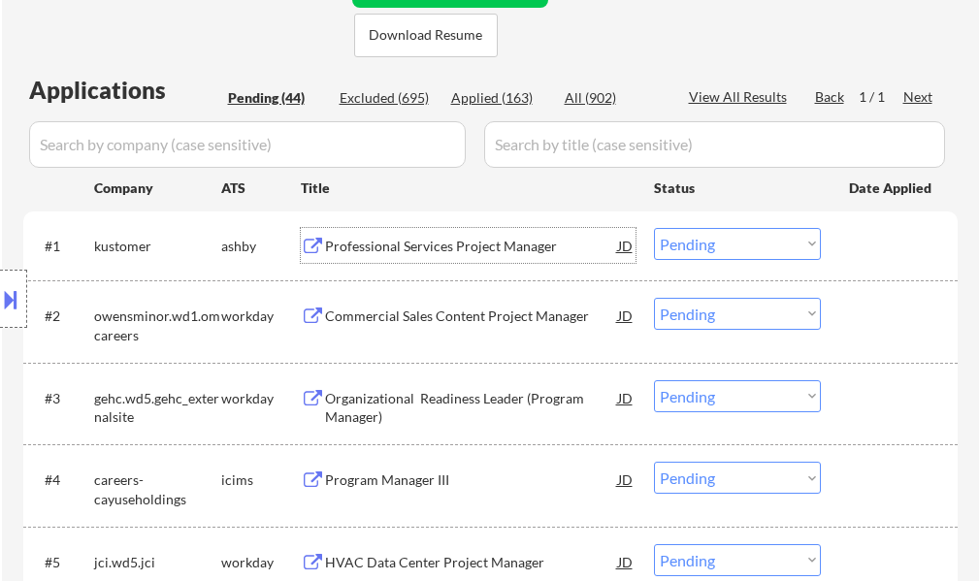
click at [368, 251] on div "Professional Services Project Manager" at bounding box center [471, 246] width 293 height 19
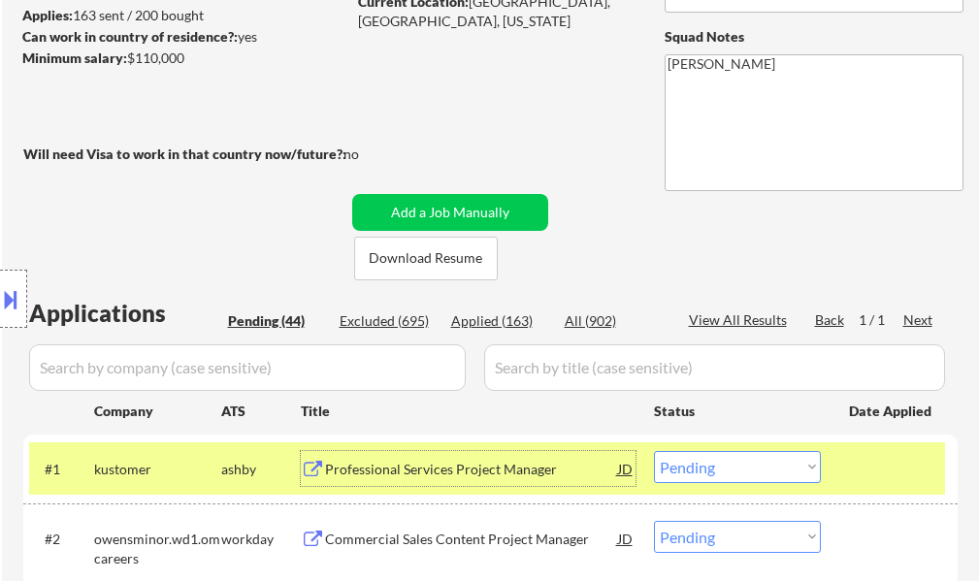
scroll to position [582, 0]
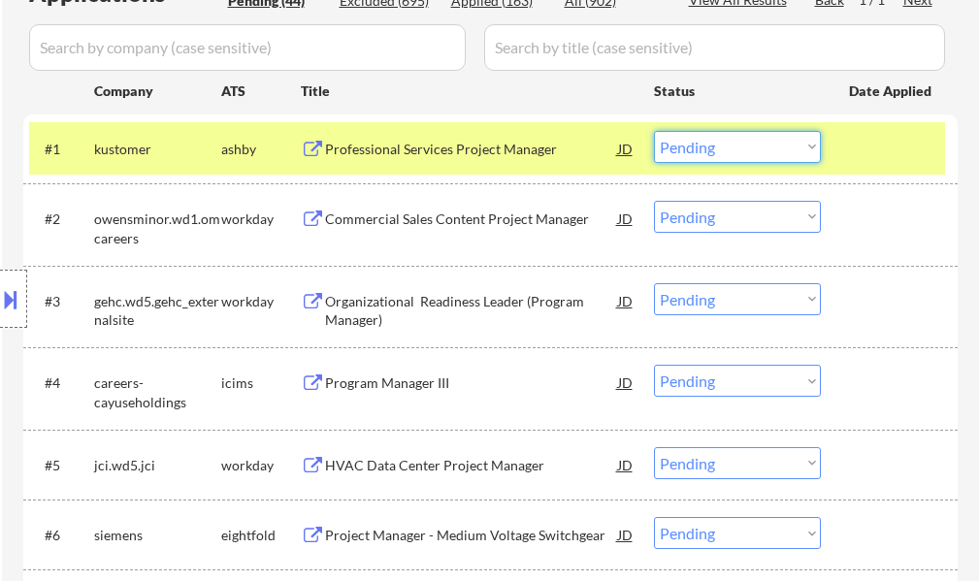
click at [736, 137] on select "Choose an option... Pending Applied Excluded (Questions) Excluded (Expired) Exc…" at bounding box center [737, 147] width 167 height 32
click at [654, 131] on select "Choose an option... Pending Applied Excluded (Questions) Excluded (Expired) Exc…" at bounding box center [737, 147] width 167 height 32
click at [903, 151] on div at bounding box center [891, 148] width 85 height 35
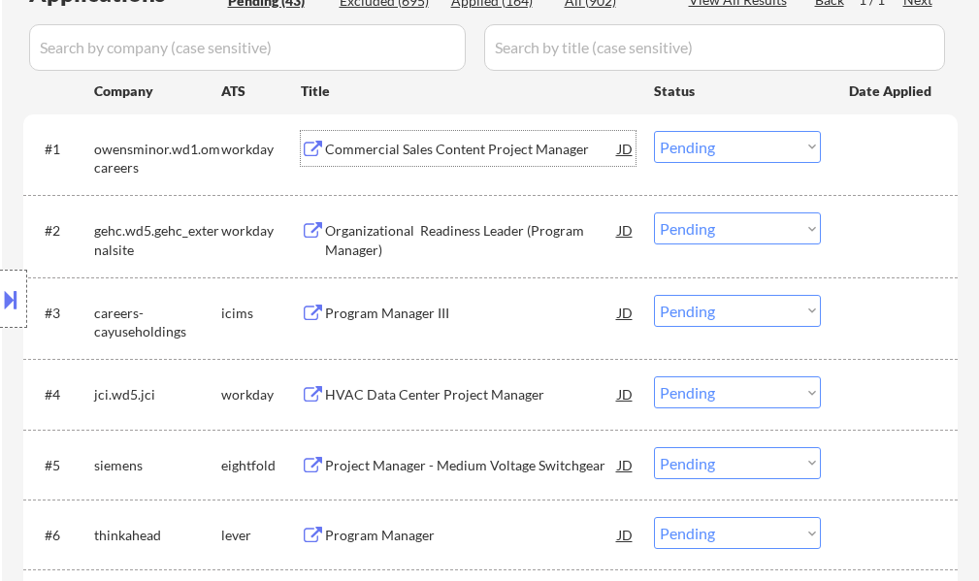
click at [434, 153] on div "Commercial Sales Content Project Manager" at bounding box center [471, 149] width 293 height 19
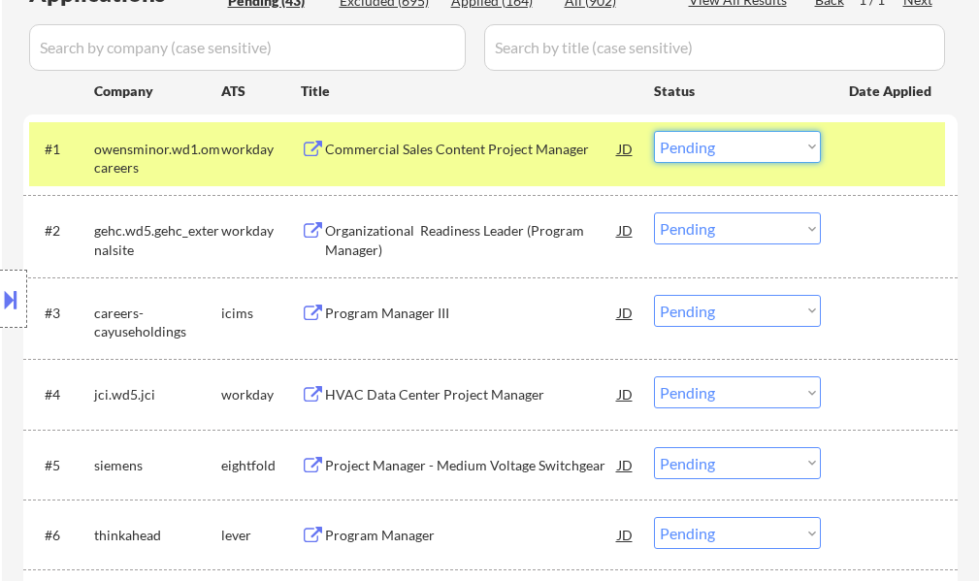
click at [727, 152] on select "Choose an option... Pending Applied Excluded (Questions) Excluded (Expired) Exc…" at bounding box center [737, 147] width 167 height 32
click at [654, 131] on select "Choose an option... Pending Applied Excluded (Questions) Excluded (Expired) Exc…" at bounding box center [737, 147] width 167 height 32
click at [884, 165] on div at bounding box center [891, 148] width 85 height 35
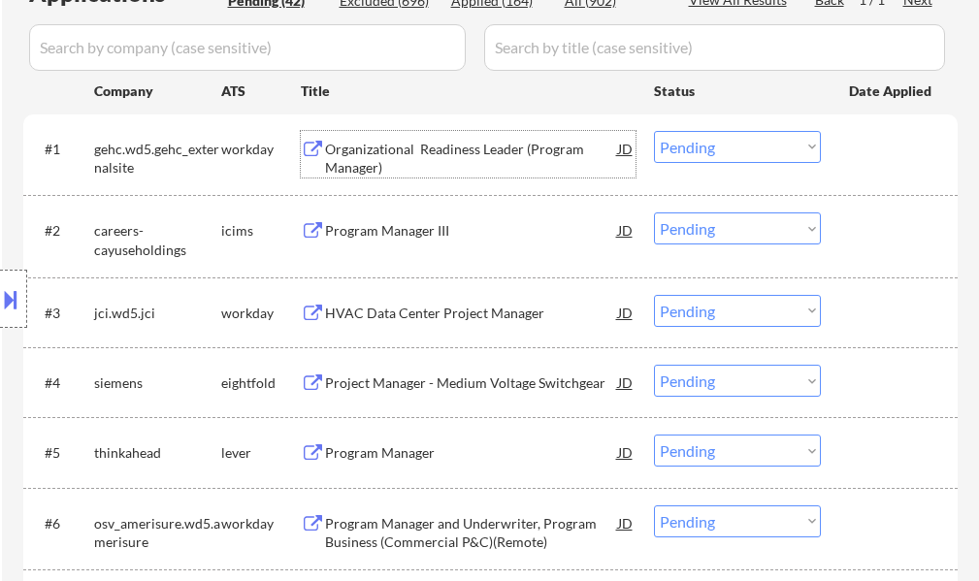
click at [418, 144] on div "Organizational Readiness Leader (Program Manager)" at bounding box center [471, 159] width 293 height 38
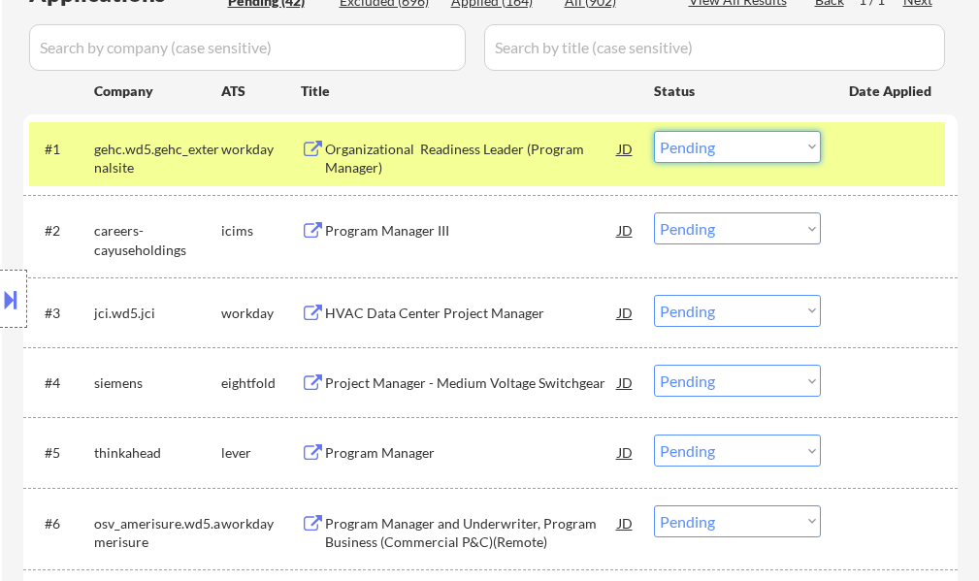
click at [685, 153] on select "Choose an option... Pending Applied Excluded (Questions) Excluded (Expired) Exc…" at bounding box center [737, 147] width 167 height 32
click at [654, 131] on select "Choose an option... Pending Applied Excluded (Questions) Excluded (Expired) Exc…" at bounding box center [737, 147] width 167 height 32
click at [907, 149] on div at bounding box center [891, 148] width 85 height 35
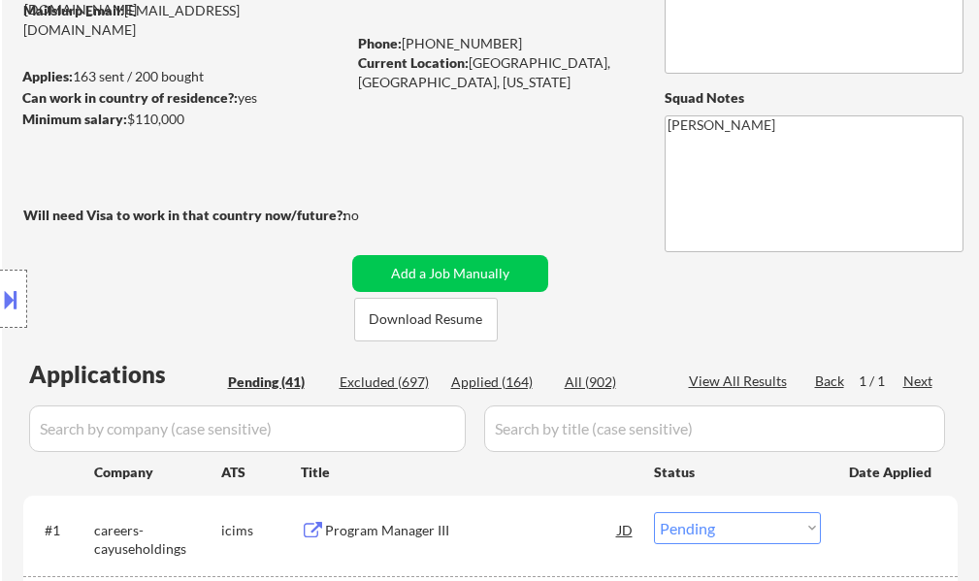
scroll to position [388, 0]
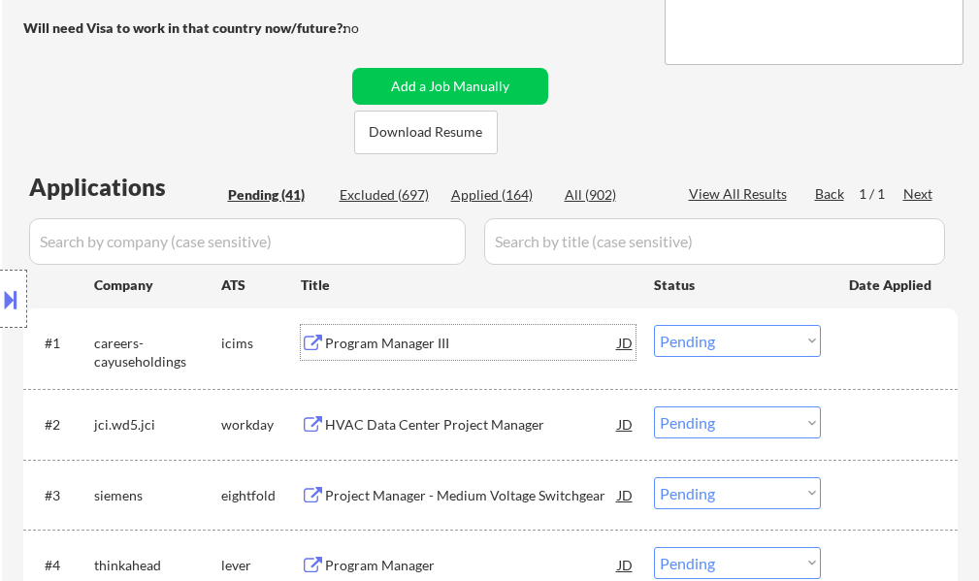
click at [383, 340] on div "Program Manager III" at bounding box center [471, 343] width 293 height 19
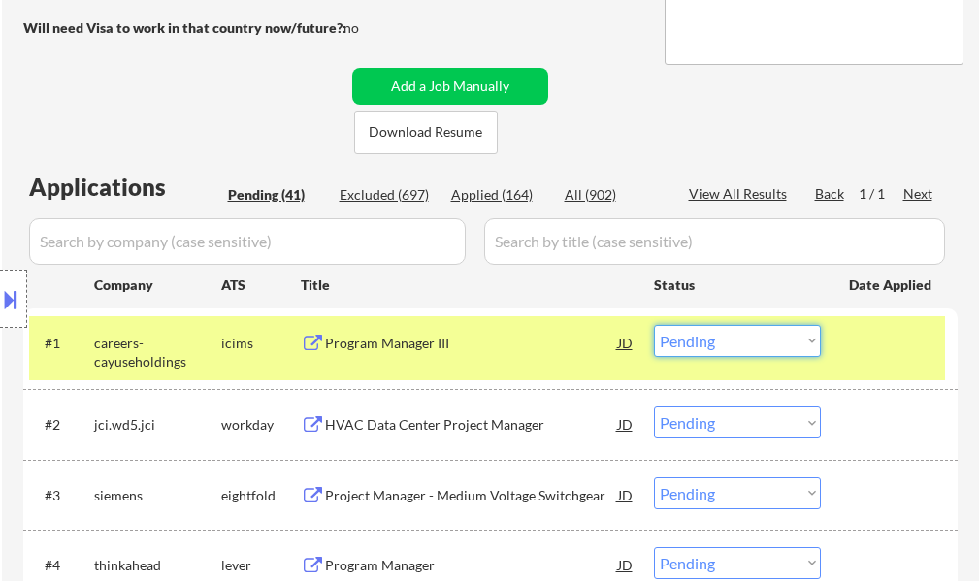
click at [705, 337] on select "Choose an option... Pending Applied Excluded (Questions) Excluded (Expired) Exc…" at bounding box center [737, 341] width 167 height 32
click at [654, 325] on select "Choose an option... Pending Applied Excluded (Questions) Excluded (Expired) Exc…" at bounding box center [737, 341] width 167 height 32
click at [875, 351] on div at bounding box center [891, 342] width 85 height 35
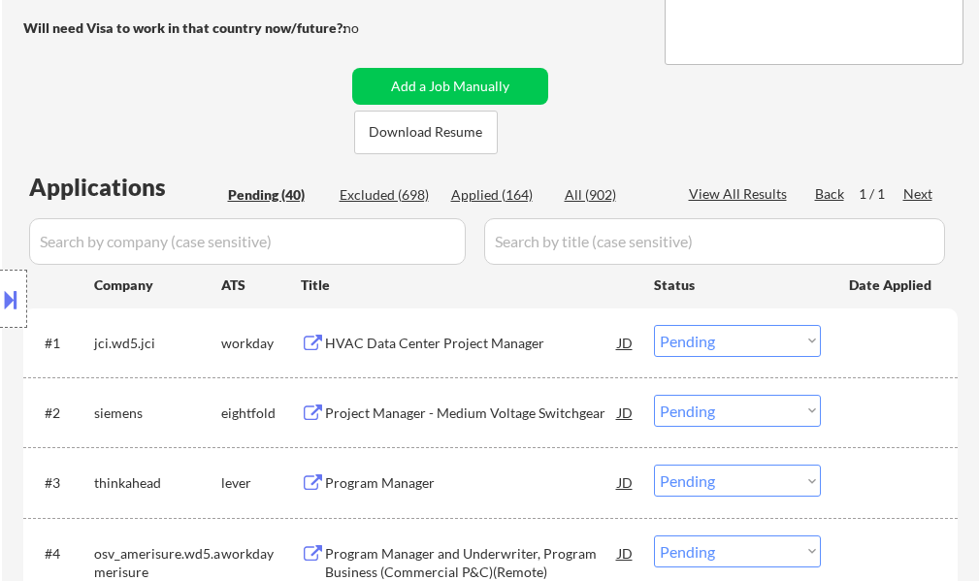
click at [491, 342] on div "HVAC Data Center Project Manager" at bounding box center [471, 343] width 293 height 19
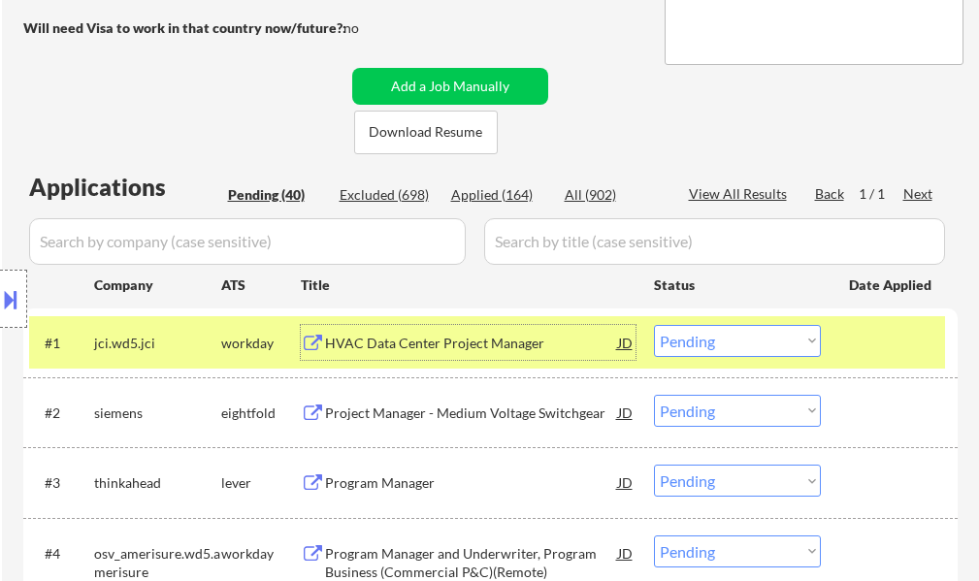
click at [871, 343] on div at bounding box center [891, 342] width 85 height 35
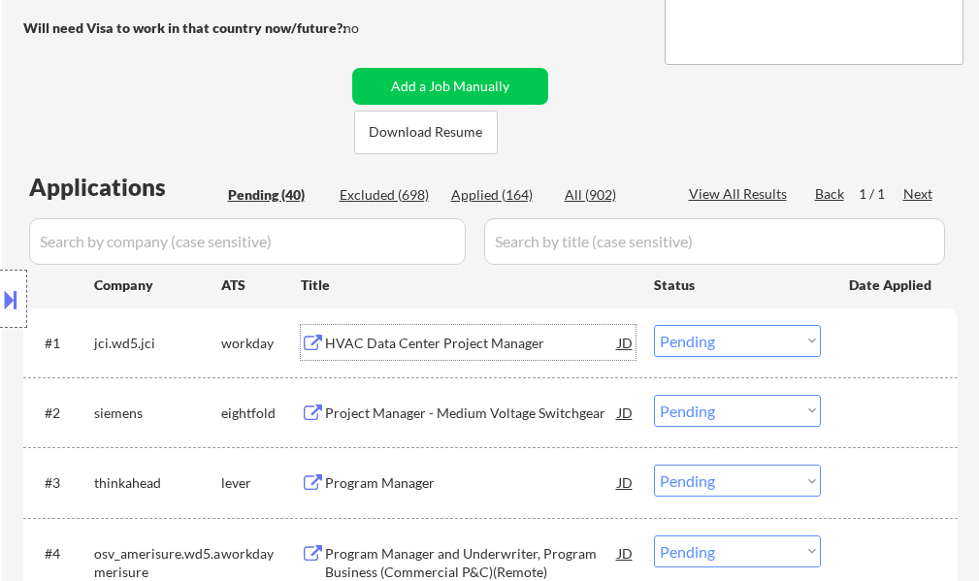
click at [455, 350] on div "HVAC Data Center Project Manager" at bounding box center [471, 343] width 293 height 19
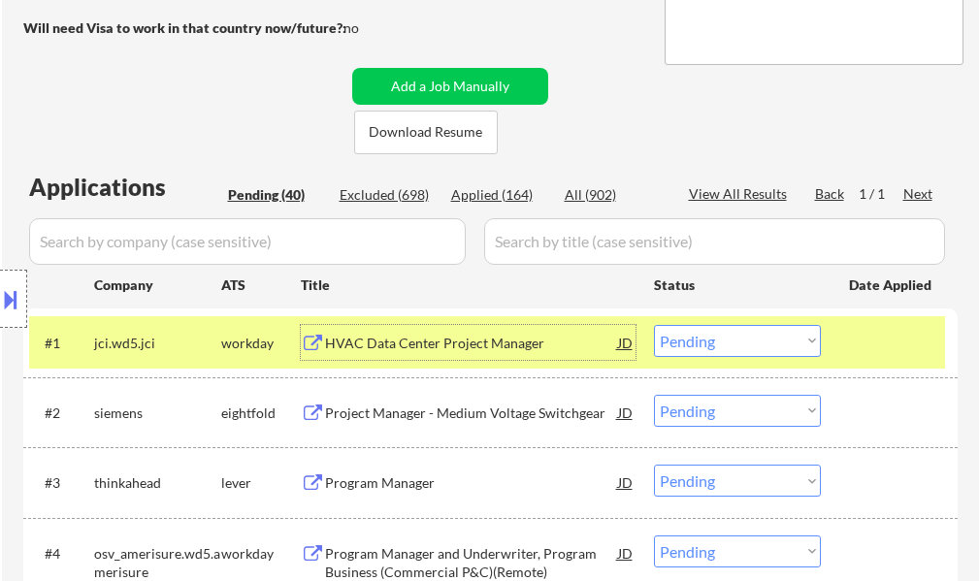
click at [721, 343] on select "Choose an option... Pending Applied Excluded (Questions) Excluded (Expired) Exc…" at bounding box center [737, 341] width 167 height 32
click at [654, 325] on select "Choose an option... Pending Applied Excluded (Questions) Excluded (Expired) Exc…" at bounding box center [737, 341] width 167 height 32
click at [849, 329] on div at bounding box center [891, 342] width 85 height 35
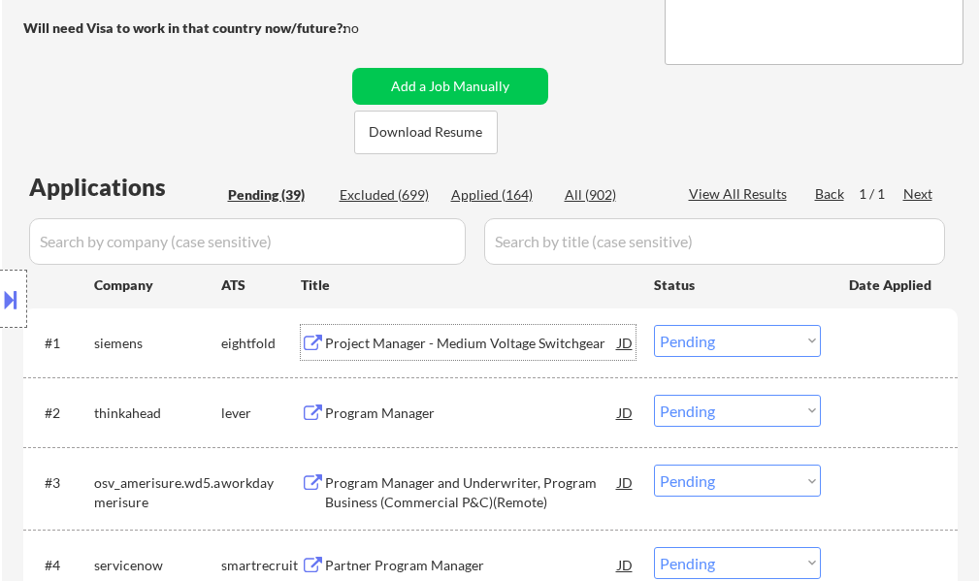
click at [364, 348] on div "Project Manager - Medium Voltage Switchgear" at bounding box center [471, 343] width 293 height 19
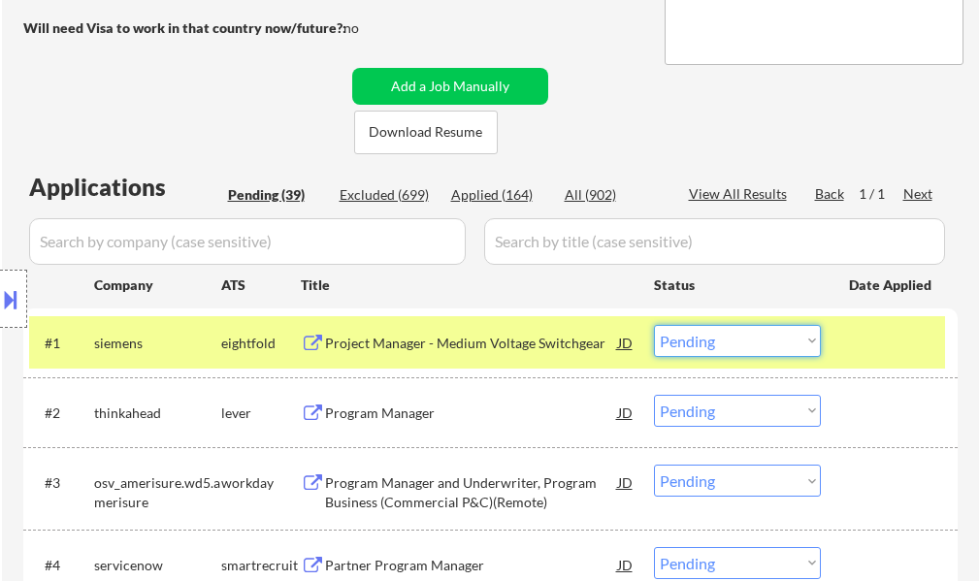
click at [712, 347] on select "Choose an option... Pending Applied Excluded (Questions) Excluded (Expired) Exc…" at bounding box center [737, 341] width 167 height 32
click at [654, 325] on select "Choose an option... Pending Applied Excluded (Questions) Excluded (Expired) Exc…" at bounding box center [737, 341] width 167 height 32
click at [889, 344] on div at bounding box center [891, 342] width 85 height 35
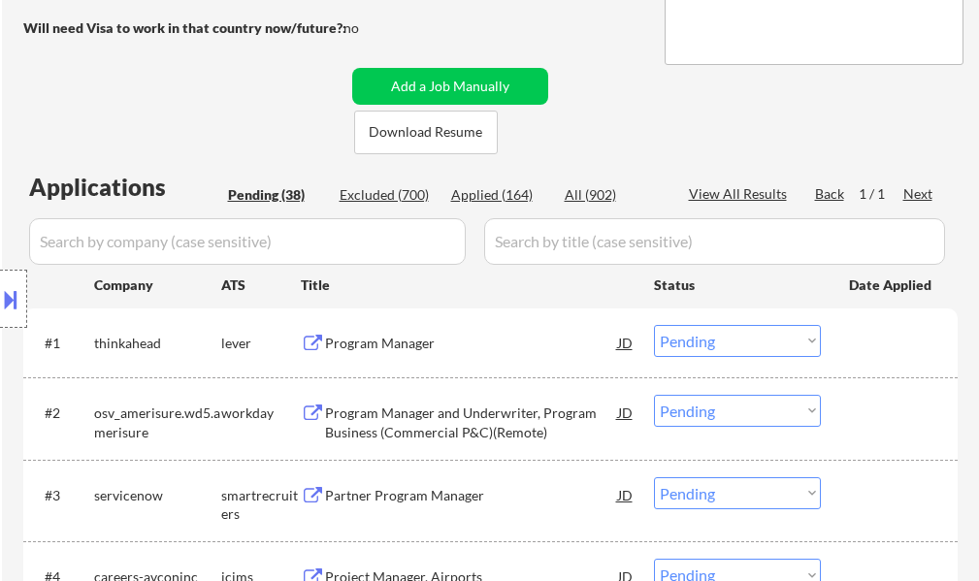
click at [392, 346] on div "Program Manager" at bounding box center [471, 343] width 293 height 19
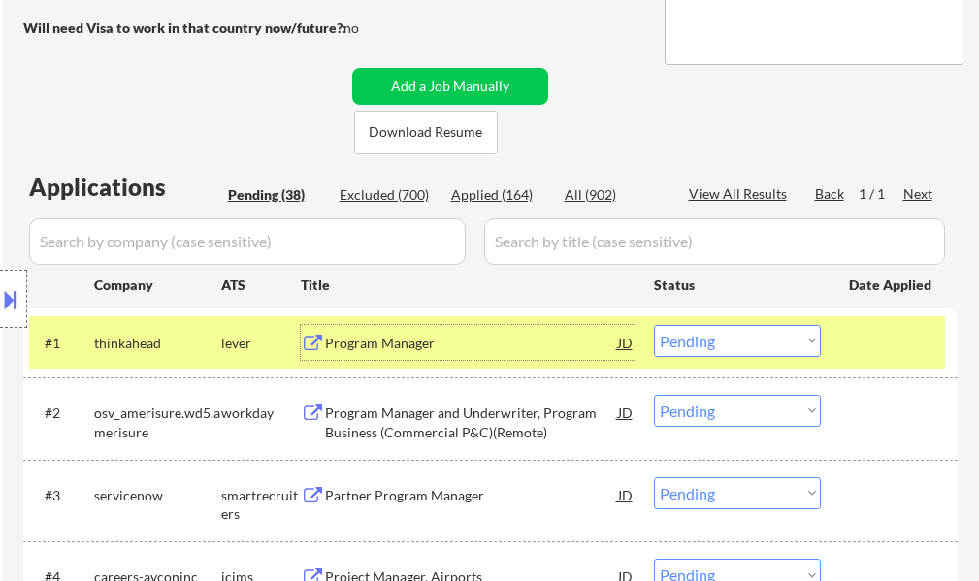
click at [746, 340] on select "Choose an option... Pending Applied Excluded (Questions) Excluded (Expired) Exc…" at bounding box center [737, 341] width 167 height 32
click at [654, 325] on select "Choose an option... Pending Applied Excluded (Questions) Excluded (Expired) Exc…" at bounding box center [737, 341] width 167 height 32
click at [895, 339] on div at bounding box center [891, 342] width 85 height 35
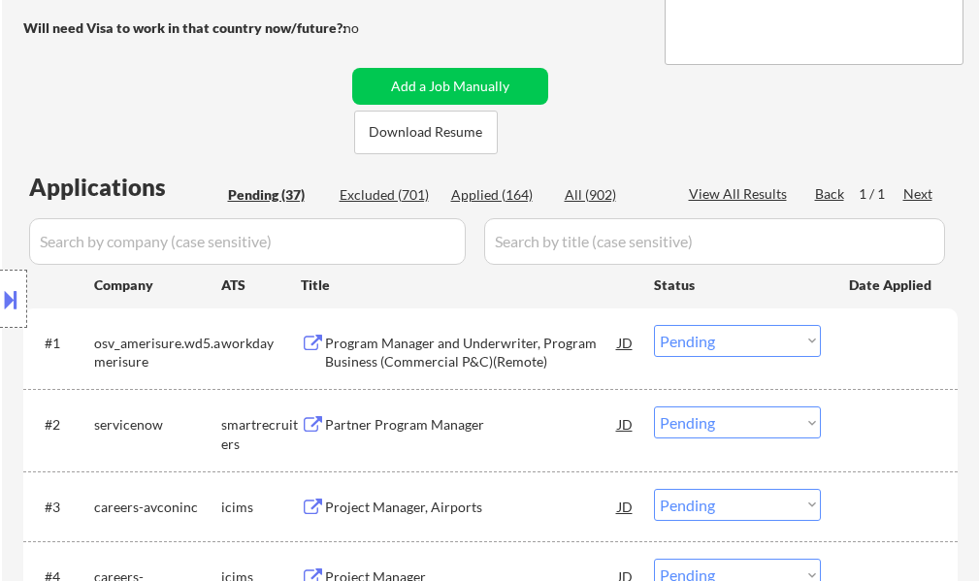
click at [418, 350] on div "Program Manager and Underwriter, Program Business (Commercial P&C)(Remote)" at bounding box center [471, 353] width 293 height 38
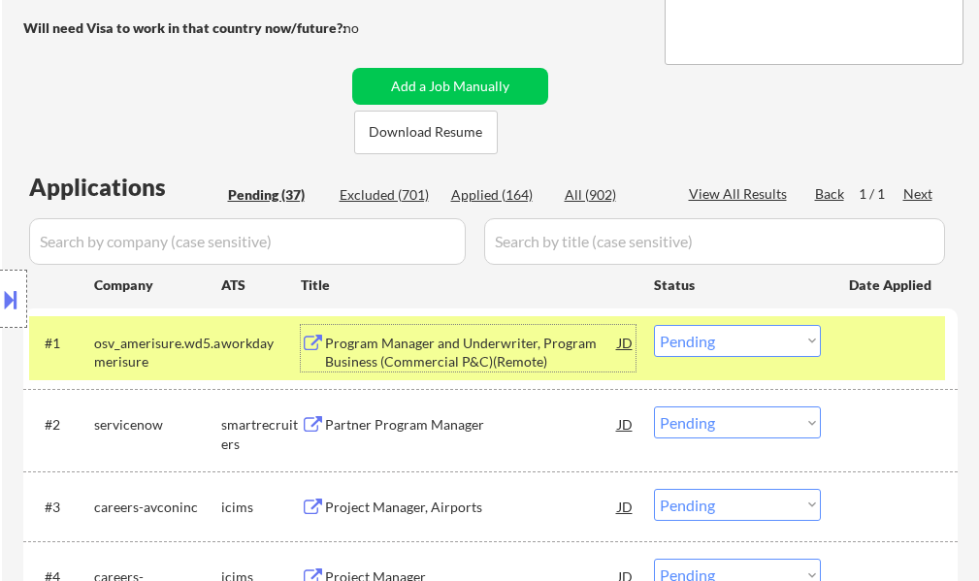
click at [469, 351] on div "Program Manager and Underwriter, Program Business (Commercial P&C)(Remote)" at bounding box center [471, 353] width 293 height 38
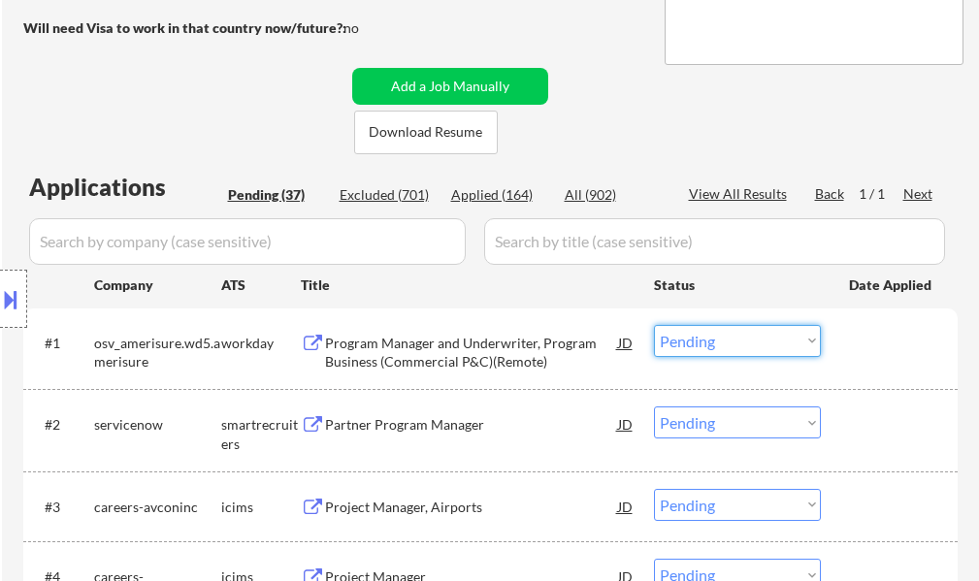
click at [746, 341] on select "Choose an option... Pending Applied Excluded (Questions) Excluded (Expired) Exc…" at bounding box center [737, 341] width 167 height 32
click at [654, 325] on select "Choose an option... Pending Applied Excluded (Questions) Excluded (Expired) Exc…" at bounding box center [737, 341] width 167 height 32
click at [863, 355] on div at bounding box center [891, 342] width 85 height 35
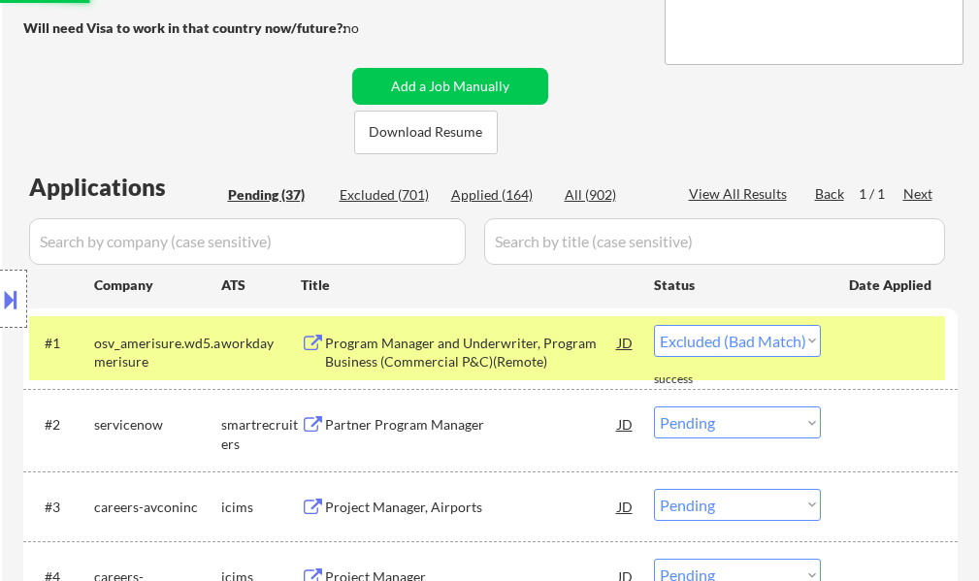
click at [861, 352] on div at bounding box center [891, 342] width 85 height 35
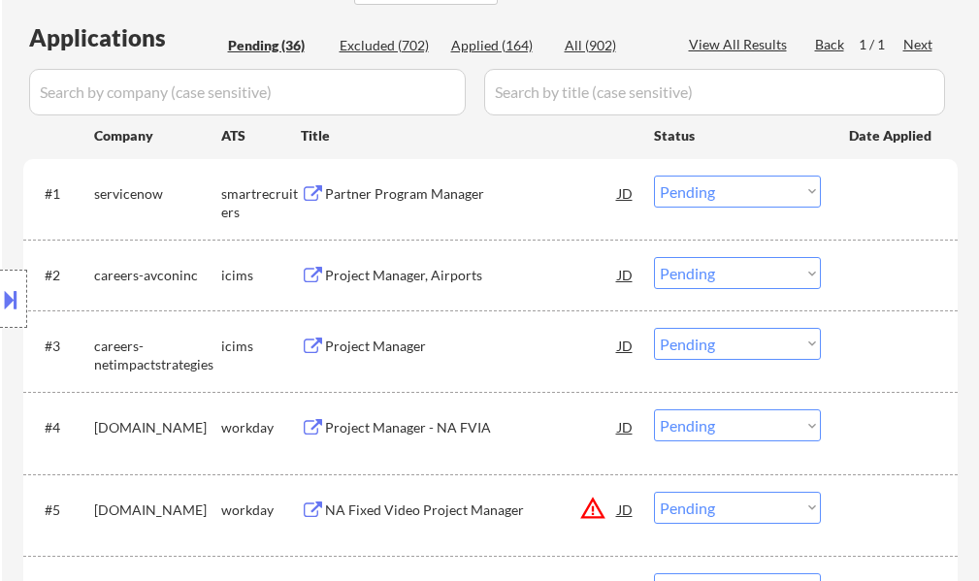
scroll to position [582, 0]
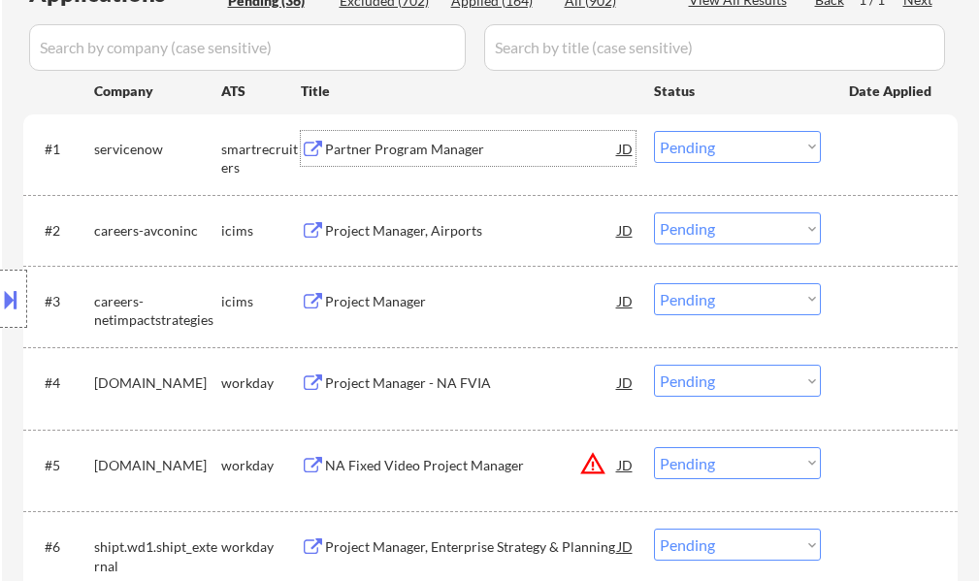
click at [385, 146] on div "Partner Program Manager" at bounding box center [471, 149] width 293 height 19
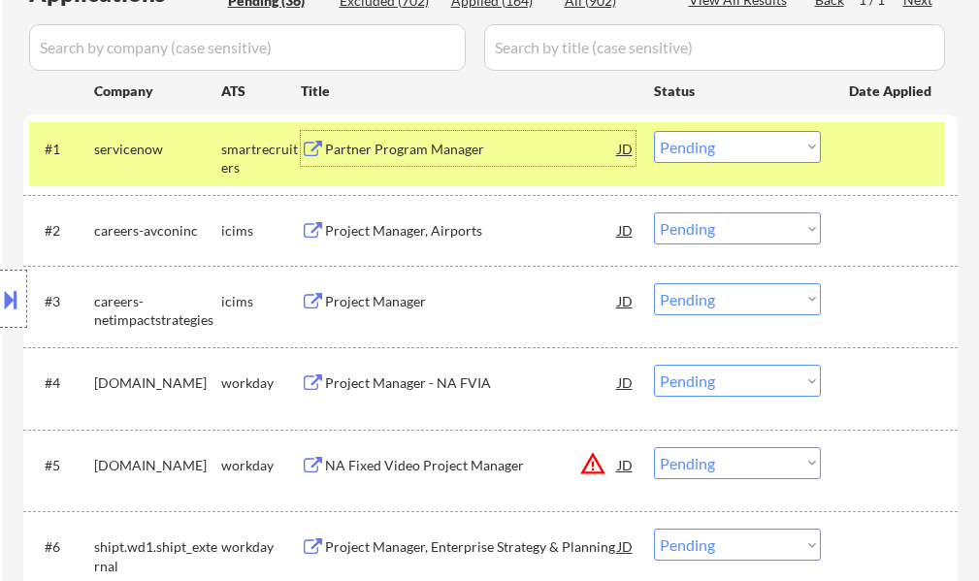
click at [690, 157] on select "Choose an option... Pending Applied Excluded (Questions) Excluded (Expired) Exc…" at bounding box center [737, 147] width 167 height 32
click at [654, 131] on select "Choose an option... Pending Applied Excluded (Questions) Excluded (Expired) Exc…" at bounding box center [737, 147] width 167 height 32
click at [851, 154] on div at bounding box center [891, 148] width 85 height 35
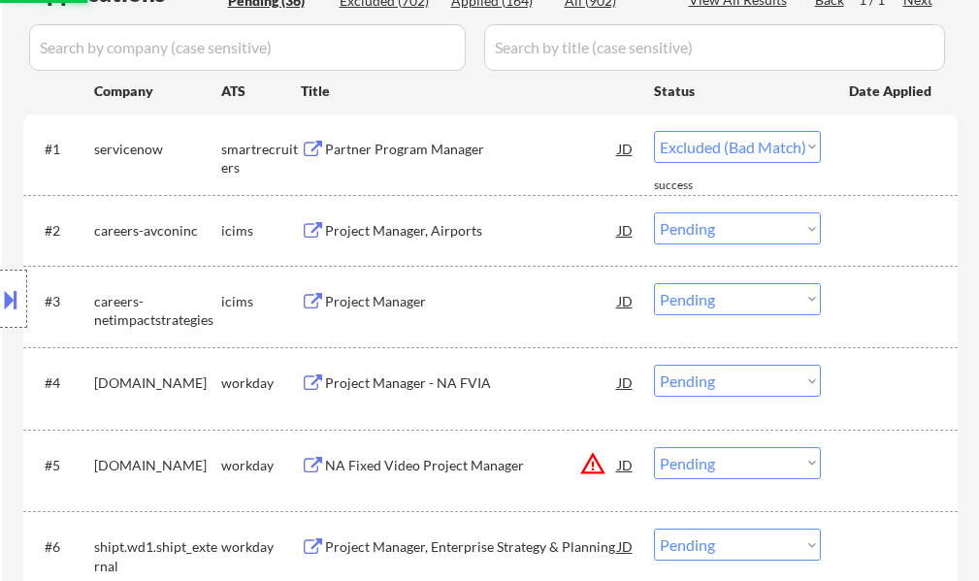
select select ""pending""
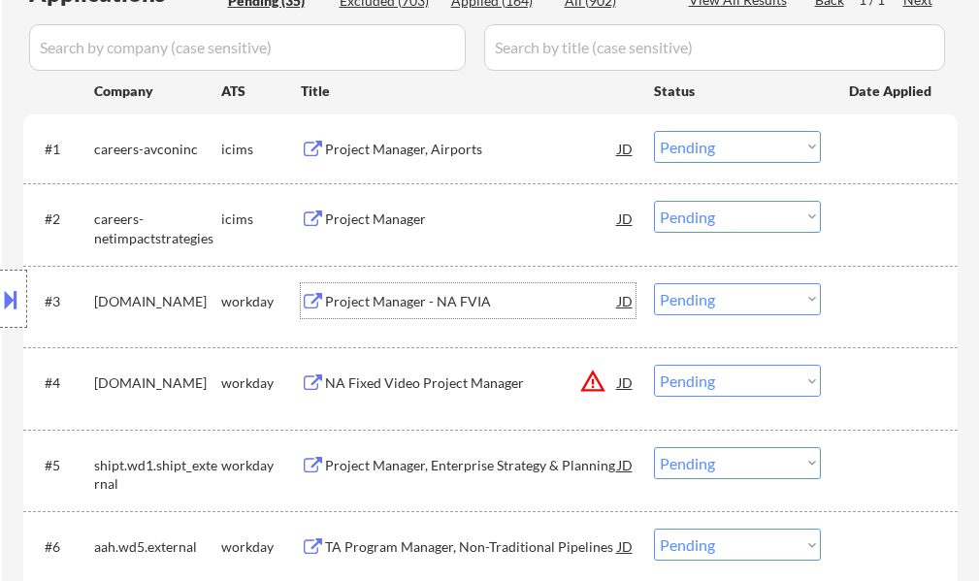
click at [416, 302] on div "Project Manager - NA FVIA" at bounding box center [471, 301] width 293 height 19
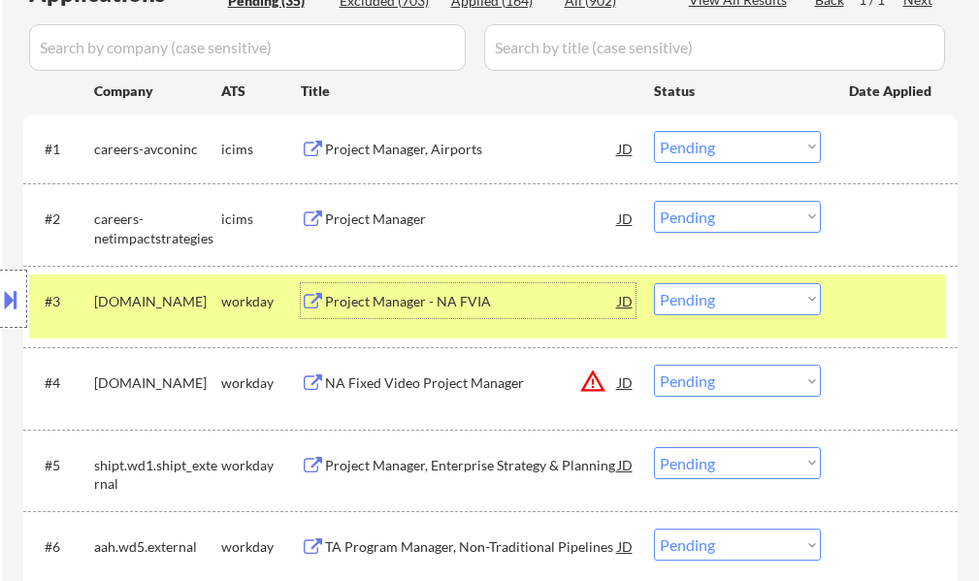
click at [738, 314] on select "Choose an option... Pending Applied Excluded (Questions) Excluded (Expired) Exc…" at bounding box center [737, 299] width 167 height 32
click at [654, 283] on select "Choose an option... Pending Applied Excluded (Questions) Excluded (Expired) Exc…" at bounding box center [737, 299] width 167 height 32
click at [861, 303] on div at bounding box center [891, 300] width 85 height 35
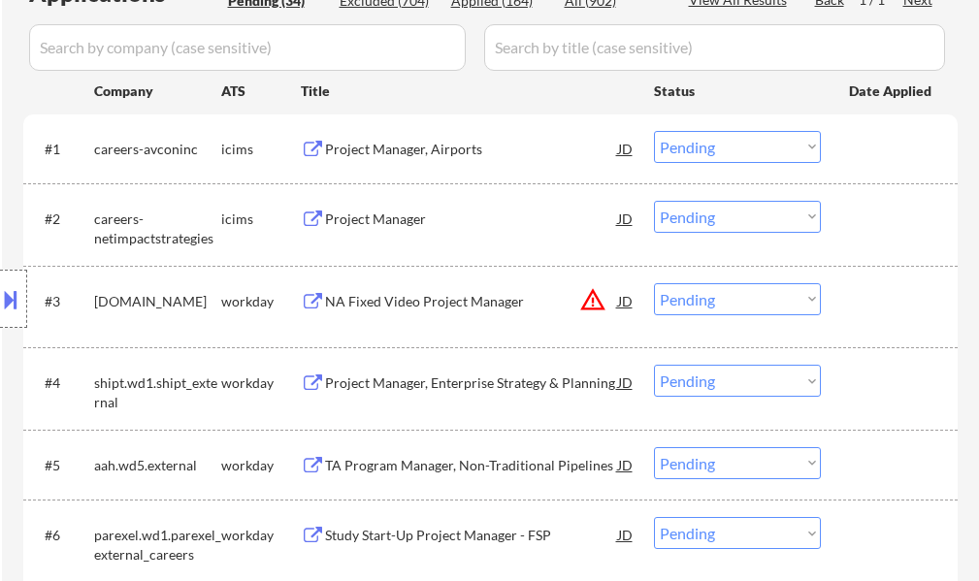
click at [435, 310] on div "NA Fixed Video Project Manager" at bounding box center [471, 301] width 293 height 19
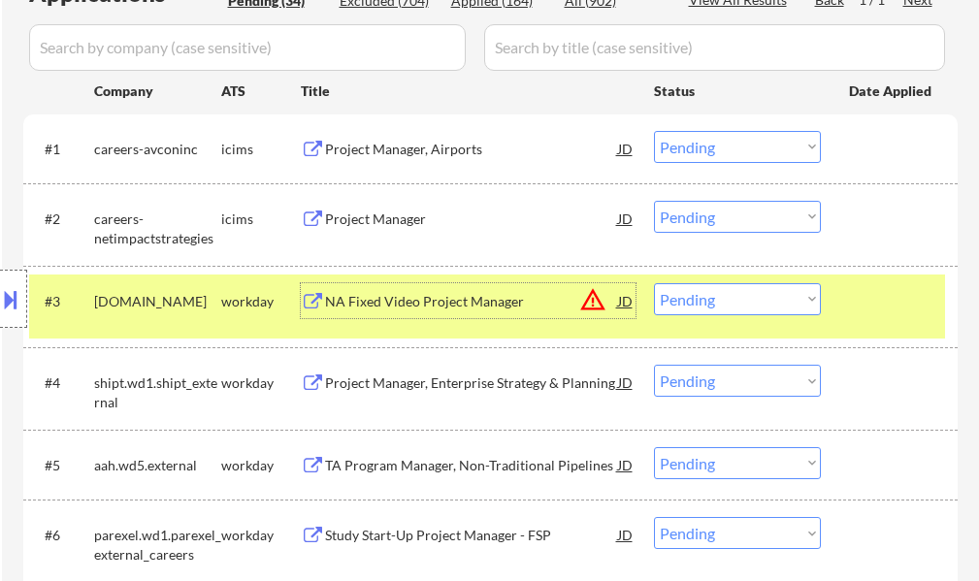
click at [697, 308] on select "Choose an option... Pending Applied Excluded (Questions) Excluded (Expired) Exc…" at bounding box center [737, 299] width 167 height 32
click at [654, 283] on select "Choose an option... Pending Applied Excluded (Questions) Excluded (Expired) Exc…" at bounding box center [737, 299] width 167 height 32
click at [866, 308] on div at bounding box center [891, 300] width 85 height 35
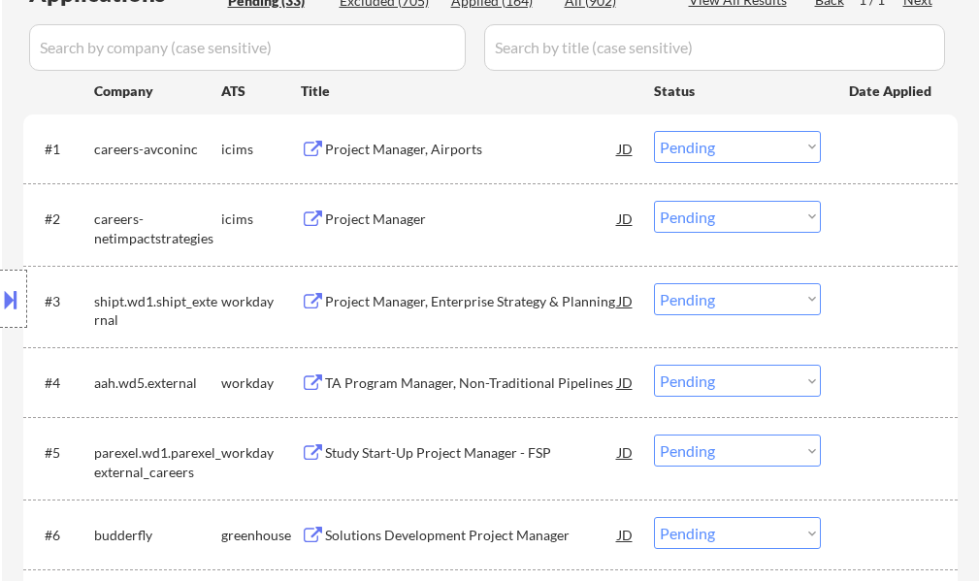
click at [483, 299] on div "Project Manager, Enterprise Strategy & Planning" at bounding box center [471, 301] width 293 height 19
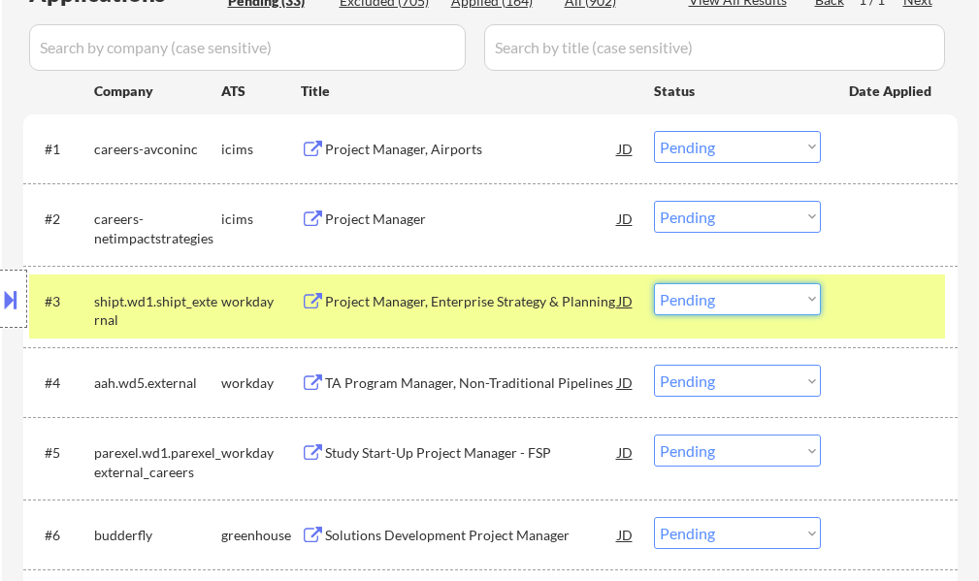
click at [666, 306] on select "Choose an option... Pending Applied Excluded (Questions) Excluded (Expired) Exc…" at bounding box center [737, 299] width 167 height 32
click at [654, 283] on select "Choose an option... Pending Applied Excluded (Questions) Excluded (Expired) Exc…" at bounding box center [737, 299] width 167 height 32
click at [843, 315] on div "#3 shipt.wd1.shipt_external workday Project Manager, Enterprise Strategy & Plan…" at bounding box center [487, 307] width 916 height 64
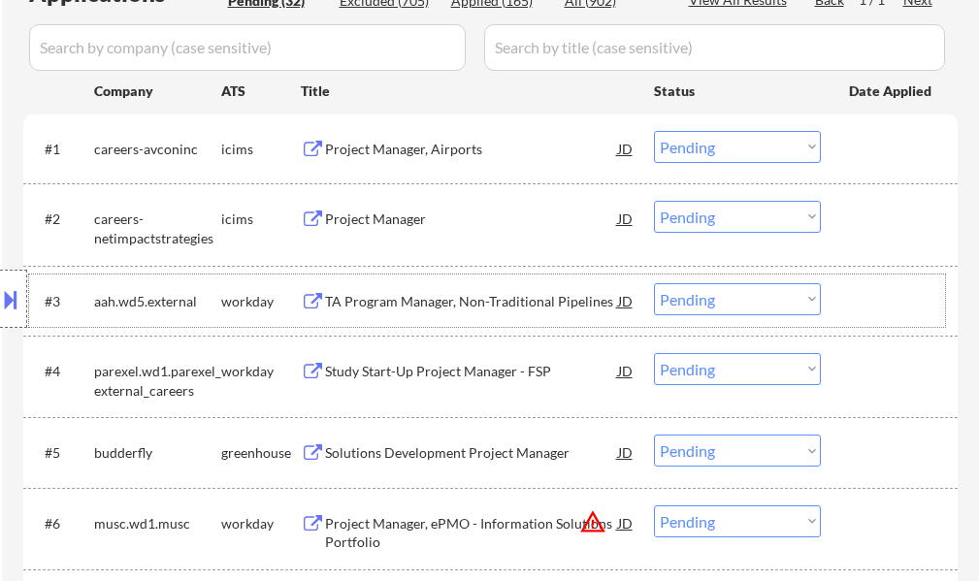
click at [866, 288] on div at bounding box center [891, 300] width 85 height 35
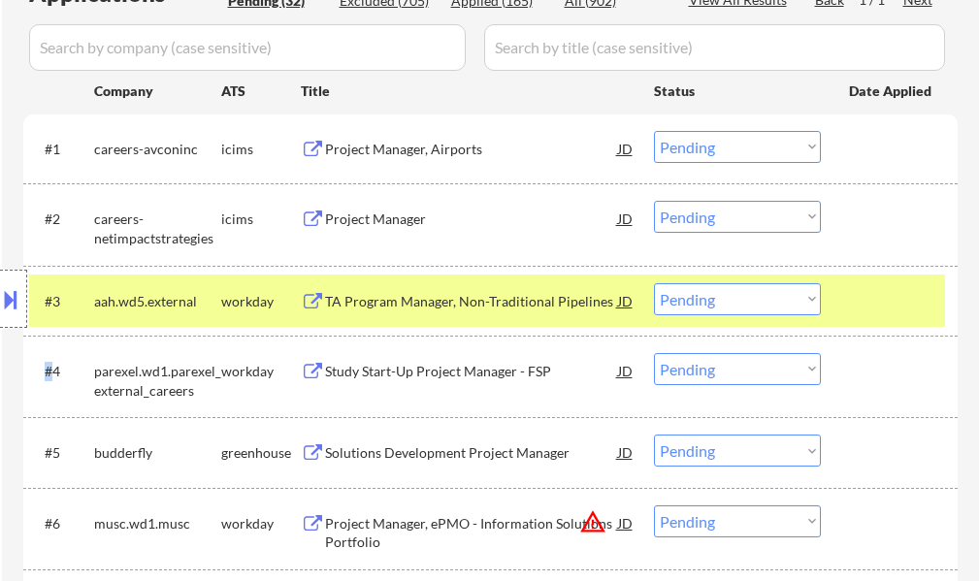
click at [866, 288] on div at bounding box center [891, 300] width 85 height 35
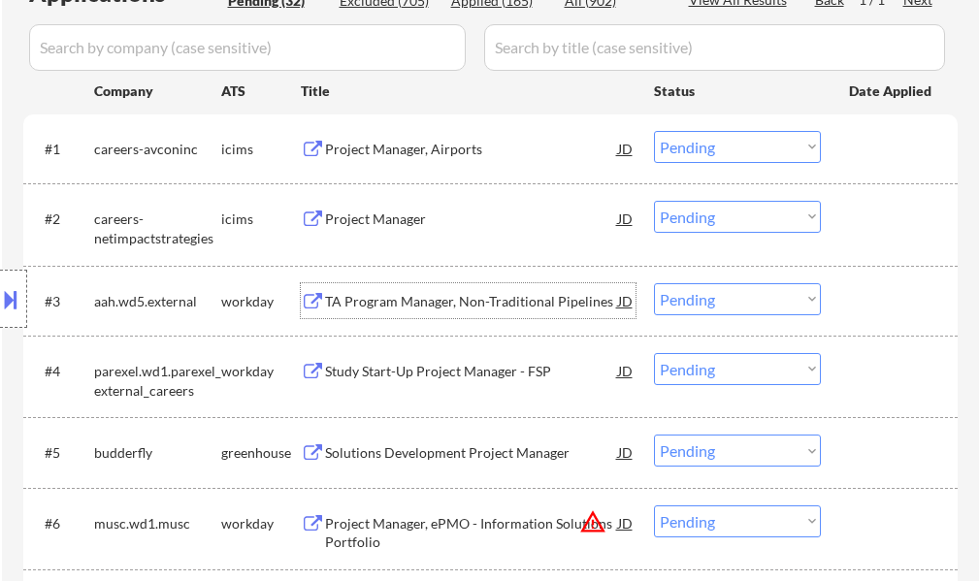
click at [474, 292] on div "TA Program Manager, Non-Traditional Pipelines" at bounding box center [471, 301] width 293 height 19
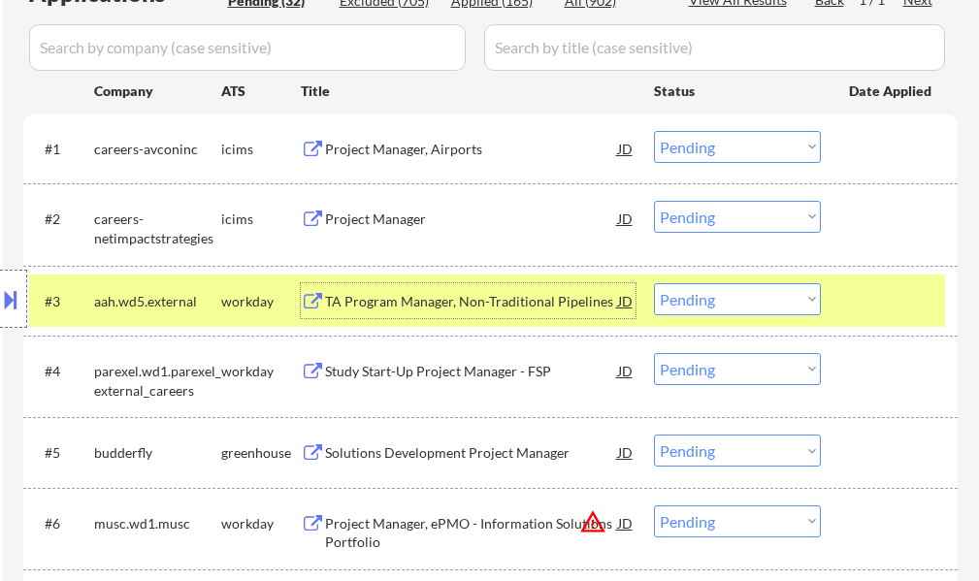
click at [732, 304] on select "Choose an option... Pending Applied Excluded (Questions) Excluded (Expired) Exc…" at bounding box center [737, 299] width 167 height 32
click at [654, 283] on select "Choose an option... Pending Applied Excluded (Questions) Excluded (Expired) Exc…" at bounding box center [737, 299] width 167 height 32
click at [837, 289] on div "#3 aah.wd5.external workday TA Program Manager, Non-Traditional Pipelines JD wa…" at bounding box center [487, 301] width 916 height 52
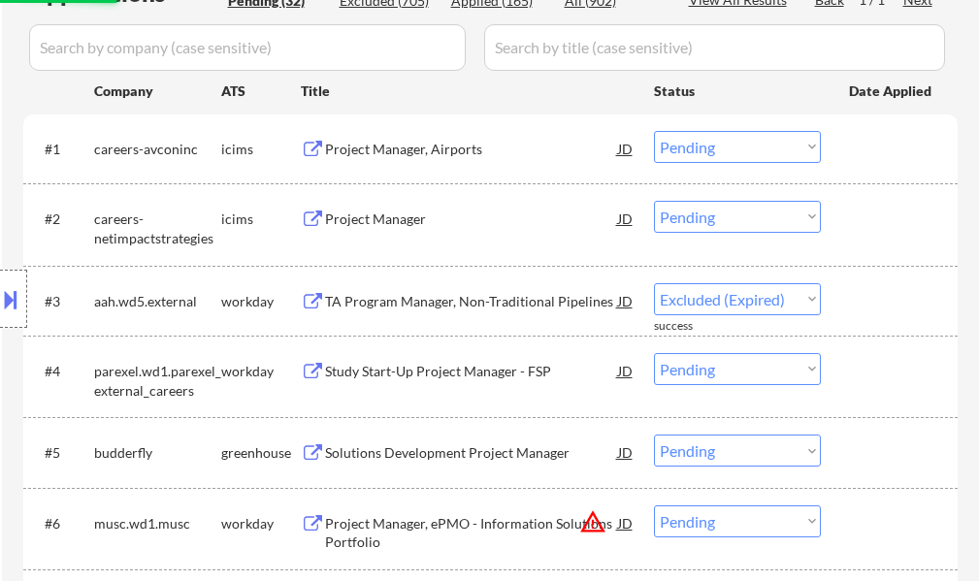
select select ""pending""
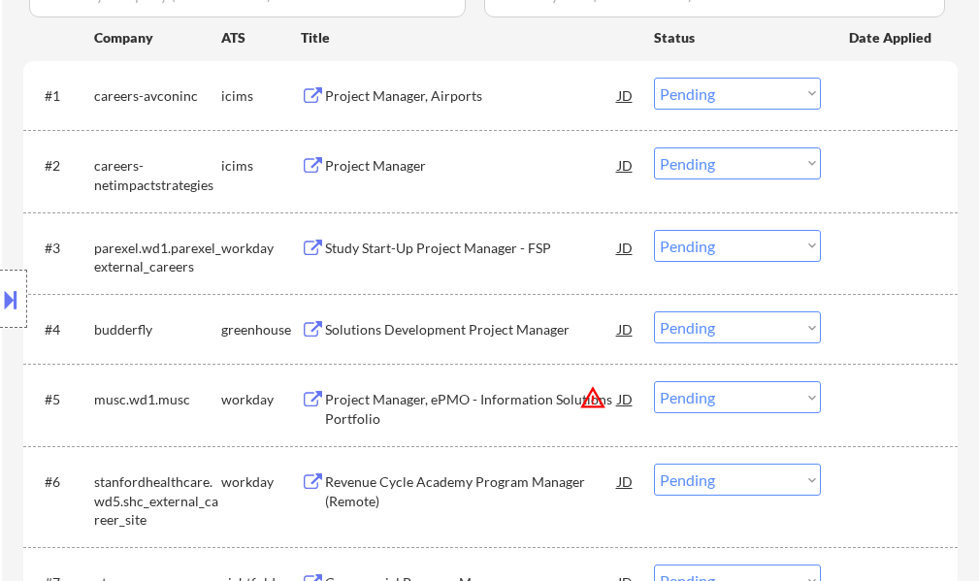
scroll to position [679, 0]
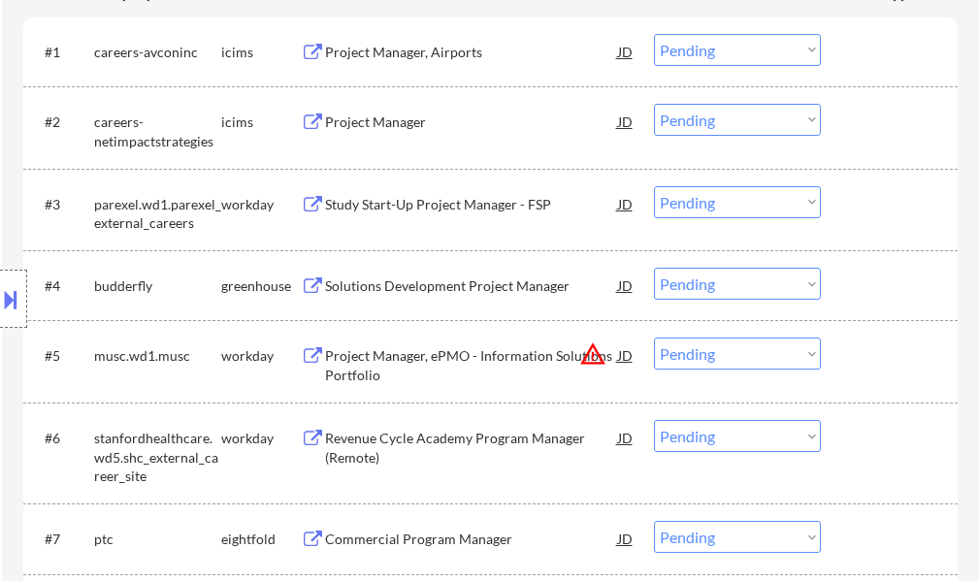
click at [408, 288] on div "Solutions Development Project Manager" at bounding box center [471, 286] width 293 height 19
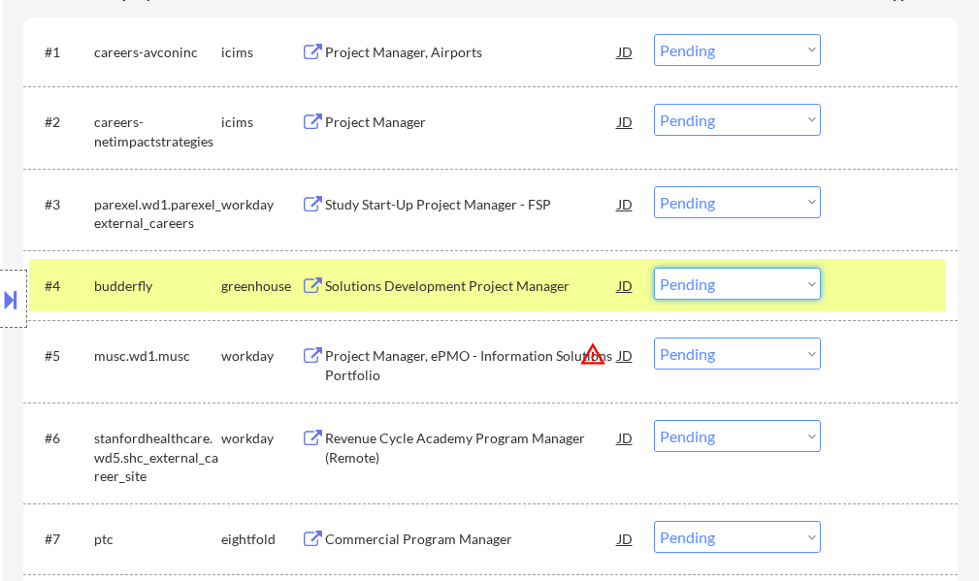
click at [731, 274] on select "Choose an option... Pending Applied Excluded (Questions) Excluded (Expired) Exc…" at bounding box center [737, 284] width 167 height 32
click at [654, 268] on select "Choose an option... Pending Applied Excluded (Questions) Excluded (Expired) Exc…" at bounding box center [737, 284] width 167 height 32
click at [865, 290] on div at bounding box center [891, 285] width 85 height 35
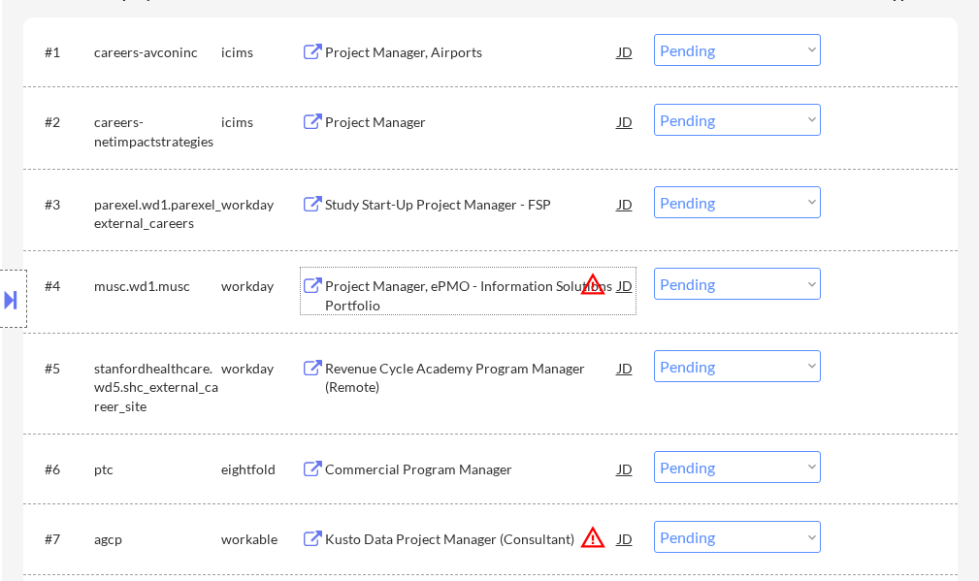
click at [377, 304] on div "Project Manager, ePMO - Information Solutions Portfolio" at bounding box center [471, 296] width 293 height 38
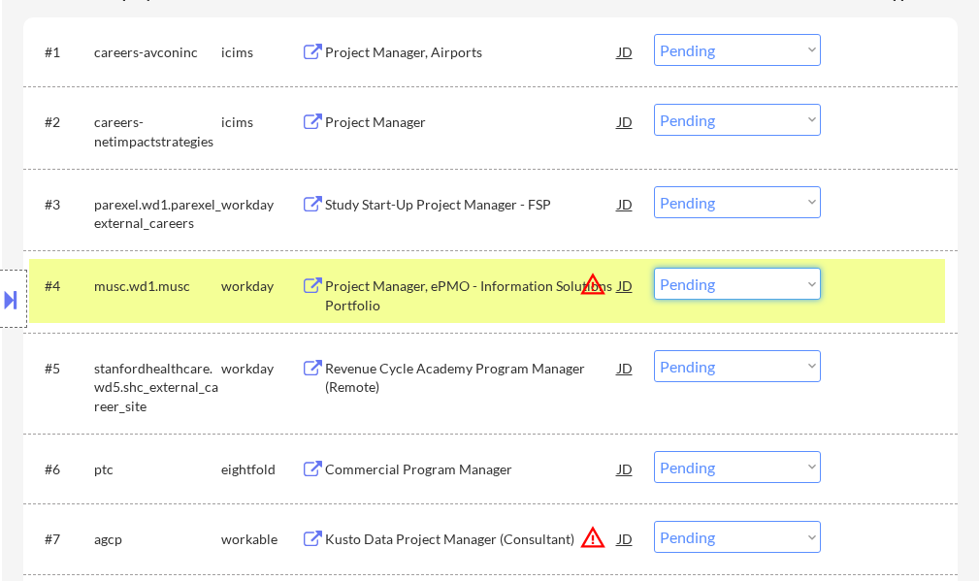
click at [718, 287] on select "Choose an option... Pending Applied Excluded (Questions) Excluded (Expired) Exc…" at bounding box center [737, 284] width 167 height 32
click at [654, 268] on select "Choose an option... Pending Applied Excluded (Questions) Excluded (Expired) Exc…" at bounding box center [737, 284] width 167 height 32
click at [873, 291] on div at bounding box center [891, 285] width 85 height 35
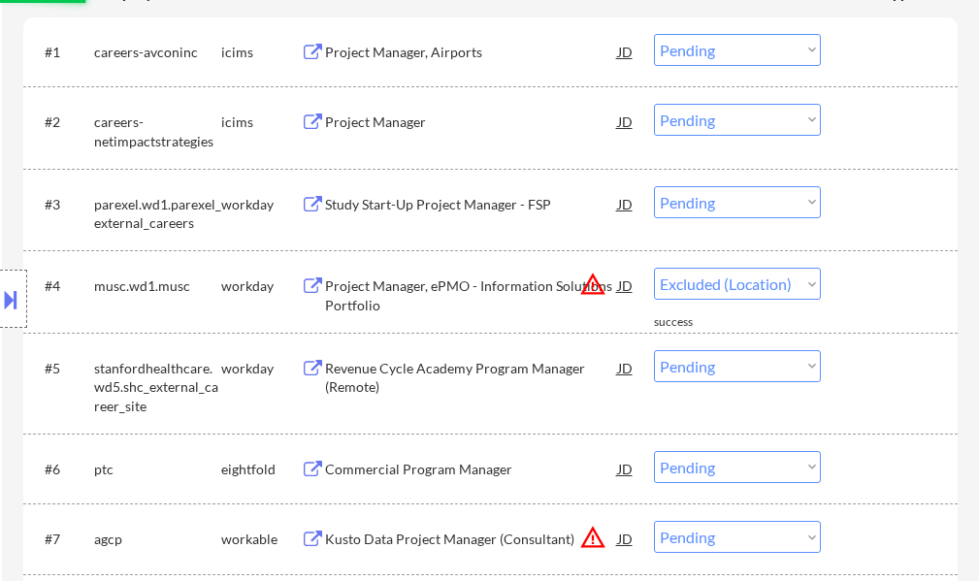
select select ""pending""
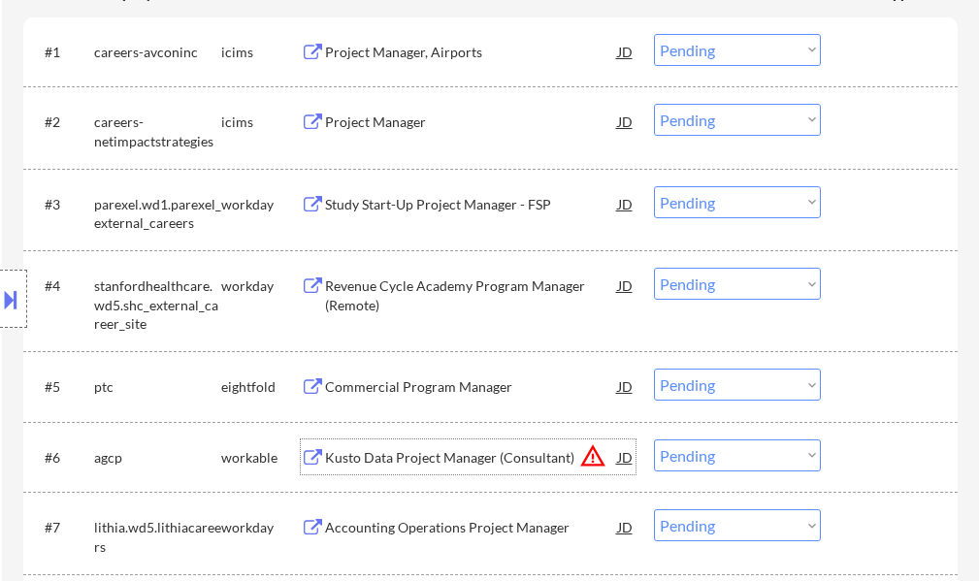
click at [437, 454] on div "Kusto Data Project Manager (Consultant)" at bounding box center [471, 457] width 293 height 19
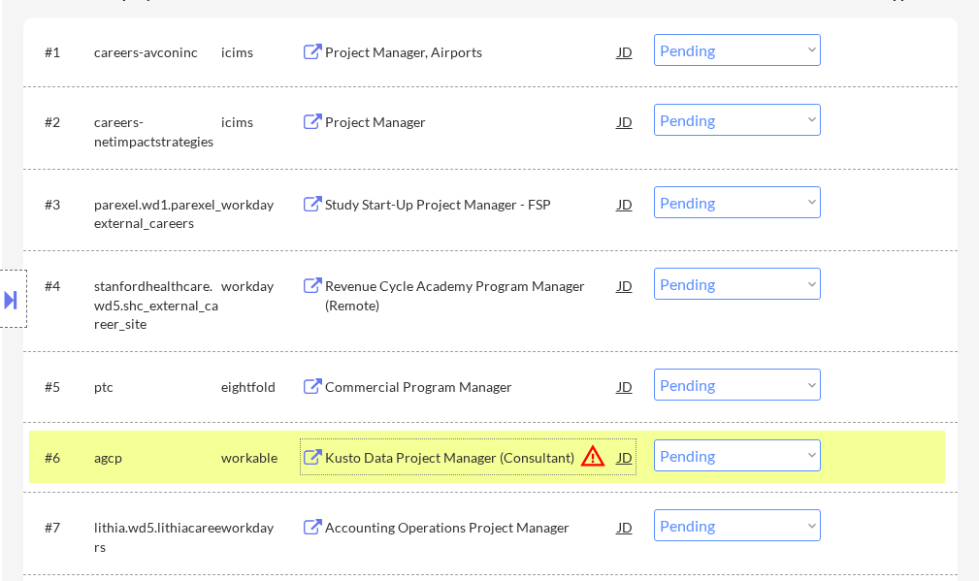
click at [769, 455] on select "Choose an option... Pending Applied Excluded (Questions) Excluded (Expired) Exc…" at bounding box center [737, 456] width 167 height 32
click at [654, 440] on select "Choose an option... Pending Applied Excluded (Questions) Excluded (Expired) Exc…" at bounding box center [737, 456] width 167 height 32
click at [888, 454] on div at bounding box center [891, 457] width 85 height 35
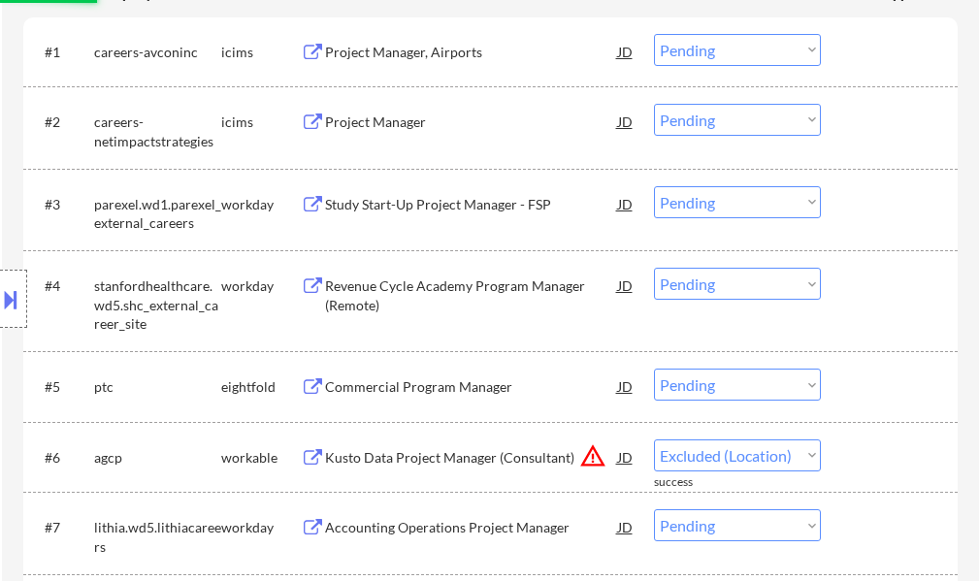
select select ""pending""
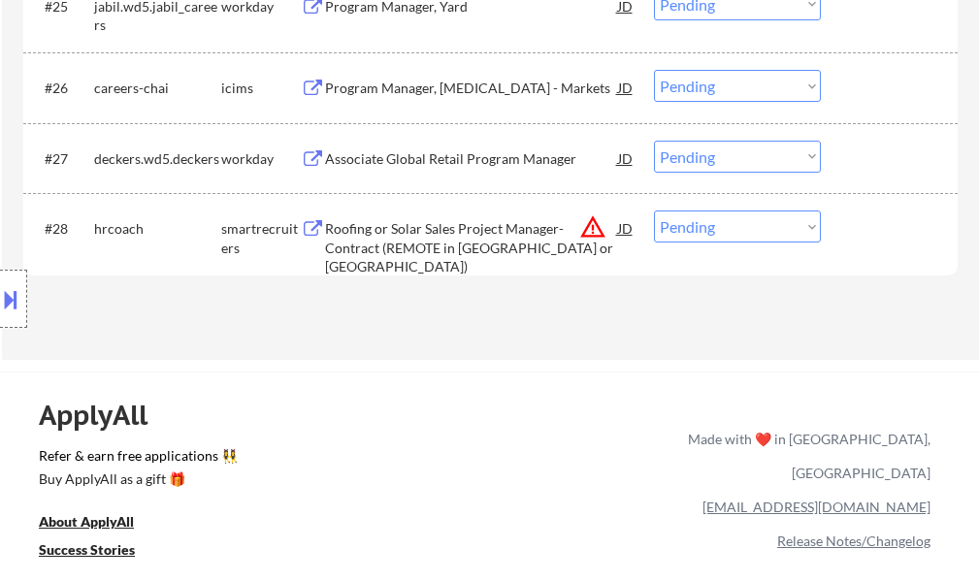
scroll to position [2621, 0]
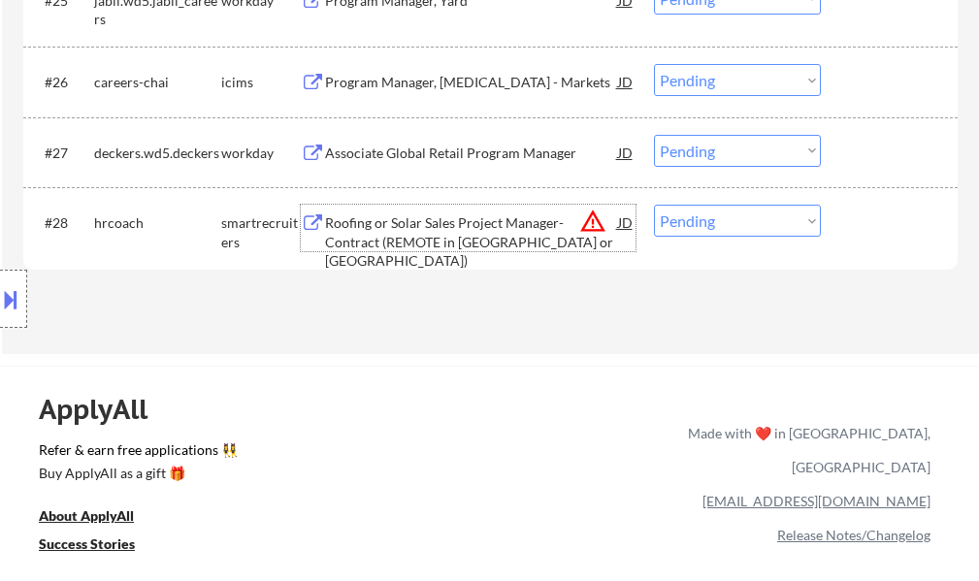
click at [433, 247] on div "Roofing or Solar Sales Project Manager- Contract (REMOTE in [GEOGRAPHIC_DATA] o…" at bounding box center [471, 242] width 293 height 57
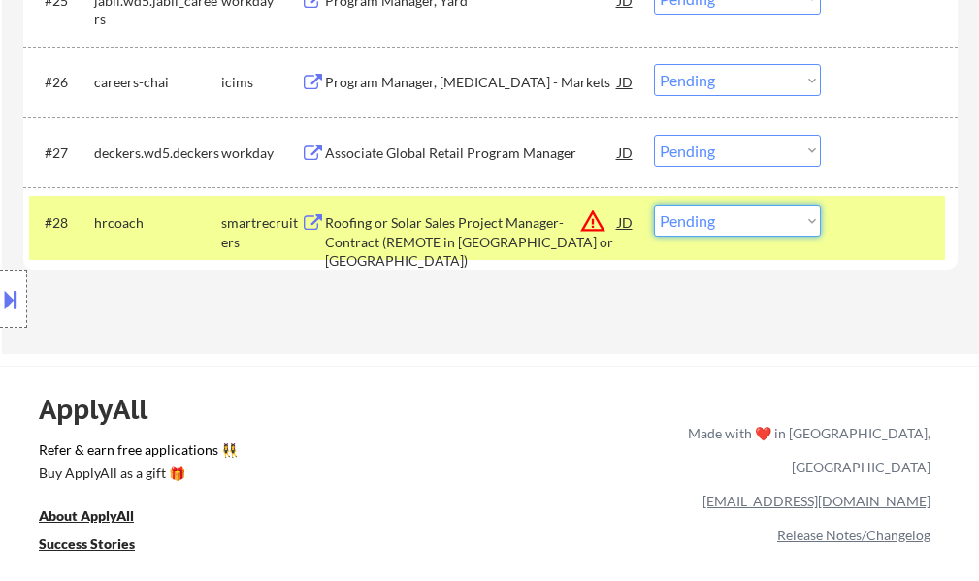
click at [722, 223] on select "Choose an option... Pending Applied Excluded (Questions) Excluded (Expired) Exc…" at bounding box center [737, 221] width 167 height 32
select select ""excluded__location_""
click at [654, 205] on select "Choose an option... Pending Applied Excluded (Questions) Excluded (Expired) Exc…" at bounding box center [737, 221] width 167 height 32
click at [860, 222] on div at bounding box center [891, 222] width 85 height 35
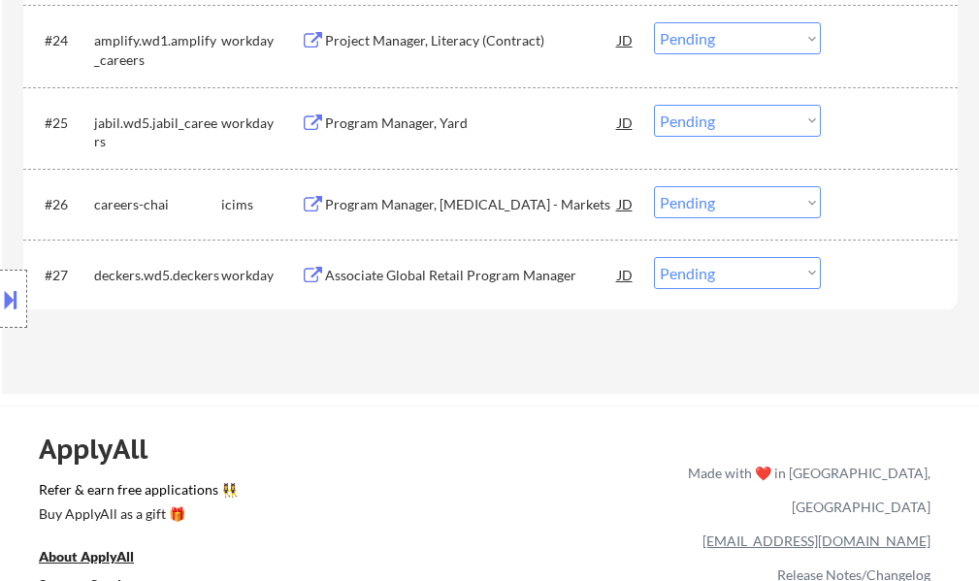
scroll to position [2427, 0]
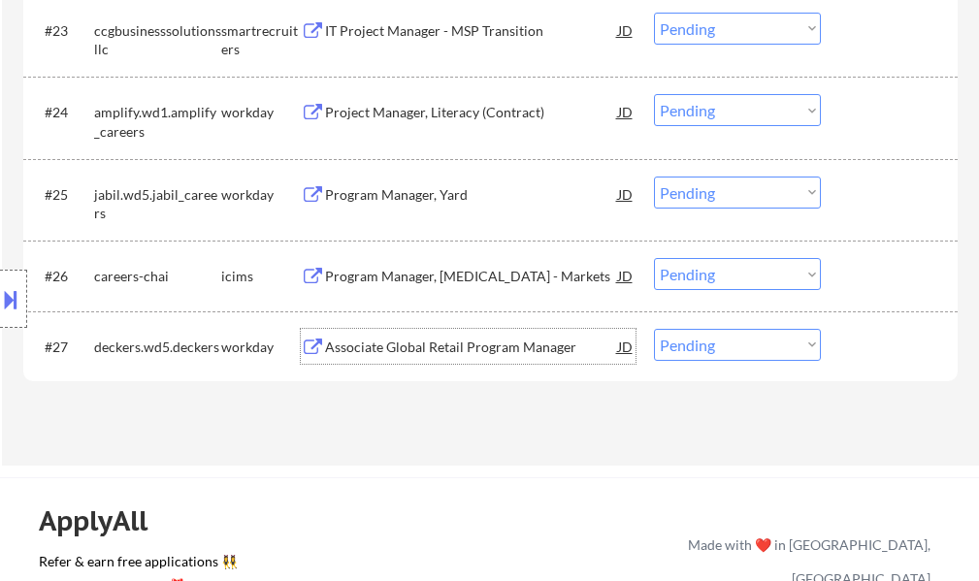
click at [449, 342] on div "Associate Global Retail Program Manager" at bounding box center [471, 347] width 293 height 19
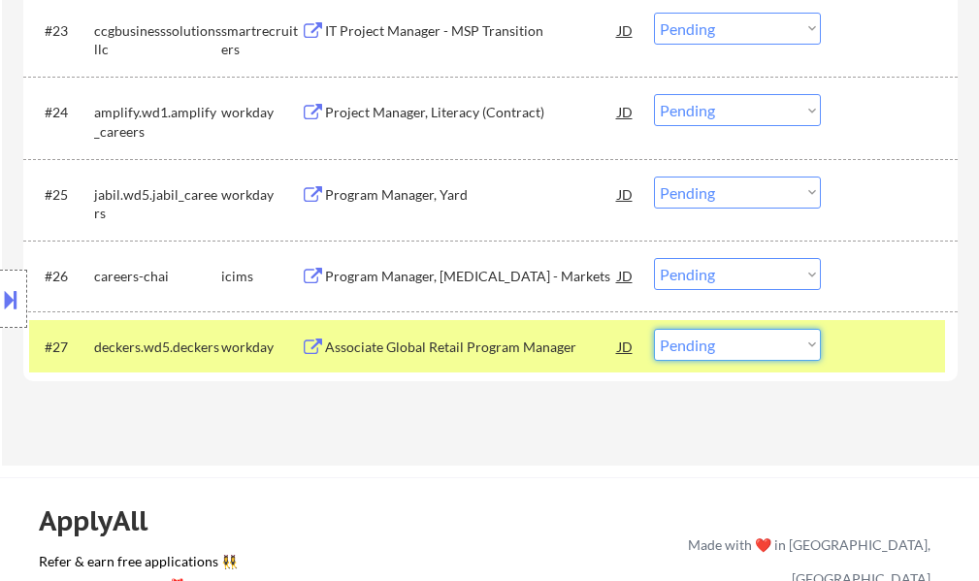
click at [720, 347] on select "Choose an option... Pending Applied Excluded (Questions) Excluded (Expired) Exc…" at bounding box center [737, 345] width 167 height 32
select select ""excluded__salary_""
click at [654, 329] on select "Choose an option... Pending Applied Excluded (Questions) Excluded (Expired) Exc…" at bounding box center [737, 345] width 167 height 32
click at [852, 336] on div at bounding box center [891, 346] width 85 height 35
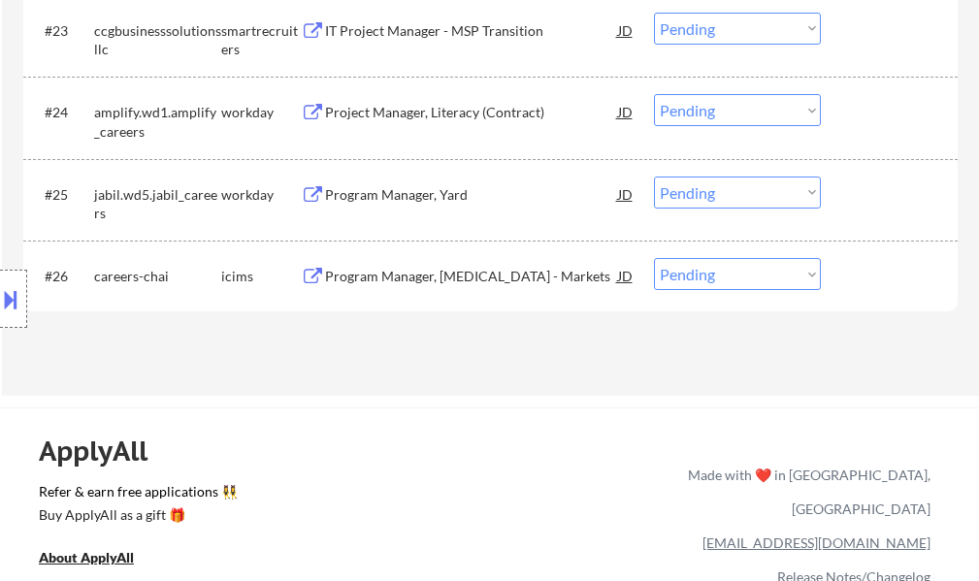
click at [409, 278] on div "Program Manager, [MEDICAL_DATA] - Markets" at bounding box center [471, 276] width 293 height 19
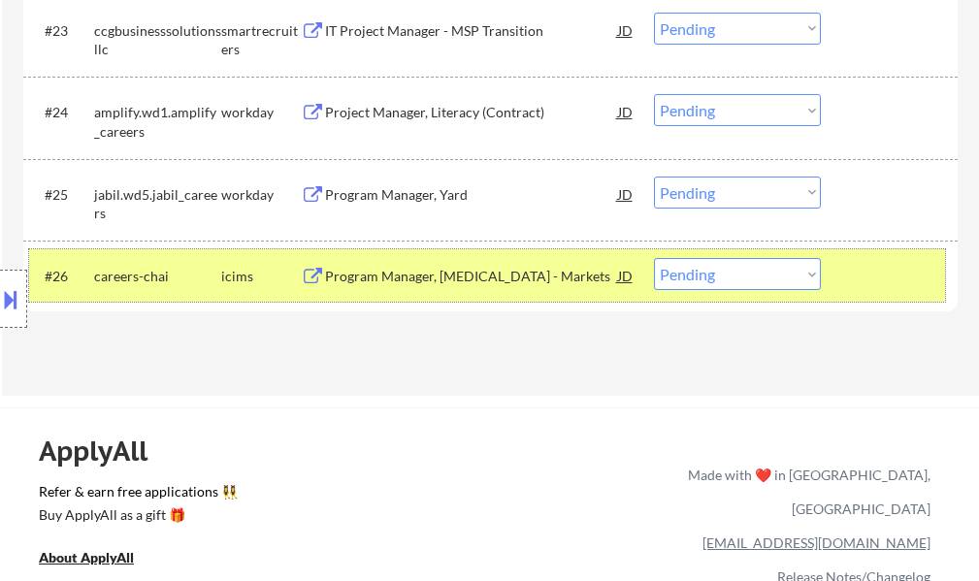
click at [894, 274] on div at bounding box center [891, 275] width 85 height 35
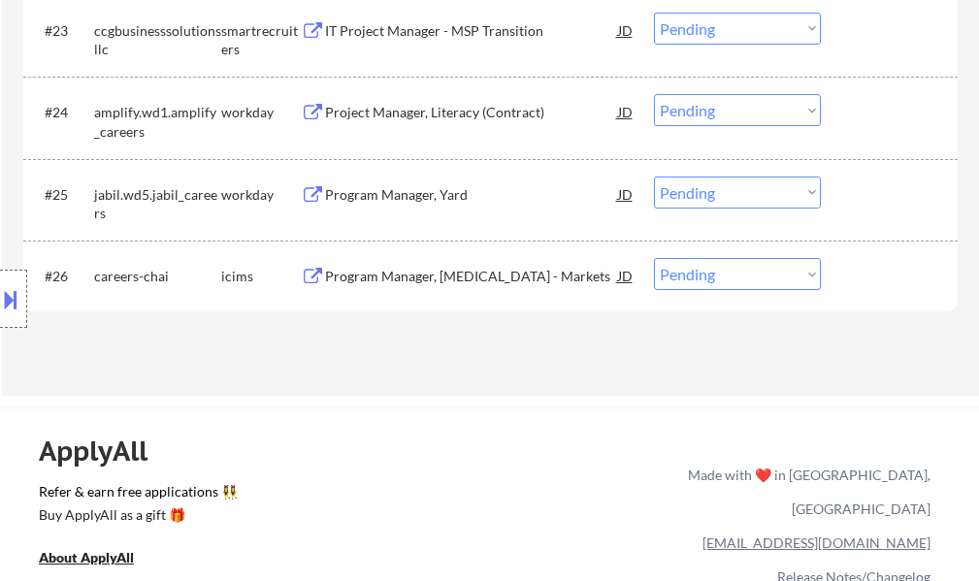
click at [364, 200] on div "Program Manager, Yard" at bounding box center [471, 194] width 293 height 19
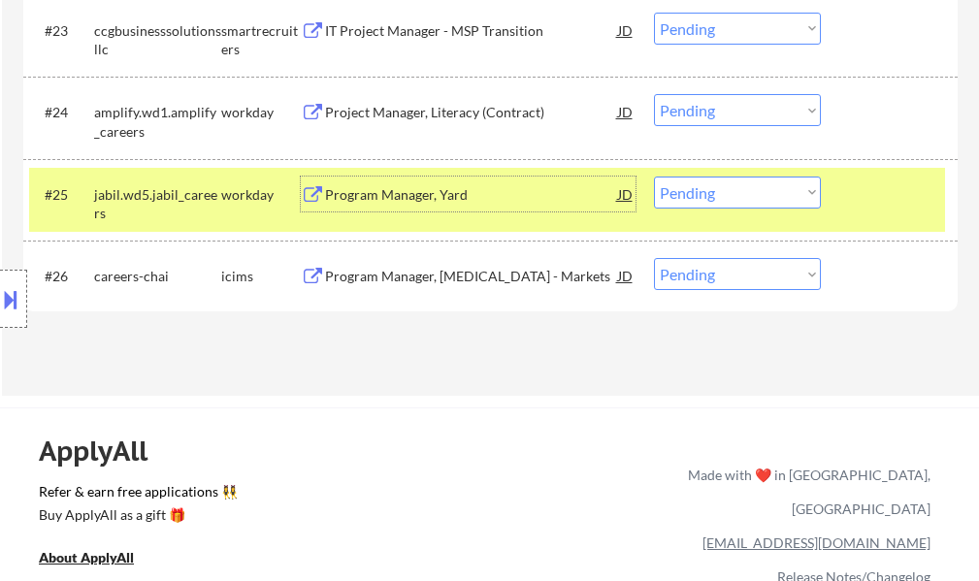
click at [681, 177] on select "Choose an option... Pending Applied Excluded (Questions) Excluded (Expired) Exc…" at bounding box center [737, 193] width 167 height 32
click at [654, 177] on select "Choose an option... Pending Applied Excluded (Questions) Excluded (Expired) Exc…" at bounding box center [737, 193] width 167 height 32
click at [885, 199] on div at bounding box center [891, 194] width 85 height 35
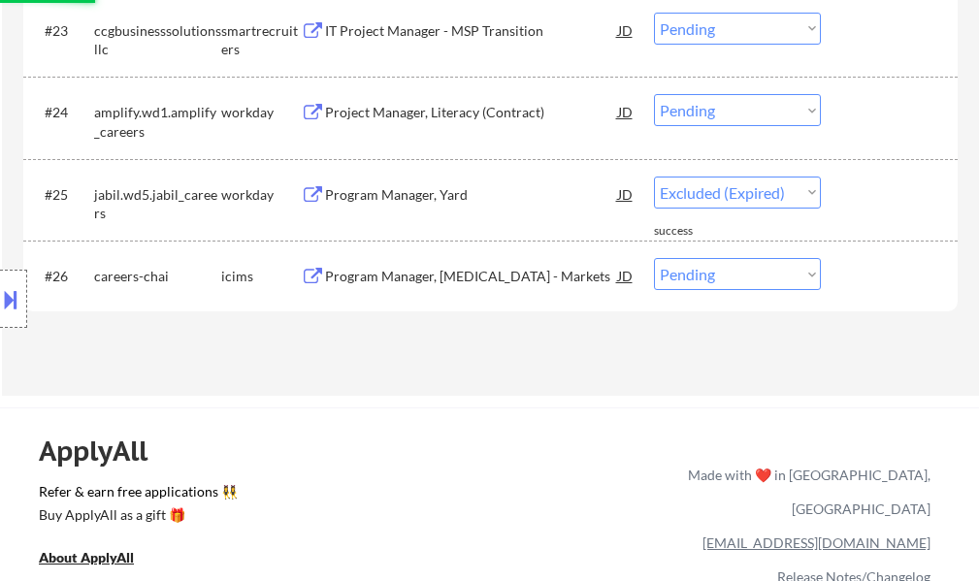
select select ""pending""
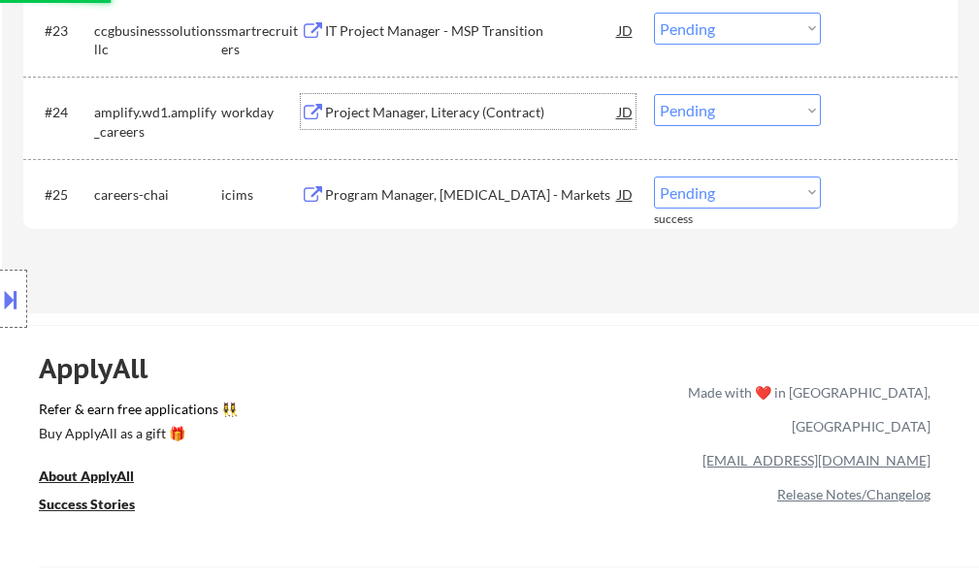
click at [378, 110] on div "Project Manager, Literacy (Contract)" at bounding box center [471, 112] width 293 height 19
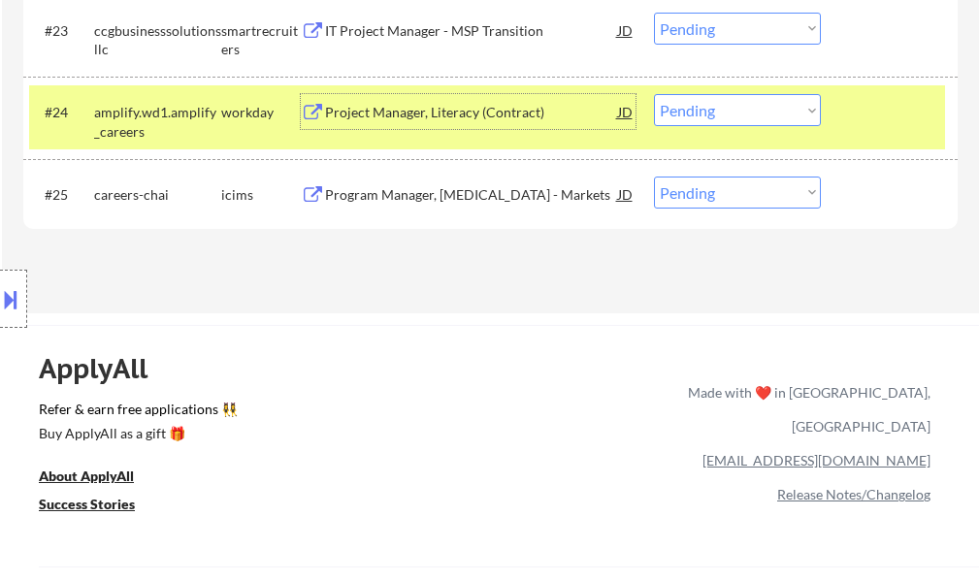
click at [712, 111] on select "Choose an option... Pending Applied Excluded (Questions) Excluded (Expired) Exc…" at bounding box center [737, 110] width 167 height 32
click at [654, 94] on select "Choose an option... Pending Applied Excluded (Questions) Excluded (Expired) Exc…" at bounding box center [737, 110] width 167 height 32
click at [859, 102] on div at bounding box center [891, 111] width 85 height 35
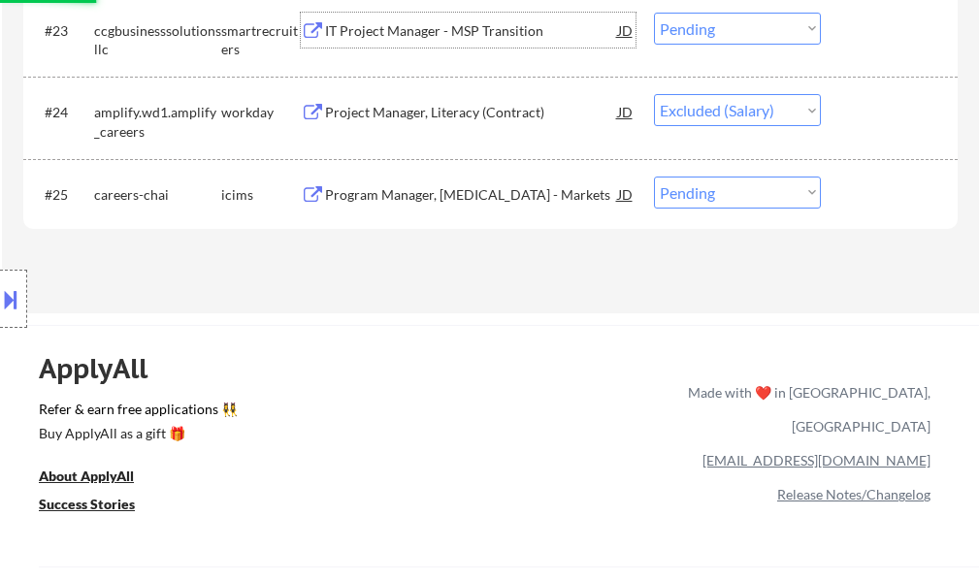
click at [426, 35] on div "IT Project Manager - MSP Transition" at bounding box center [471, 30] width 293 height 19
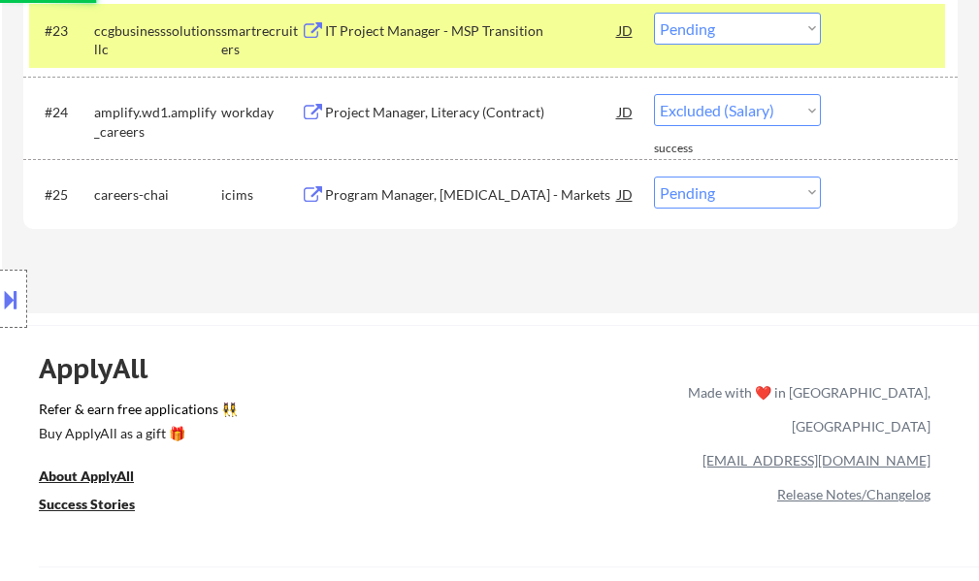
select select ""pending""
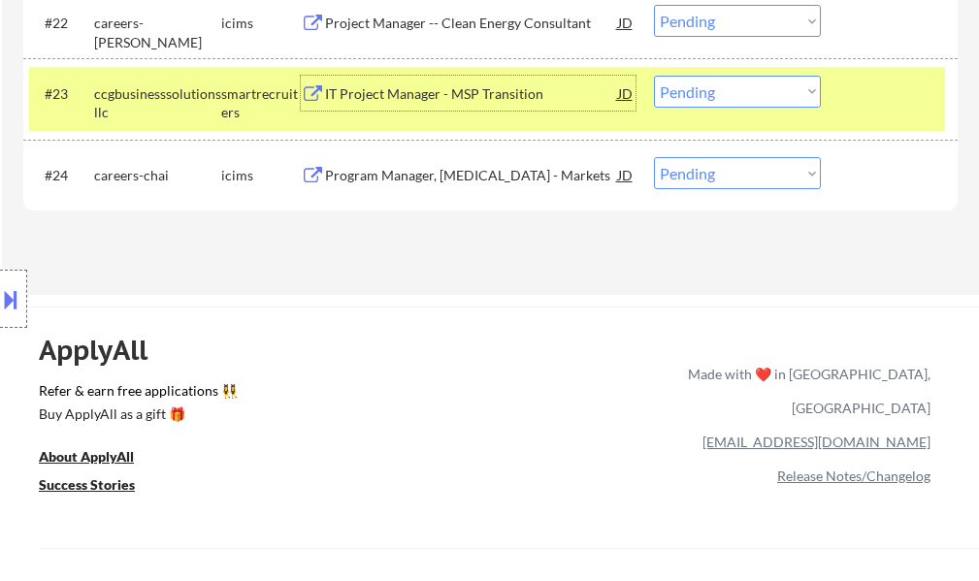
scroll to position [2330, 0]
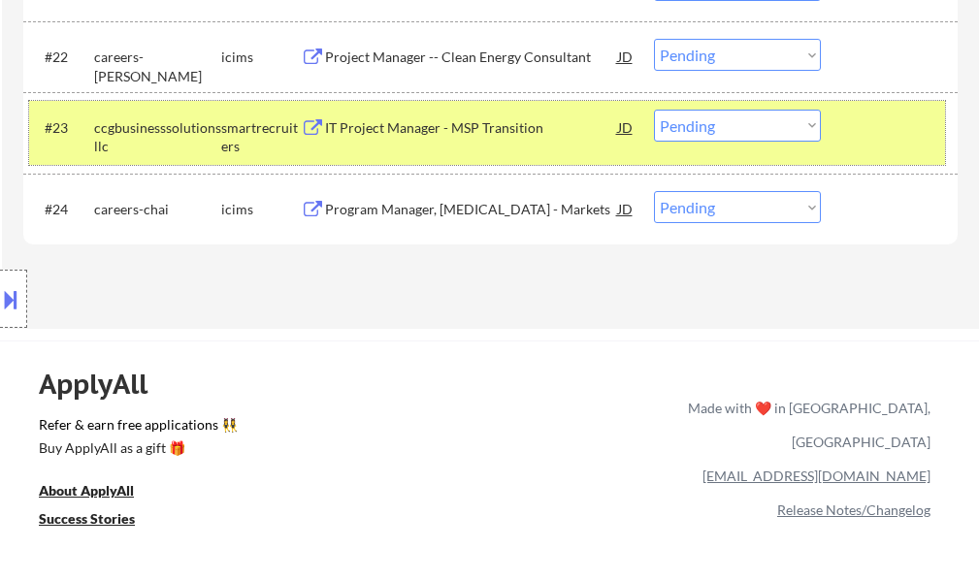
drag, startPoint x: 846, startPoint y: 120, endPoint x: 594, endPoint y: 102, distance: 253.0
click at [844, 117] on div "#23 ccgbusinesssolutionsllc smartrecruiters IT Project Manager - MSP Transition…" at bounding box center [487, 133] width 916 height 64
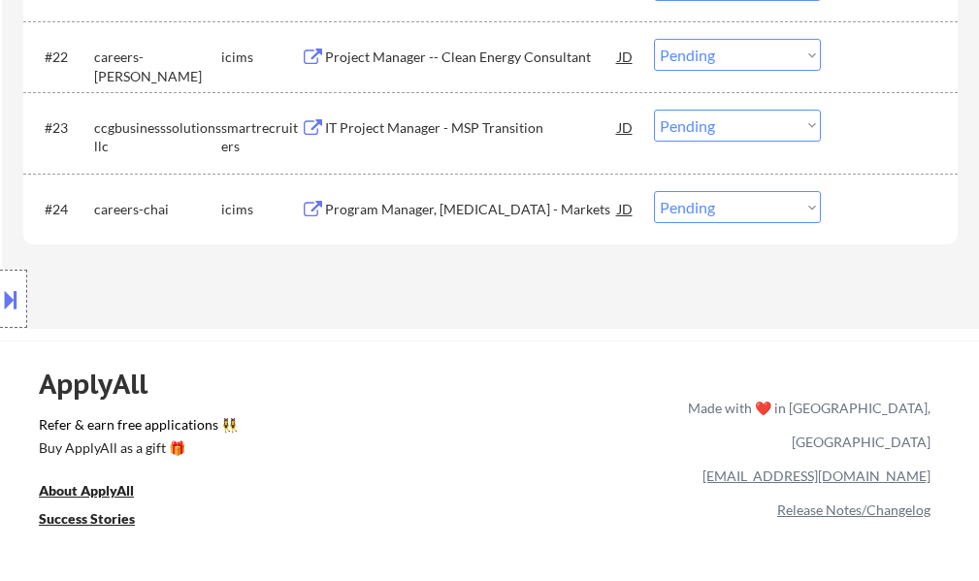
click at [480, 52] on div "Project Manager -- Clean Energy Consultant" at bounding box center [471, 57] width 293 height 19
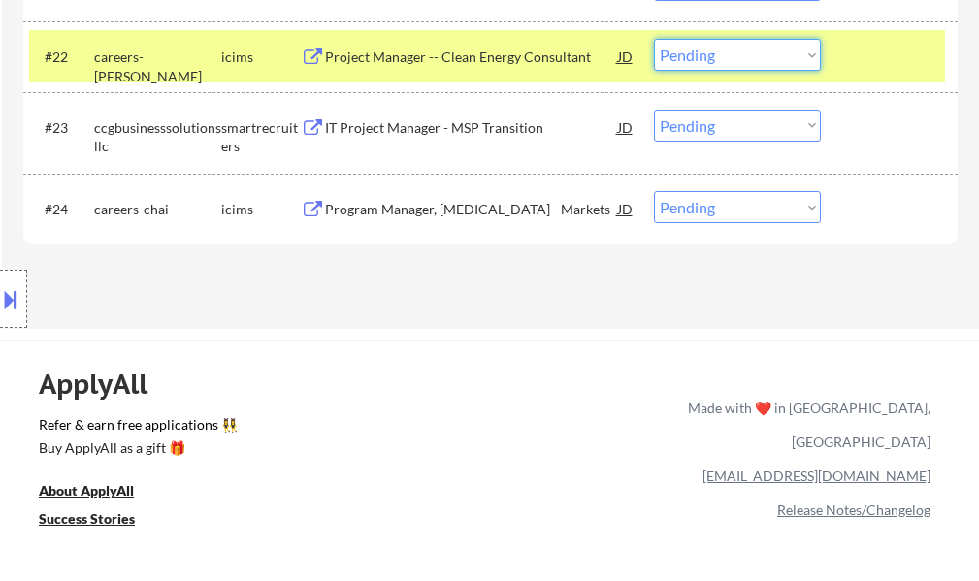
click at [689, 49] on select "Choose an option... Pending Applied Excluded (Questions) Excluded (Expired) Exc…" at bounding box center [737, 55] width 167 height 32
click at [654, 39] on select "Choose an option... Pending Applied Excluded (Questions) Excluded (Expired) Exc…" at bounding box center [737, 55] width 167 height 32
click at [849, 55] on div at bounding box center [891, 56] width 85 height 35
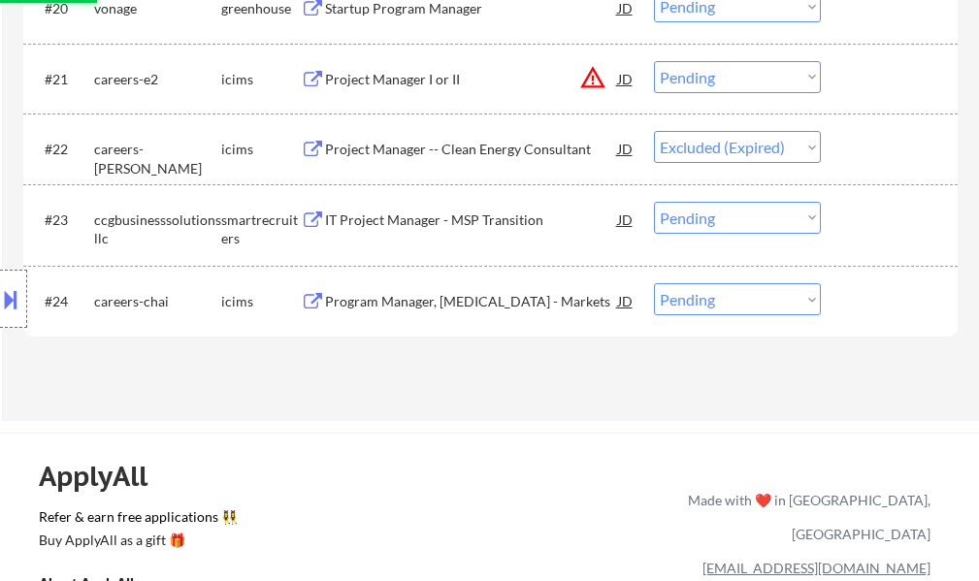
scroll to position [2233, 0]
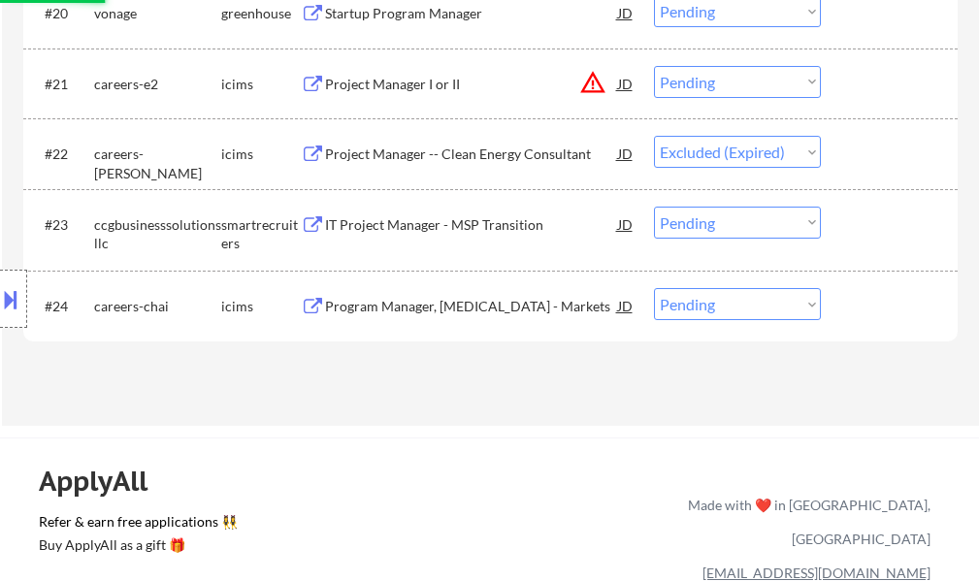
click at [390, 77] on div "Project Manager I or II" at bounding box center [471, 84] width 293 height 19
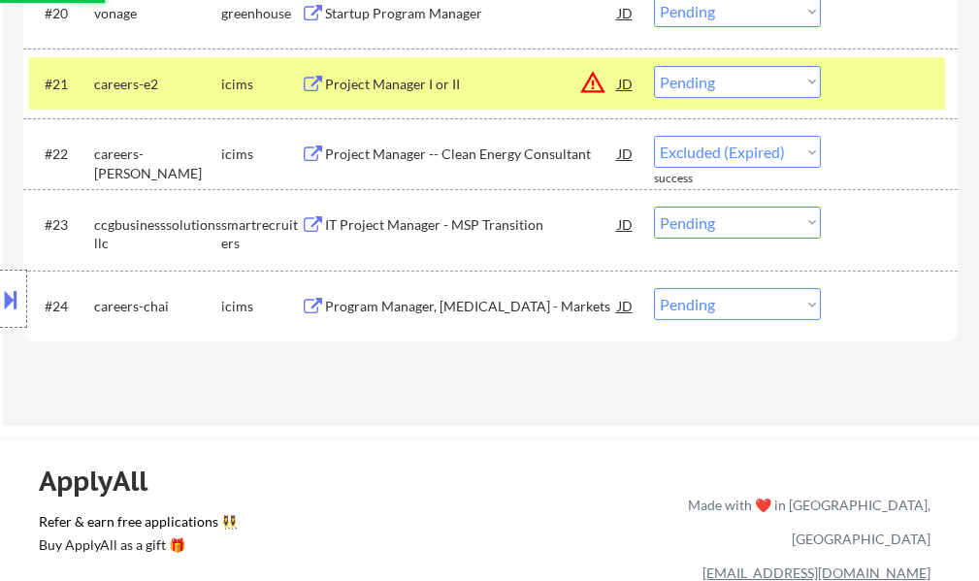
select select ""pending""
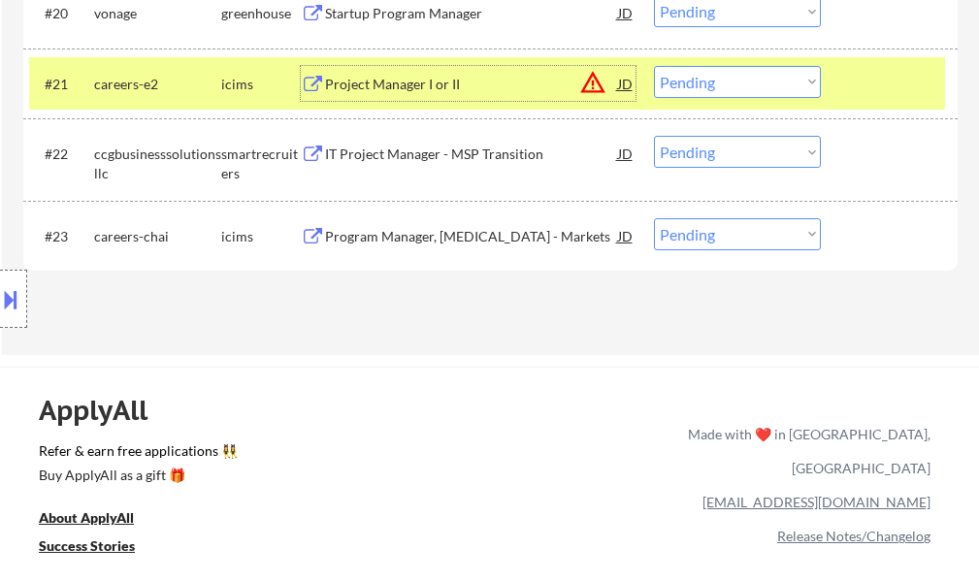
click at [766, 86] on select "Choose an option... Pending Applied Excluded (Questions) Excluded (Expired) Exc…" at bounding box center [737, 82] width 167 height 32
click at [654, 66] on select "Choose an option... Pending Applied Excluded (Questions) Excluded (Expired) Exc…" at bounding box center [737, 82] width 167 height 32
click at [892, 82] on div at bounding box center [891, 83] width 85 height 35
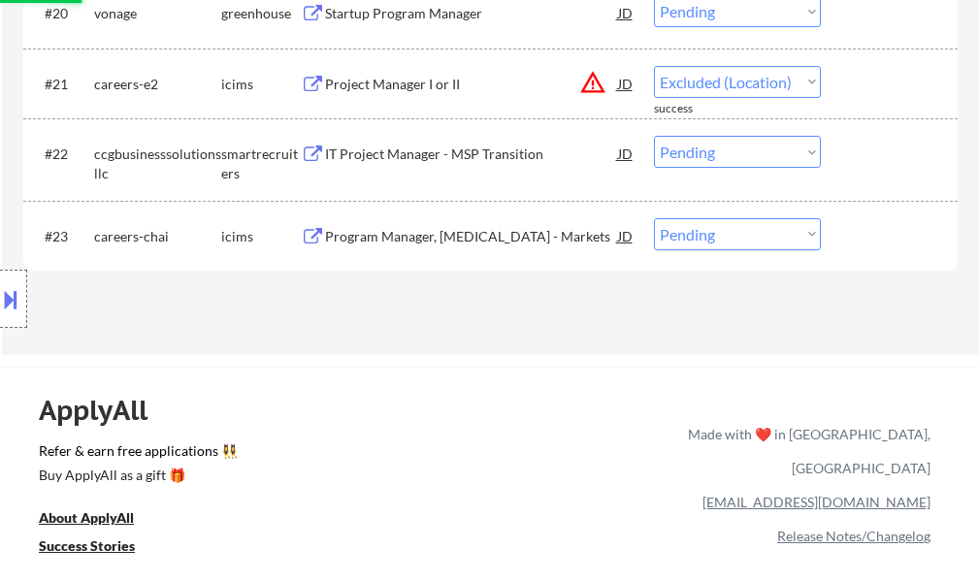
click at [345, 20] on div "Startup Program Manager" at bounding box center [471, 13] width 293 height 19
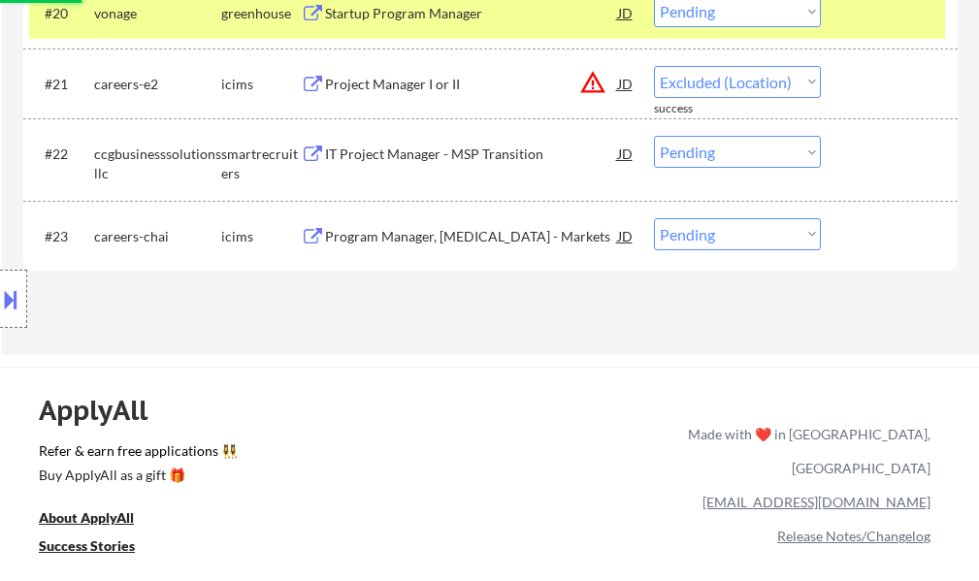
select select ""pending""
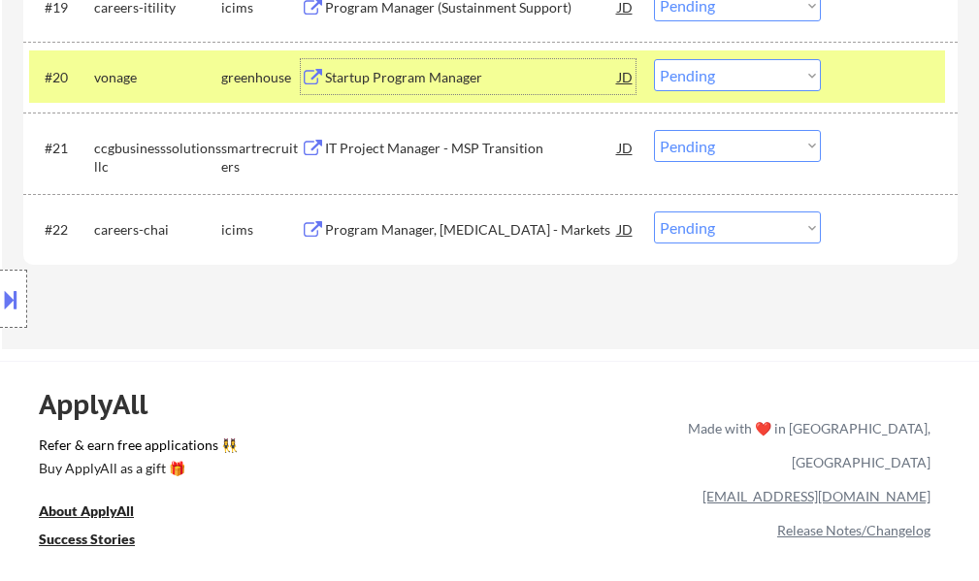
scroll to position [2135, 0]
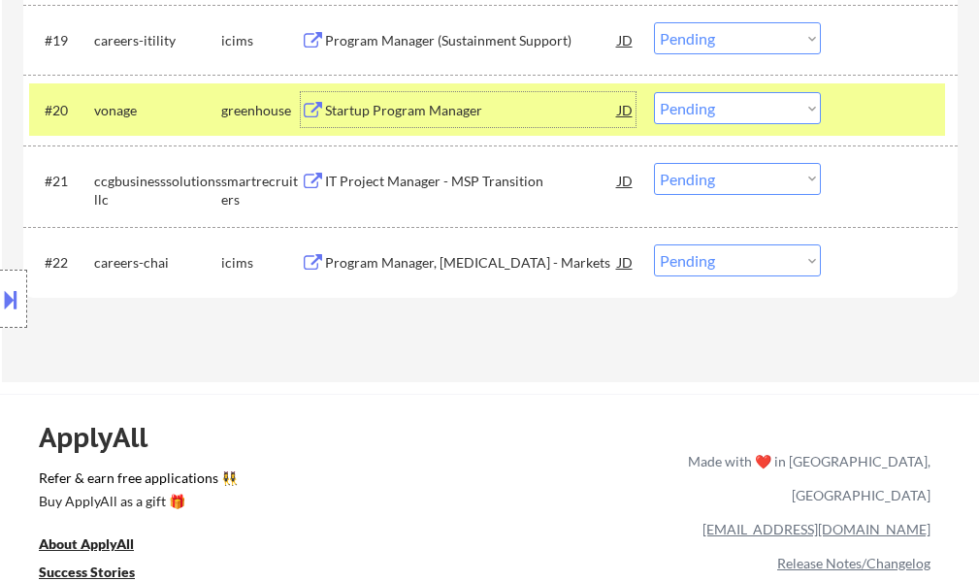
click at [845, 114] on div "#20 vonage greenhouse Startup Program Manager JD warning_amber Choose an option…" at bounding box center [487, 109] width 916 height 52
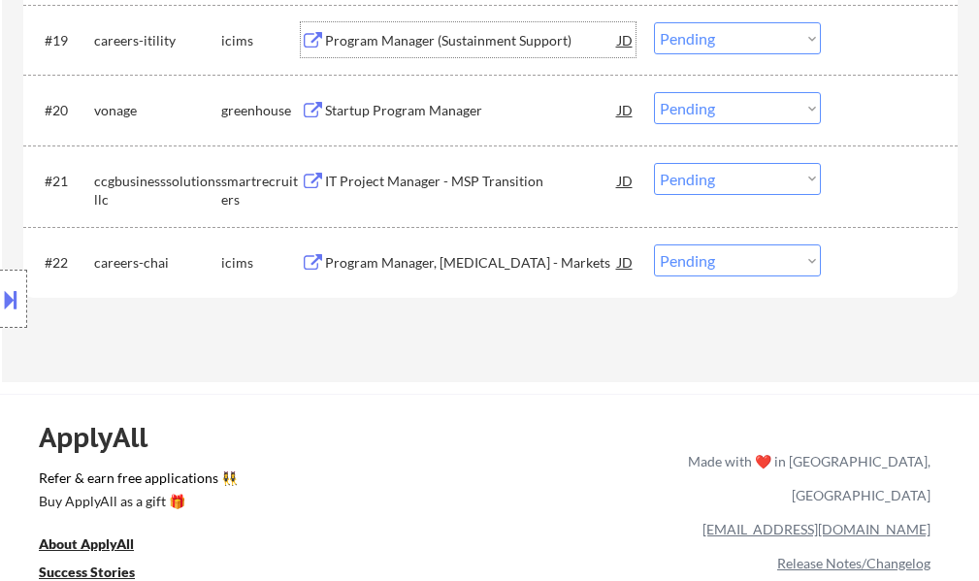
click at [444, 37] on div "Program Manager (Sustainment Support)" at bounding box center [471, 40] width 293 height 19
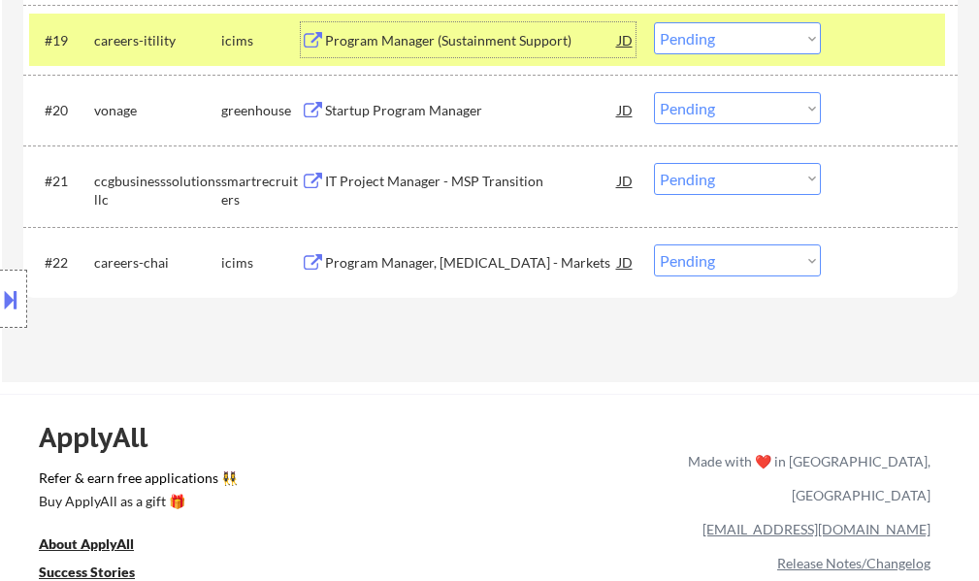
click at [855, 46] on div at bounding box center [891, 39] width 85 height 35
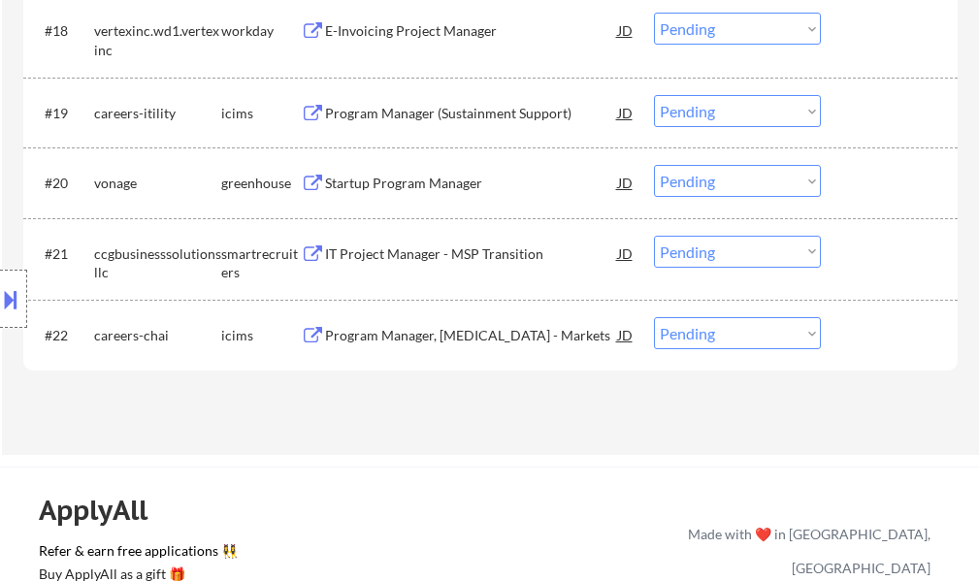
scroll to position [1941, 0]
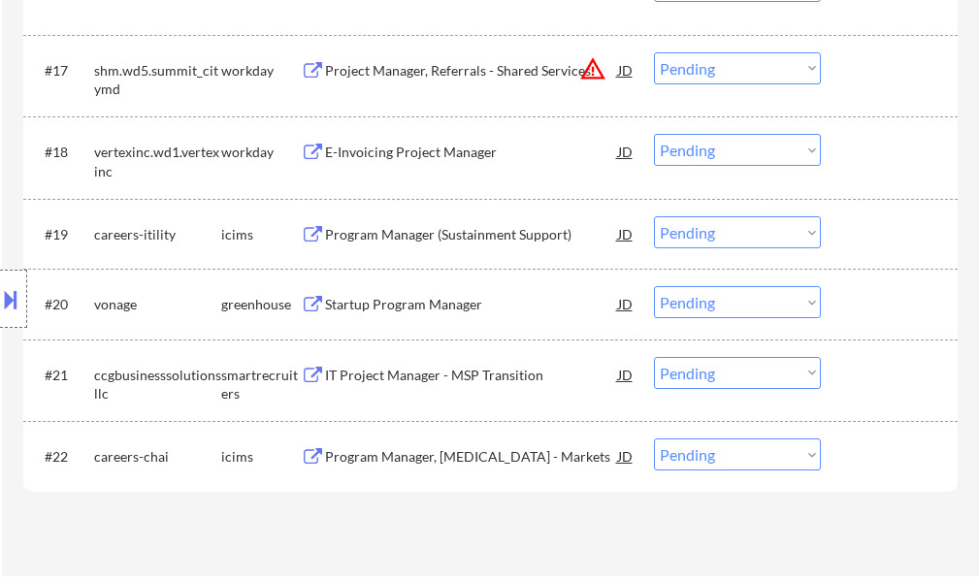
click at [432, 149] on div "E-Invoicing Project Manager" at bounding box center [471, 152] width 293 height 19
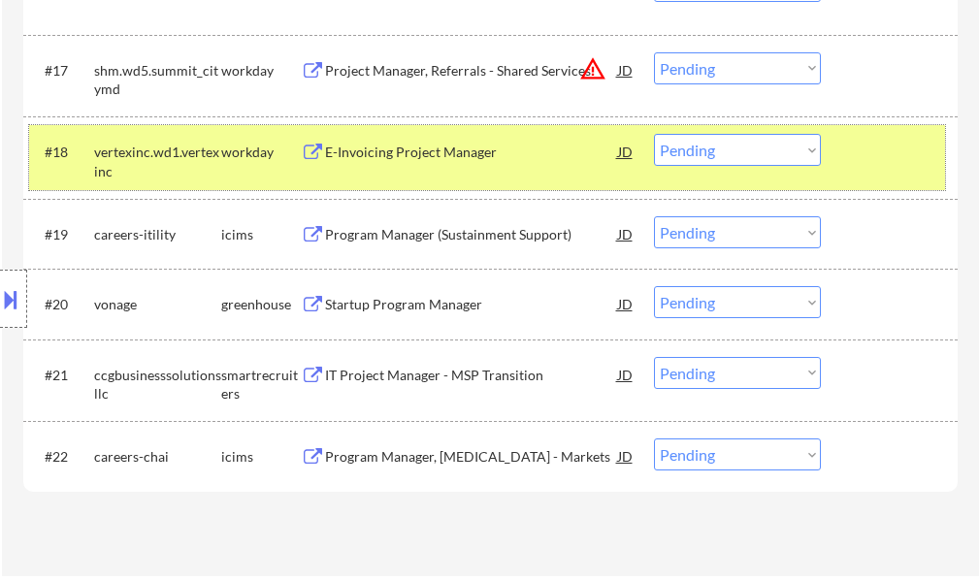
click at [861, 160] on div at bounding box center [891, 151] width 85 height 35
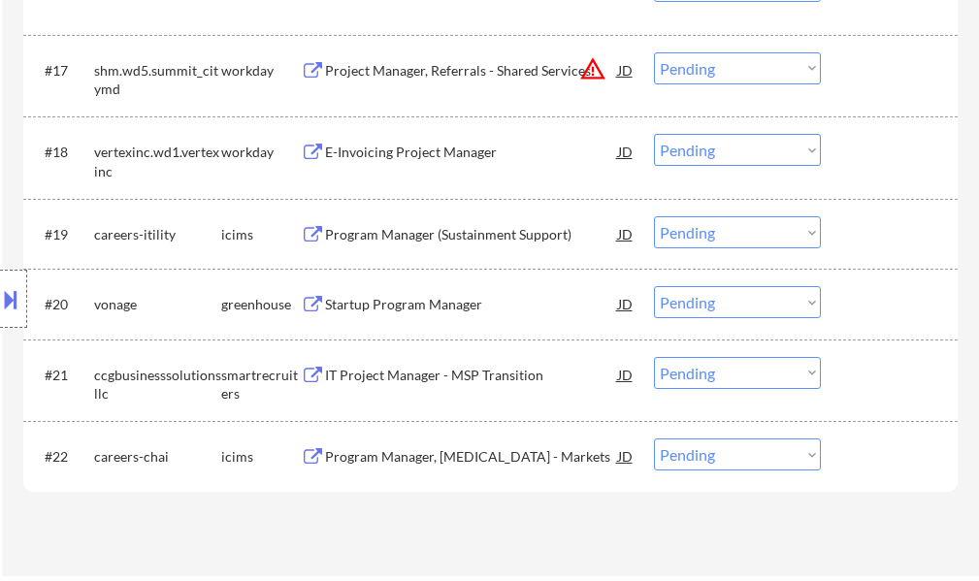
scroll to position [1747, 0]
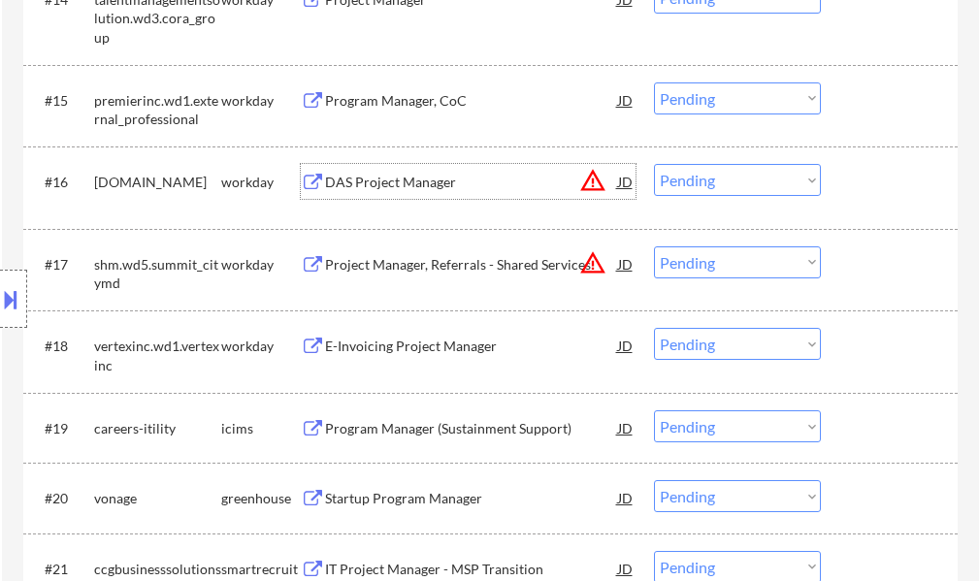
click at [389, 184] on div "DAS Project Manager" at bounding box center [471, 182] width 293 height 19
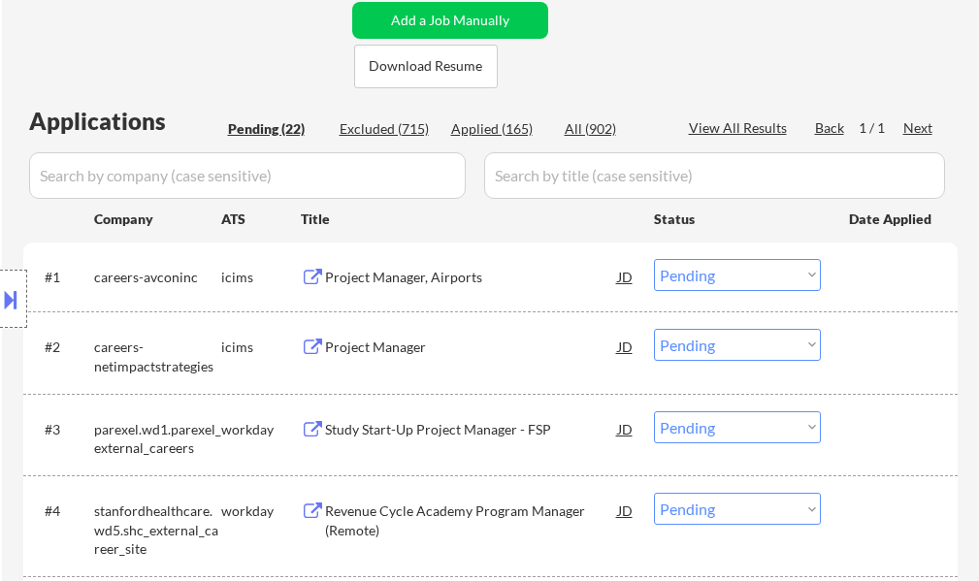
scroll to position [485, 0]
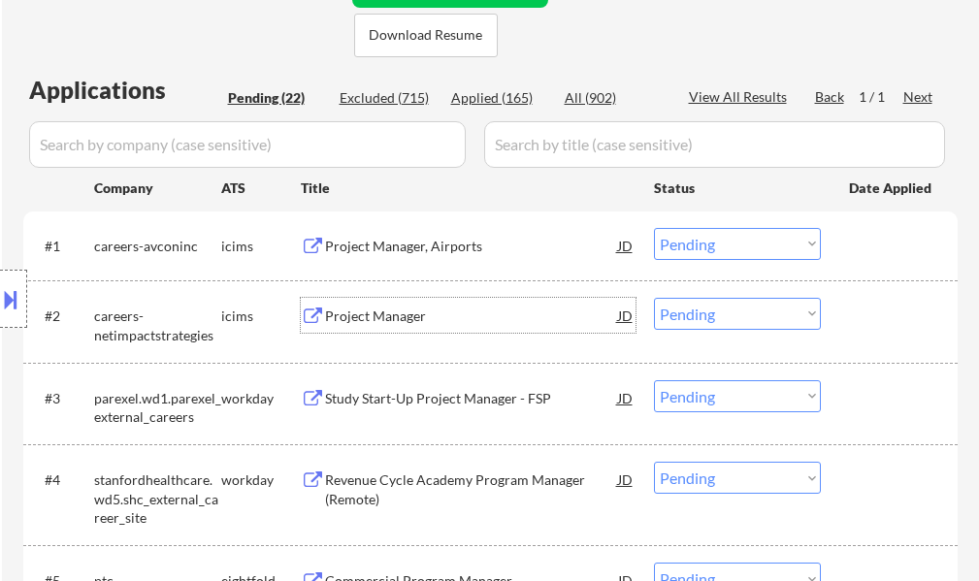
click at [418, 303] on div "Project Manager" at bounding box center [471, 315] width 293 height 35
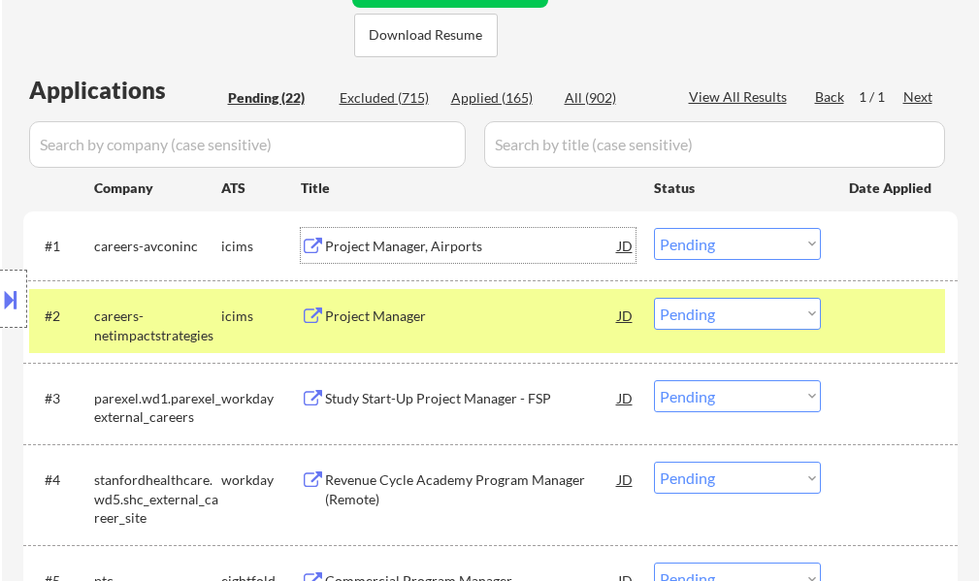
click at [456, 243] on div "Project Manager, Airports" at bounding box center [471, 246] width 293 height 19
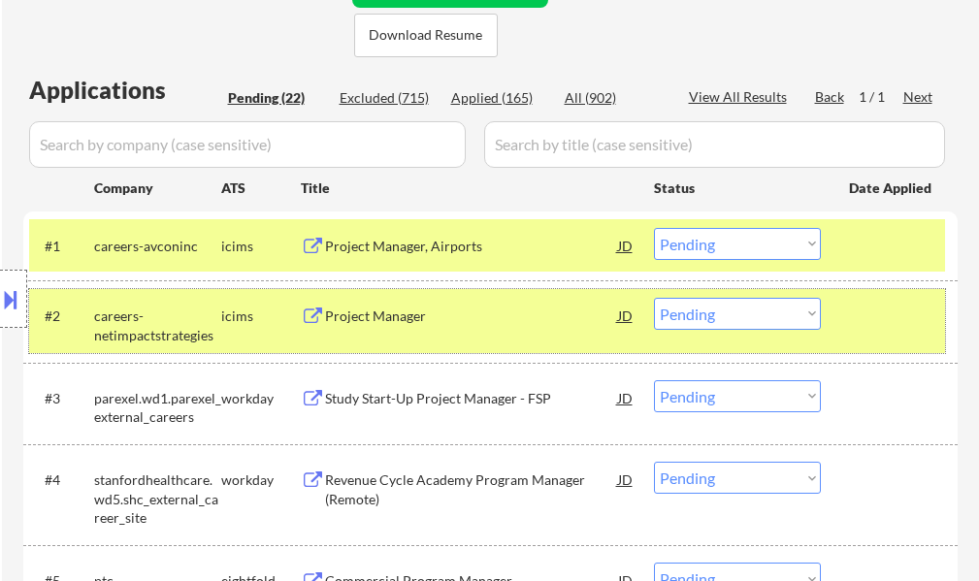
click at [850, 314] on div at bounding box center [891, 315] width 85 height 35
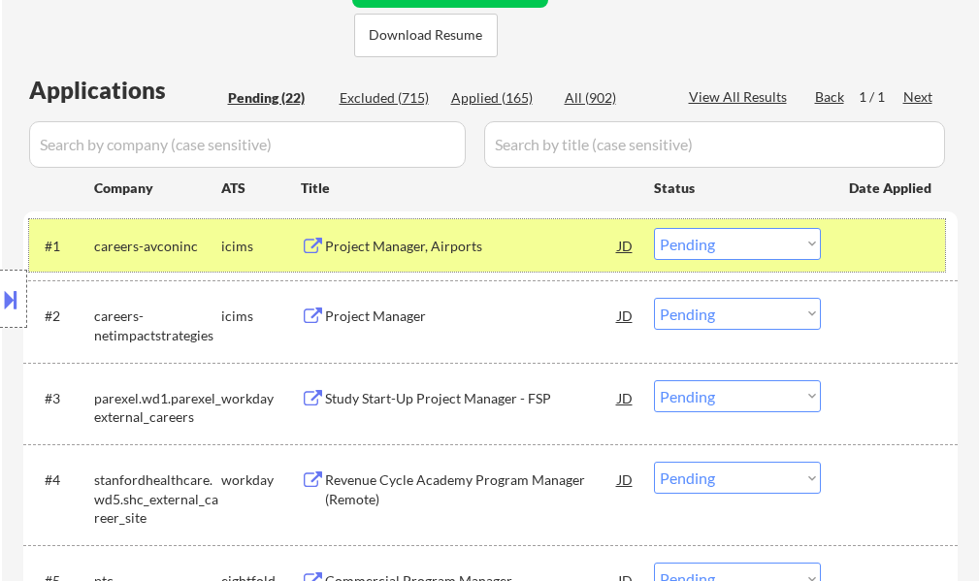
drag, startPoint x: 845, startPoint y: 257, endPoint x: 679, endPoint y: 262, distance: 167.0
click at [844, 252] on div "#1 careers-avconinc icims Project Manager, Airports JD warning_amber Choose an …" at bounding box center [487, 245] width 916 height 52
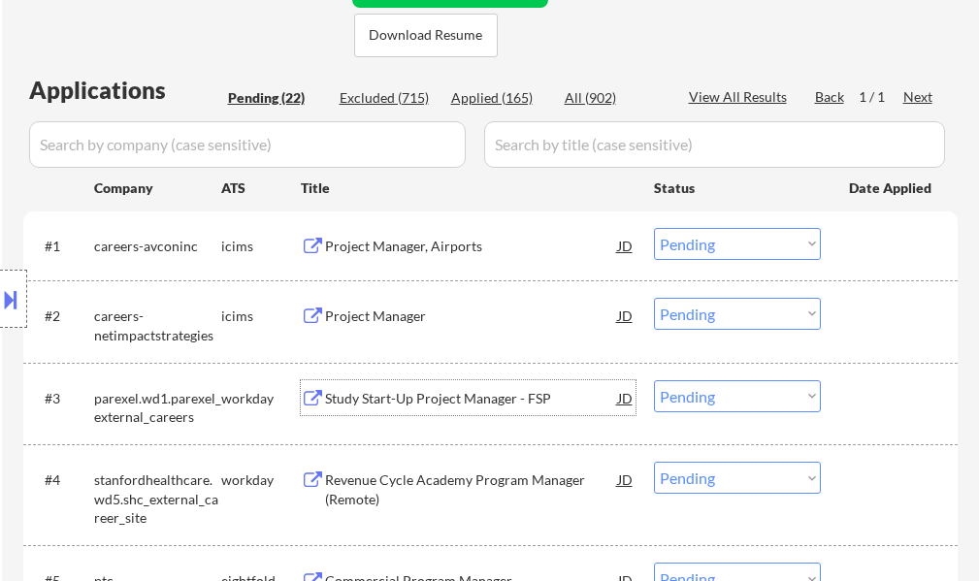
click at [358, 383] on div "Study Start-Up Project Manager - FSP" at bounding box center [471, 398] width 293 height 35
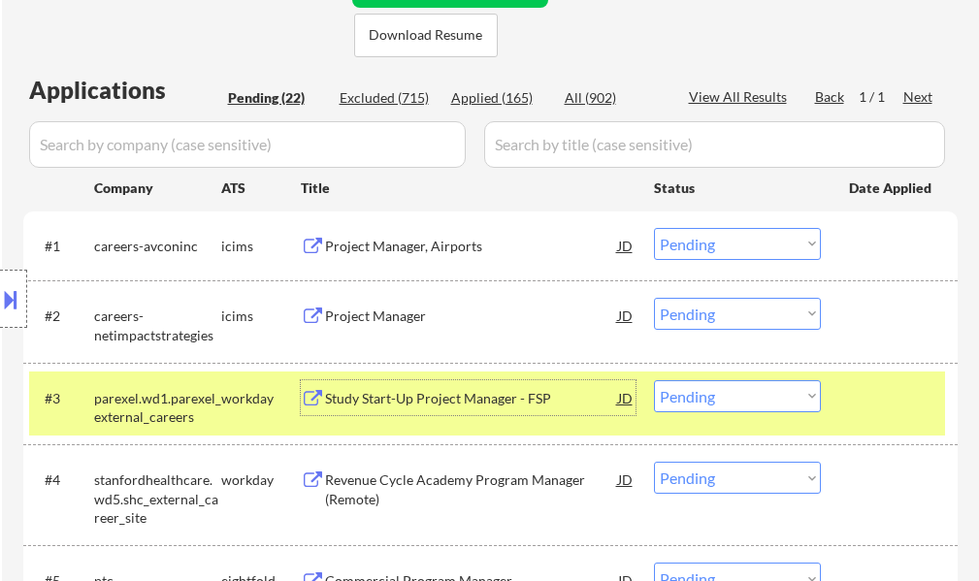
click at [711, 378] on div "#3 parexel.wd1.parexel_external_careers workday Study Start-Up Project Manager …" at bounding box center [487, 404] width 916 height 64
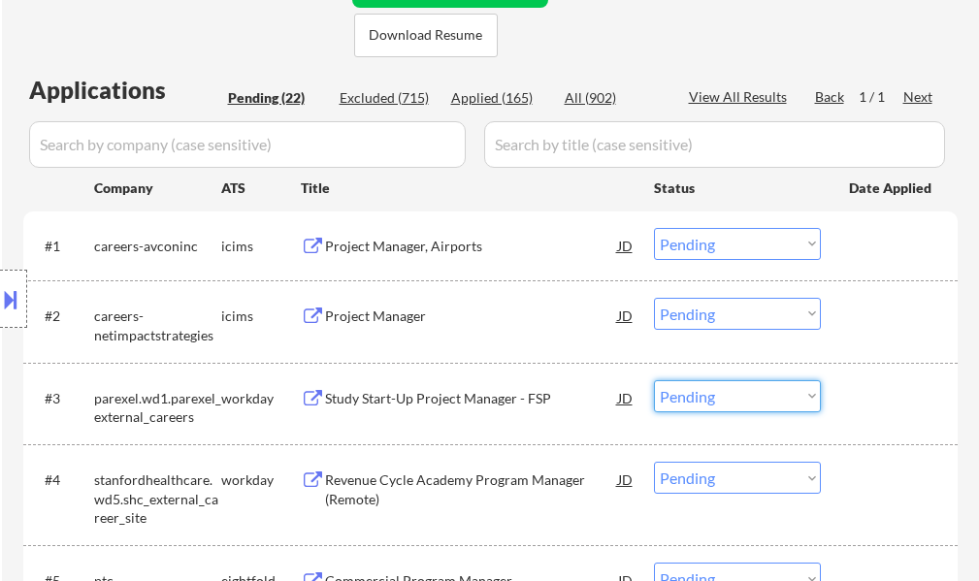
click at [714, 385] on select "Choose an option... Pending Applied Excluded (Questions) Excluded (Expired) Exc…" at bounding box center [737, 397] width 167 height 32
click at [654, 381] on select "Choose an option... Pending Applied Excluded (Questions) Excluded (Expired) Exc…" at bounding box center [737, 397] width 167 height 32
click at [886, 388] on div at bounding box center [891, 398] width 85 height 35
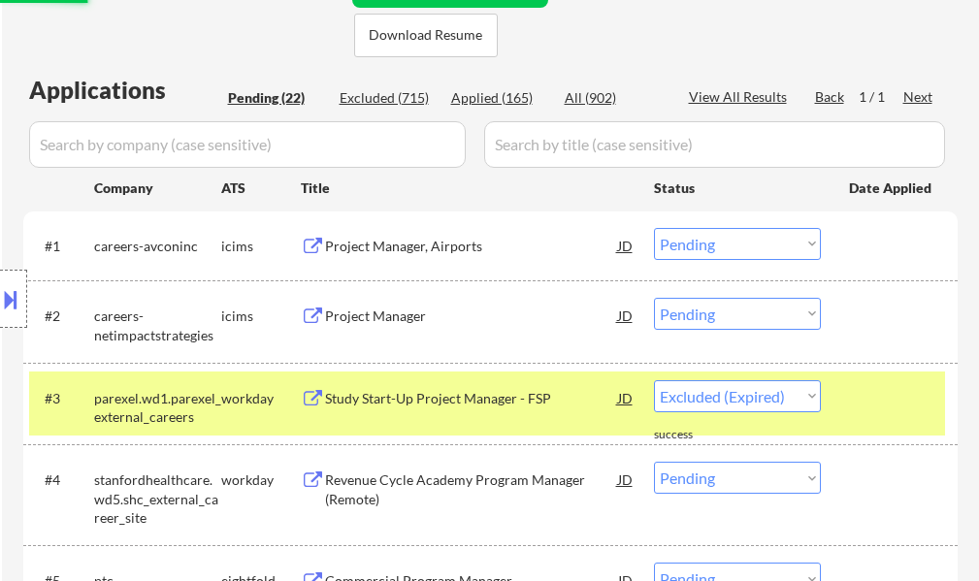
click at [886, 388] on div at bounding box center [891, 398] width 85 height 35
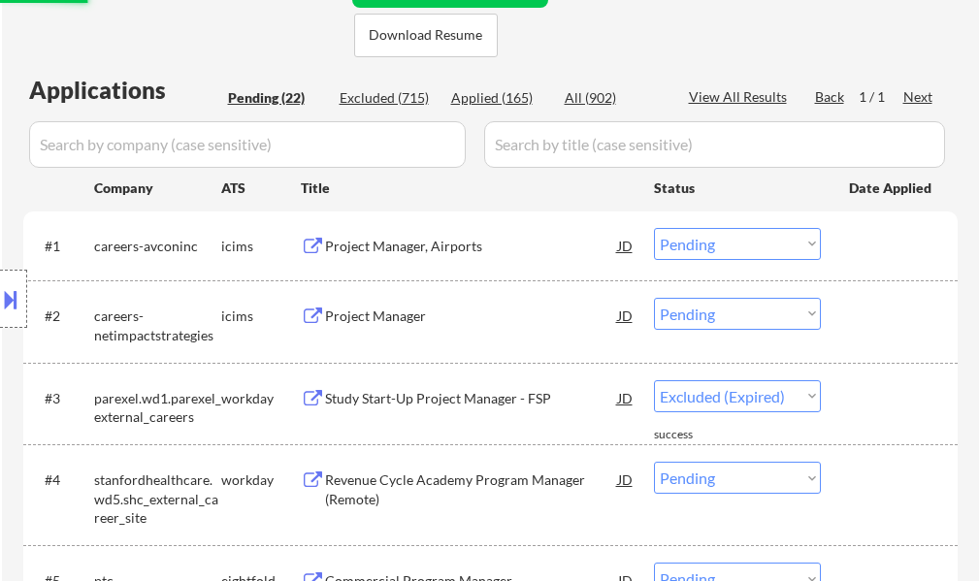
select select ""pending""
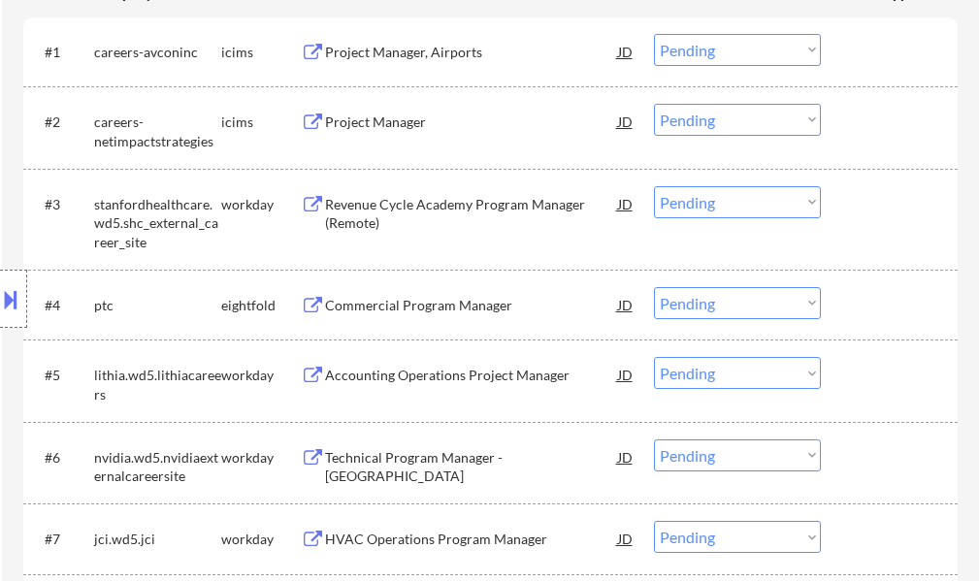
scroll to position [777, 0]
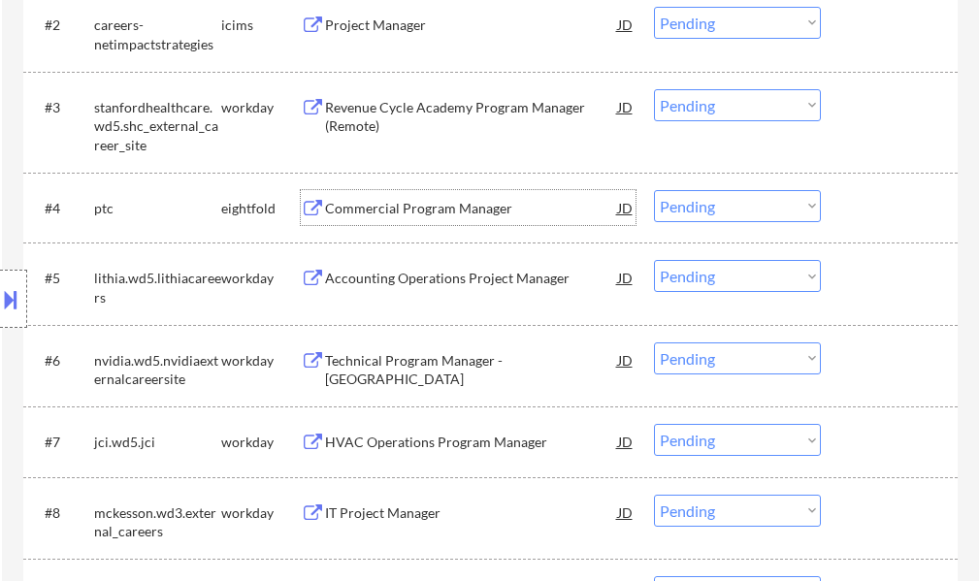
click at [381, 215] on div "Commercial Program Manager" at bounding box center [471, 208] width 293 height 19
